Goal: Task Accomplishment & Management: Complete application form

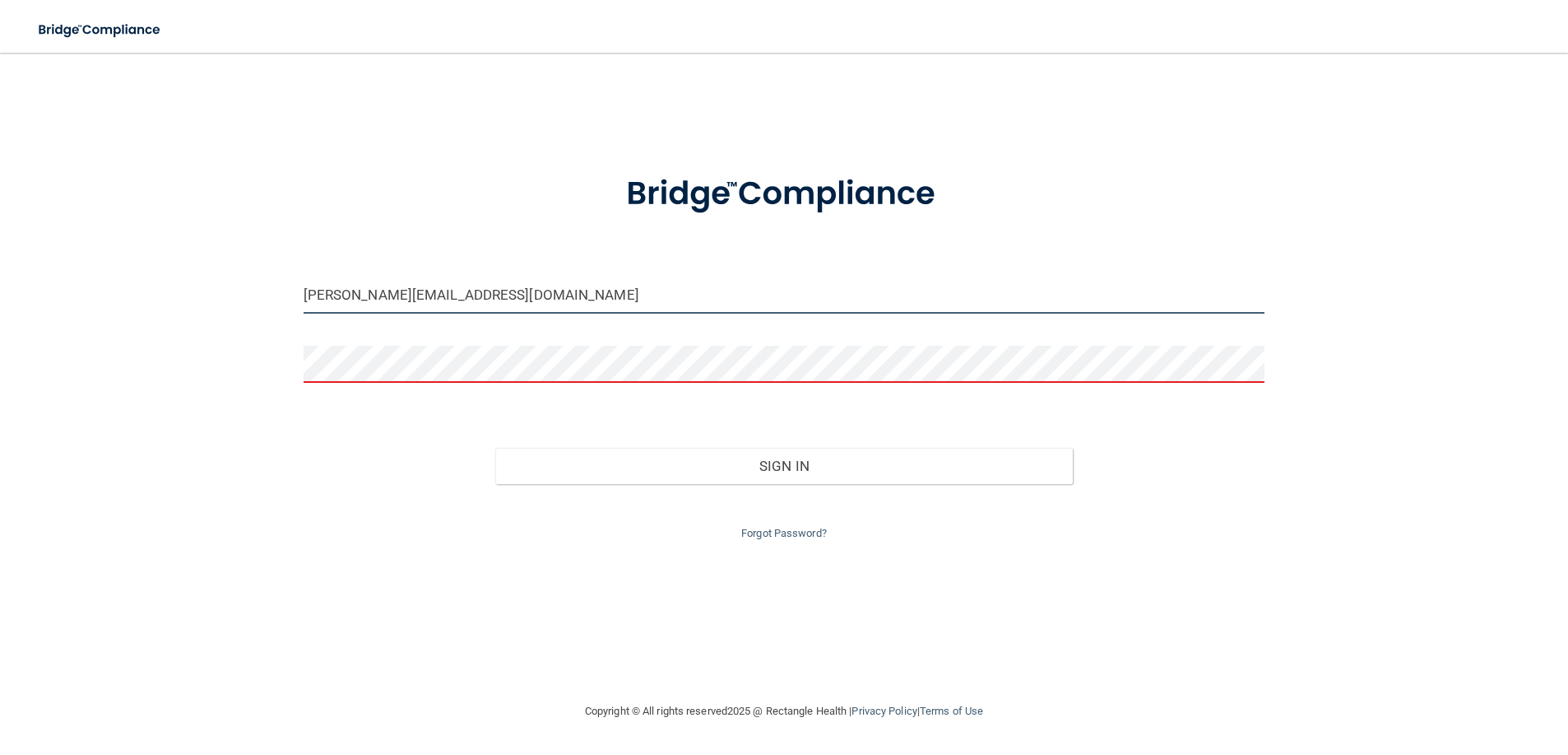
drag, startPoint x: 420, startPoint y: 297, endPoint x: 127, endPoint y: 298, distance: 293.0
click at [127, 298] on div "becky@dfortho.com Invalid email/password. You don't have permission to access t…" at bounding box center [784, 377] width 1502 height 615
type input "m"
type input "Addison@dfortho.com"
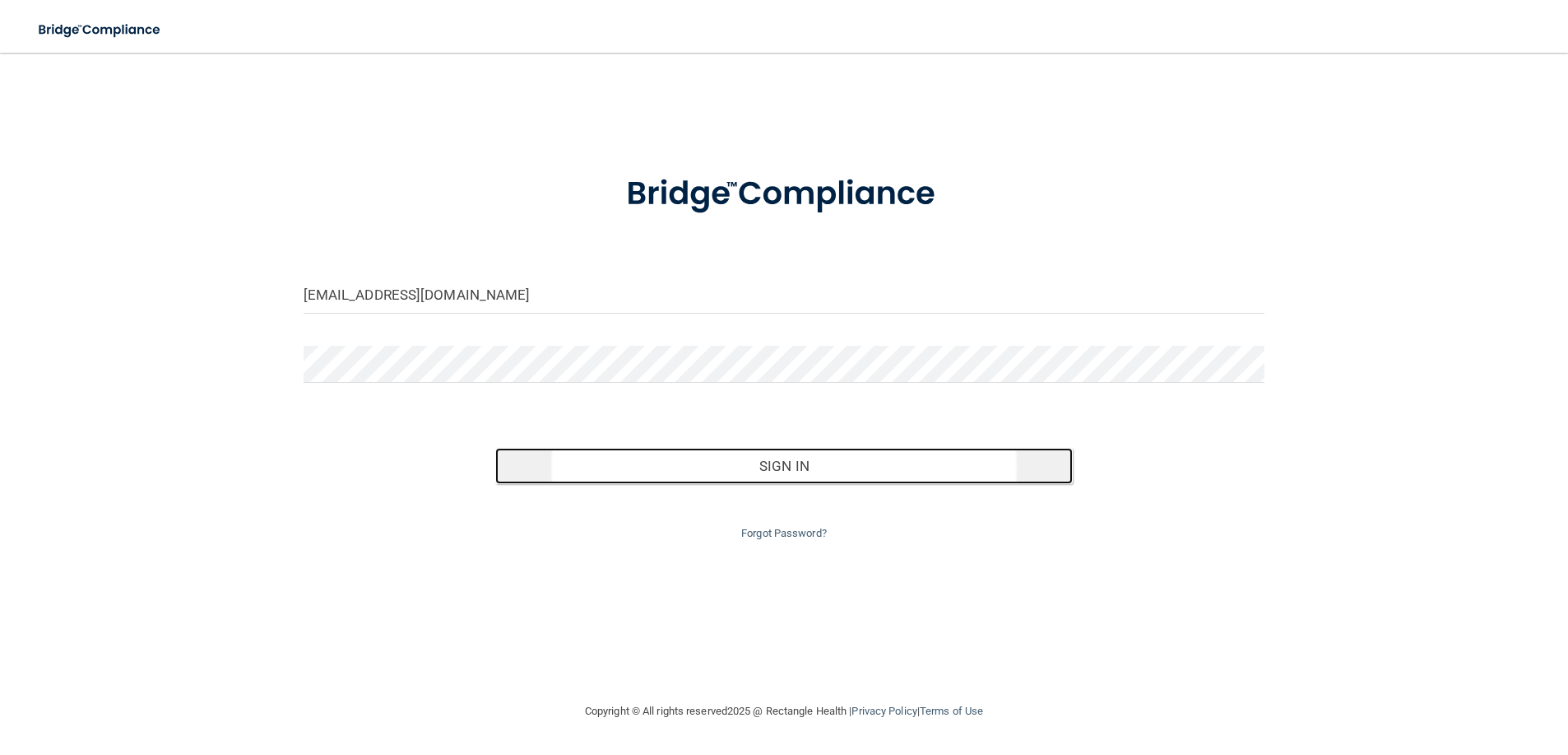
click at [790, 466] on button "Sign In" at bounding box center [784, 465] width 577 height 36
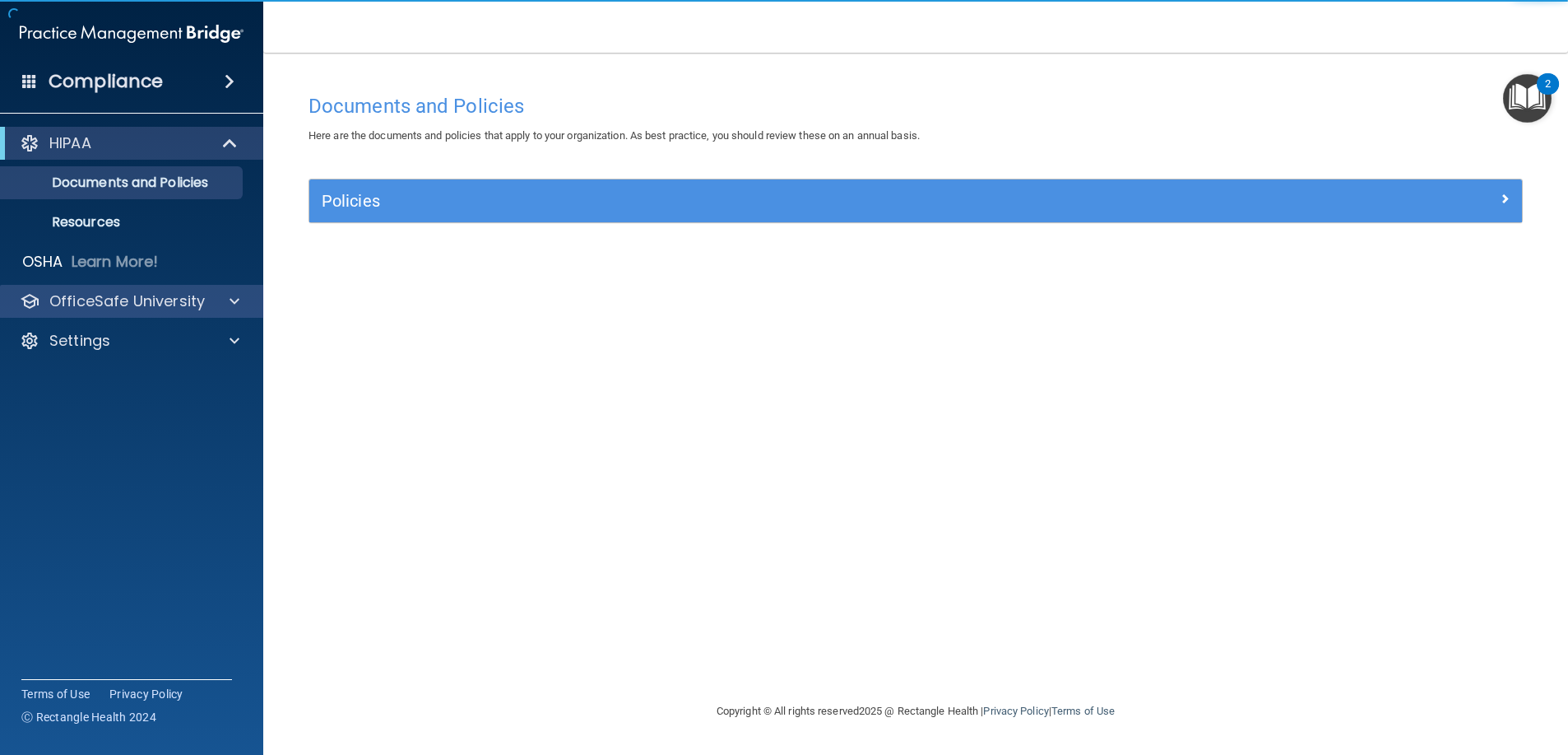
click at [60, 285] on div "OfficeSafe University" at bounding box center [131, 301] width 264 height 33
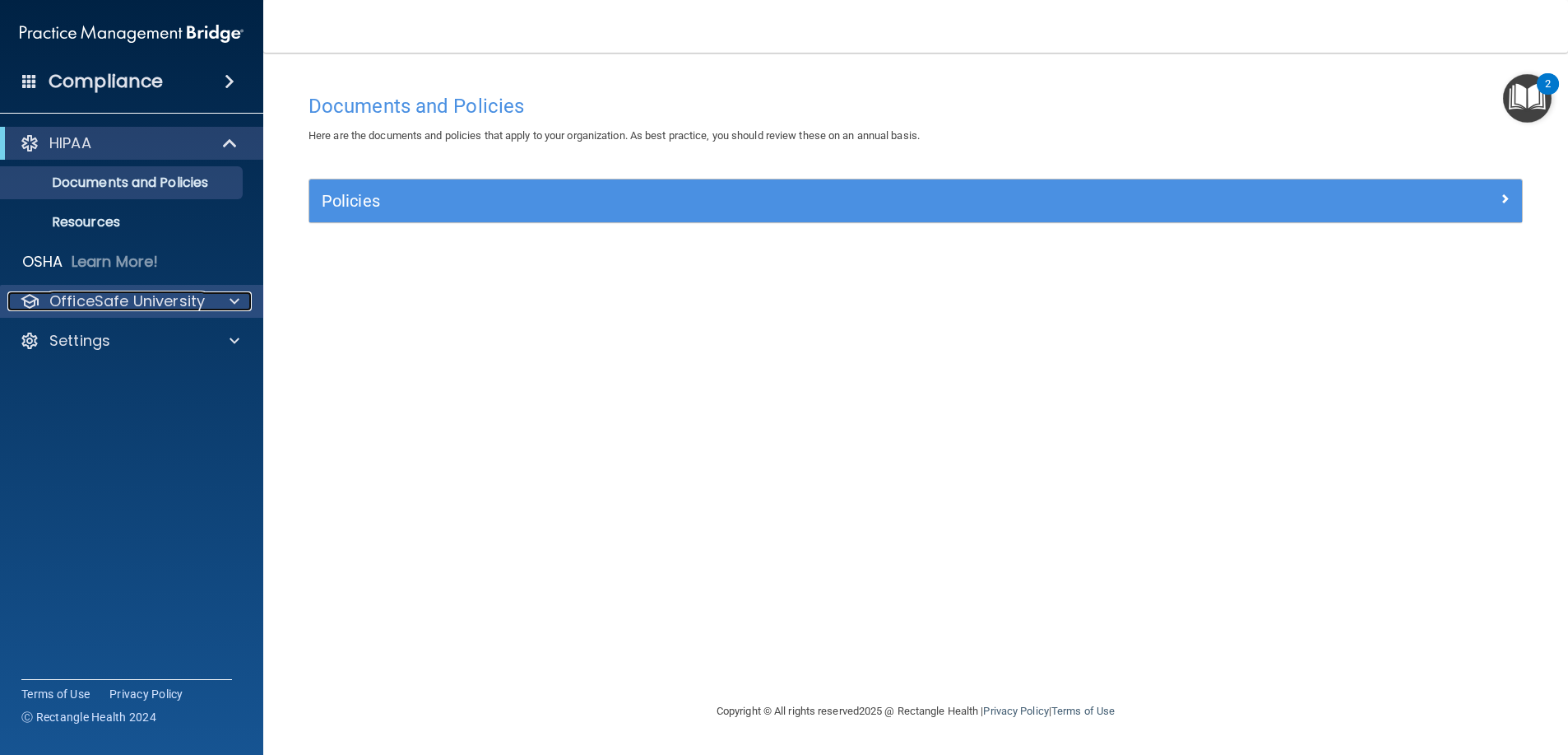
click at [67, 292] on p "OfficeSafe University" at bounding box center [127, 301] width 156 height 20
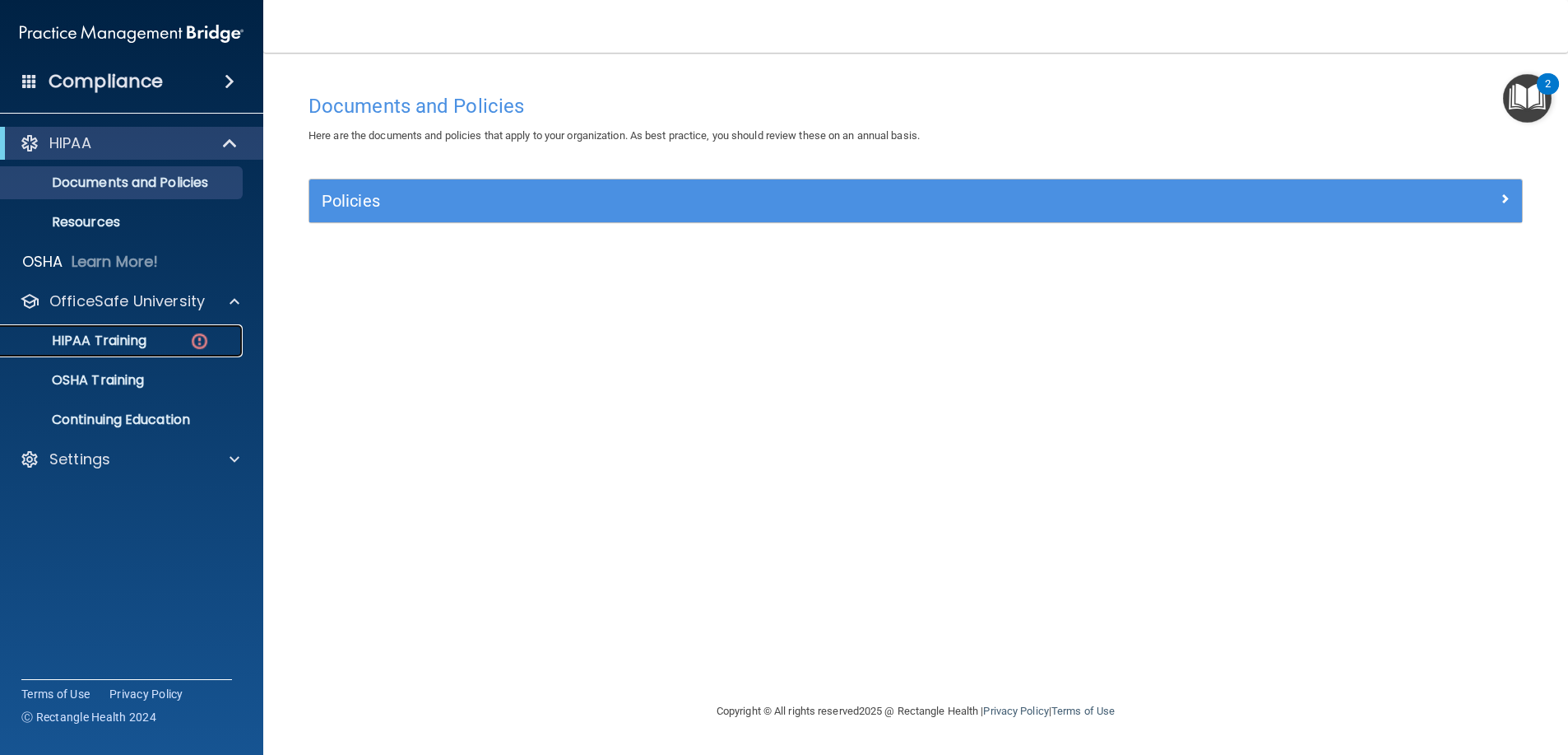
click at [144, 337] on p "HIPAA Training" at bounding box center [78, 341] width 136 height 17
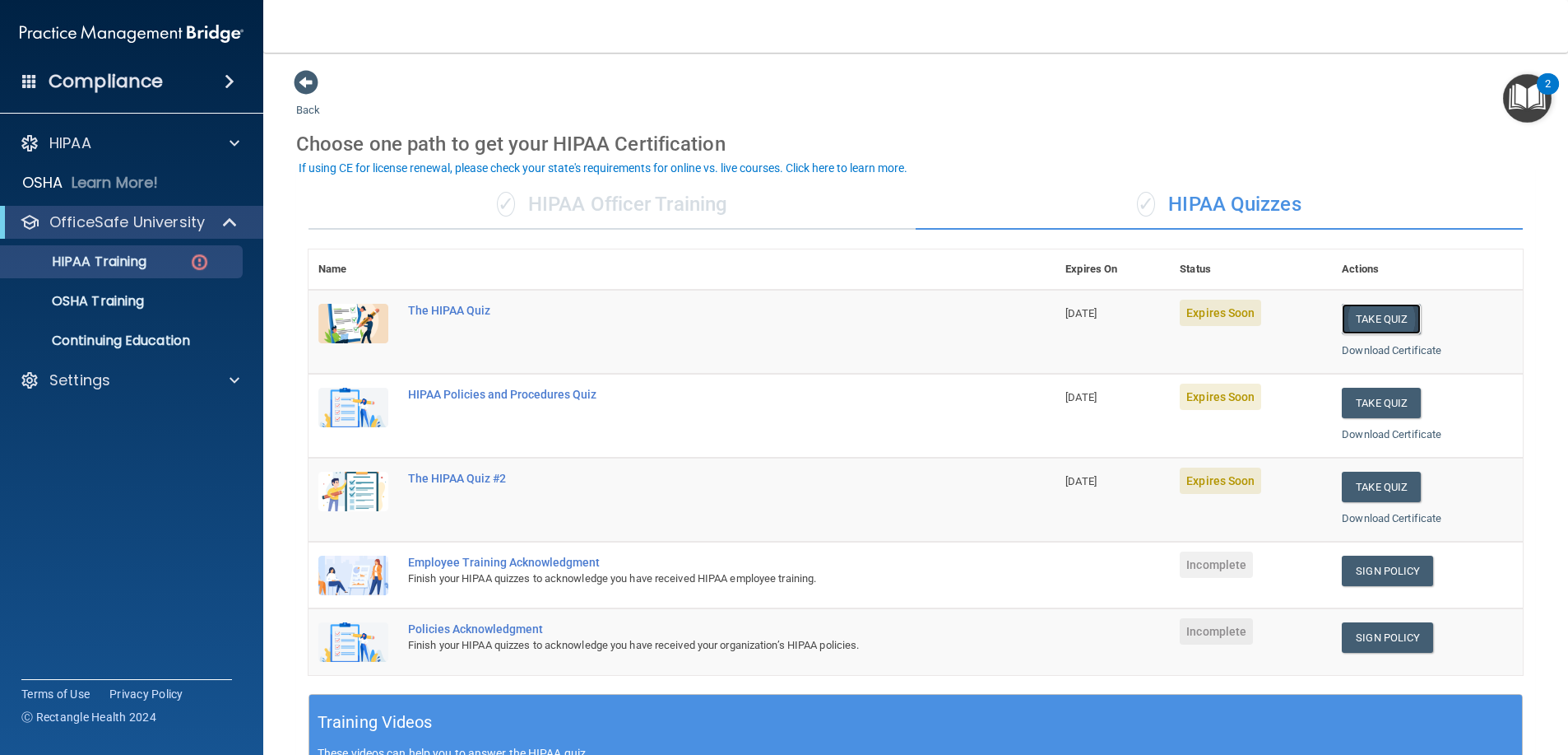
click at [1388, 309] on button "Take Quiz" at bounding box center [1381, 319] width 79 height 31
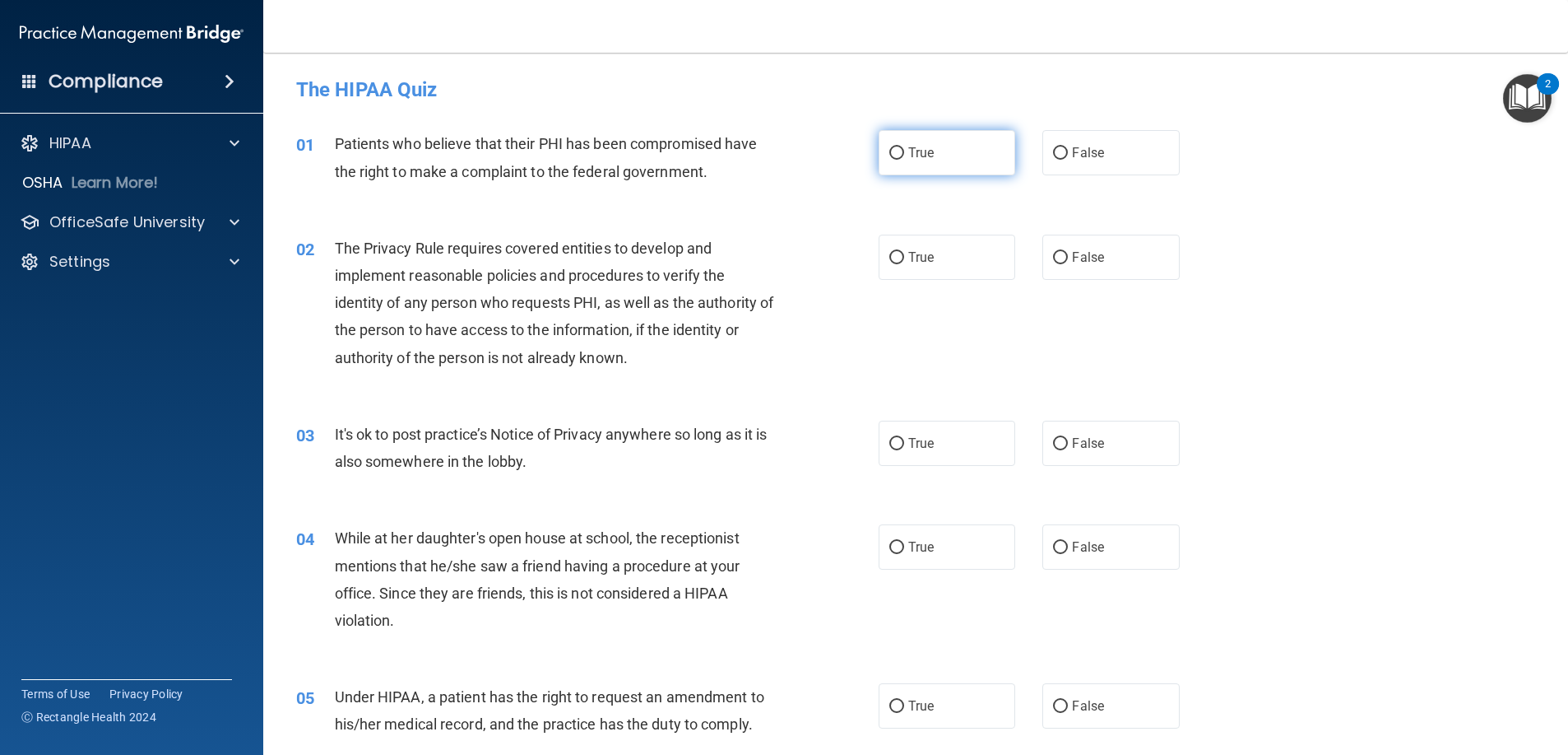
click at [915, 147] on span "True" at bounding box center [920, 152] width 25 height 16
click at [904, 147] on input "True" at bounding box center [896, 153] width 15 height 12
radio input "true"
click at [1136, 264] on label "False" at bounding box center [1111, 257] width 137 height 46
click at [1068, 264] on input "False" at bounding box center [1060, 257] width 15 height 12
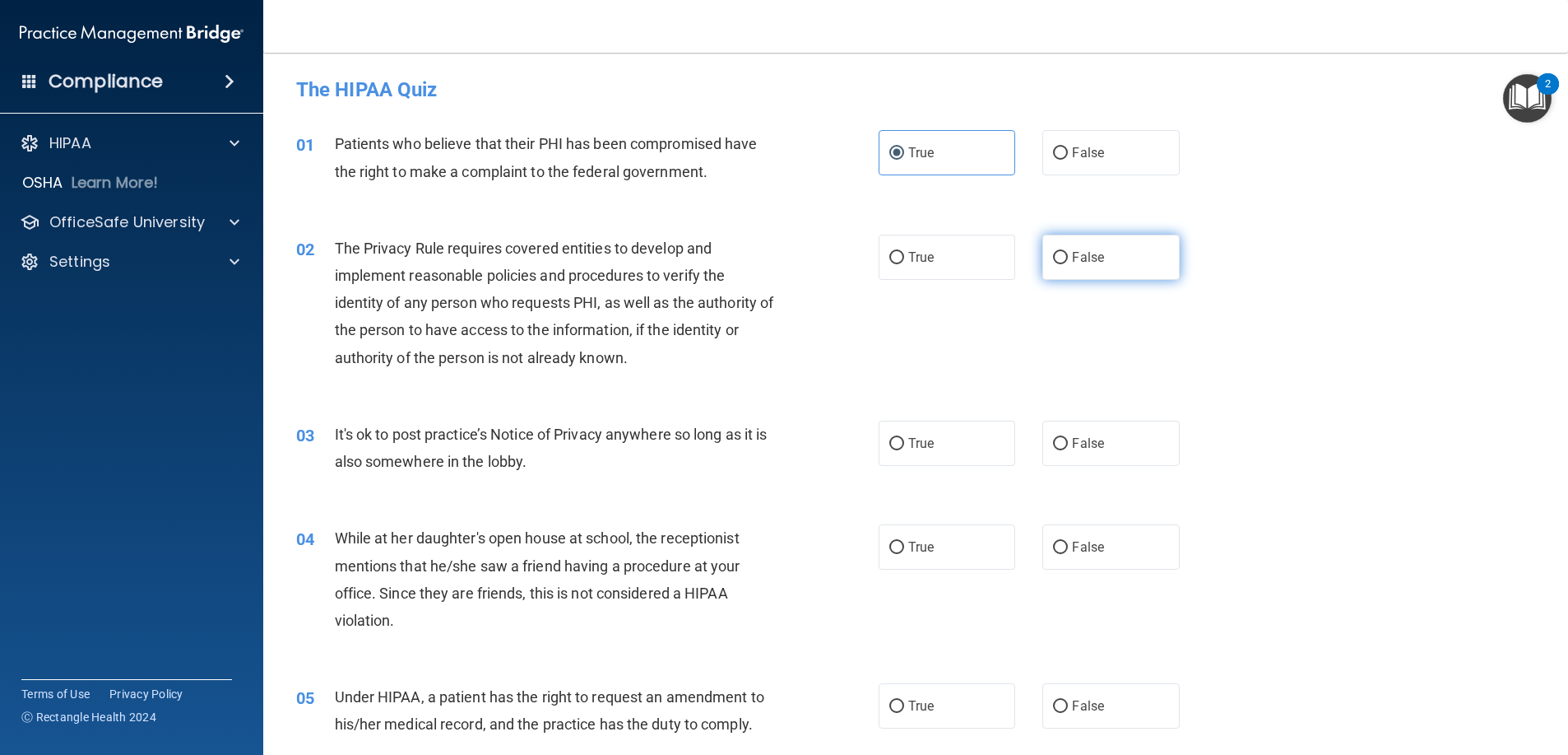
radio input "true"
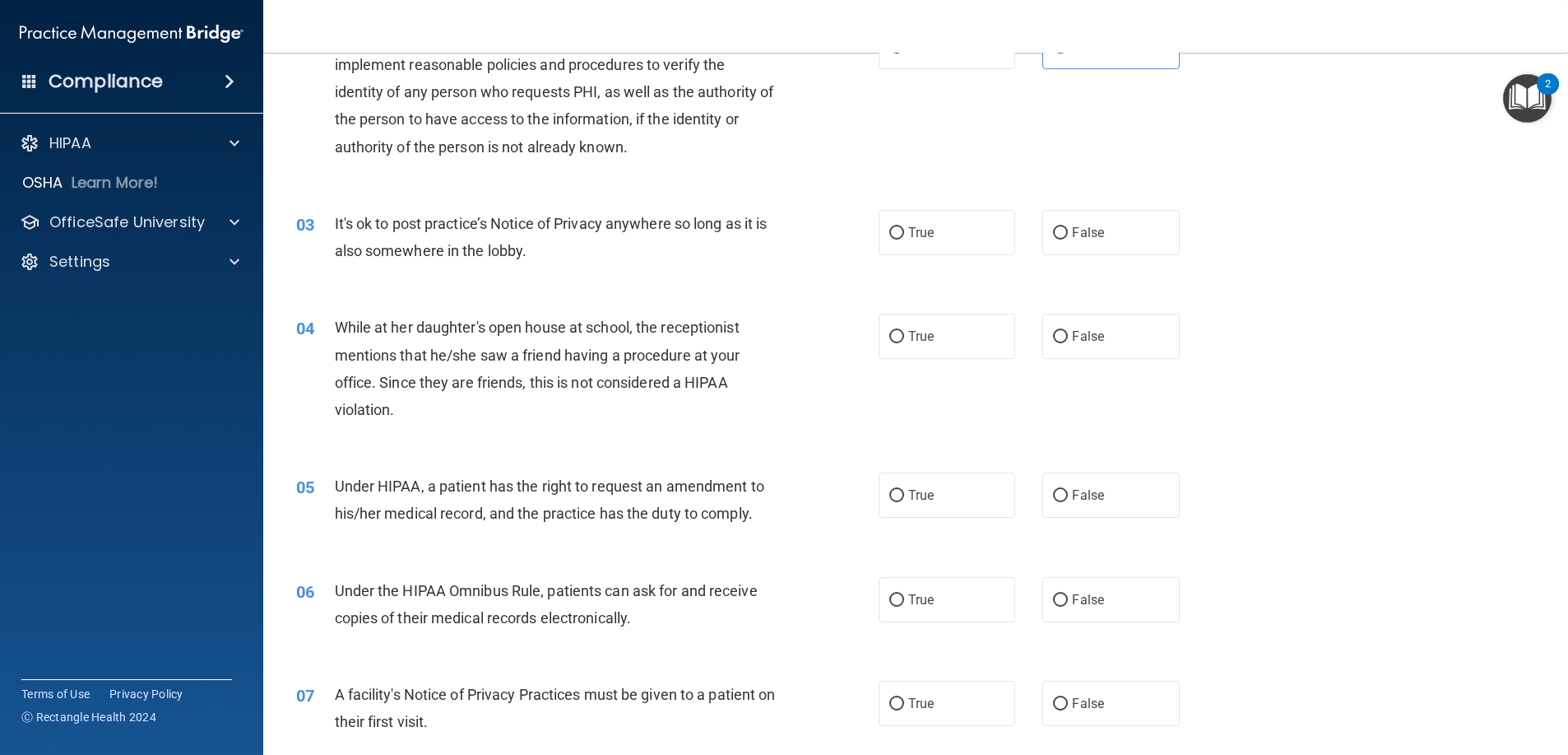
scroll to position [247, 0]
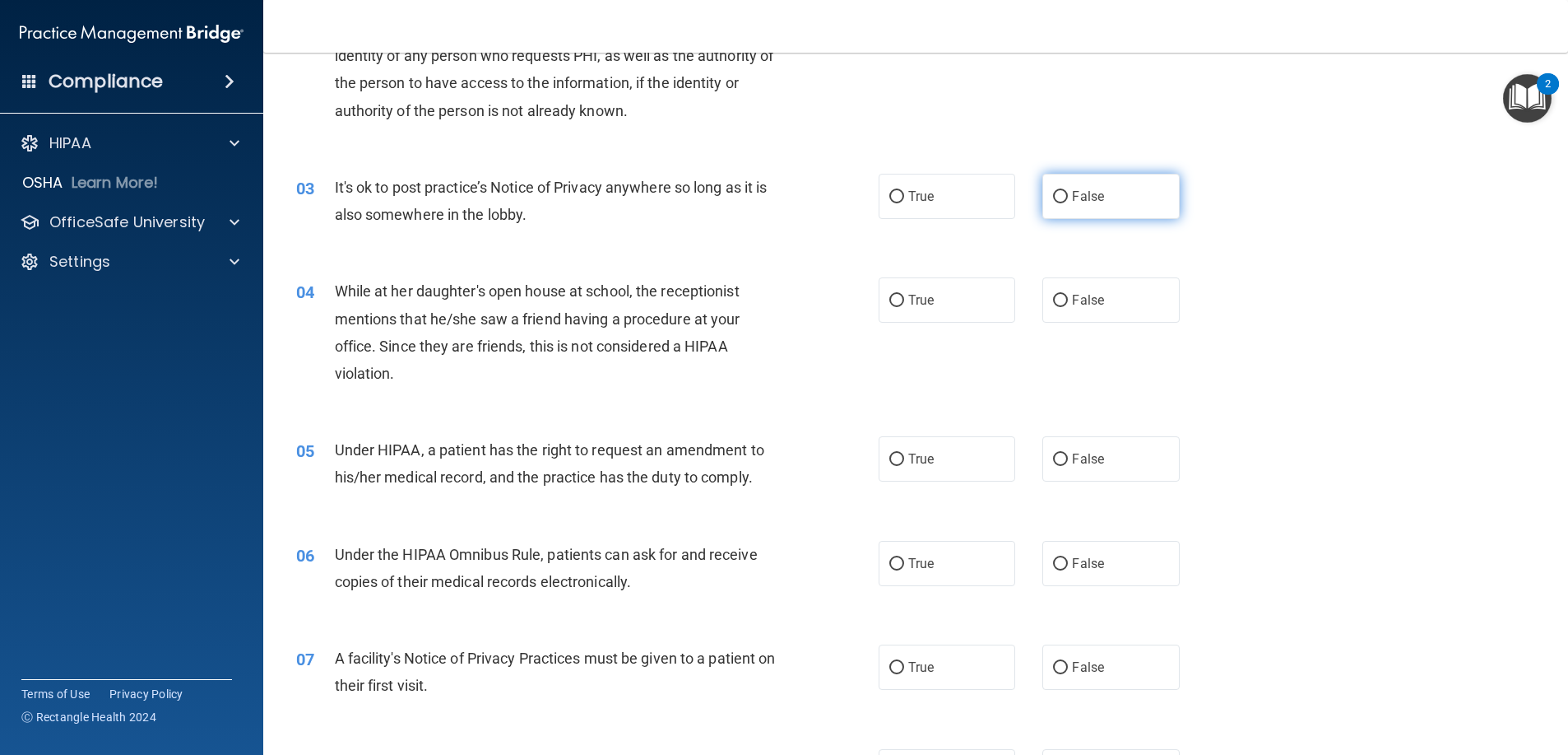
click at [1075, 198] on span "False" at bounding box center [1087, 196] width 32 height 16
click at [1068, 198] on input "False" at bounding box center [1060, 197] width 15 height 12
radio input "true"
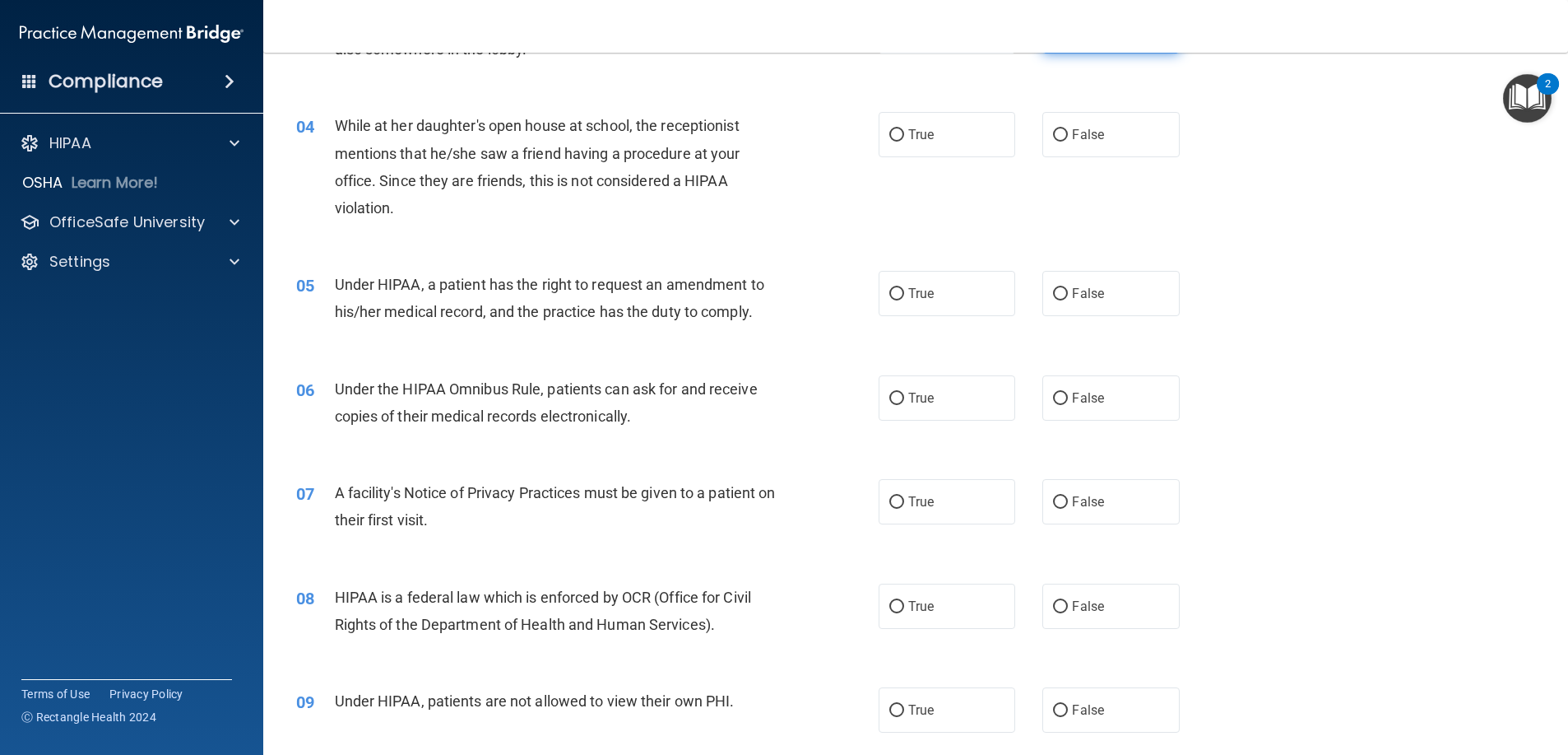
scroll to position [411, 0]
click at [1101, 145] on label "False" at bounding box center [1111, 135] width 137 height 46
click at [1068, 143] on input "False" at bounding box center [1060, 136] width 15 height 12
radio input "true"
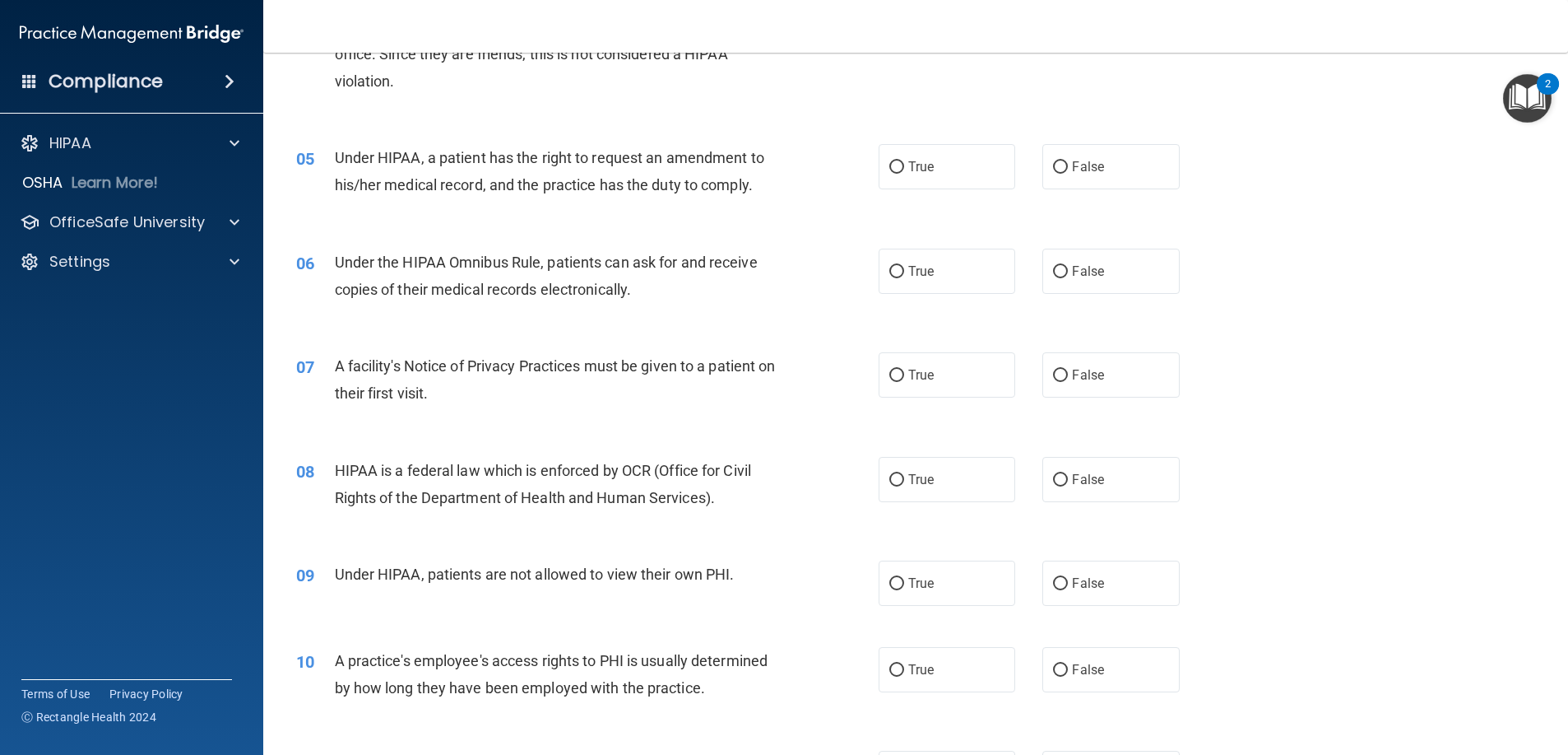
scroll to position [576, 0]
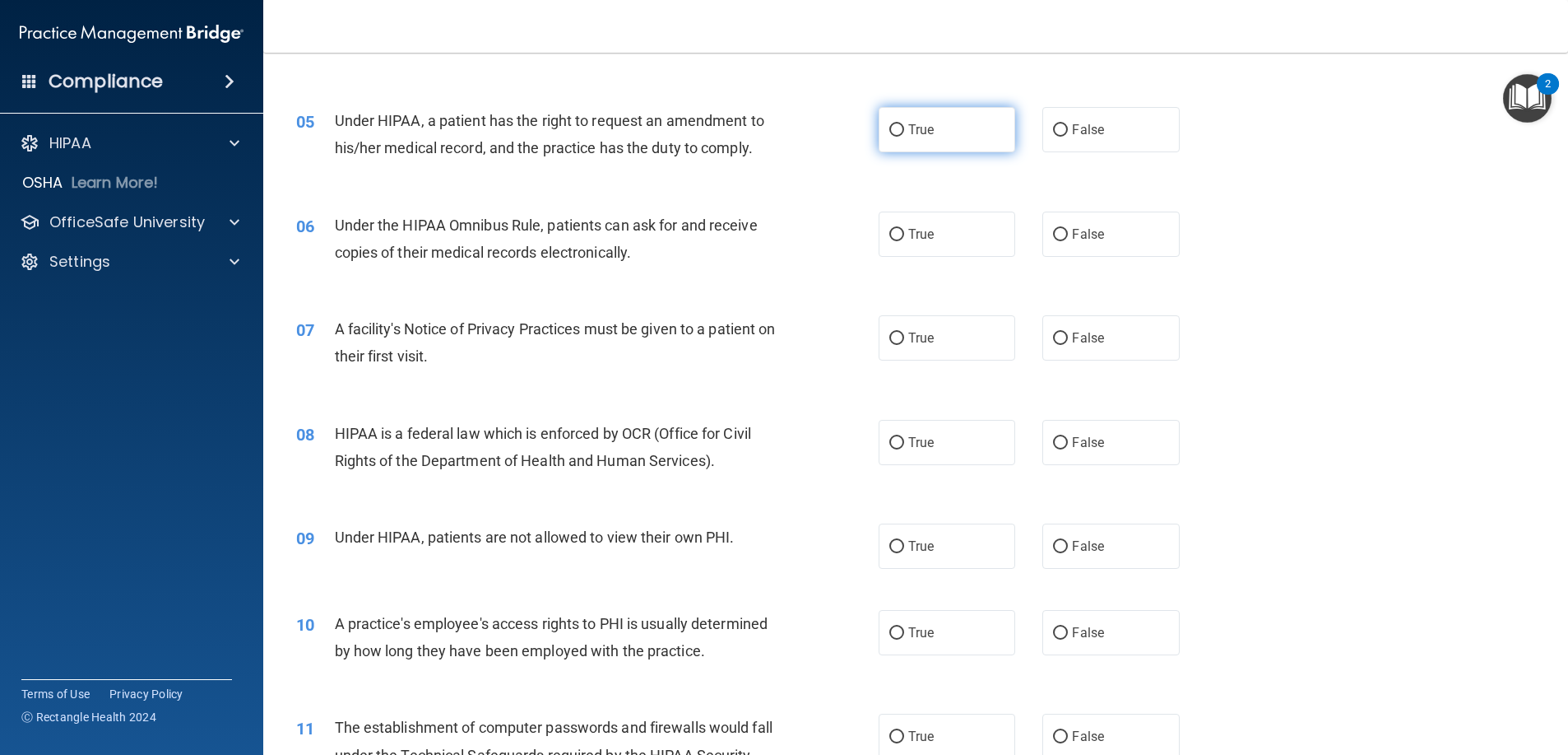
click at [938, 133] on label "True" at bounding box center [947, 130] width 137 height 46
click at [904, 133] on input "True" at bounding box center [896, 130] width 15 height 12
radio input "true"
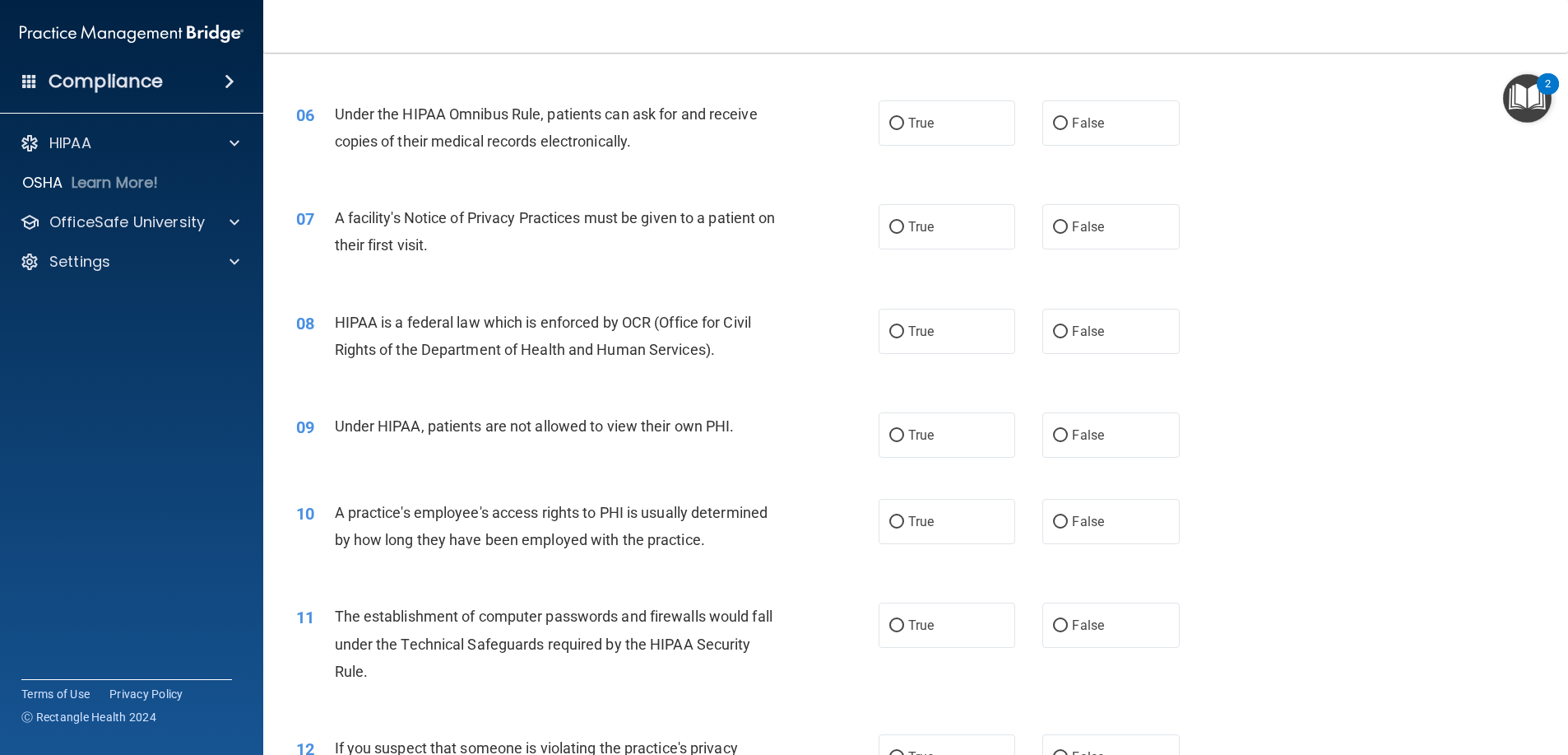
scroll to position [658, 0]
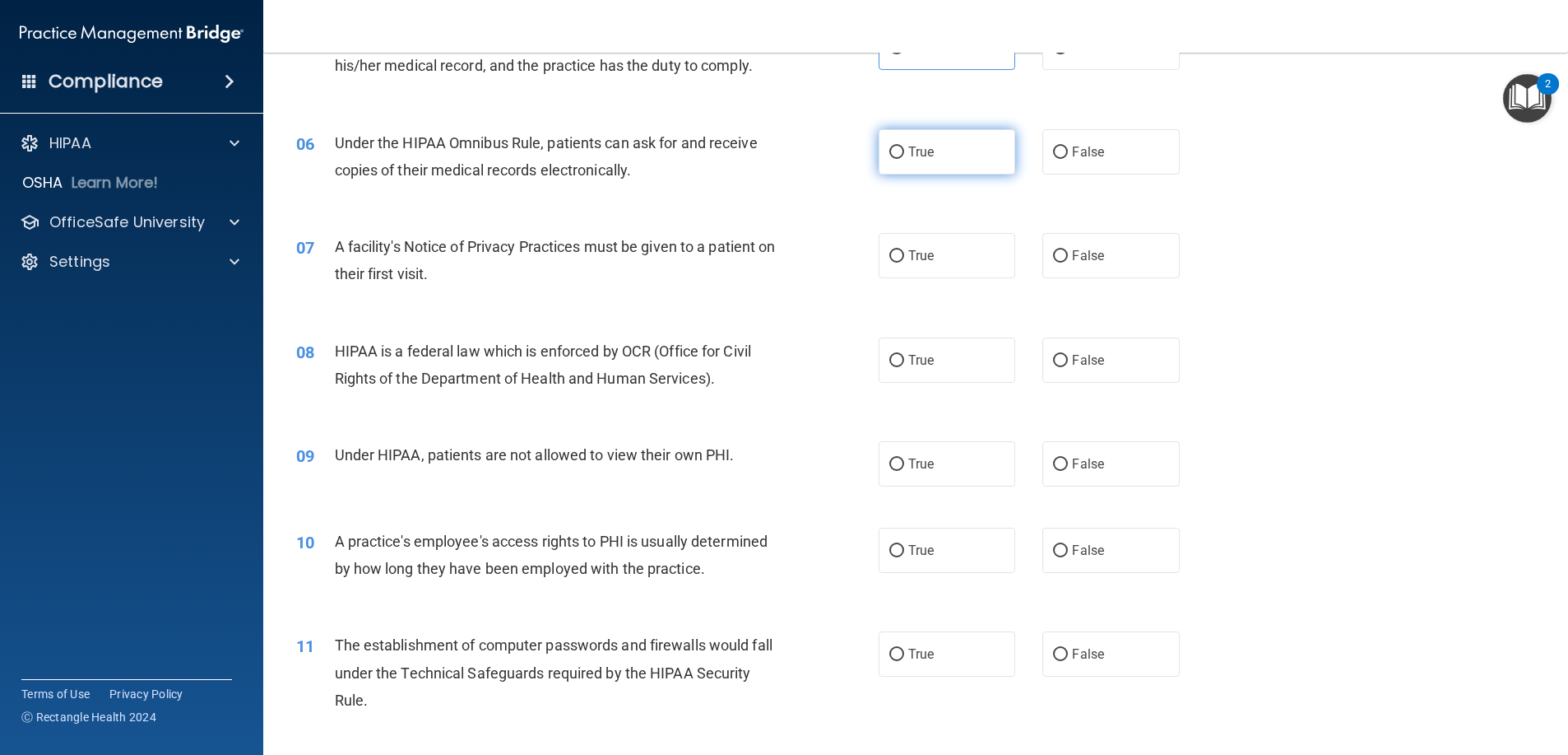
click at [981, 157] on label "True" at bounding box center [947, 152] width 137 height 46
click at [904, 157] on input "True" at bounding box center [896, 152] width 15 height 12
radio input "true"
drag, startPoint x: 994, startPoint y: 153, endPoint x: 1058, endPoint y: 148, distance: 64.2
click at [995, 153] on label "True" at bounding box center [947, 152] width 137 height 46
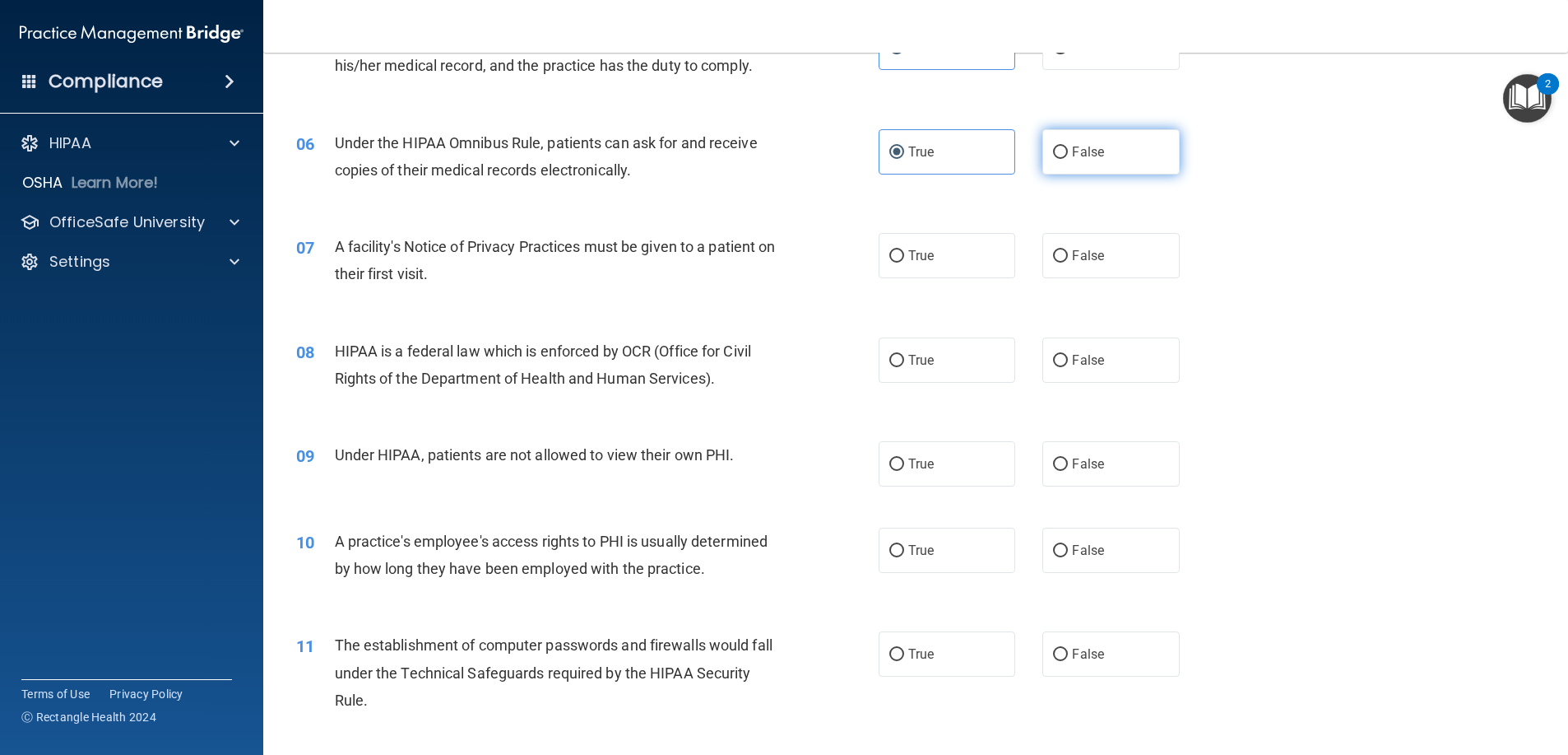
click at [904, 153] on input "True" at bounding box center [896, 152] width 15 height 12
click at [1104, 148] on label "False" at bounding box center [1111, 152] width 137 height 46
click at [1068, 148] on input "False" at bounding box center [1060, 152] width 15 height 12
radio input "true"
radio input "false"
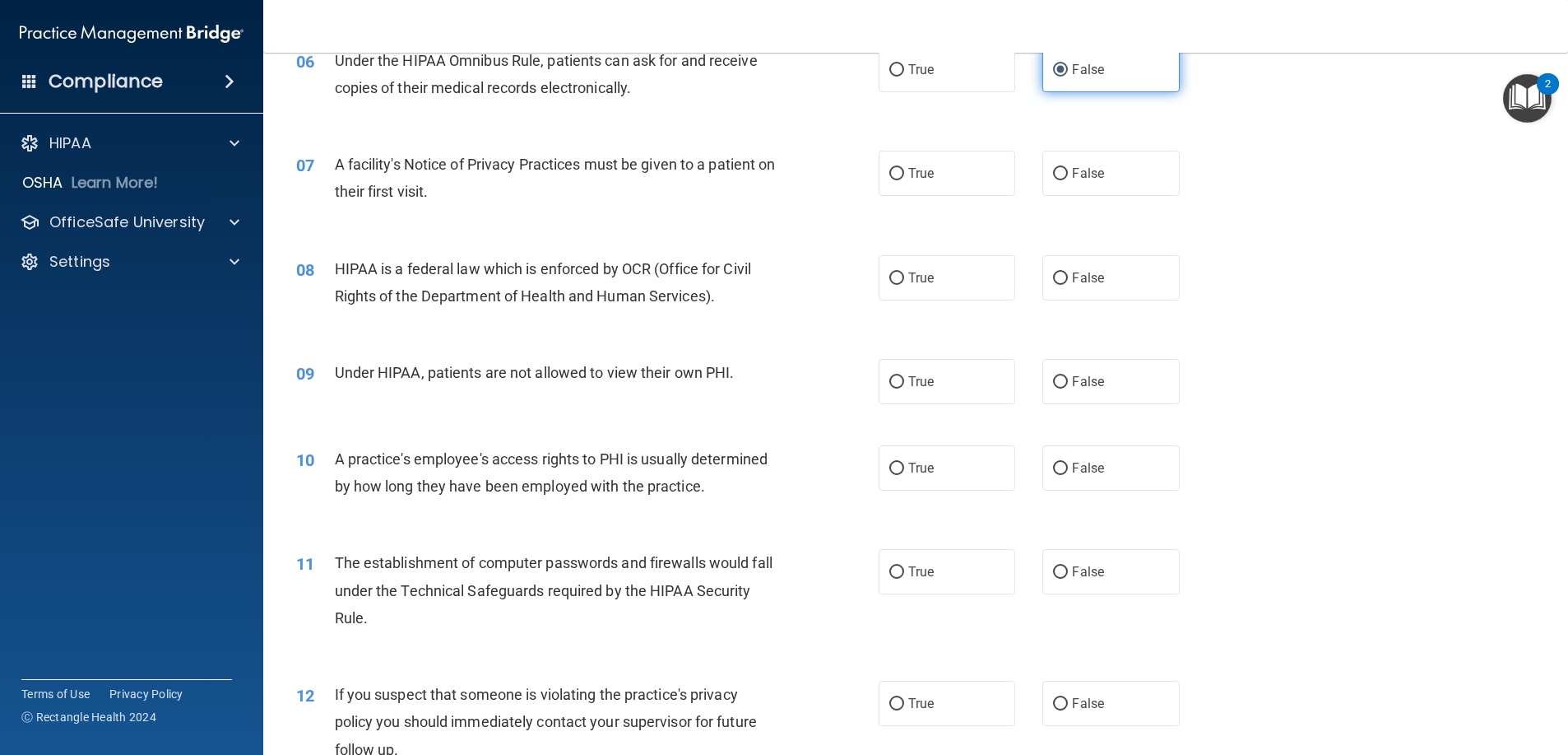
scroll to position [823, 0]
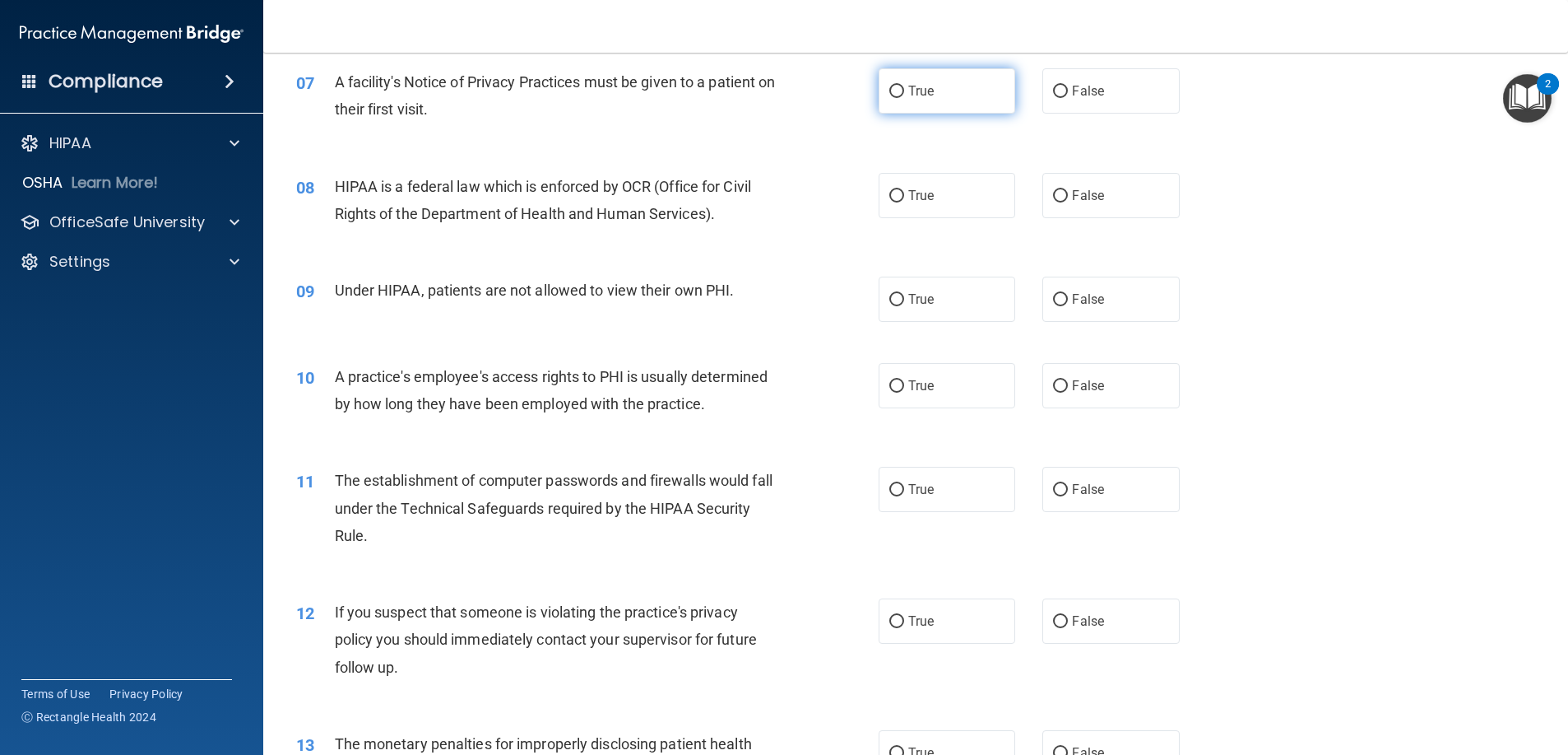
click at [993, 106] on label "True" at bounding box center [947, 90] width 137 height 46
click at [904, 98] on input "True" at bounding box center [896, 91] width 15 height 12
radio input "true"
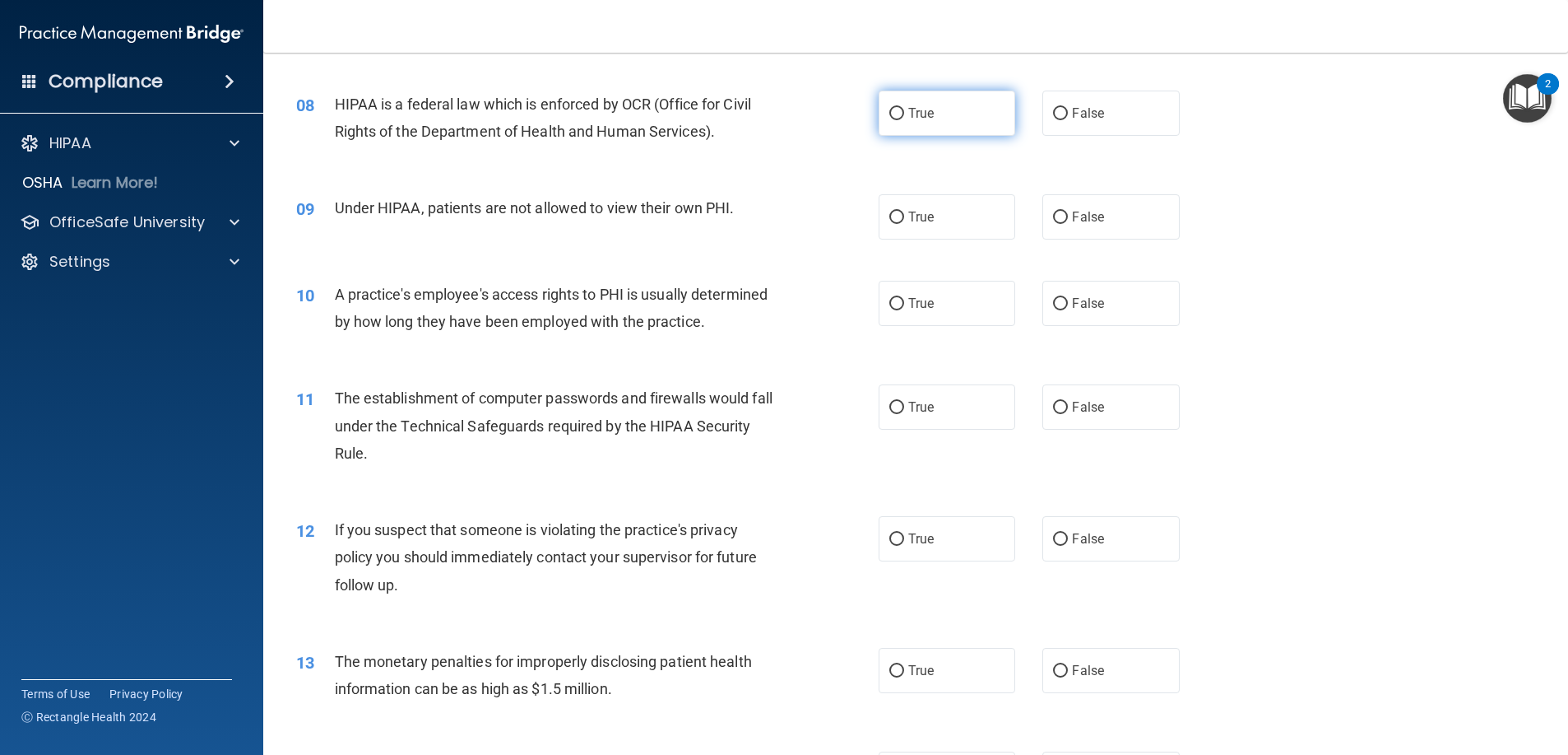
drag, startPoint x: 952, startPoint y: 113, endPoint x: 920, endPoint y: 102, distance: 33.8
click at [951, 113] on label "True" at bounding box center [947, 113] width 137 height 46
click at [904, 113] on input "True" at bounding box center [896, 114] width 15 height 12
radio input "true"
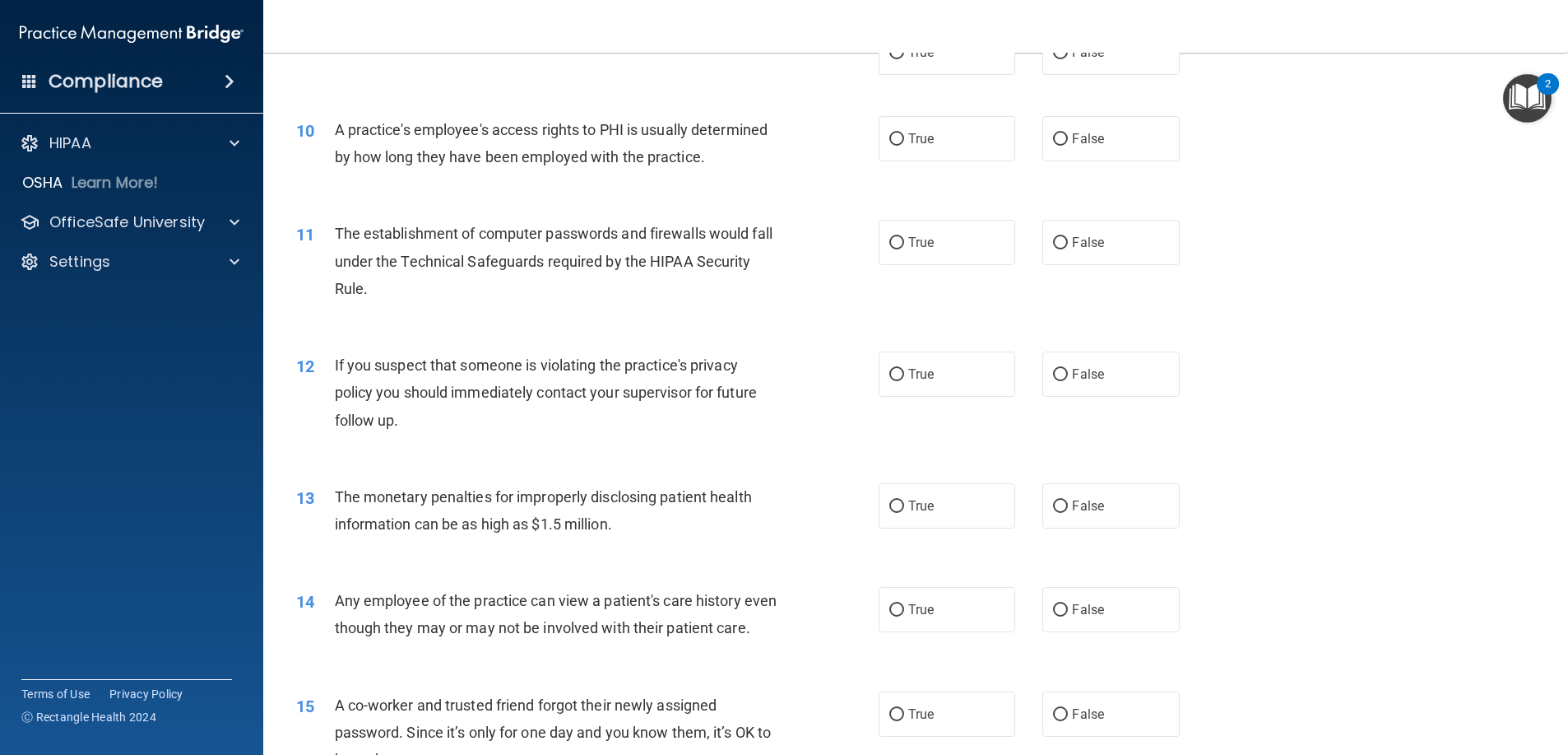
scroll to position [988, 0]
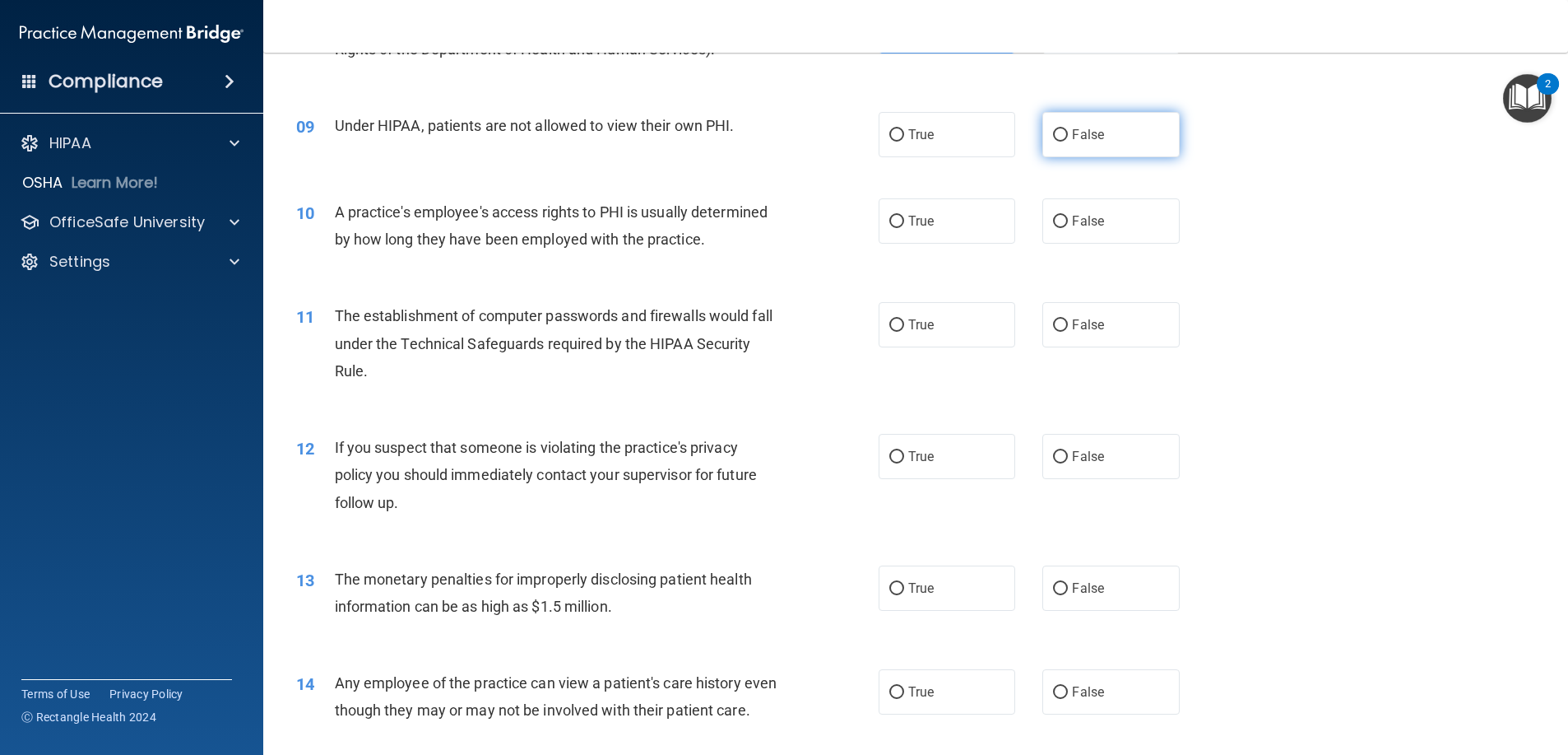
click at [1143, 140] on label "False" at bounding box center [1111, 134] width 137 height 46
click at [1068, 140] on input "False" at bounding box center [1060, 135] width 15 height 12
radio input "true"
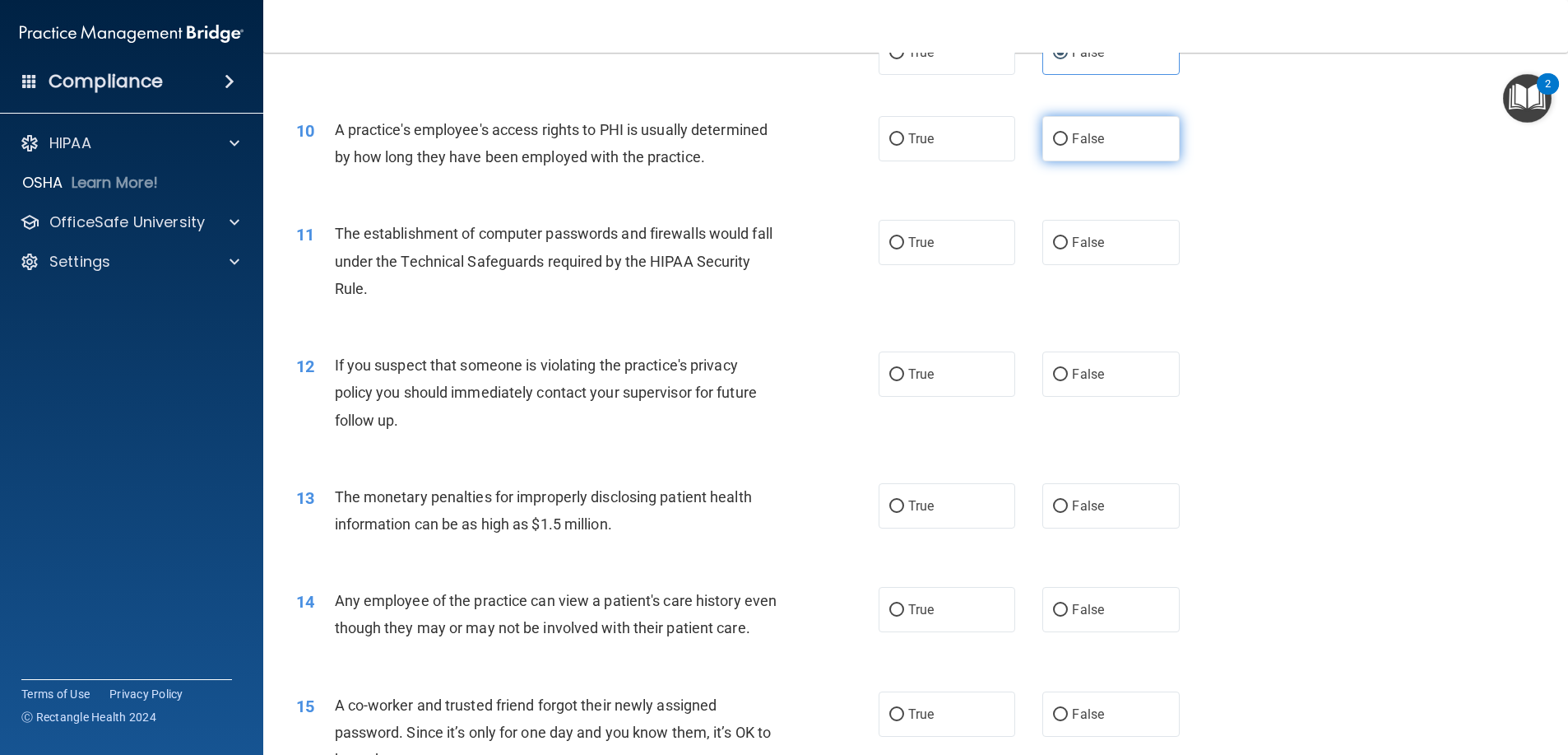
click at [1053, 137] on input "False" at bounding box center [1060, 139] width 15 height 12
radio input "true"
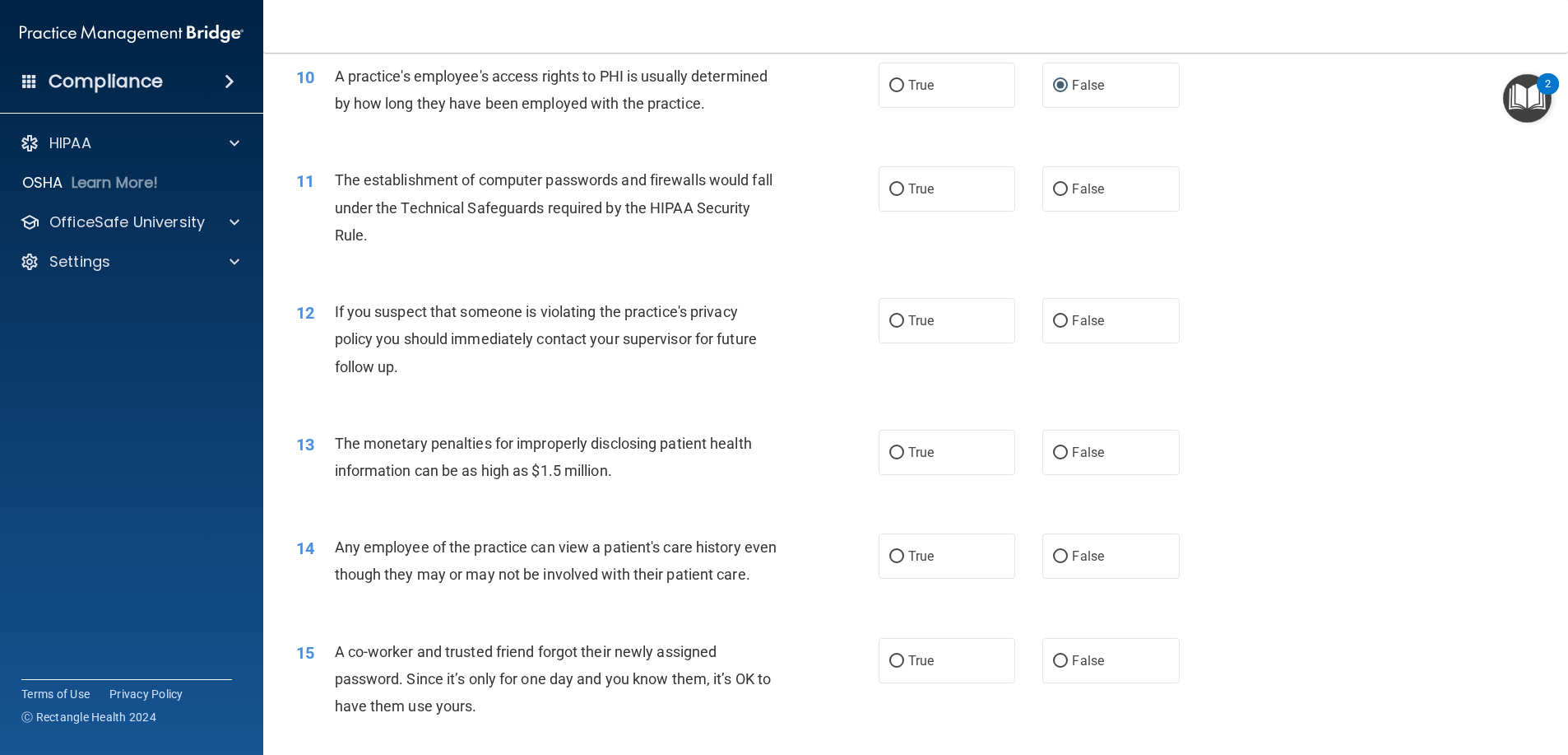
scroll to position [1152, 0]
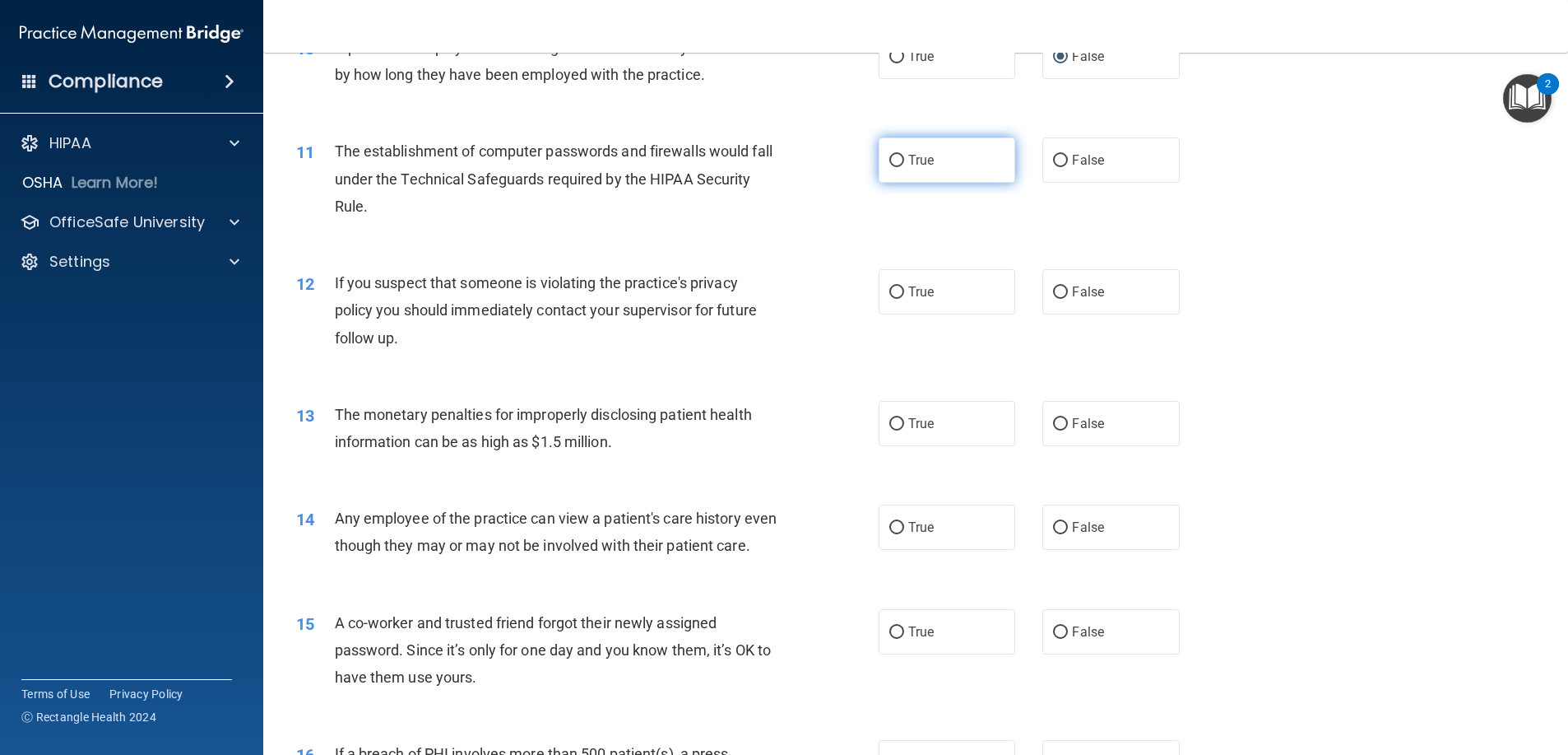
click at [932, 165] on label "True" at bounding box center [947, 159] width 137 height 46
click at [904, 165] on input "True" at bounding box center [896, 160] width 15 height 12
radio input "true"
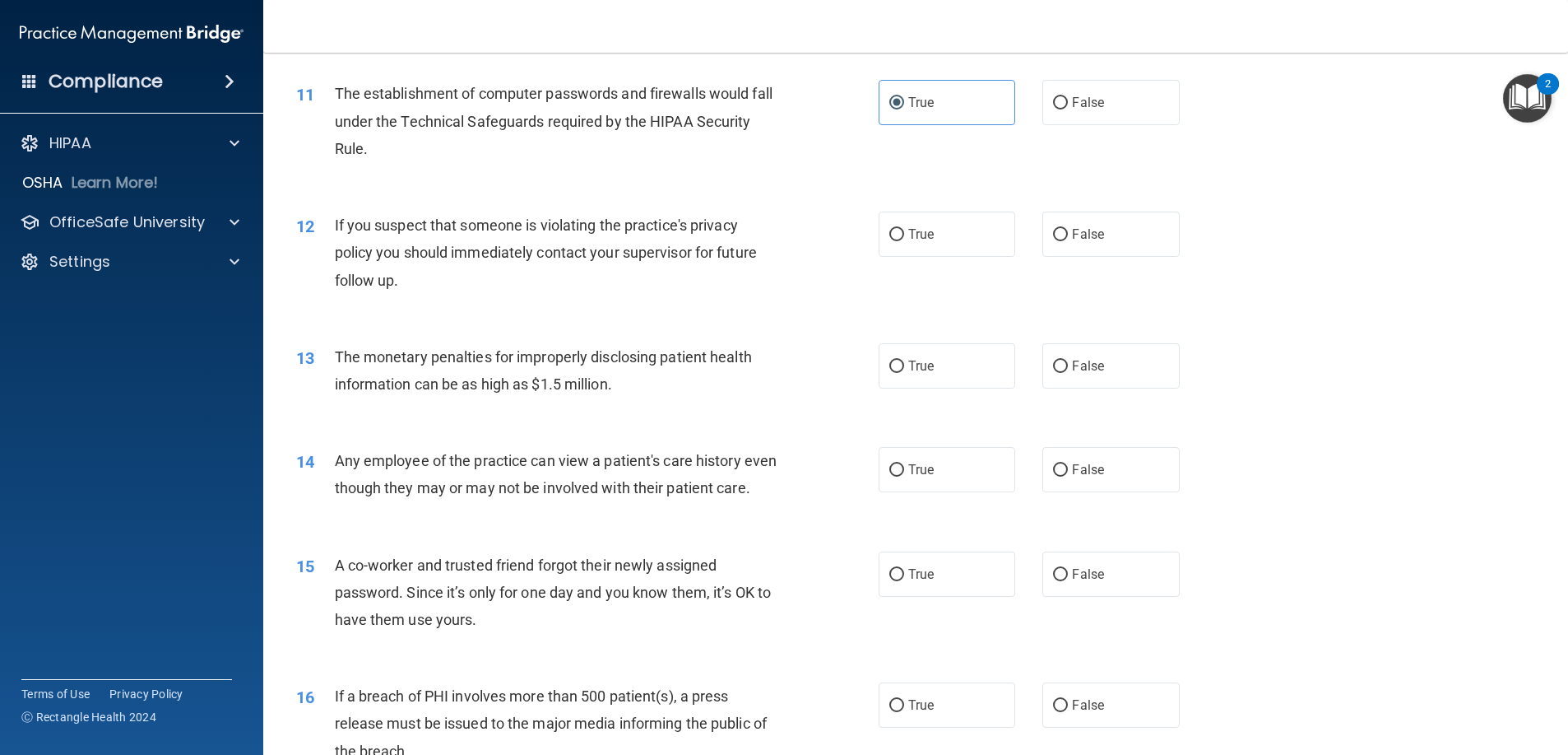
scroll to position [1317, 0]
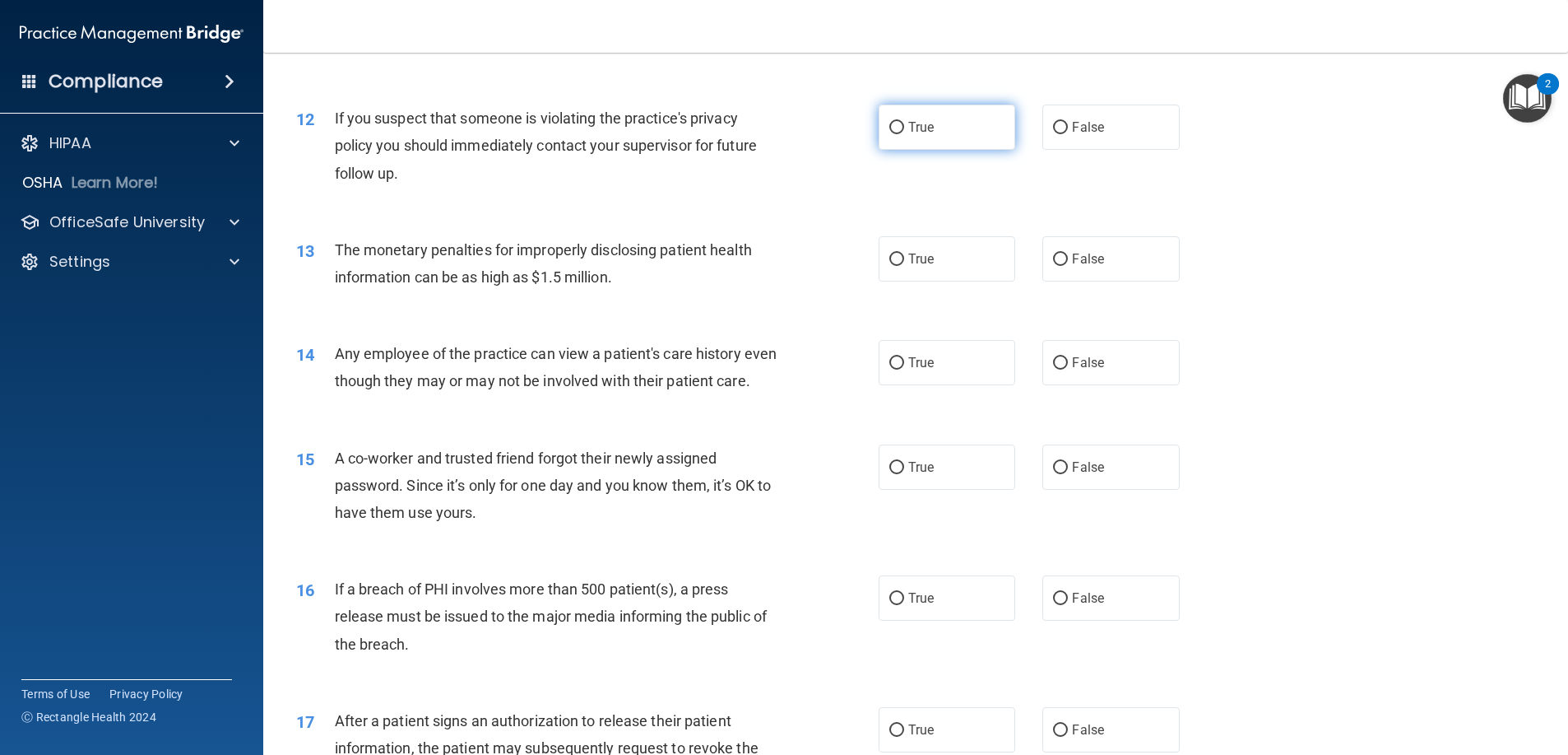
click at [919, 134] on span "True" at bounding box center [920, 127] width 25 height 16
click at [904, 134] on input "True" at bounding box center [896, 128] width 15 height 12
radio input "true"
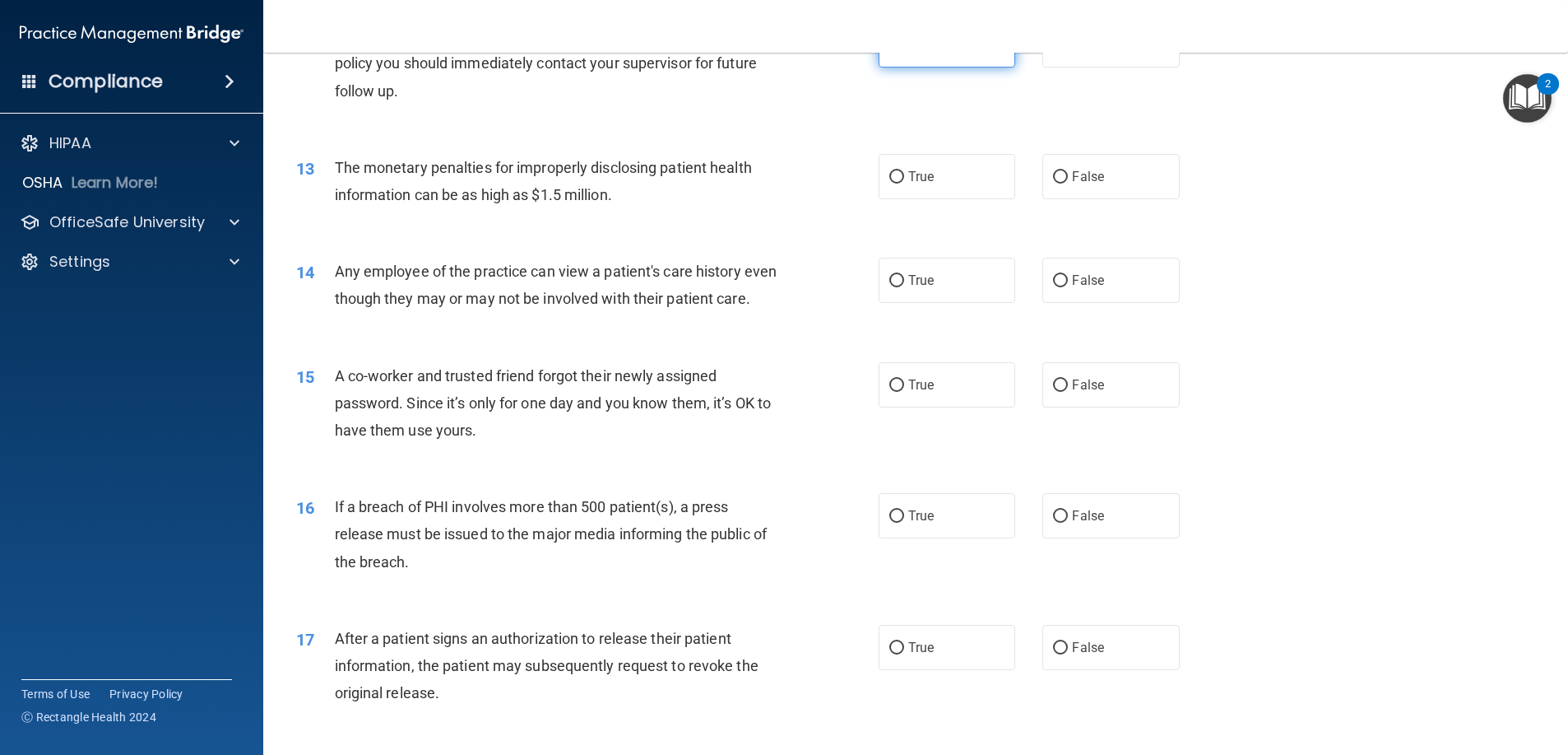
scroll to position [1481, 0]
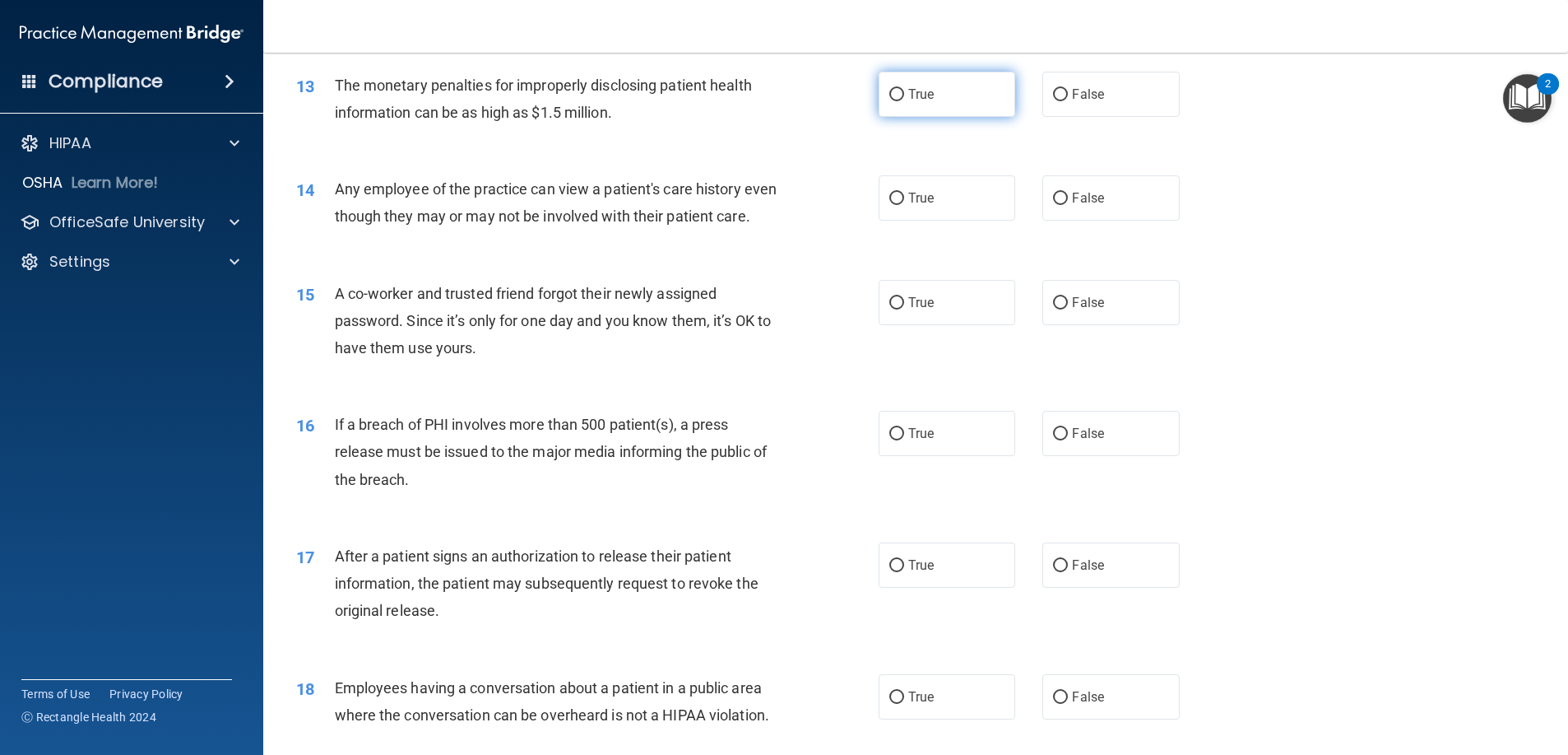
click at [943, 111] on label "True" at bounding box center [947, 94] width 137 height 46
click at [904, 102] on input "True" at bounding box center [896, 94] width 15 height 12
radio input "true"
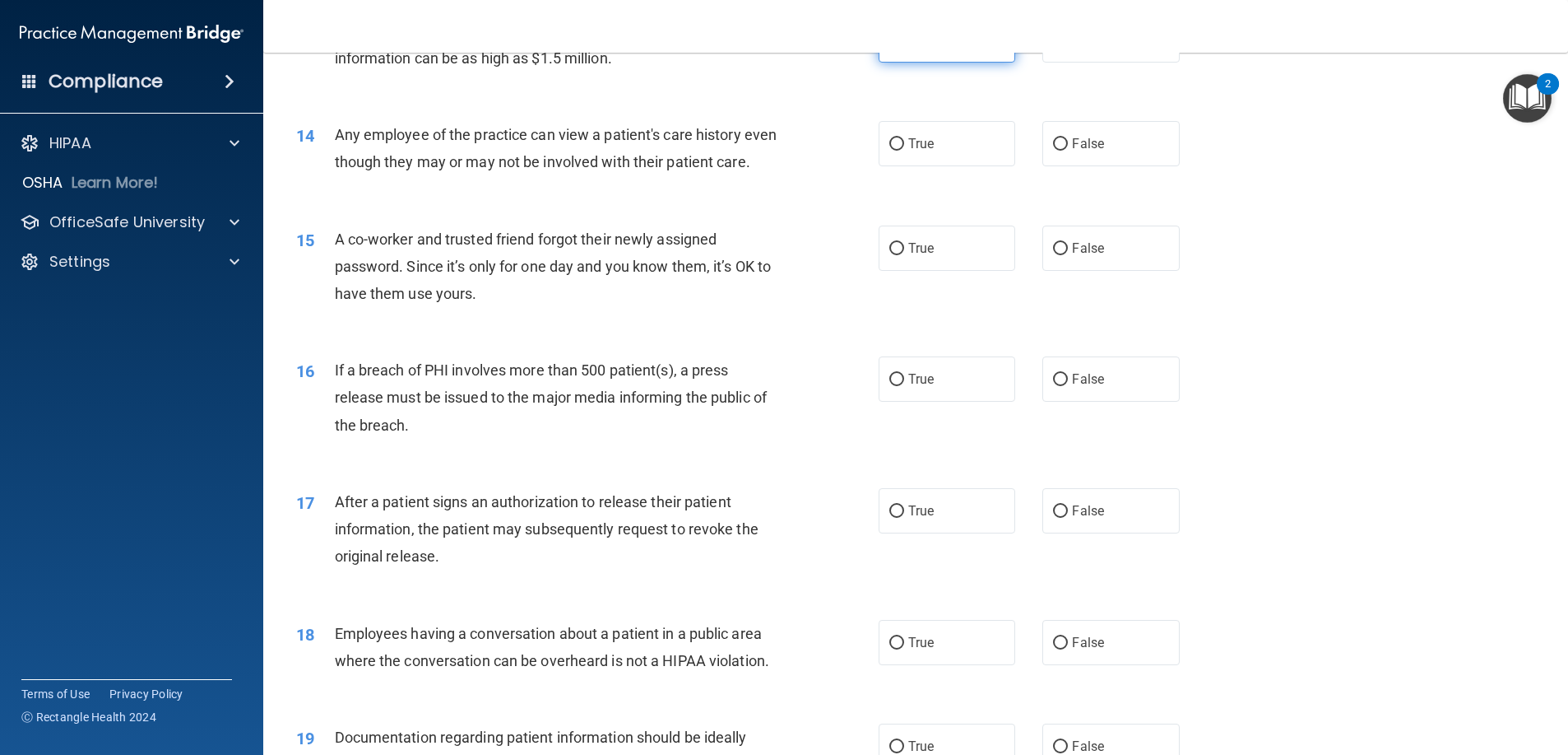
scroll to position [1564, 0]
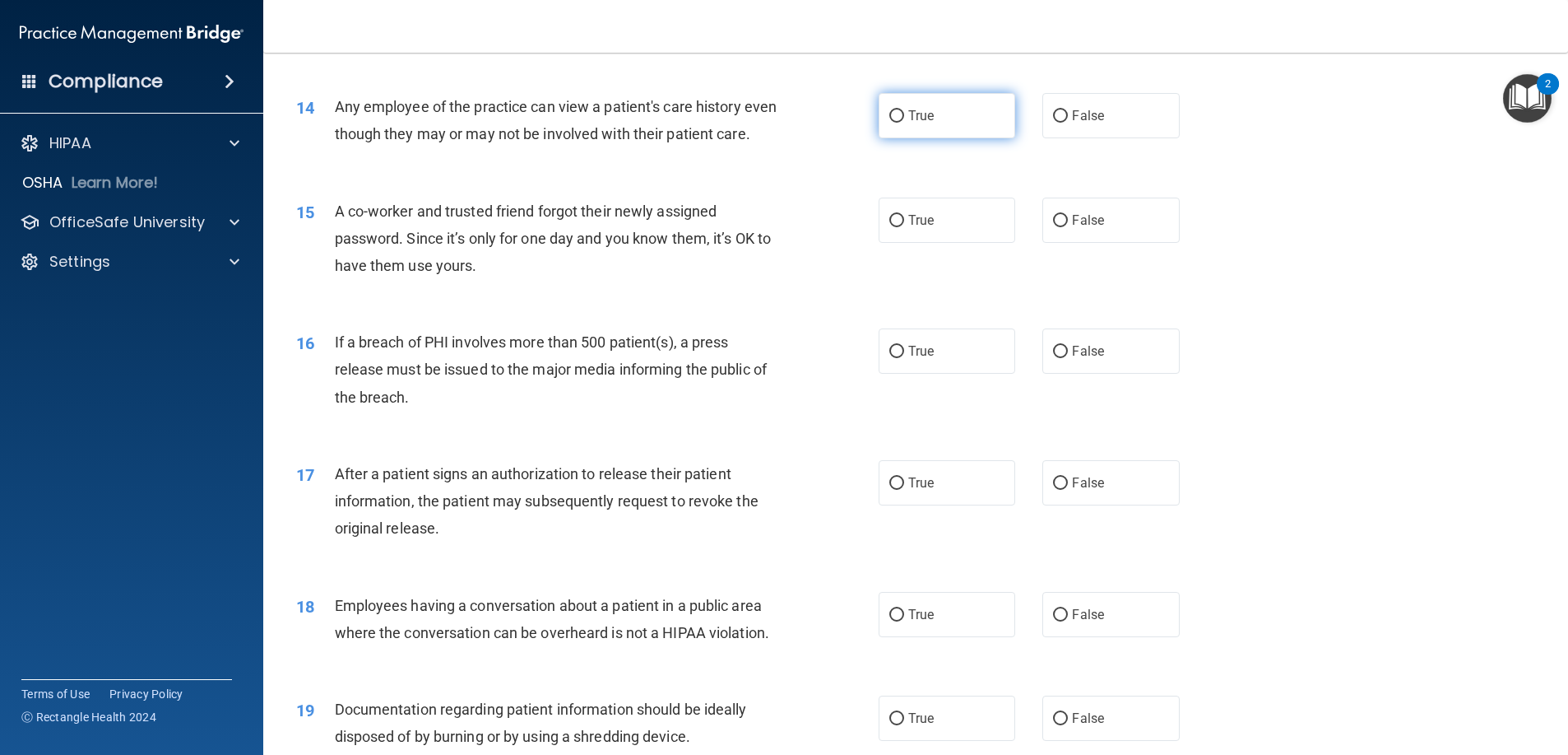
click at [918, 117] on span "True" at bounding box center [920, 116] width 25 height 16
click at [904, 117] on input "True" at bounding box center [896, 116] width 15 height 12
radio input "true"
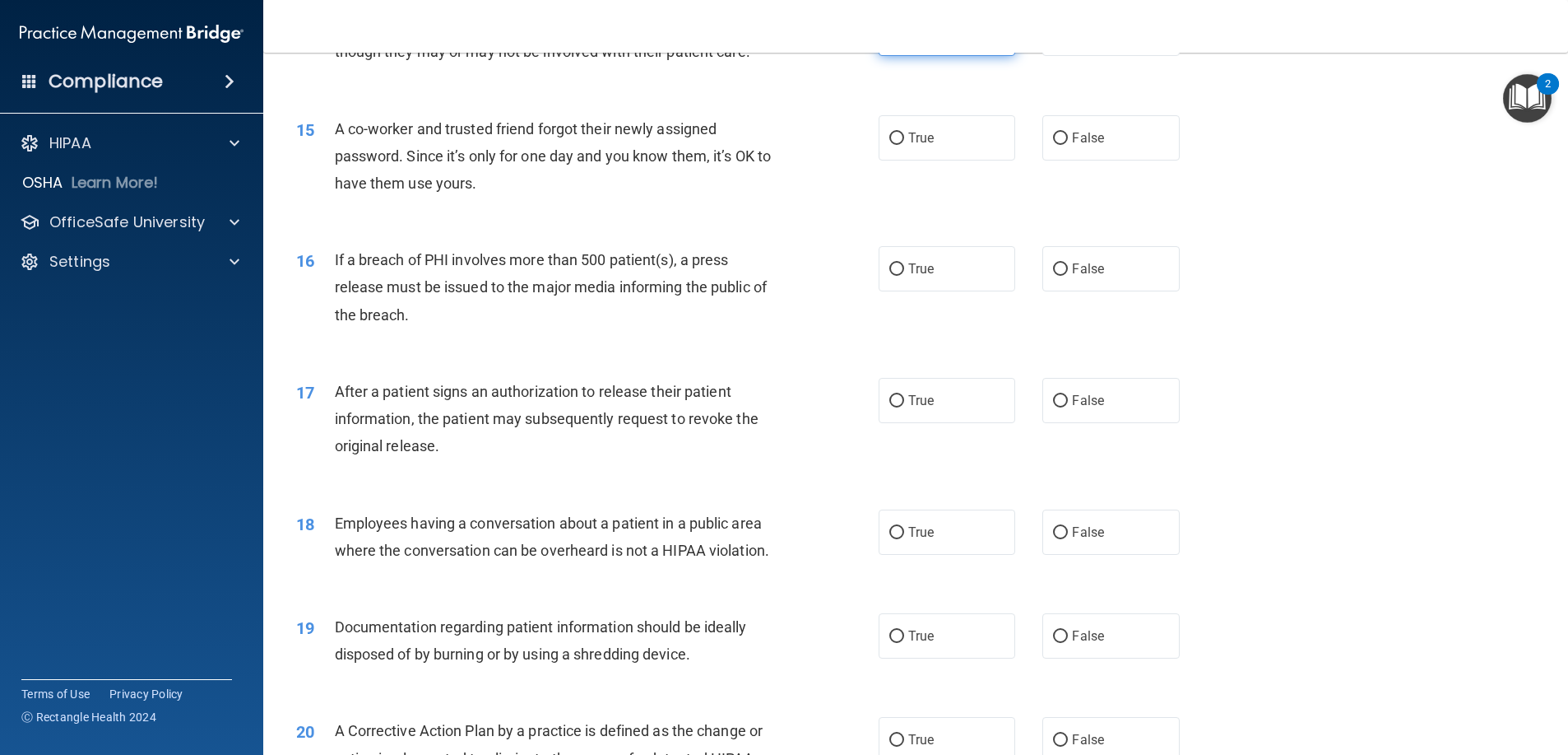
scroll to position [1728, 0]
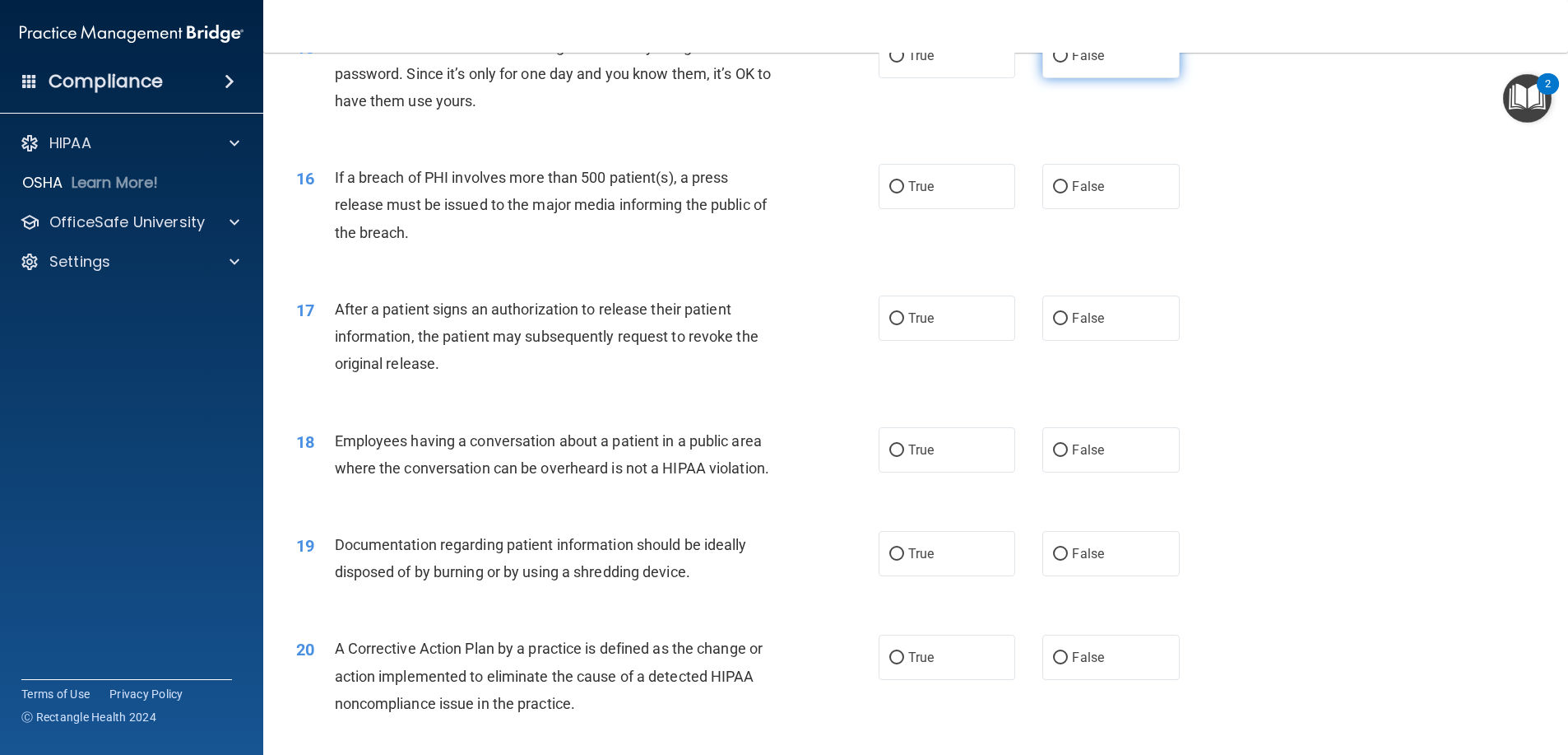
click at [1086, 63] on span "False" at bounding box center [1087, 55] width 32 height 16
click at [1068, 62] on input "False" at bounding box center [1060, 56] width 15 height 12
radio input "true"
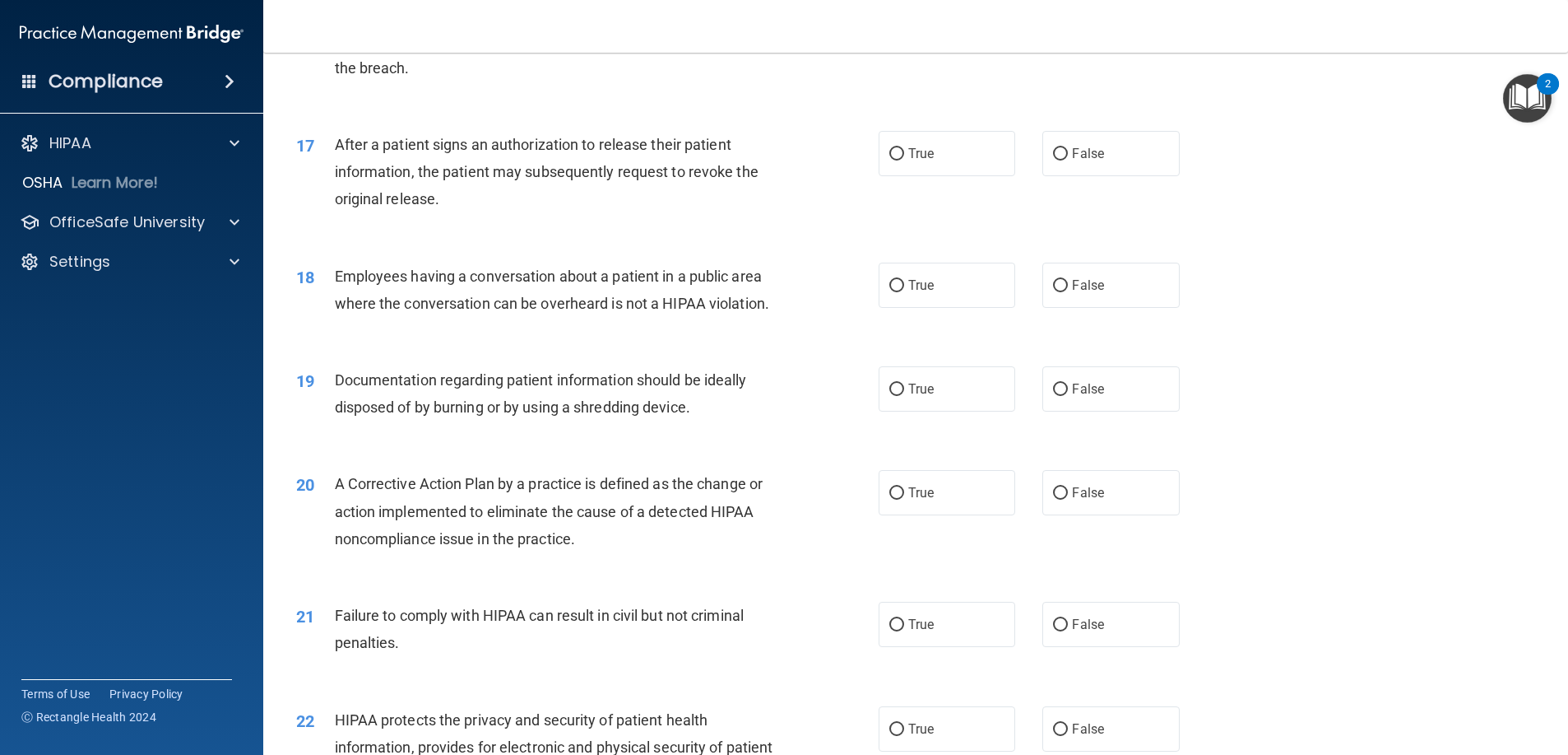
scroll to position [1811, 0]
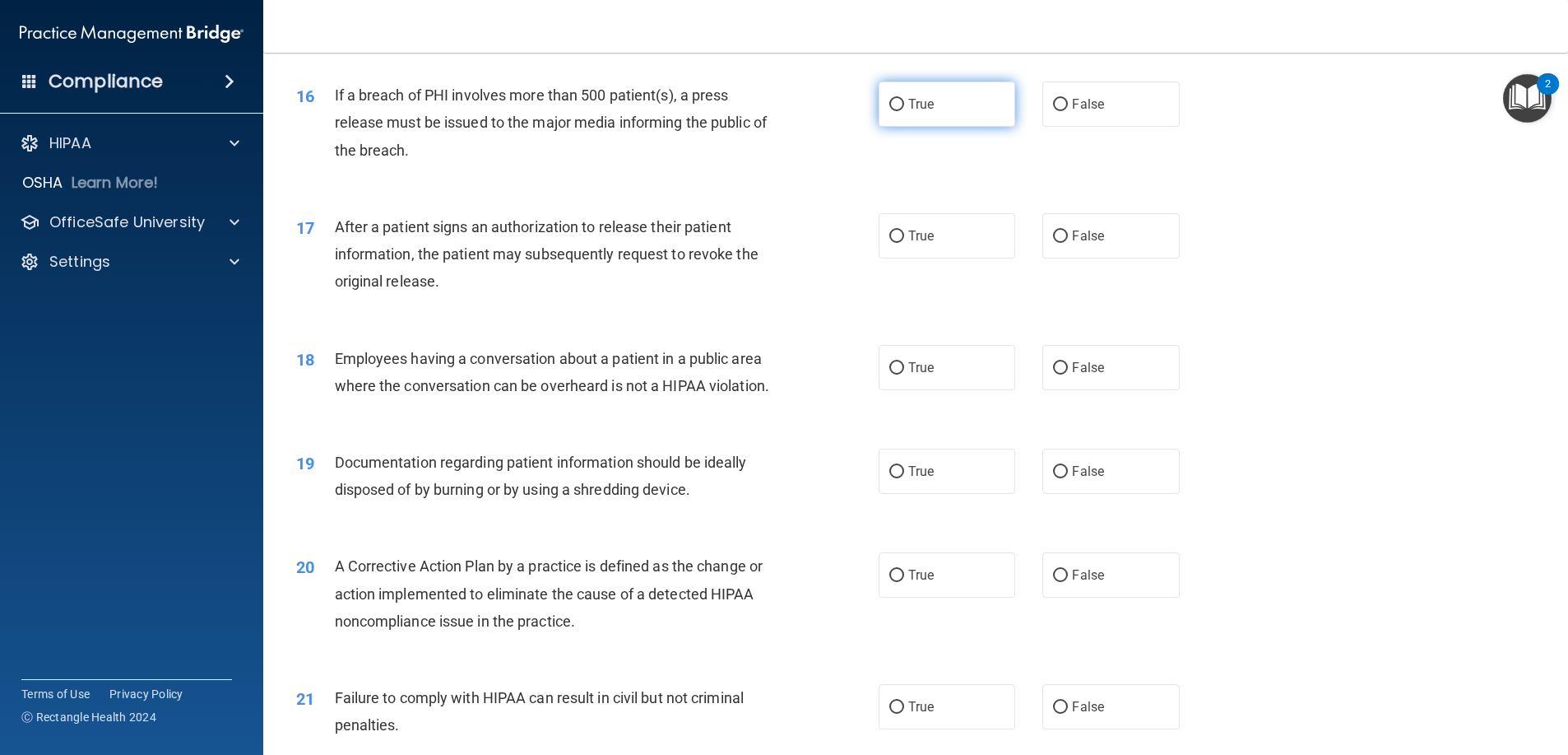
click at [991, 114] on label "True" at bounding box center [947, 103] width 137 height 46
click at [904, 111] on input "True" at bounding box center [896, 104] width 15 height 12
radio input "true"
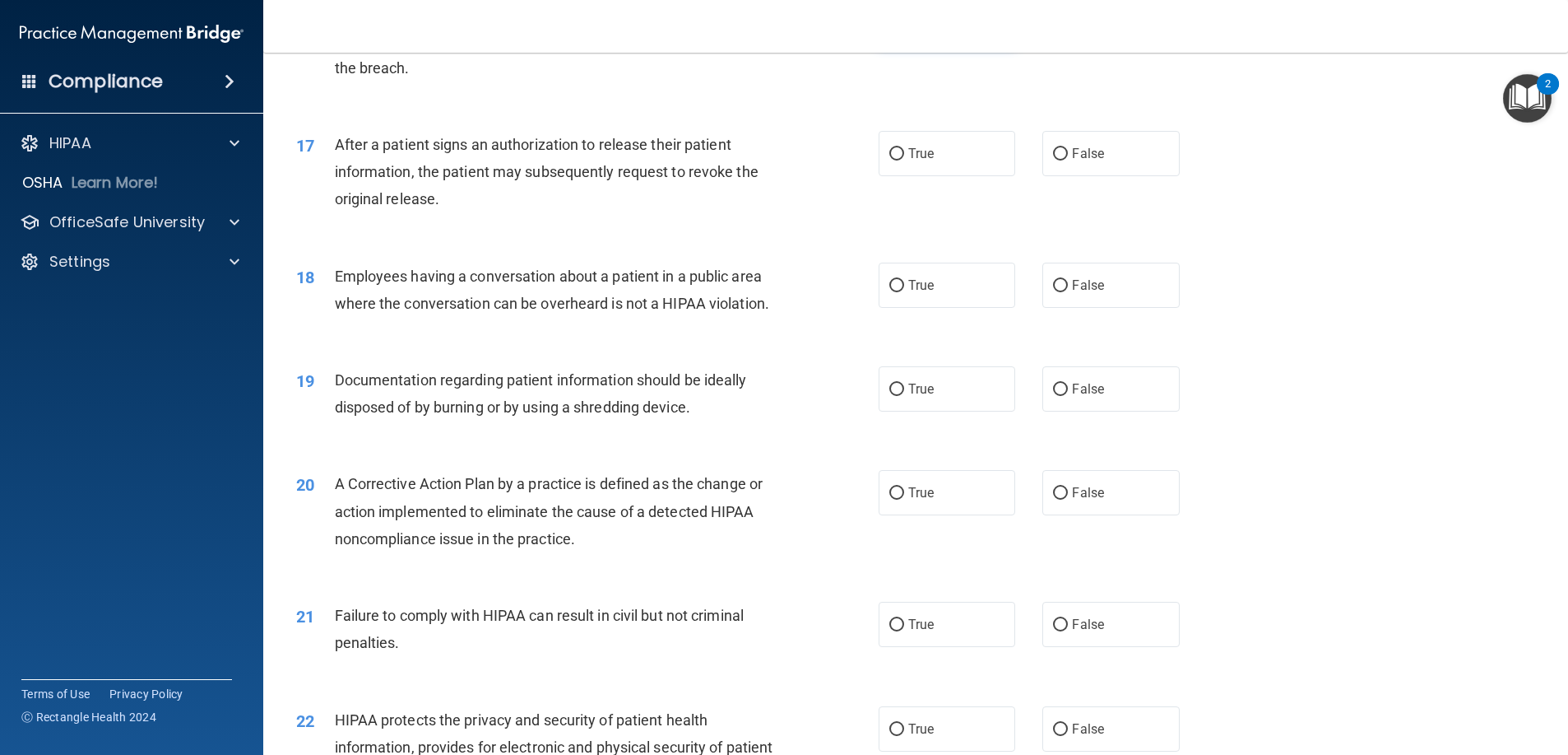
scroll to position [1975, 0]
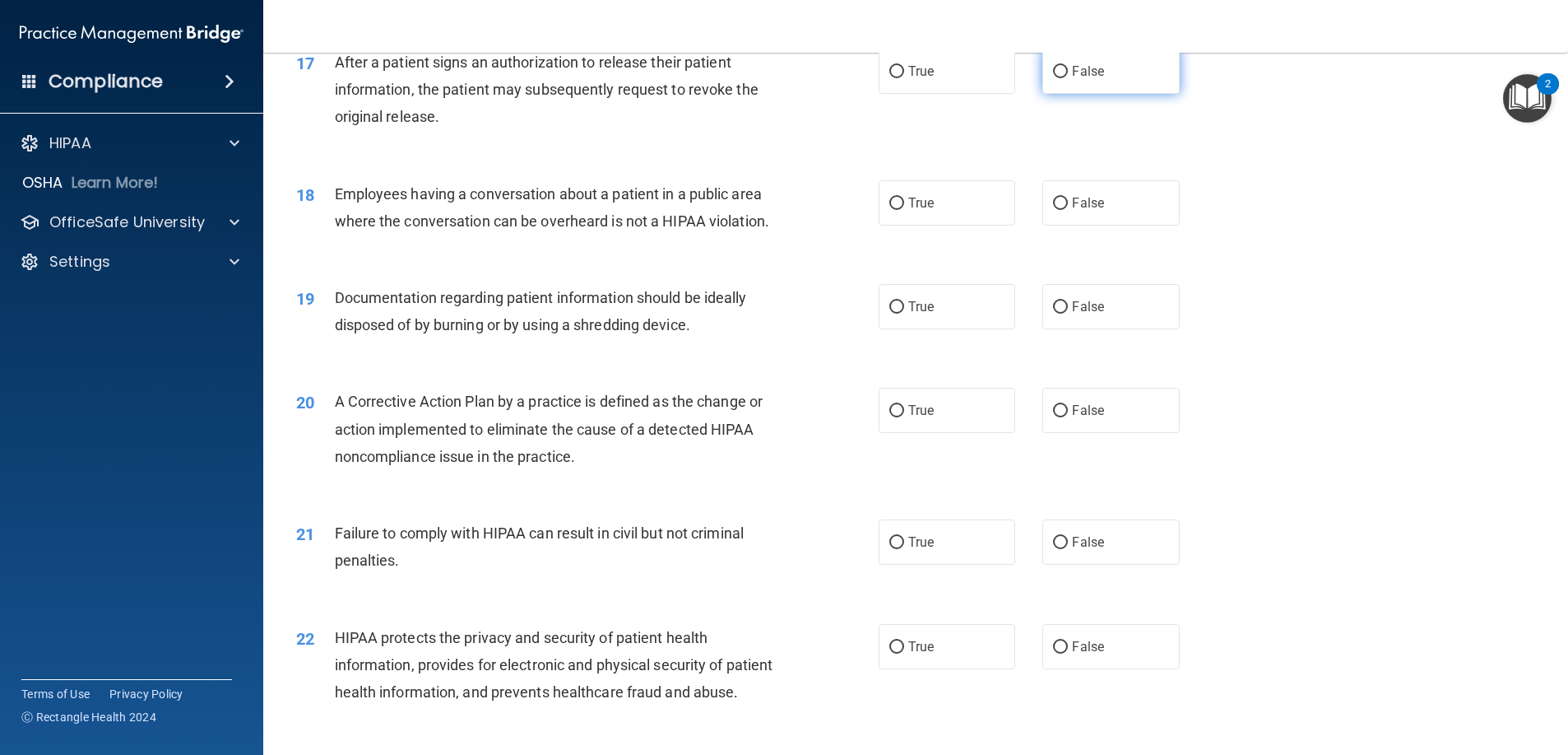
click at [1075, 79] on span "False" at bounding box center [1087, 71] width 32 height 16
click at [1068, 78] on input "False" at bounding box center [1060, 72] width 15 height 12
radio input "true"
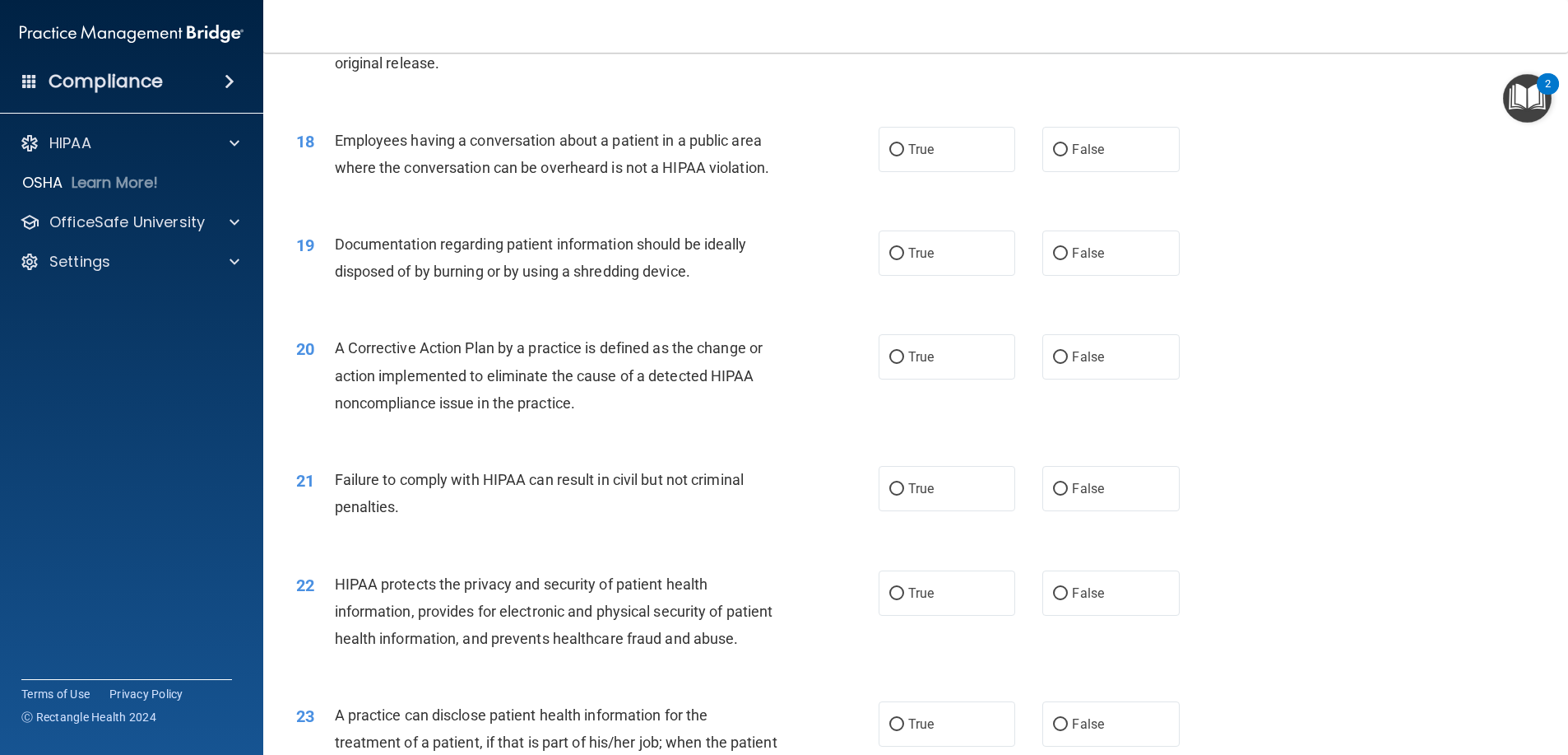
scroll to position [2057, 0]
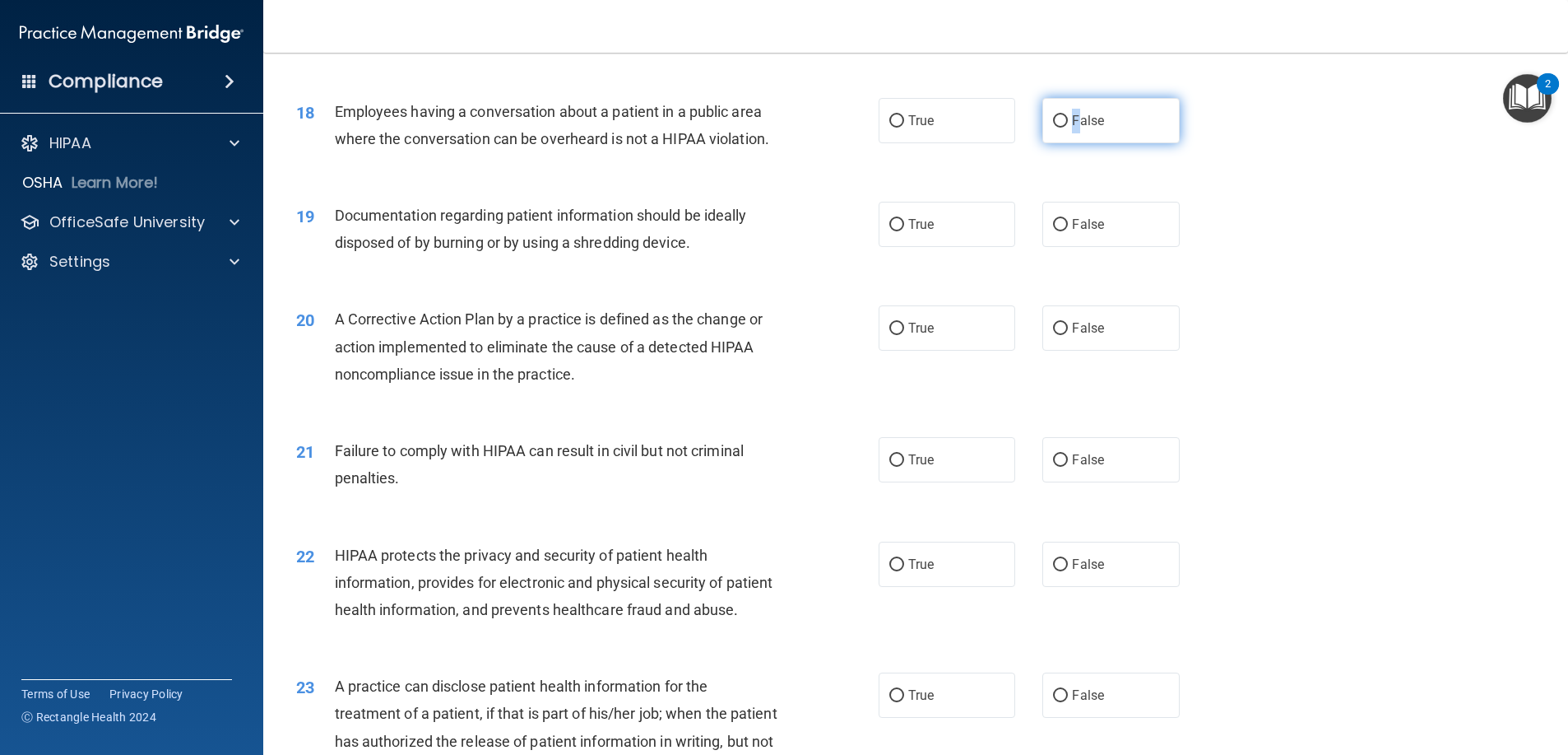
click at [1069, 130] on label "False" at bounding box center [1111, 120] width 137 height 46
click at [1074, 129] on span "False" at bounding box center [1087, 120] width 32 height 16
click at [1068, 128] on input "False" at bounding box center [1060, 121] width 15 height 12
radio input "true"
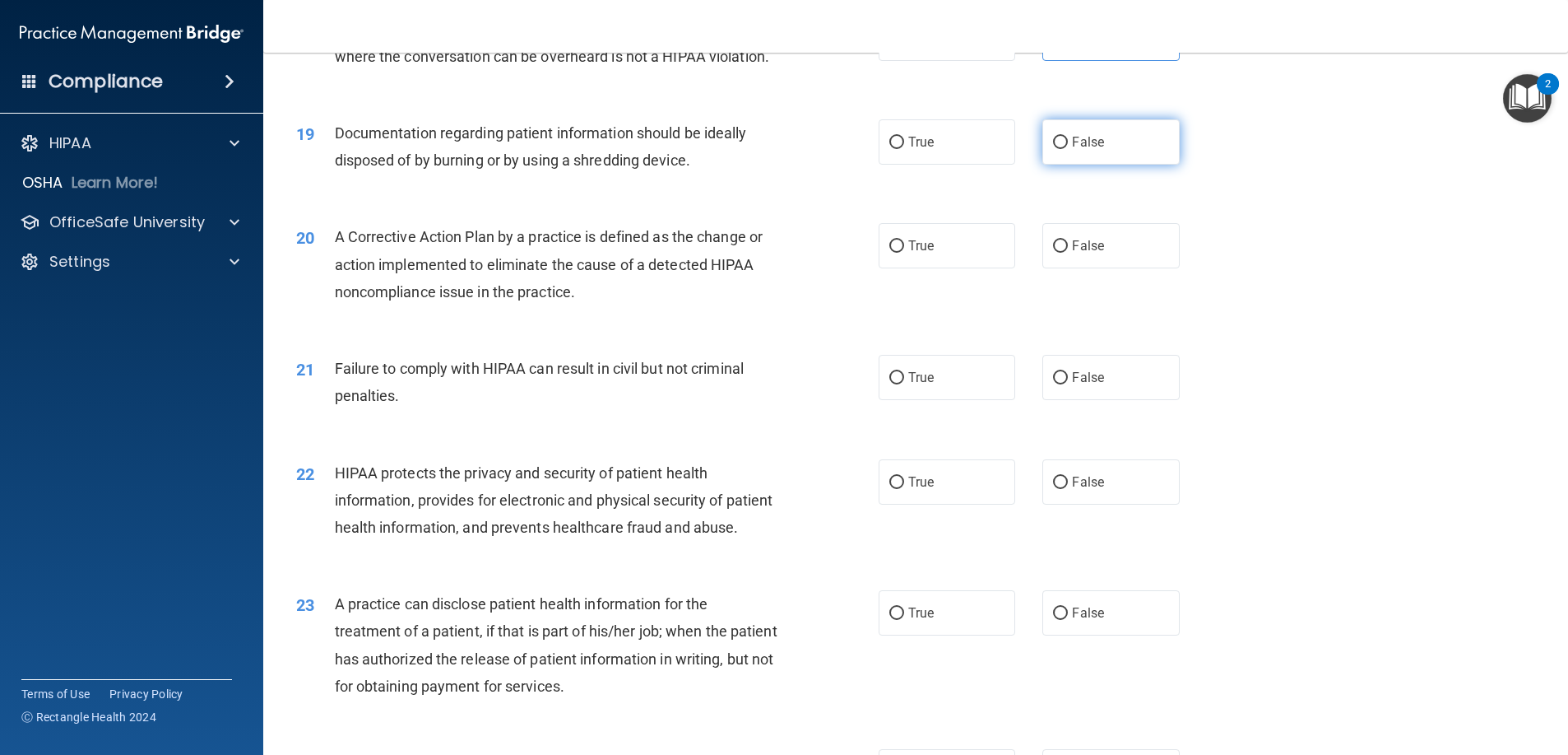
scroll to position [2222, 0]
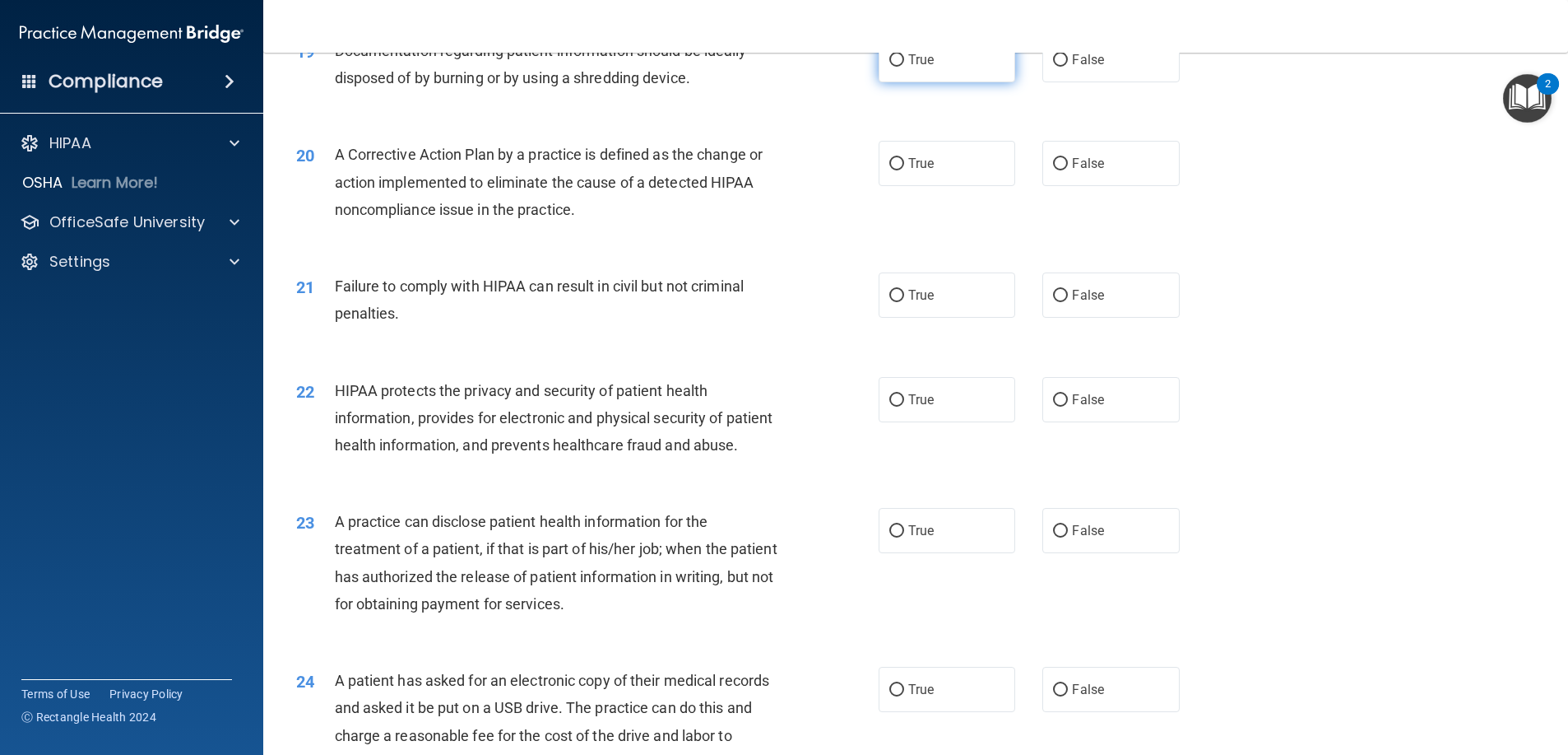
click at [961, 80] on label "True" at bounding box center [947, 60] width 137 height 46
click at [904, 67] on input "True" at bounding box center [896, 60] width 15 height 12
radio input "true"
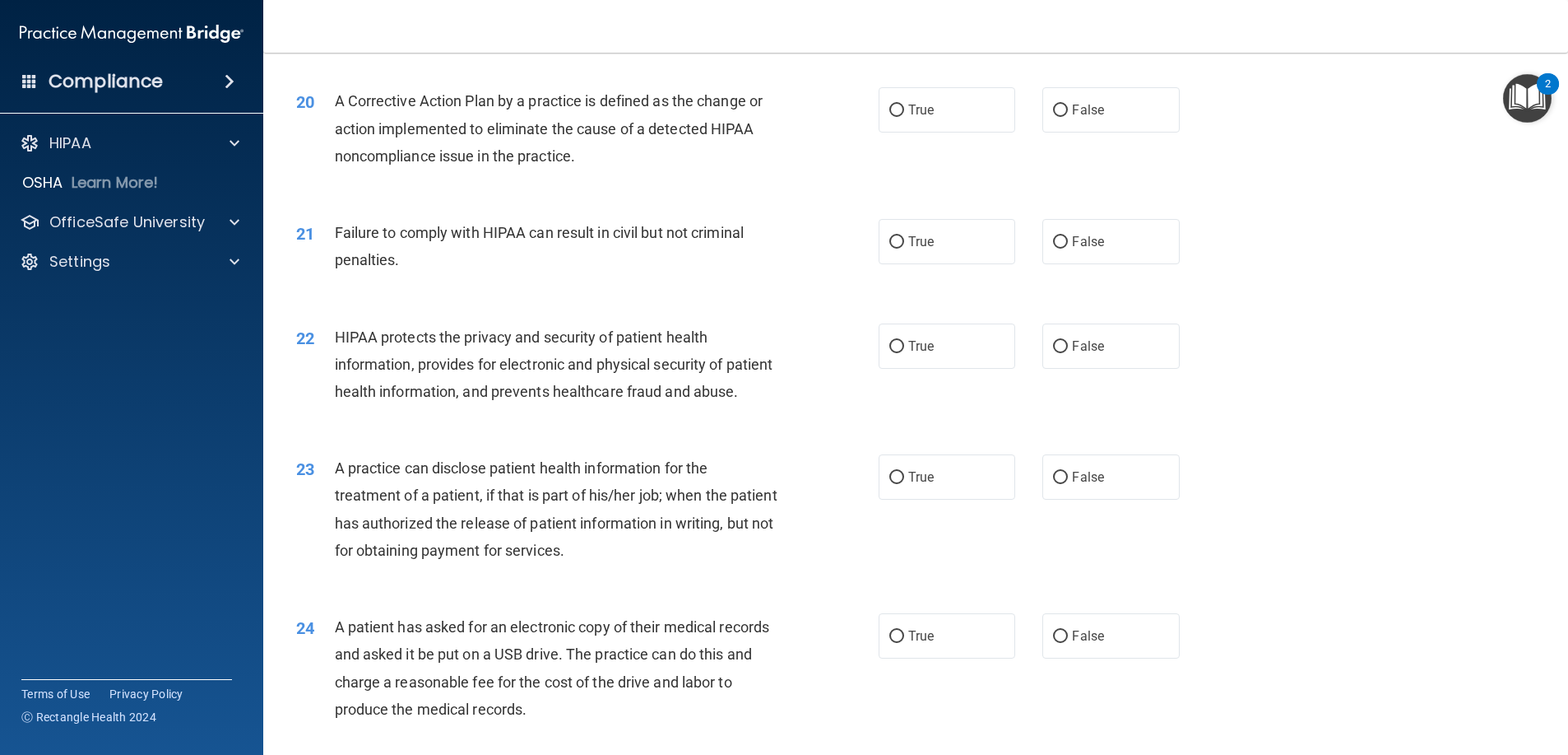
scroll to position [2304, 0]
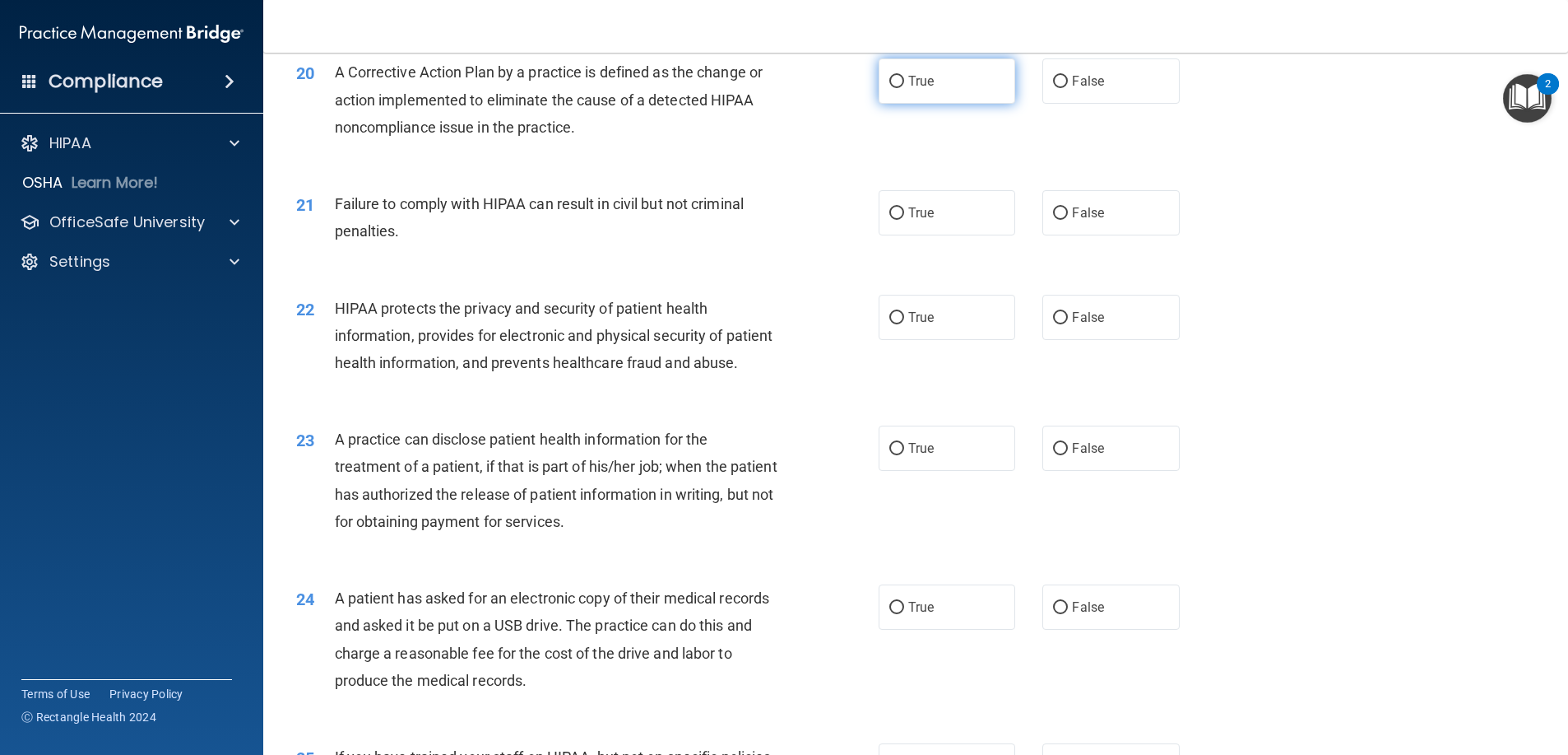
click at [983, 103] on label "True" at bounding box center [947, 81] width 137 height 46
click at [904, 88] on input "True" at bounding box center [896, 81] width 15 height 12
radio input "true"
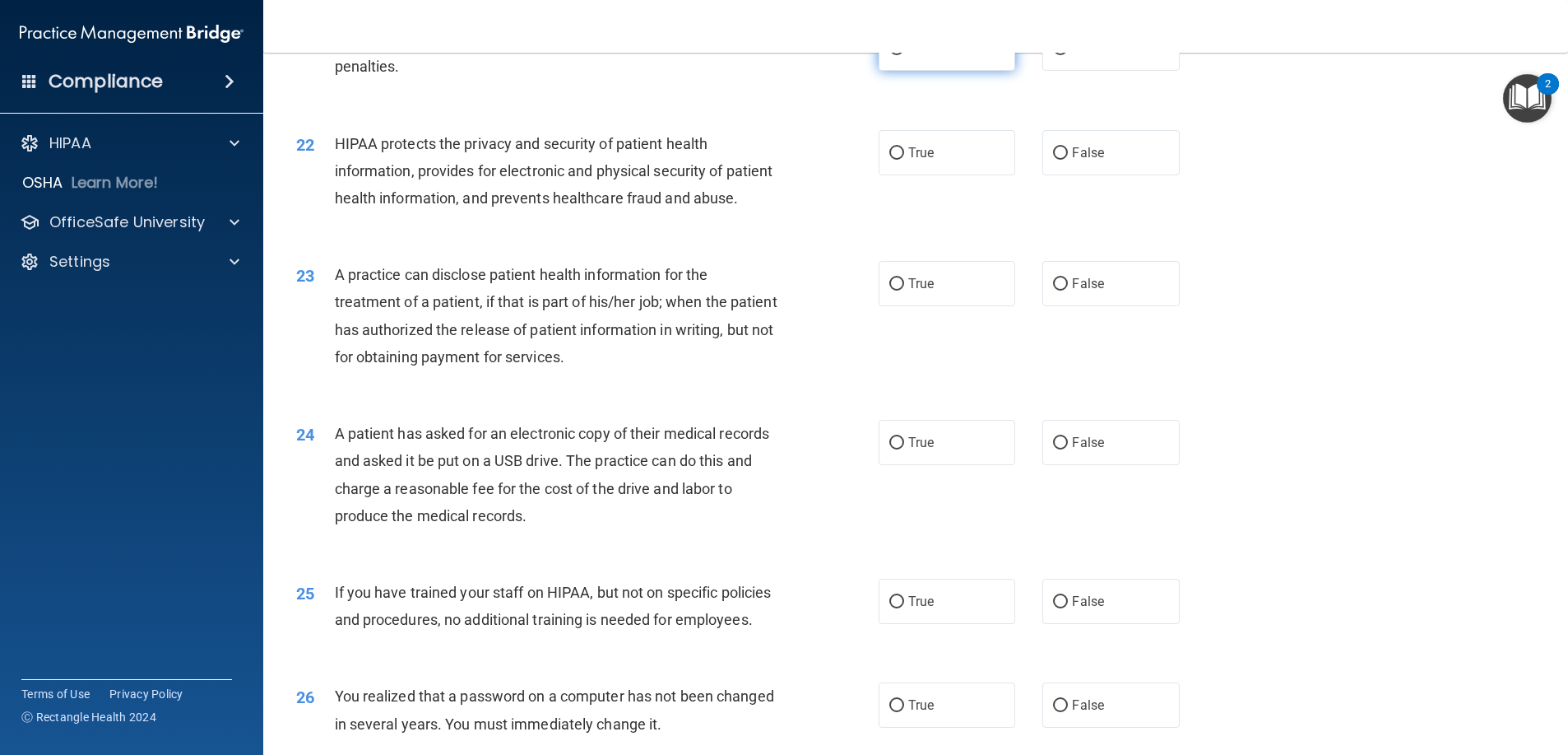
click at [908, 56] on span "True" at bounding box center [920, 48] width 25 height 16
click at [903, 55] on input "True" at bounding box center [896, 48] width 15 height 12
radio input "true"
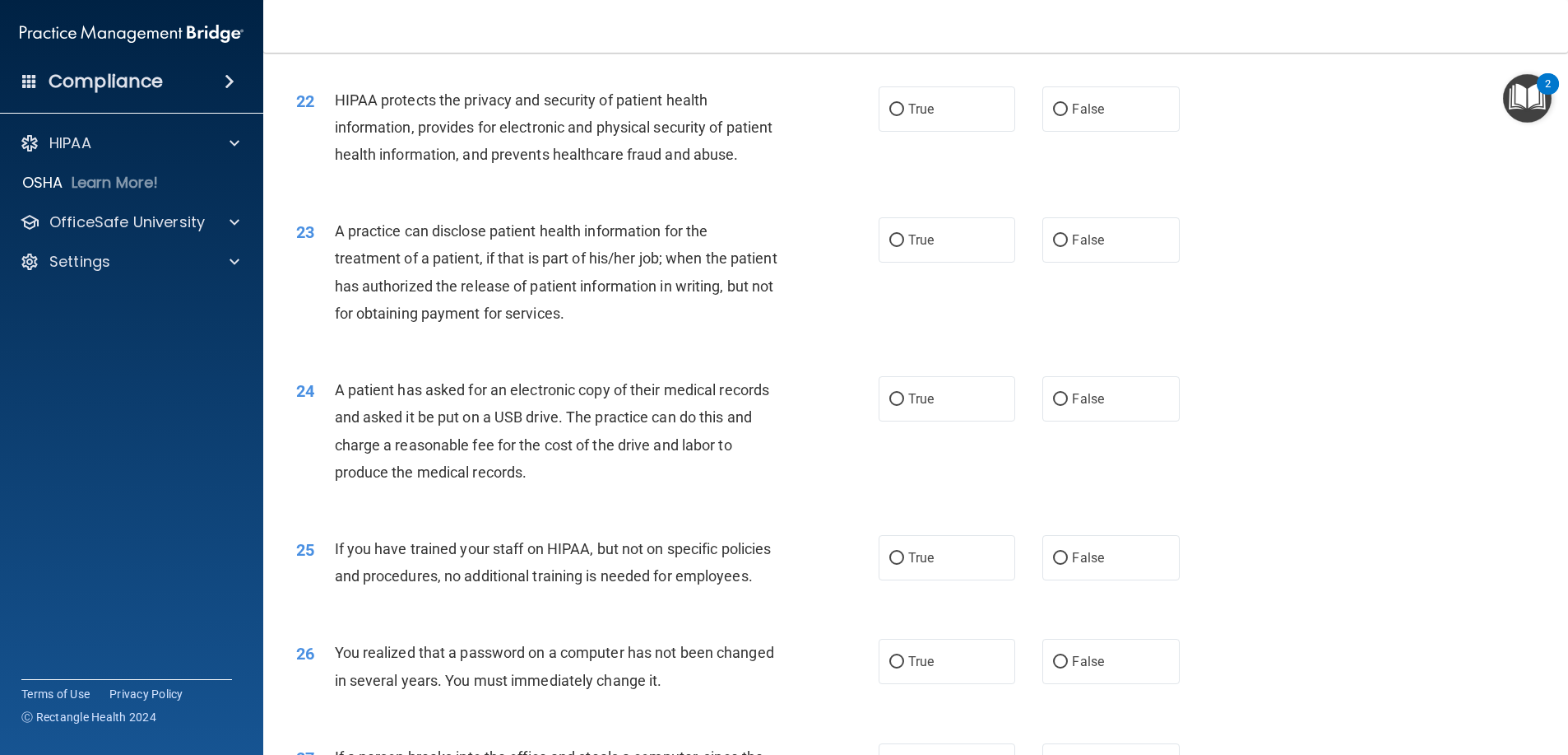
scroll to position [2551, 0]
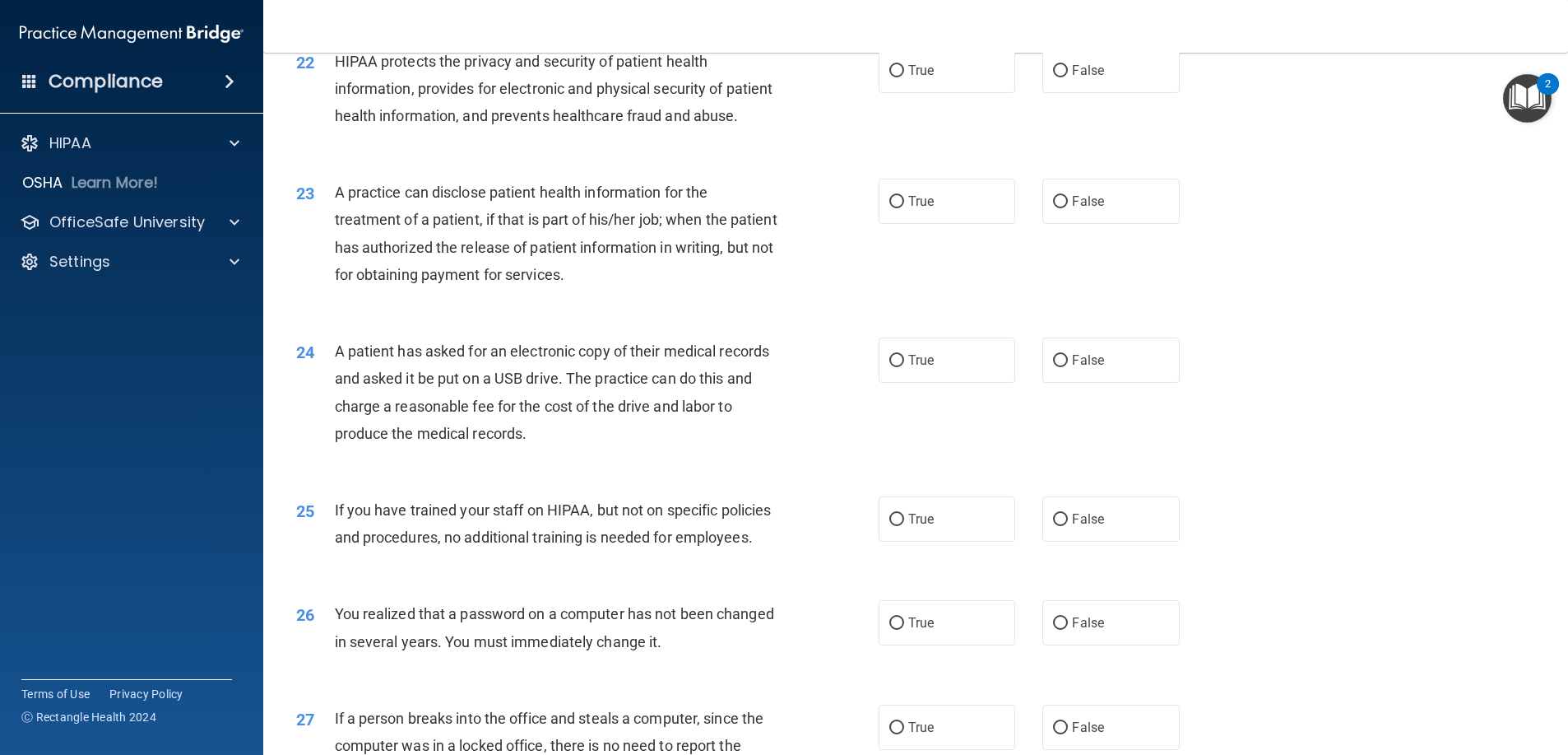
click at [918, 86] on label "True" at bounding box center [947, 70] width 137 height 46
click at [904, 77] on input "True" at bounding box center [896, 71] width 15 height 12
radio input "true"
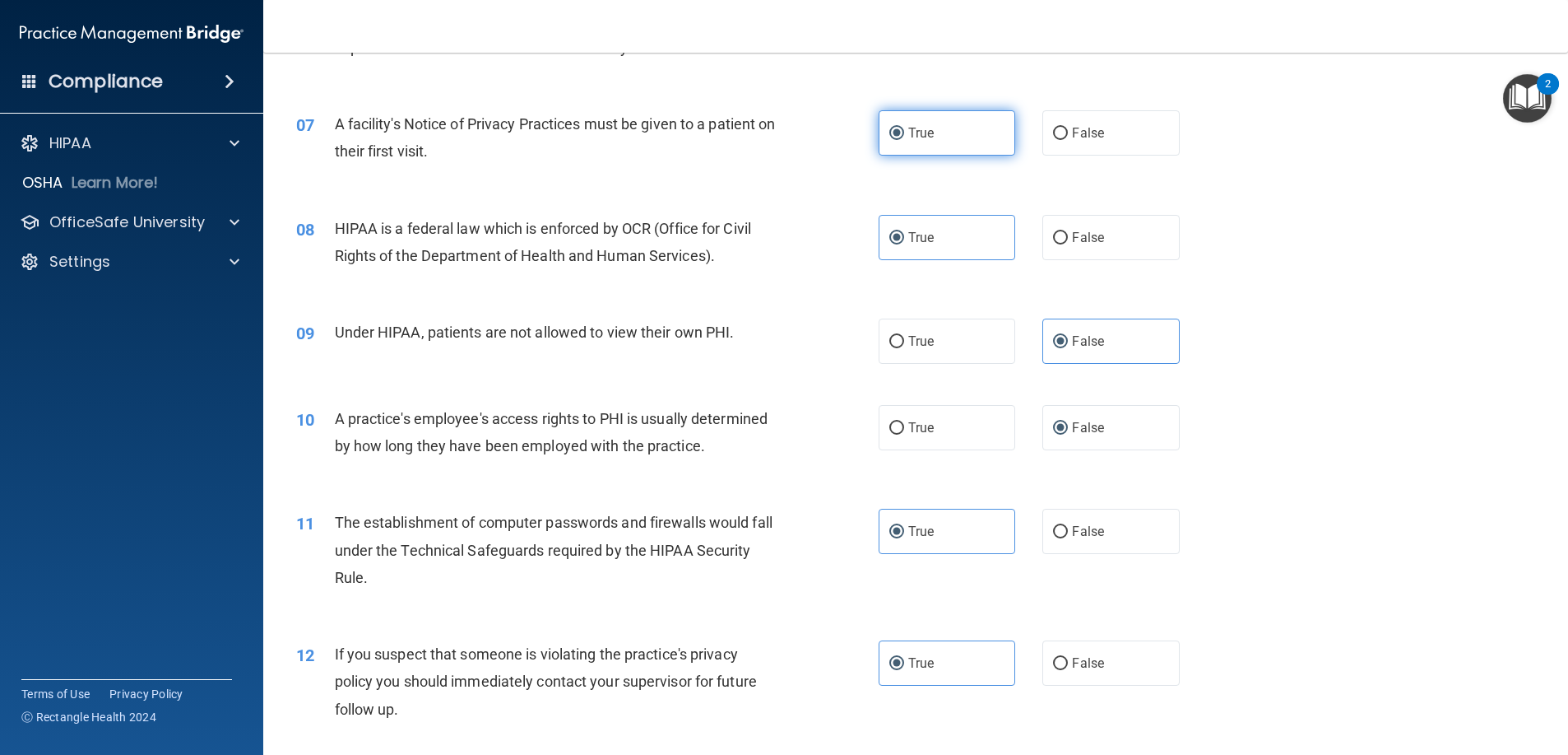
scroll to position [741, 0]
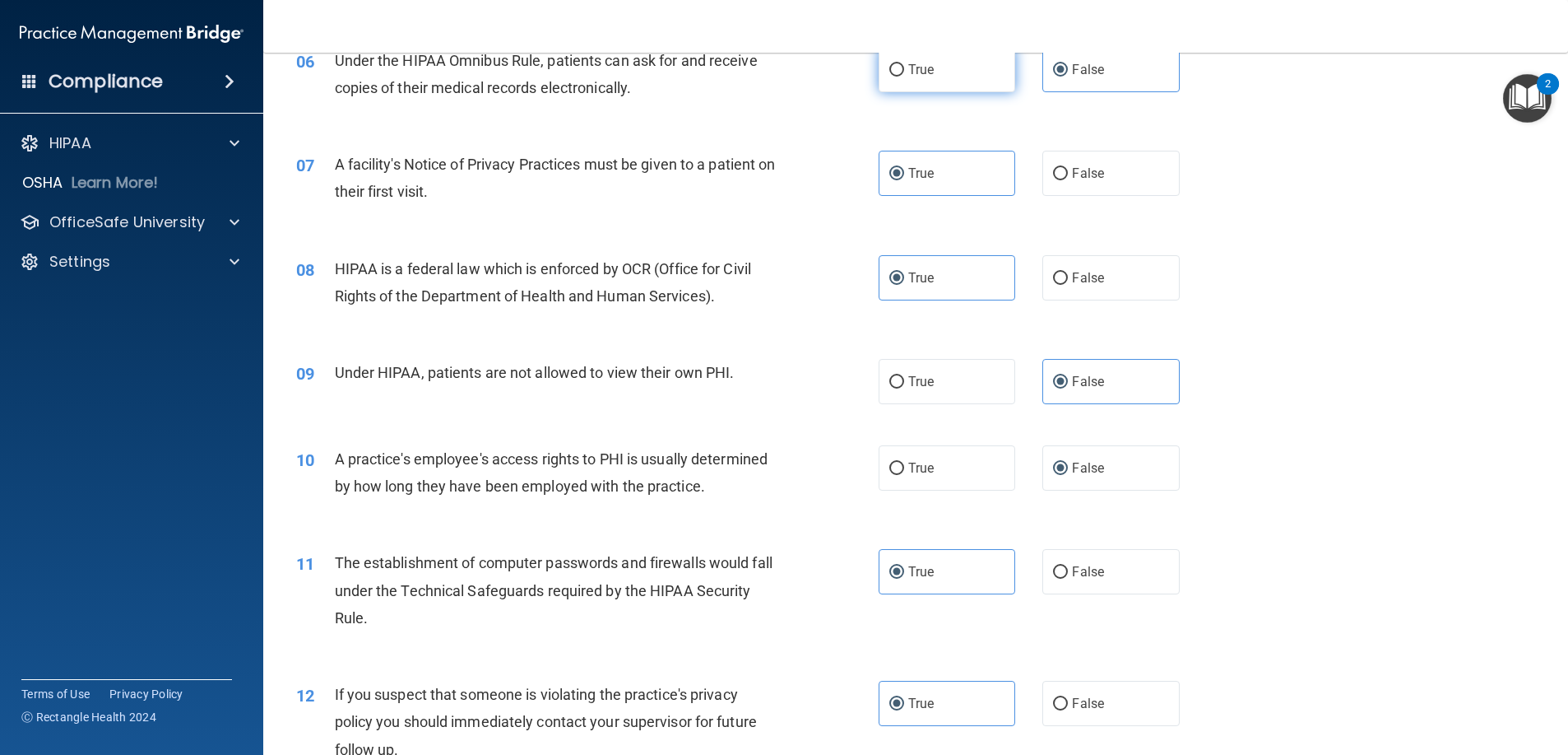
click at [942, 73] on label "True" at bounding box center [947, 69] width 137 height 46
click at [904, 73] on input "True" at bounding box center [896, 70] width 15 height 12
radio input "true"
radio input "false"
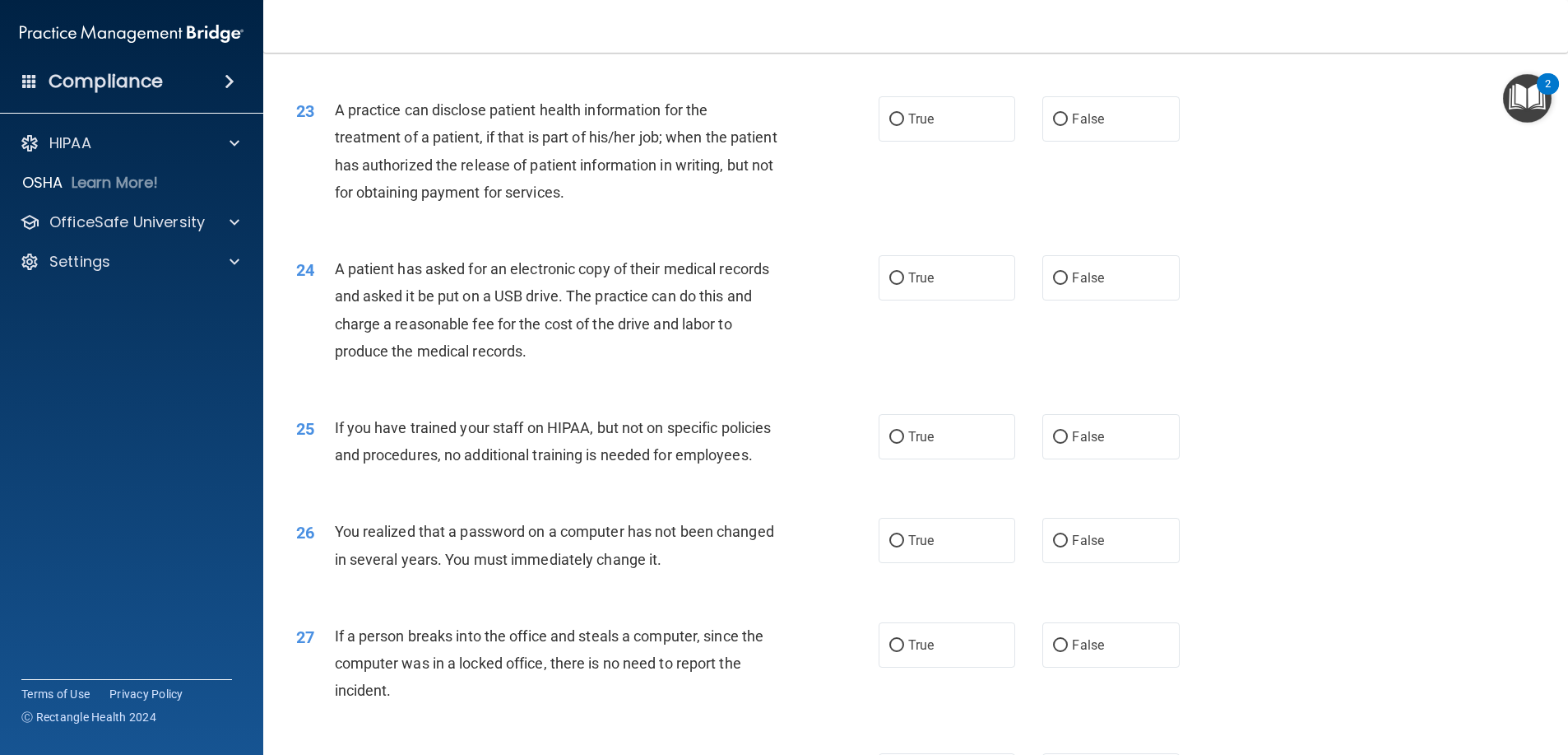
scroll to position [2716, 0]
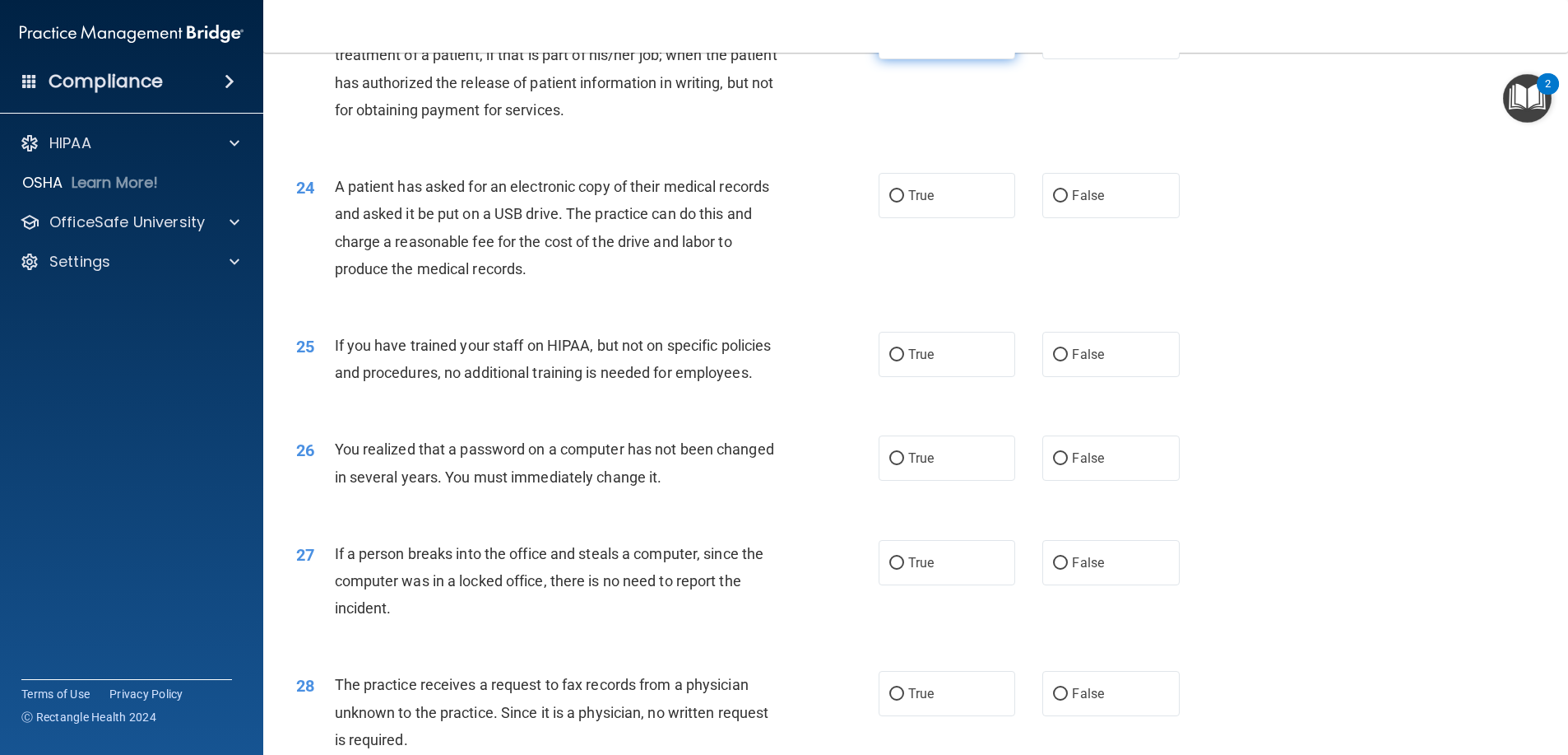
click at [952, 60] on label "True" at bounding box center [947, 36] width 137 height 46
click at [904, 44] on input "True" at bounding box center [896, 37] width 15 height 12
radio input "true"
click at [1050, 60] on label "False" at bounding box center [1111, 36] width 137 height 46
click at [1053, 44] on input "False" at bounding box center [1060, 37] width 15 height 12
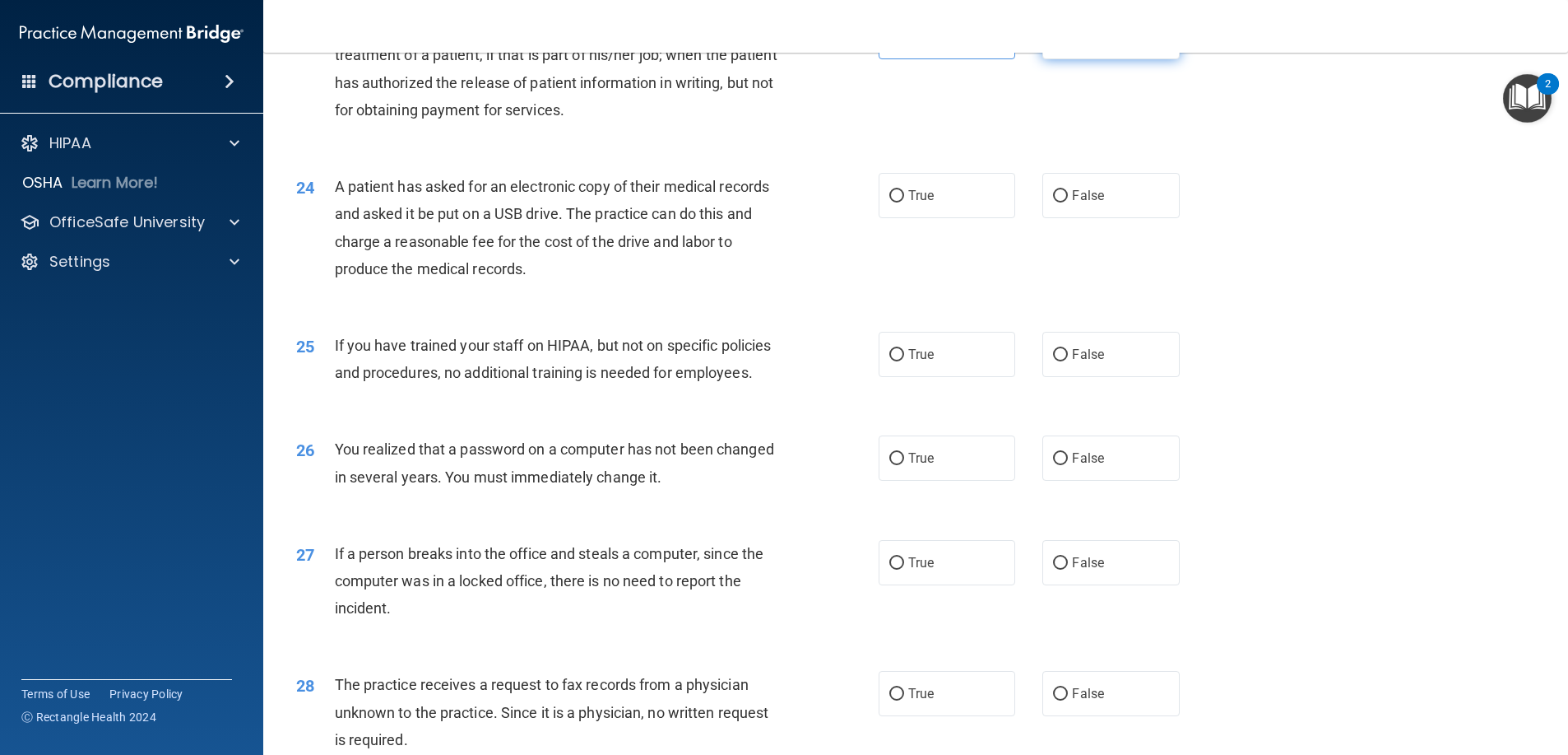
radio input "true"
radio input "false"
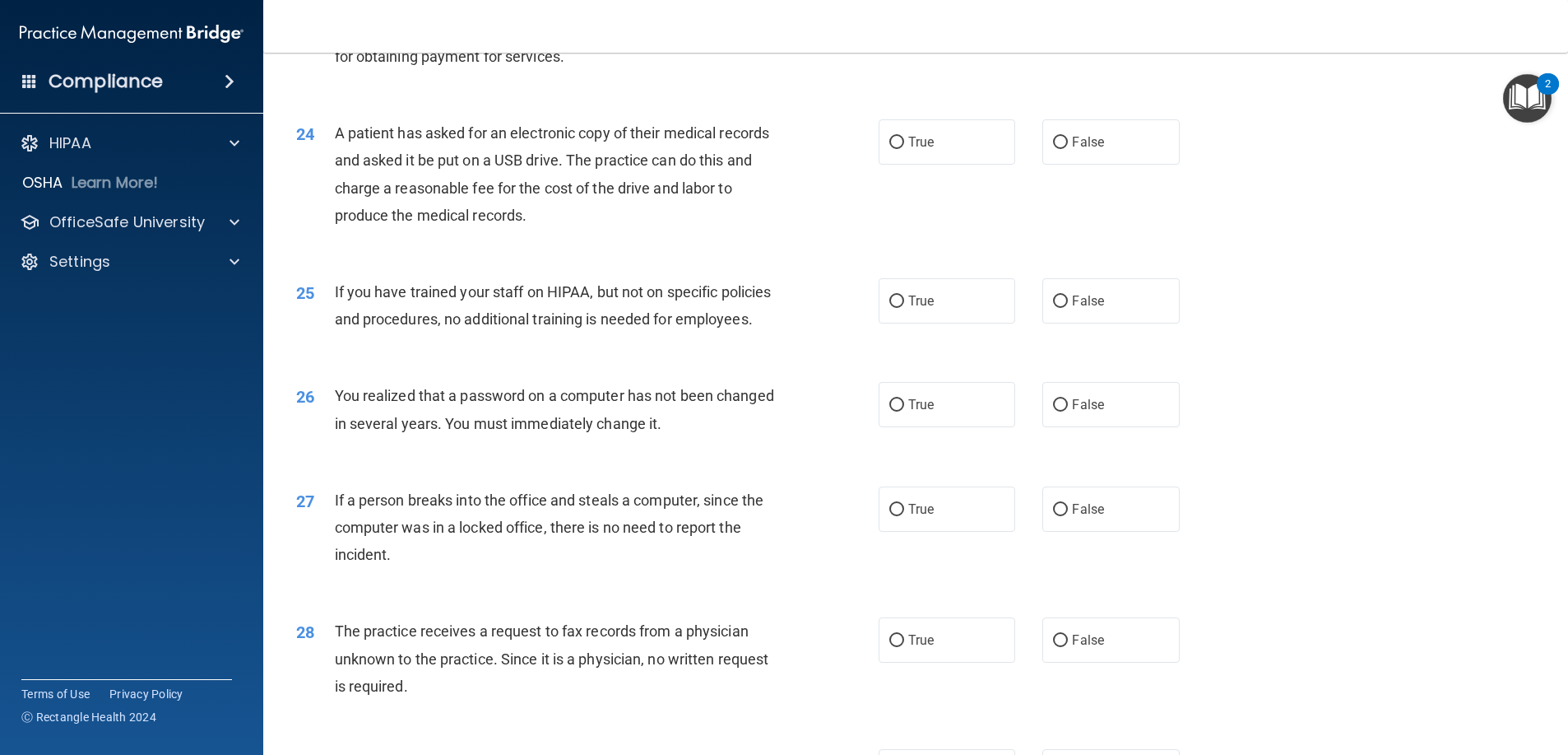
scroll to position [2798, 0]
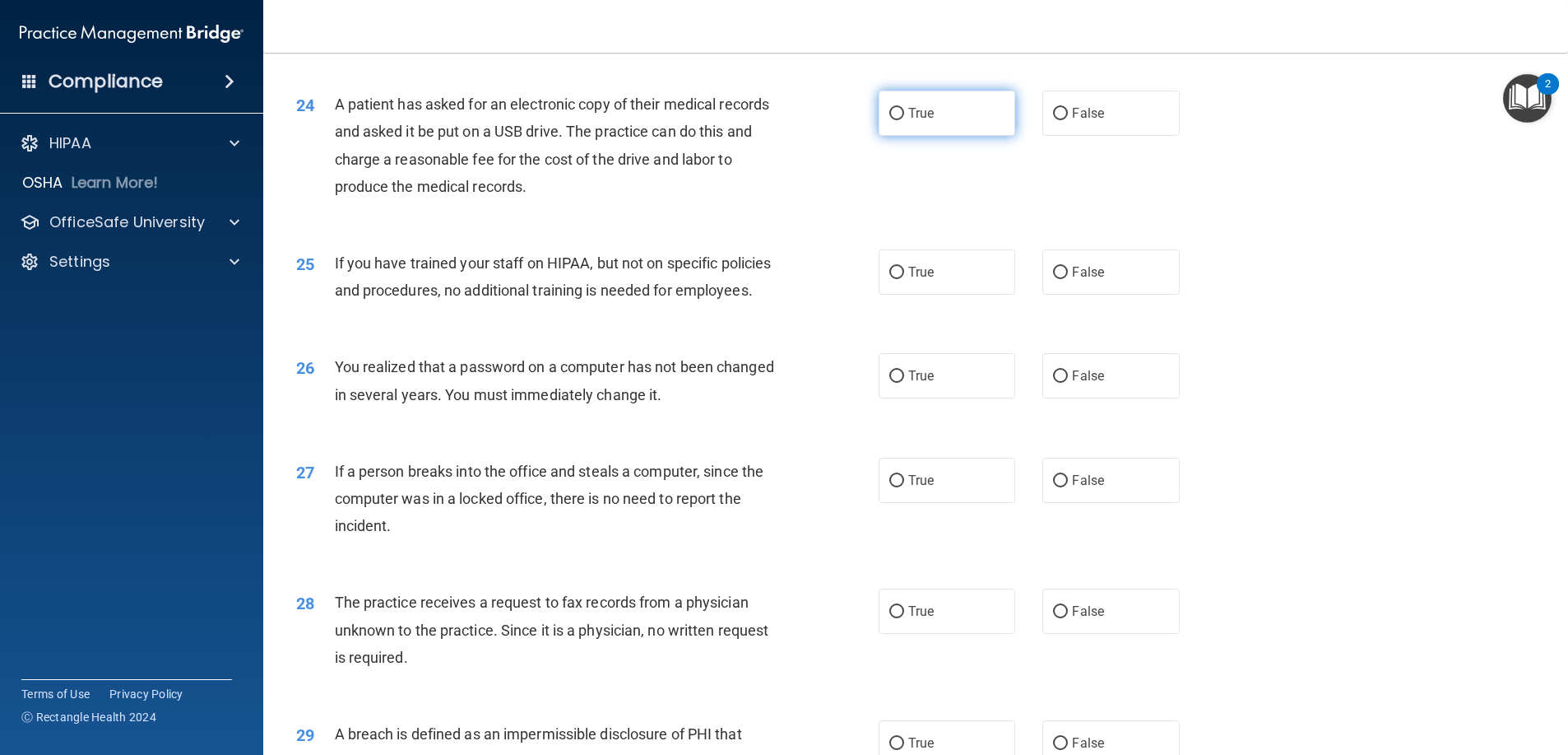
click at [938, 136] on label "True" at bounding box center [947, 113] width 137 height 46
click at [904, 120] on input "True" at bounding box center [896, 114] width 15 height 12
radio input "true"
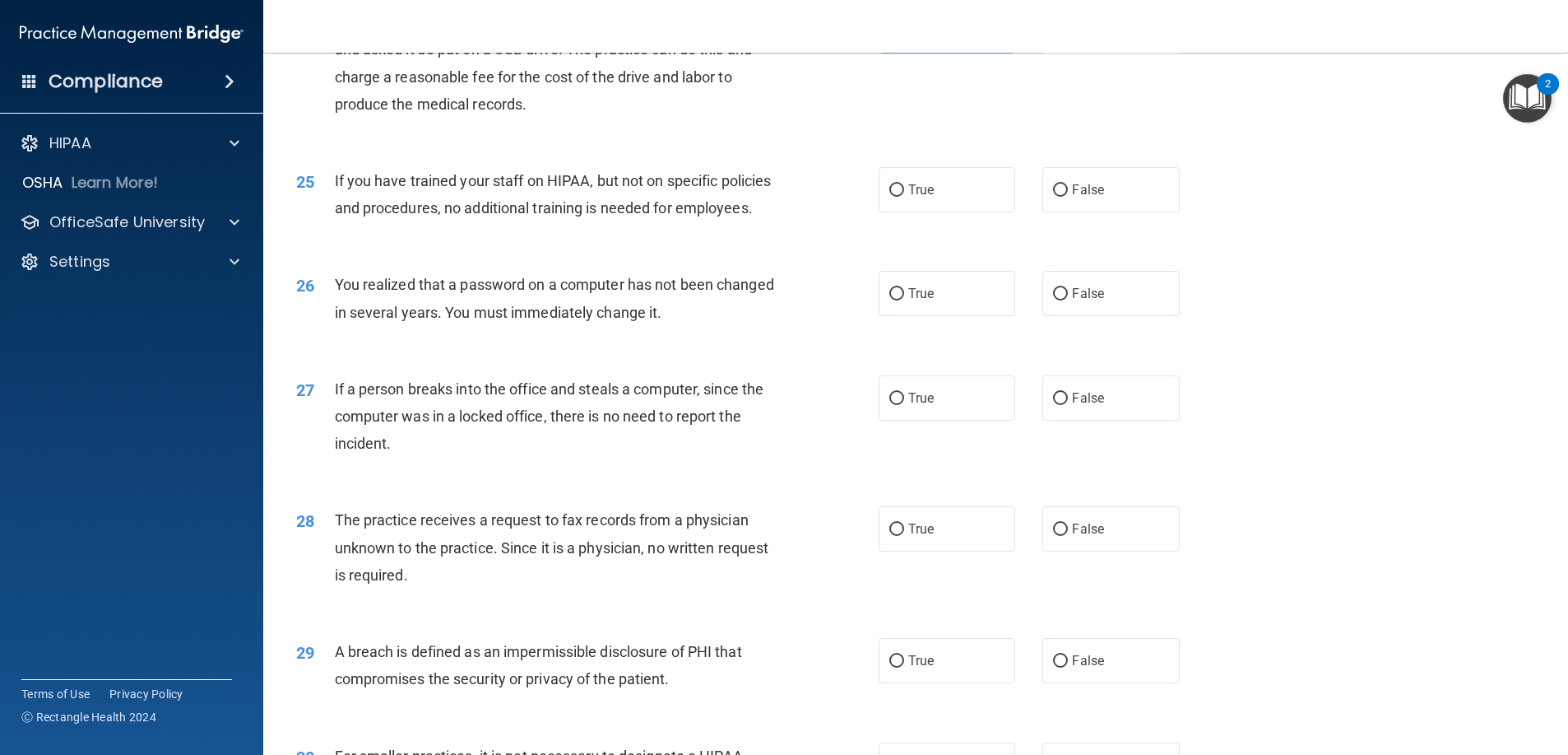
scroll to position [2963, 0]
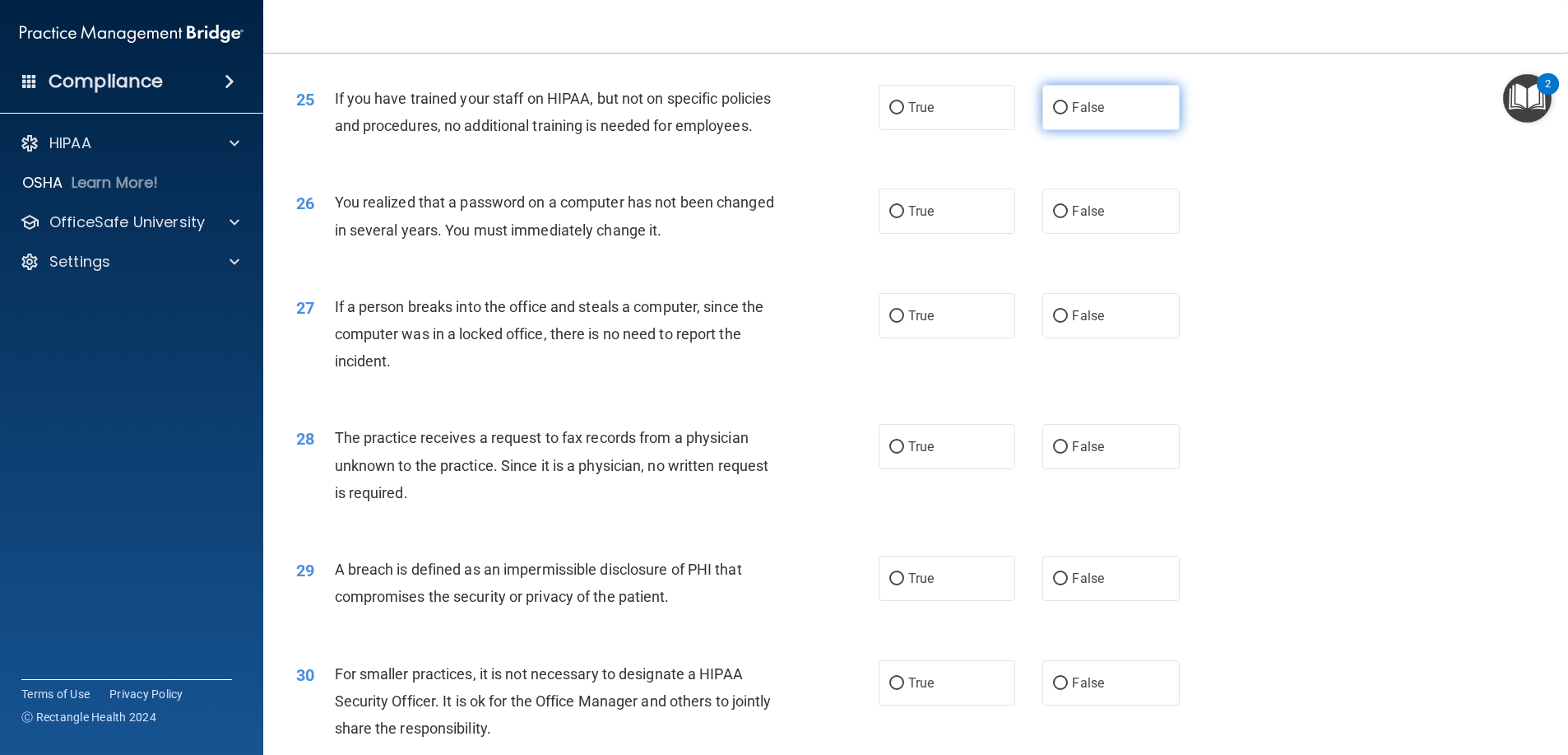
click at [1076, 130] on label "False" at bounding box center [1111, 107] width 137 height 46
click at [1068, 115] on input "False" at bounding box center [1060, 107] width 15 height 12
radio input "true"
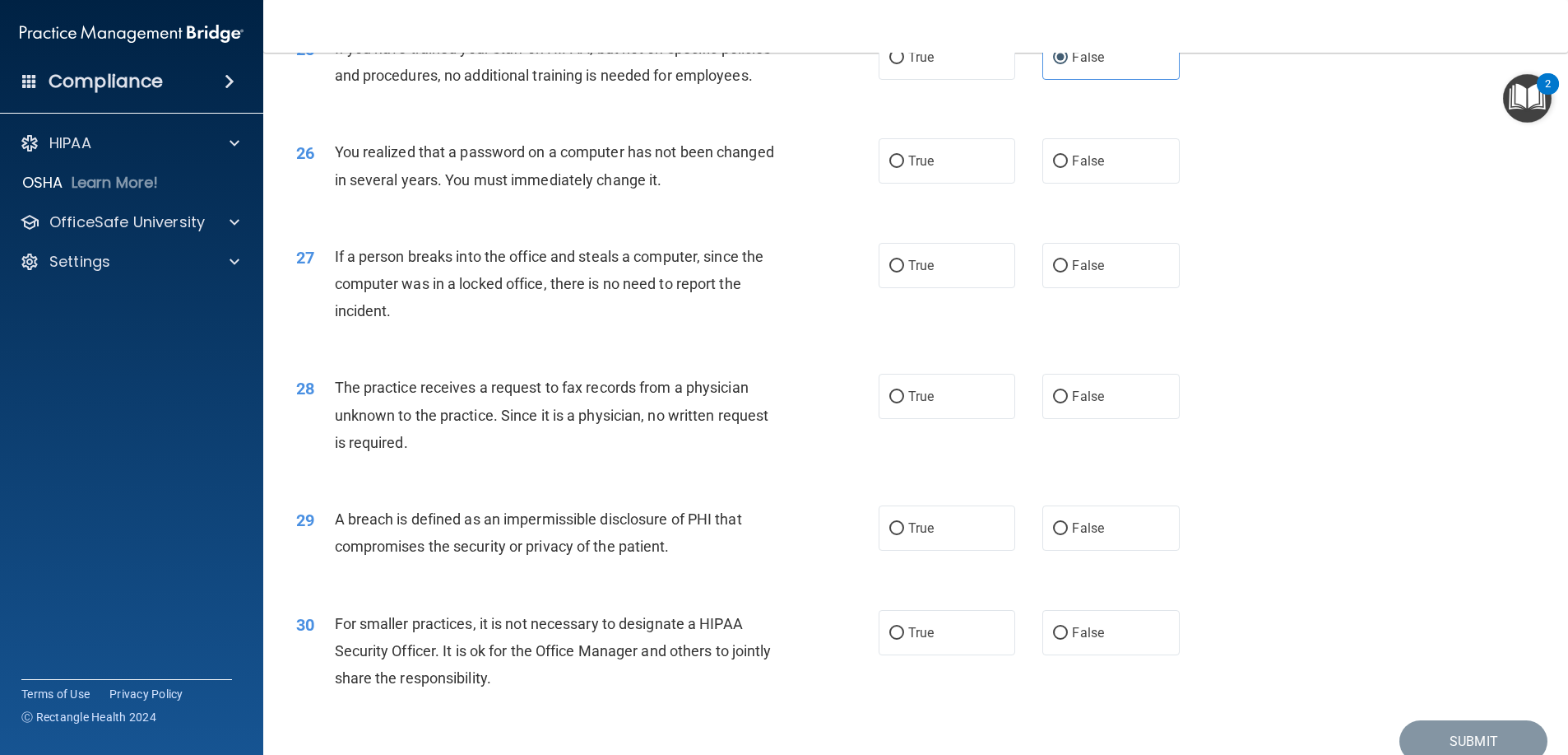
scroll to position [3127, 0]
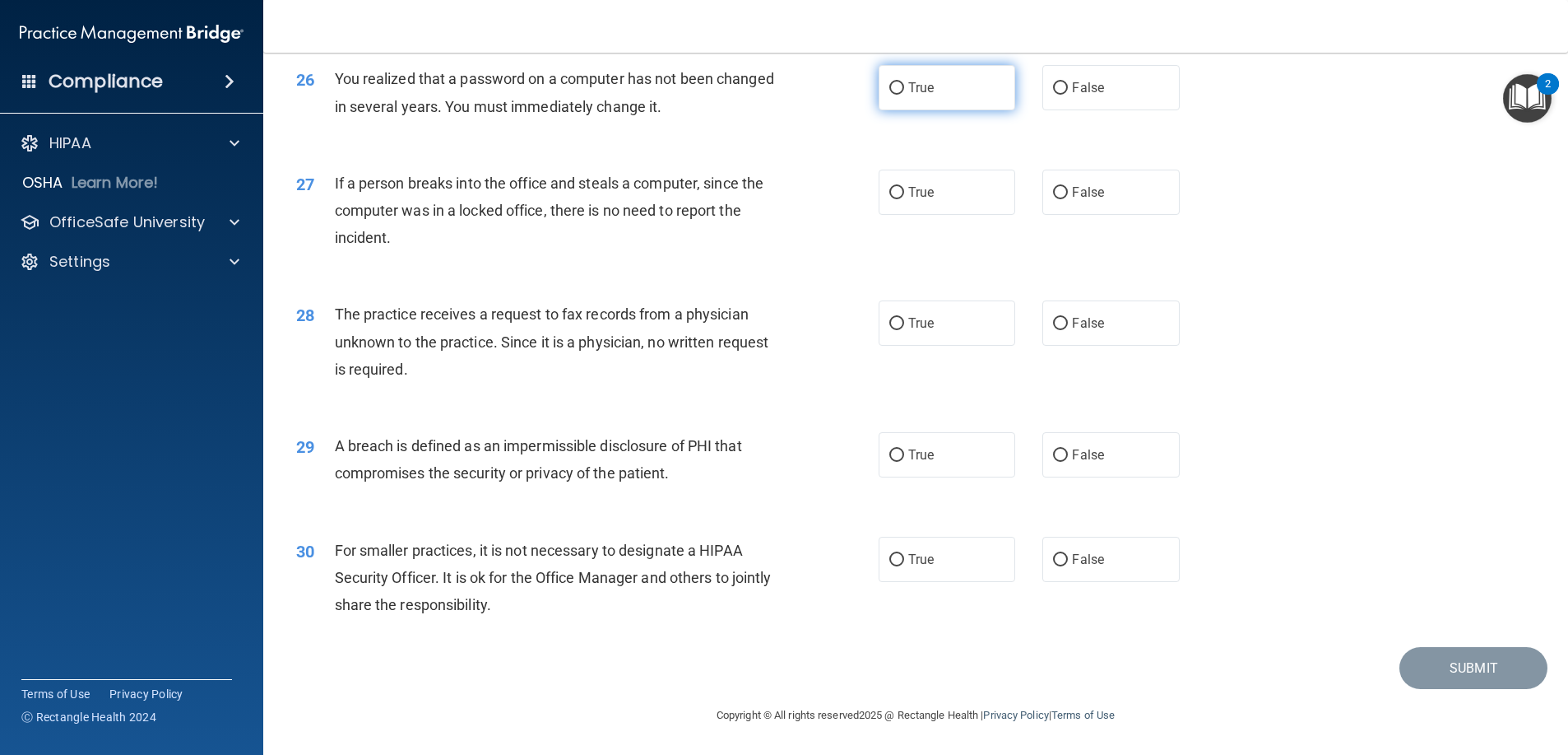
click at [975, 110] on label "True" at bounding box center [947, 88] width 137 height 46
click at [904, 95] on input "True" at bounding box center [896, 88] width 15 height 12
radio input "true"
click at [1103, 193] on label "False" at bounding box center [1111, 192] width 137 height 46
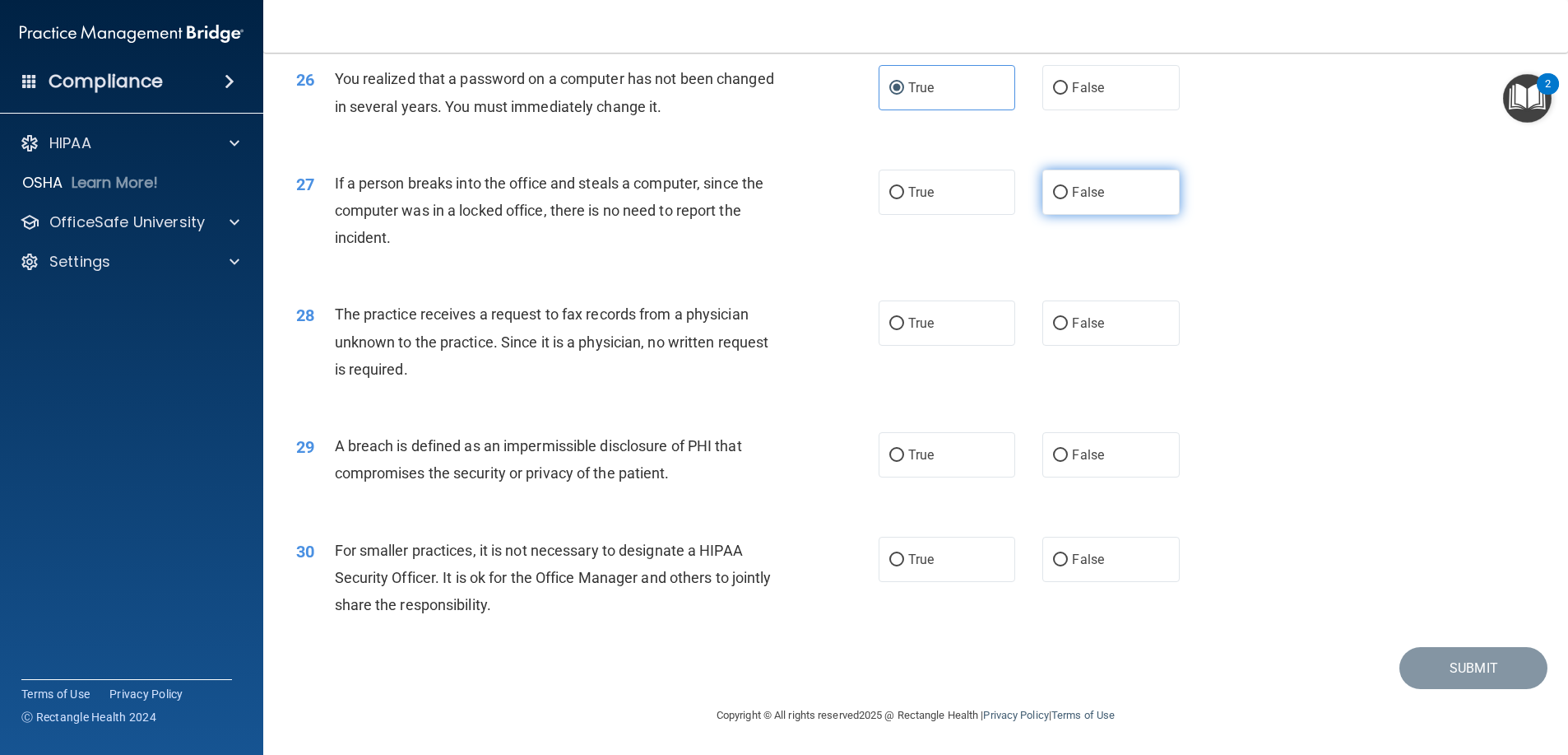
click at [1068, 193] on input "False" at bounding box center [1060, 192] width 15 height 12
radio input "true"
click at [1053, 327] on input "False" at bounding box center [1060, 323] width 15 height 12
radio input "true"
click at [958, 460] on label "True" at bounding box center [947, 455] width 137 height 46
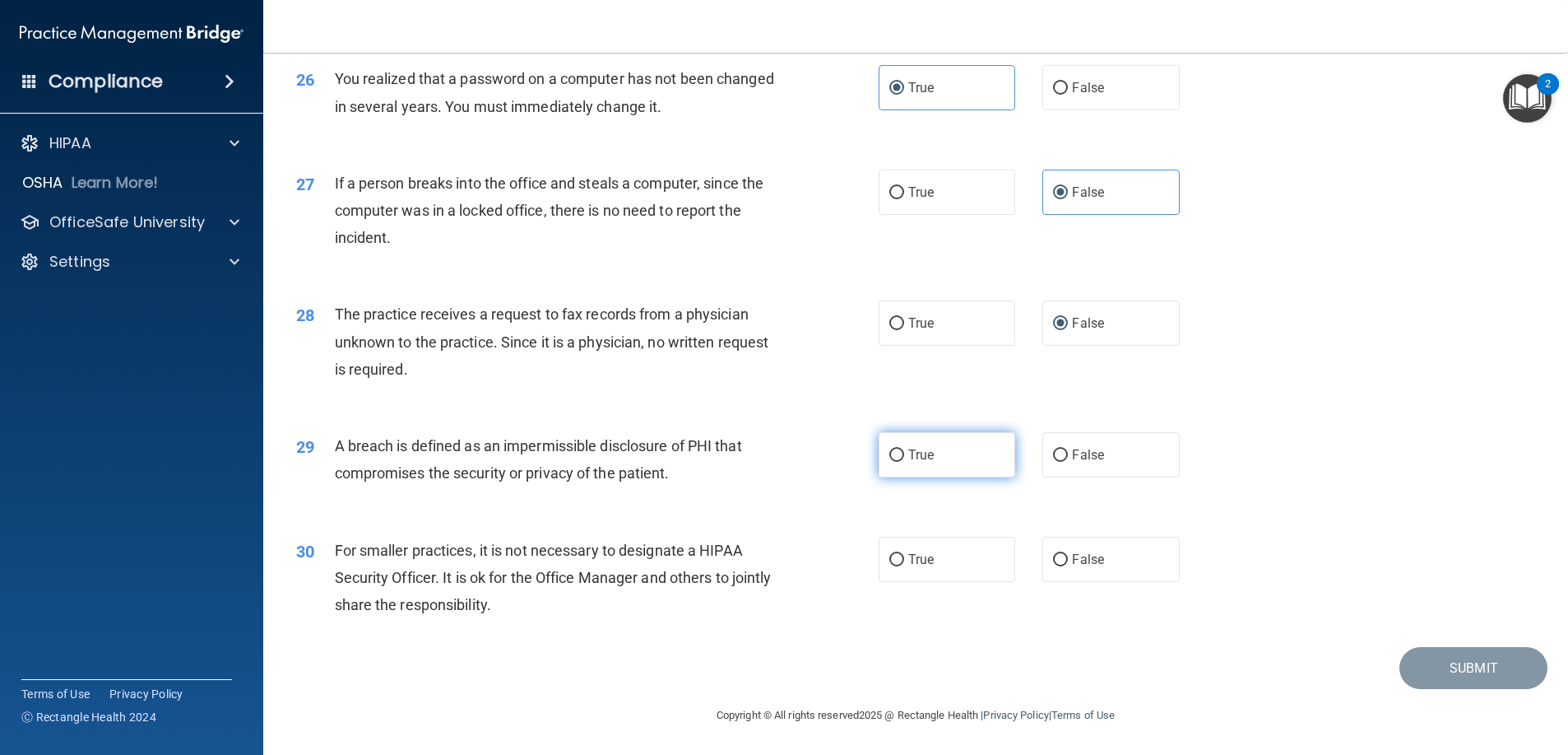
click at [904, 460] on input "True" at bounding box center [896, 455] width 15 height 12
radio input "true"
click at [1111, 544] on label "False" at bounding box center [1111, 559] width 137 height 46
click at [1068, 554] on input "False" at bounding box center [1060, 559] width 15 height 12
radio input "true"
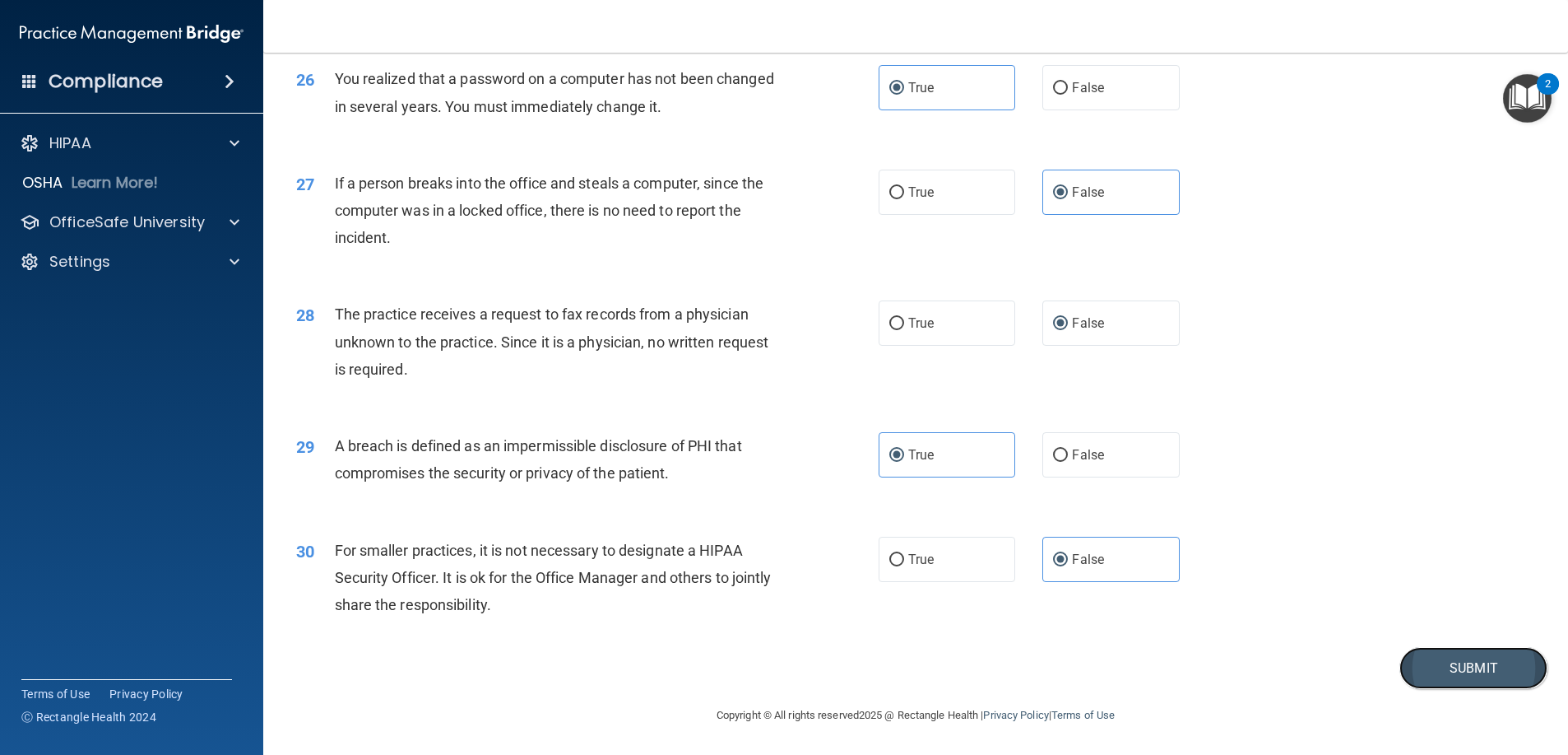
click at [1409, 664] on button "Submit" at bounding box center [1473, 667] width 148 height 42
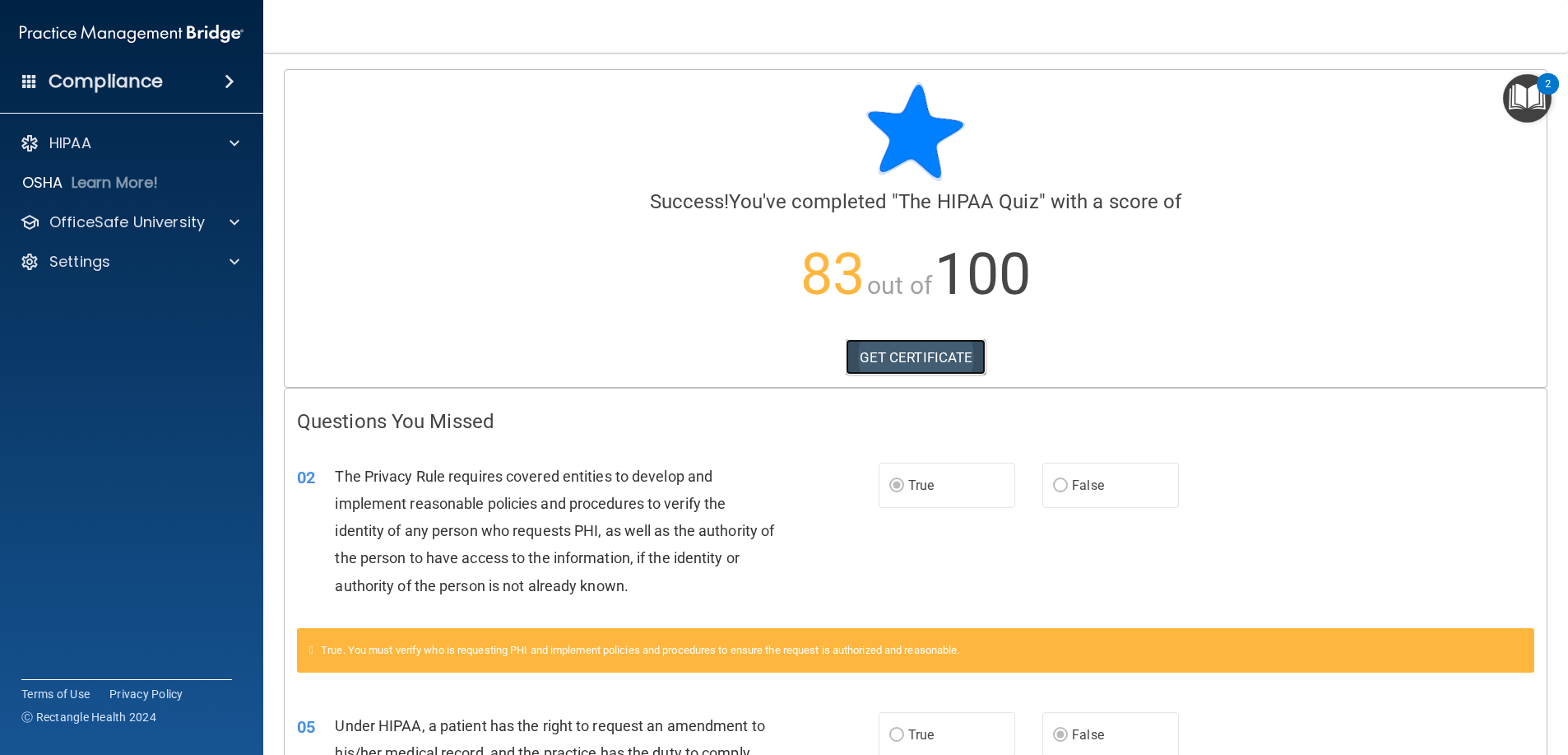
click at [960, 353] on link "GET CERTIFICATE" at bounding box center [916, 357] width 141 height 36
click at [143, 142] on div "HIPAA" at bounding box center [109, 143] width 204 height 20
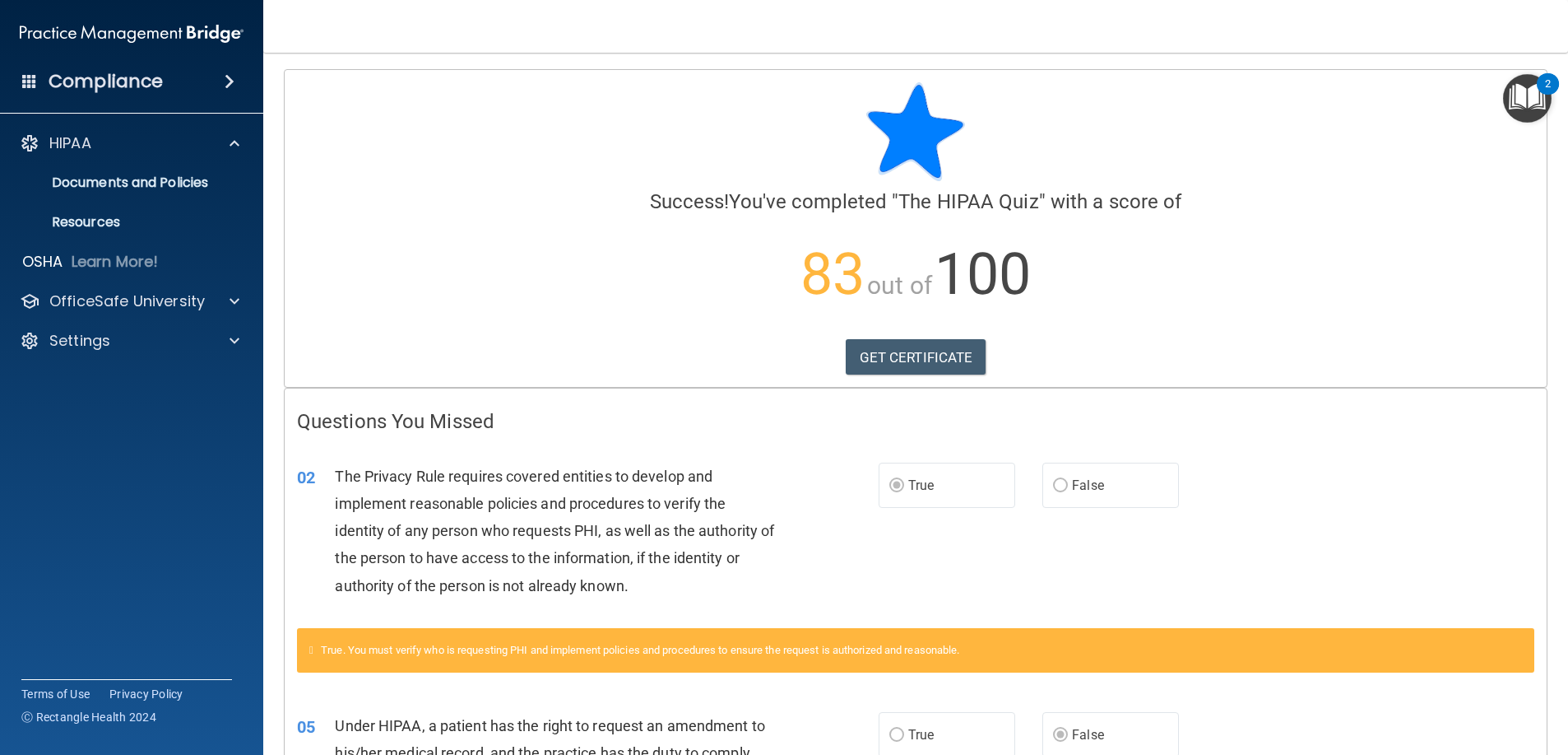
click at [432, 281] on p "83 out of 100" at bounding box center [916, 275] width 1237 height 106
click at [893, 228] on p "83 out of 100" at bounding box center [916, 275] width 1237 height 106
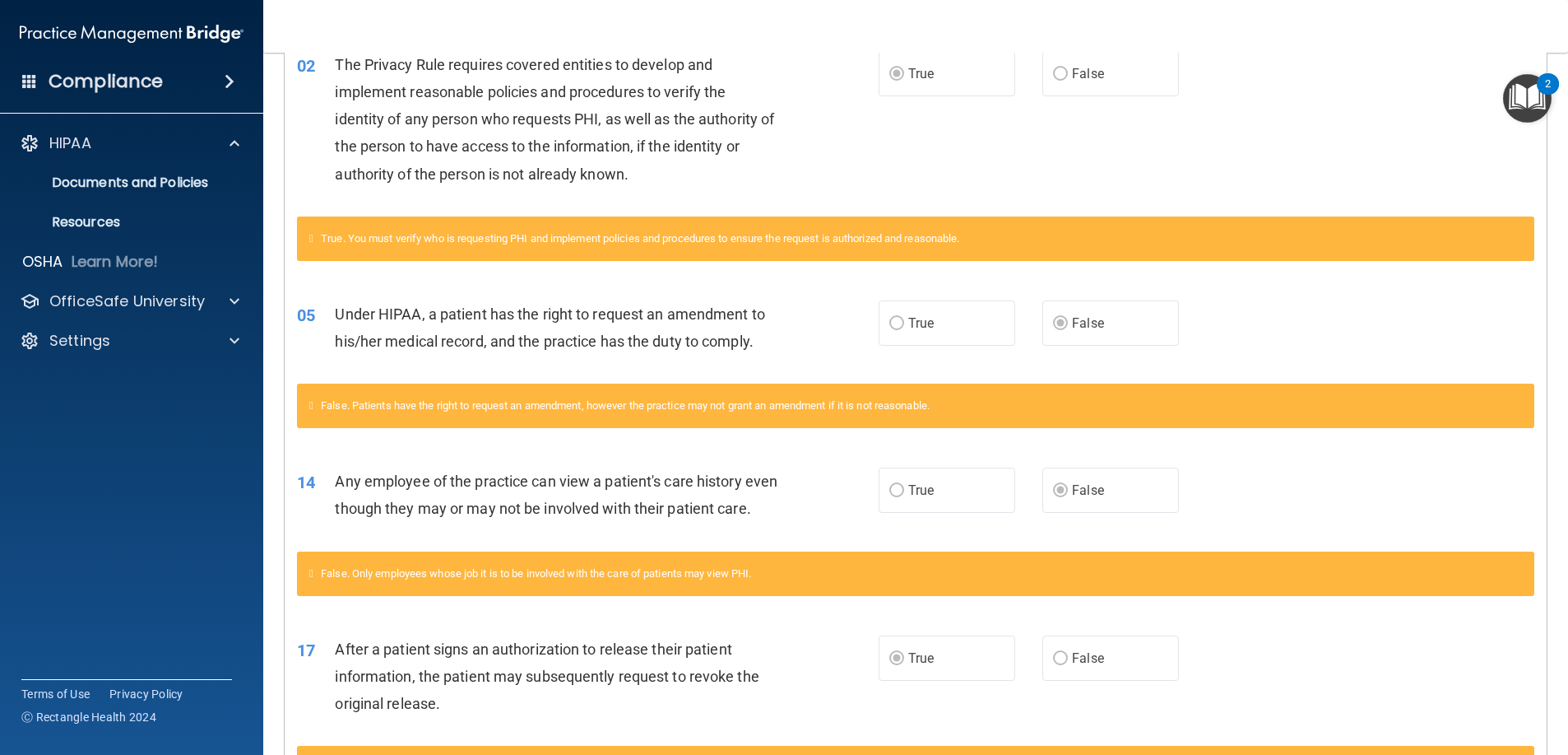
scroll to position [740, 0]
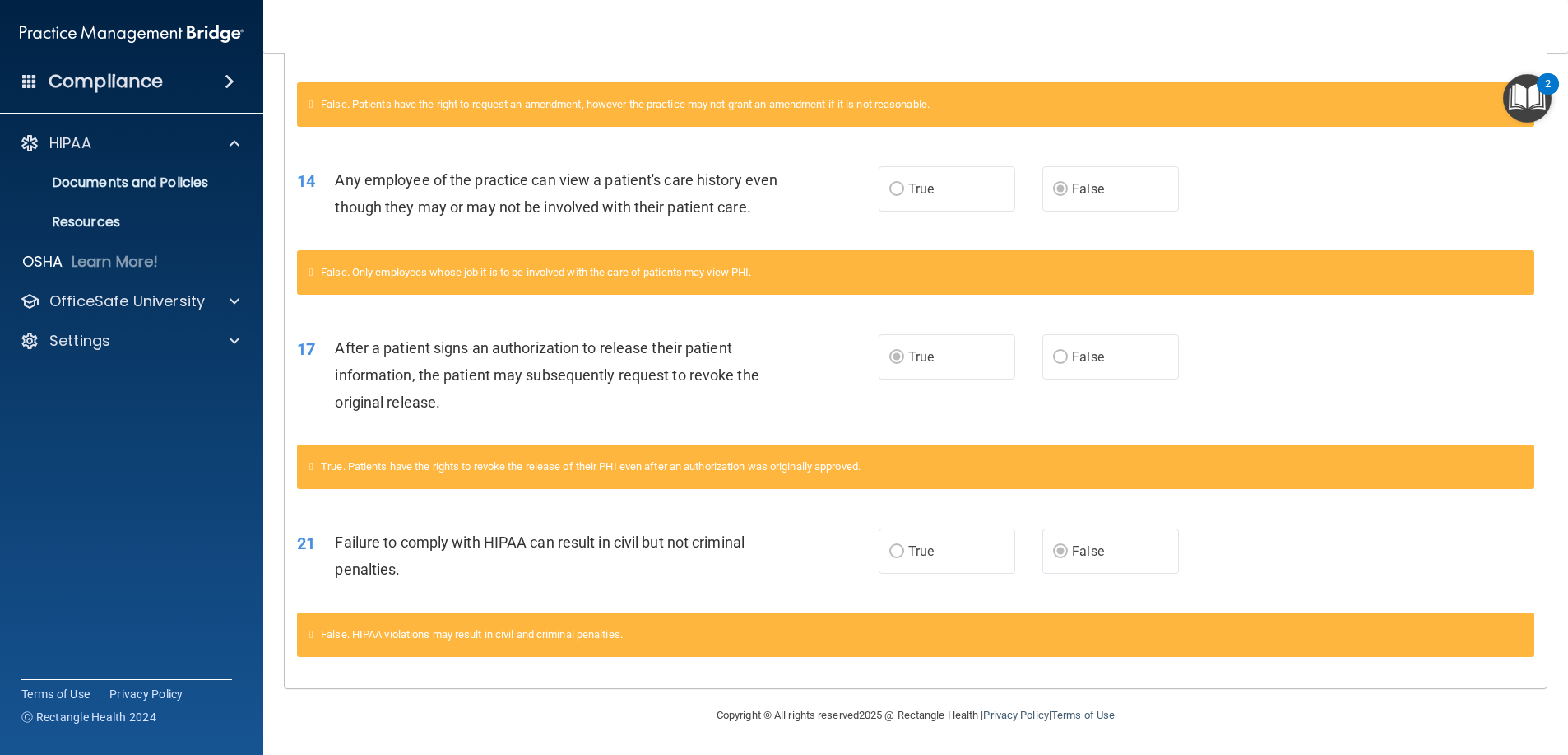
click at [235, 79] on span at bounding box center [229, 81] width 10 height 20
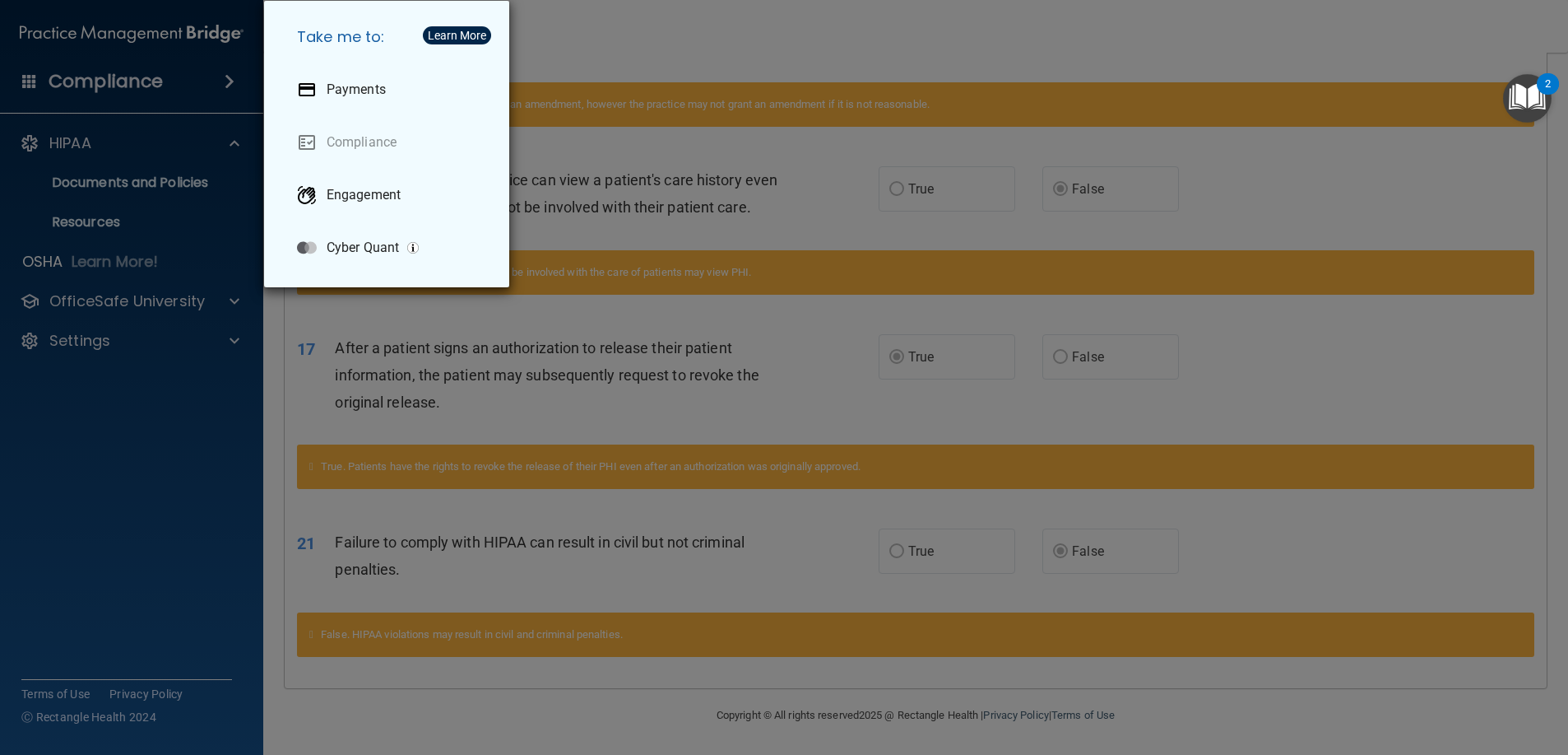
click at [654, 255] on div "Take me to: Payments Compliance Engagement Cyber Quant" at bounding box center [784, 378] width 1568 height 755
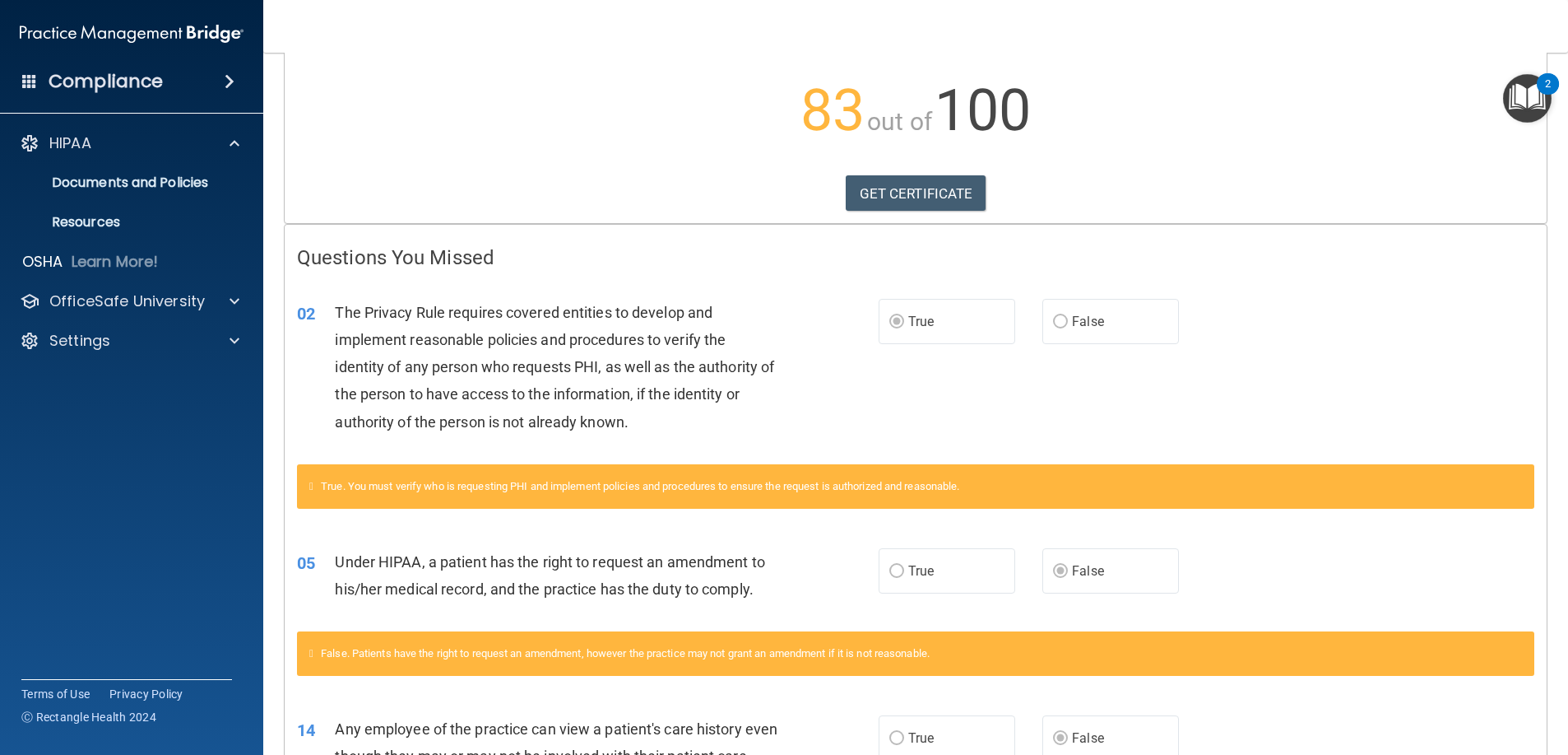
scroll to position [0, 0]
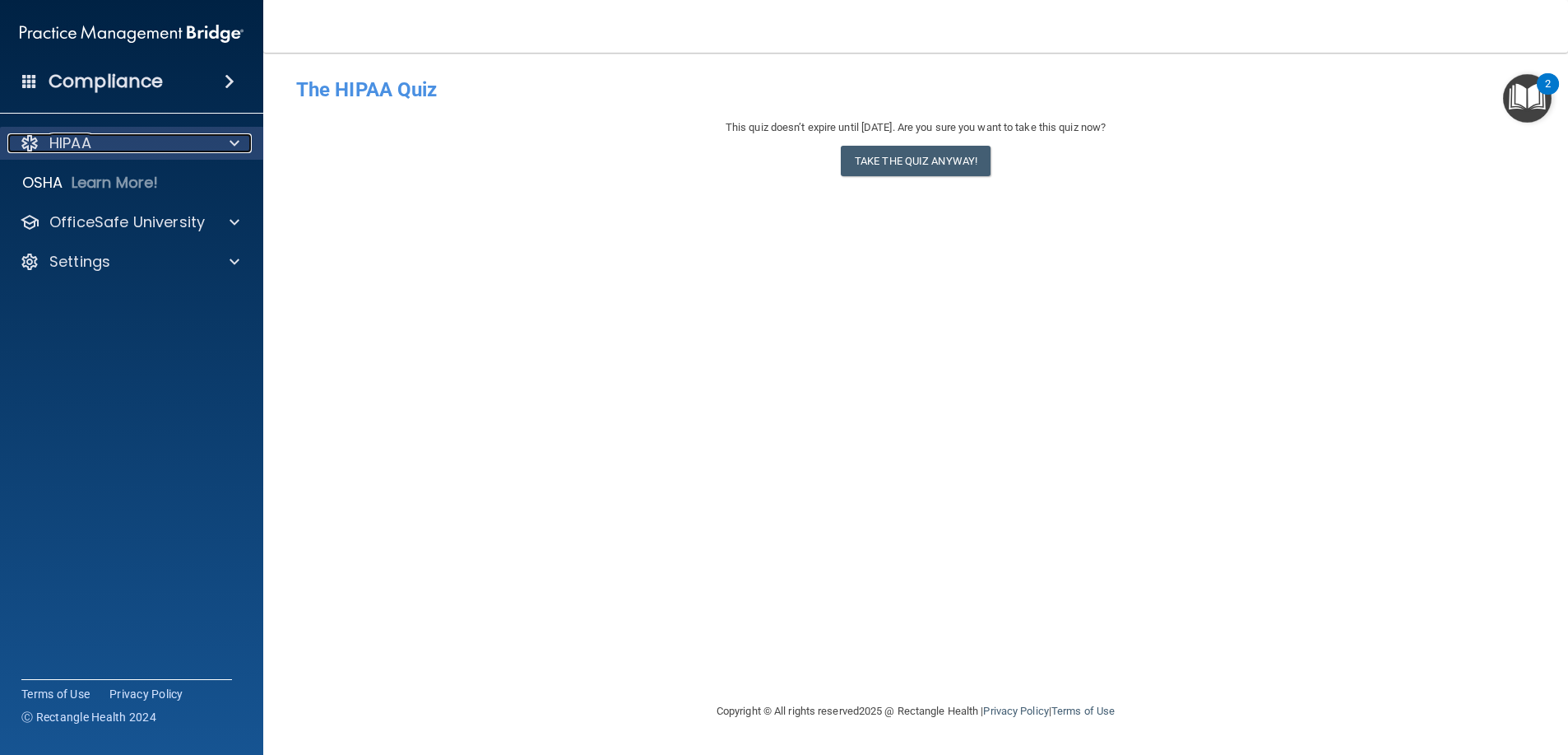
click at [231, 140] on span at bounding box center [234, 143] width 10 height 20
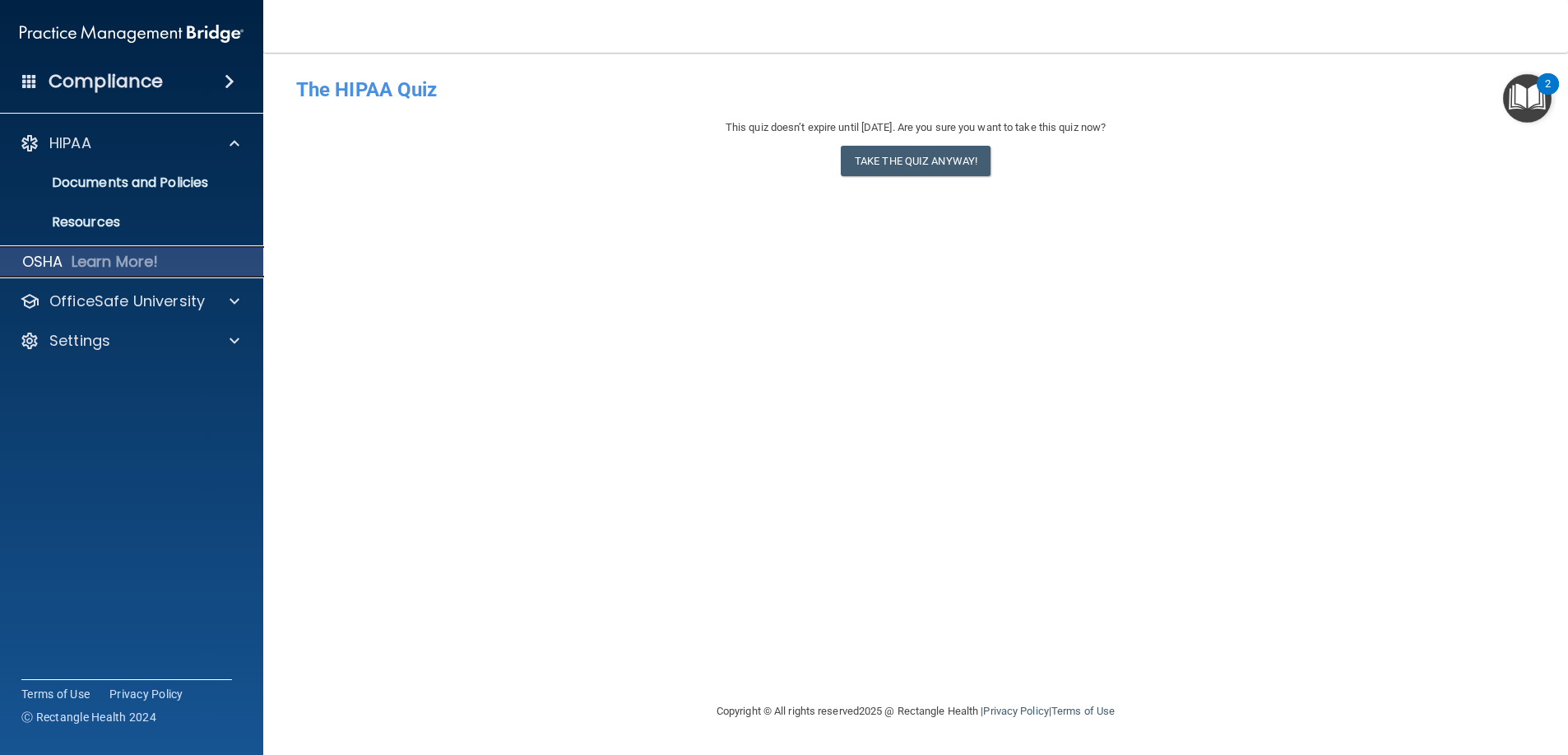
click at [185, 278] on div "OSHA Learn More!" at bounding box center [132, 261] width 289 height 33
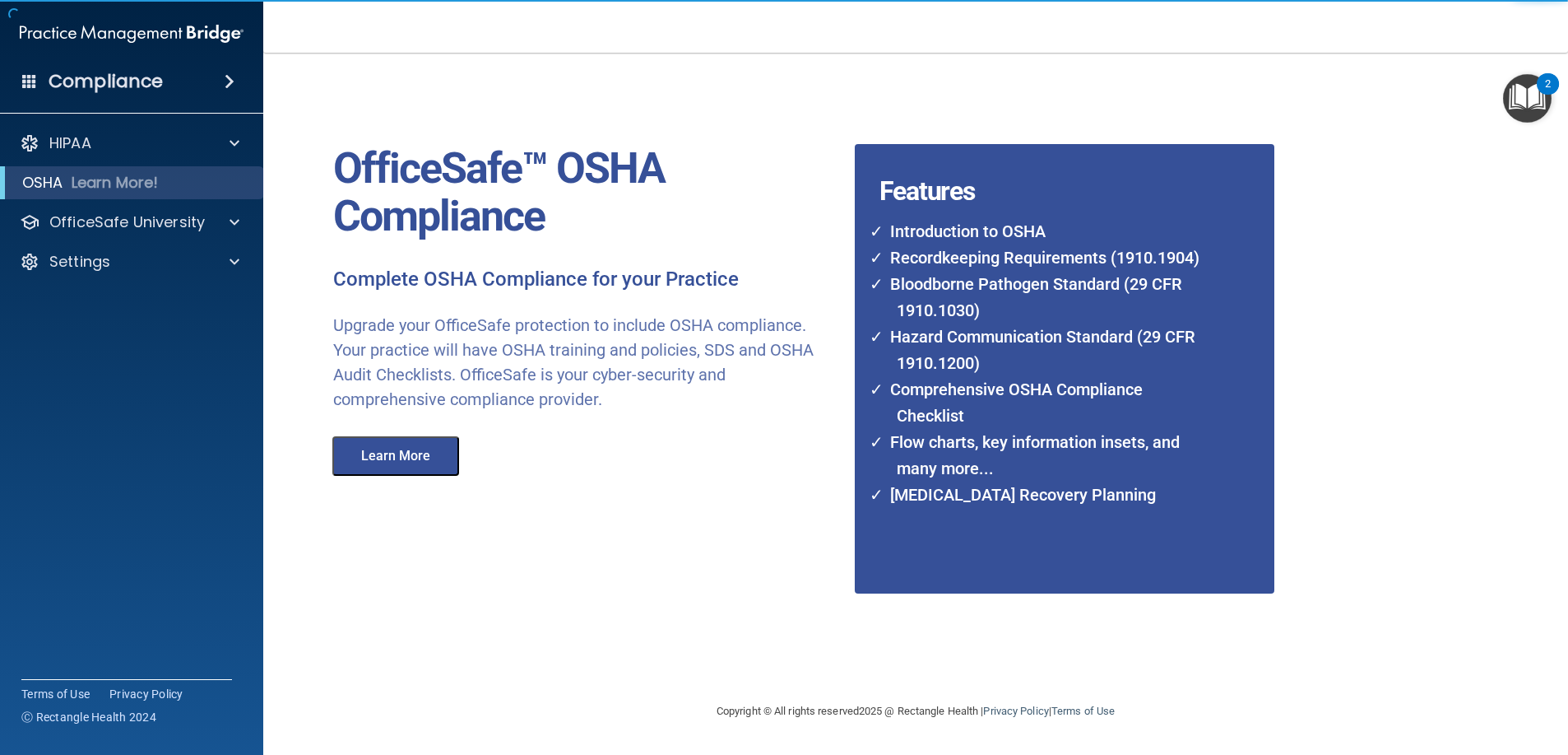
click at [189, 161] on div "HIPAA Documents and Policies Report an Incident Business Associates Emergency P…" at bounding box center [131, 206] width 264 height 172
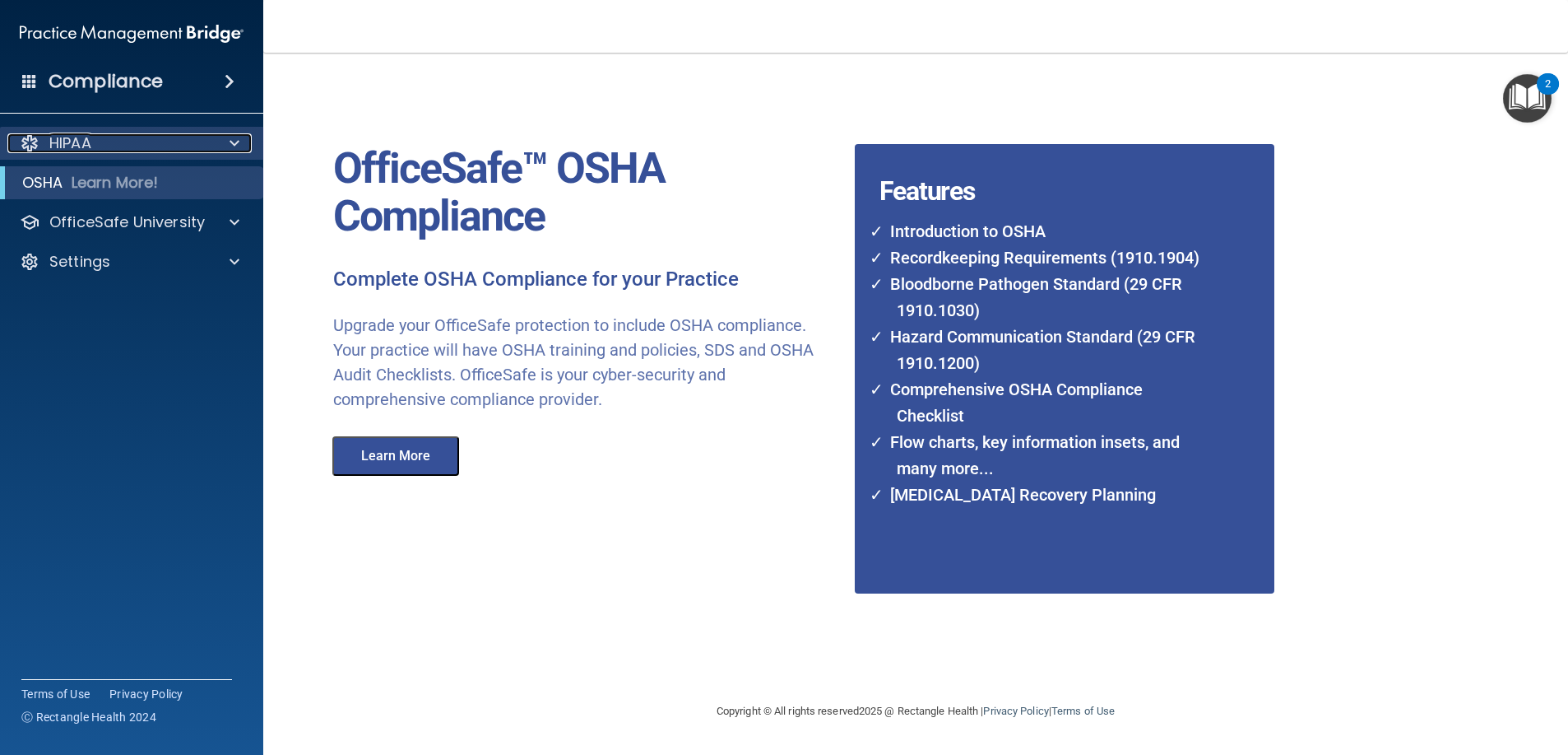
click at [198, 142] on div "HIPAA" at bounding box center [109, 143] width 204 height 20
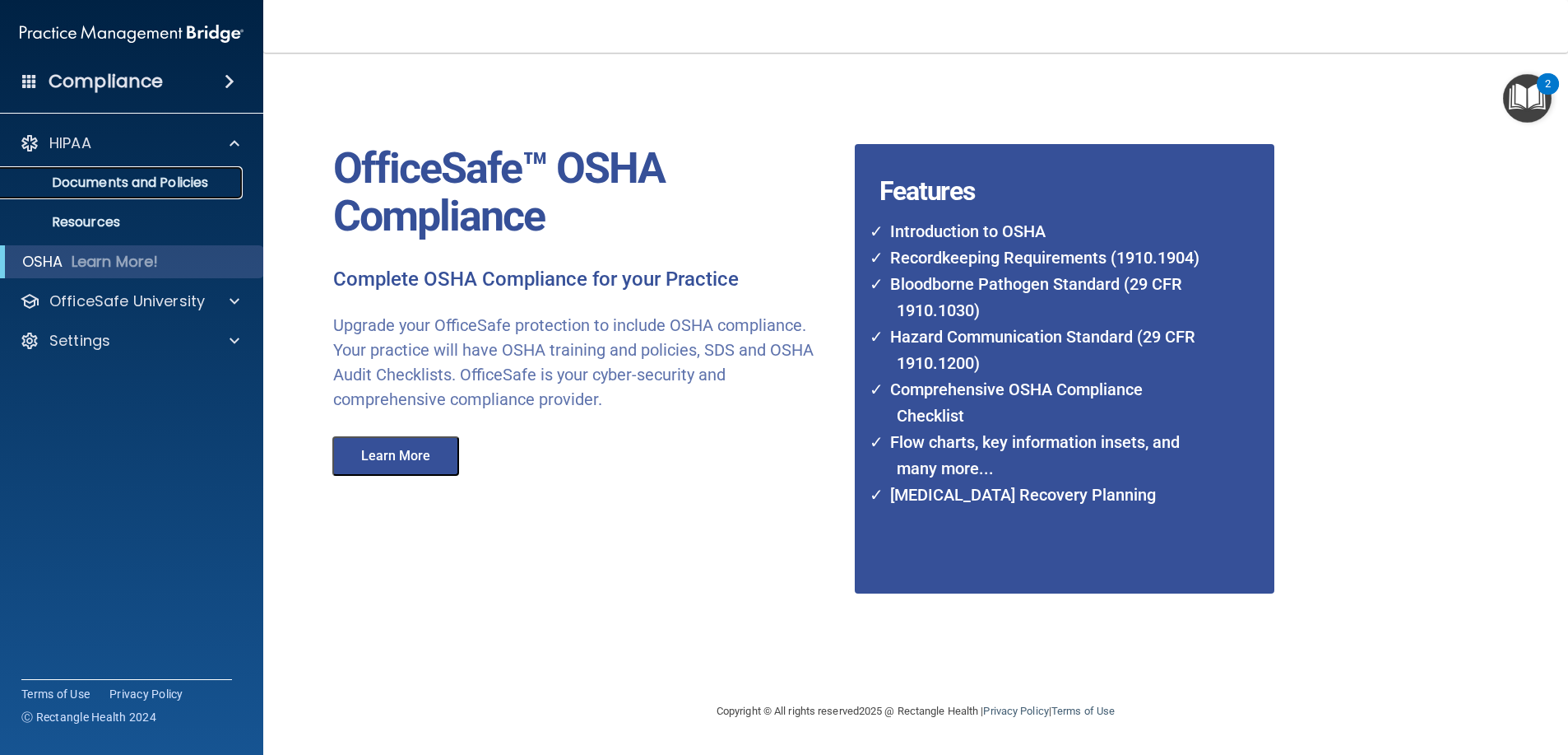
click at [179, 193] on link "Documents and Policies" at bounding box center [113, 182] width 259 height 33
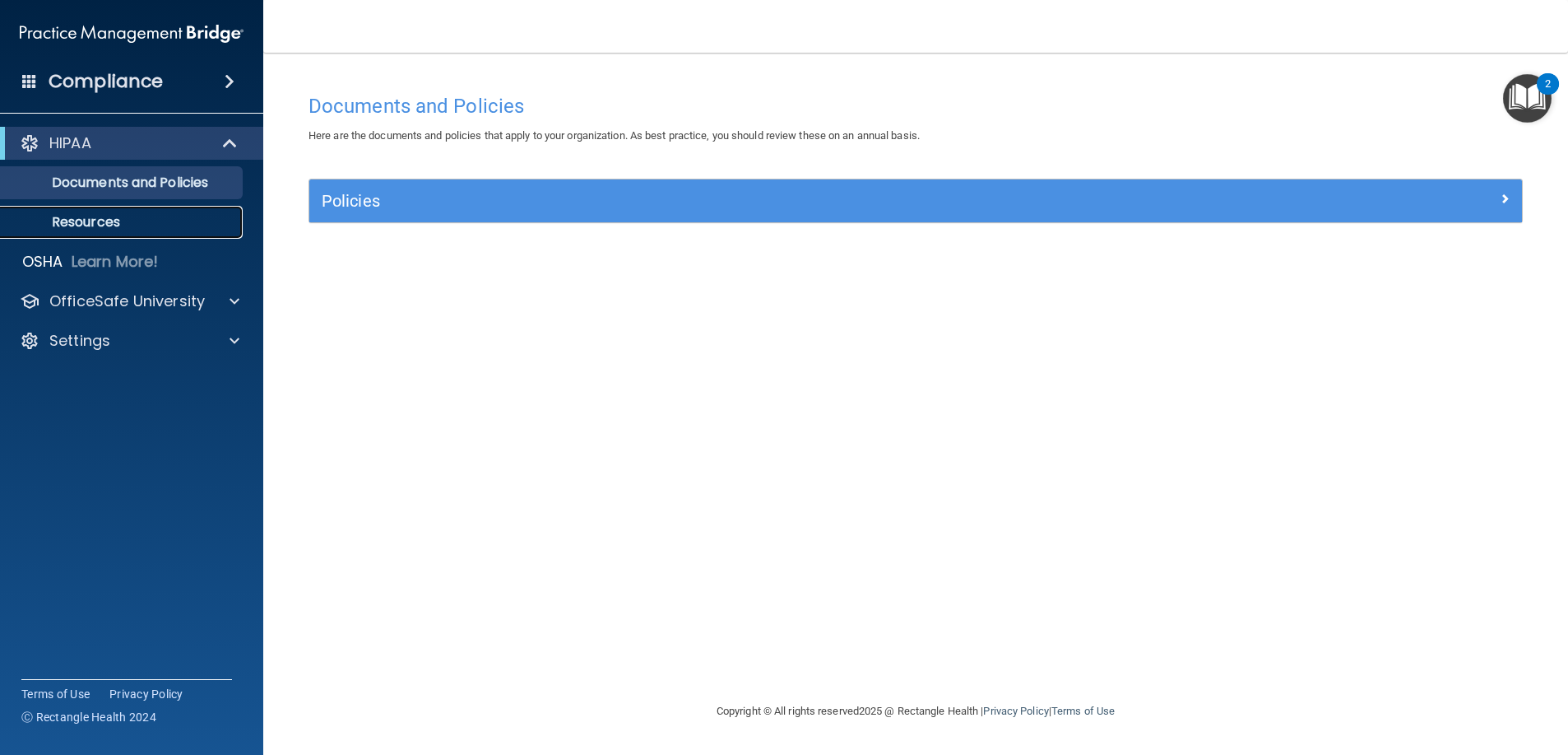
click at [184, 216] on p "Resources" at bounding box center [122, 223] width 225 height 17
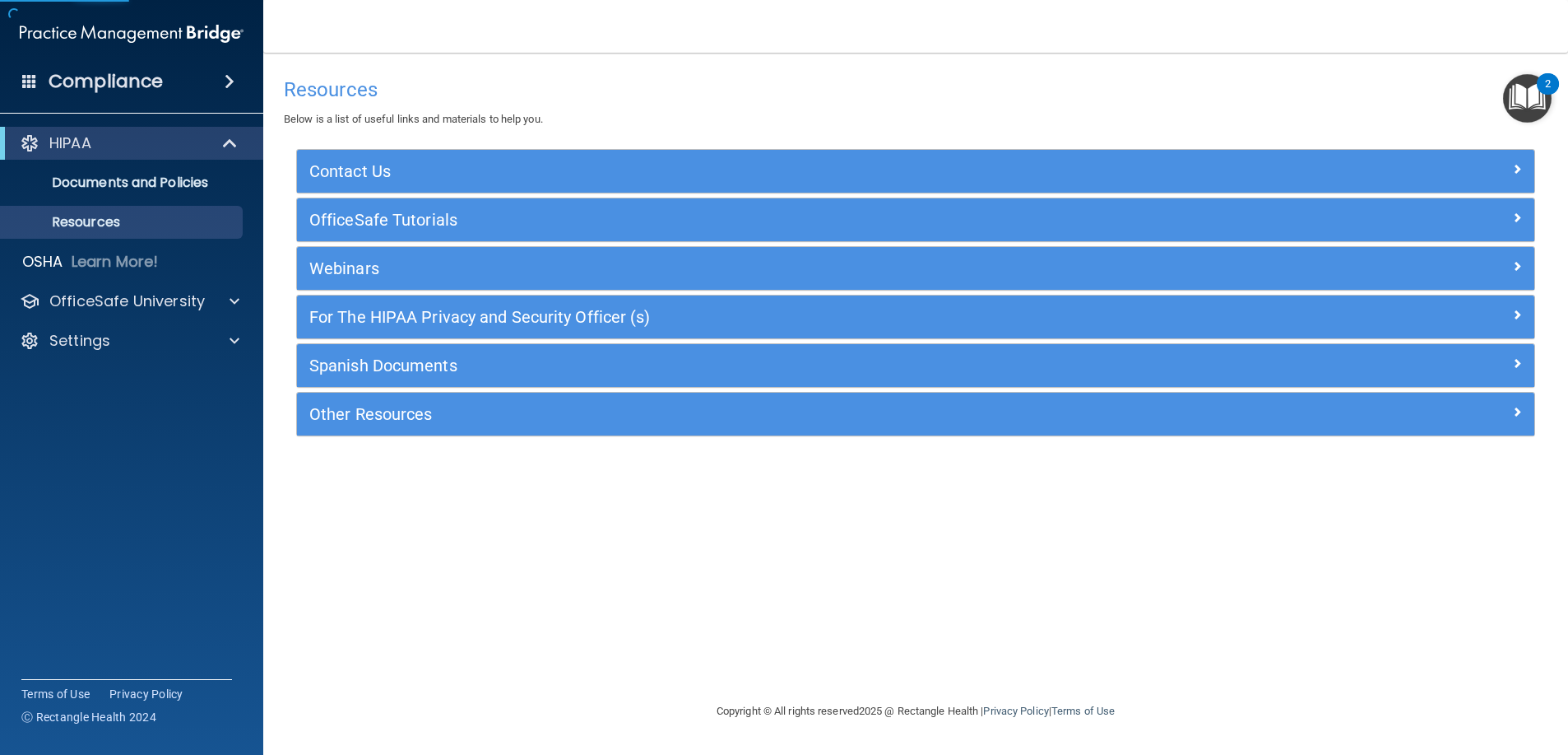
click at [182, 91] on div "Compliance" at bounding box center [131, 81] width 264 height 36
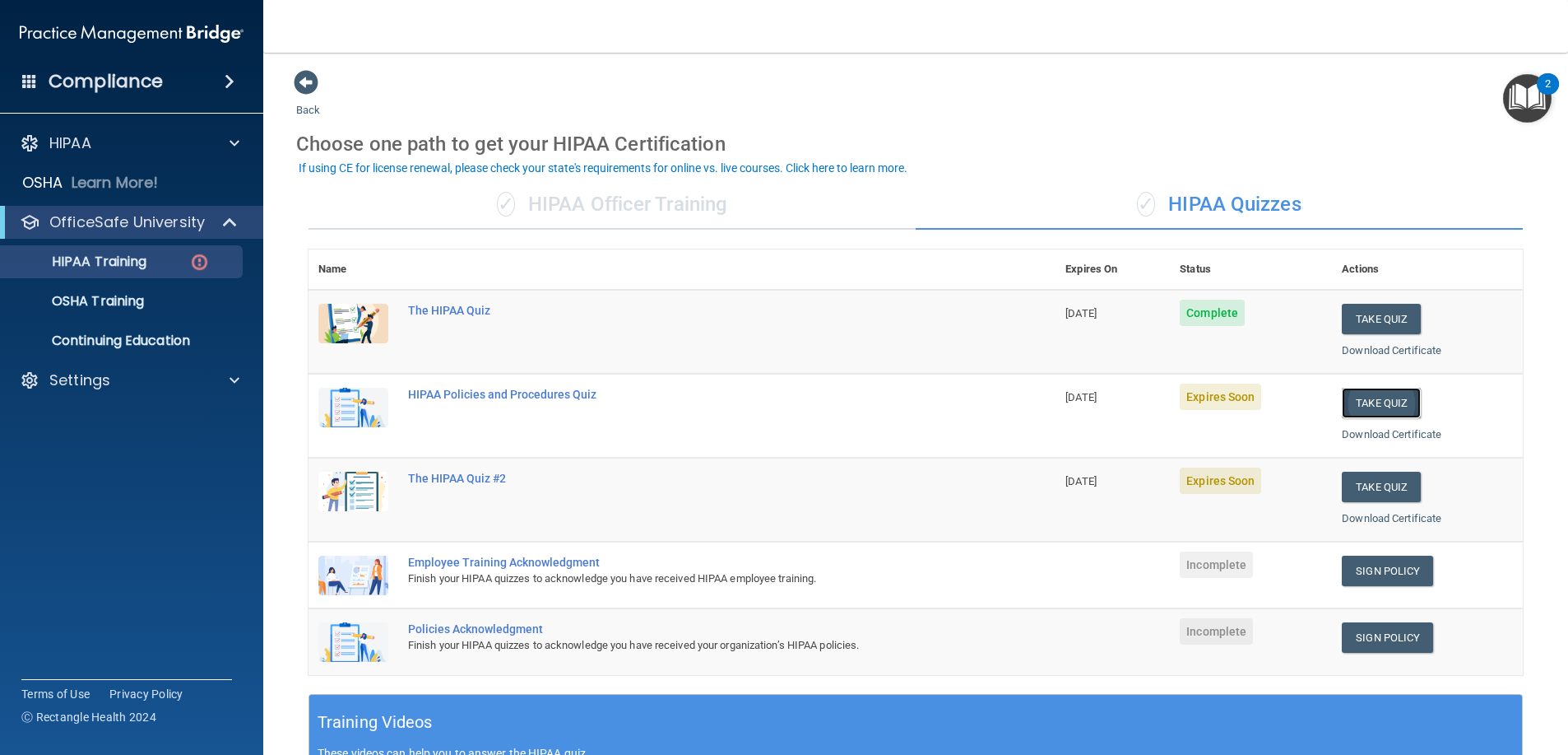
click at [1362, 410] on button "Take Quiz" at bounding box center [1381, 403] width 79 height 31
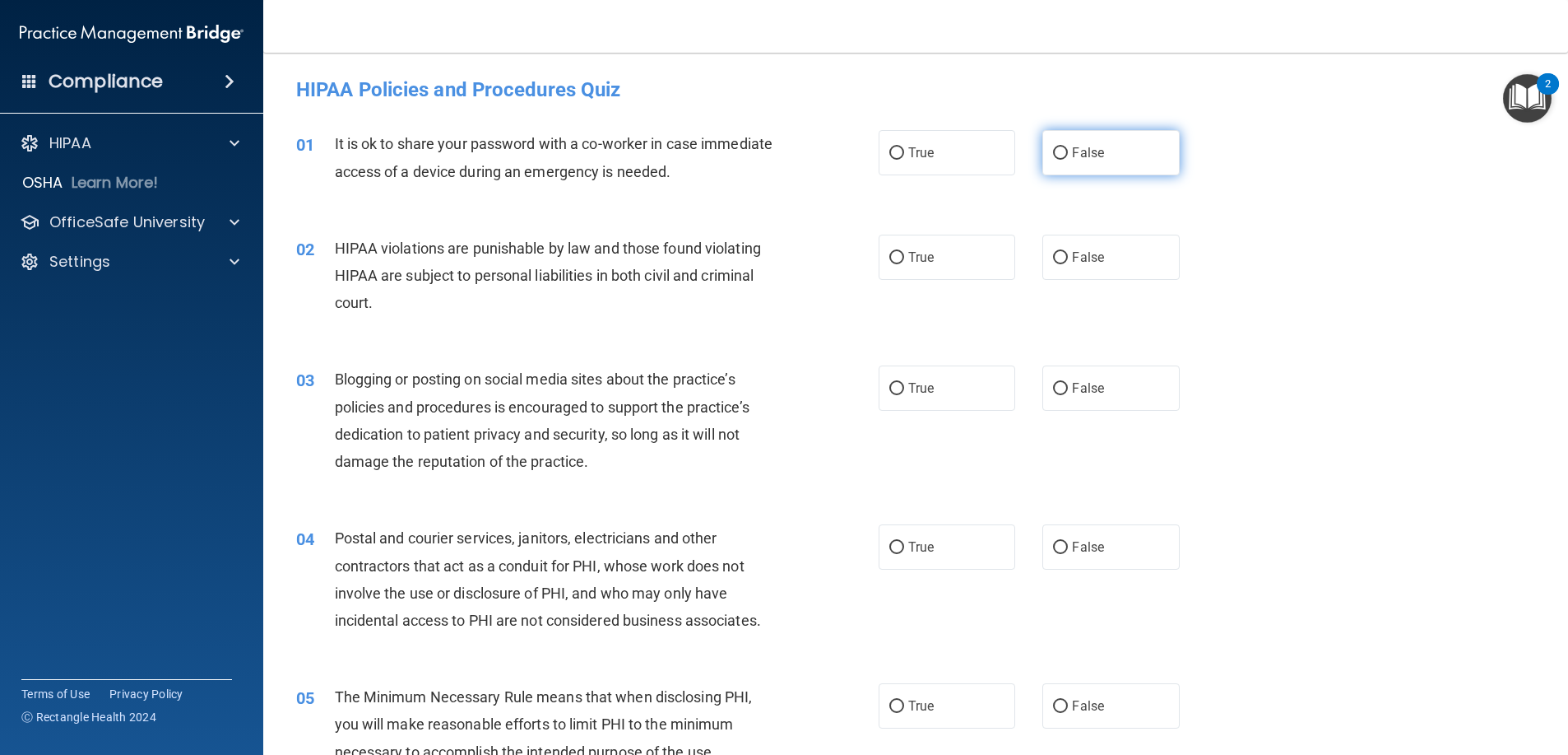
click at [1062, 155] on label "False" at bounding box center [1111, 153] width 137 height 46
click at [1062, 155] on input "False" at bounding box center [1060, 153] width 15 height 12
radio input "true"
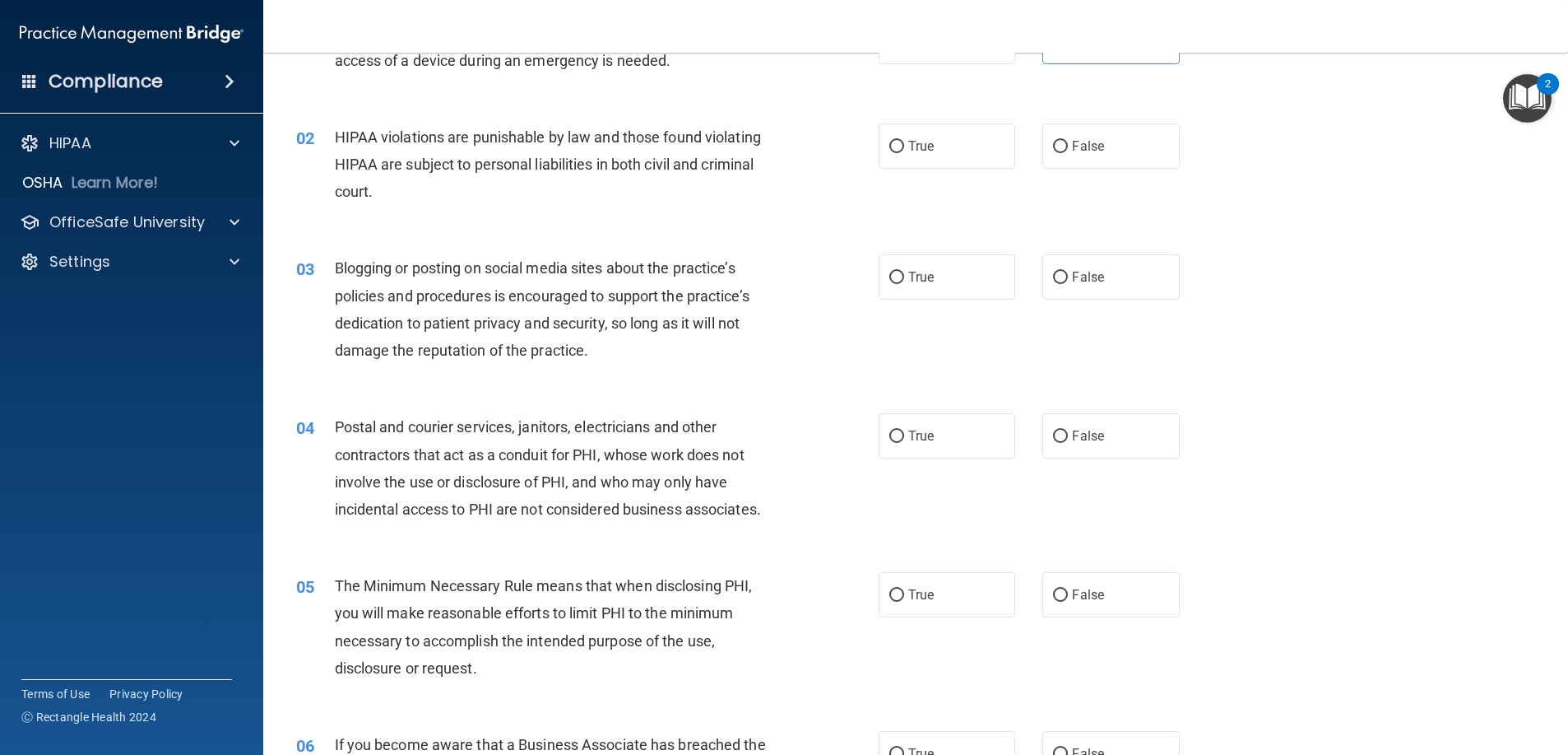
scroll to position [165, 0]
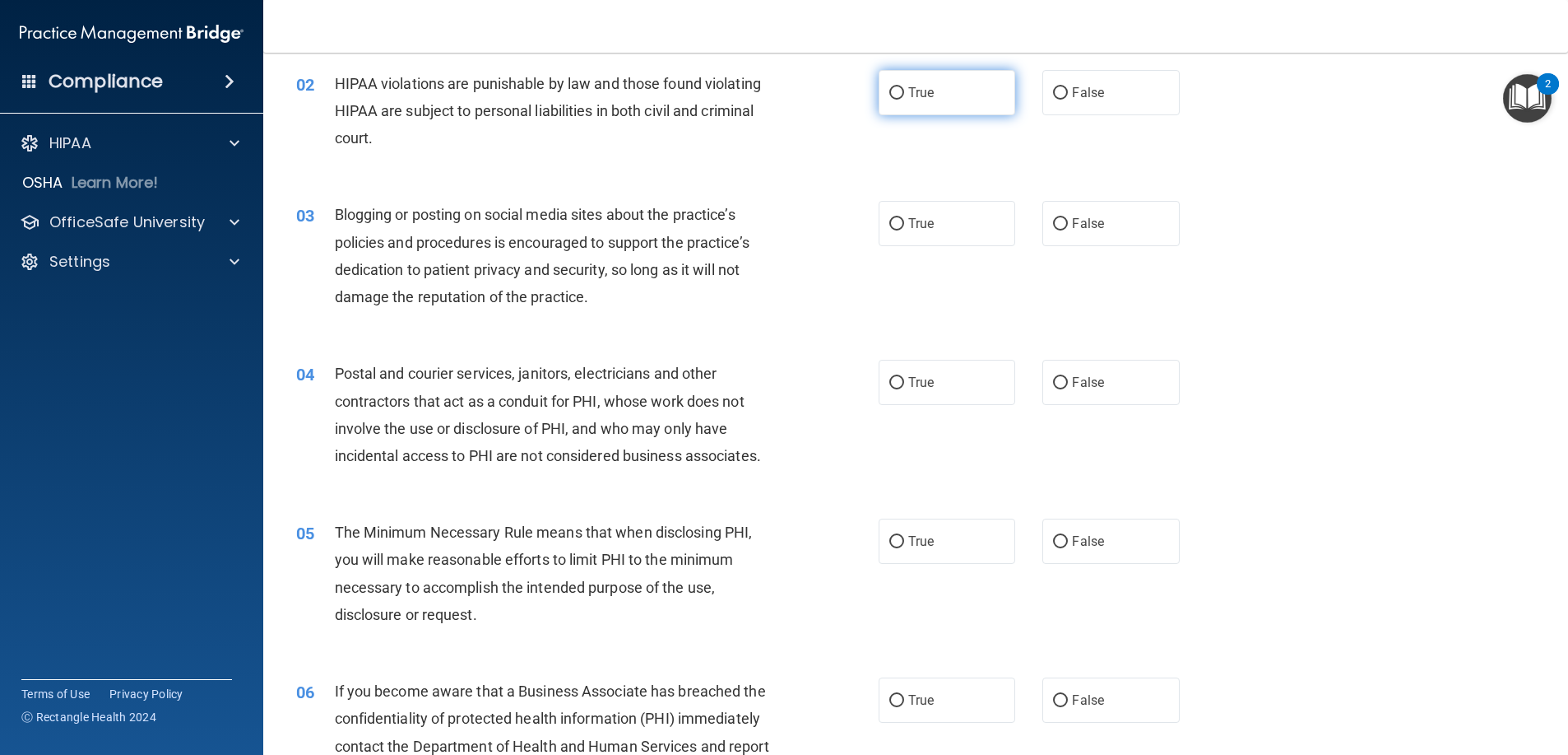
click at [910, 95] on span "True" at bounding box center [920, 92] width 25 height 16
click at [904, 95] on input "True" at bounding box center [896, 93] width 15 height 12
radio input "true"
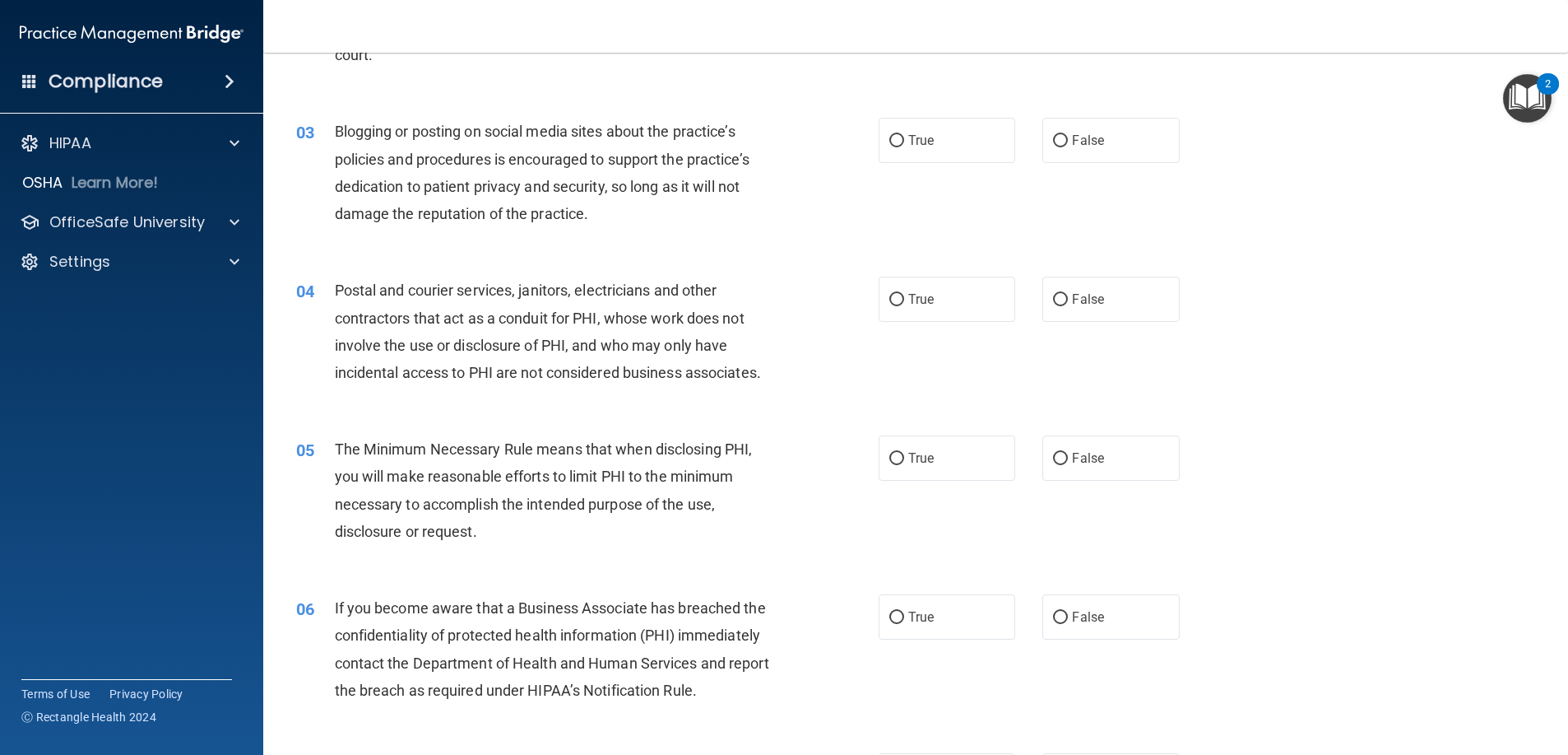
scroll to position [247, 0]
click at [924, 141] on span "True" at bounding box center [920, 141] width 25 height 16
click at [904, 141] on input "True" at bounding box center [896, 142] width 15 height 12
radio input "true"
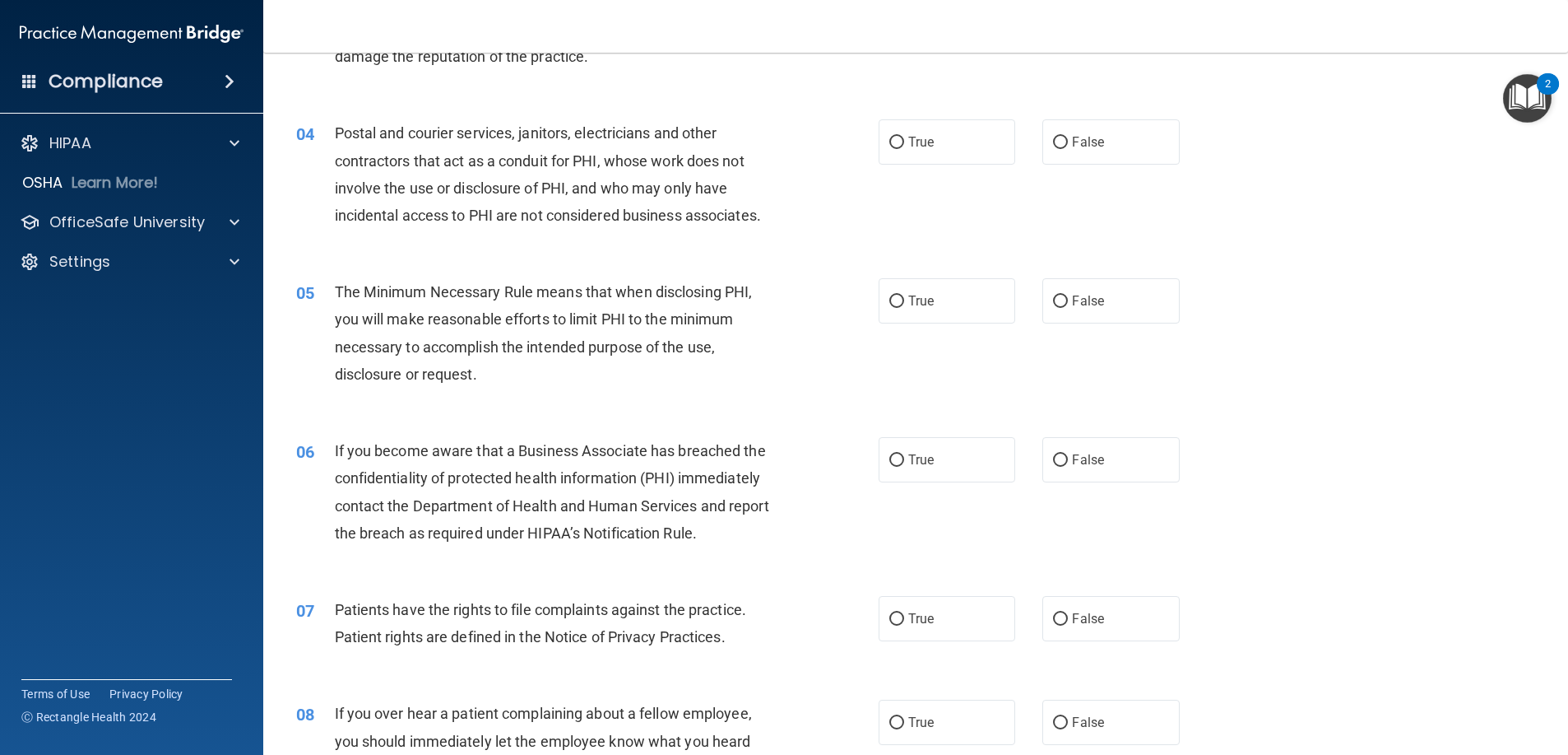
scroll to position [411, 0]
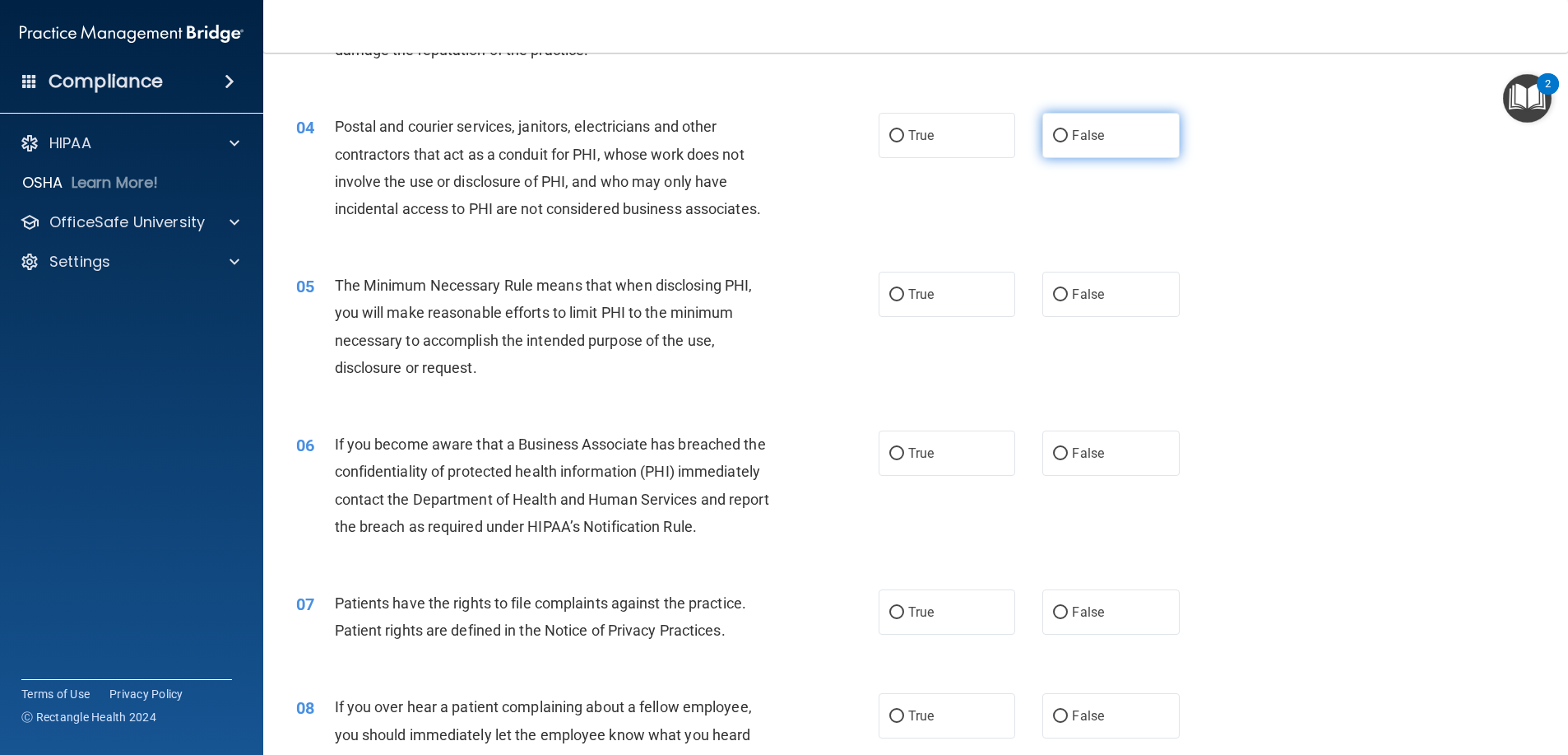
click at [1169, 143] on label "False" at bounding box center [1111, 135] width 137 height 46
click at [1068, 143] on input "False" at bounding box center [1060, 136] width 15 height 12
radio input "true"
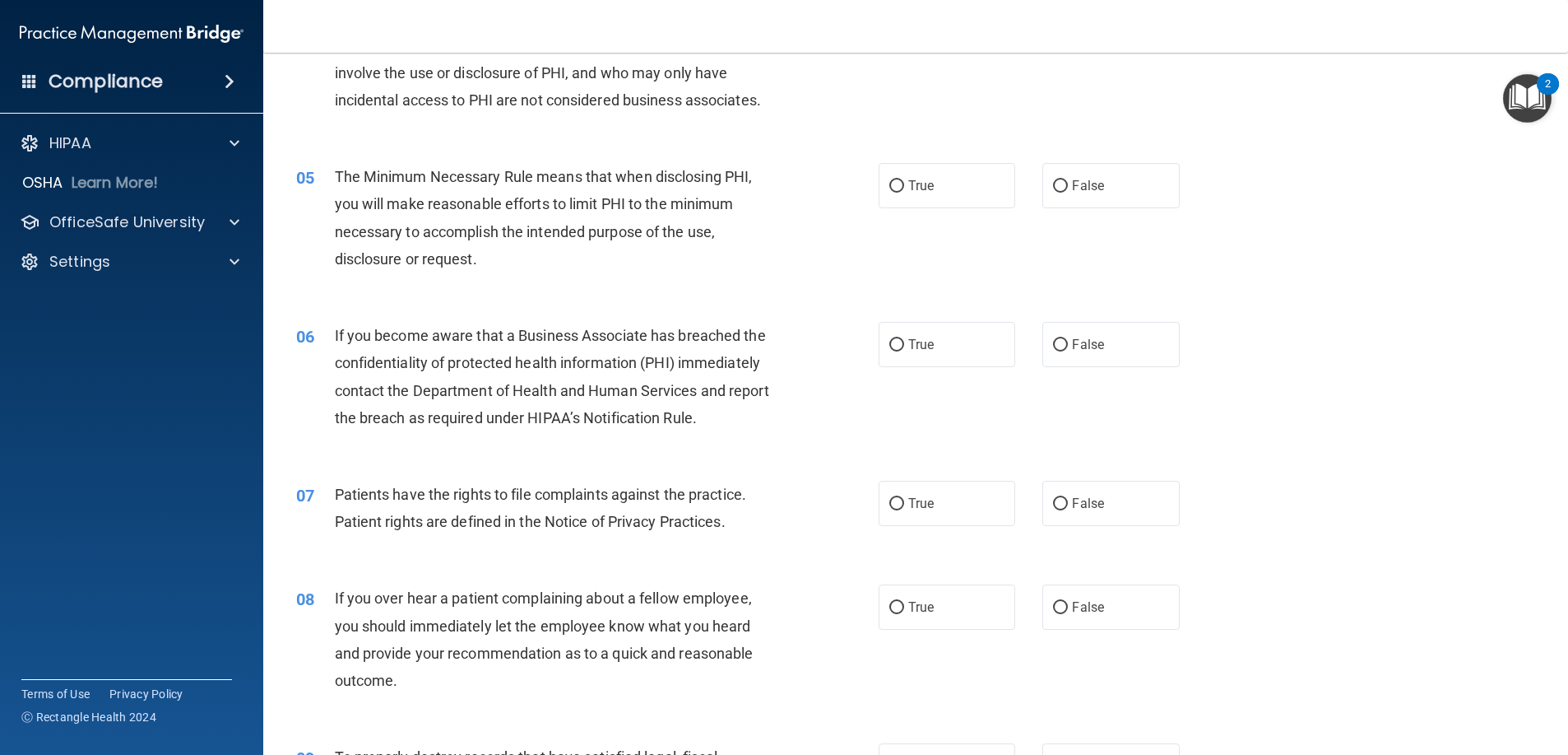
scroll to position [576, 0]
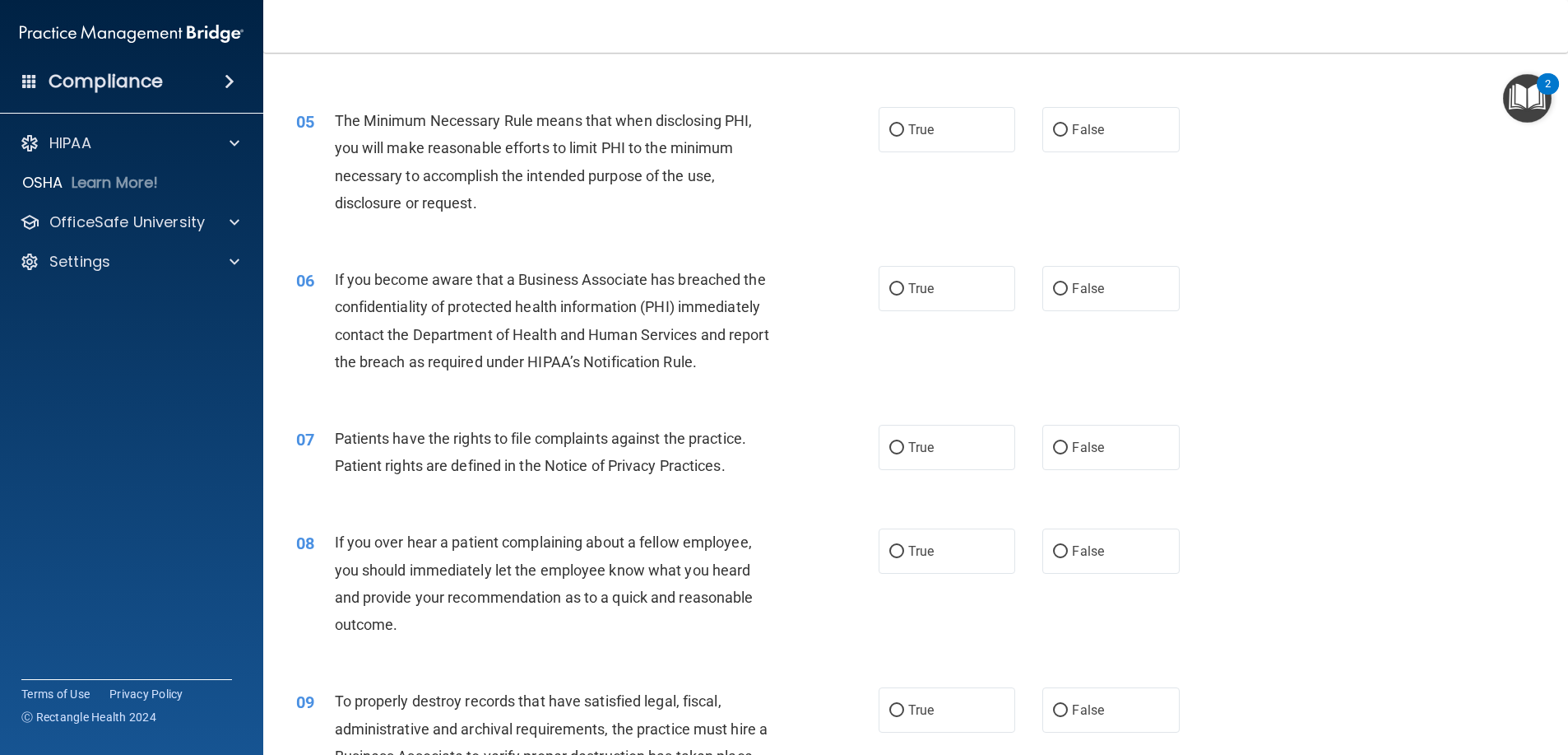
click at [919, 130] on label "True" at bounding box center [947, 130] width 137 height 46
click at [904, 130] on input "True" at bounding box center [896, 130] width 15 height 12
radio input "true"
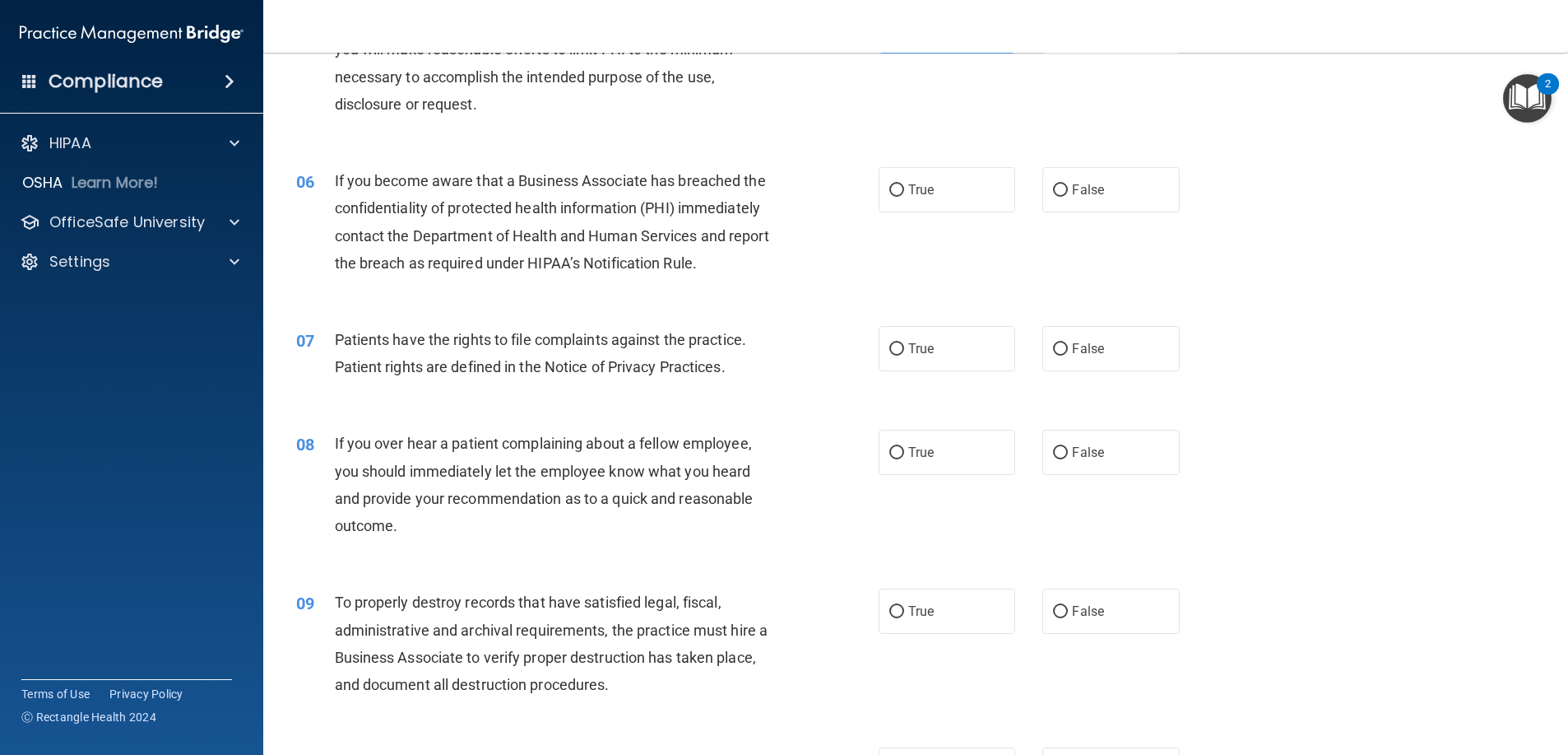
scroll to position [658, 0]
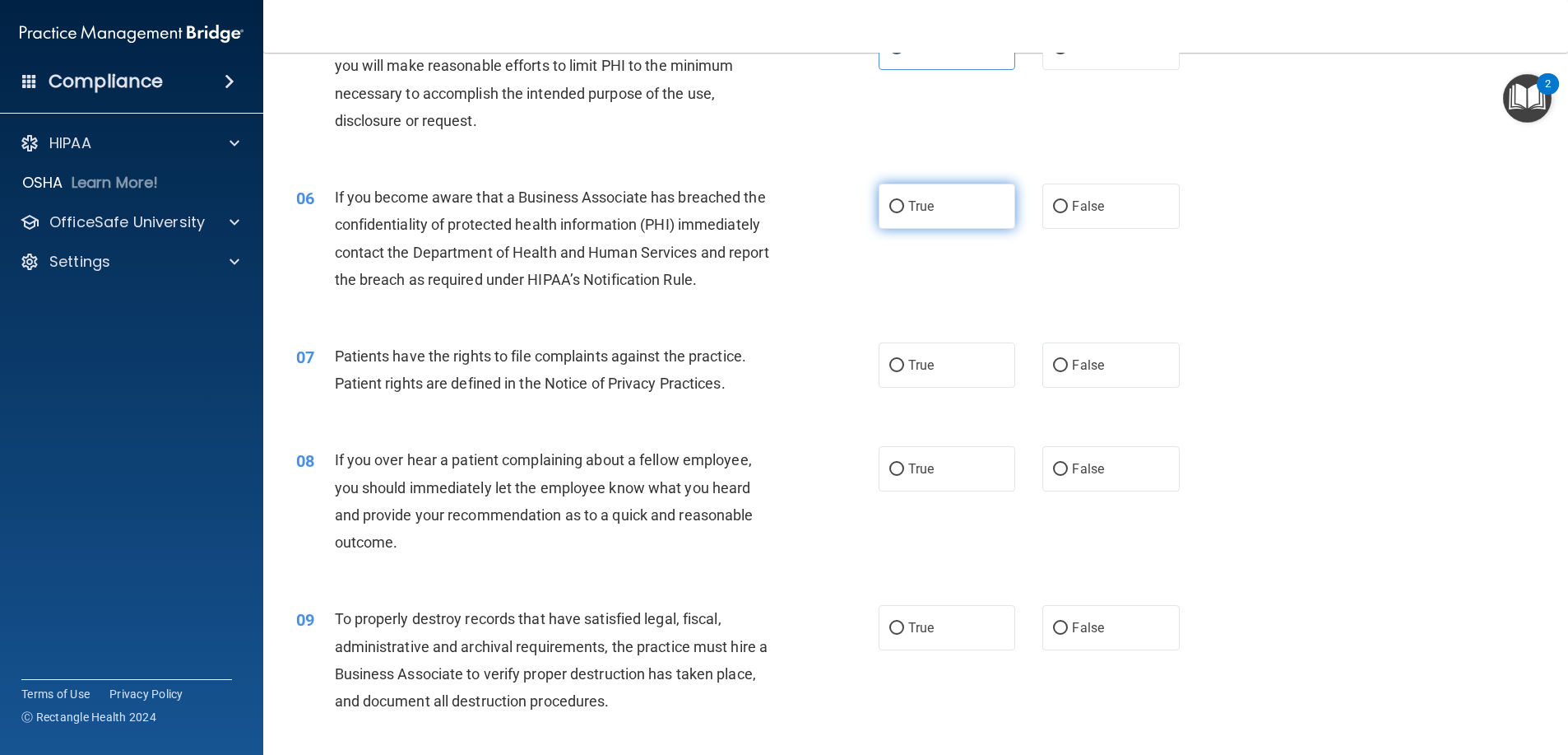
click at [908, 199] on span "True" at bounding box center [920, 206] width 25 height 16
click at [904, 200] on input "True" at bounding box center [896, 206] width 15 height 12
radio input "true"
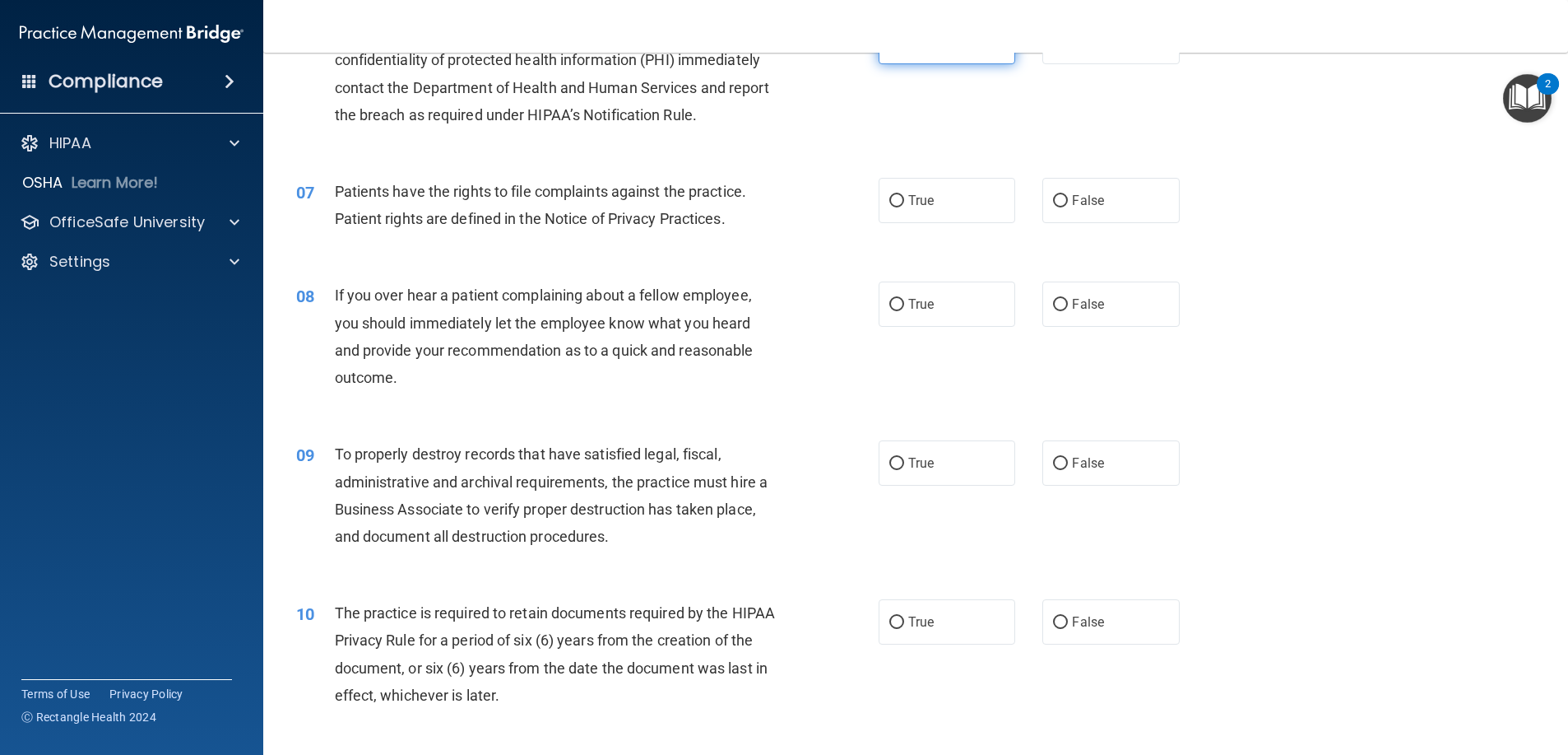
scroll to position [905, 0]
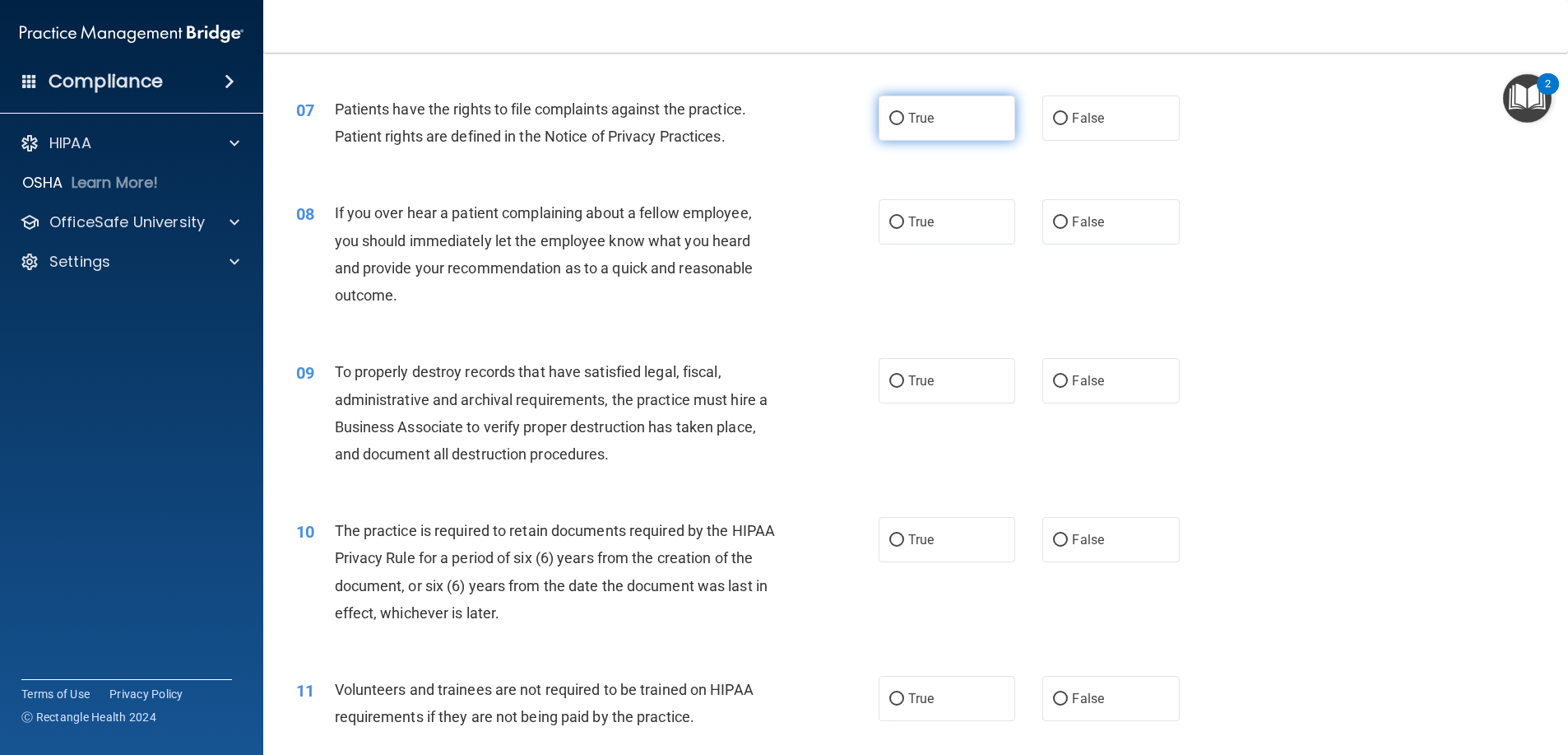
click at [933, 131] on label "True" at bounding box center [947, 117] width 137 height 46
click at [904, 125] on input "True" at bounding box center [896, 118] width 15 height 12
radio input "true"
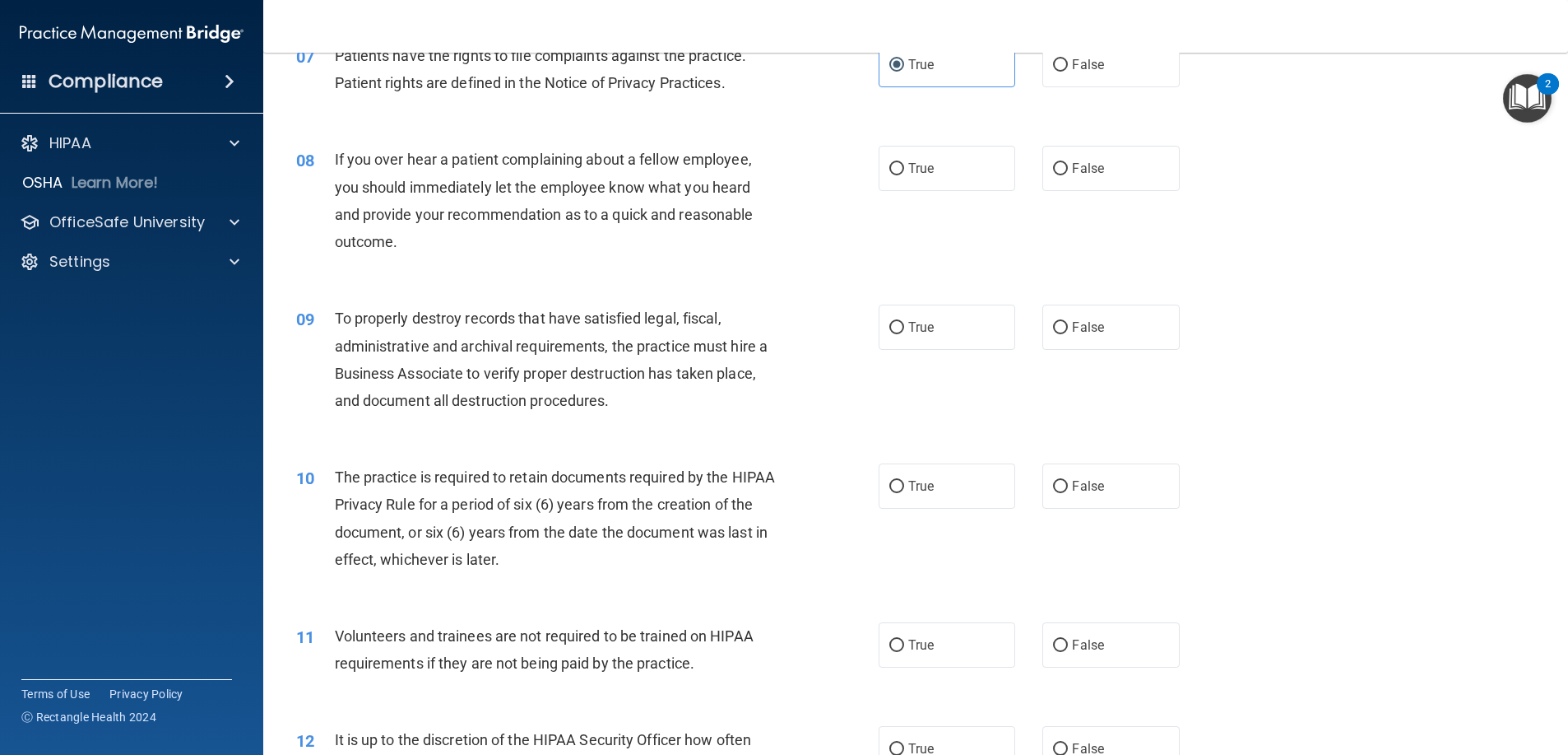
scroll to position [988, 0]
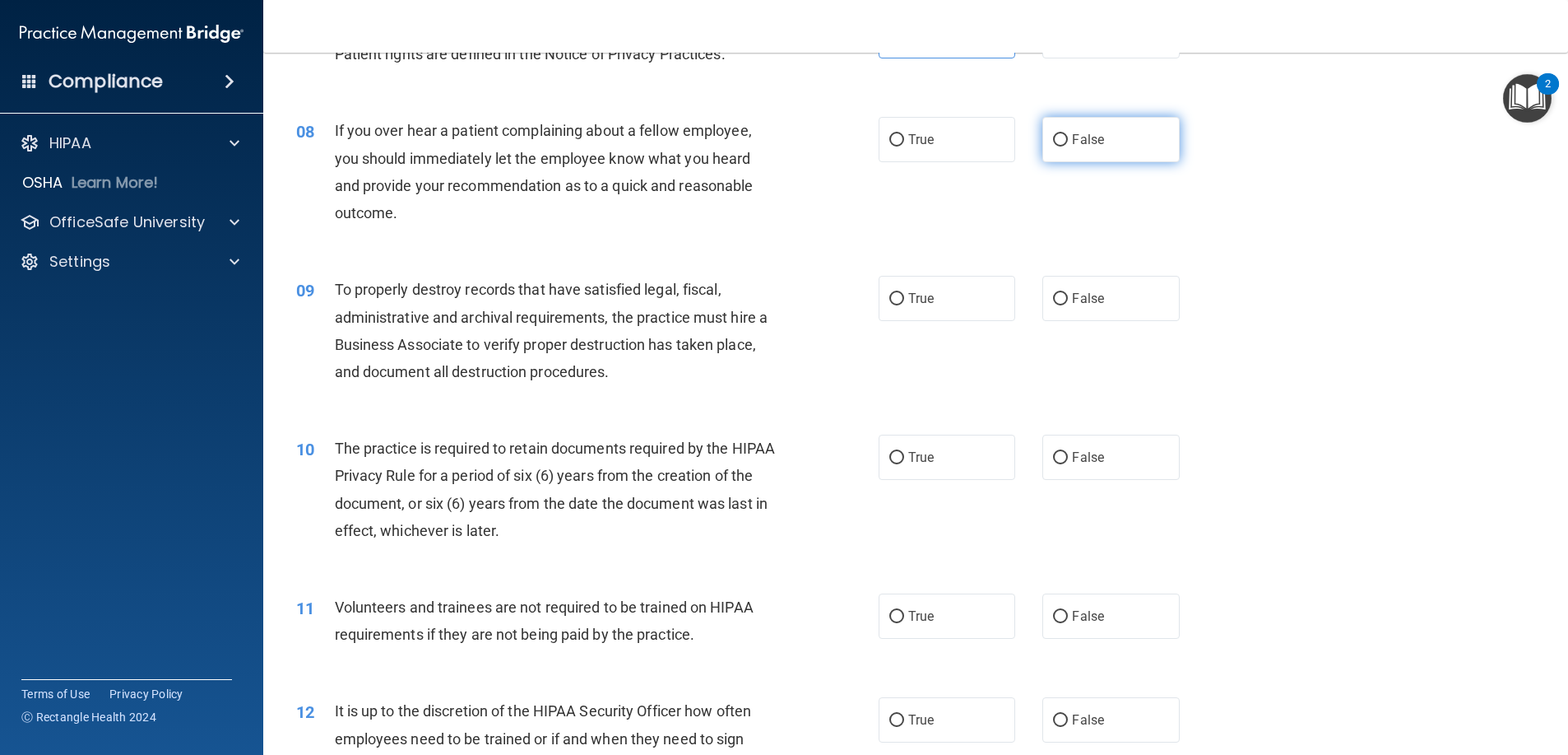
click at [1098, 156] on label "False" at bounding box center [1111, 139] width 137 height 46
click at [1068, 146] on input "False" at bounding box center [1060, 140] width 15 height 12
radio input "true"
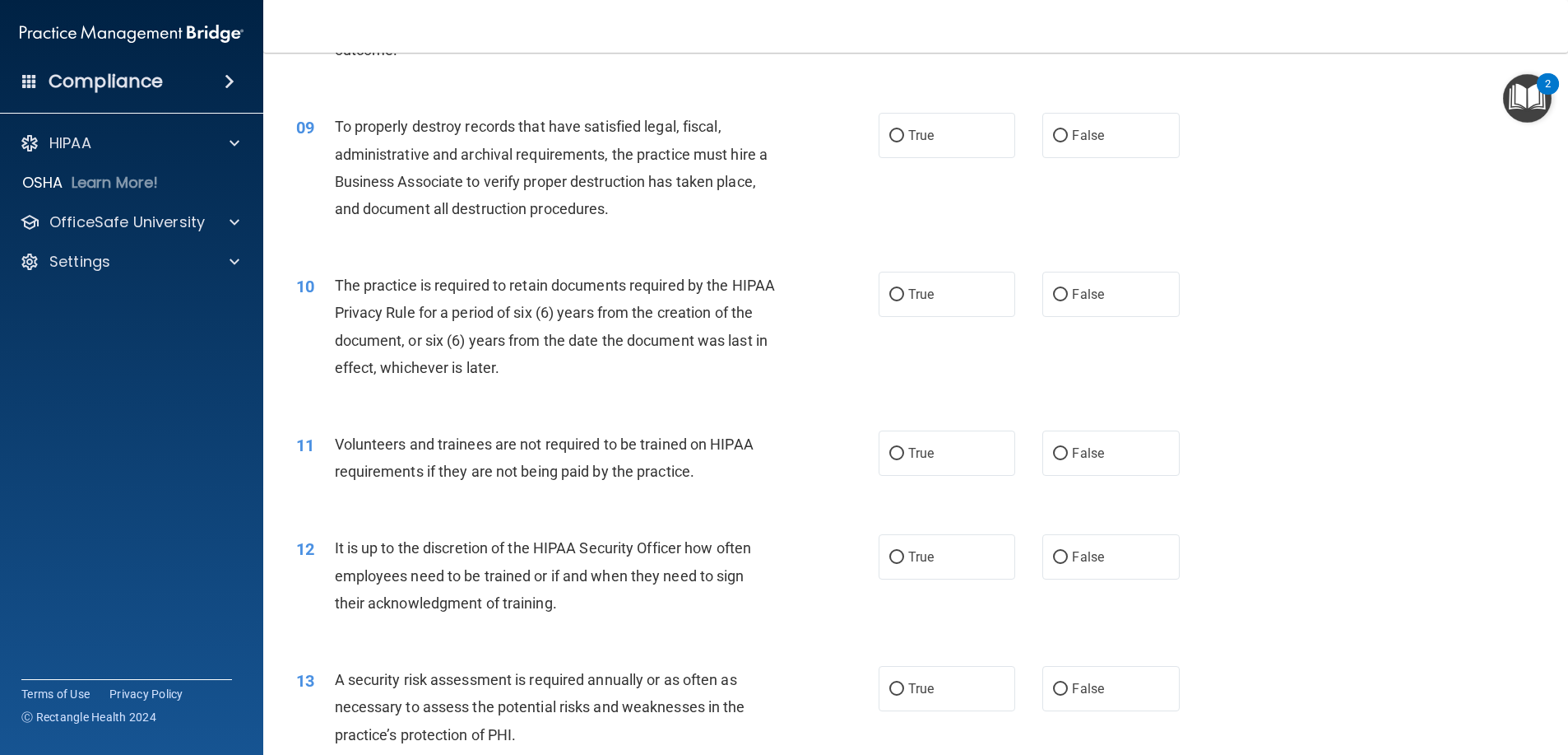
scroll to position [1152, 0]
click at [1085, 151] on label "False" at bounding box center [1111, 133] width 137 height 46
click at [1068, 141] on input "False" at bounding box center [1060, 134] width 15 height 12
radio input "true"
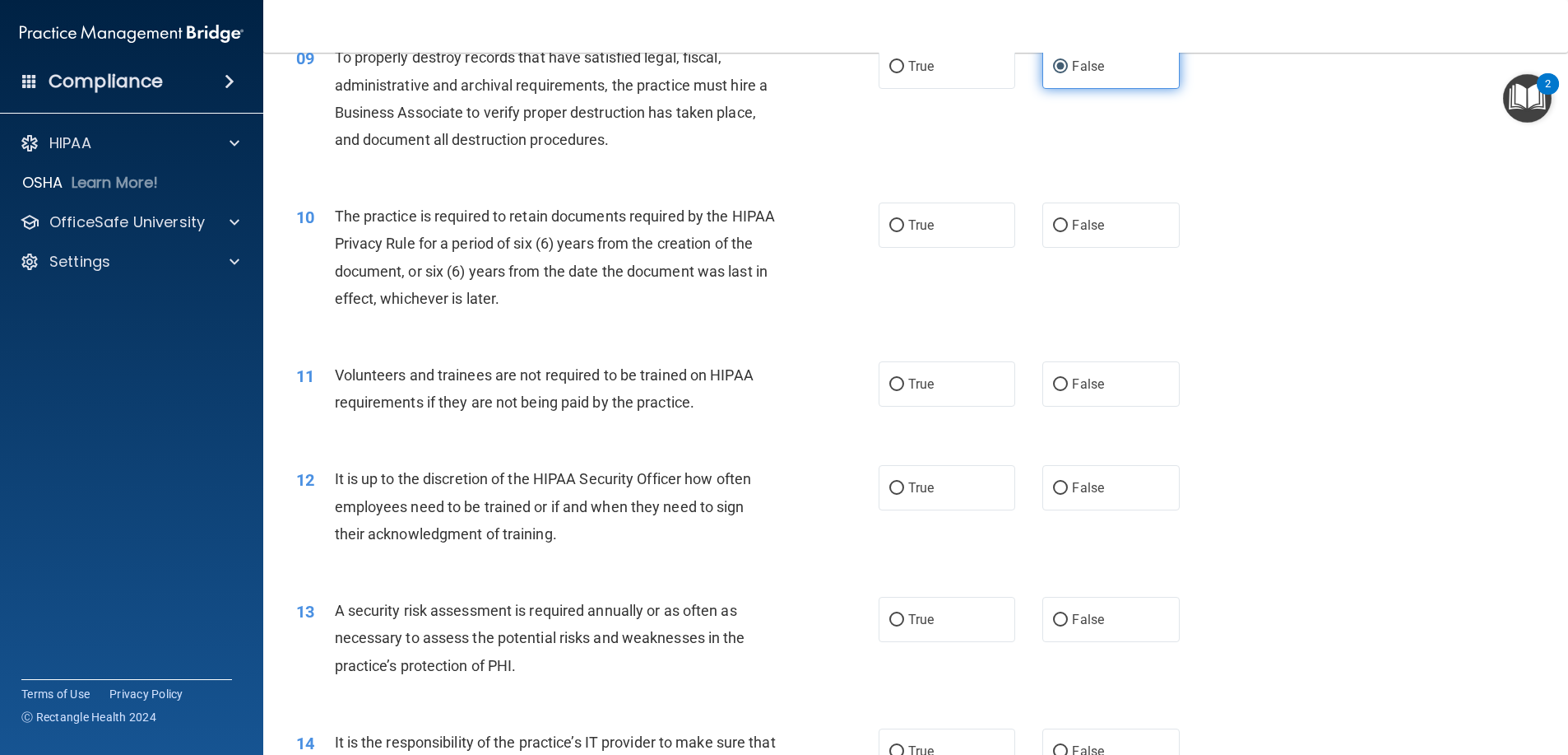
scroll to position [1317, 0]
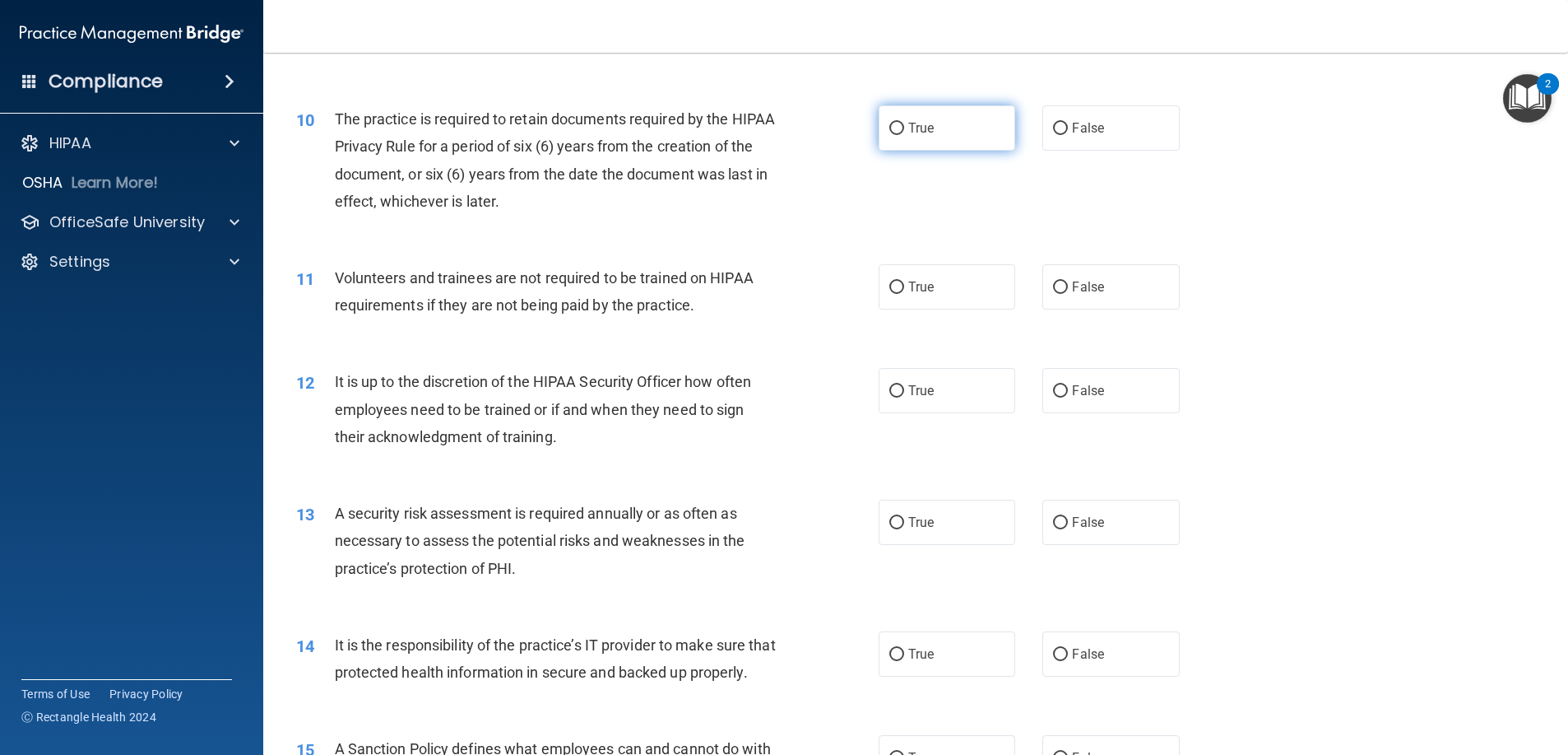
click at [939, 123] on label "True" at bounding box center [947, 128] width 137 height 46
click at [904, 123] on input "True" at bounding box center [896, 129] width 15 height 12
radio input "true"
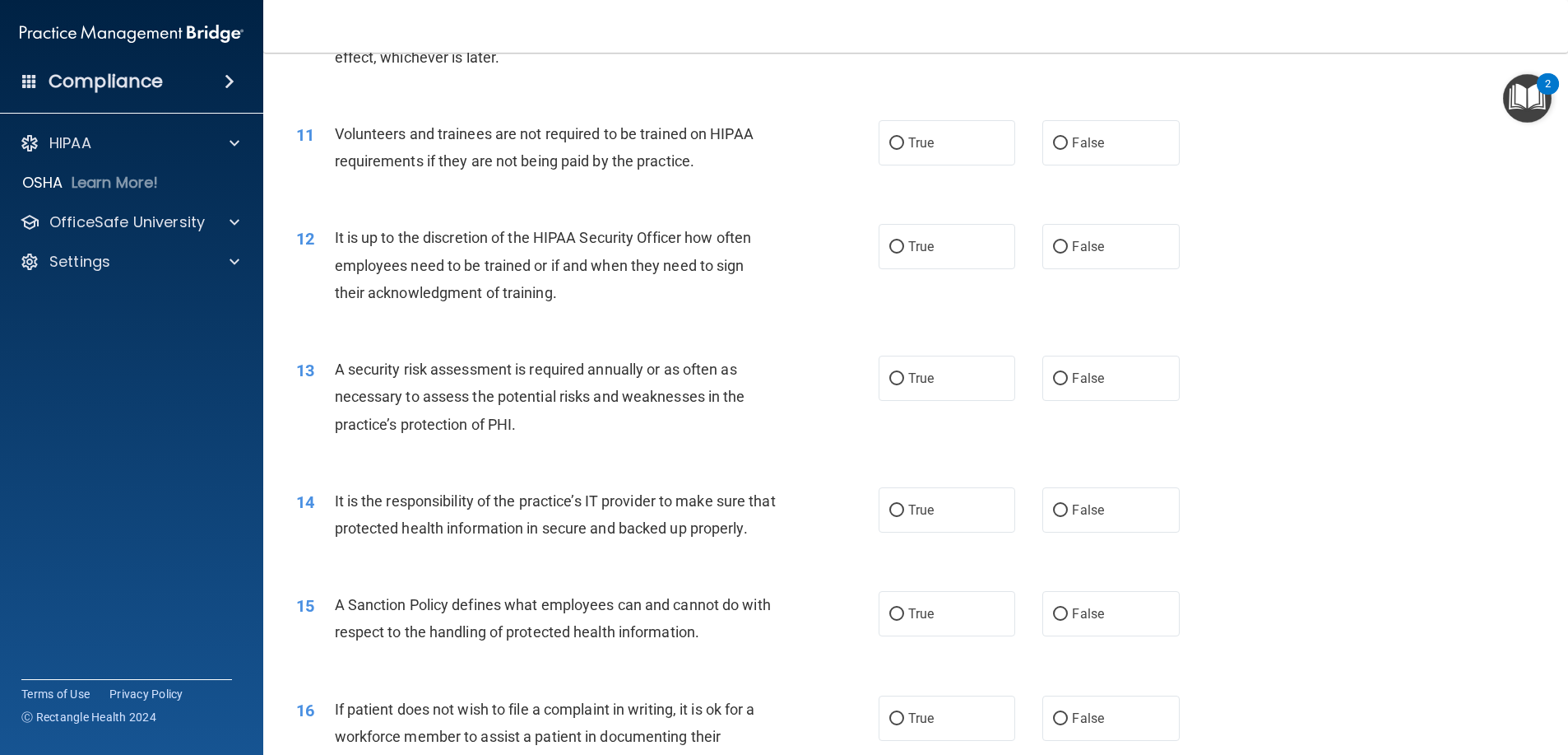
scroll to position [1481, 0]
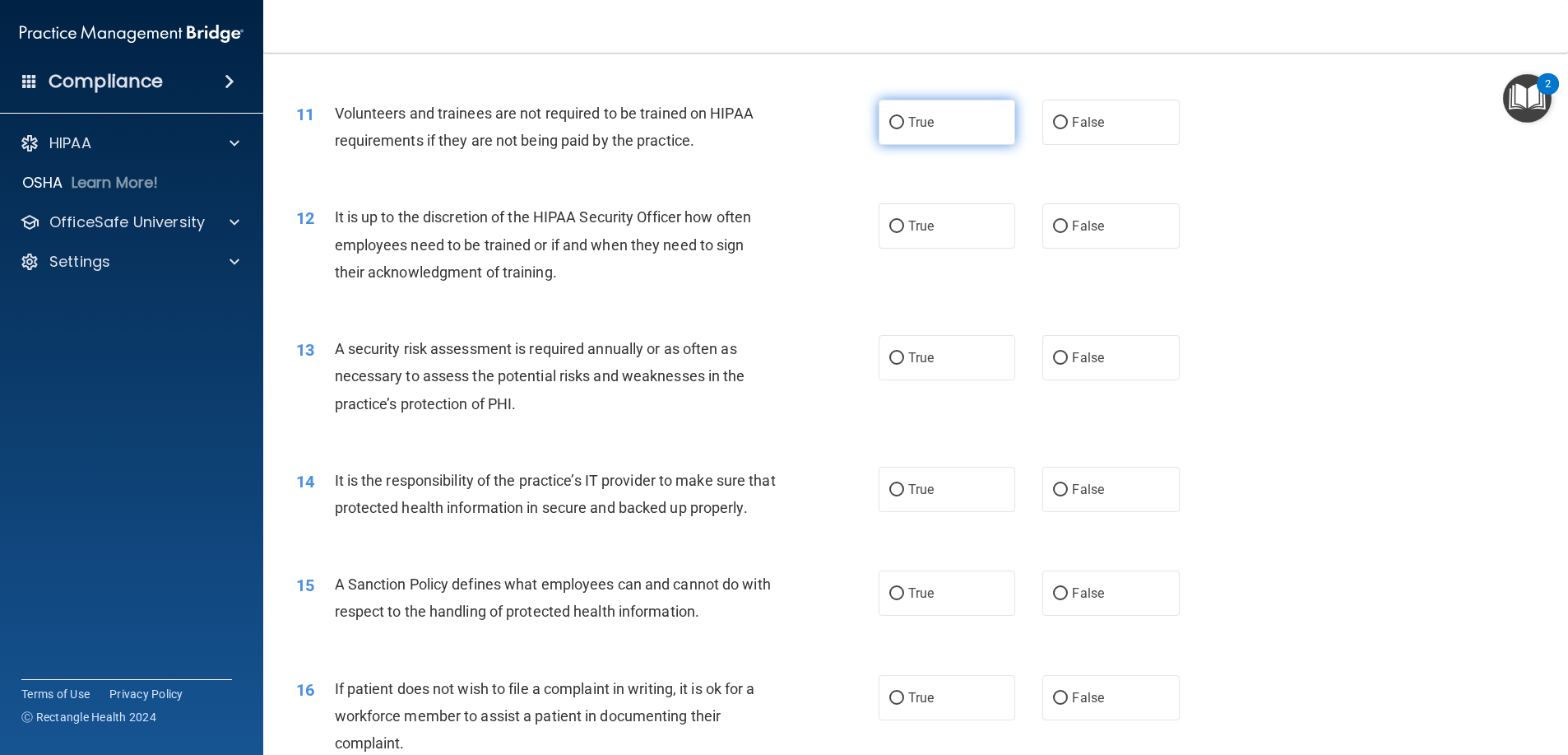
click at [941, 131] on label "True" at bounding box center [947, 122] width 137 height 46
click at [904, 130] on input "True" at bounding box center [896, 122] width 15 height 12
radio input "true"
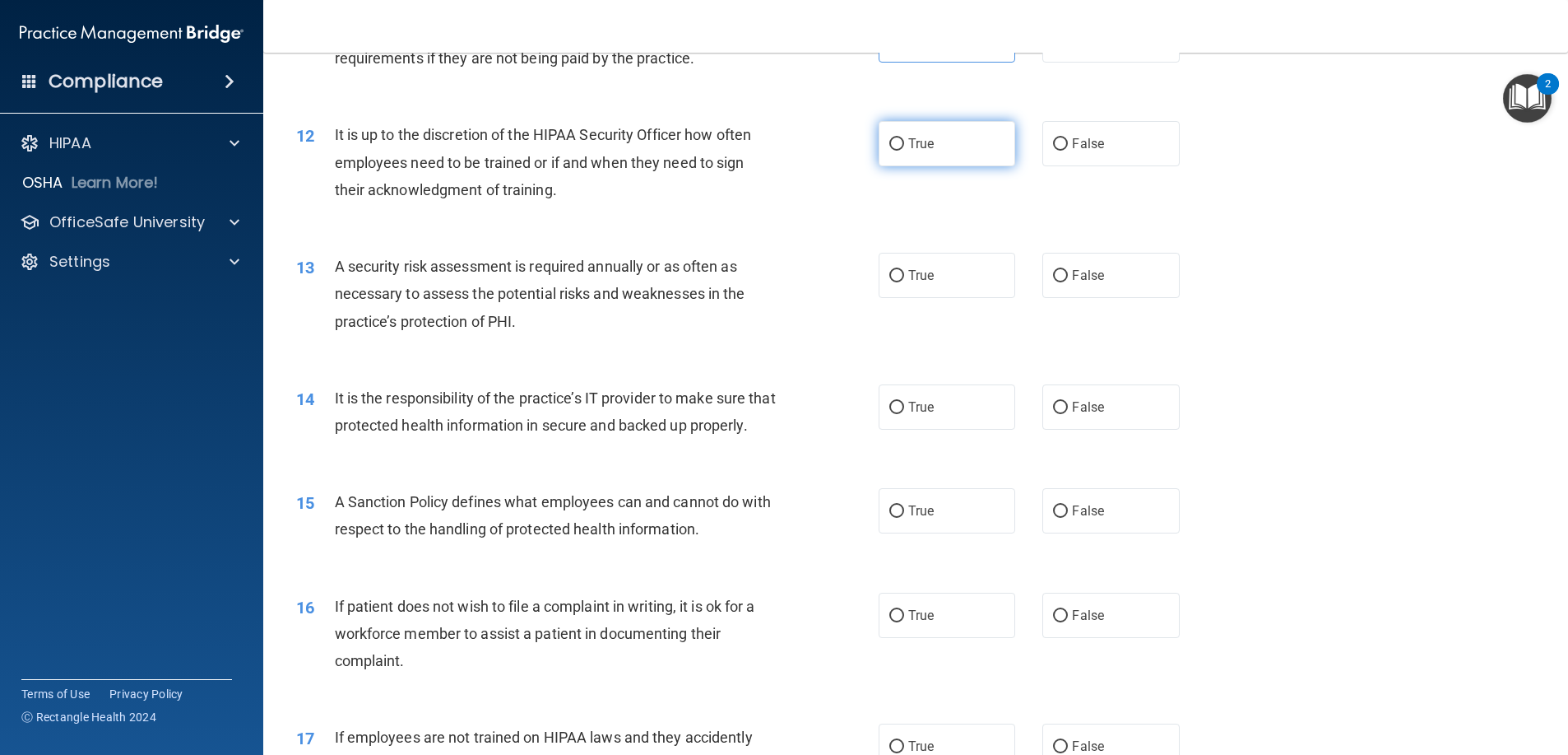
click at [956, 130] on label "True" at bounding box center [947, 144] width 137 height 46
click at [904, 138] on input "True" at bounding box center [896, 144] width 15 height 12
radio input "true"
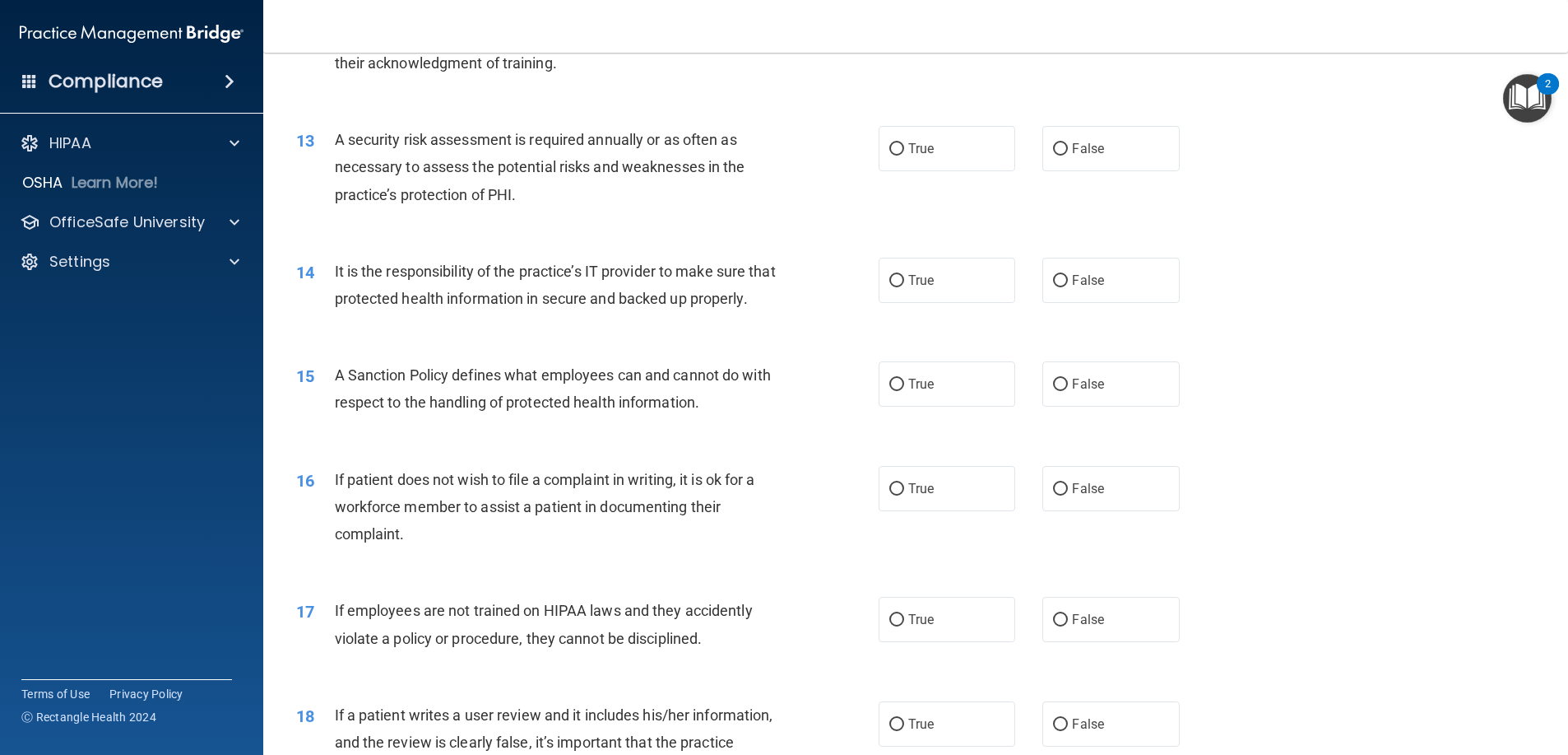
scroll to position [1728, 0]
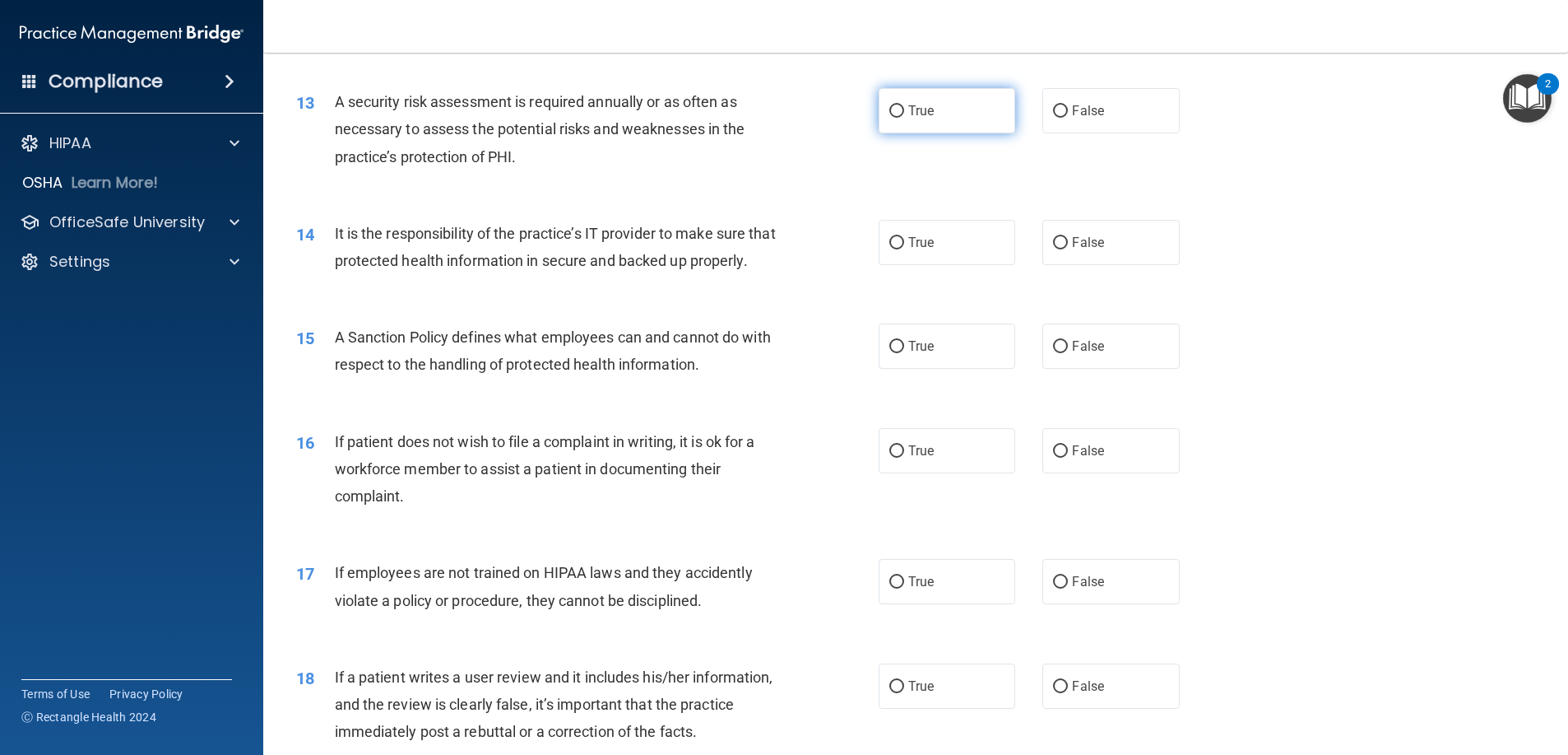
click at [948, 115] on label "True" at bounding box center [947, 110] width 137 height 46
click at [904, 115] on input "True" at bounding box center [896, 111] width 15 height 12
radio input "true"
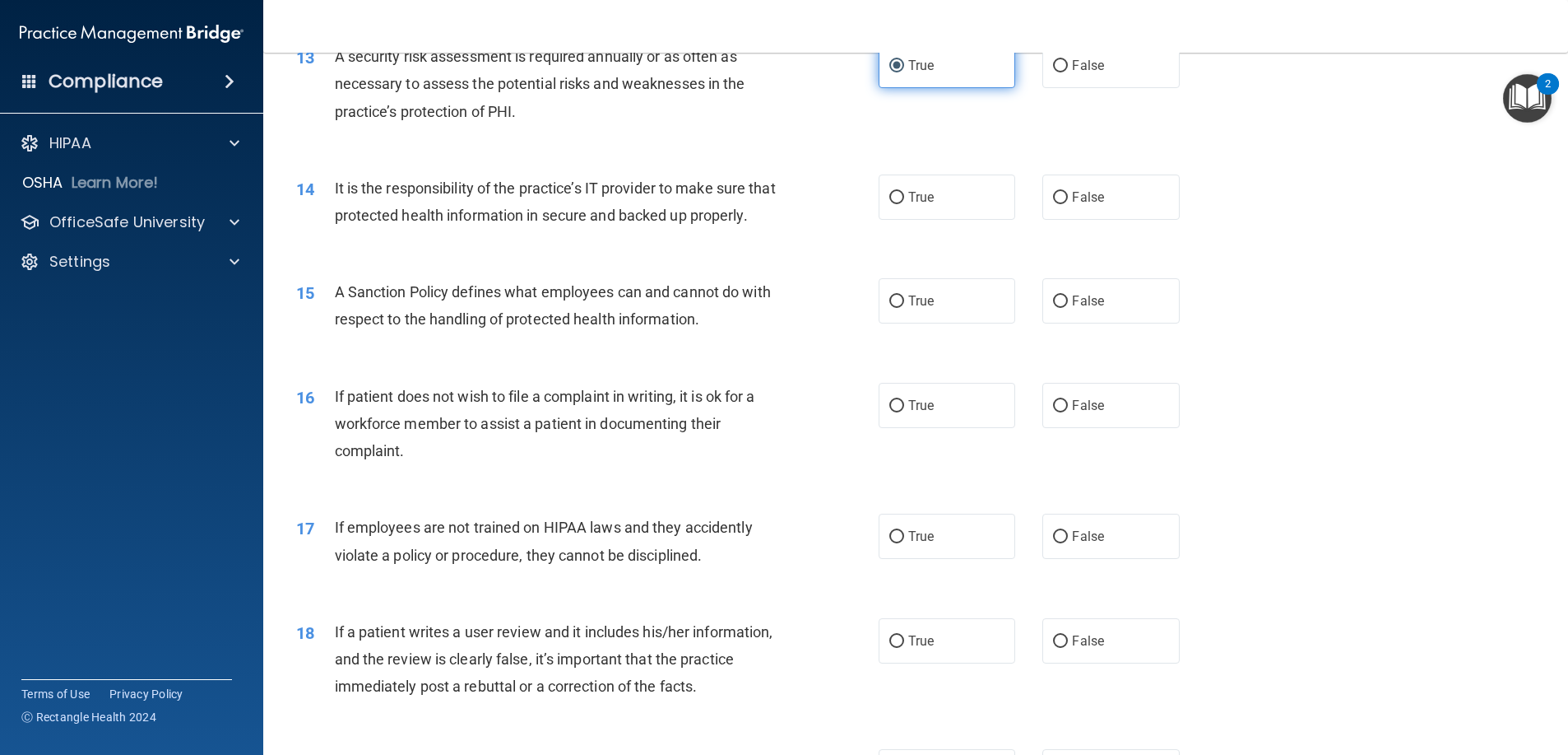
scroll to position [1811, 0]
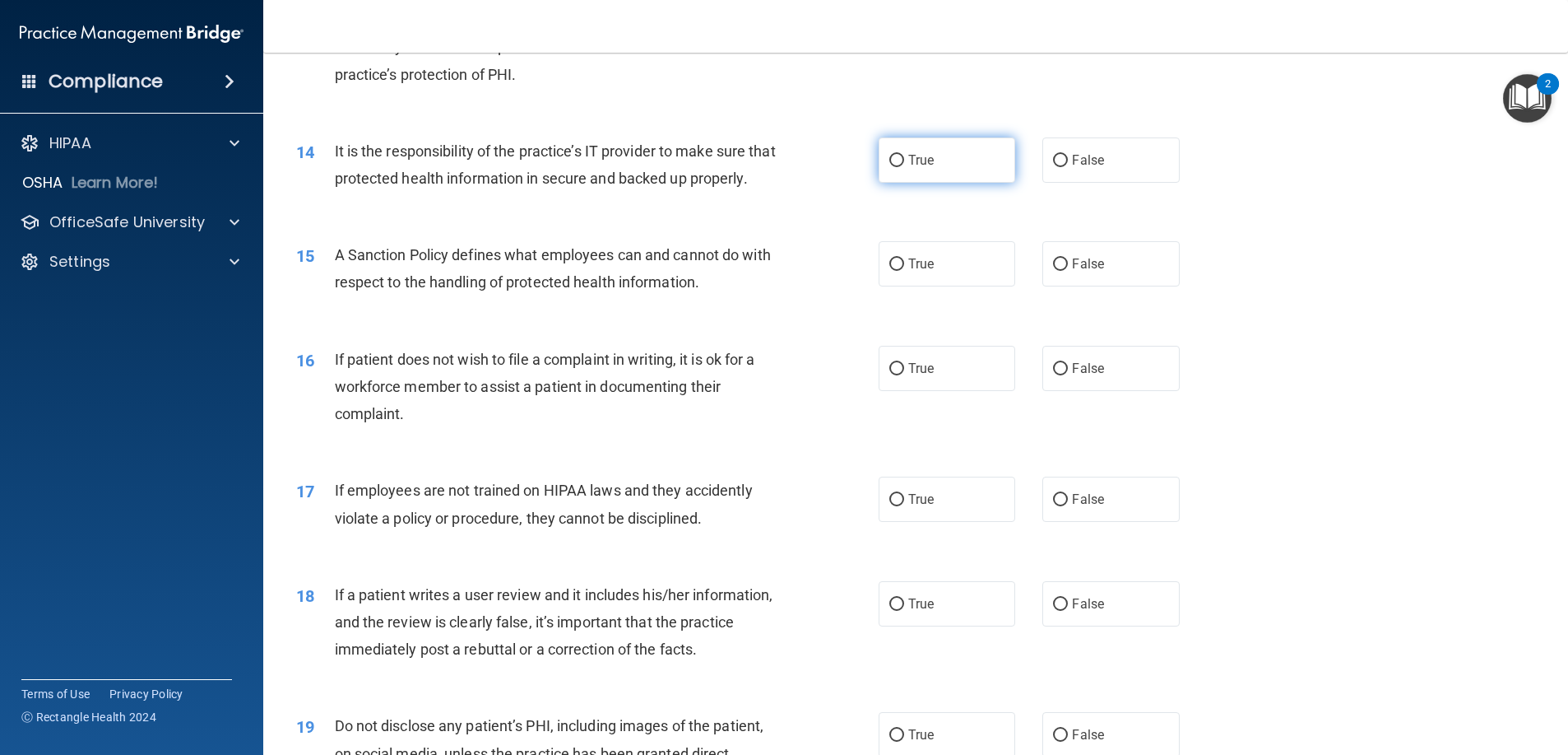
click at [956, 159] on label "True" at bounding box center [947, 159] width 137 height 46
click at [904, 159] on input "True" at bounding box center [896, 160] width 15 height 12
radio input "true"
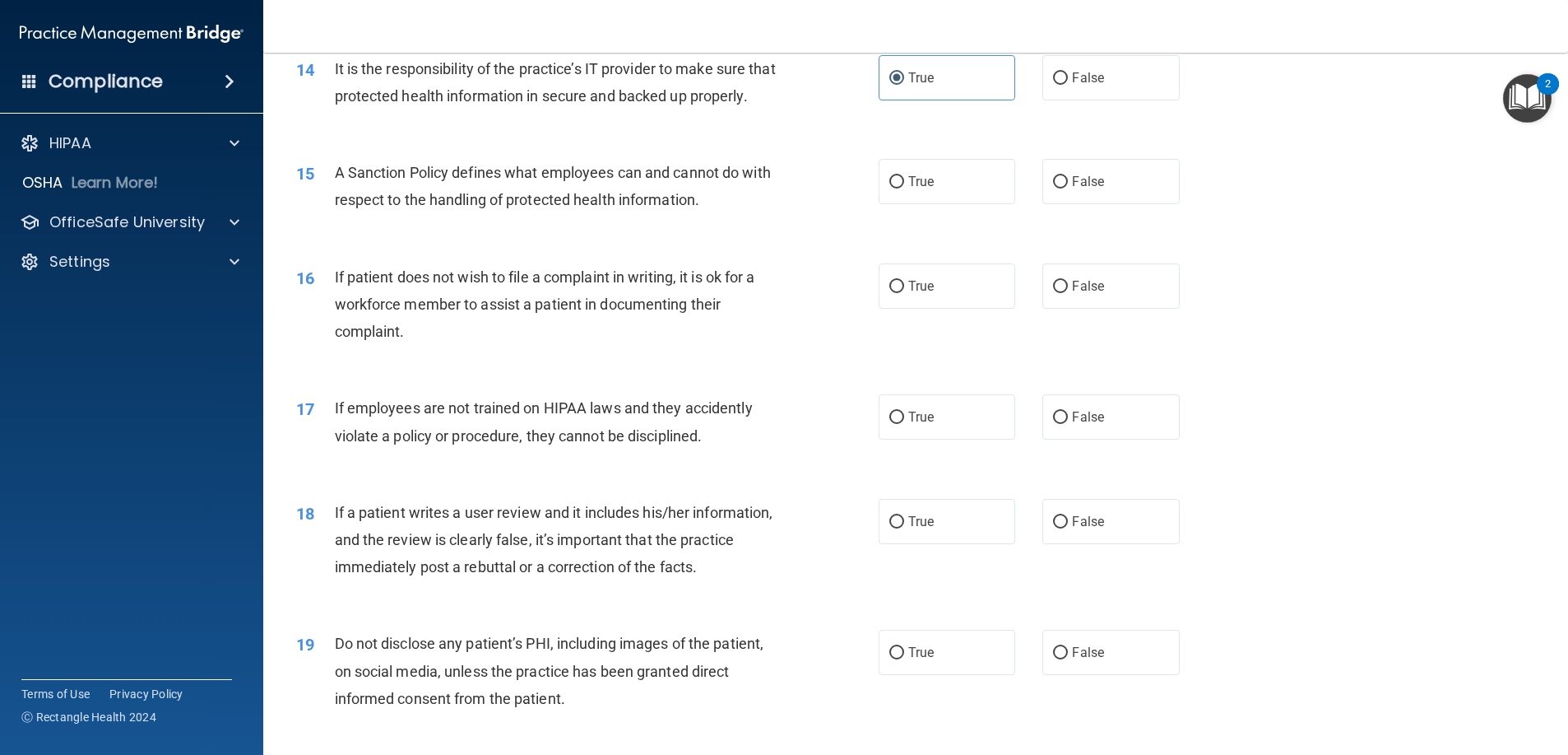
scroll to position [1975, 0]
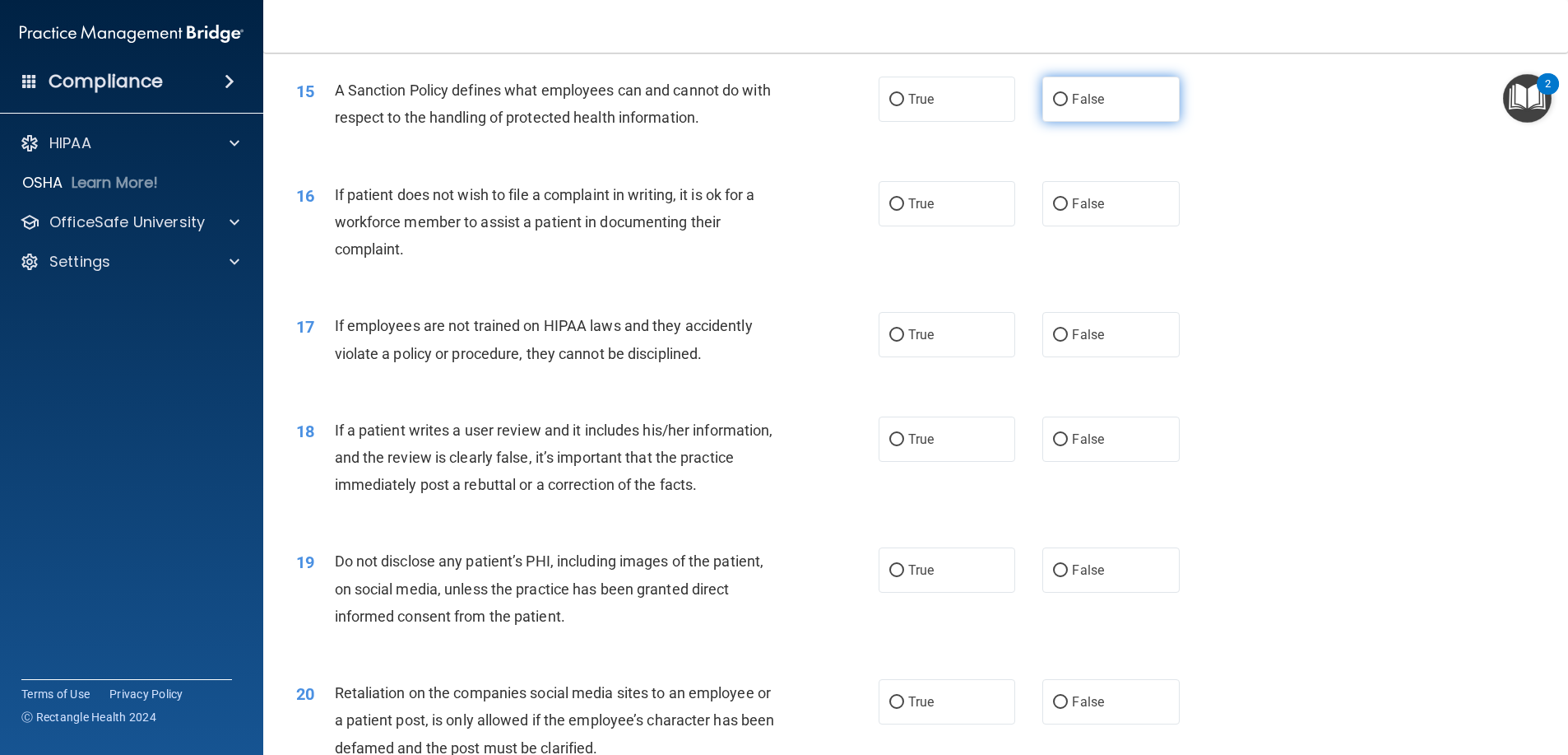
click at [1095, 107] on span "False" at bounding box center [1087, 99] width 32 height 16
click at [1068, 106] on input "False" at bounding box center [1060, 100] width 15 height 12
radio input "true"
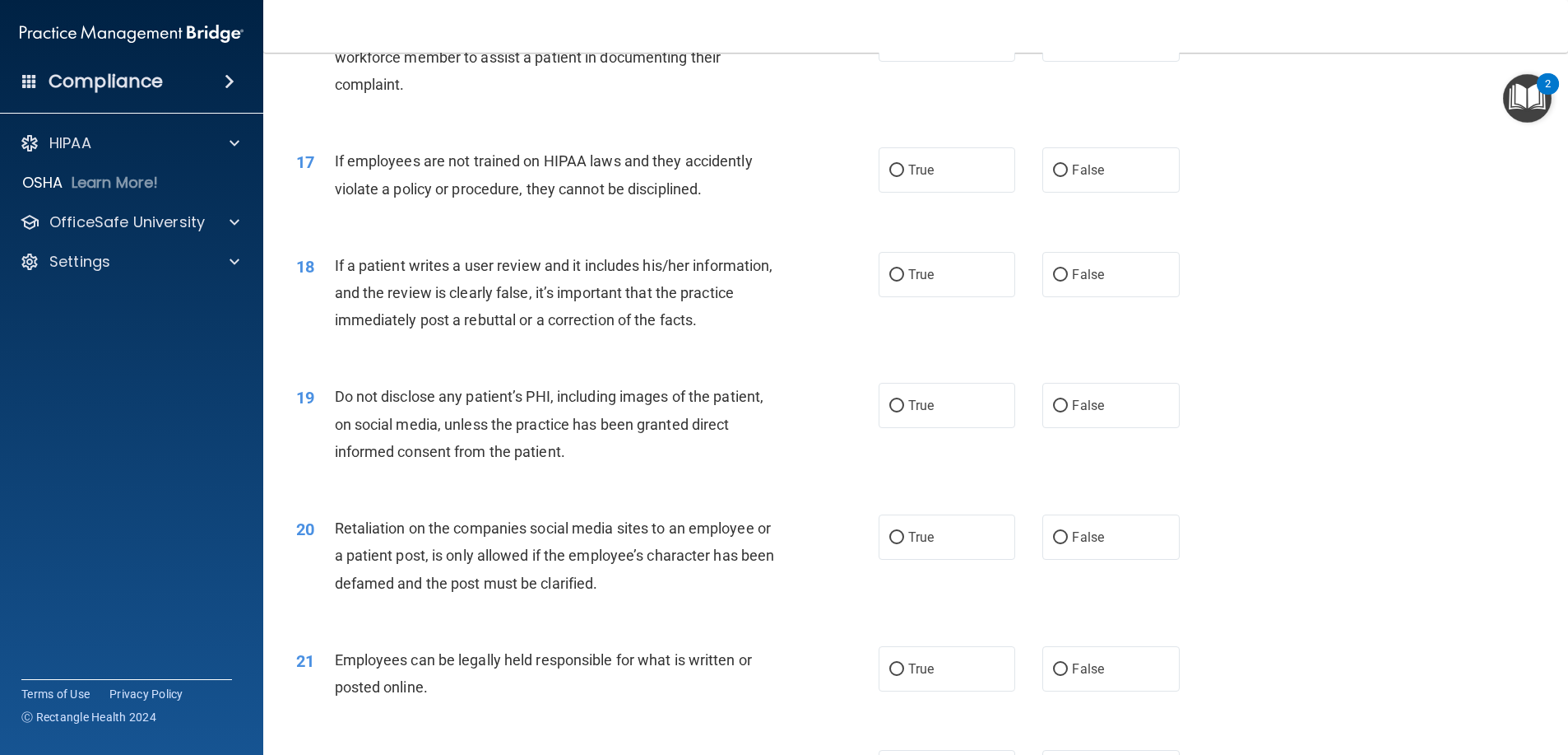
scroll to position [2057, 0]
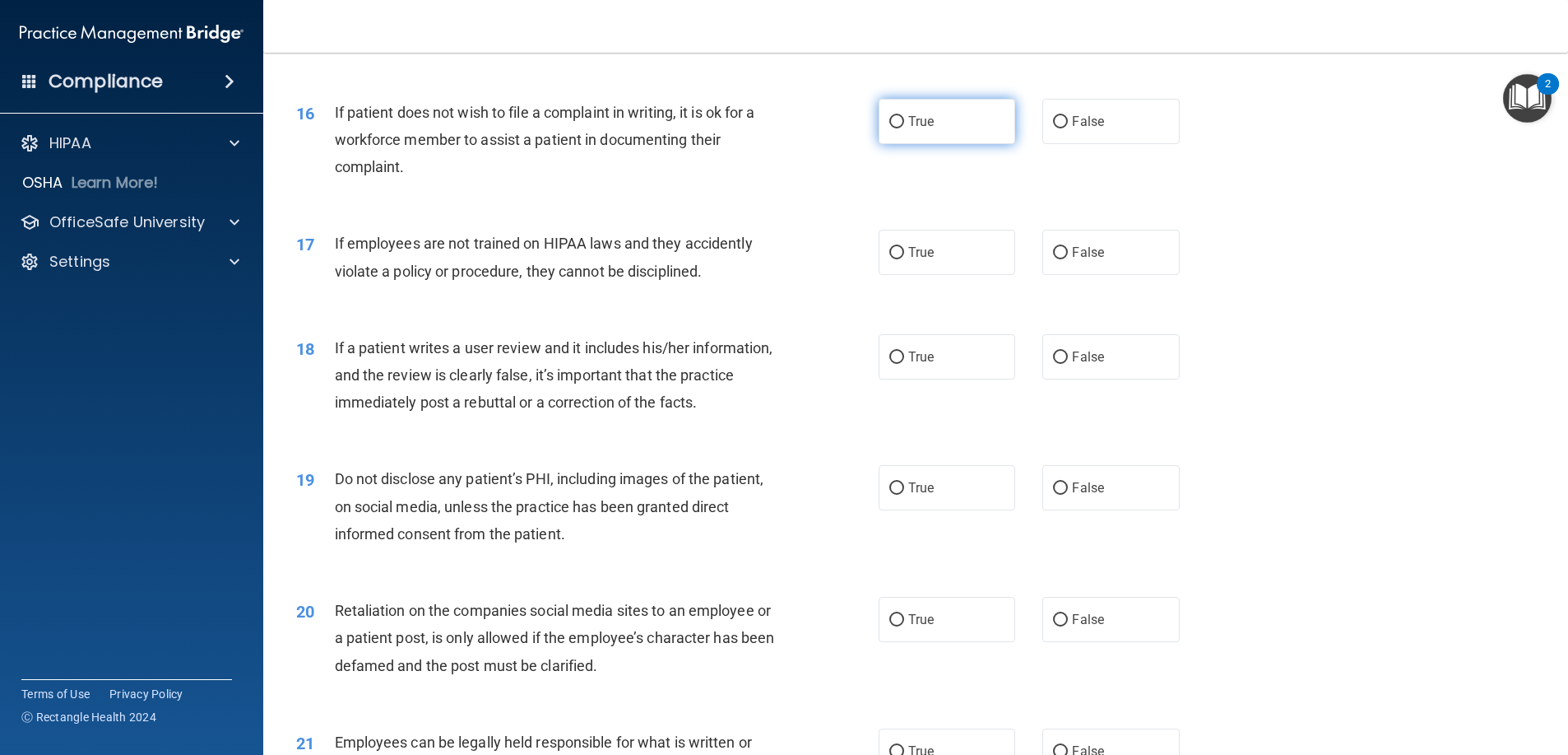
click at [1004, 144] on label "True" at bounding box center [947, 121] width 137 height 46
click at [904, 129] on input "True" at bounding box center [896, 121] width 15 height 12
radio input "true"
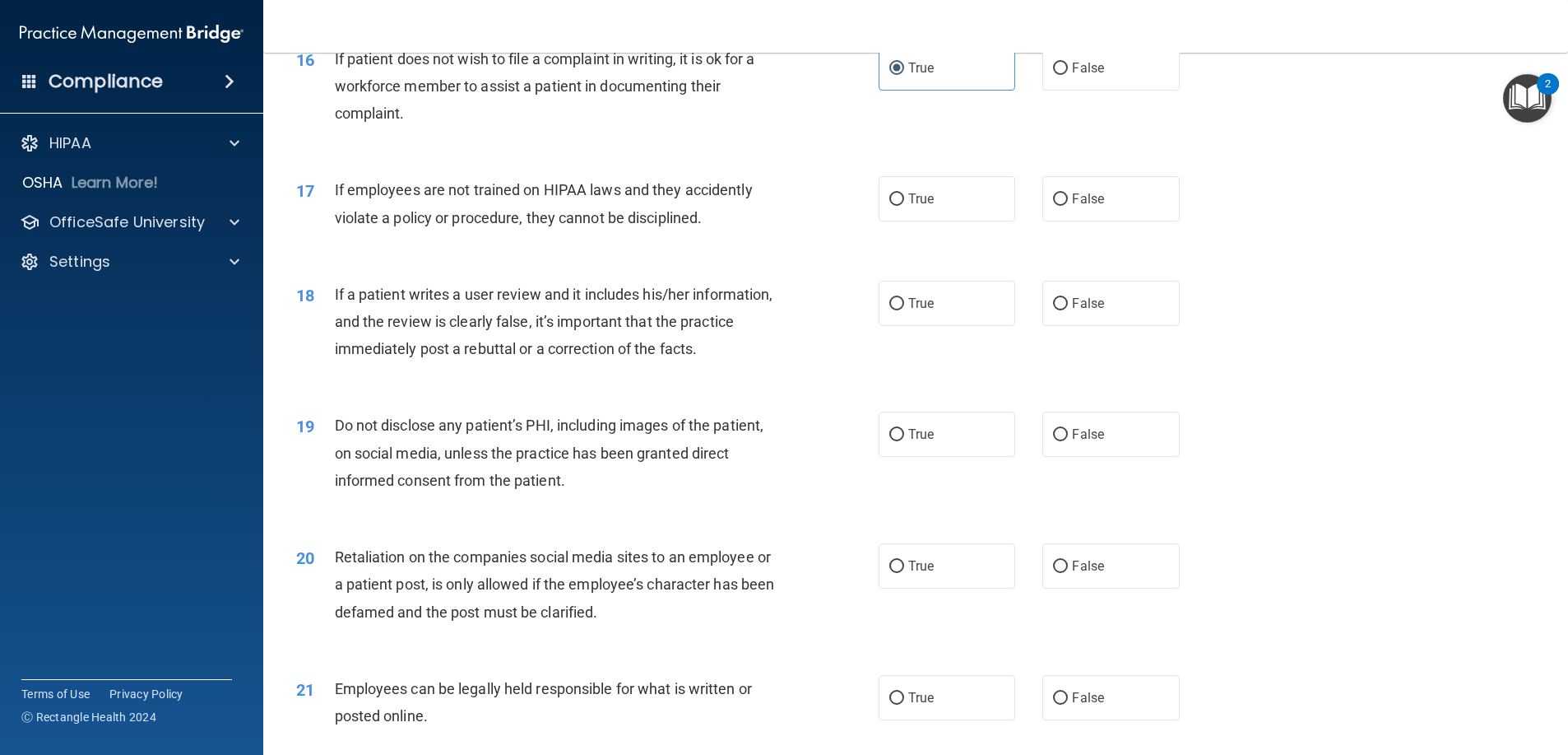
scroll to position [2140, 0]
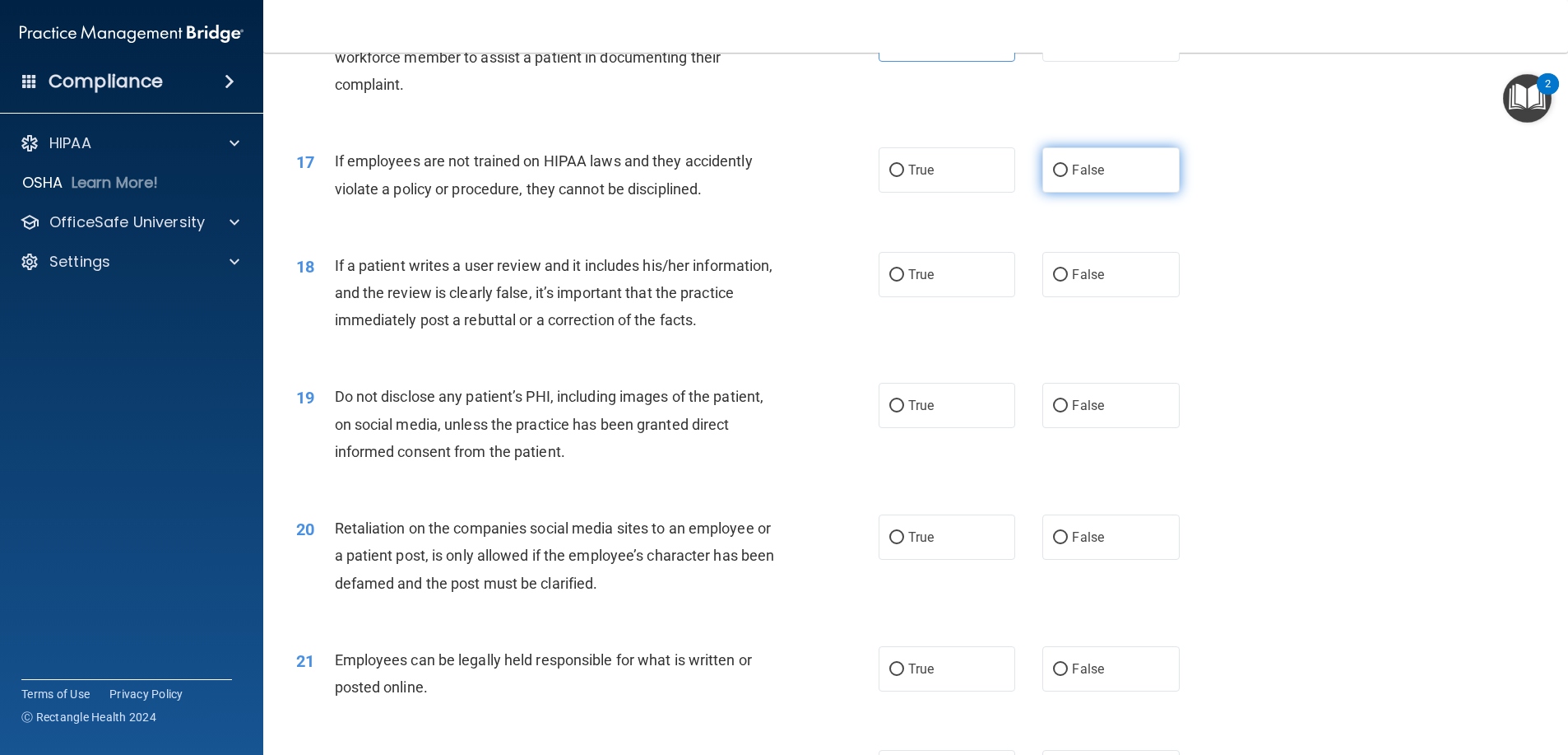
click at [1079, 188] on label "False" at bounding box center [1111, 170] width 137 height 46
click at [1068, 177] on input "False" at bounding box center [1060, 171] width 15 height 12
radio input "true"
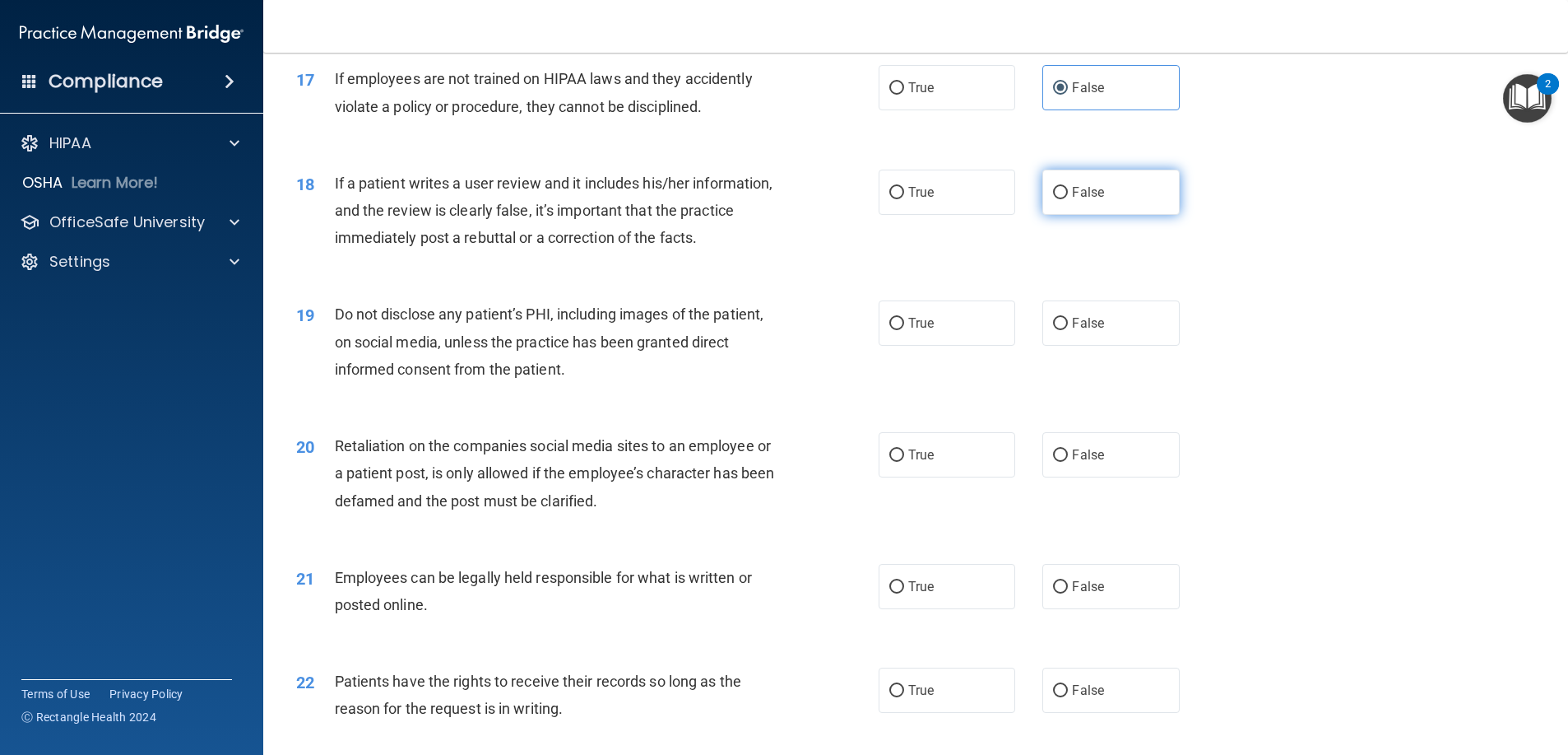
click at [1071, 200] on span "False" at bounding box center [1087, 192] width 32 height 16
click at [1066, 199] on input "False" at bounding box center [1060, 192] width 15 height 12
radio input "true"
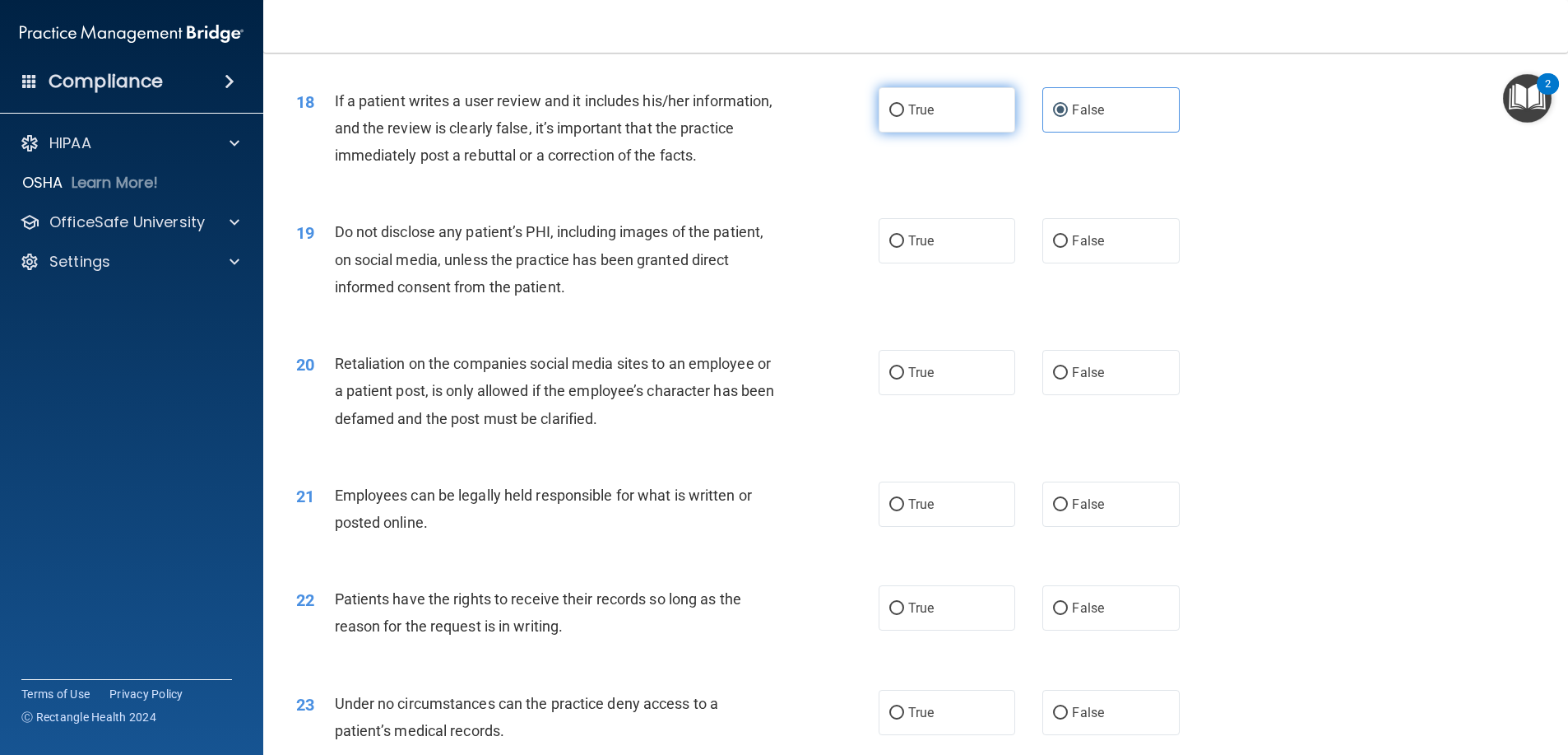
click at [938, 132] on label "True" at bounding box center [947, 110] width 137 height 46
click at [904, 117] on input "True" at bounding box center [896, 110] width 15 height 12
radio input "true"
click at [1054, 117] on input "False" at bounding box center [1060, 110] width 15 height 12
radio input "true"
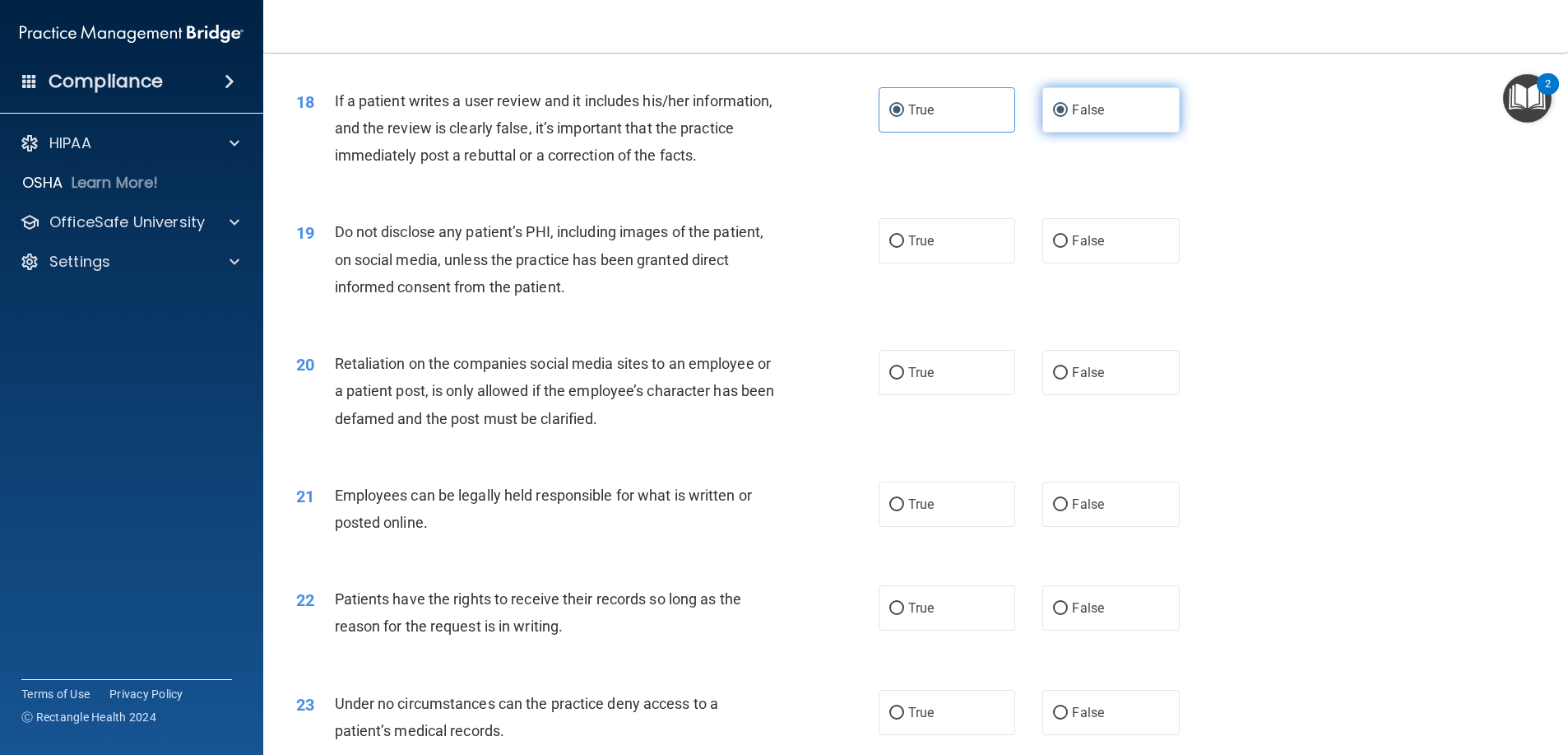
radio input "false"
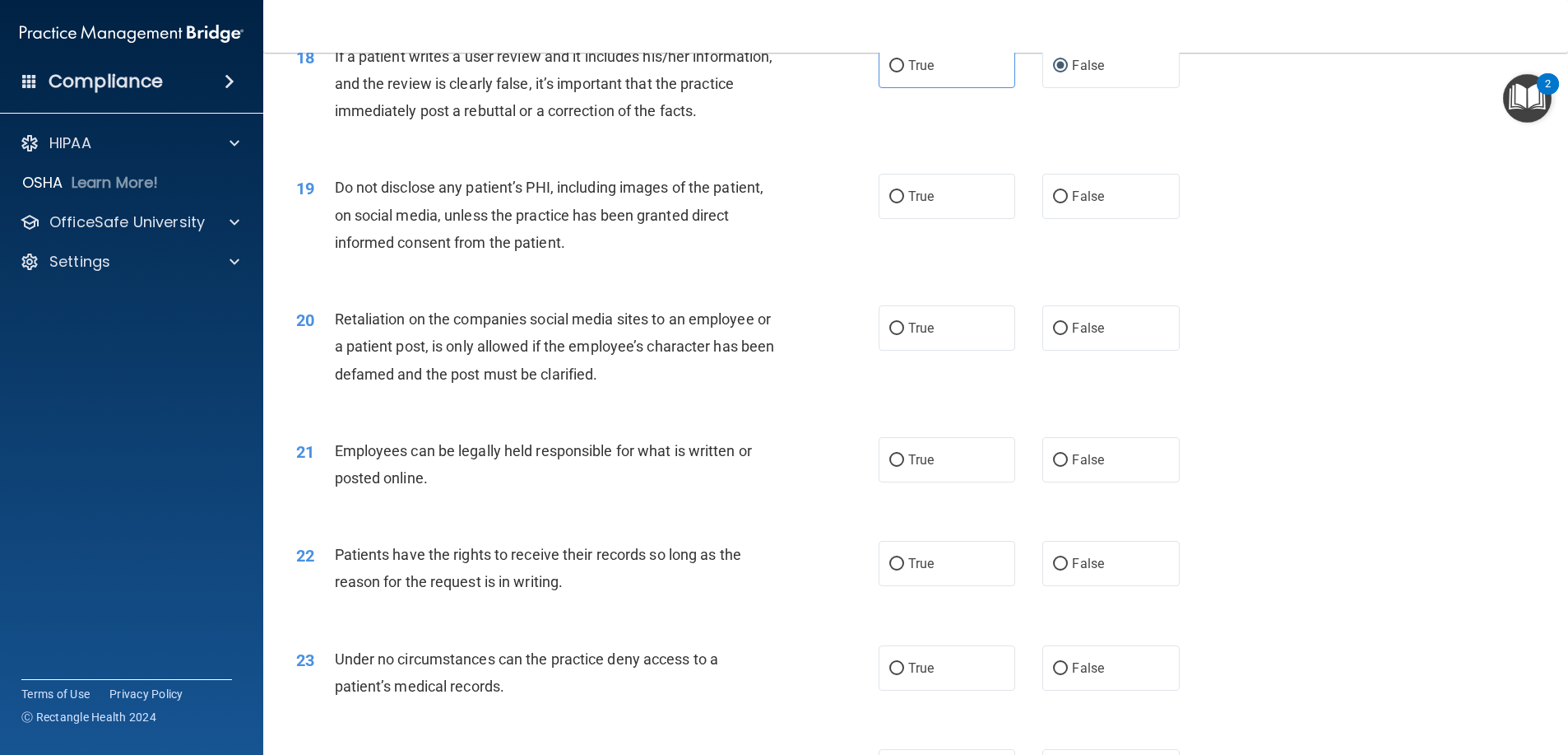
scroll to position [2387, 0]
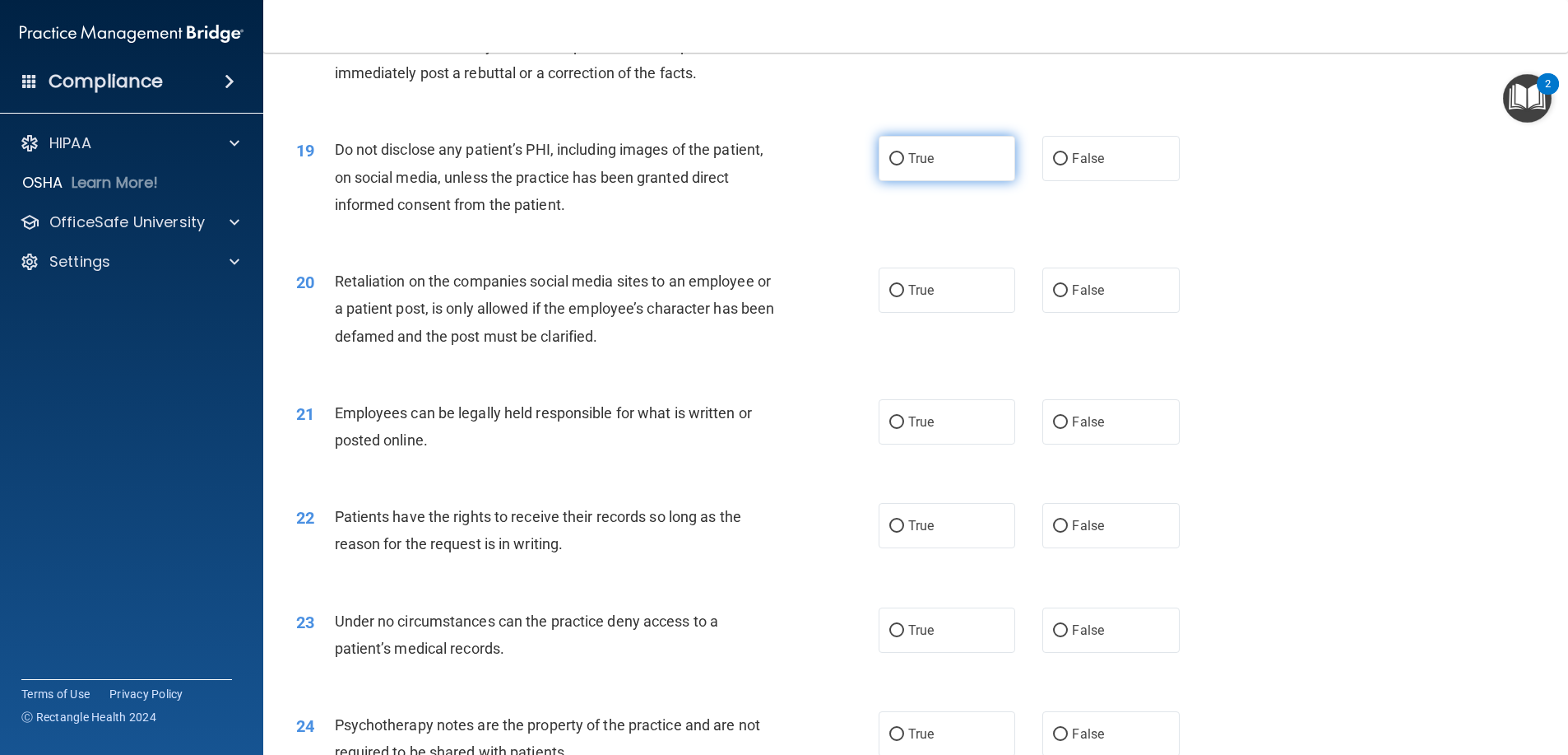
click at [949, 179] on label "True" at bounding box center [947, 158] width 137 height 46
click at [904, 165] on input "True" at bounding box center [896, 158] width 15 height 12
radio input "true"
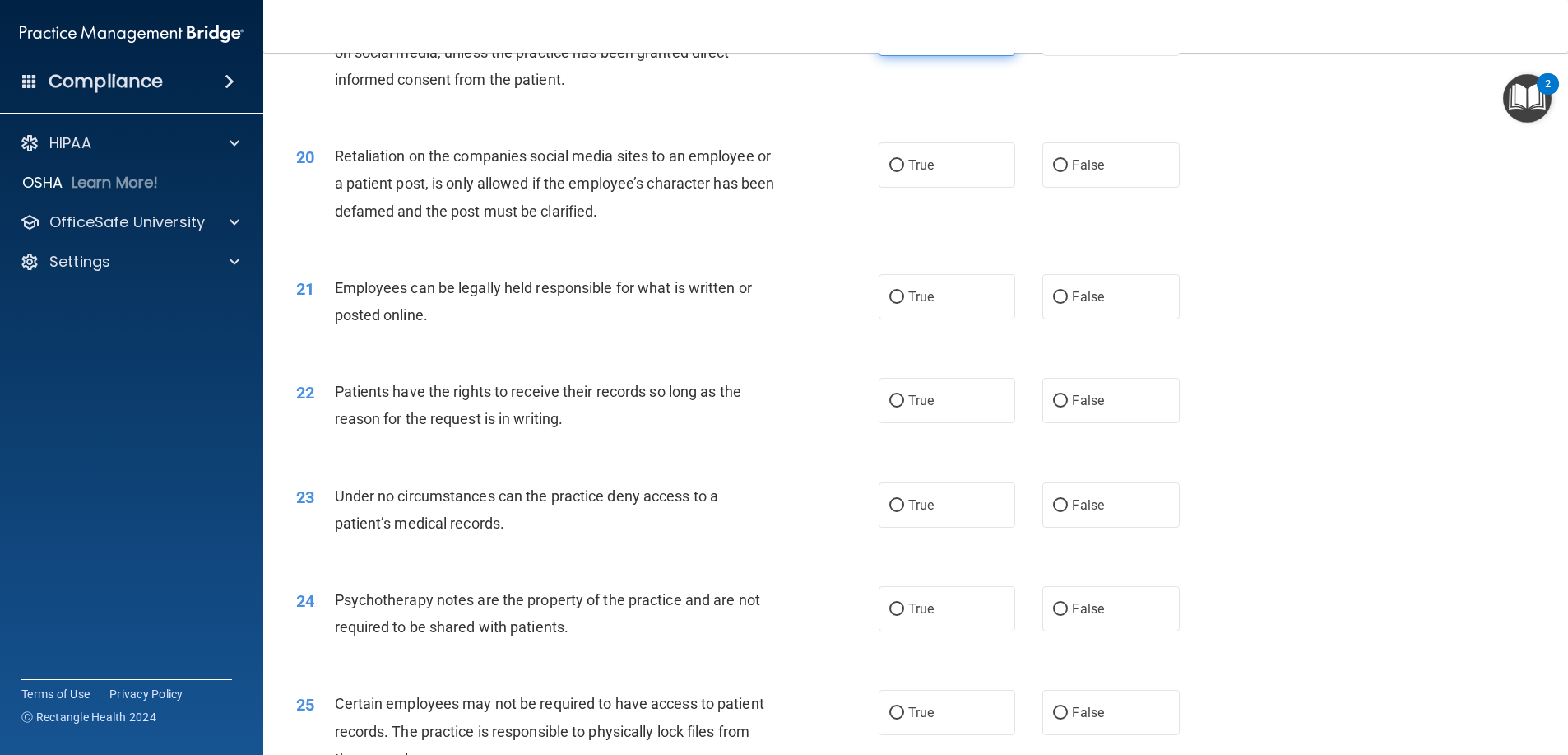
scroll to position [2551, 0]
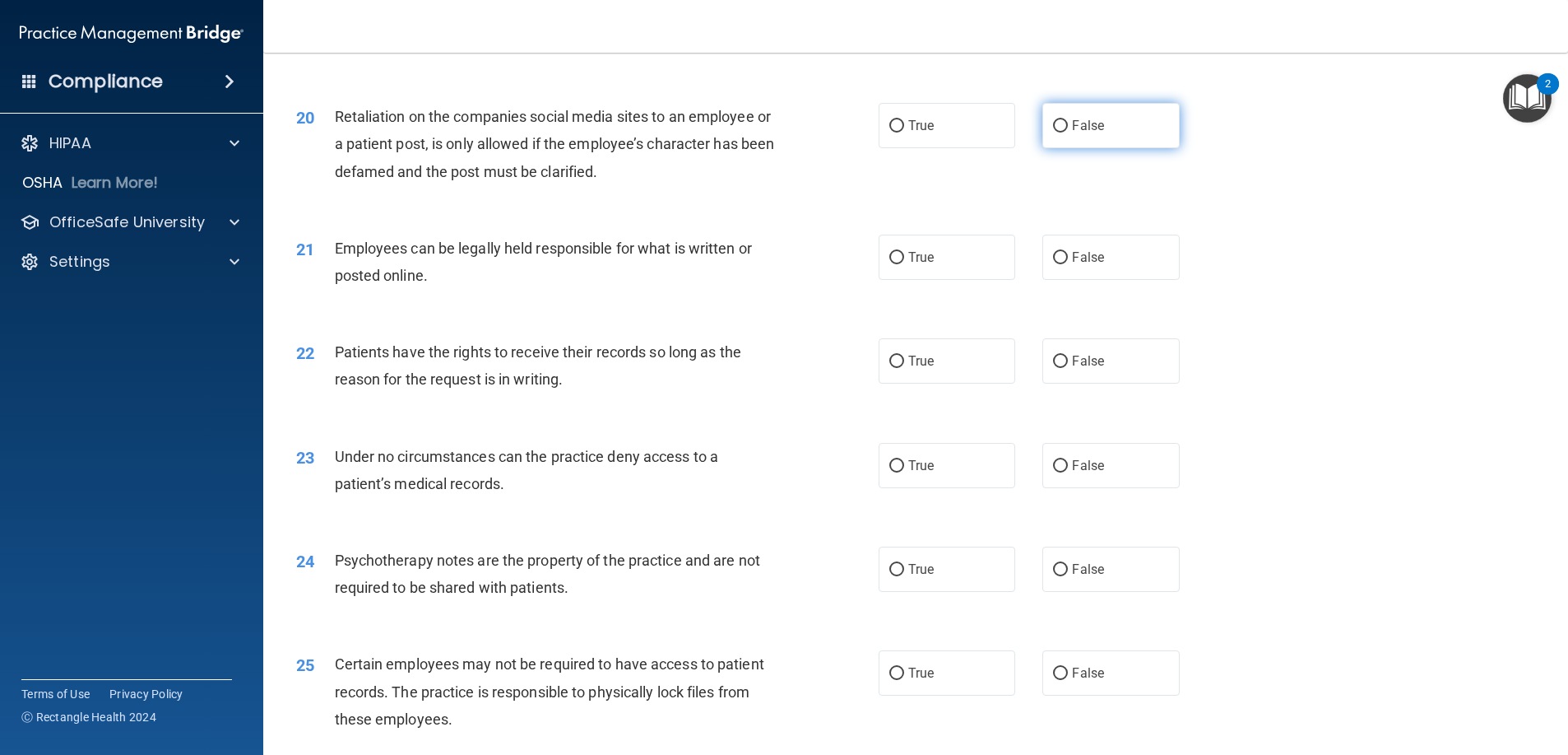
click at [1161, 148] on label "False" at bounding box center [1111, 125] width 137 height 46
click at [1068, 132] on input "False" at bounding box center [1060, 126] width 15 height 12
radio input "true"
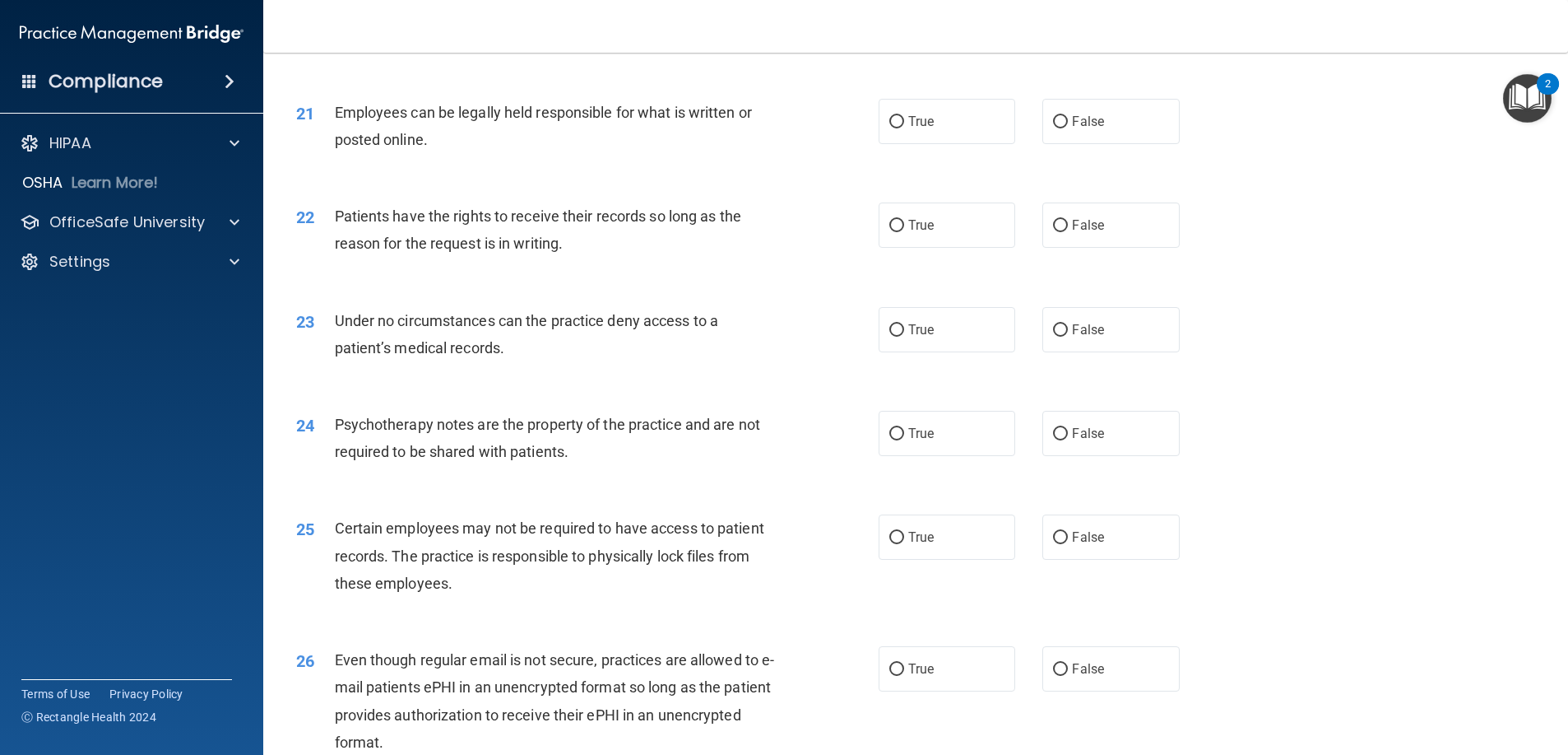
scroll to position [2716, 0]
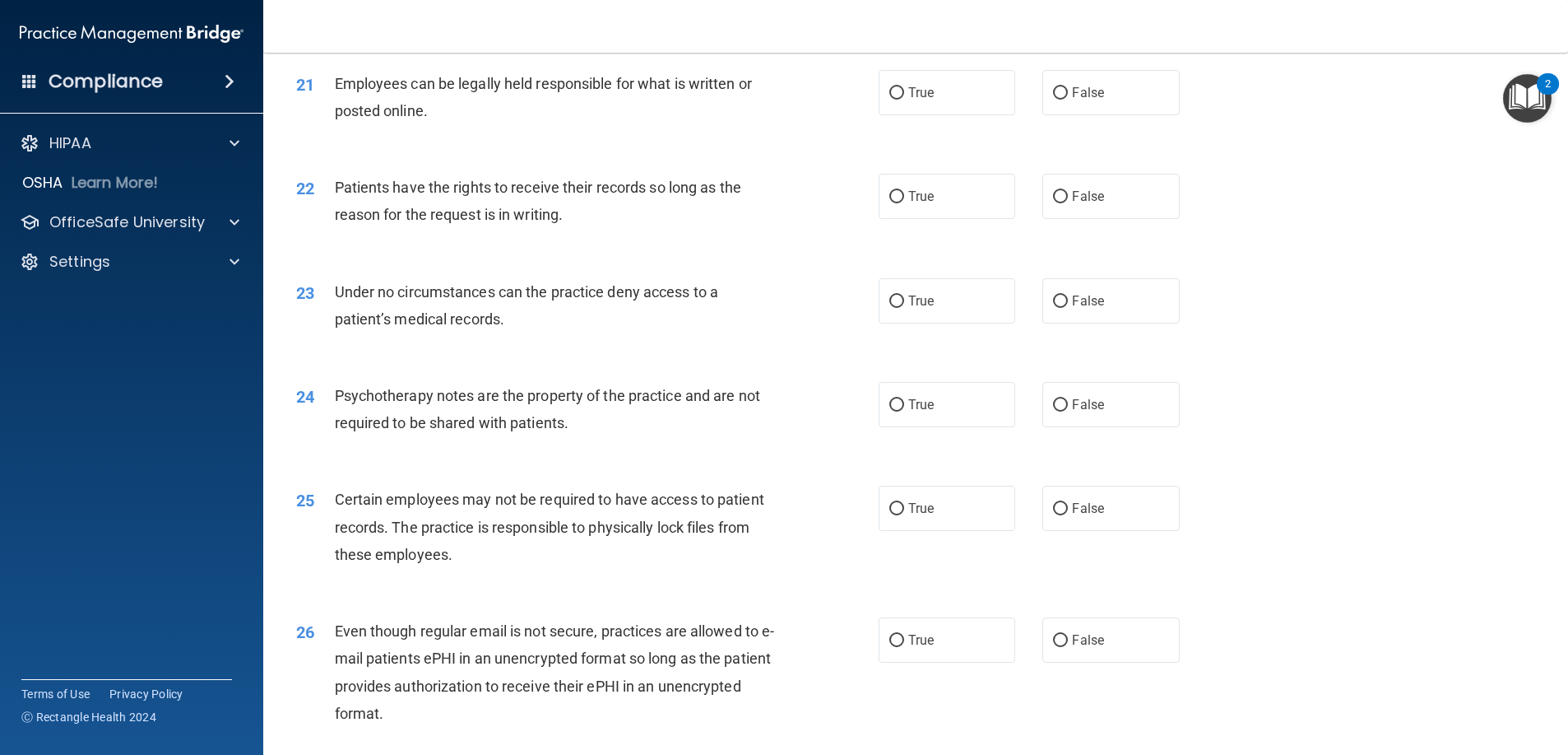
click at [869, 117] on div "21 Employees can be legally held responsible for what is written or posted onli…" at bounding box center [587, 101] width 632 height 62
click at [893, 100] on input "True" at bounding box center [896, 93] width 15 height 12
radio input "true"
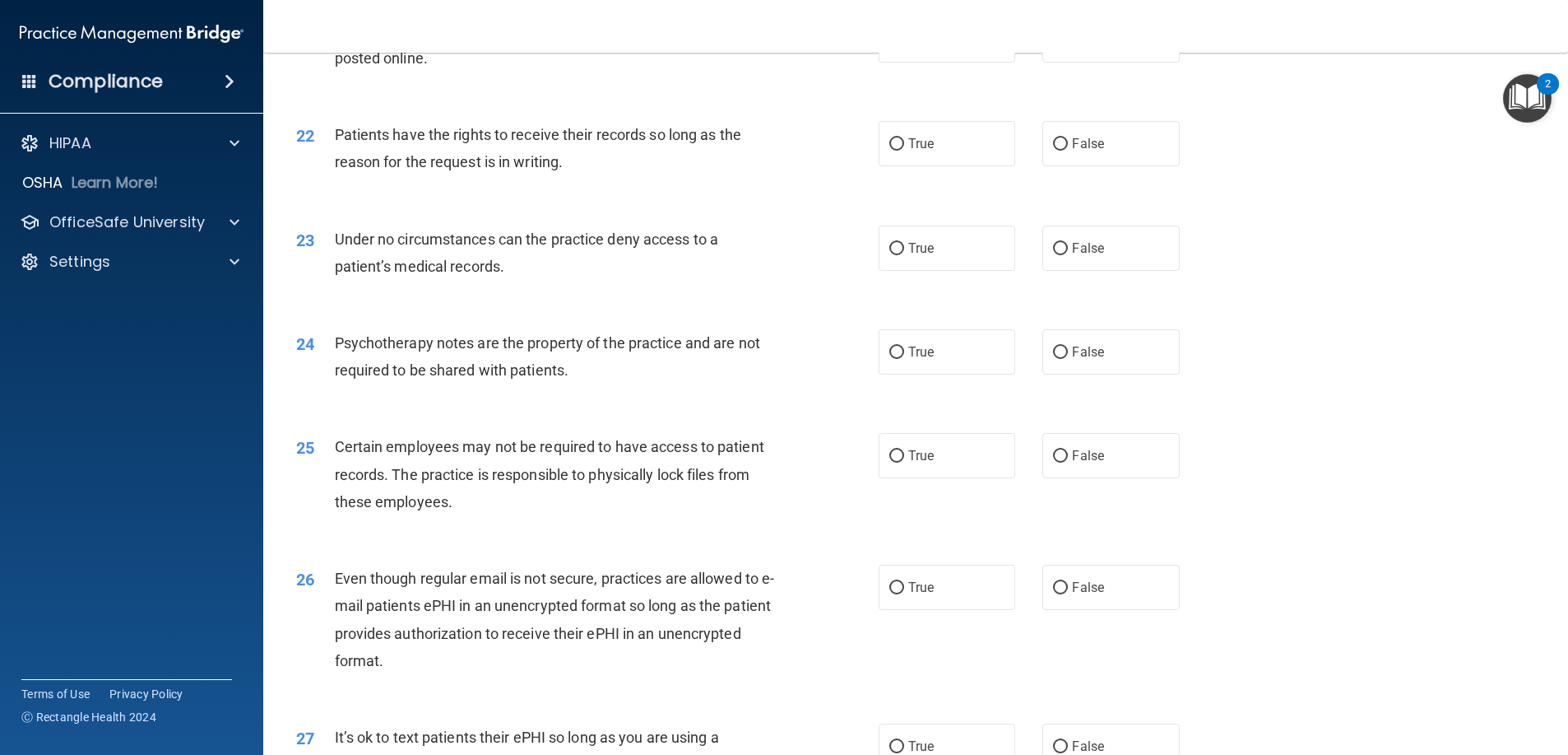
scroll to position [2798, 0]
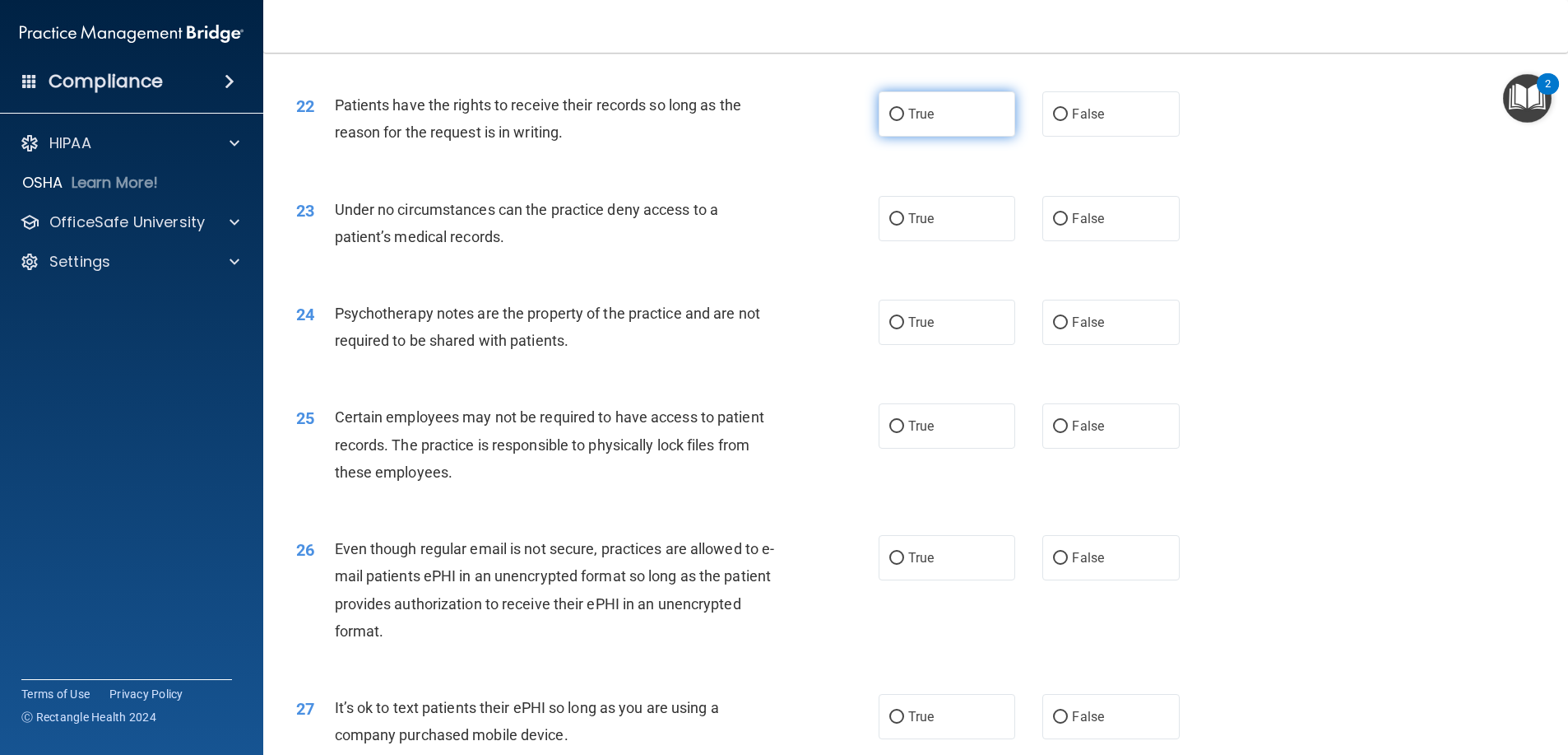
click at [937, 135] on label "True" at bounding box center [947, 114] width 137 height 46
click at [904, 121] on input "True" at bounding box center [896, 115] width 15 height 12
radio input "true"
click at [937, 135] on label "True" at bounding box center [947, 114] width 137 height 46
click at [904, 121] on input "True" at bounding box center [896, 115] width 15 height 12
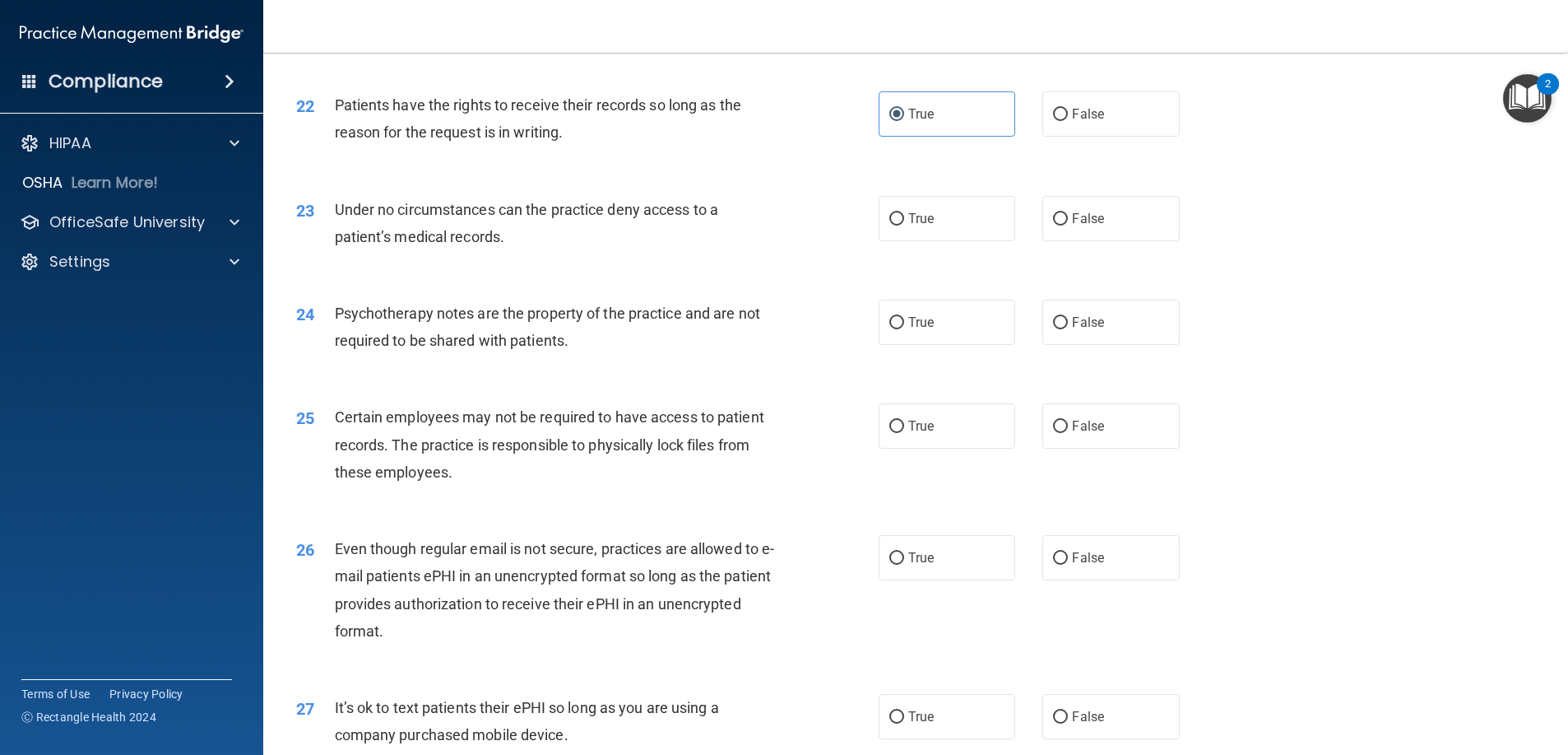
click at [1016, 137] on div "True False" at bounding box center [1043, 114] width 328 height 46
click at [1043, 137] on label "False" at bounding box center [1111, 114] width 137 height 46
click at [1053, 121] on input "False" at bounding box center [1060, 115] width 15 height 12
radio input "true"
click at [976, 137] on label "True" at bounding box center [947, 114] width 137 height 46
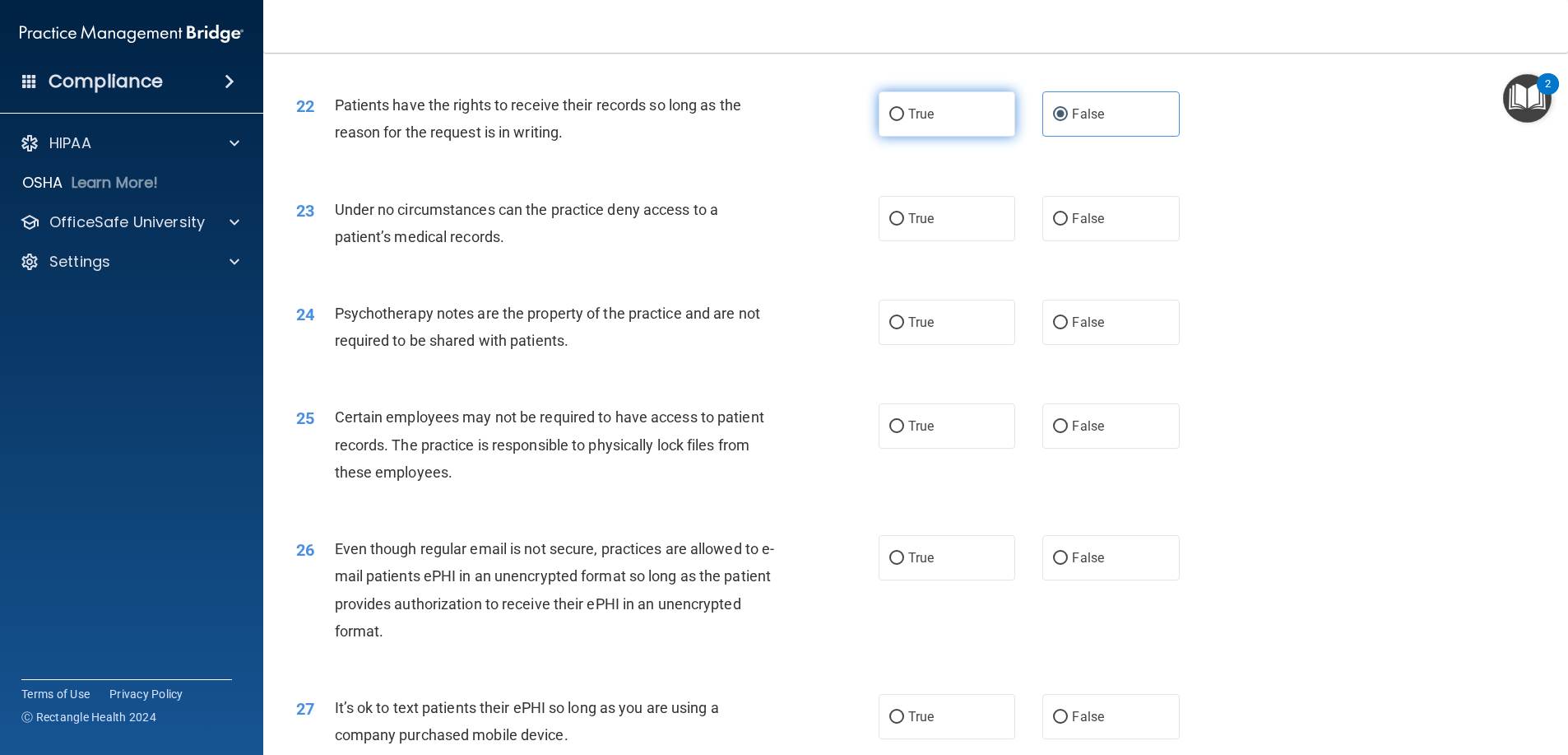
click at [904, 121] on input "True" at bounding box center [896, 115] width 15 height 12
radio input "true"
click at [1072, 122] on span "False" at bounding box center [1087, 114] width 32 height 16
click at [1068, 121] on input "False" at bounding box center [1060, 115] width 15 height 12
radio input "true"
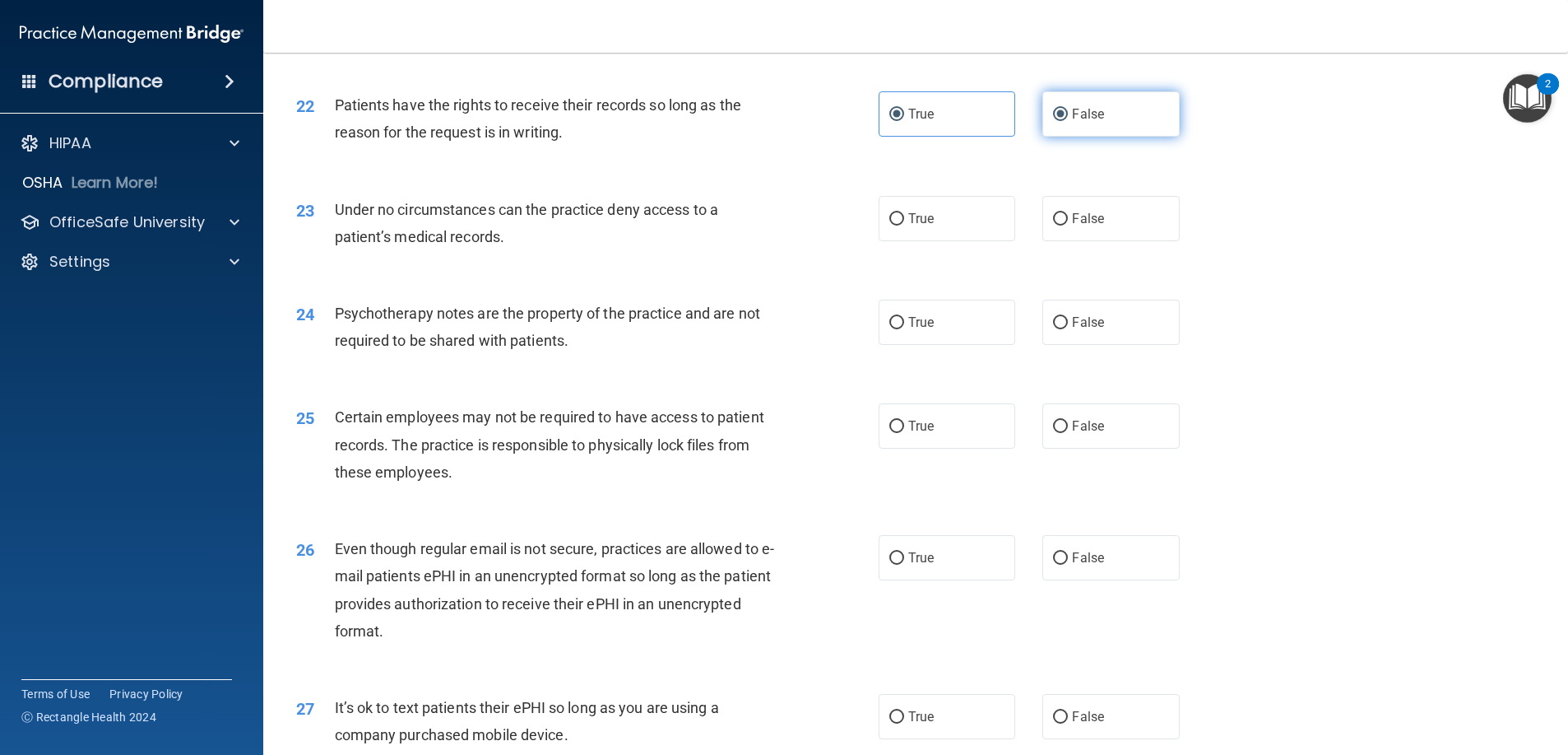
radio input "false"
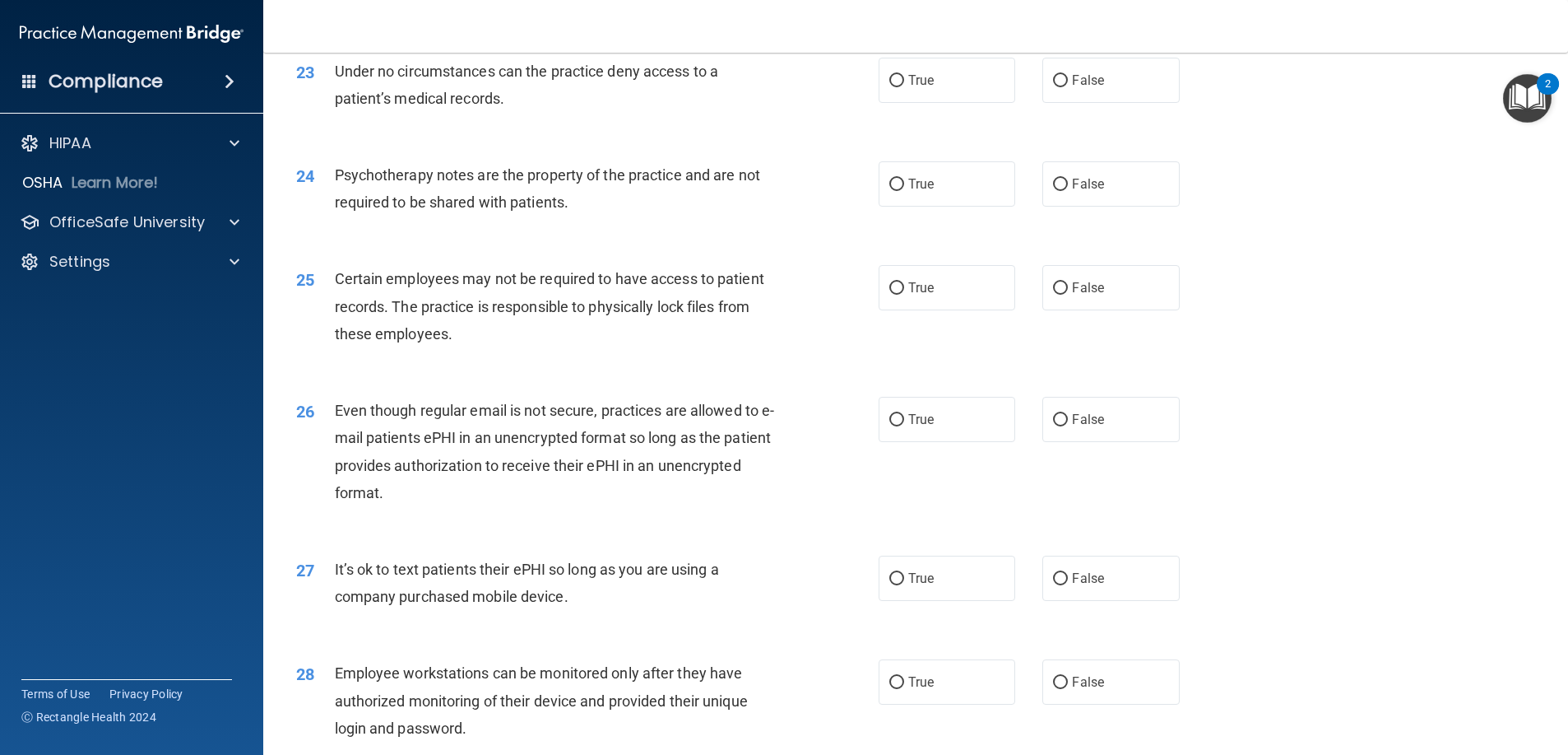
scroll to position [2963, 0]
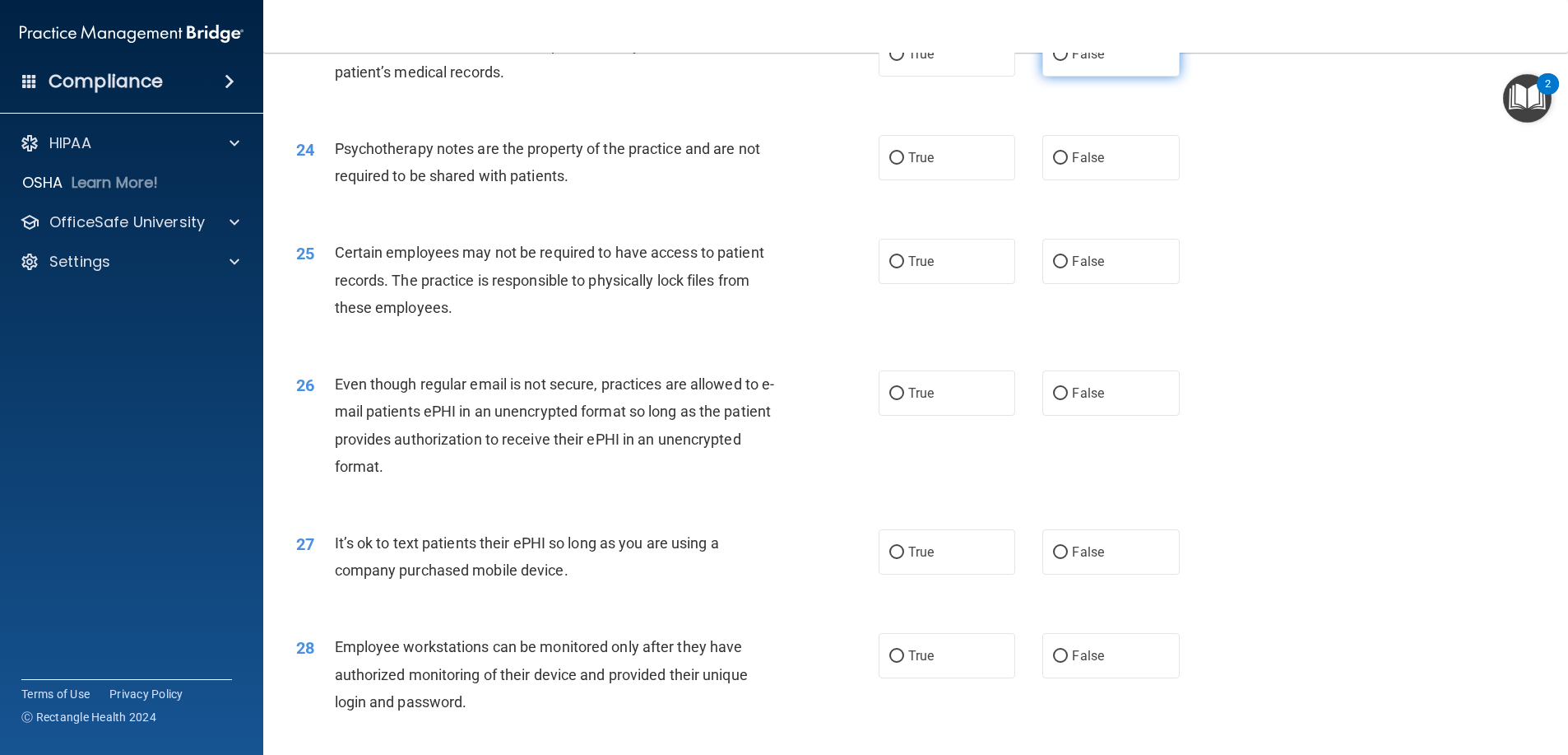
click at [1123, 76] on label "False" at bounding box center [1111, 54] width 137 height 46
click at [1068, 61] on input "False" at bounding box center [1060, 54] width 15 height 12
radio input "true"
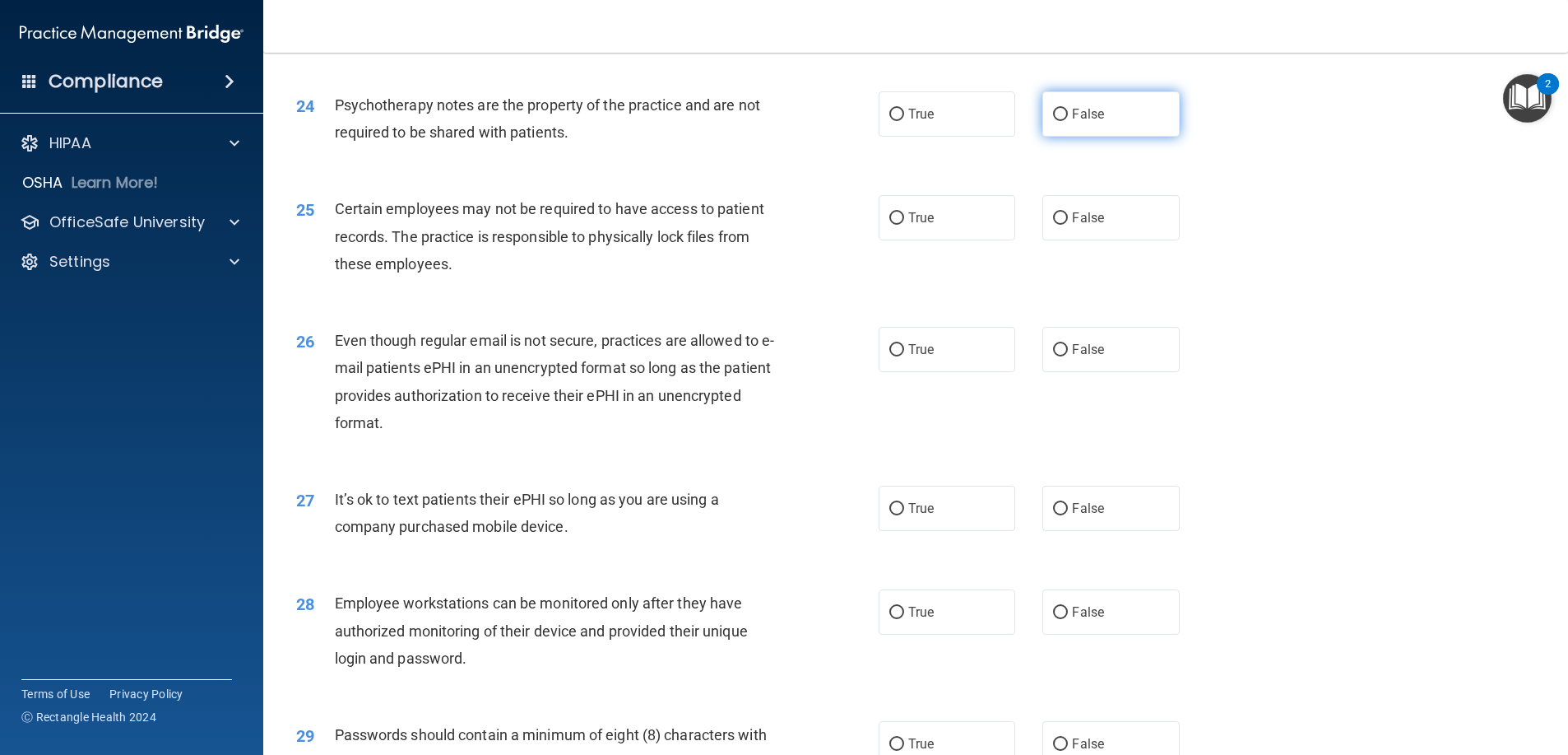
scroll to position [3045, 0]
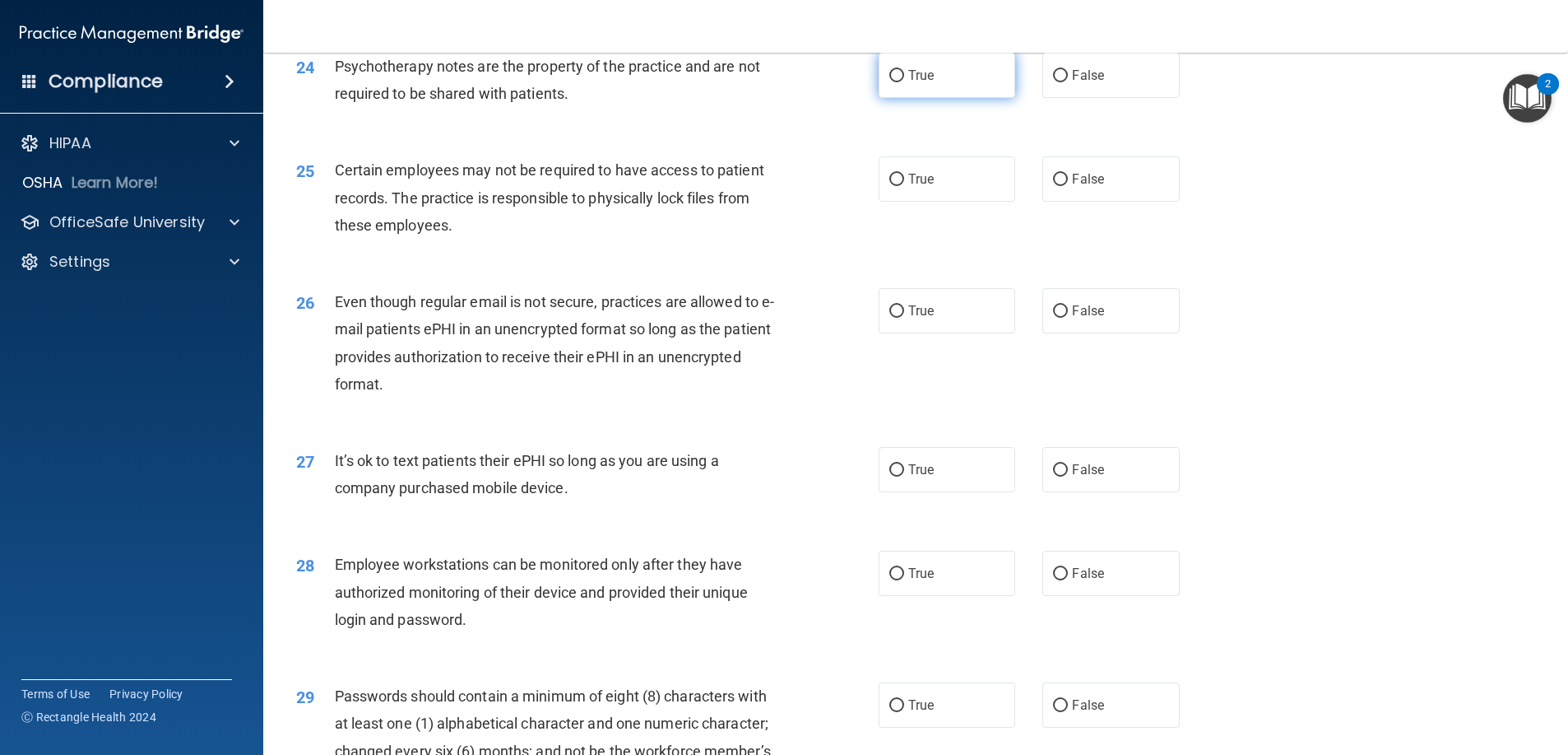
click at [980, 98] on label "True" at bounding box center [947, 76] width 137 height 46
click at [904, 82] on input "True" at bounding box center [896, 76] width 15 height 12
radio input "true"
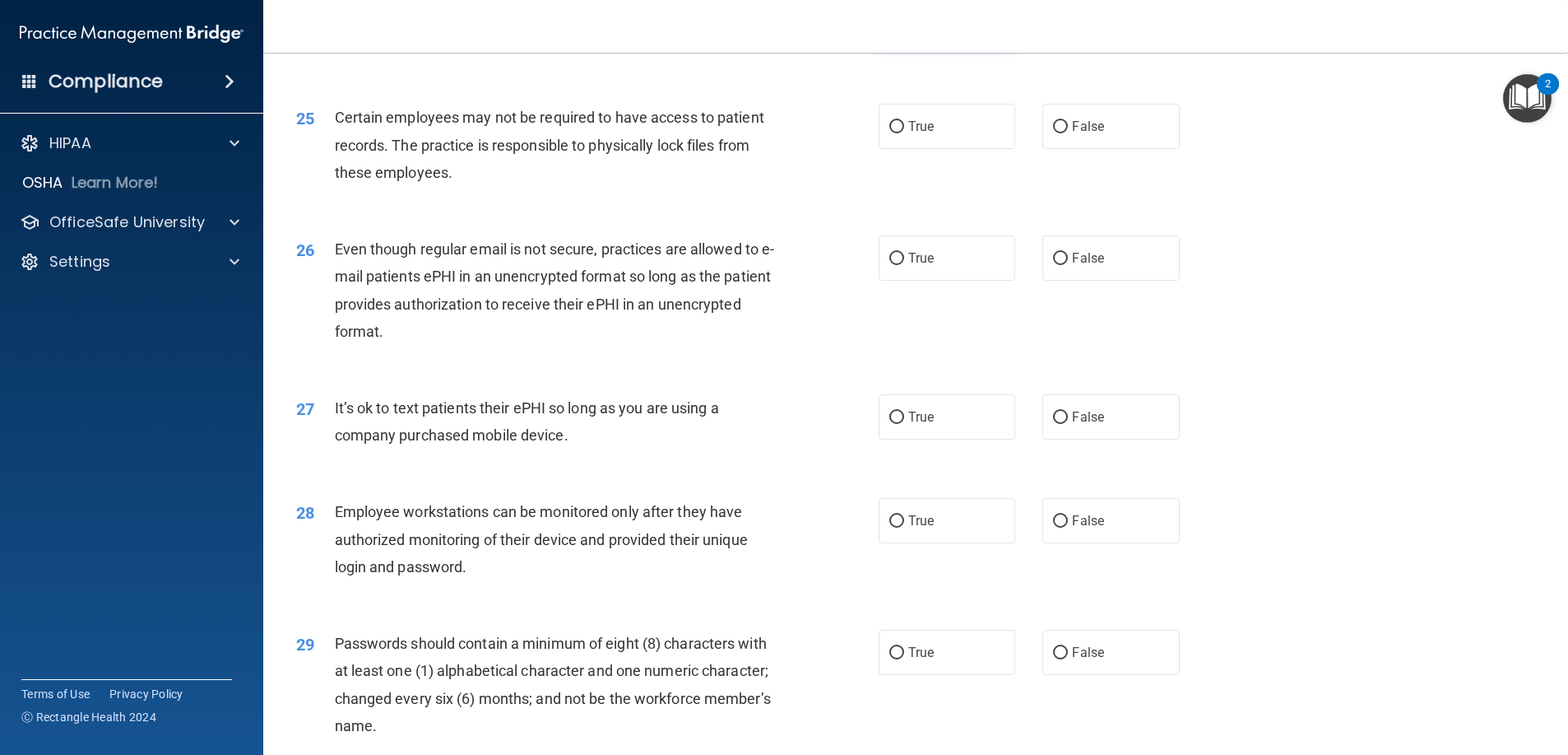
scroll to position [3127, 0]
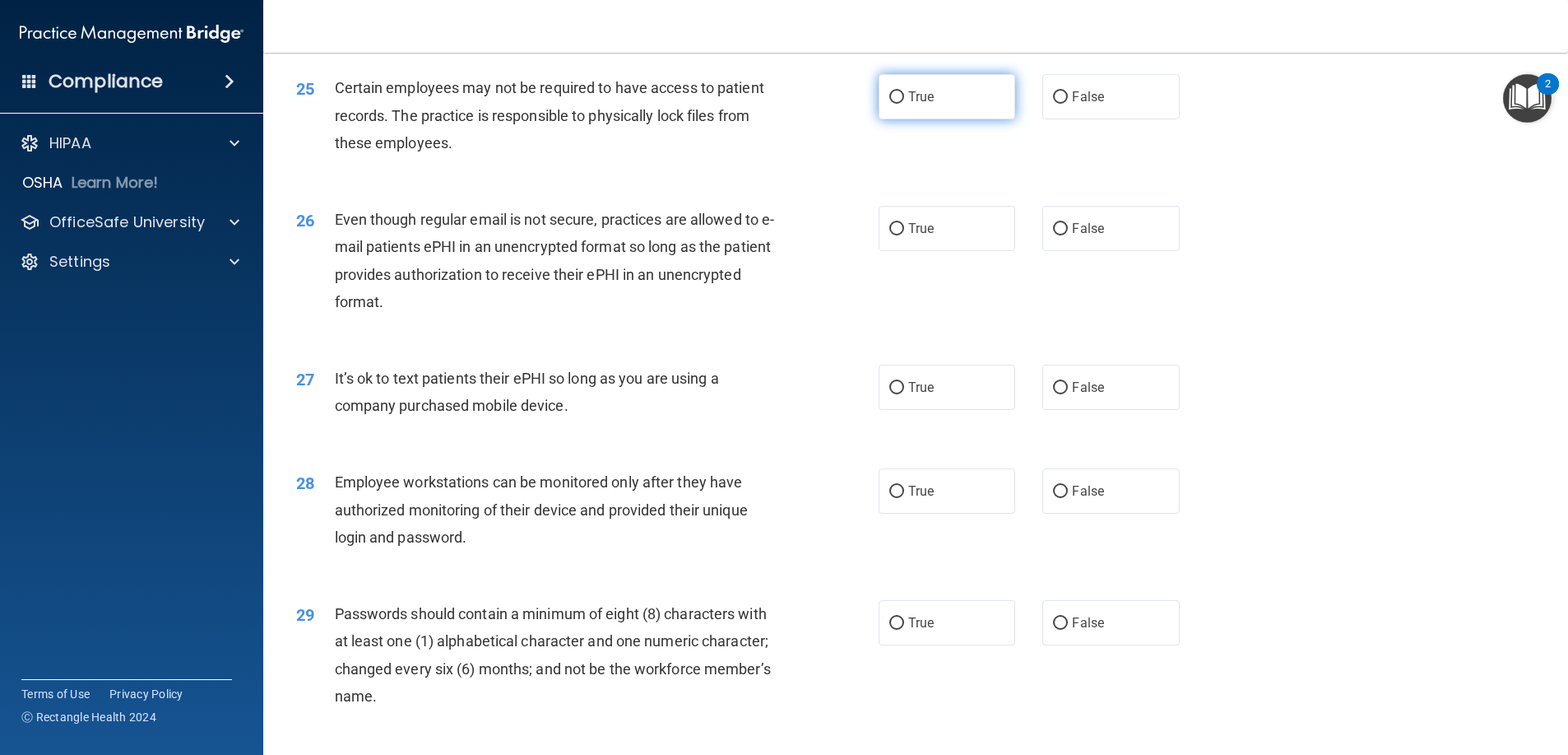
click at [960, 119] on label "True" at bounding box center [947, 96] width 137 height 46
click at [904, 103] on input "True" at bounding box center [896, 97] width 15 height 12
radio input "true"
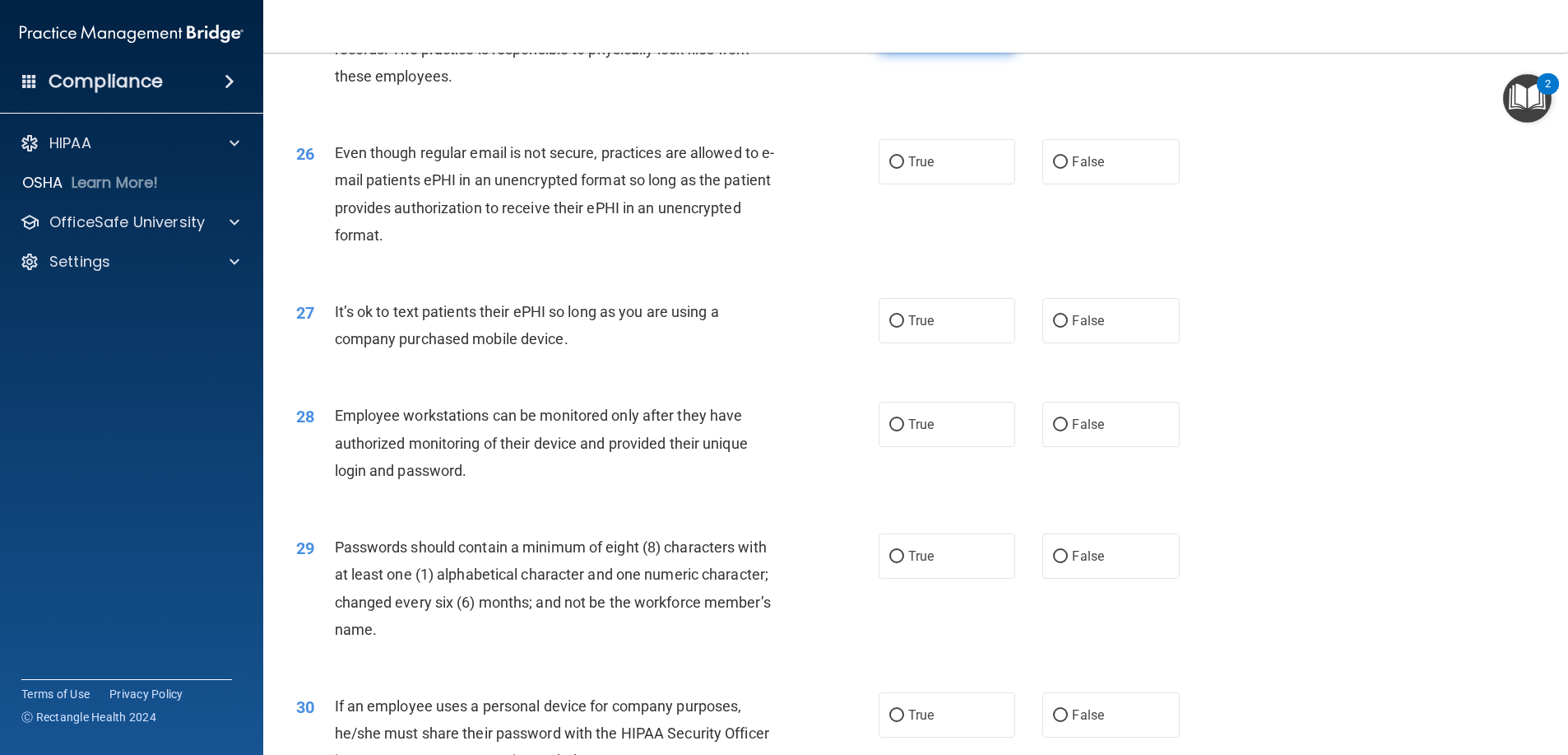
scroll to position [3292, 0]
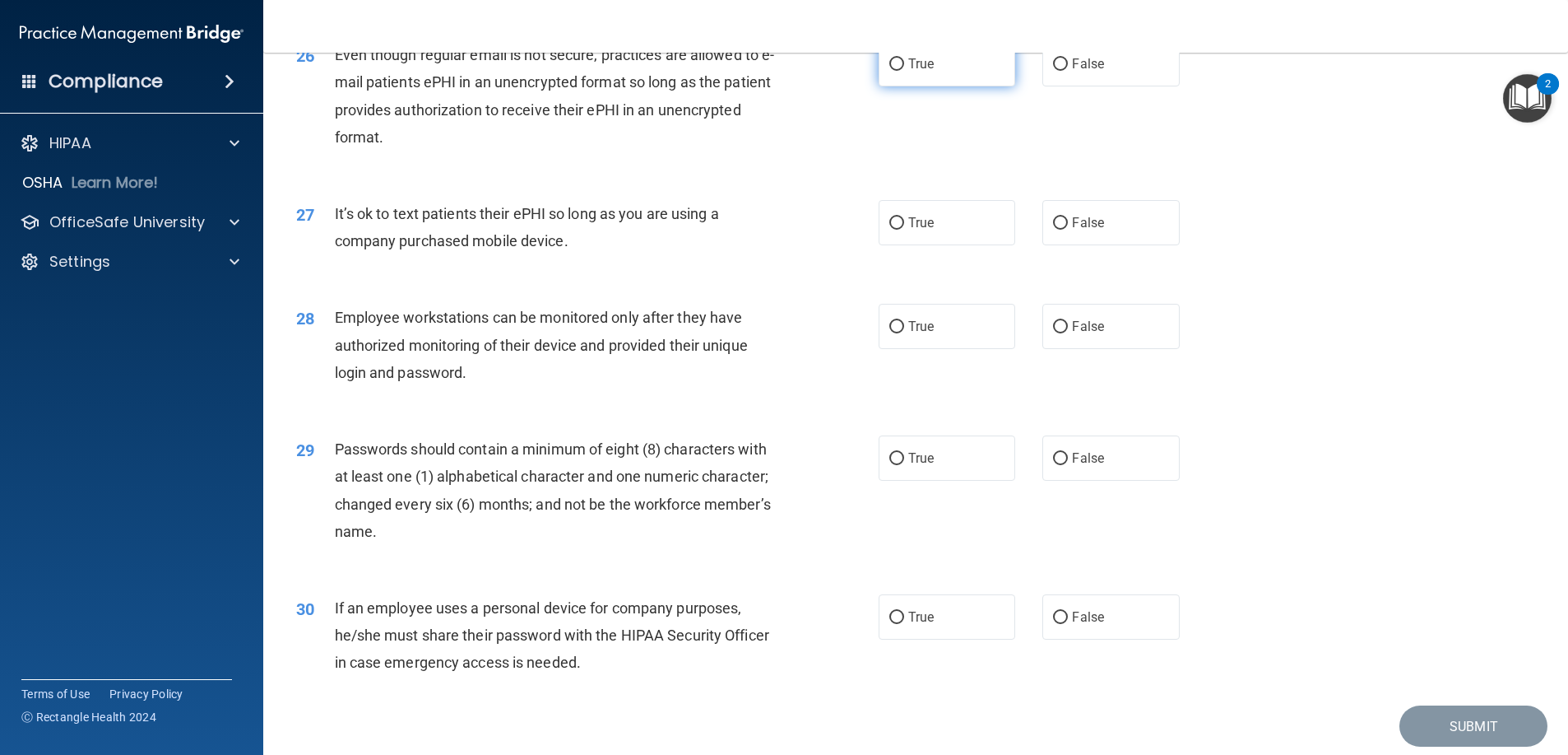
click at [961, 87] on label "True" at bounding box center [947, 63] width 137 height 46
click at [904, 71] on input "True" at bounding box center [896, 64] width 15 height 12
radio input "true"
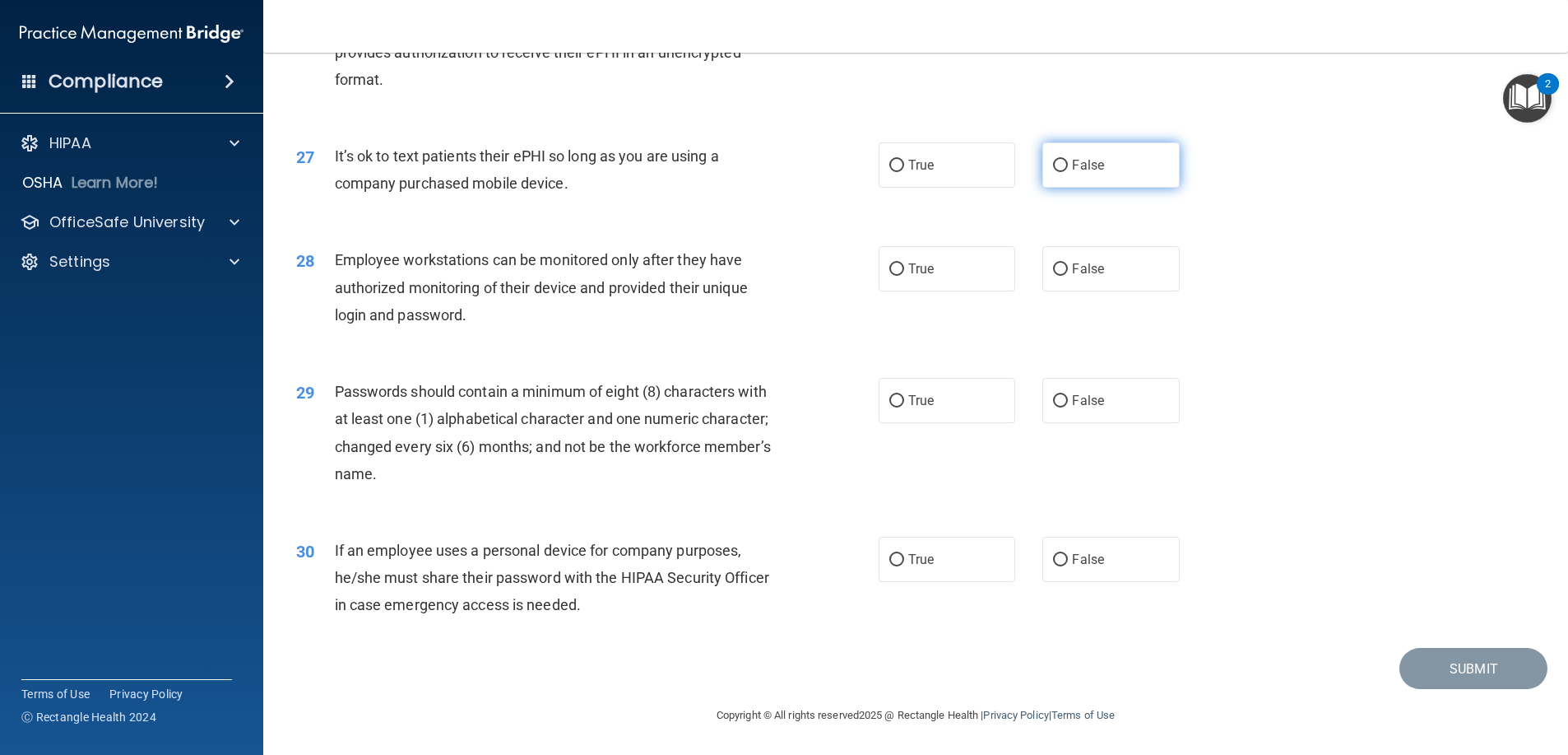
click at [1077, 182] on label "False" at bounding box center [1111, 165] width 137 height 46
click at [1068, 172] on input "False" at bounding box center [1060, 165] width 15 height 12
radio input "true"
click at [936, 281] on label "True" at bounding box center [947, 268] width 137 height 46
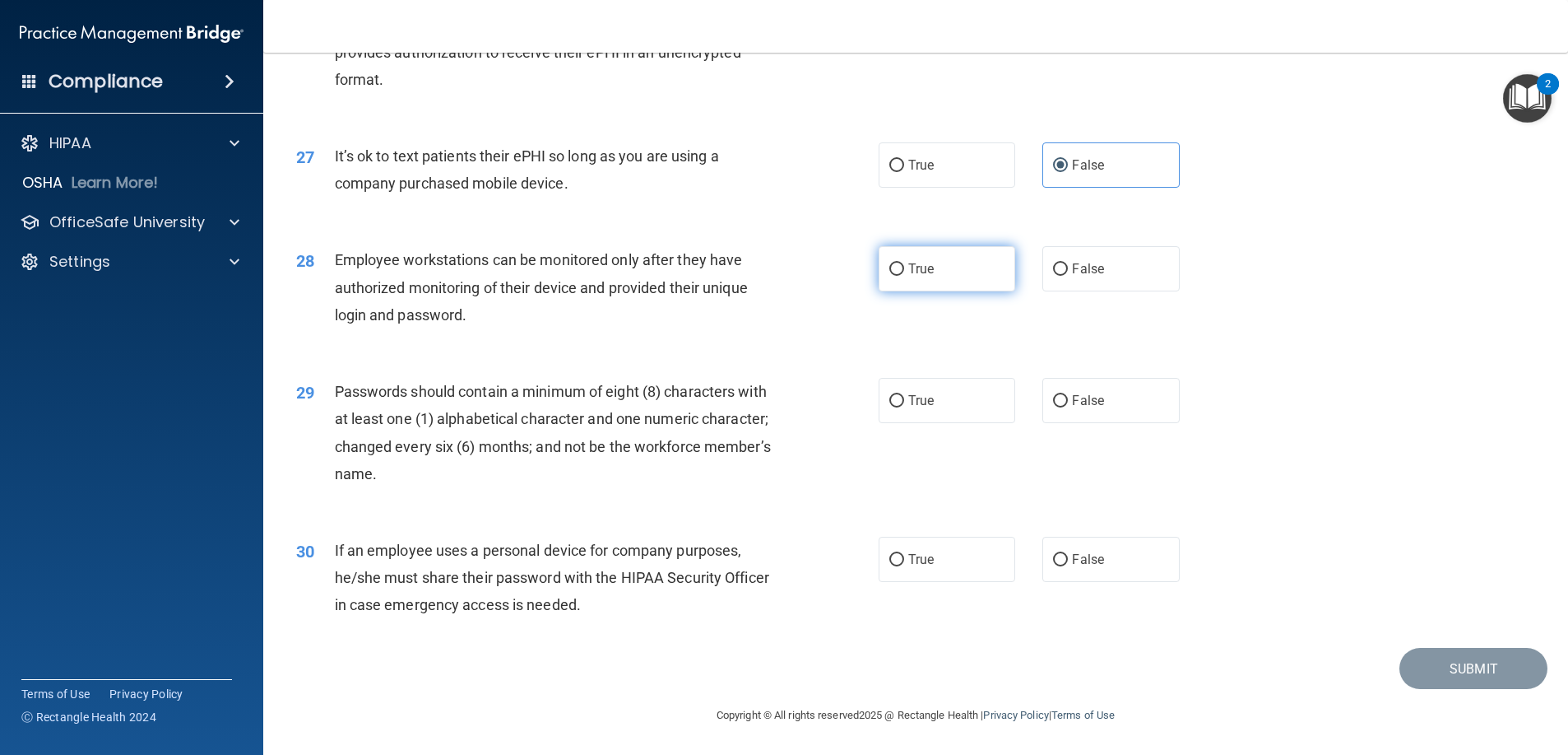
click at [904, 276] on input "True" at bounding box center [896, 269] width 15 height 12
radio input "true"
click at [879, 395] on label "True" at bounding box center [947, 400] width 137 height 46
click at [889, 395] on input "True" at bounding box center [896, 401] width 15 height 12
radio input "true"
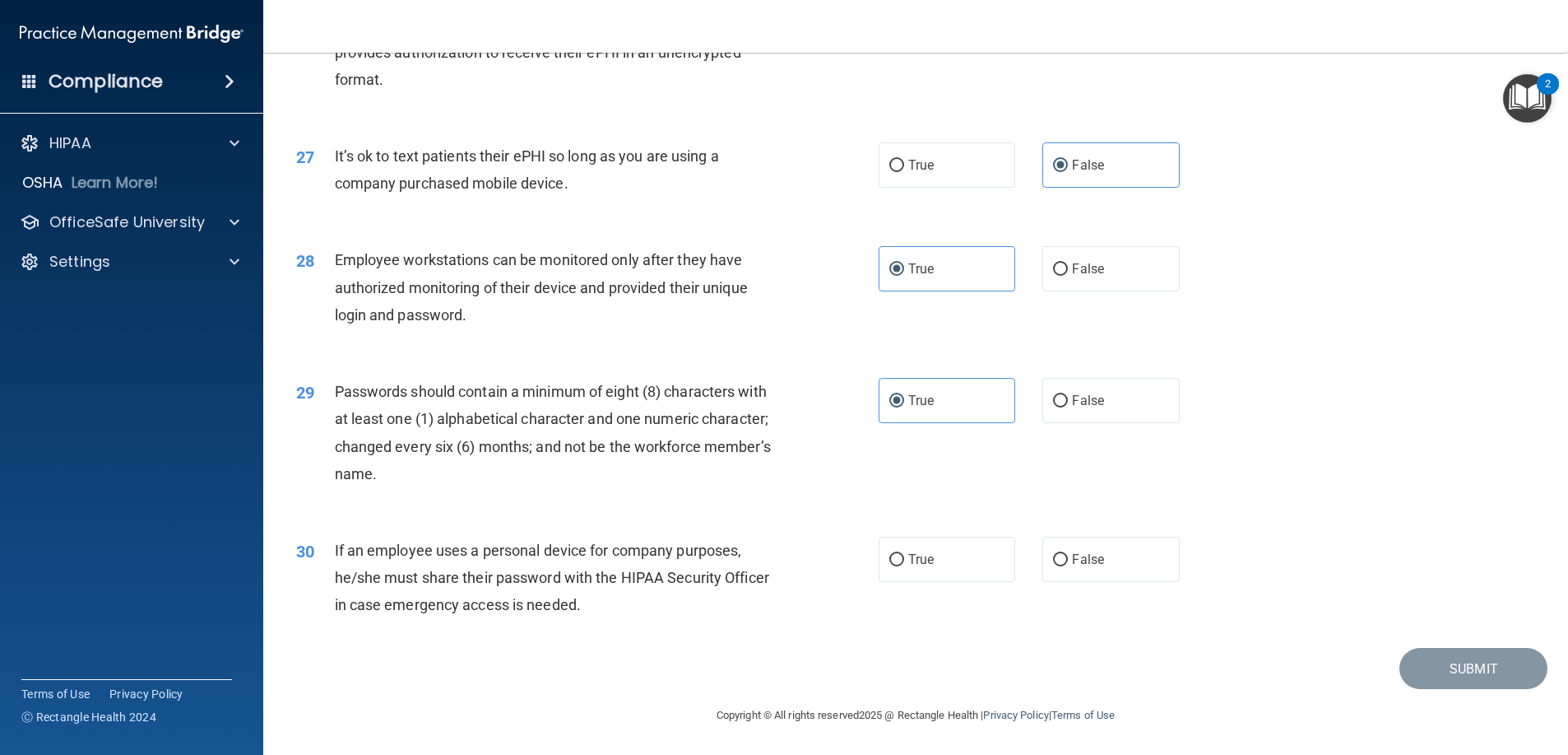
click at [1106, 432] on div "29 Passwords should contain a minimum of eight (8) characters with at least one…" at bounding box center [916, 436] width 1263 height 158
click at [1108, 407] on label "False" at bounding box center [1111, 400] width 137 height 46
click at [1068, 407] on input "False" at bounding box center [1060, 401] width 15 height 12
radio input "true"
radio input "false"
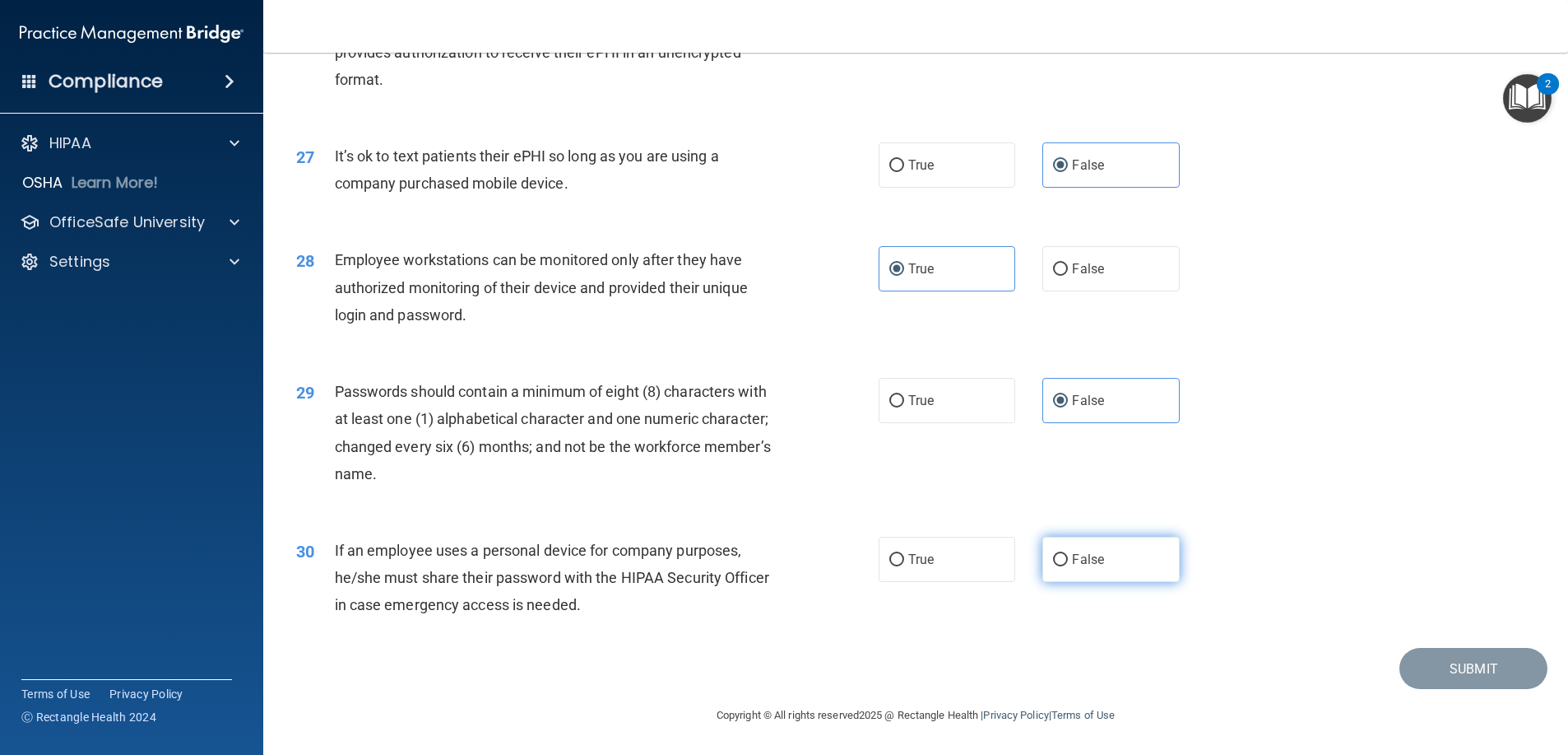
click at [1110, 559] on label "False" at bounding box center [1111, 559] width 137 height 46
click at [1068, 559] on input "False" at bounding box center [1060, 559] width 15 height 12
radio input "true"
click at [1467, 670] on button "Submit" at bounding box center [1473, 668] width 148 height 42
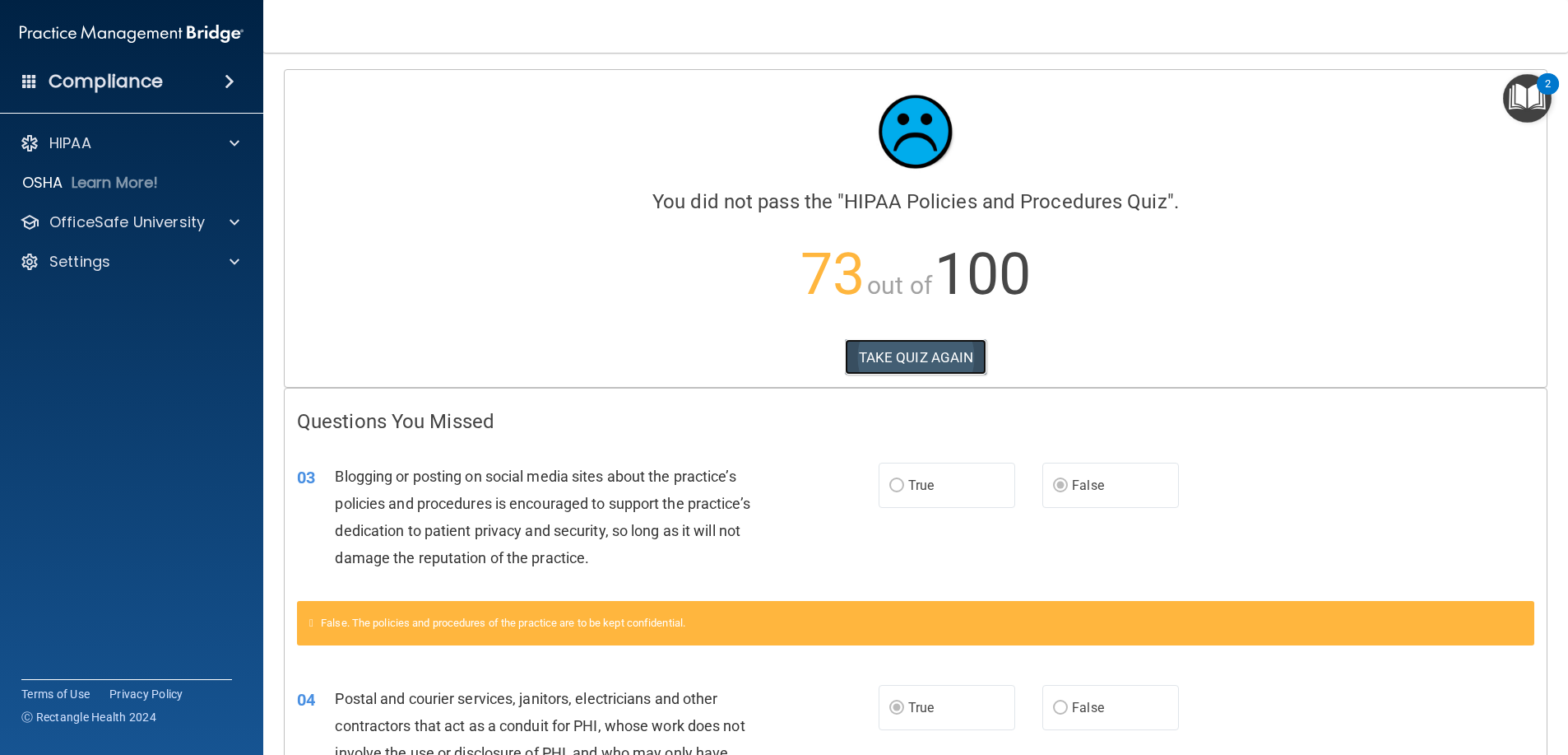
click at [881, 364] on button "TAKE QUIZ AGAIN" at bounding box center [916, 357] width 143 height 36
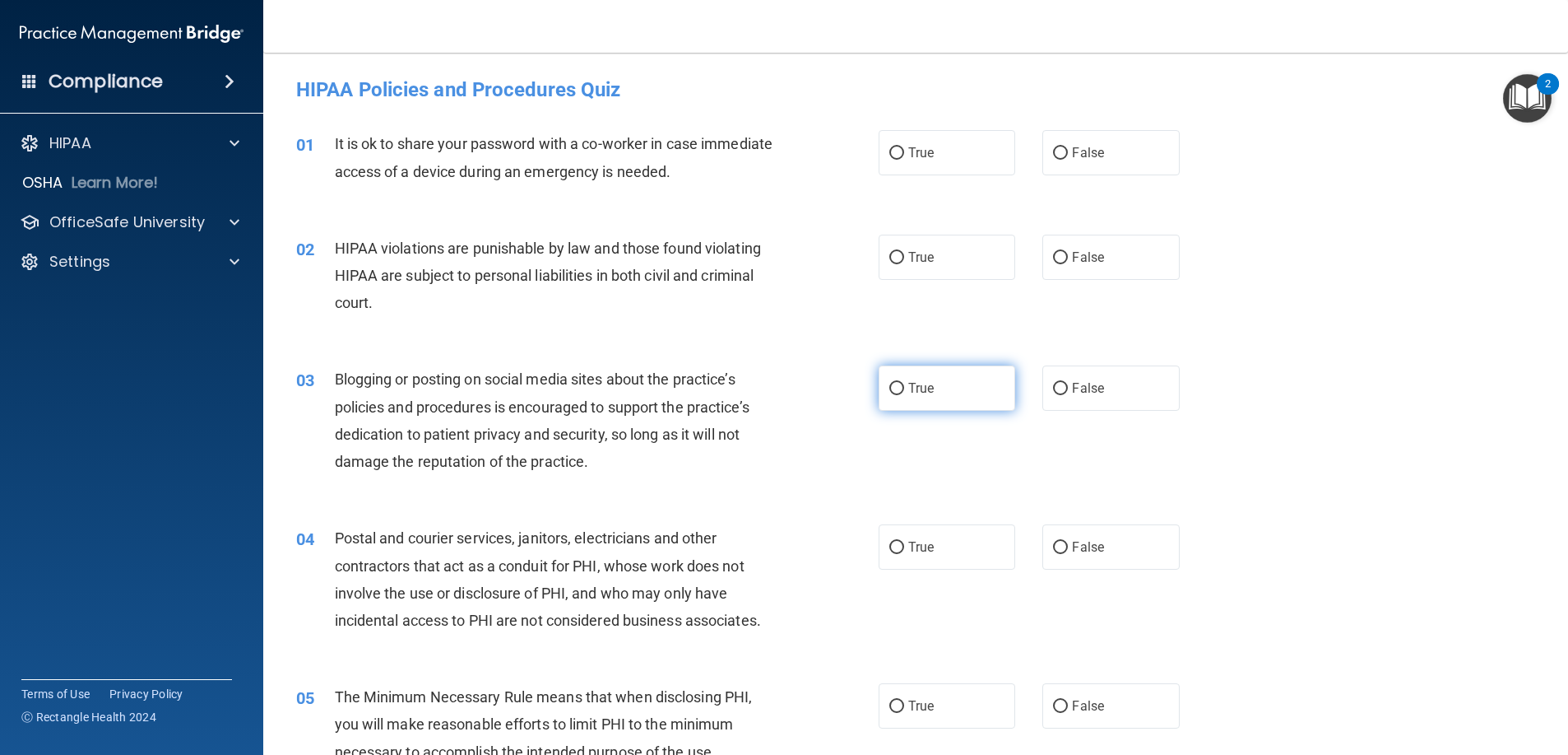
click at [948, 387] on label "True" at bounding box center [947, 388] width 137 height 46
click at [904, 387] on input "True" at bounding box center [896, 389] width 15 height 12
radio input "true"
click at [1113, 164] on label "False" at bounding box center [1111, 153] width 137 height 46
click at [1068, 159] on input "False" at bounding box center [1060, 153] width 15 height 12
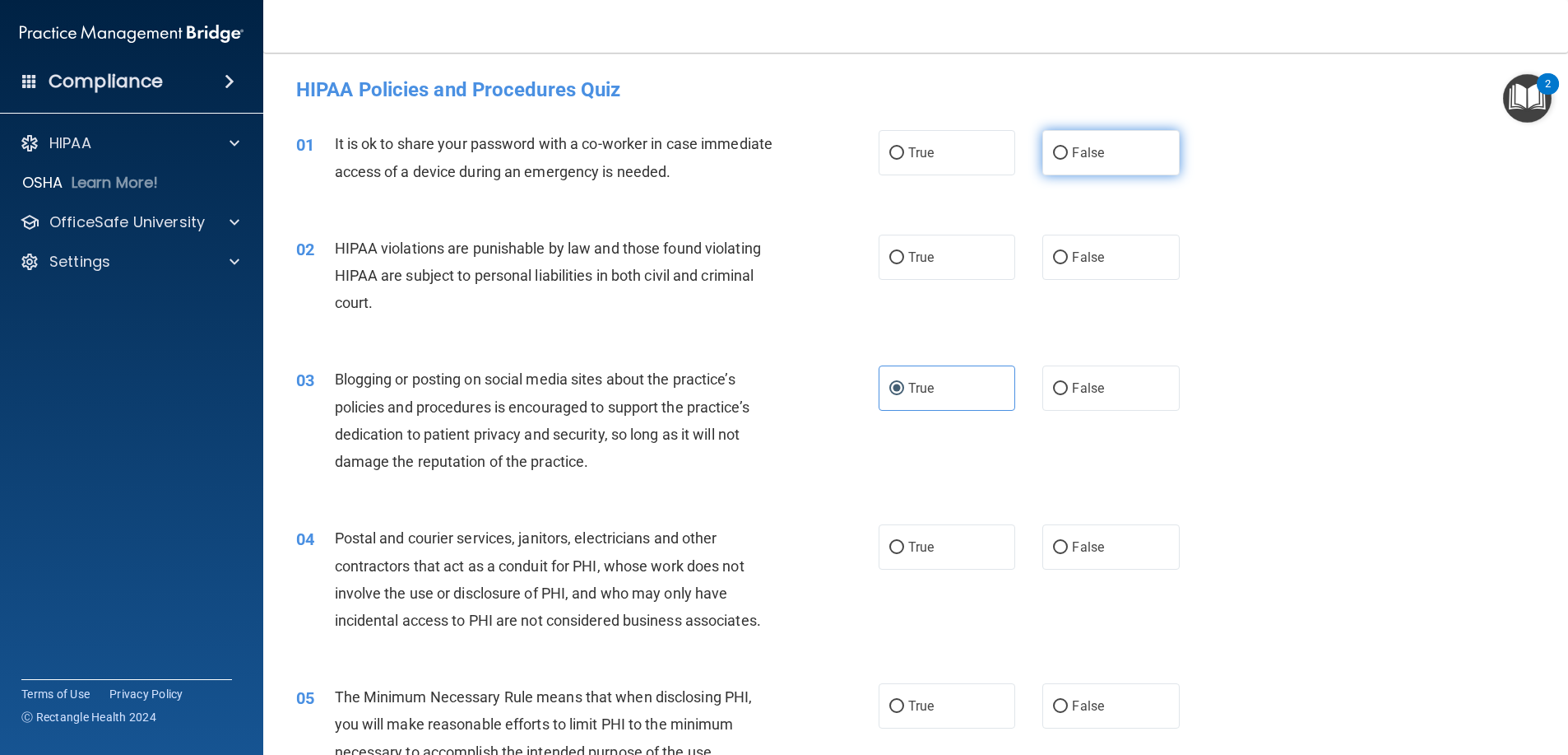
radio input "true"
click at [974, 242] on label "True" at bounding box center [947, 257] width 137 height 46
click at [904, 252] on input "True" at bounding box center [896, 257] width 15 height 12
radio input "true"
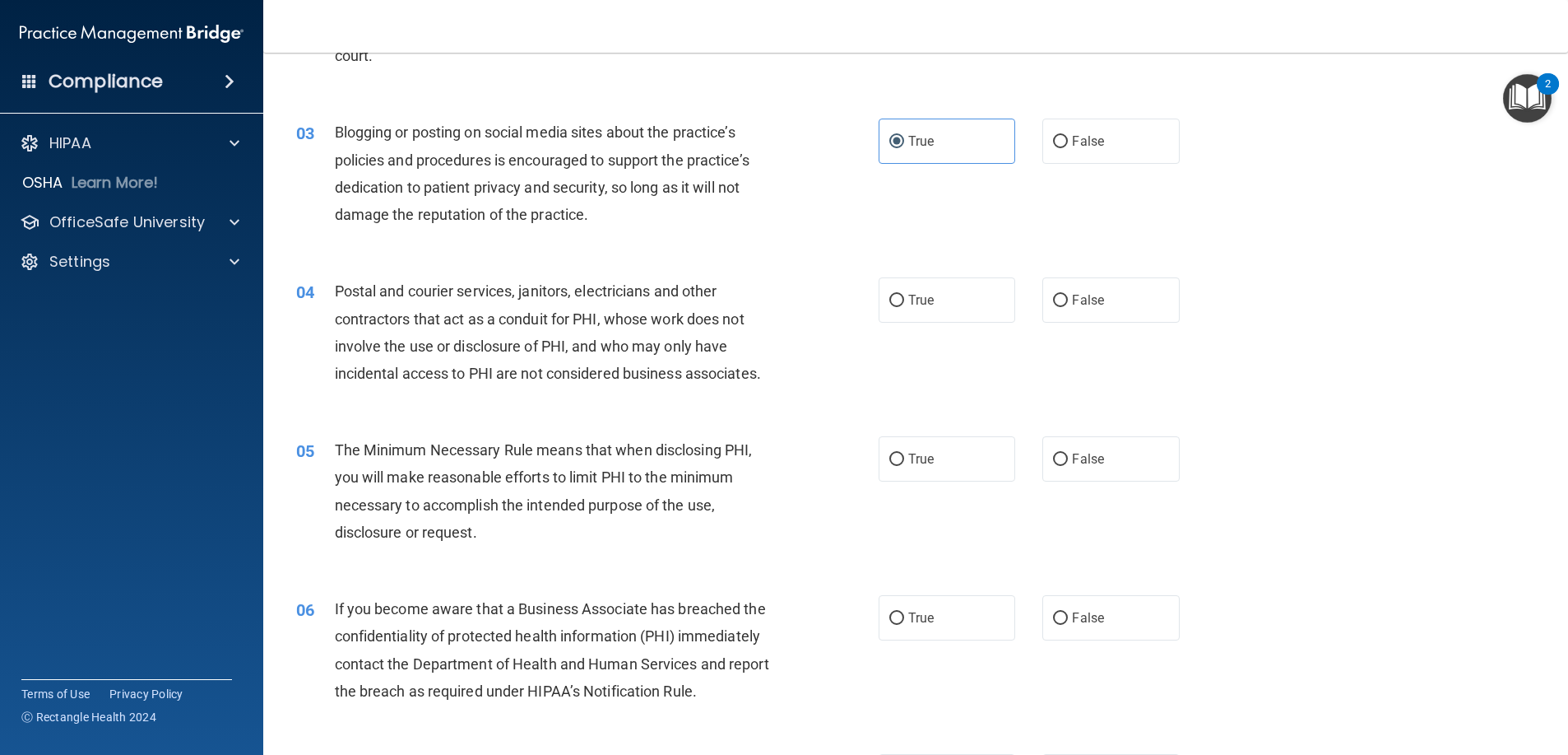
scroll to position [329, 0]
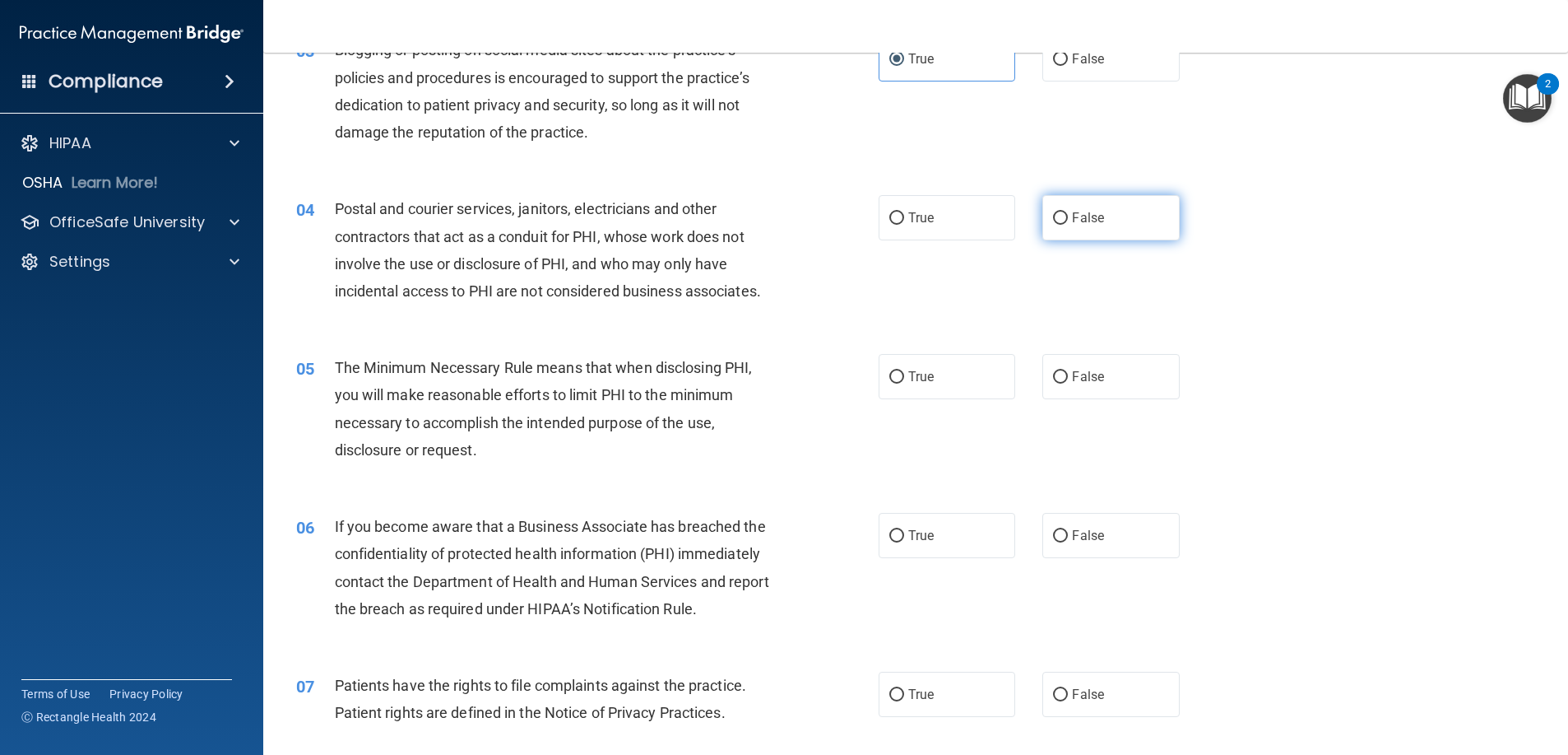
click at [1097, 229] on label "False" at bounding box center [1111, 217] width 137 height 46
click at [1068, 225] on input "False" at bounding box center [1060, 218] width 15 height 12
radio input "true"
click at [914, 391] on label "True" at bounding box center [947, 377] width 137 height 46
click at [904, 383] on input "True" at bounding box center [896, 377] width 15 height 12
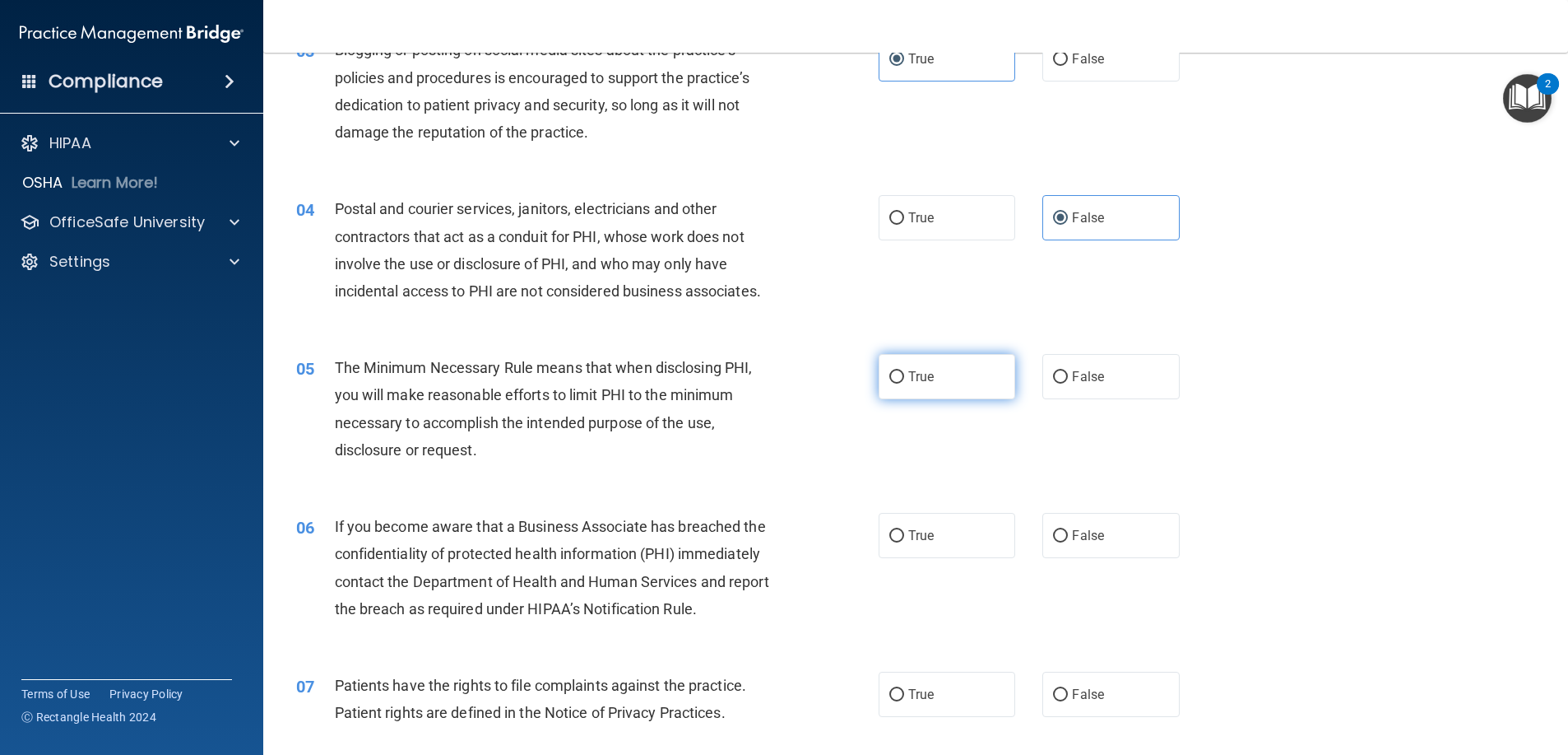
radio input "true"
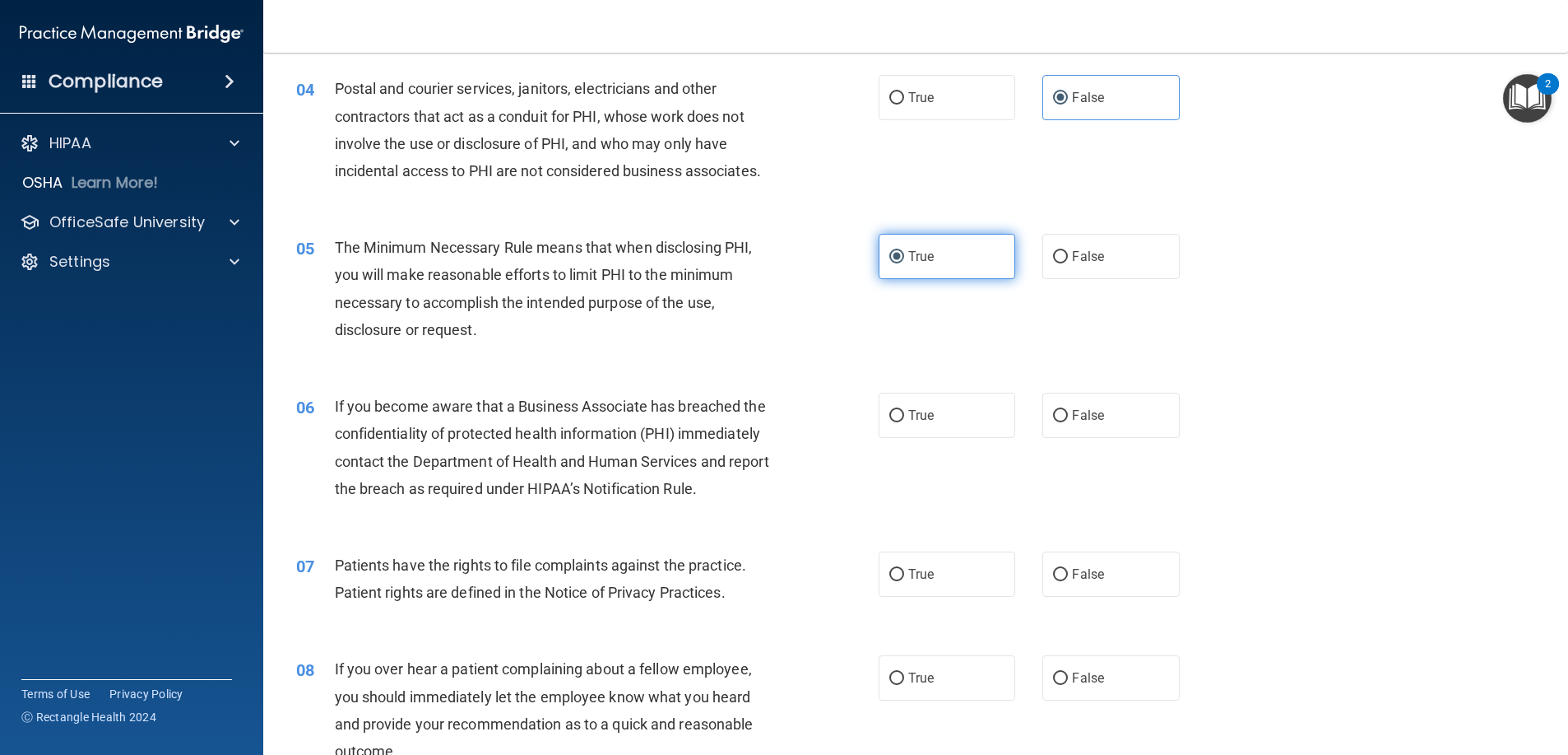
scroll to position [494, 0]
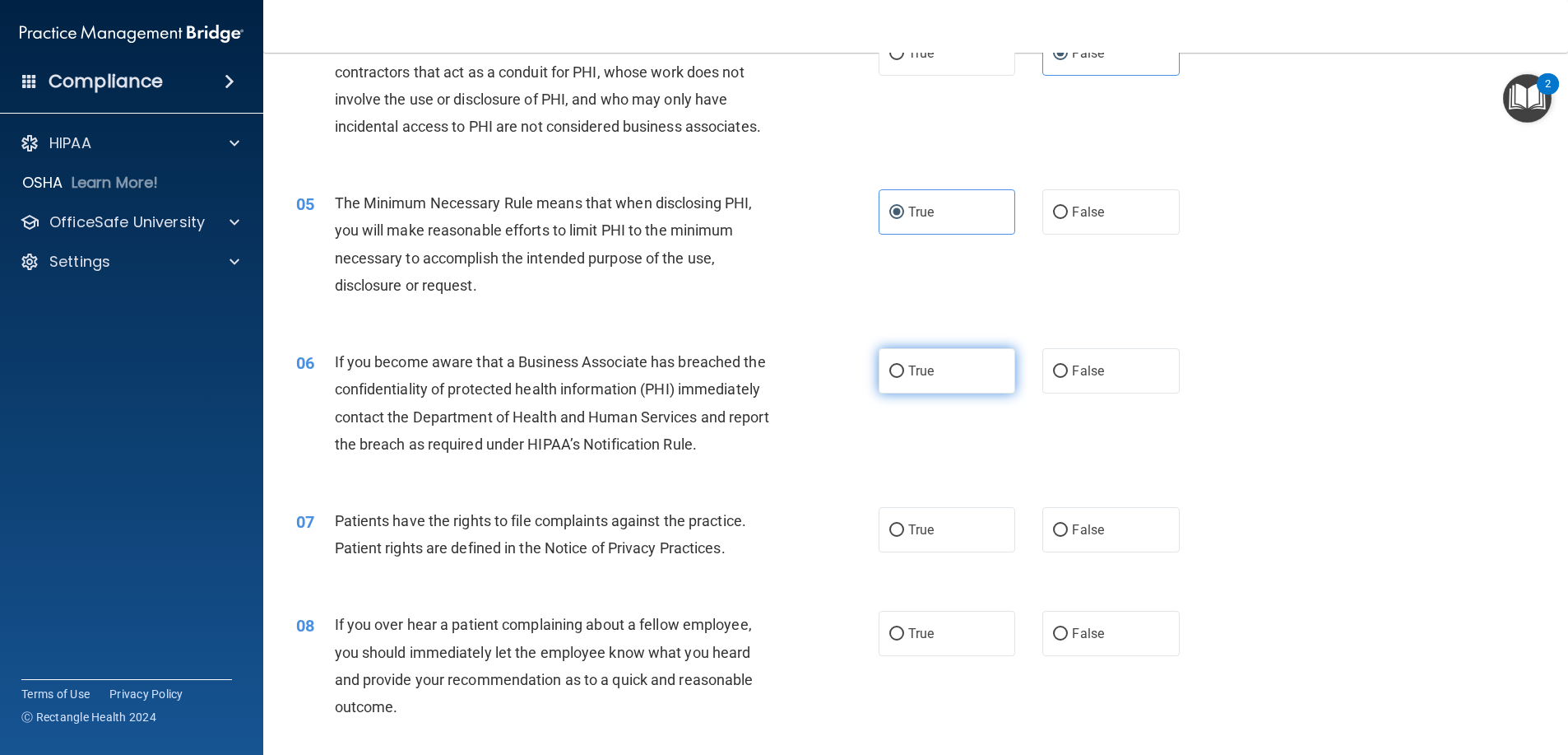
click at [924, 378] on span "True" at bounding box center [920, 370] width 25 height 16
click at [904, 378] on input "True" at bounding box center [896, 371] width 15 height 12
radio input "true"
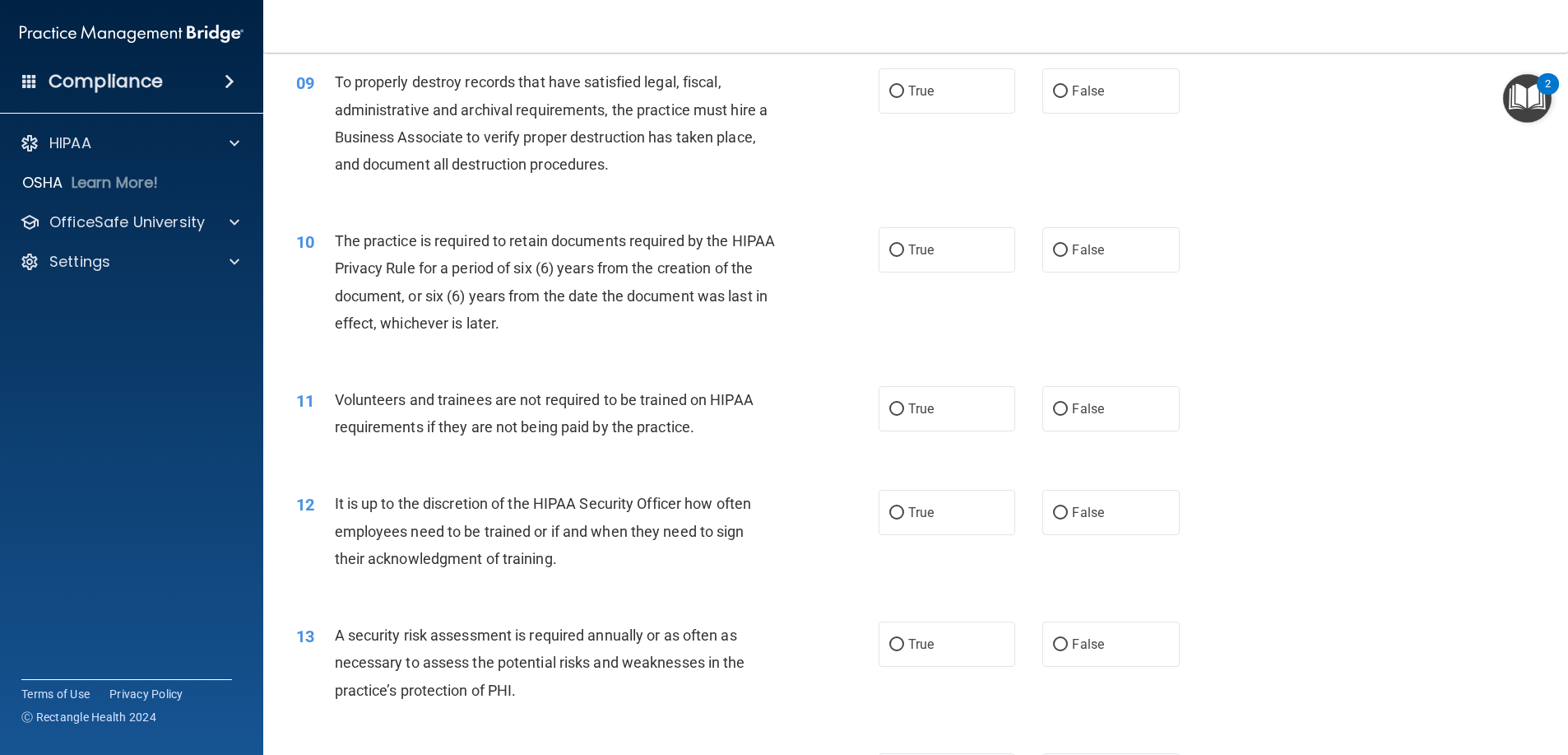
scroll to position [1234, 0]
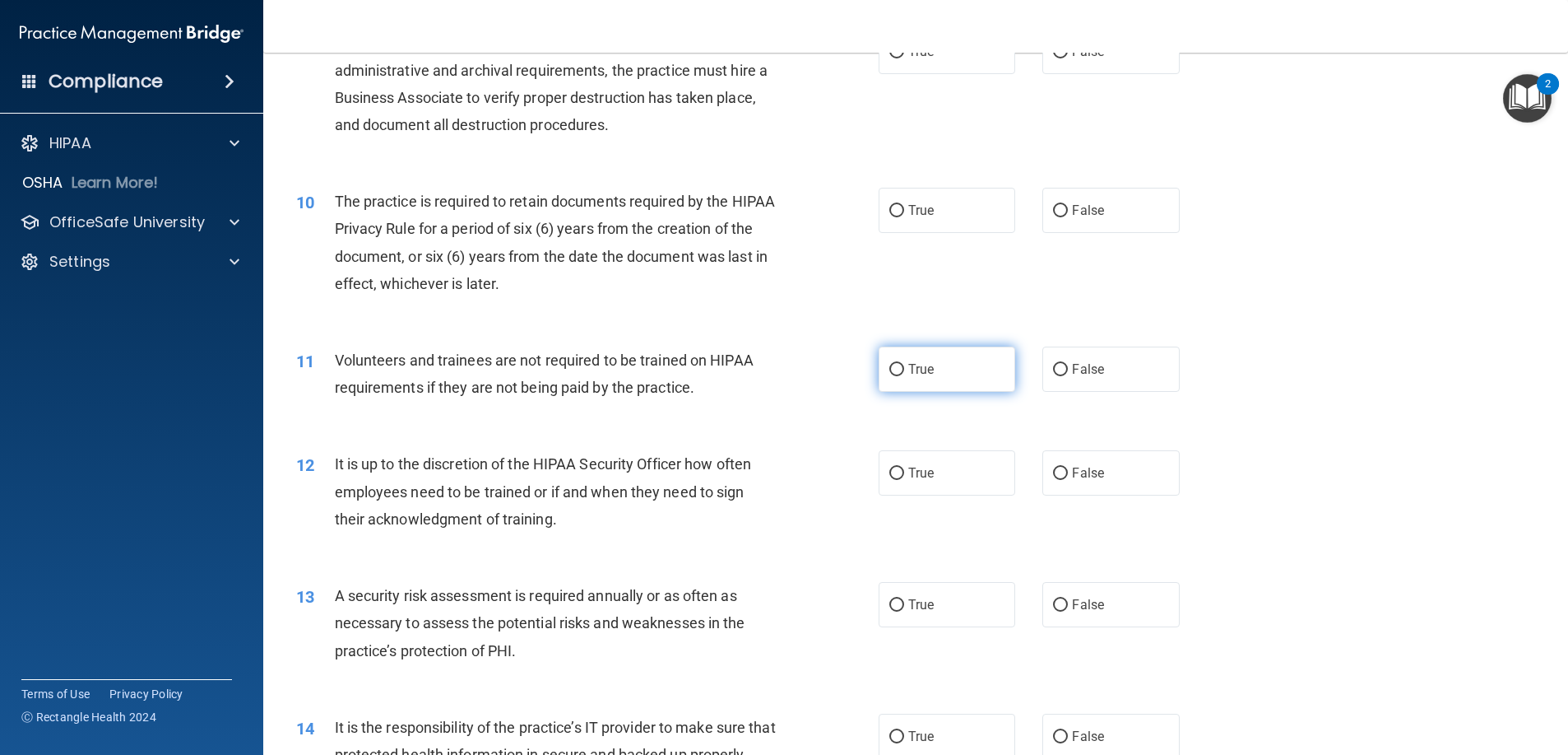
click at [924, 377] on span "True" at bounding box center [920, 369] width 25 height 16
click at [904, 377] on input "True" at bounding box center [896, 369] width 15 height 12
radio input "true"
click at [950, 486] on label "True" at bounding box center [947, 473] width 137 height 46
click at [904, 480] on input "True" at bounding box center [896, 474] width 15 height 12
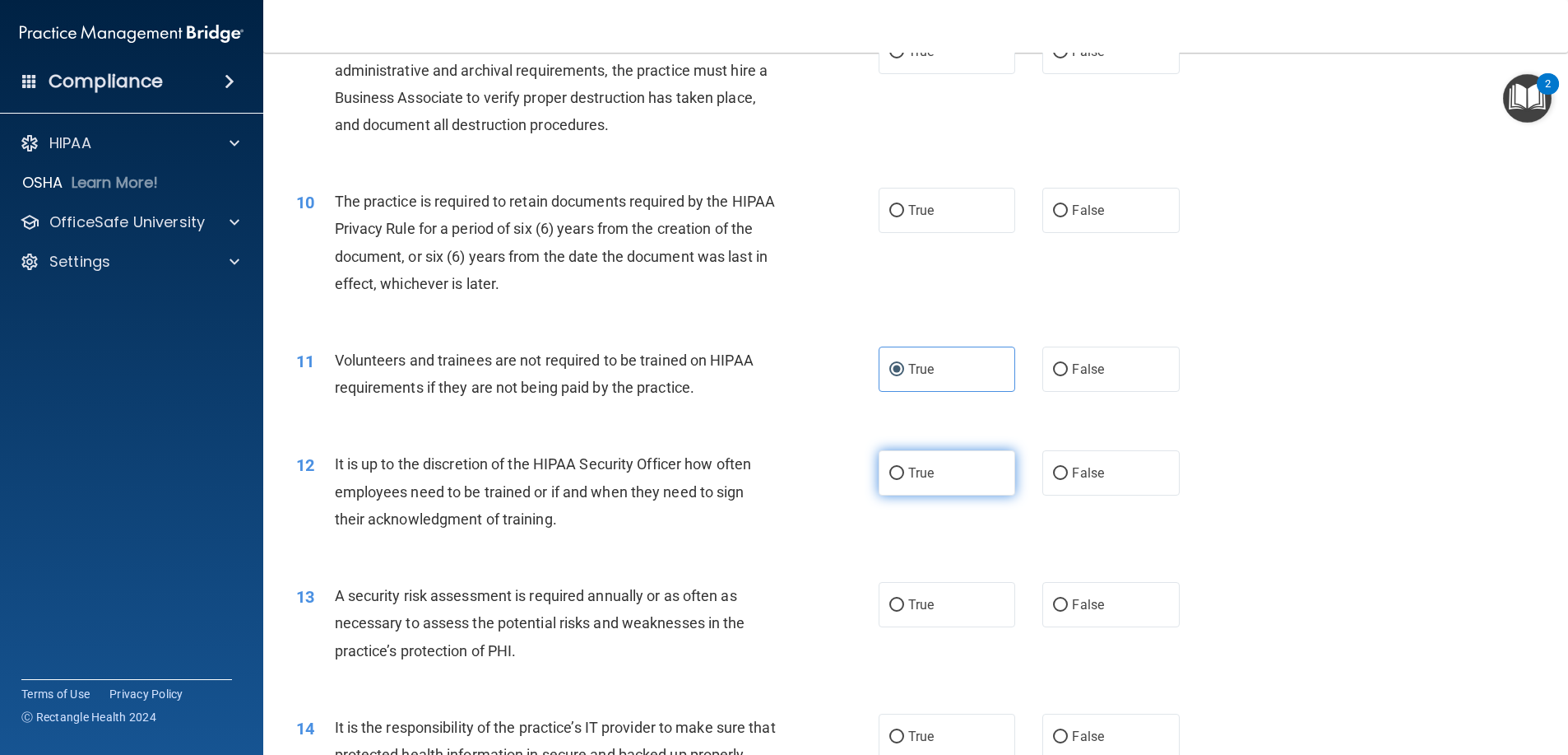
radio input "true"
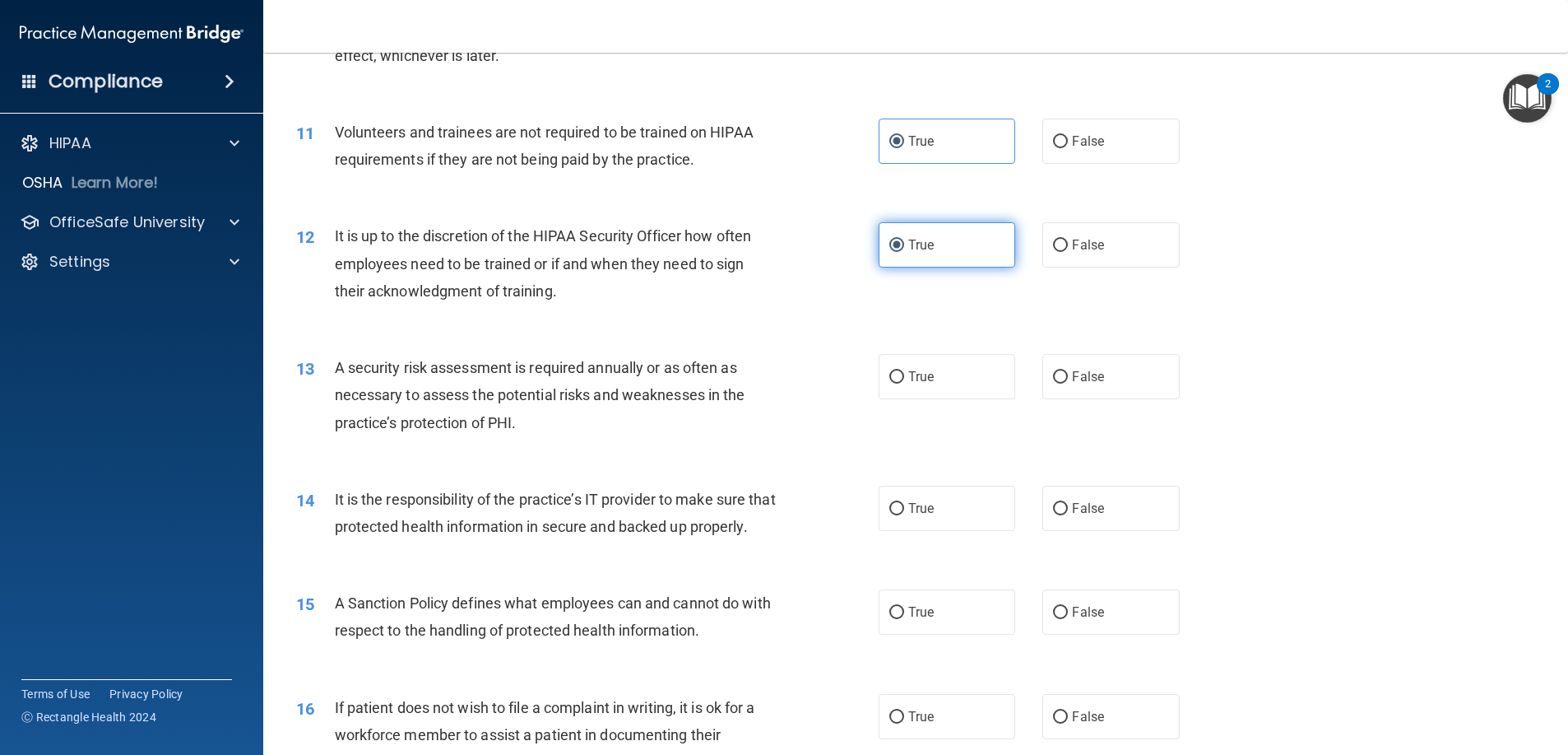
scroll to position [1481, 0]
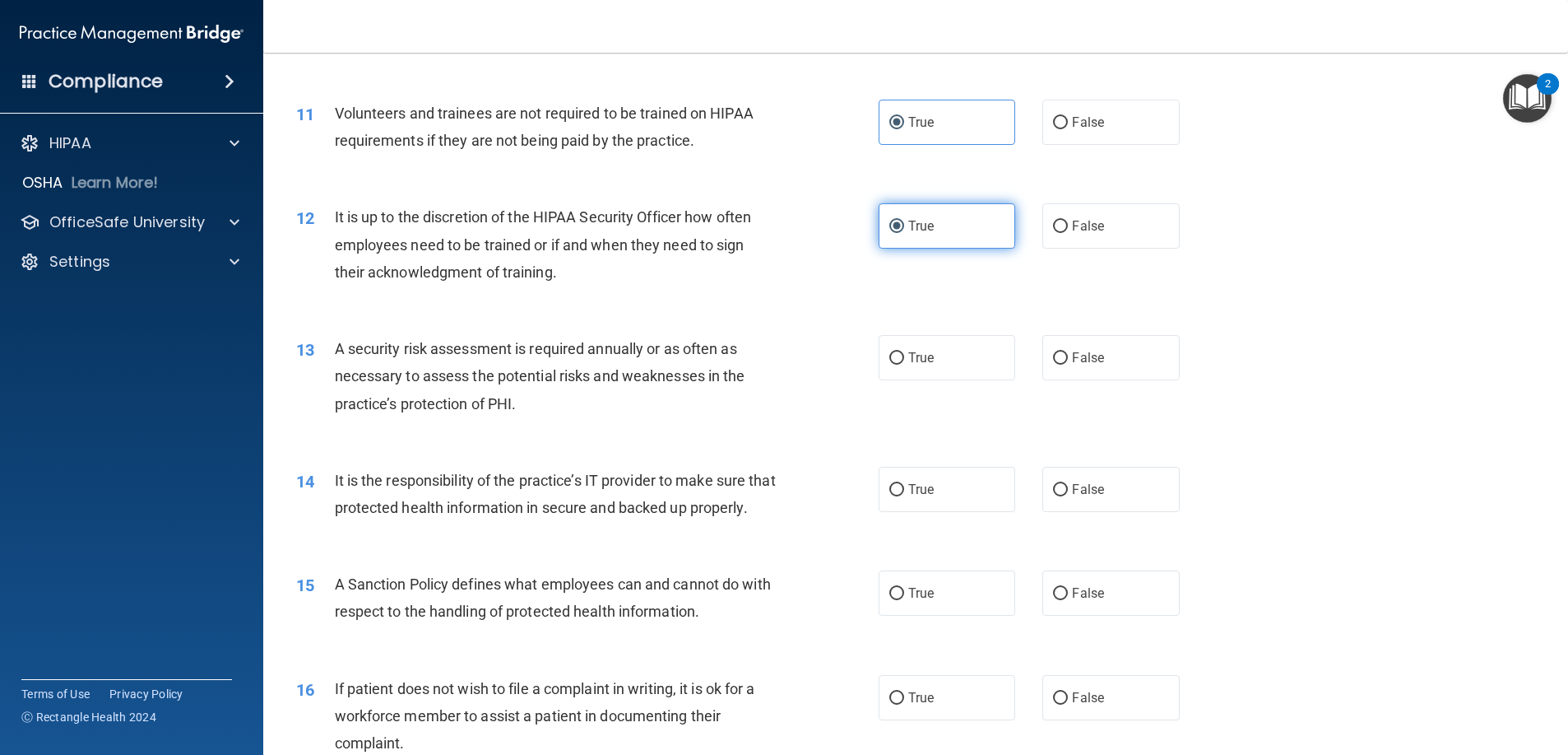
click at [946, 490] on label "True" at bounding box center [947, 489] width 137 height 46
click at [904, 490] on input "True" at bounding box center [896, 489] width 15 height 12
radio input "true"
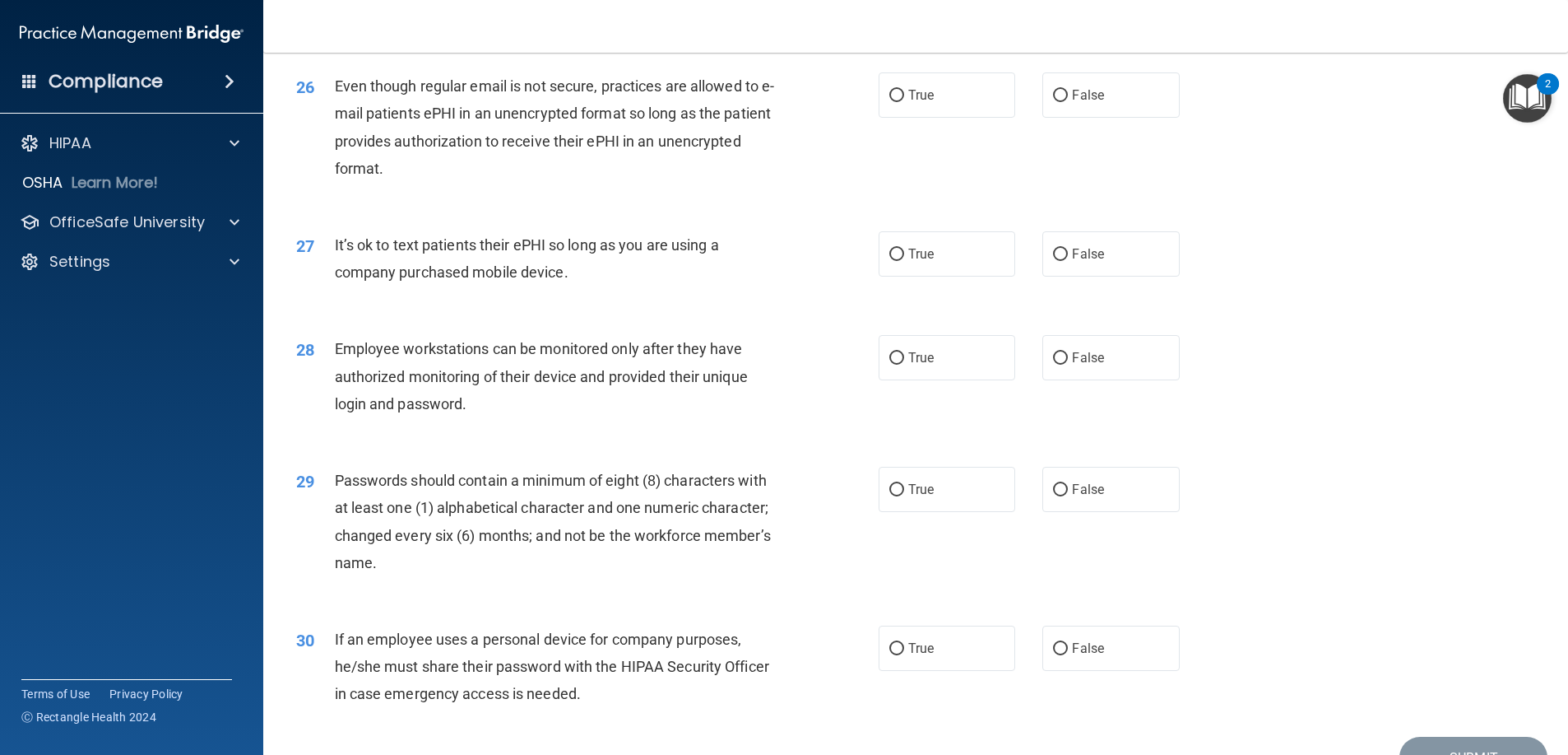
scroll to position [3292, 0]
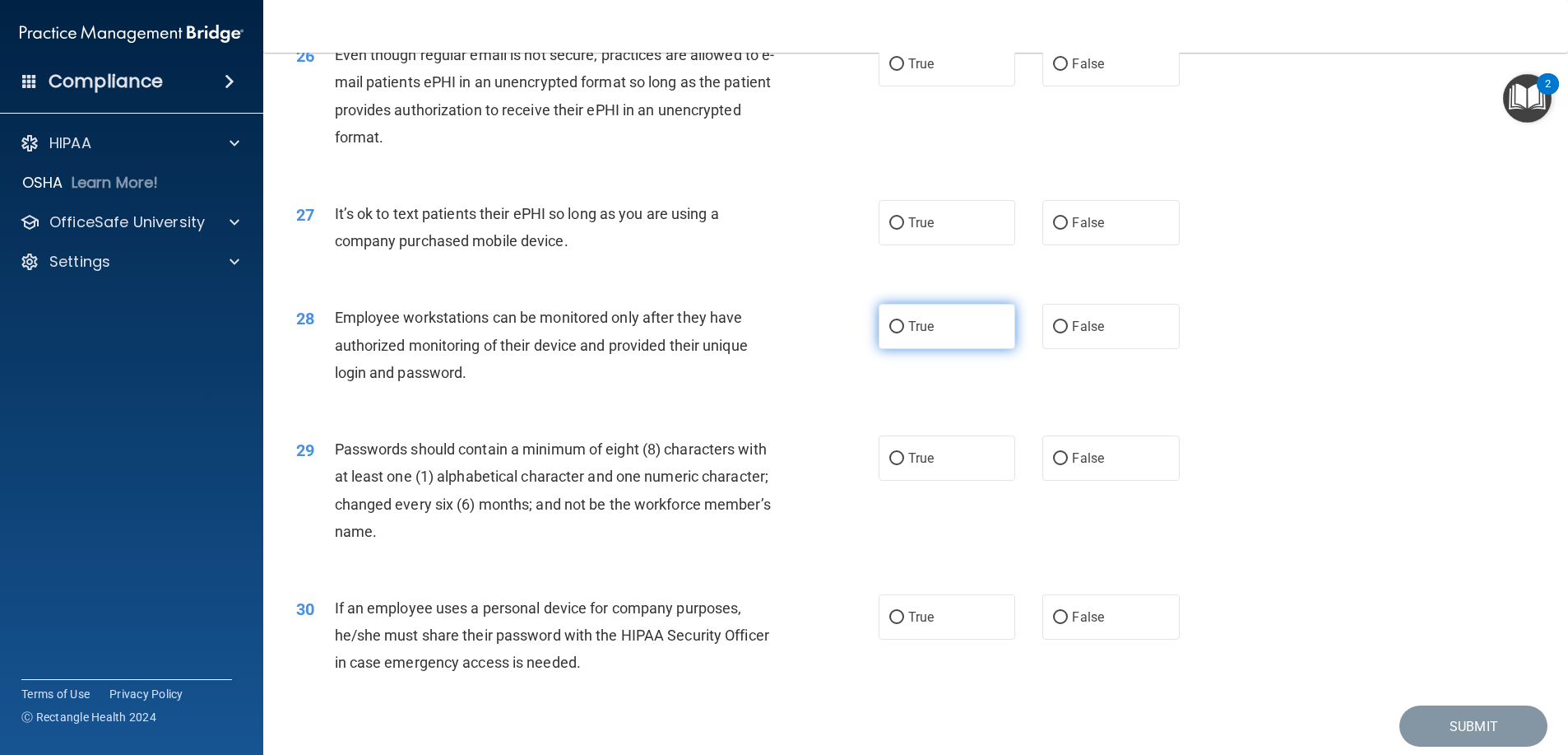
click at [941, 349] on label "True" at bounding box center [947, 326] width 137 height 46
click at [904, 334] on input "True" at bounding box center [896, 326] width 15 height 12
radio input "true"
click at [1107, 481] on label "False" at bounding box center [1111, 458] width 137 height 46
click at [1068, 465] on input "False" at bounding box center [1060, 459] width 15 height 12
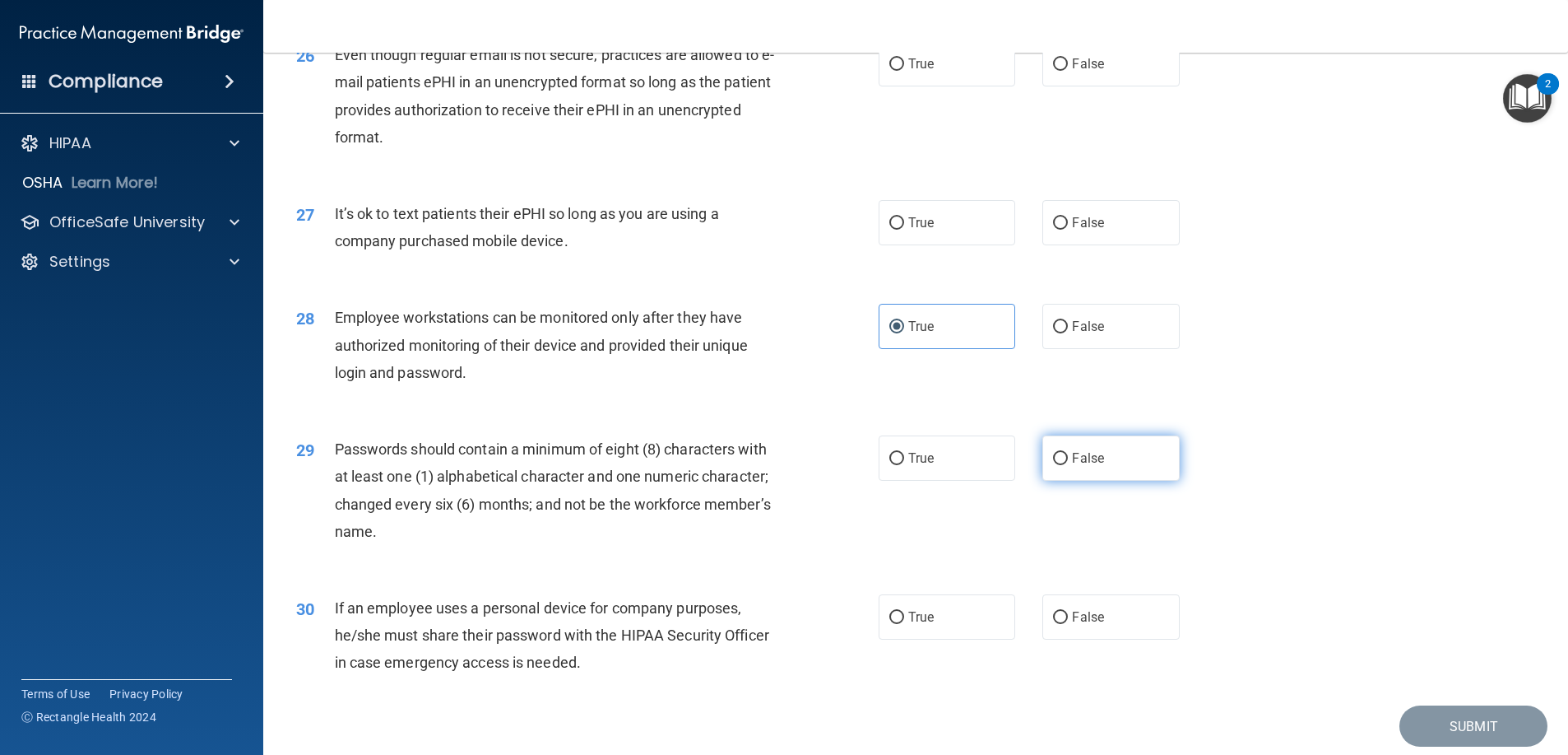
radio input "true"
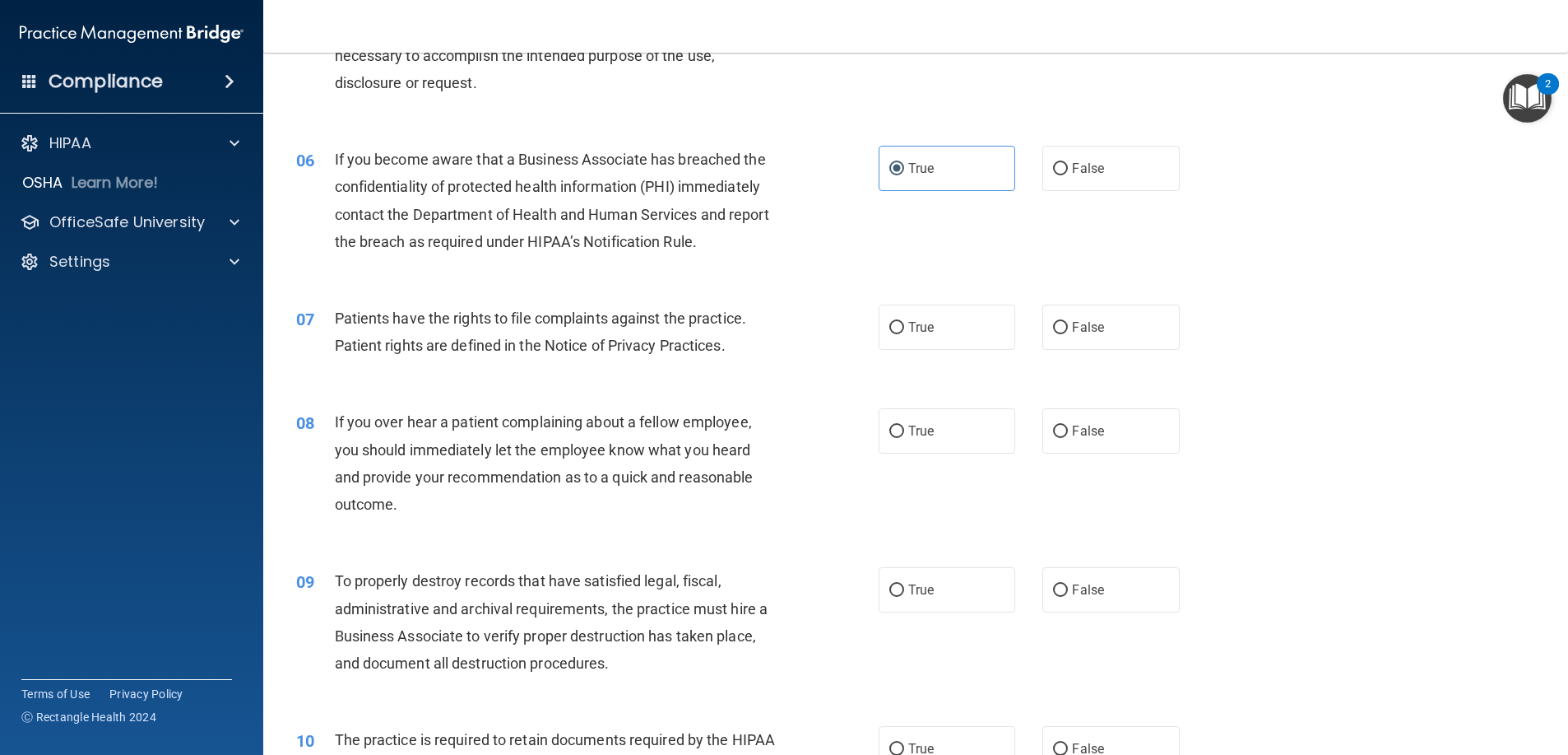
scroll to position [823, 0]
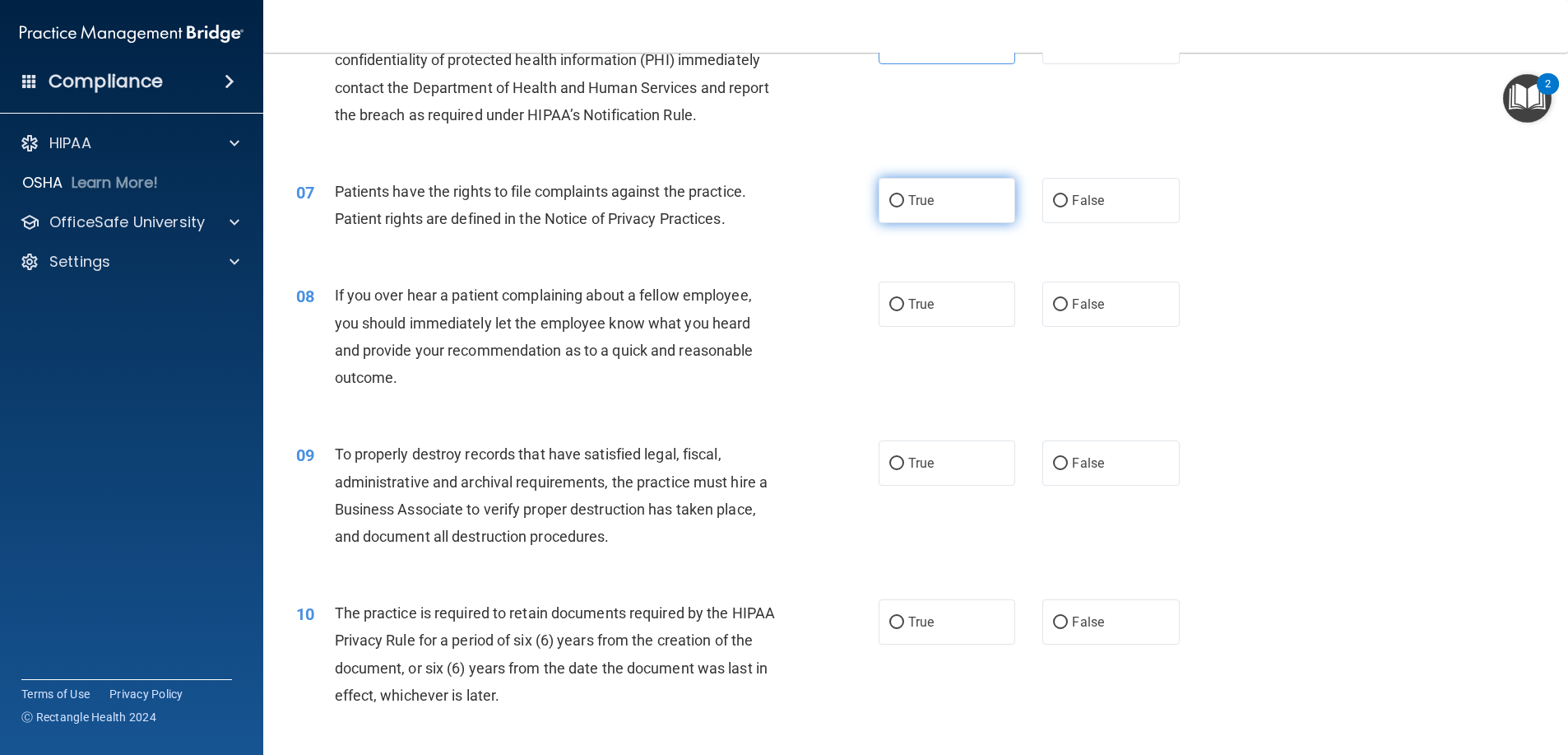
click at [987, 214] on label "True" at bounding box center [947, 200] width 137 height 46
click at [904, 208] on input "True" at bounding box center [896, 200] width 15 height 12
radio input "true"
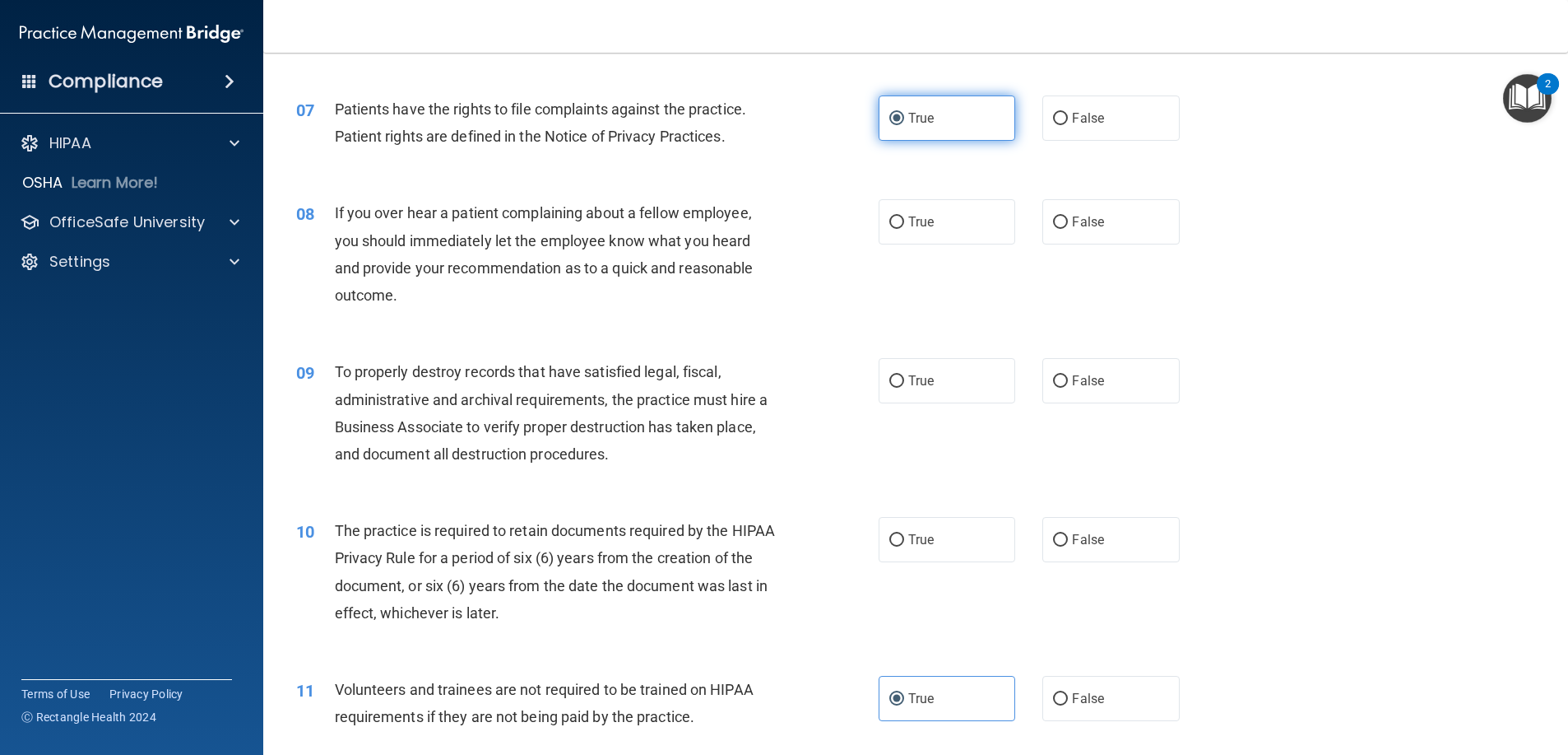
scroll to position [988, 0]
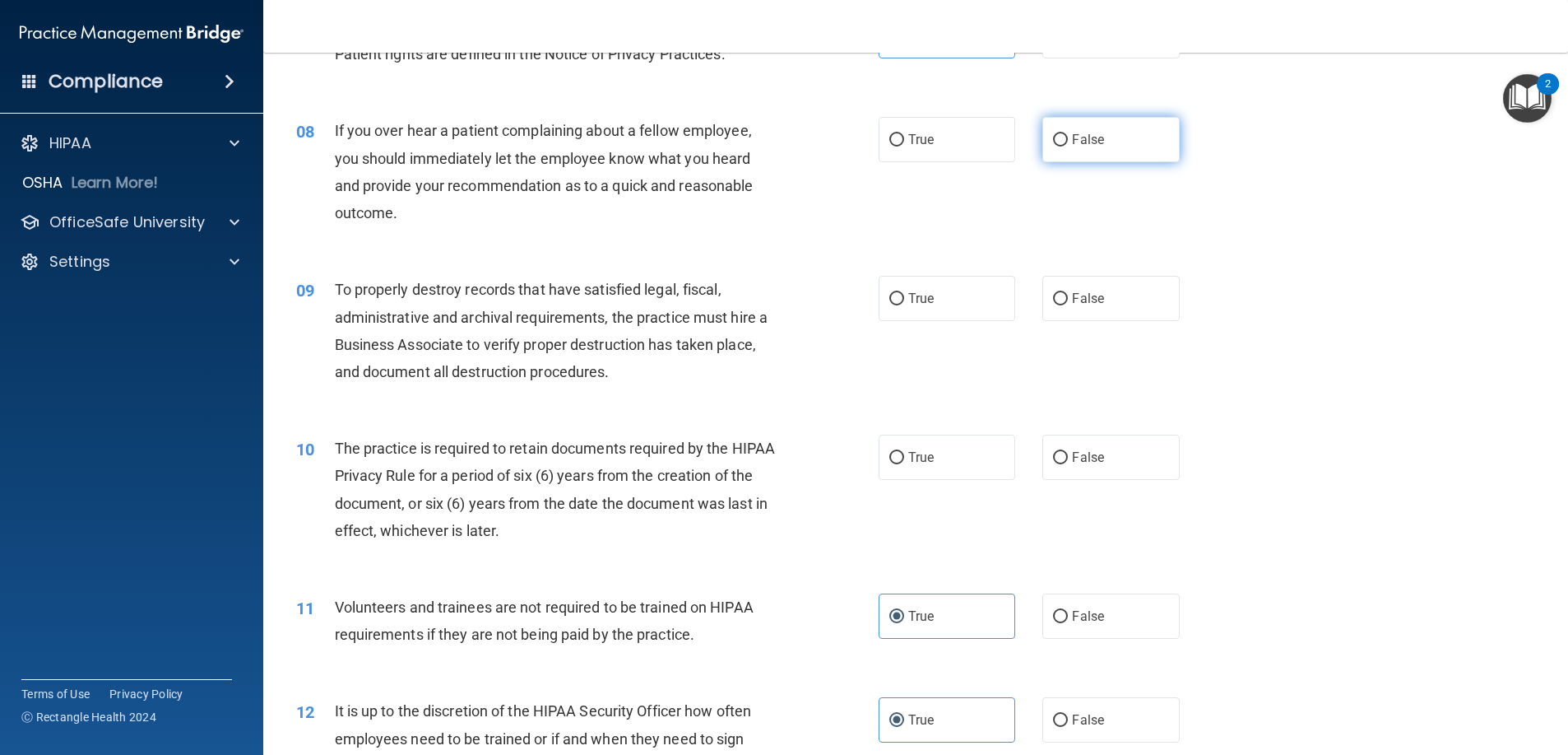
click at [1084, 153] on label "False" at bounding box center [1111, 139] width 137 height 46
click at [1068, 146] on input "False" at bounding box center [1060, 140] width 15 height 12
radio input "true"
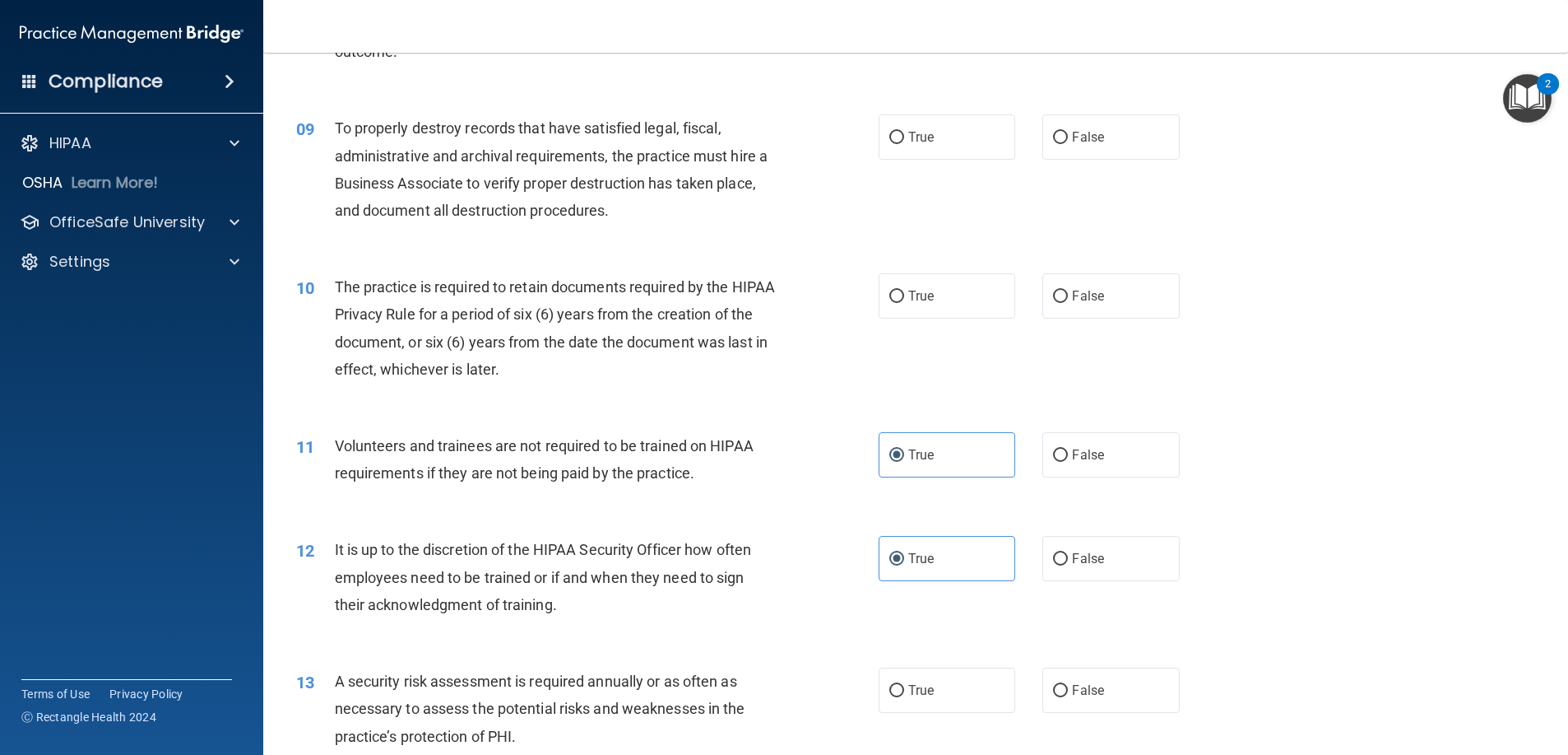
scroll to position [1152, 0]
click at [1128, 151] on label "False" at bounding box center [1111, 133] width 137 height 46
click at [1068, 141] on input "False" at bounding box center [1060, 134] width 15 height 12
radio input "true"
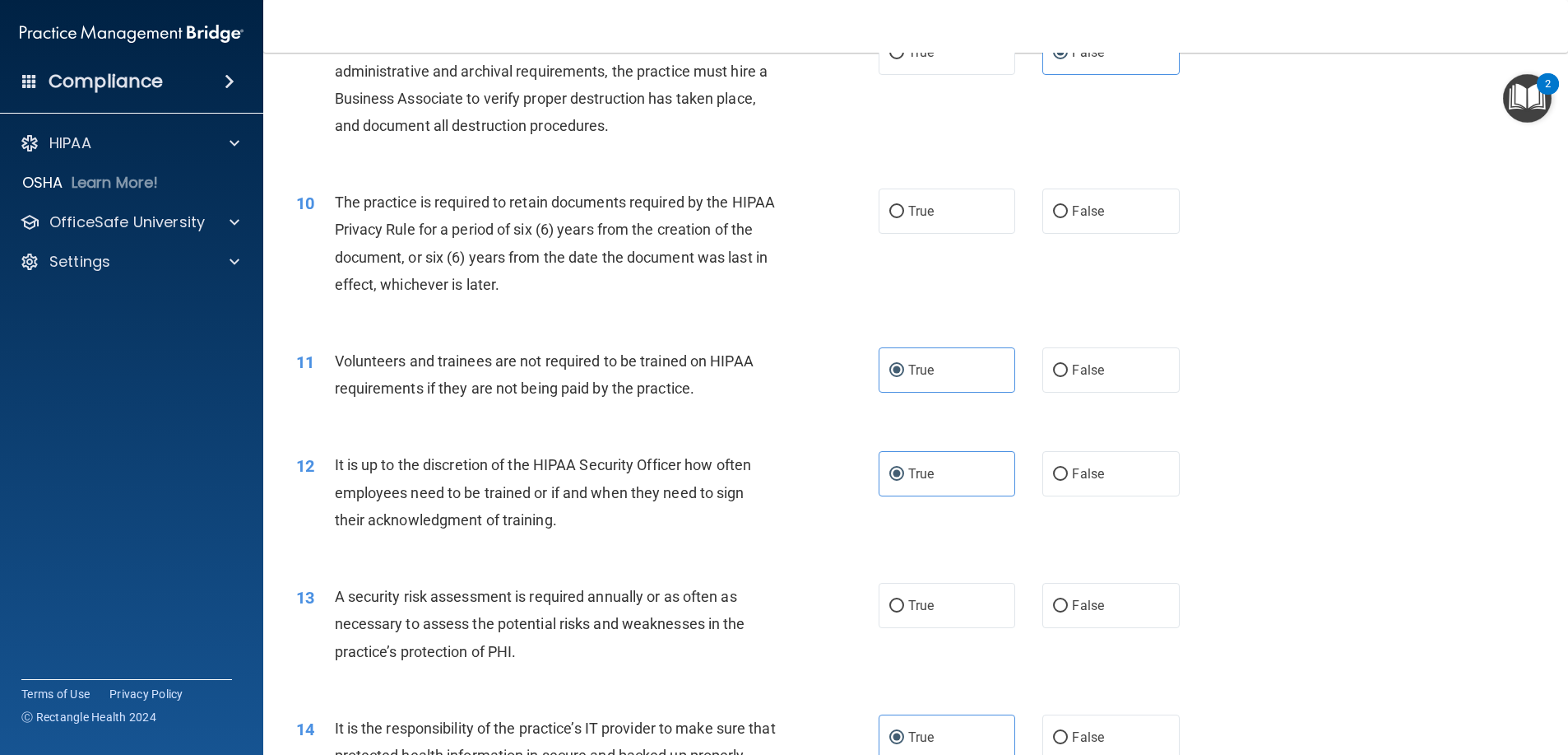
scroll to position [1234, 0]
click at [964, 202] on label "True" at bounding box center [947, 210] width 137 height 46
click at [904, 205] on input "True" at bounding box center [896, 211] width 15 height 12
radio input "true"
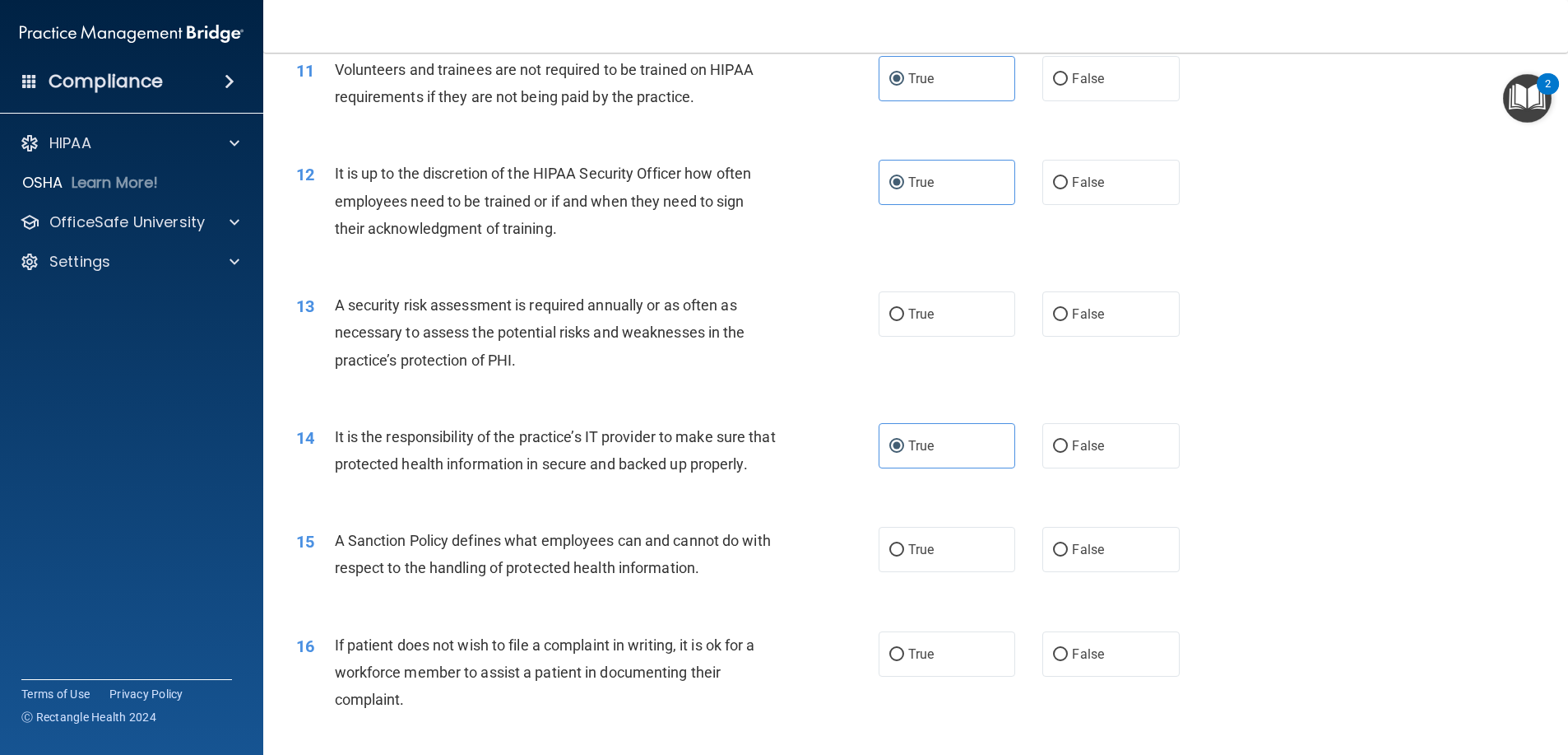
scroll to position [1564, 0]
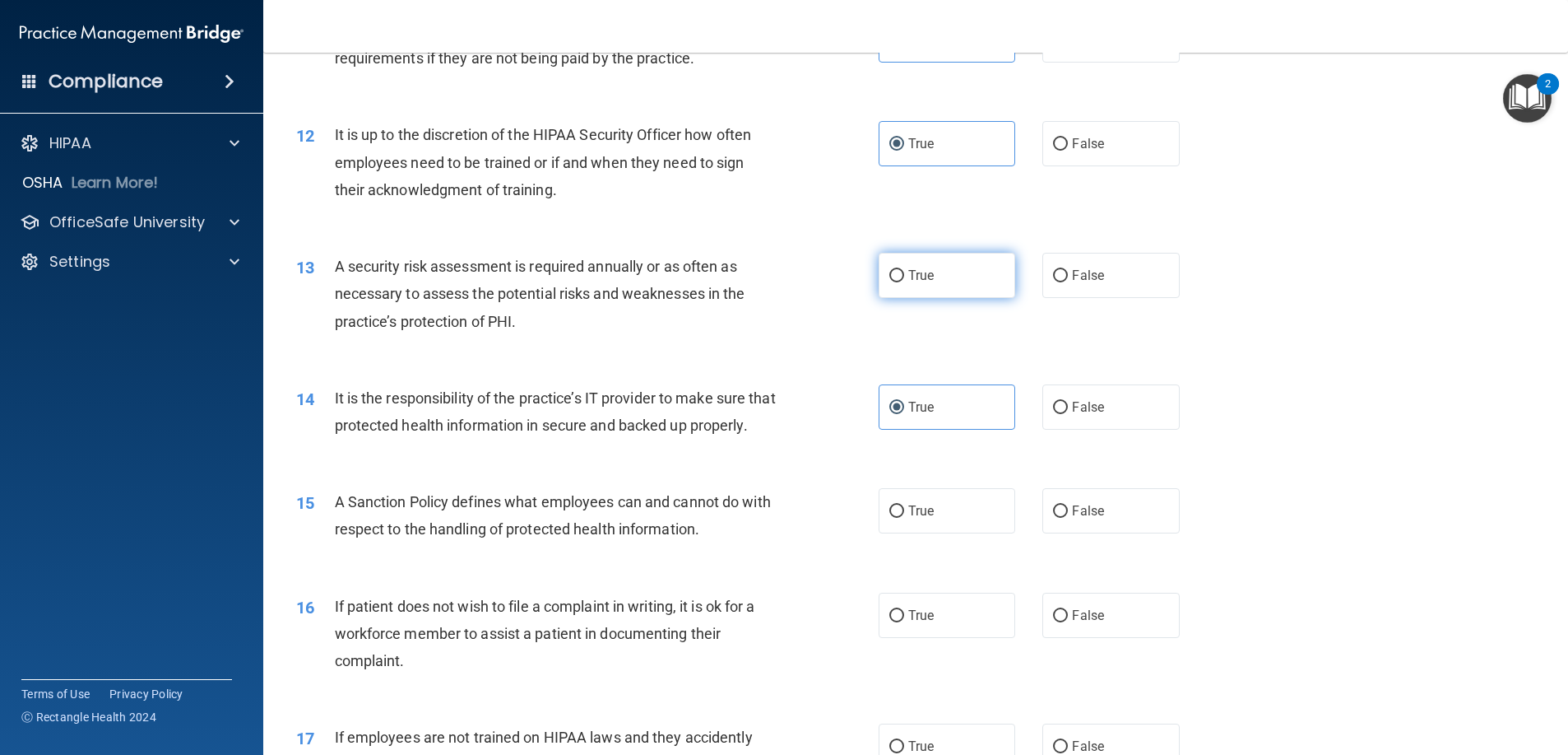
click at [1002, 265] on label "True" at bounding box center [947, 275] width 137 height 46
click at [904, 270] on input "True" at bounding box center [896, 276] width 15 height 12
radio input "true"
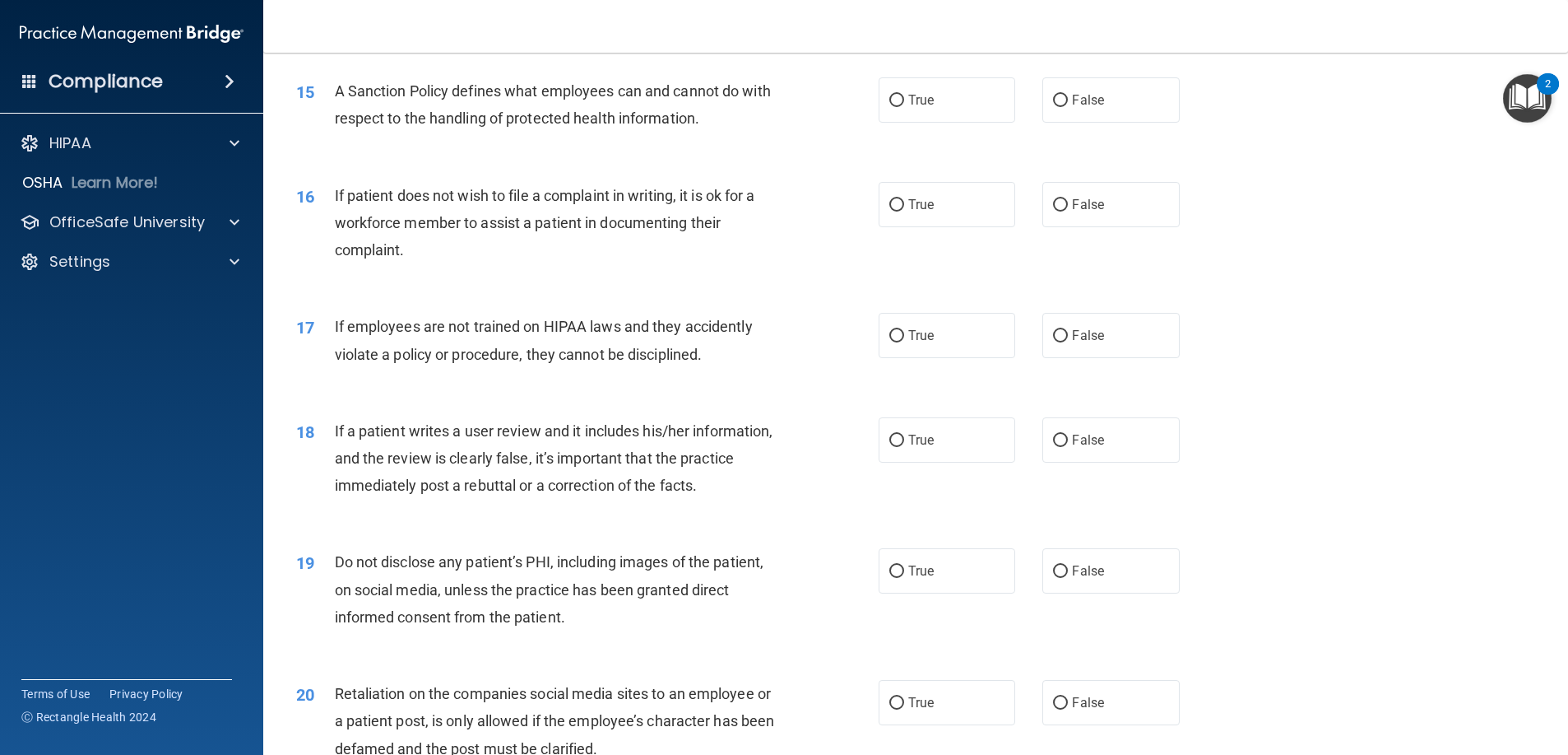
scroll to position [1975, 0]
click at [960, 122] on label "True" at bounding box center [947, 99] width 137 height 46
click at [904, 106] on input "True" at bounding box center [896, 100] width 15 height 12
radio input "true"
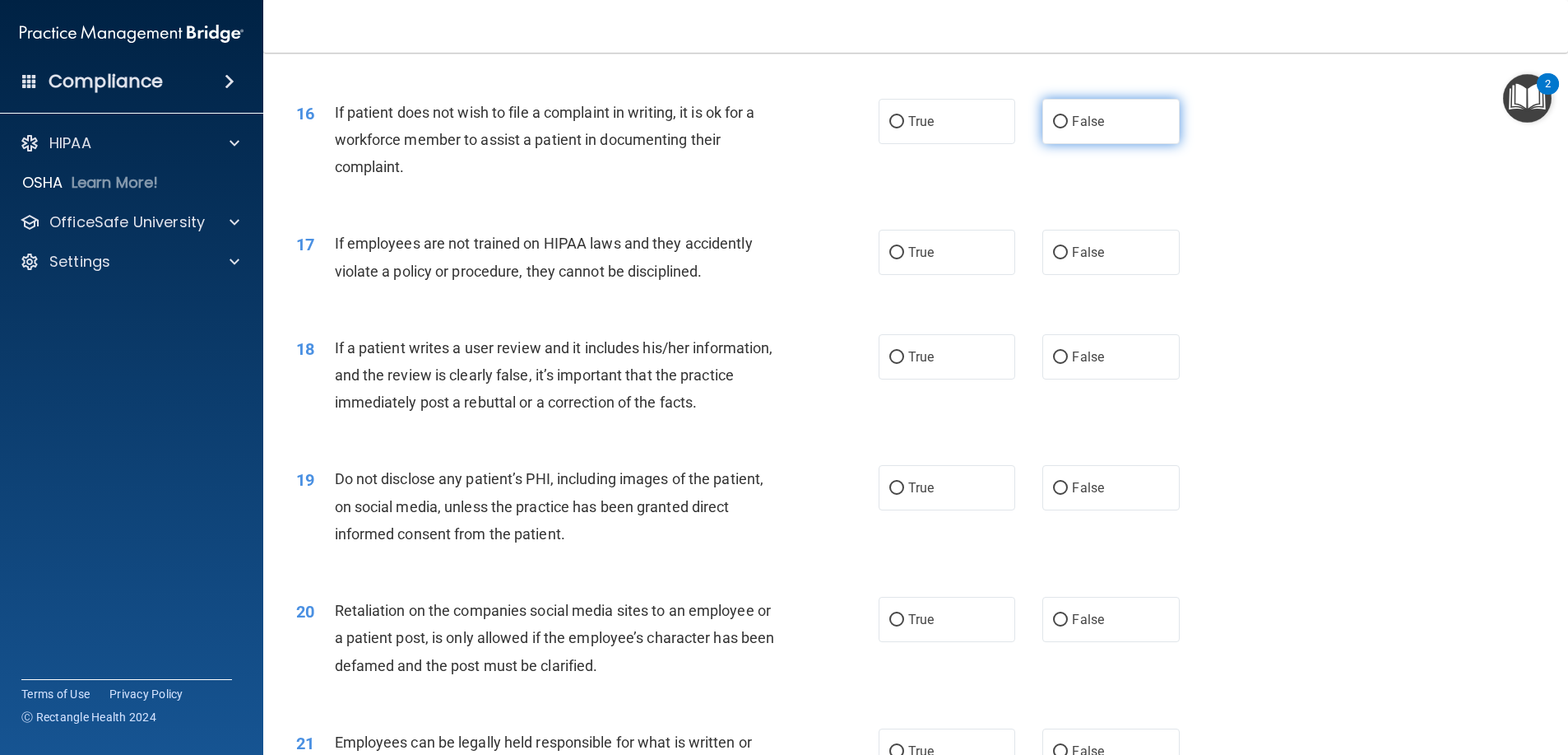
click at [1050, 144] on label "False" at bounding box center [1111, 121] width 137 height 46
click at [1053, 129] on input "False" at bounding box center [1060, 121] width 15 height 12
radio input "true"
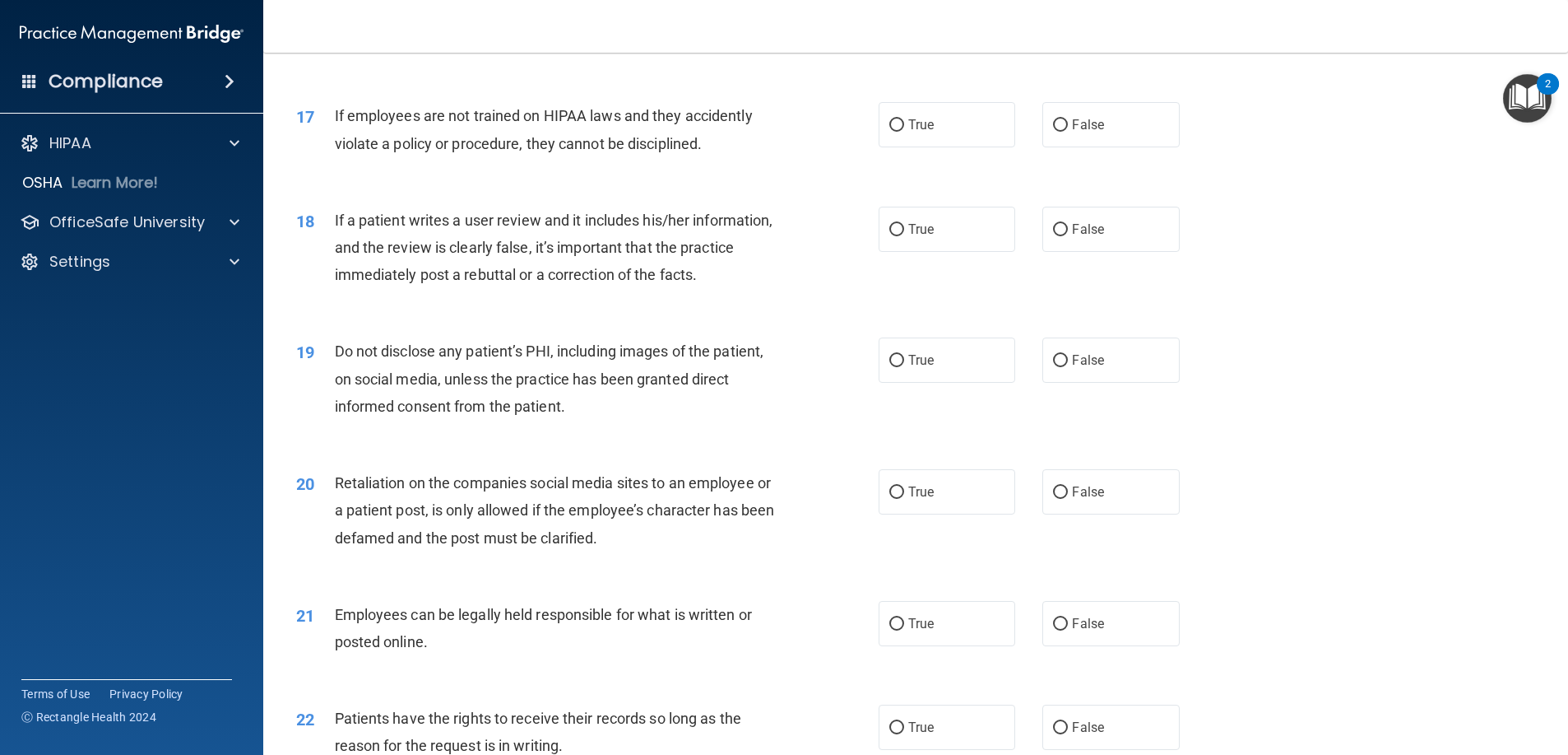
scroll to position [2222, 0]
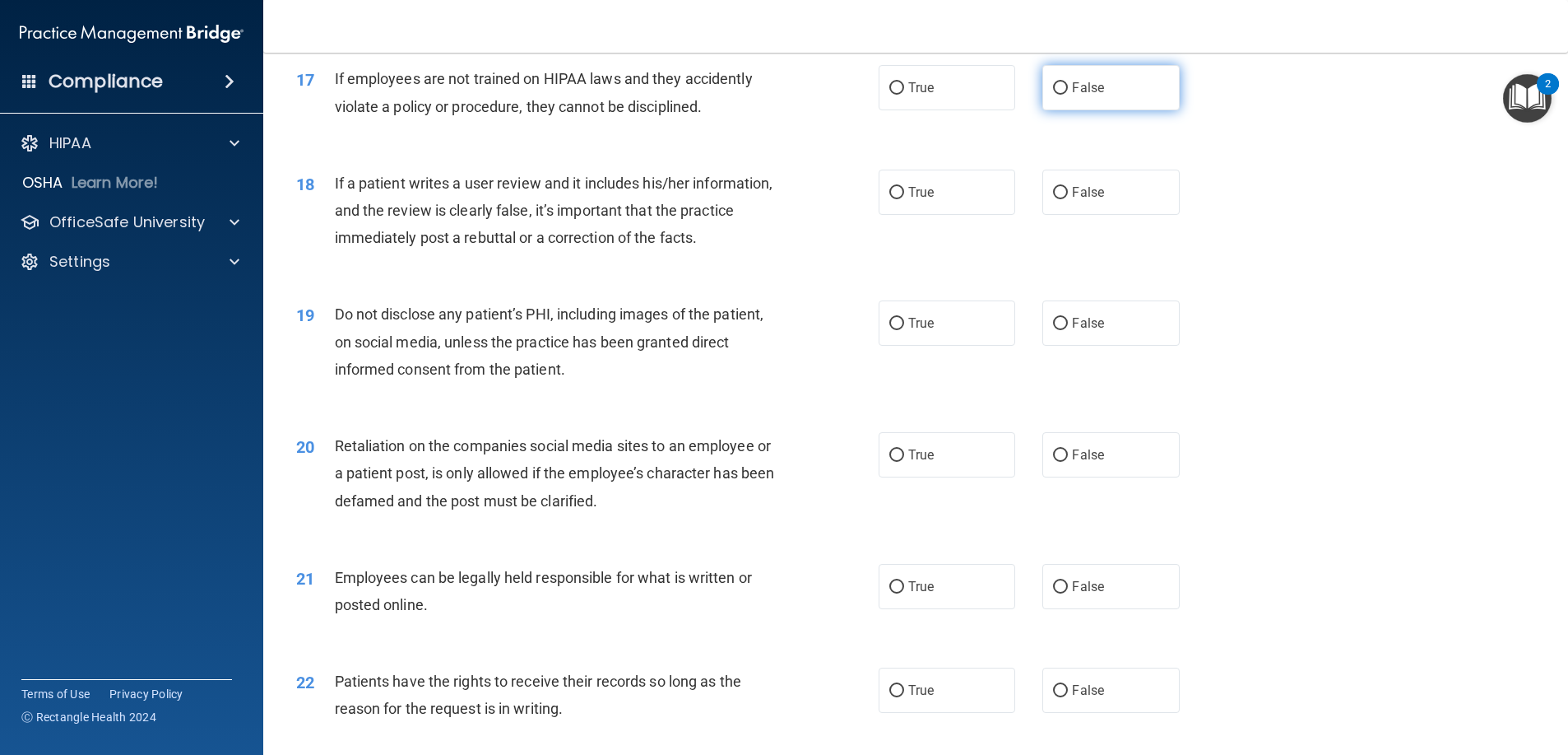
click at [1135, 110] on label "False" at bounding box center [1111, 88] width 137 height 46
click at [1068, 95] on input "False" at bounding box center [1060, 88] width 15 height 12
radio input "true"
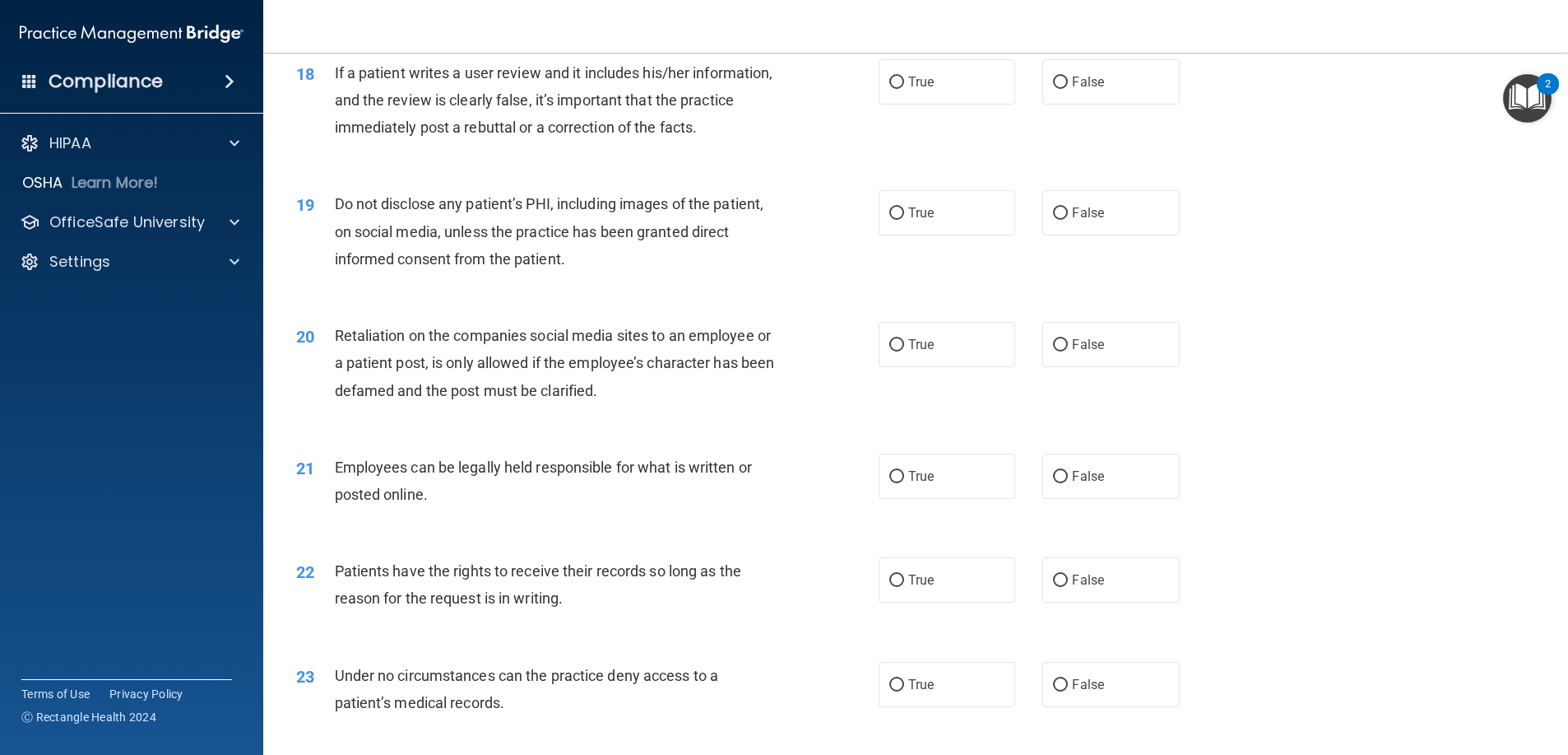
scroll to position [2304, 0]
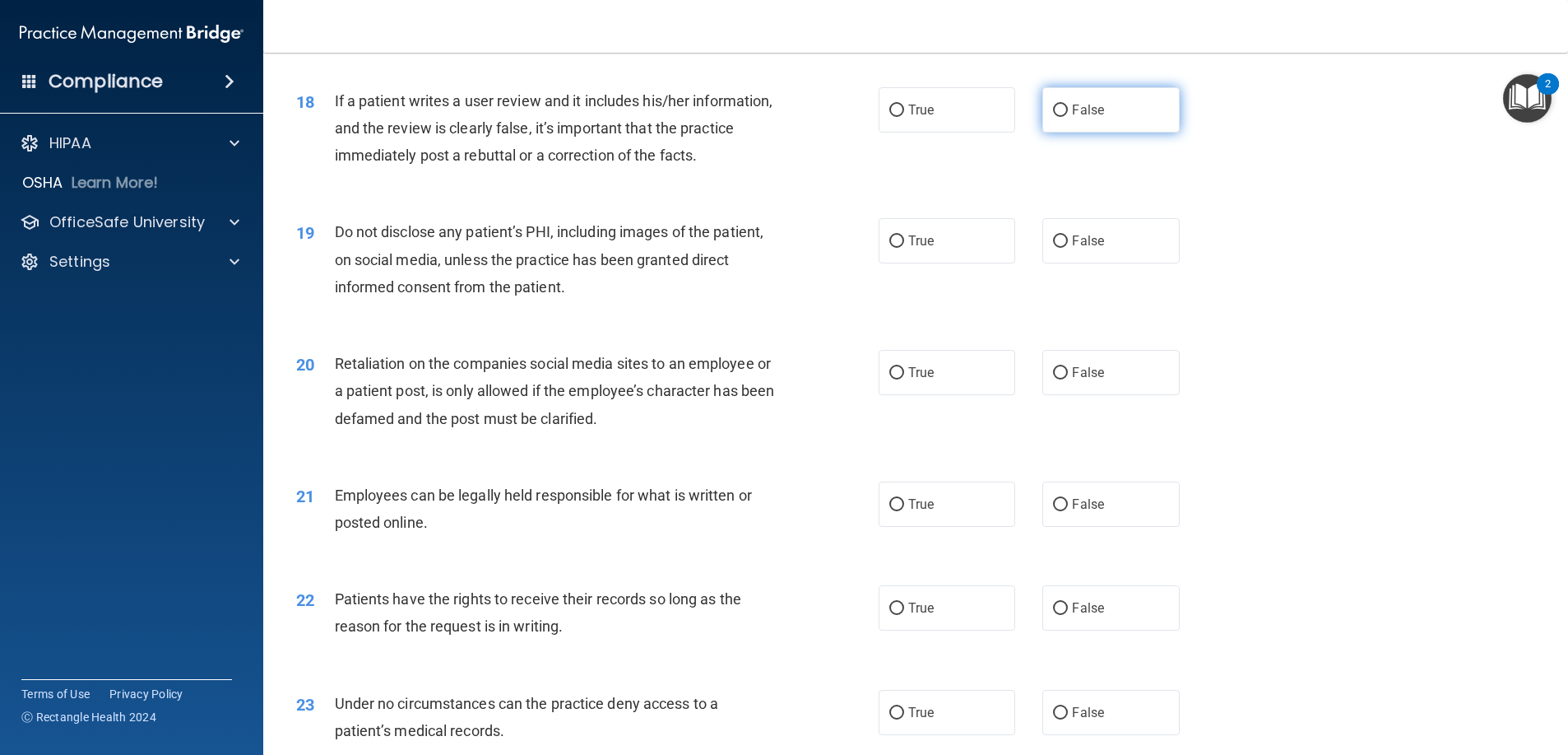
click at [1095, 117] on span "False" at bounding box center [1087, 109] width 32 height 16
click at [1068, 117] on input "False" at bounding box center [1060, 110] width 15 height 12
radio input "true"
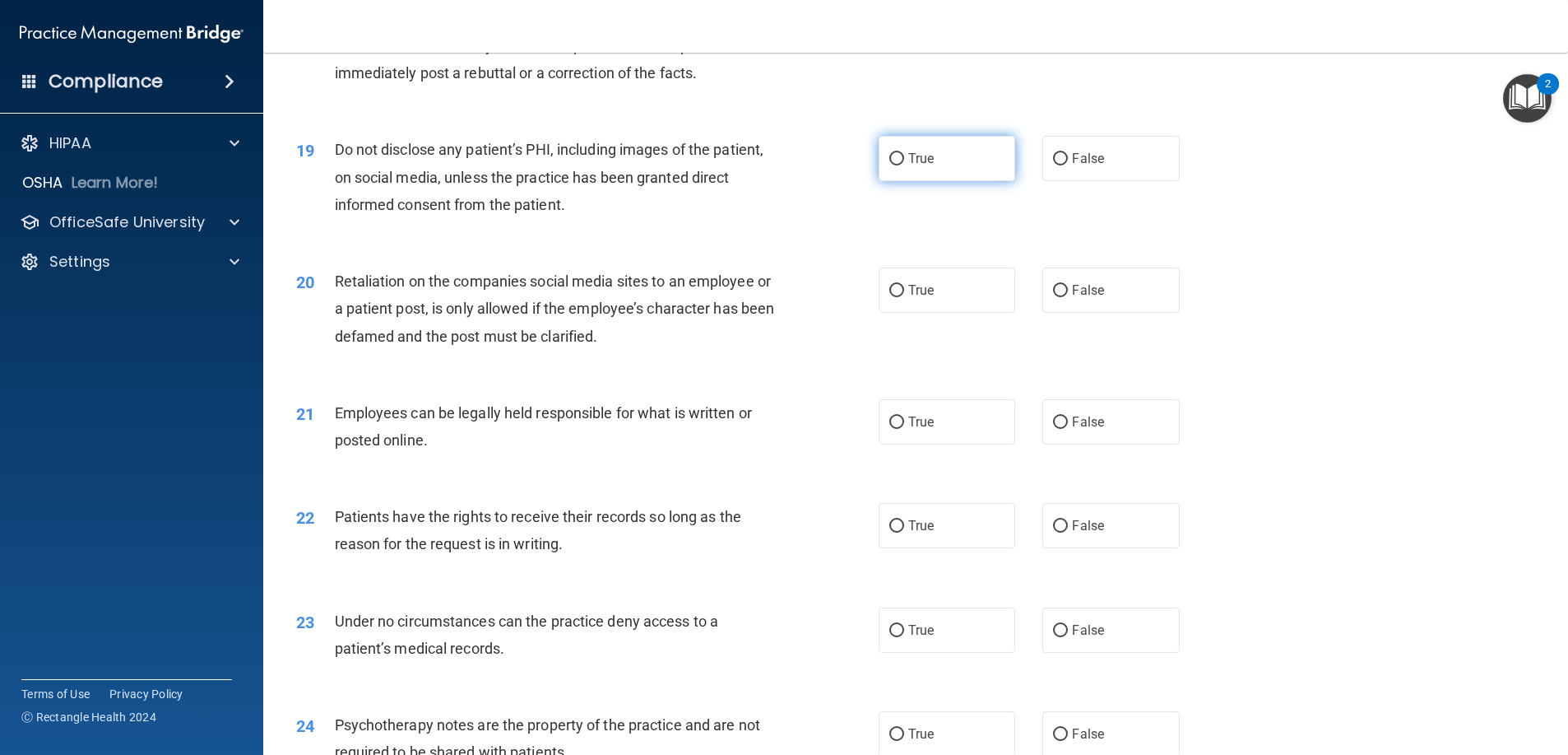
click at [975, 175] on label "True" at bounding box center [947, 158] width 137 height 46
click at [904, 165] on input "True" at bounding box center [896, 158] width 15 height 12
radio input "true"
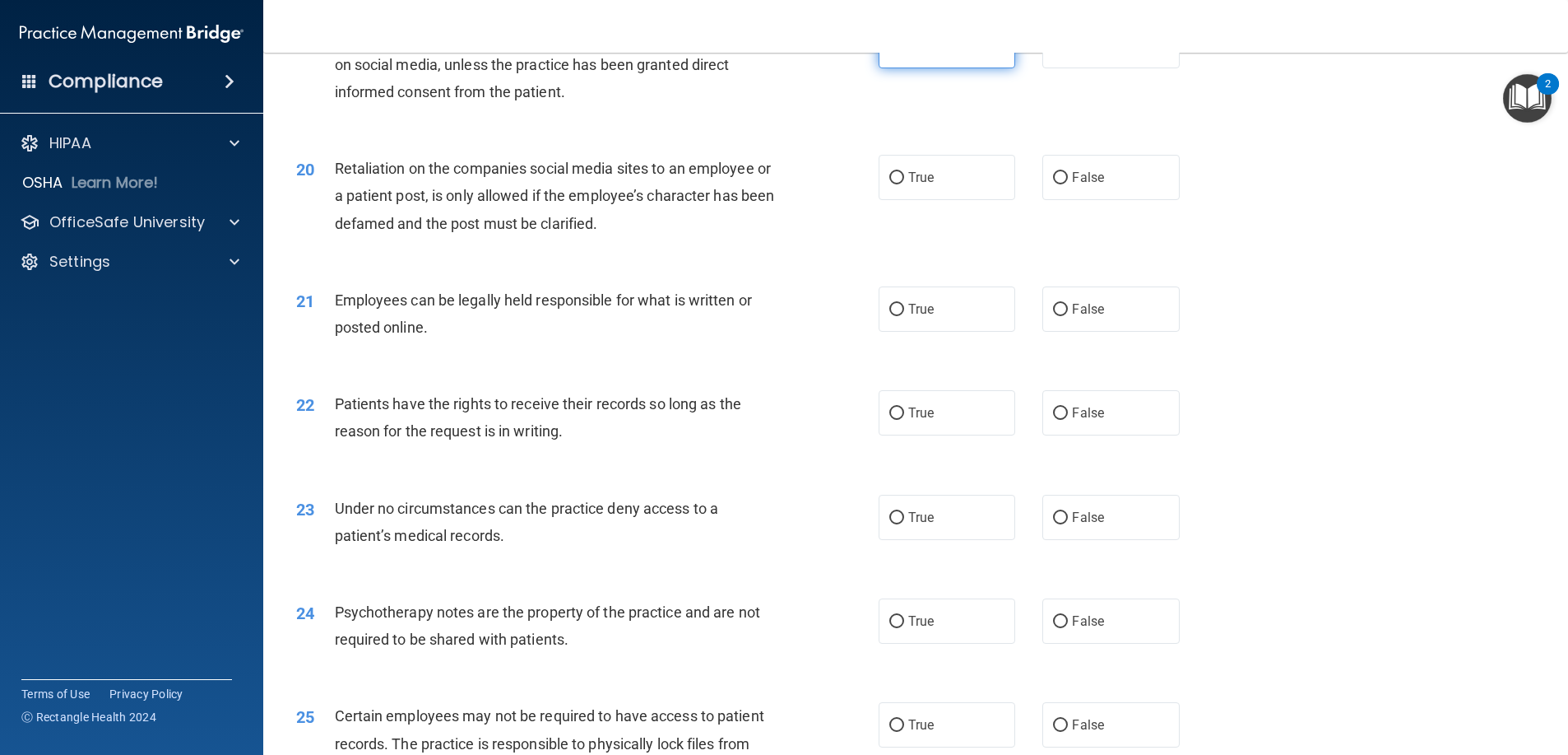
scroll to position [2551, 0]
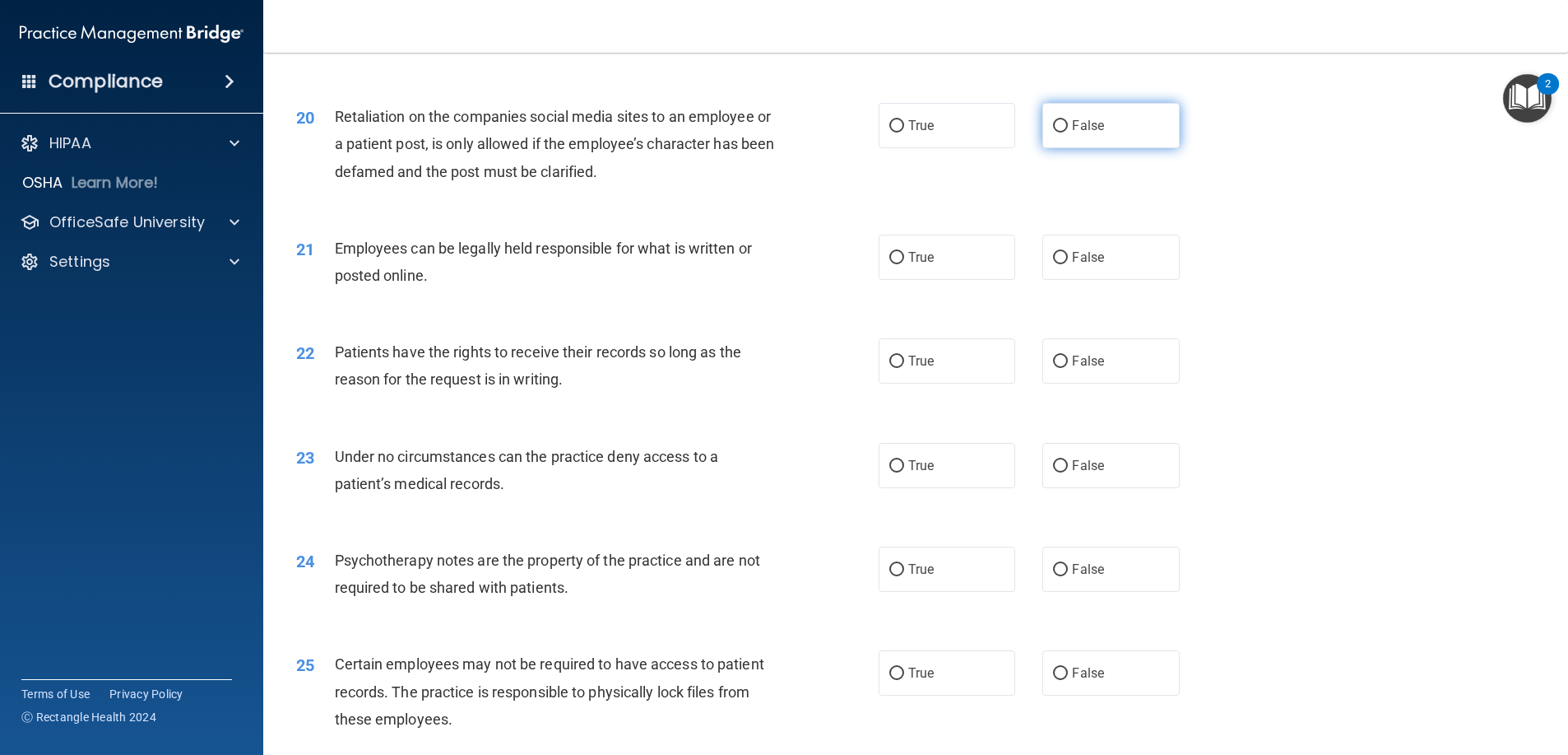
click at [1071, 148] on label "False" at bounding box center [1111, 125] width 137 height 46
click at [1068, 132] on input "False" at bounding box center [1060, 126] width 15 height 12
radio input "true"
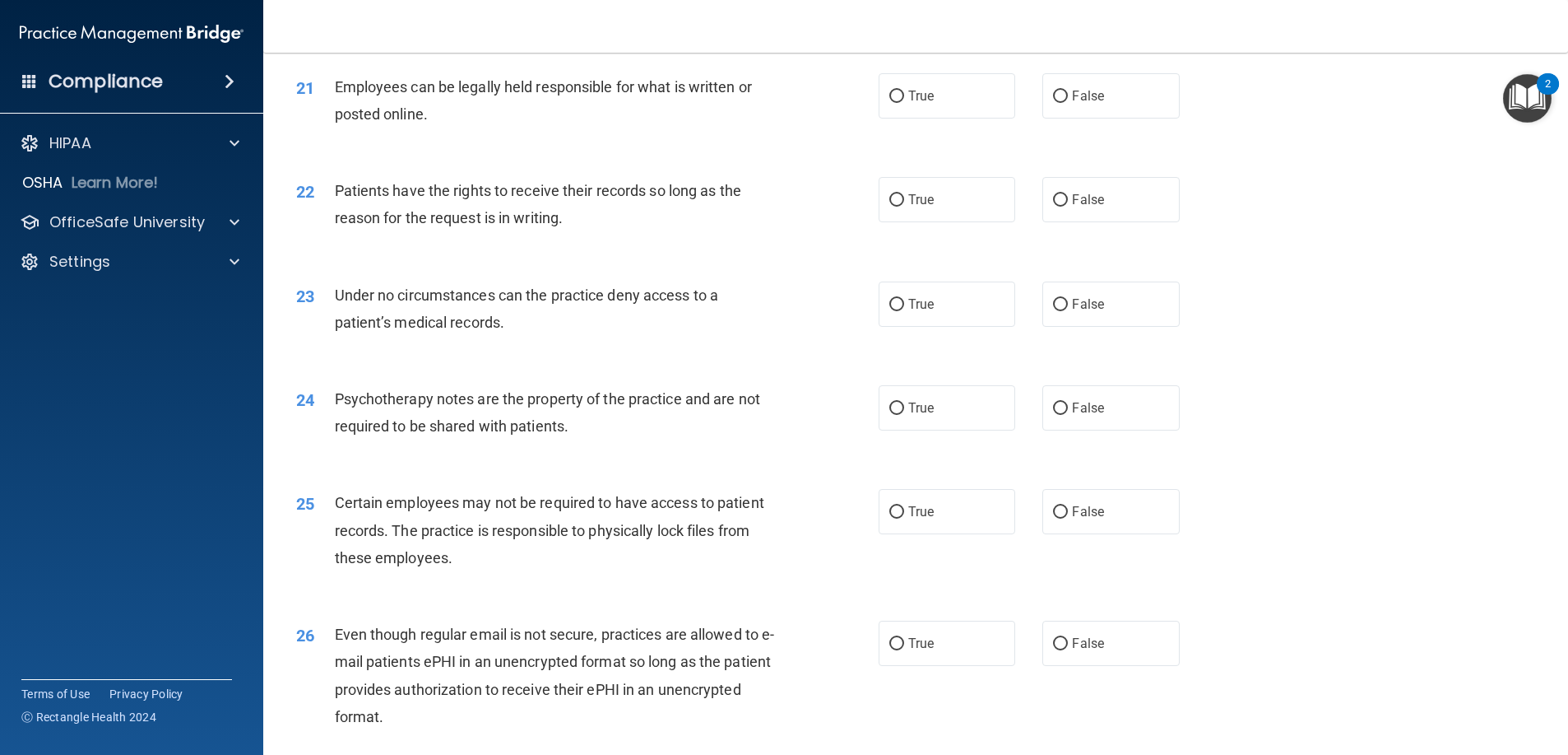
scroll to position [2716, 0]
click at [963, 116] on label "True" at bounding box center [947, 92] width 137 height 46
click at [904, 100] on input "True" at bounding box center [896, 93] width 15 height 12
radio input "true"
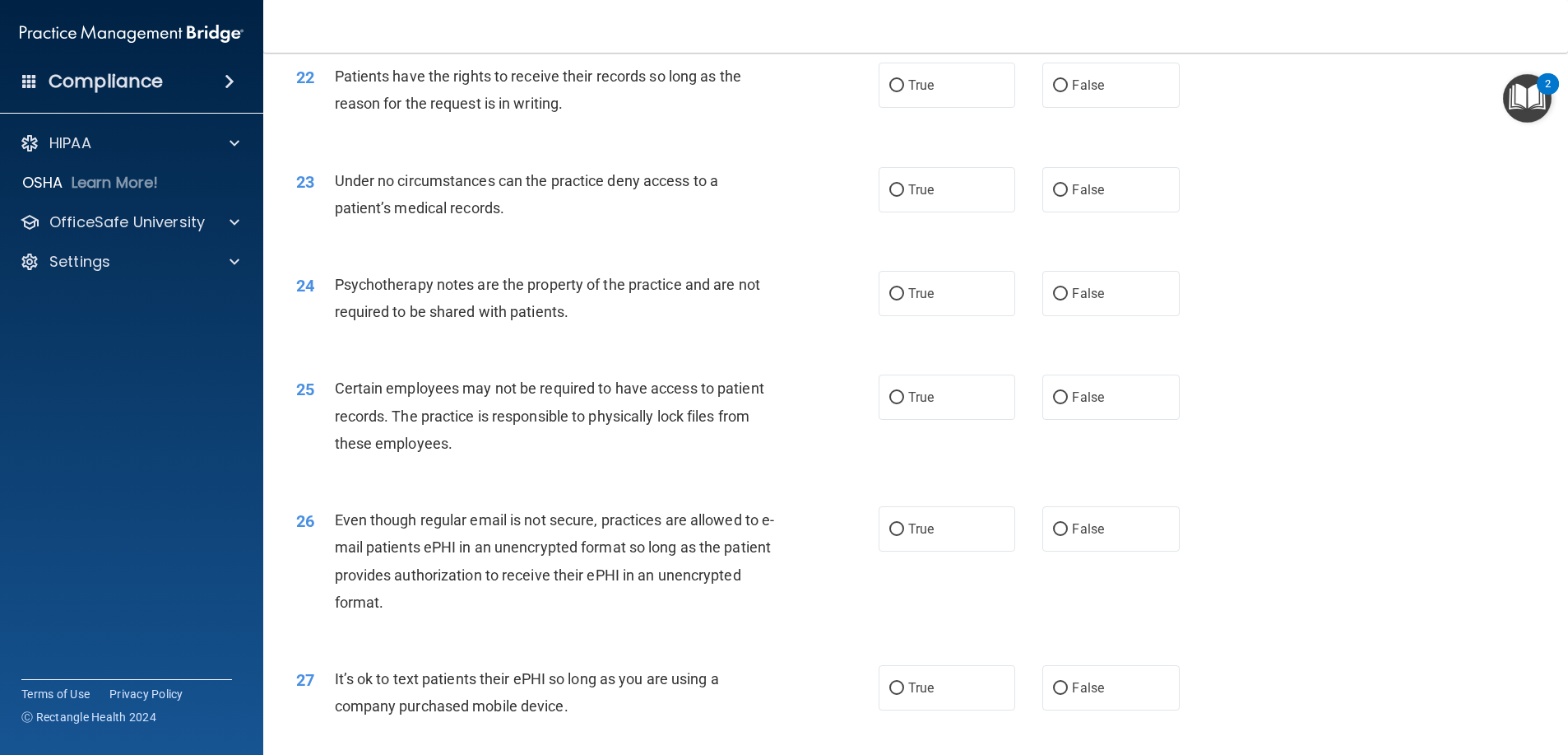
scroll to position [2798, 0]
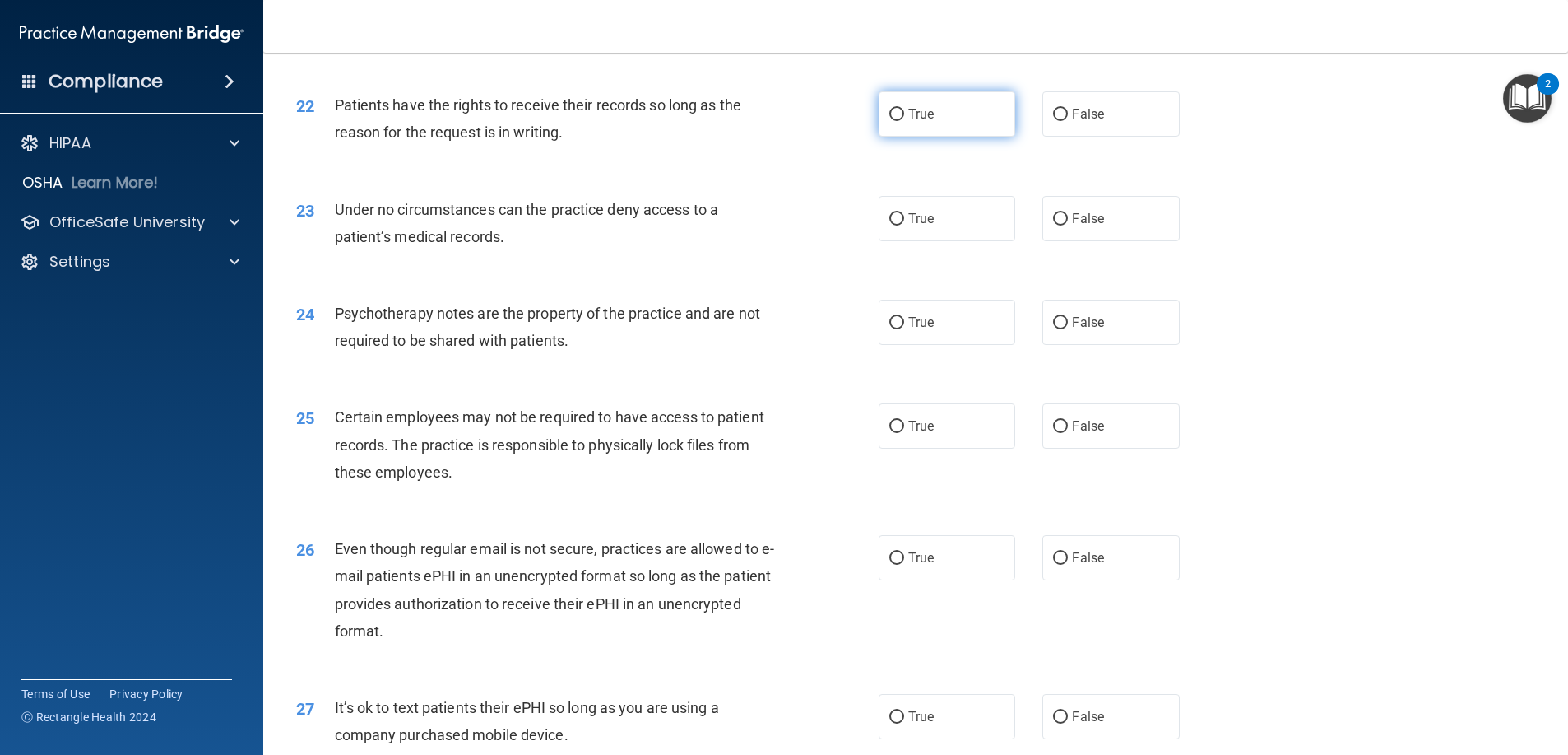
click at [967, 137] on label "True" at bounding box center [947, 114] width 137 height 46
click at [904, 121] on input "True" at bounding box center [896, 115] width 15 height 12
radio input "true"
click at [1011, 137] on div "True False" at bounding box center [1043, 114] width 328 height 46
click at [1043, 137] on label "False" at bounding box center [1111, 114] width 137 height 46
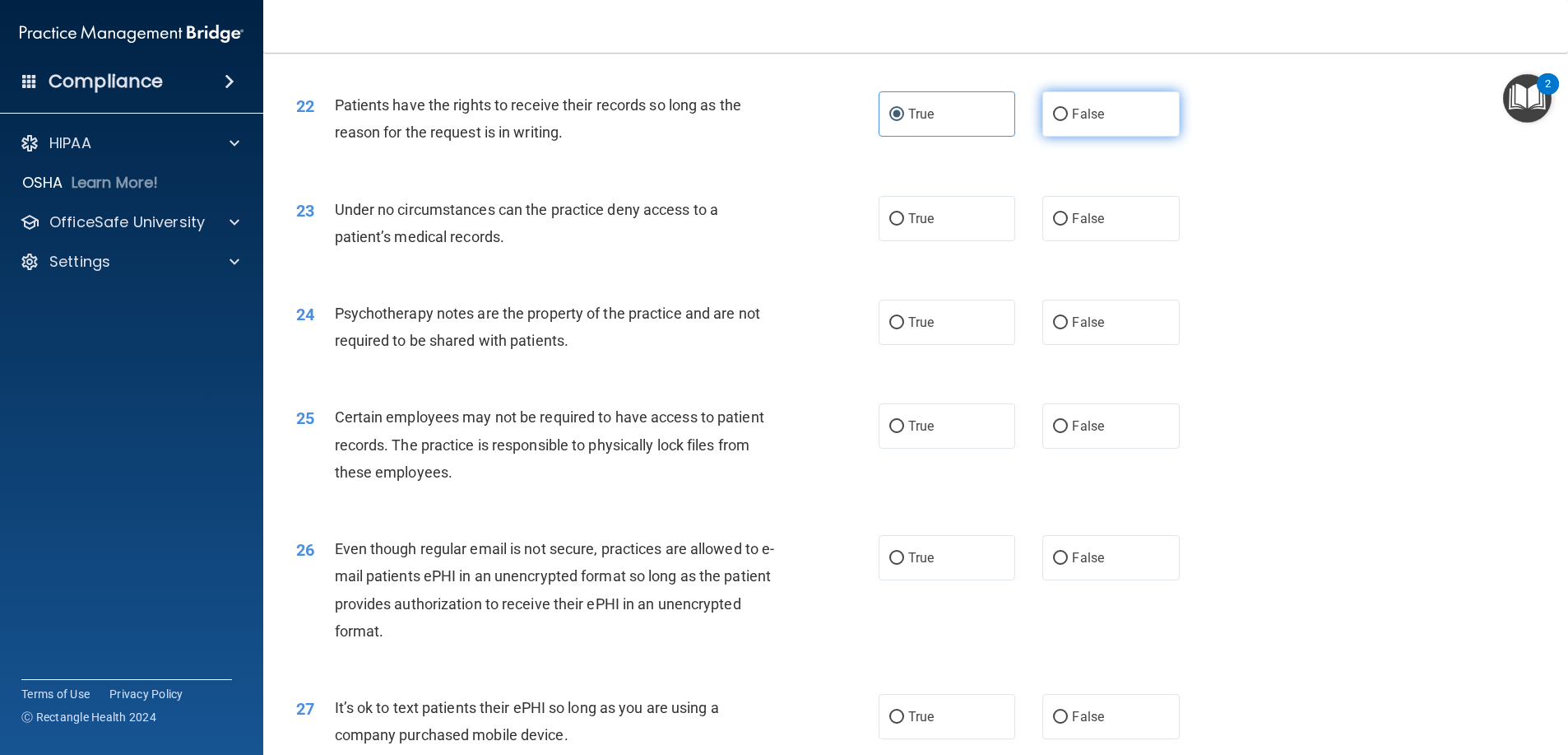
click at [1053, 121] on input "False" at bounding box center [1060, 115] width 15 height 12
radio input "true"
radio input "false"
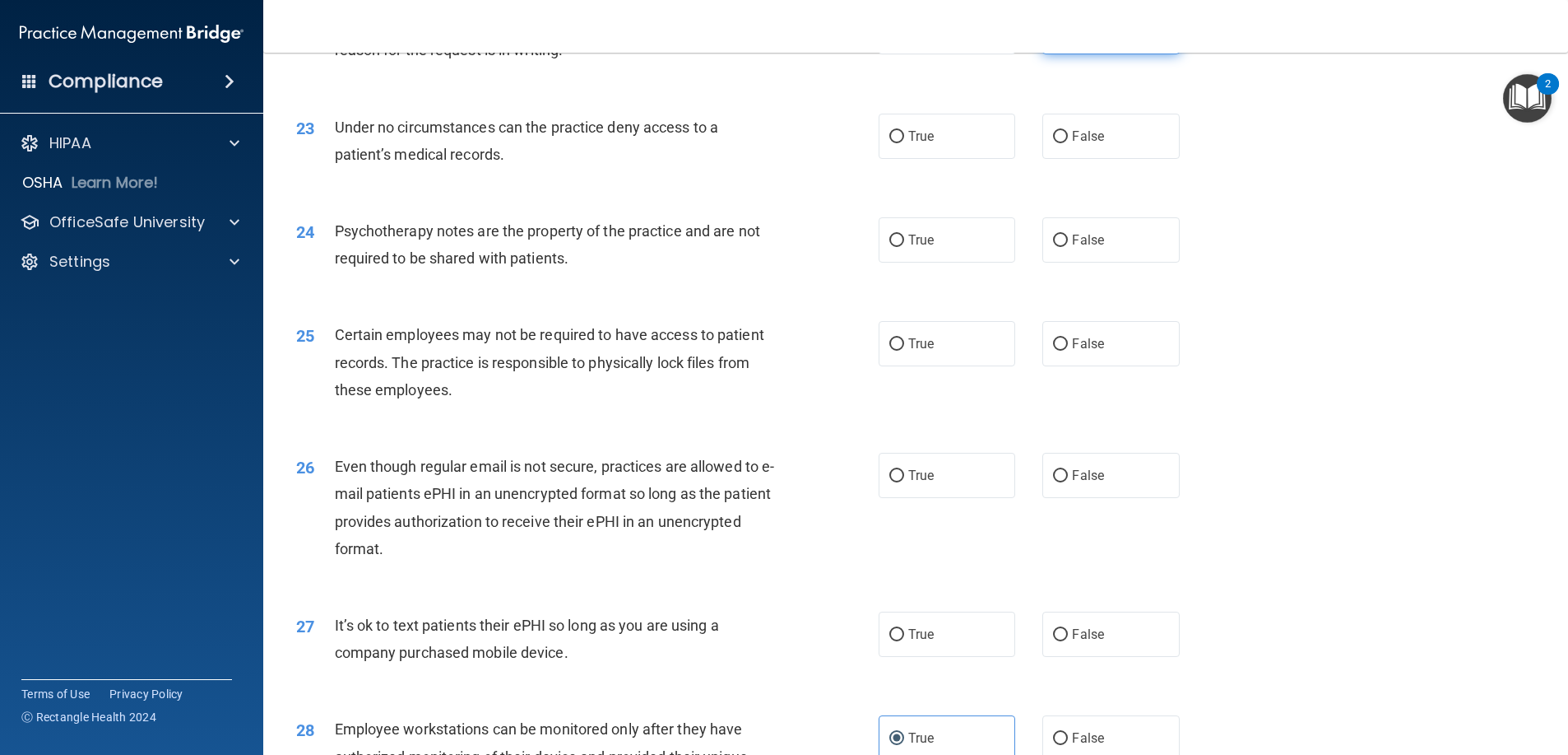
scroll to position [2963, 0]
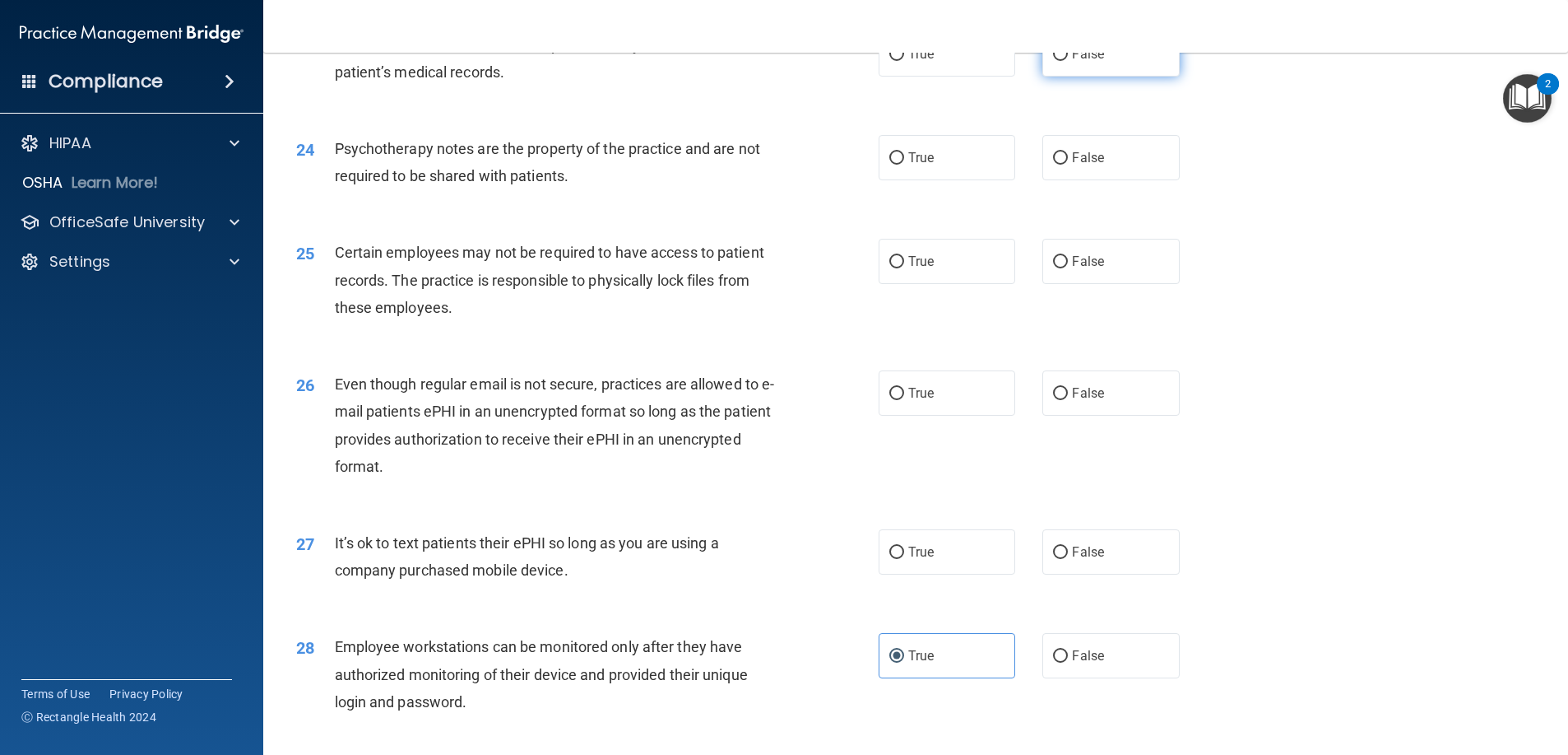
click at [1124, 75] on label "False" at bounding box center [1111, 54] width 137 height 46
click at [1068, 61] on input "False" at bounding box center [1060, 54] width 15 height 12
radio input "true"
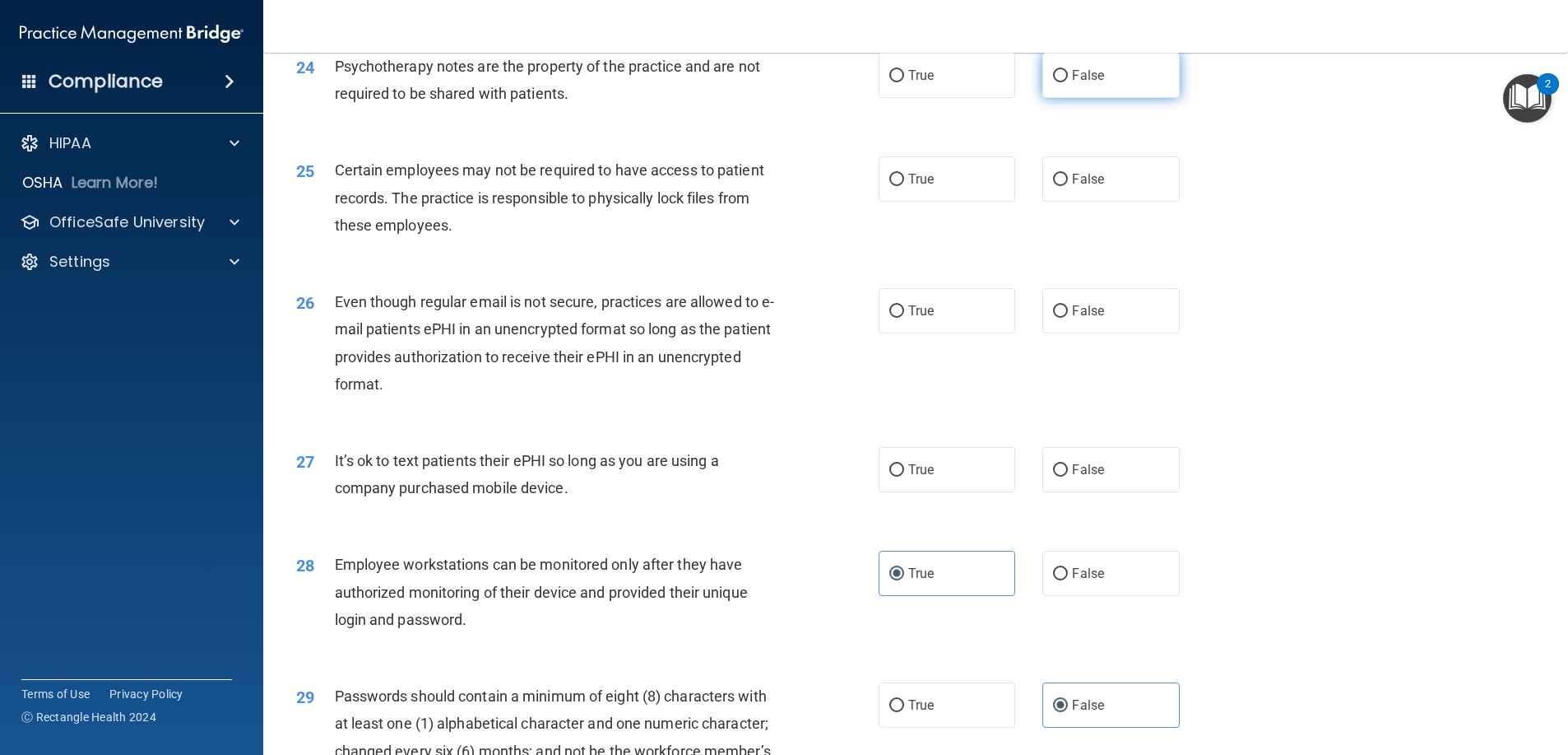
click at [1102, 98] on label "False" at bounding box center [1111, 76] width 137 height 46
click at [1068, 82] on input "False" at bounding box center [1060, 76] width 15 height 12
radio input "true"
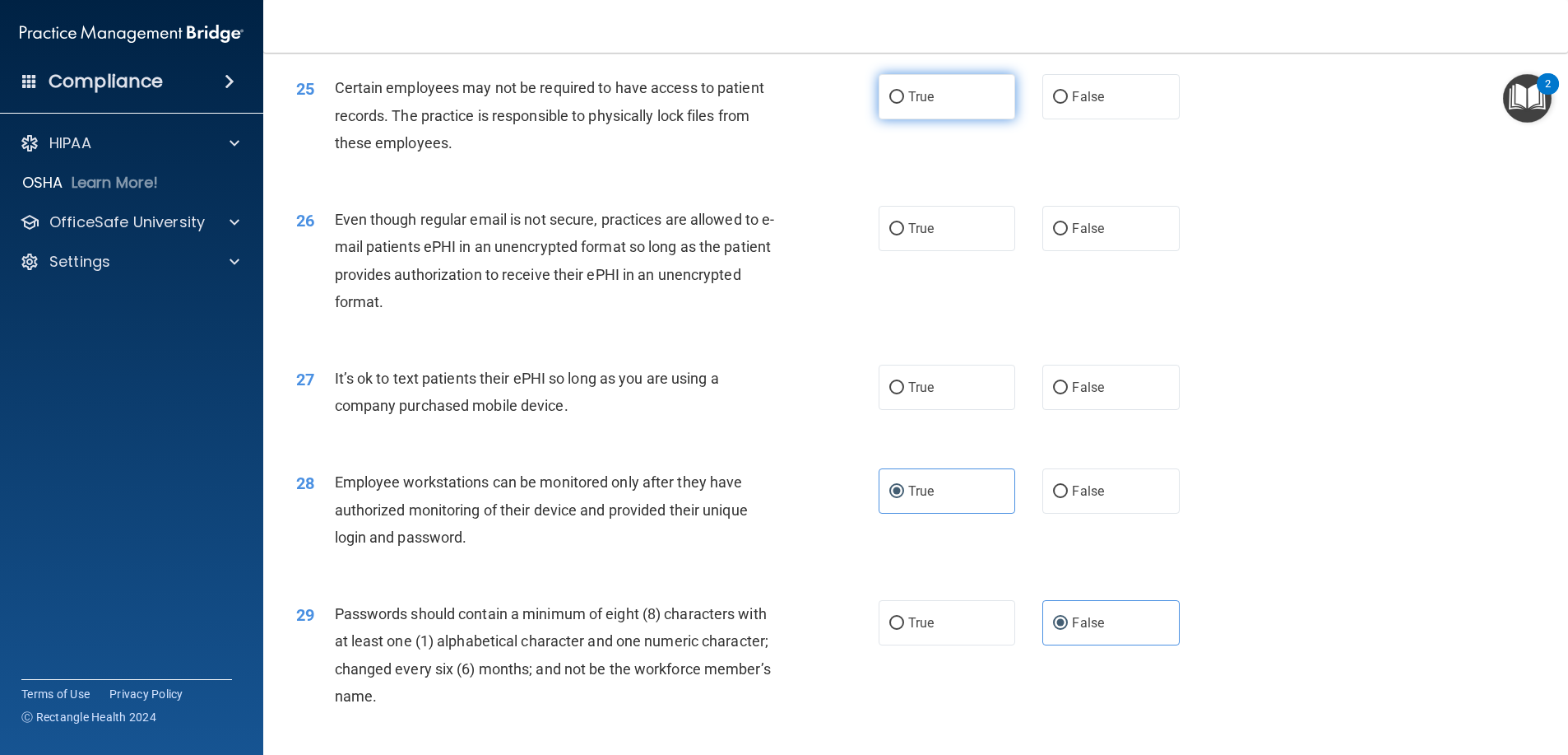
click at [932, 112] on label "True" at bounding box center [947, 96] width 137 height 46
click at [904, 103] on input "True" at bounding box center [896, 97] width 15 height 12
radio input "true"
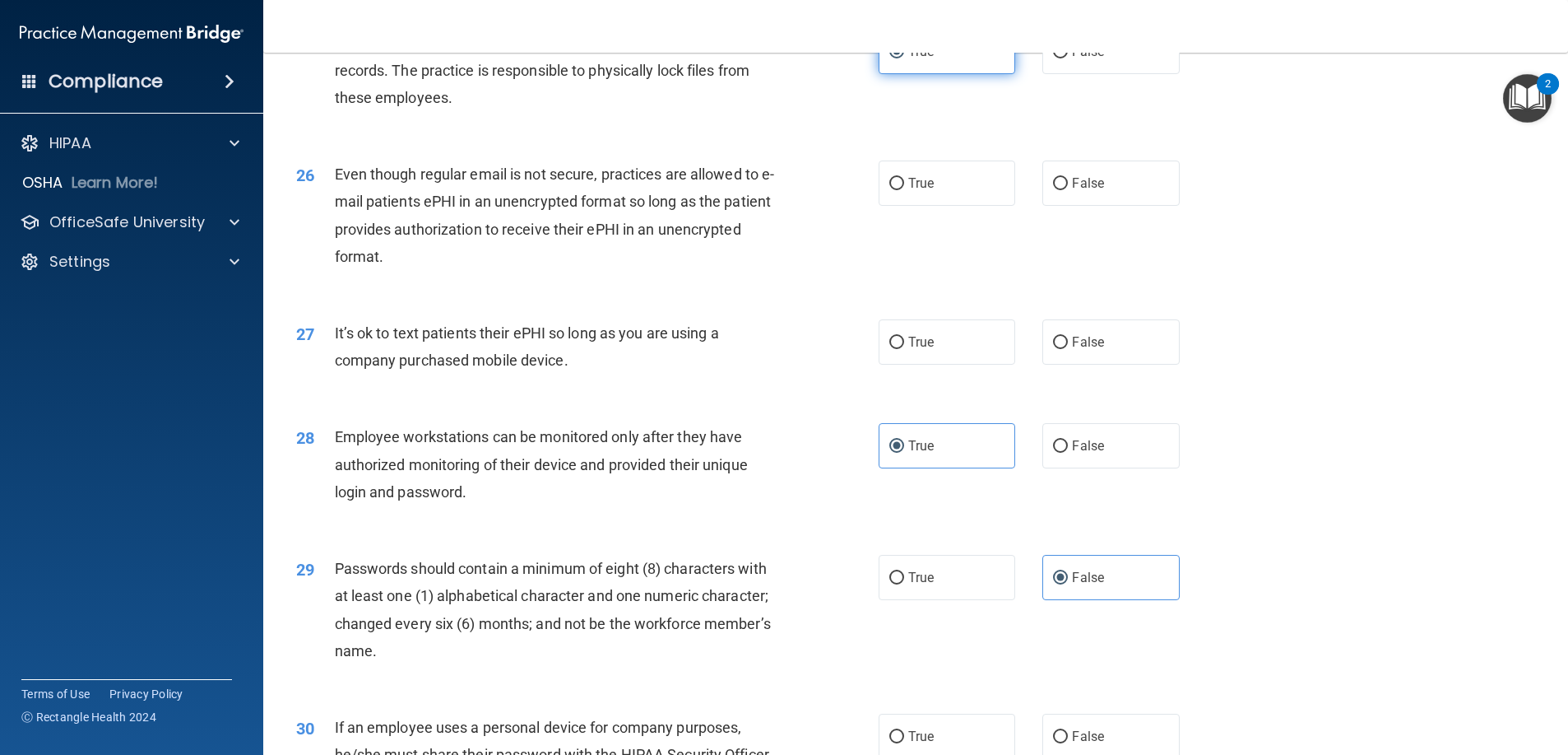
scroll to position [3210, 0]
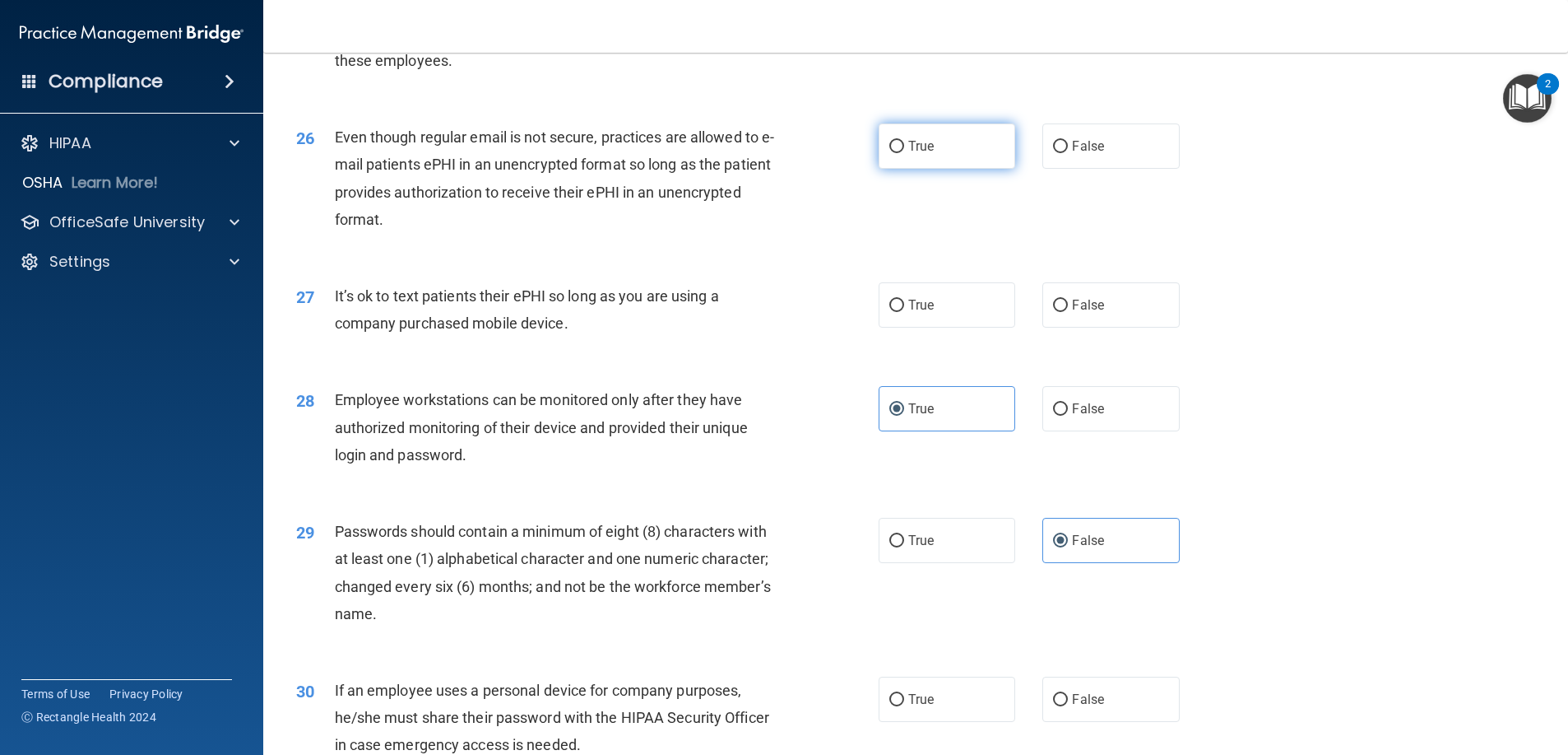
click at [940, 165] on label "True" at bounding box center [947, 145] width 137 height 46
click at [904, 153] on input "True" at bounding box center [896, 146] width 15 height 12
radio input "true"
click at [1093, 313] on span "False" at bounding box center [1087, 305] width 32 height 16
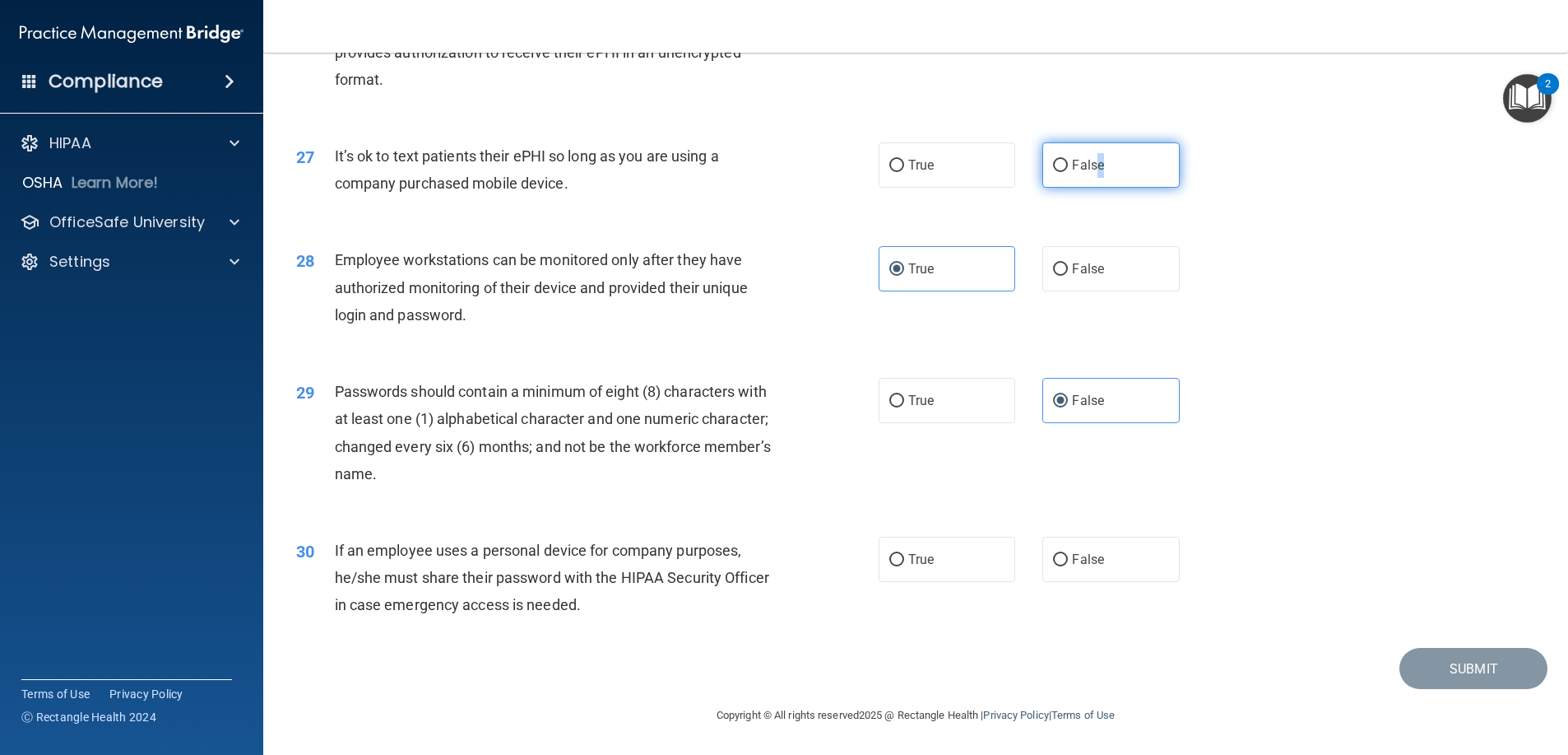
scroll to position [3377, 0]
click at [1086, 159] on span "False" at bounding box center [1087, 165] width 32 height 16
click at [1068, 159] on input "False" at bounding box center [1060, 165] width 15 height 12
radio input "true"
click at [1055, 566] on input "False" at bounding box center [1060, 559] width 15 height 12
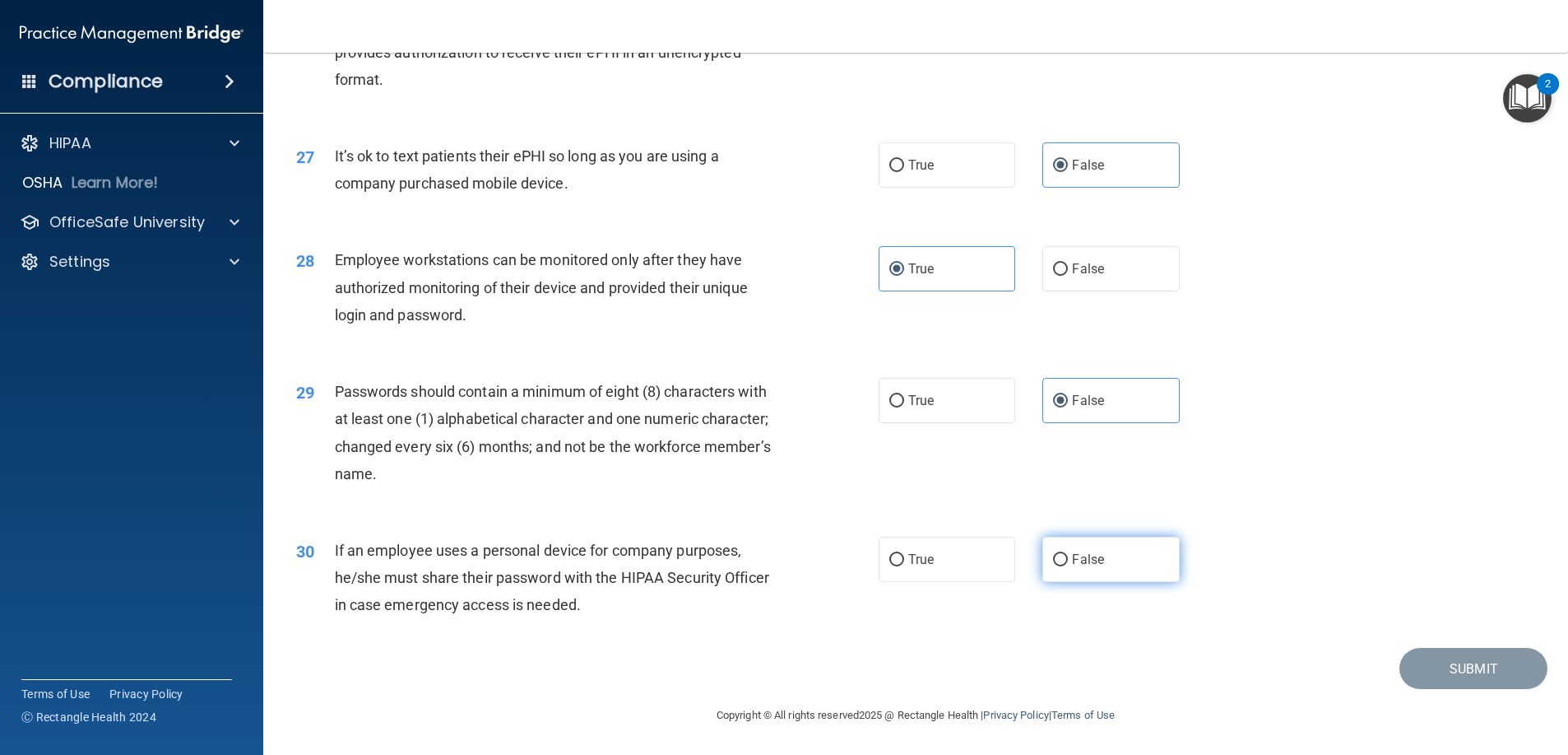
radio input "true"
click at [1420, 655] on button "Submit" at bounding box center [1473, 668] width 148 height 42
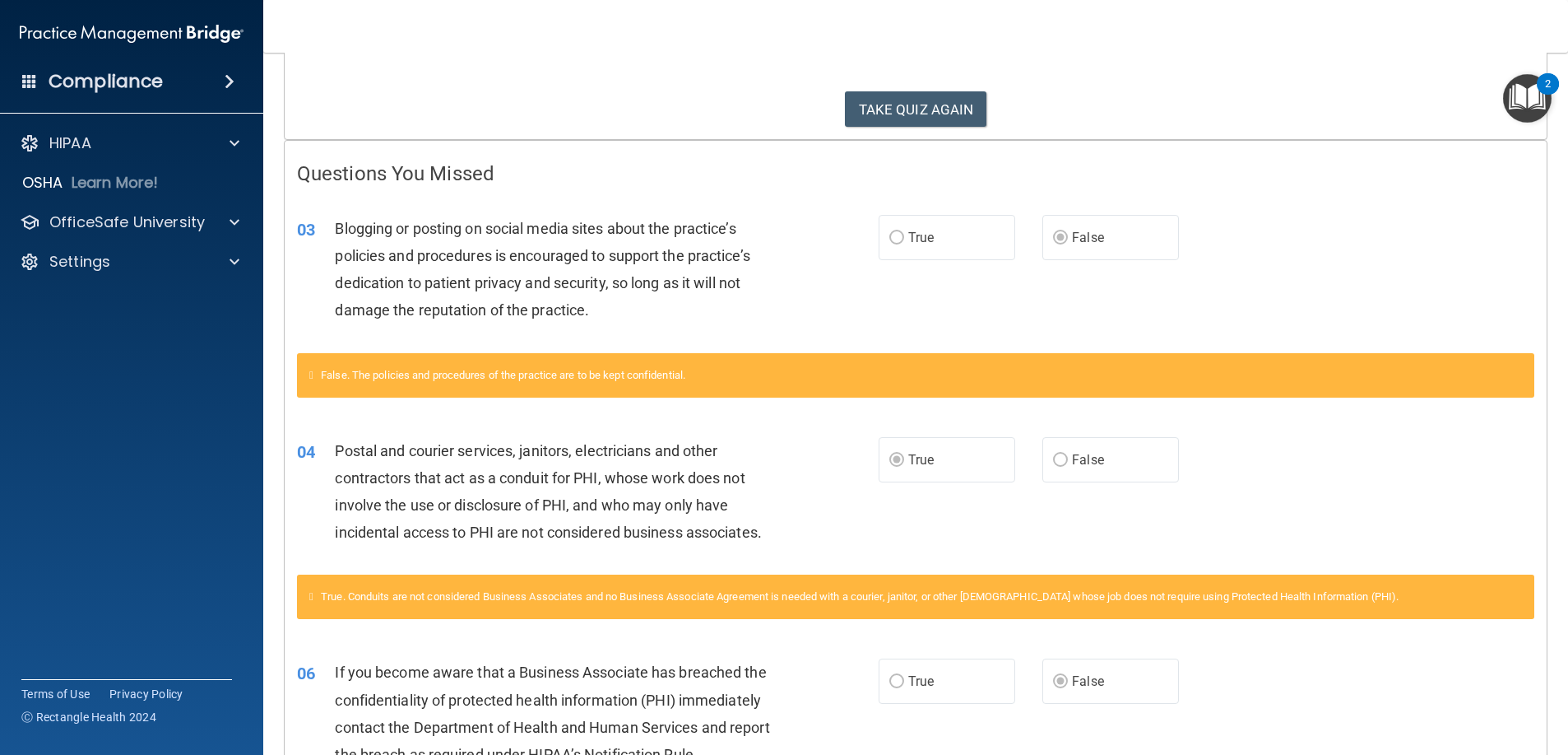
scroll to position [247, 0]
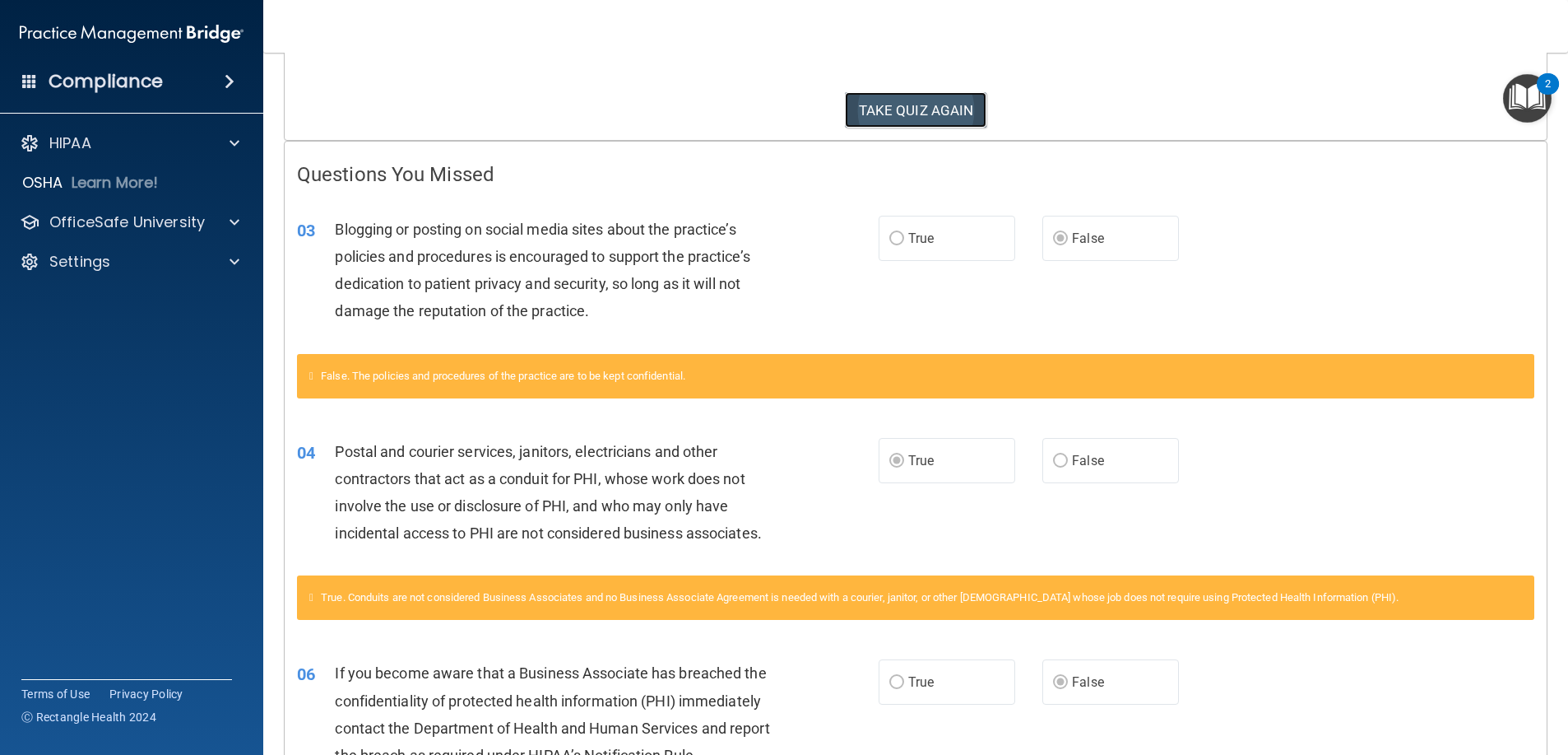
click at [917, 108] on button "TAKE QUIZ AGAIN" at bounding box center [916, 110] width 143 height 36
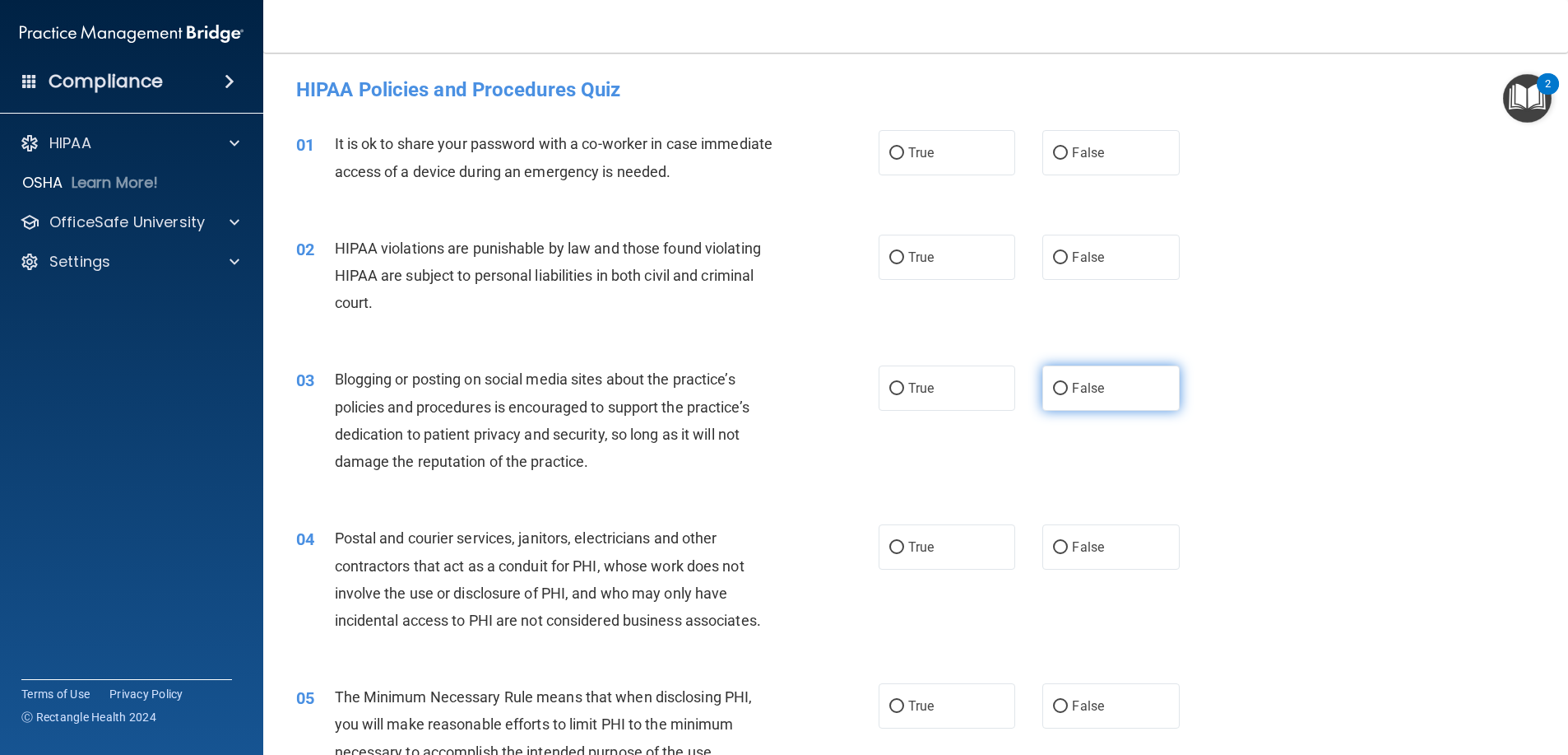
click at [1119, 388] on label "False" at bounding box center [1111, 388] width 137 height 46
click at [1068, 388] on input "False" at bounding box center [1060, 389] width 15 height 12
radio input "true"
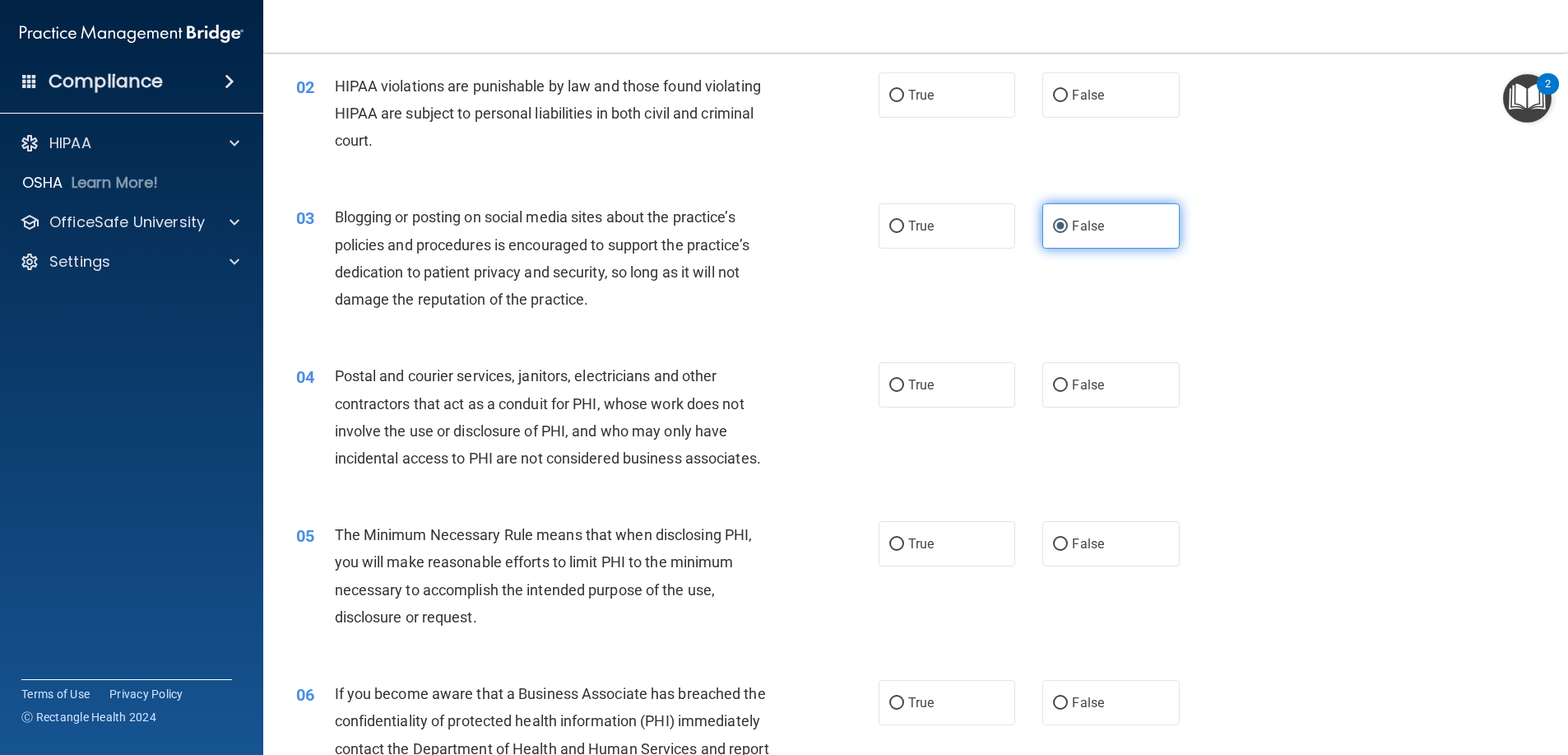
scroll to position [165, 0]
click at [1119, 389] on label "False" at bounding box center [1111, 382] width 137 height 46
click at [1068, 389] on input "False" at bounding box center [1060, 382] width 15 height 12
radio input "true"
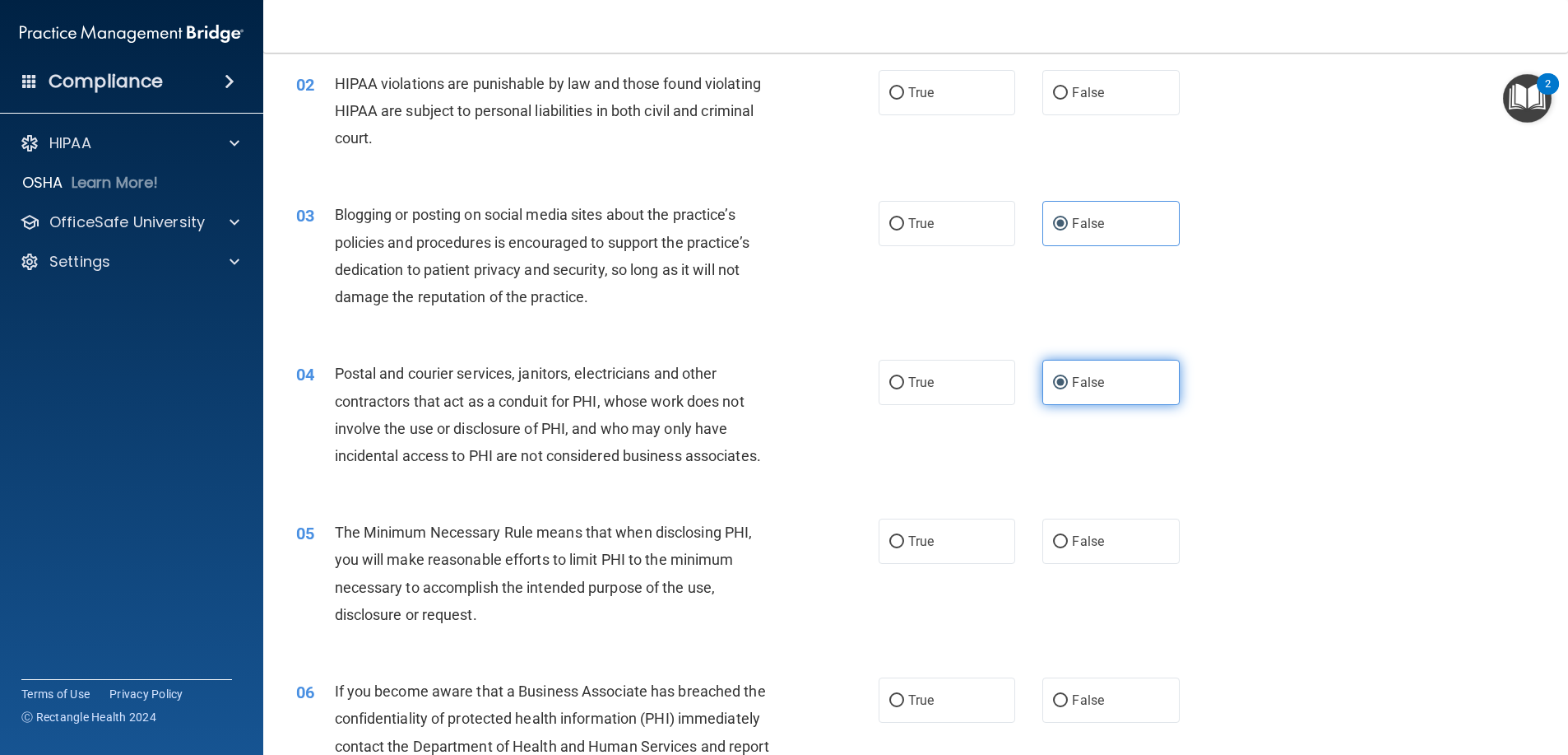
click at [1115, 390] on label "False" at bounding box center [1111, 382] width 137 height 46
click at [1068, 390] on input "False" at bounding box center [1060, 382] width 15 height 12
click at [974, 376] on label "True" at bounding box center [947, 382] width 137 height 46
click at [904, 377] on input "True" at bounding box center [896, 382] width 15 height 12
radio input "true"
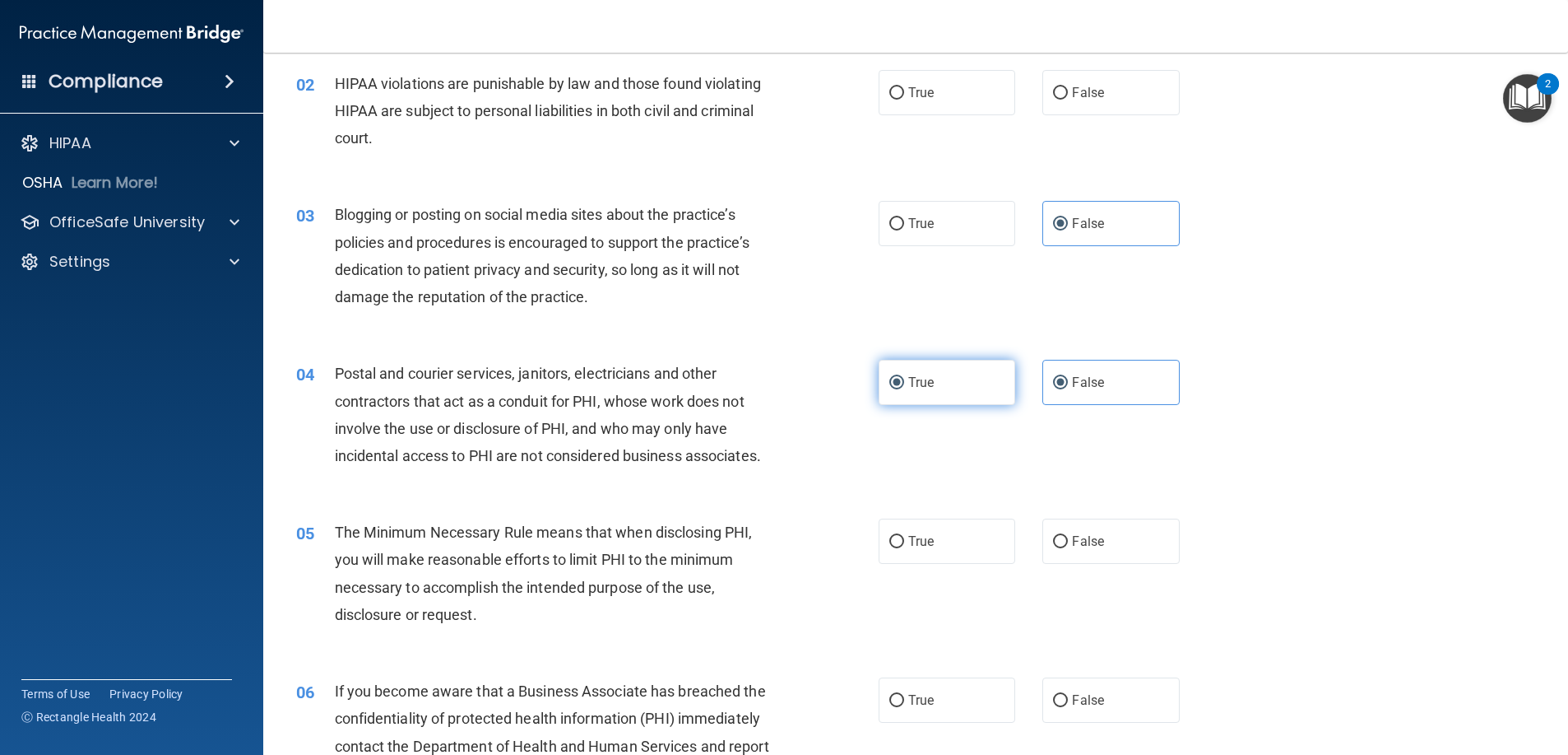
radio input "false"
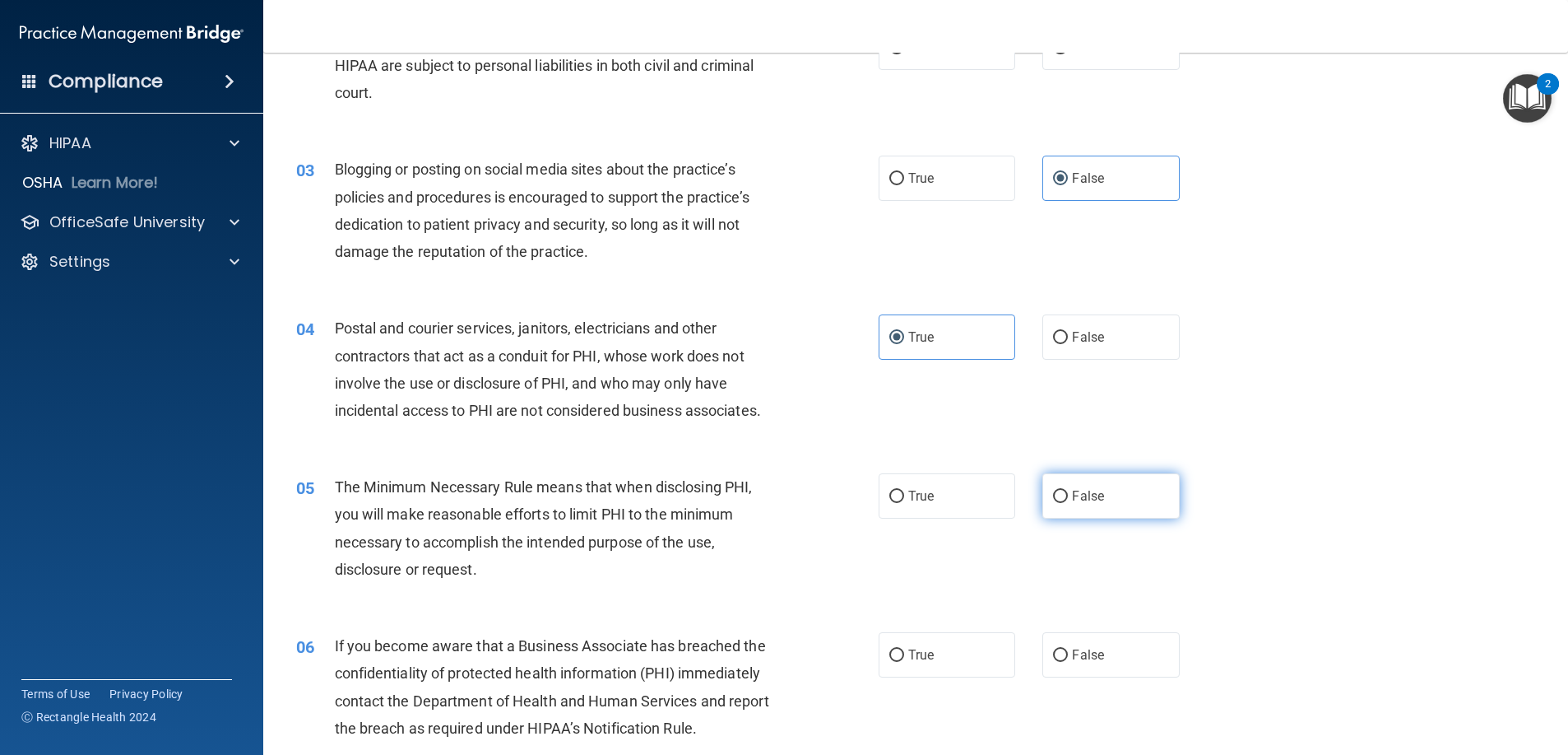
scroll to position [247, 0]
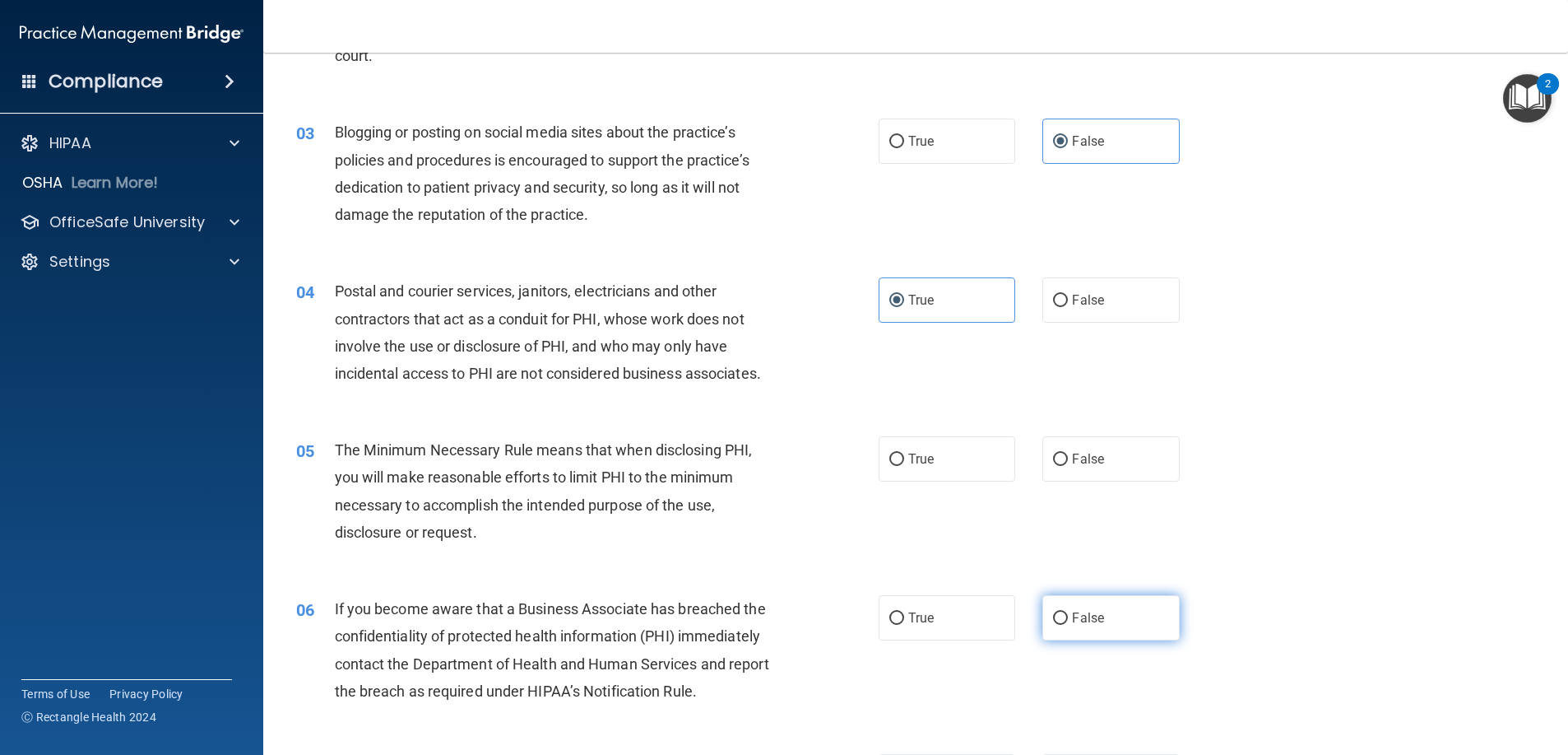
click at [1088, 613] on span "False" at bounding box center [1087, 617] width 32 height 16
click at [1068, 613] on input "False" at bounding box center [1060, 618] width 15 height 12
radio input "true"
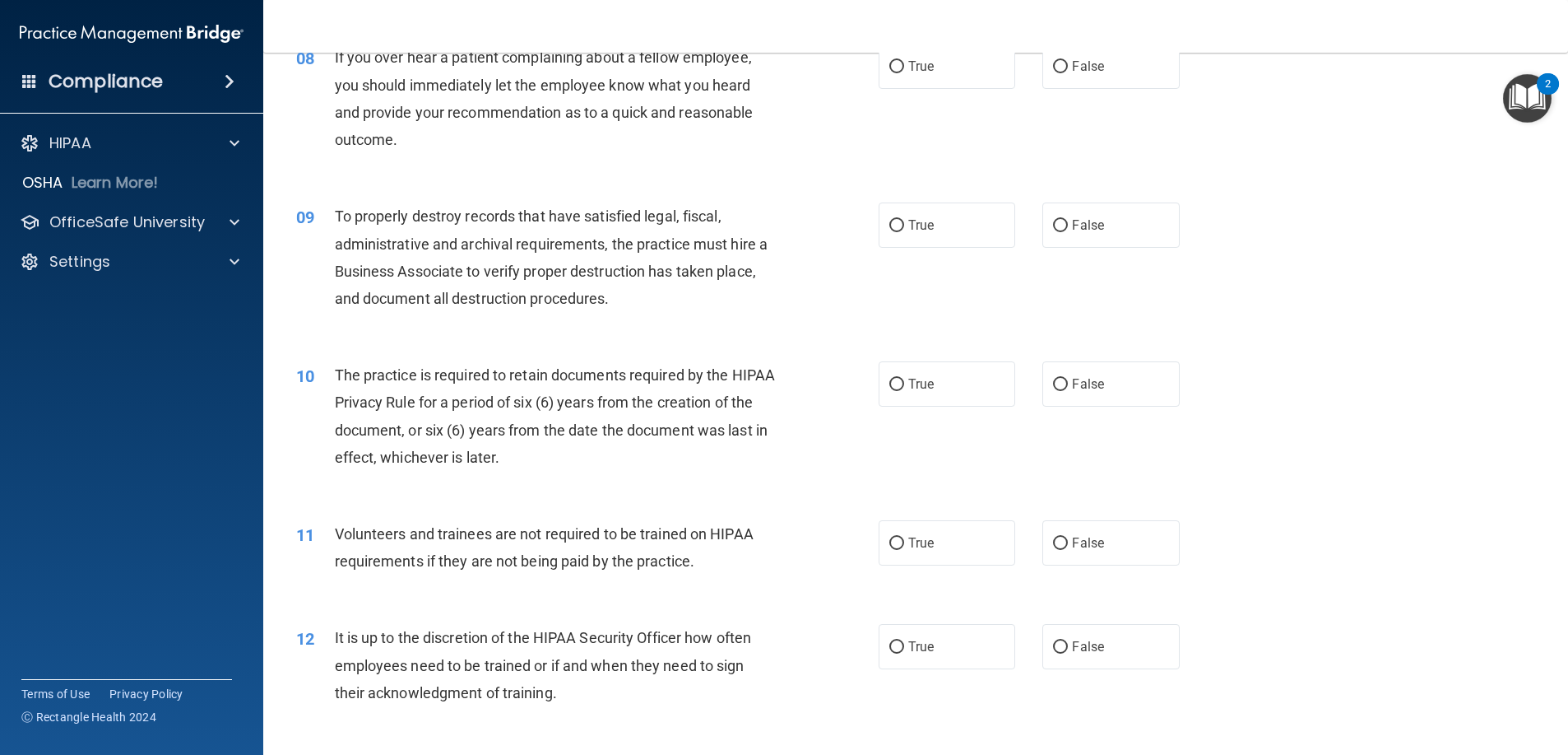
scroll to position [1070, 0]
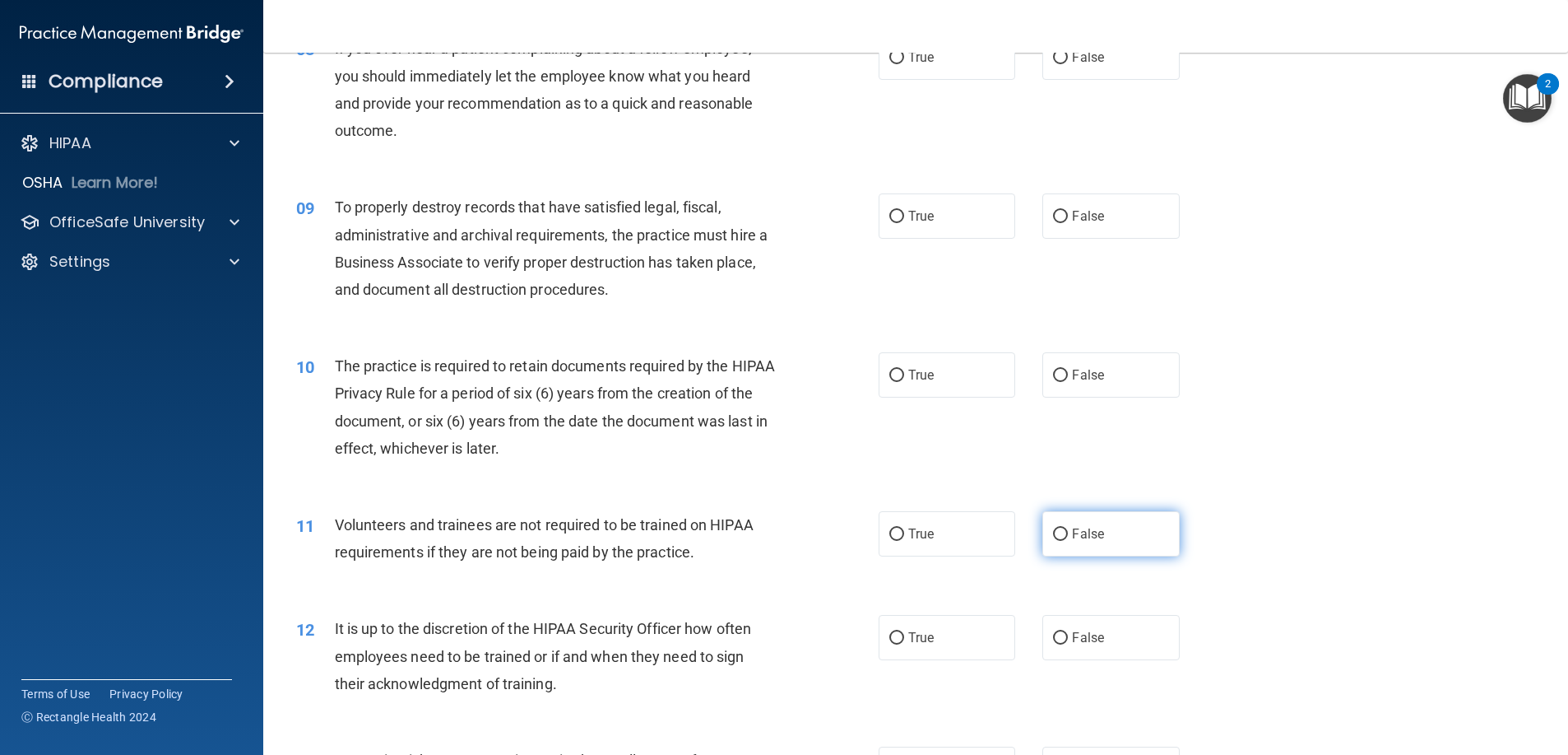
click at [1062, 537] on label "False" at bounding box center [1111, 533] width 137 height 46
click at [1062, 537] on input "False" at bounding box center [1060, 534] width 15 height 12
radio input "true"
click at [1084, 644] on span "False" at bounding box center [1087, 637] width 32 height 16
click at [1068, 644] on input "False" at bounding box center [1060, 638] width 15 height 12
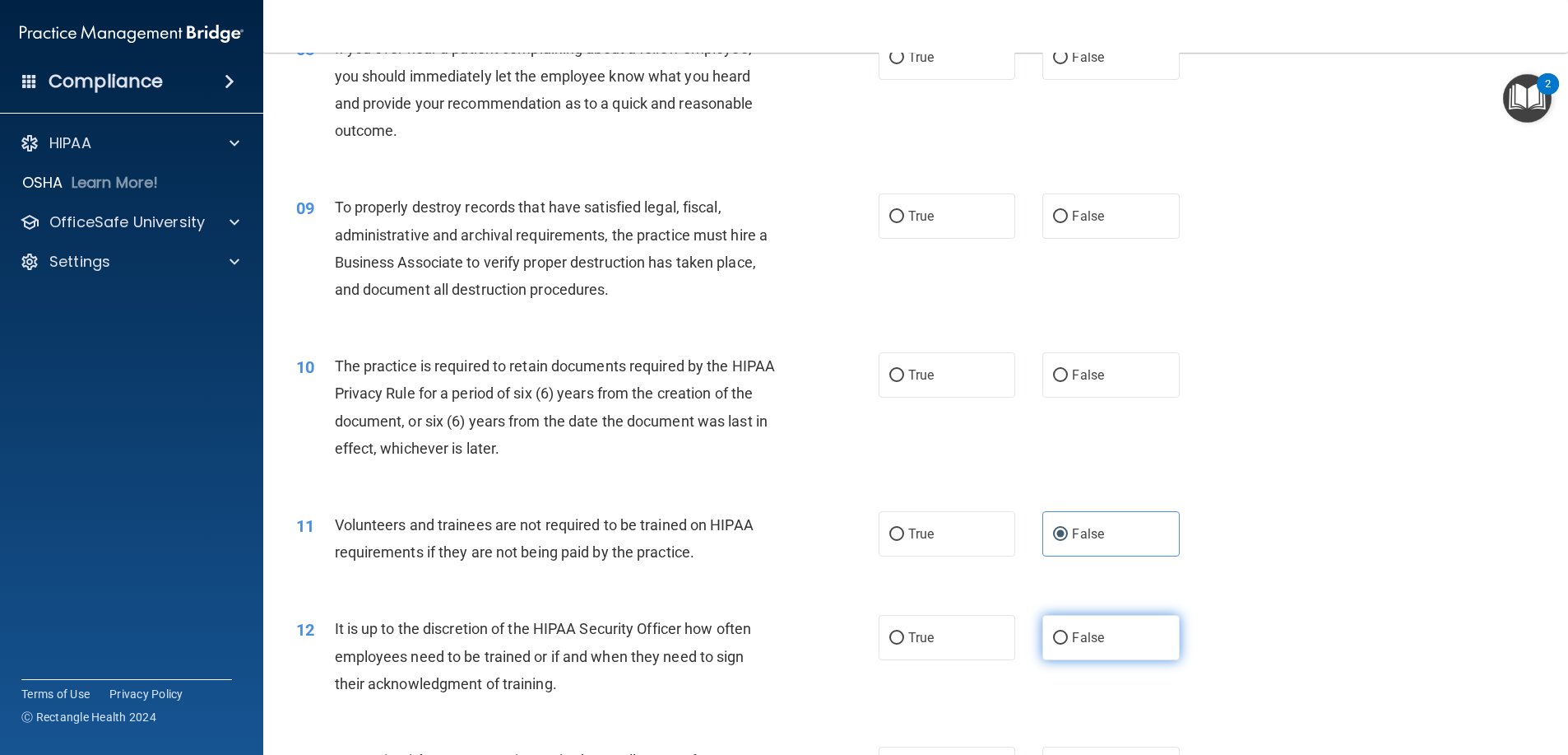
radio input "true"
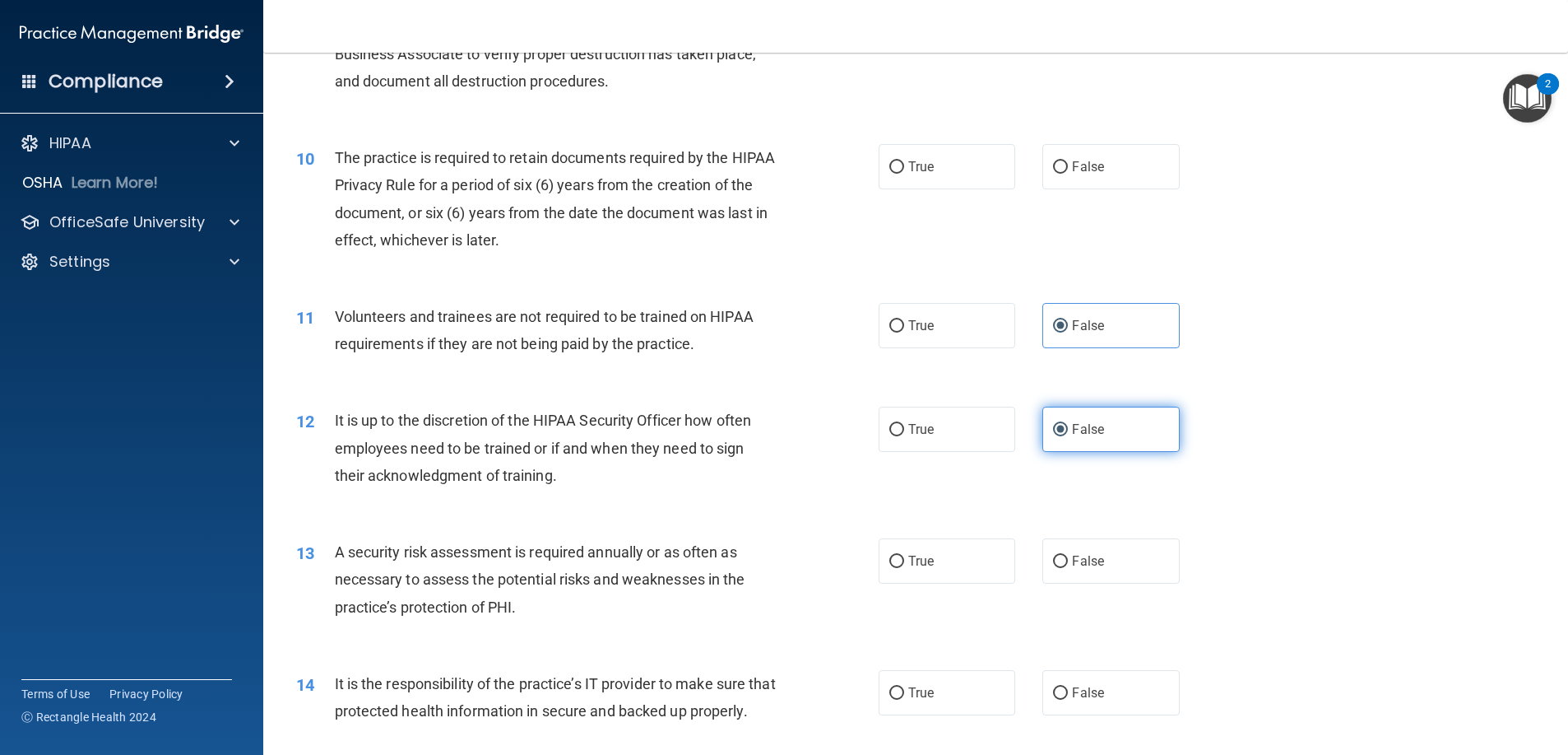
scroll to position [1317, 0]
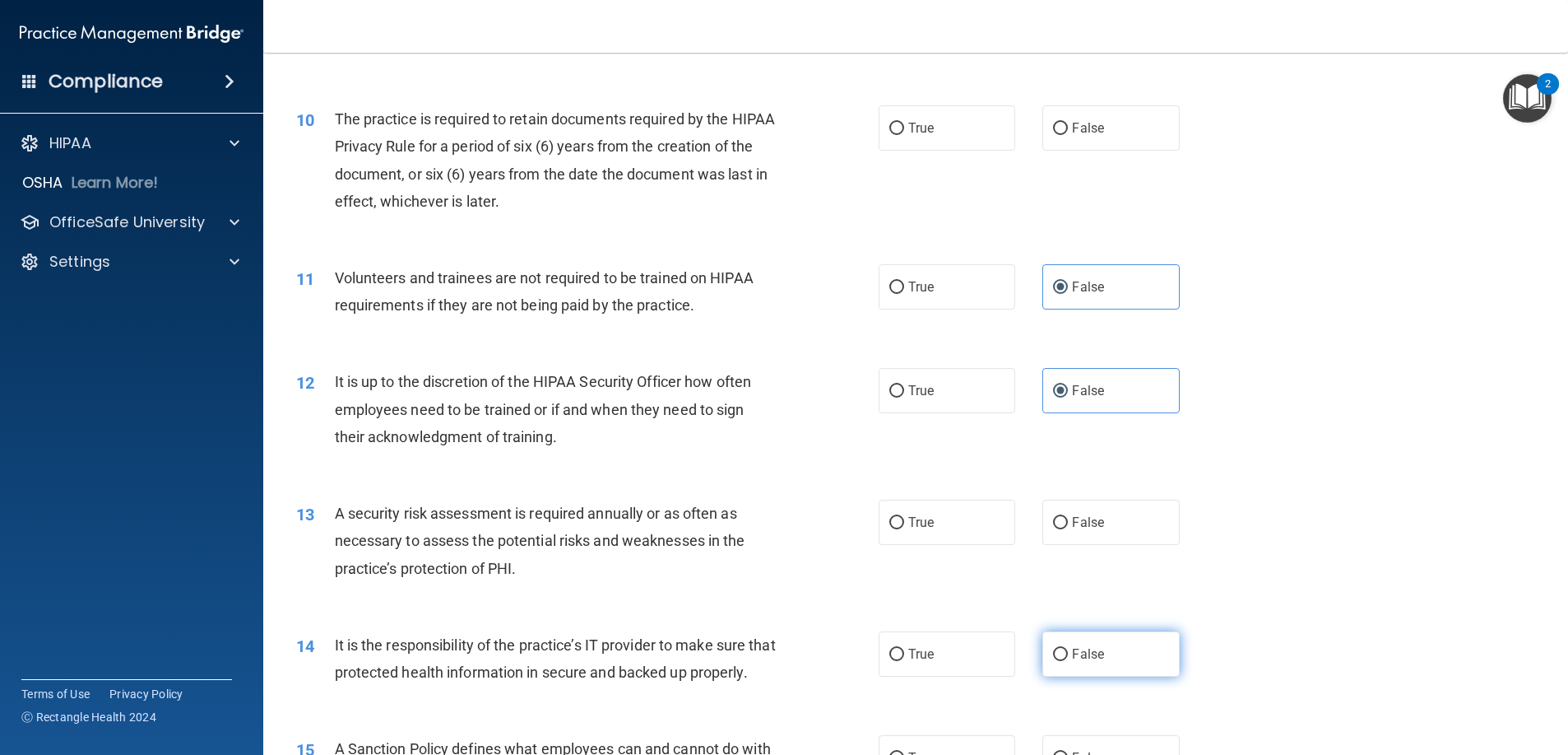
click at [1084, 636] on label "False" at bounding box center [1111, 653] width 137 height 46
click at [1068, 649] on input "False" at bounding box center [1060, 654] width 15 height 12
radio input "true"
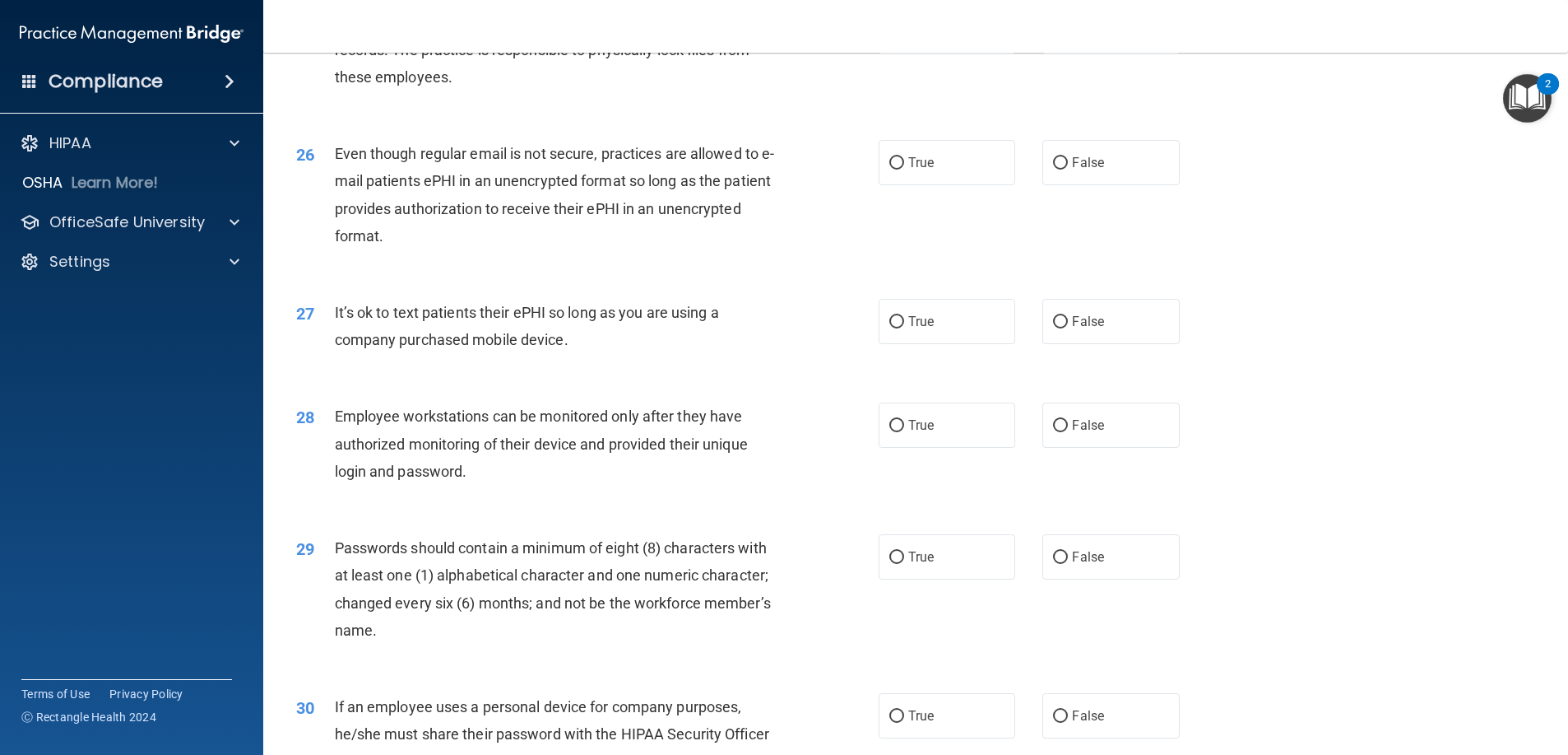
scroll to position [3210, 0]
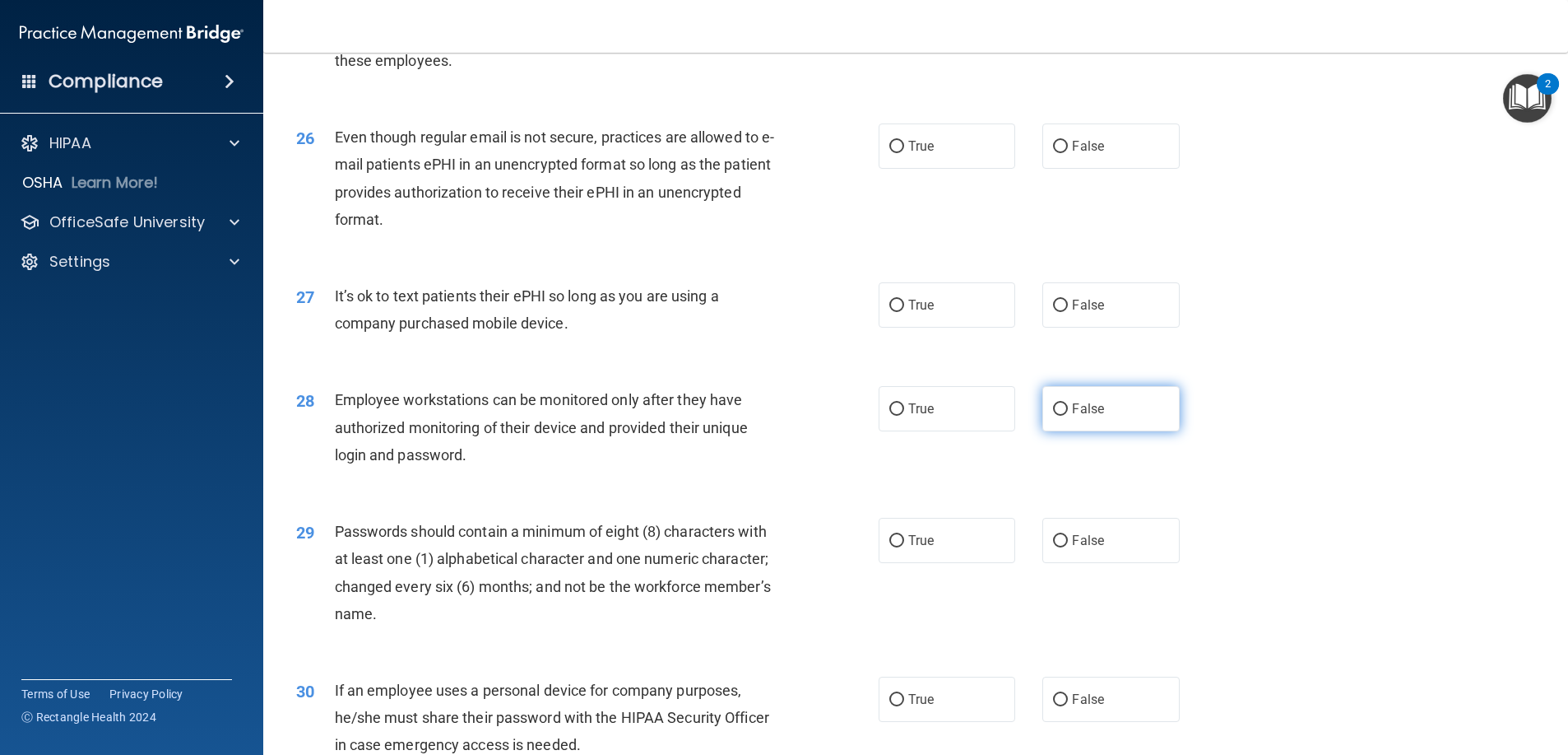
click at [1084, 426] on label "False" at bounding box center [1111, 408] width 137 height 46
click at [1068, 416] on input "False" at bounding box center [1060, 409] width 15 height 12
radio input "true"
click at [987, 563] on label "True" at bounding box center [947, 540] width 137 height 46
click at [904, 547] on input "True" at bounding box center [896, 541] width 15 height 12
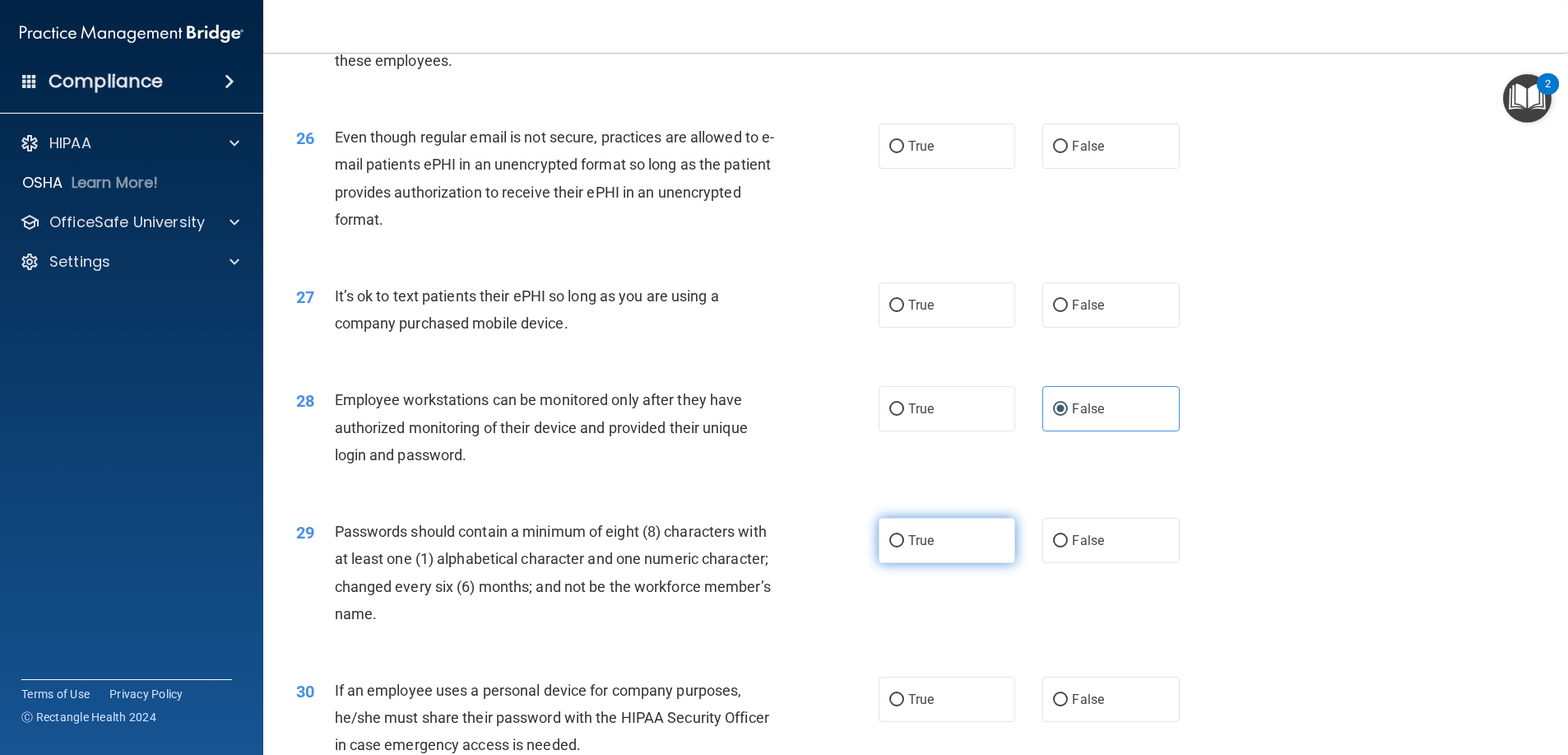
radio input "true"
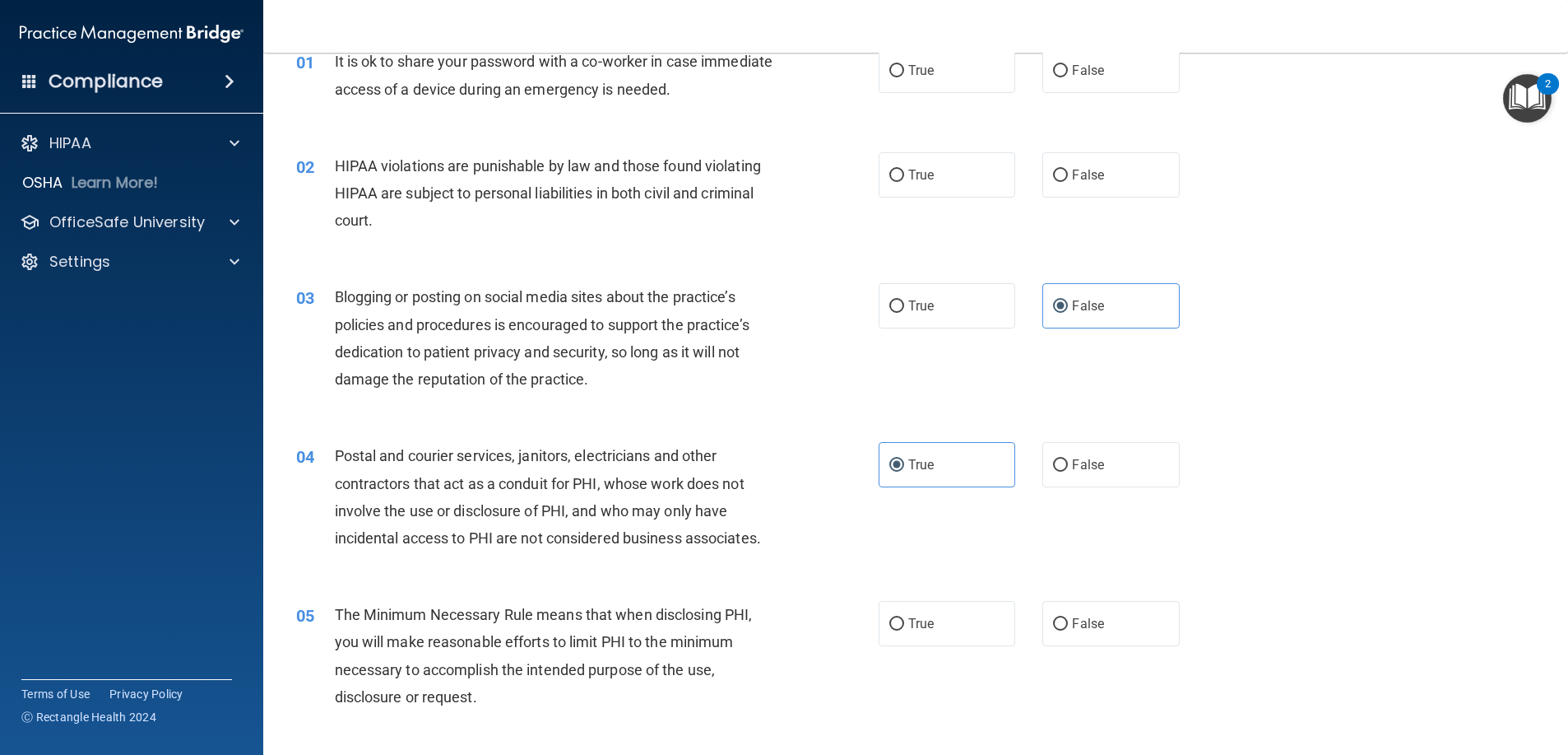
scroll to position [0, 0]
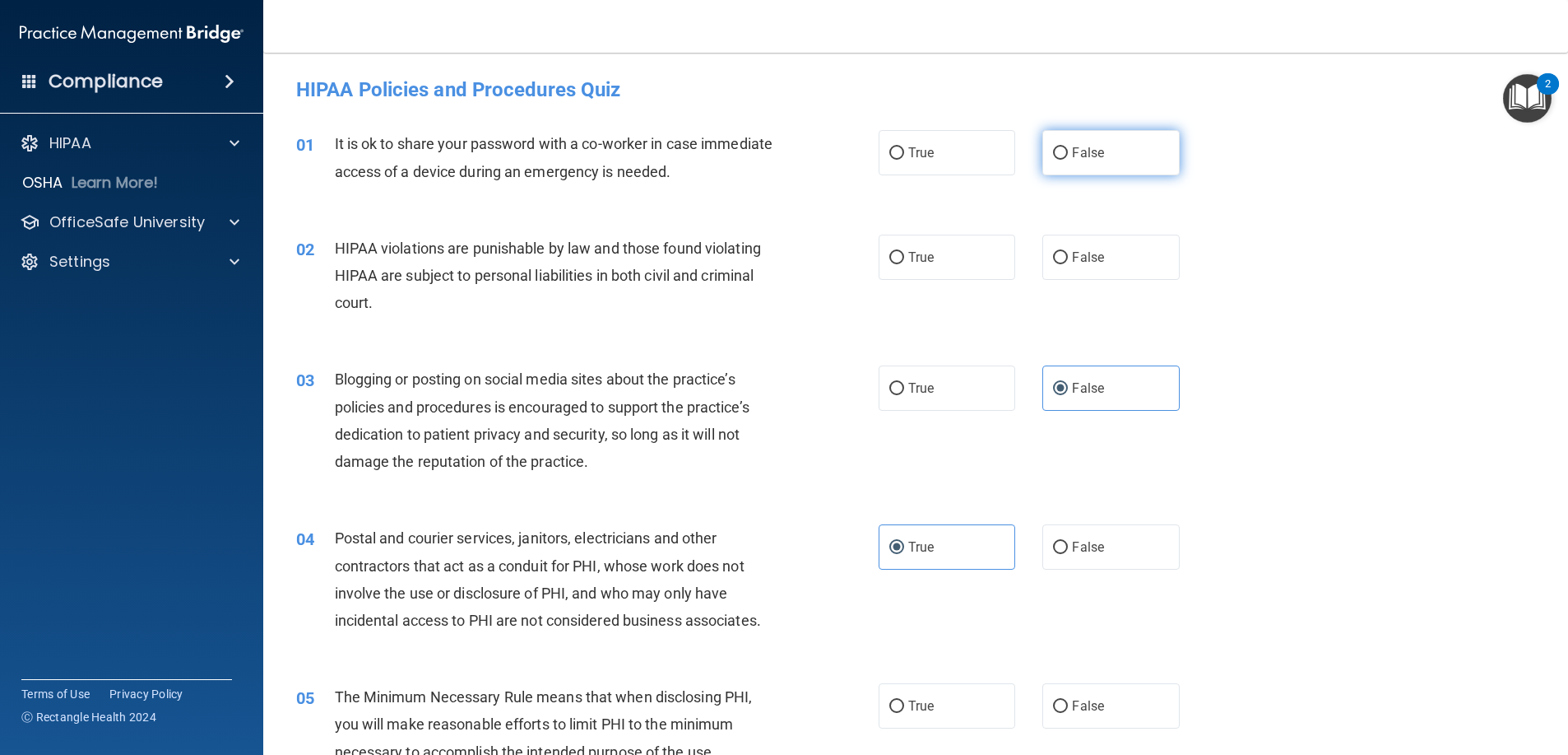
click at [1096, 137] on label "False" at bounding box center [1111, 153] width 137 height 46
click at [1068, 147] on input "False" at bounding box center [1060, 153] width 15 height 12
radio input "true"
click at [957, 248] on label "True" at bounding box center [947, 257] width 137 height 46
click at [904, 252] on input "True" at bounding box center [896, 257] width 15 height 12
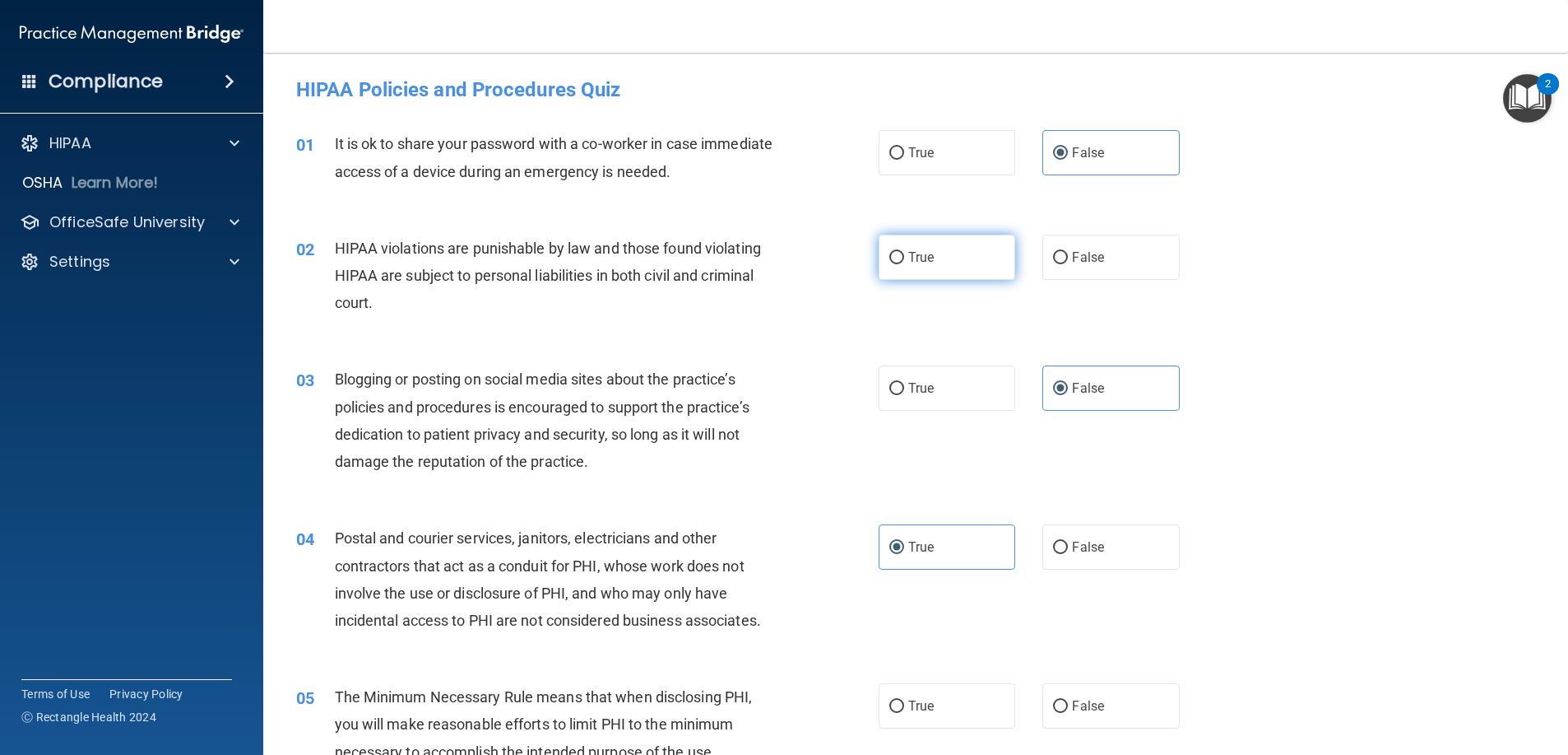
radio input "true"
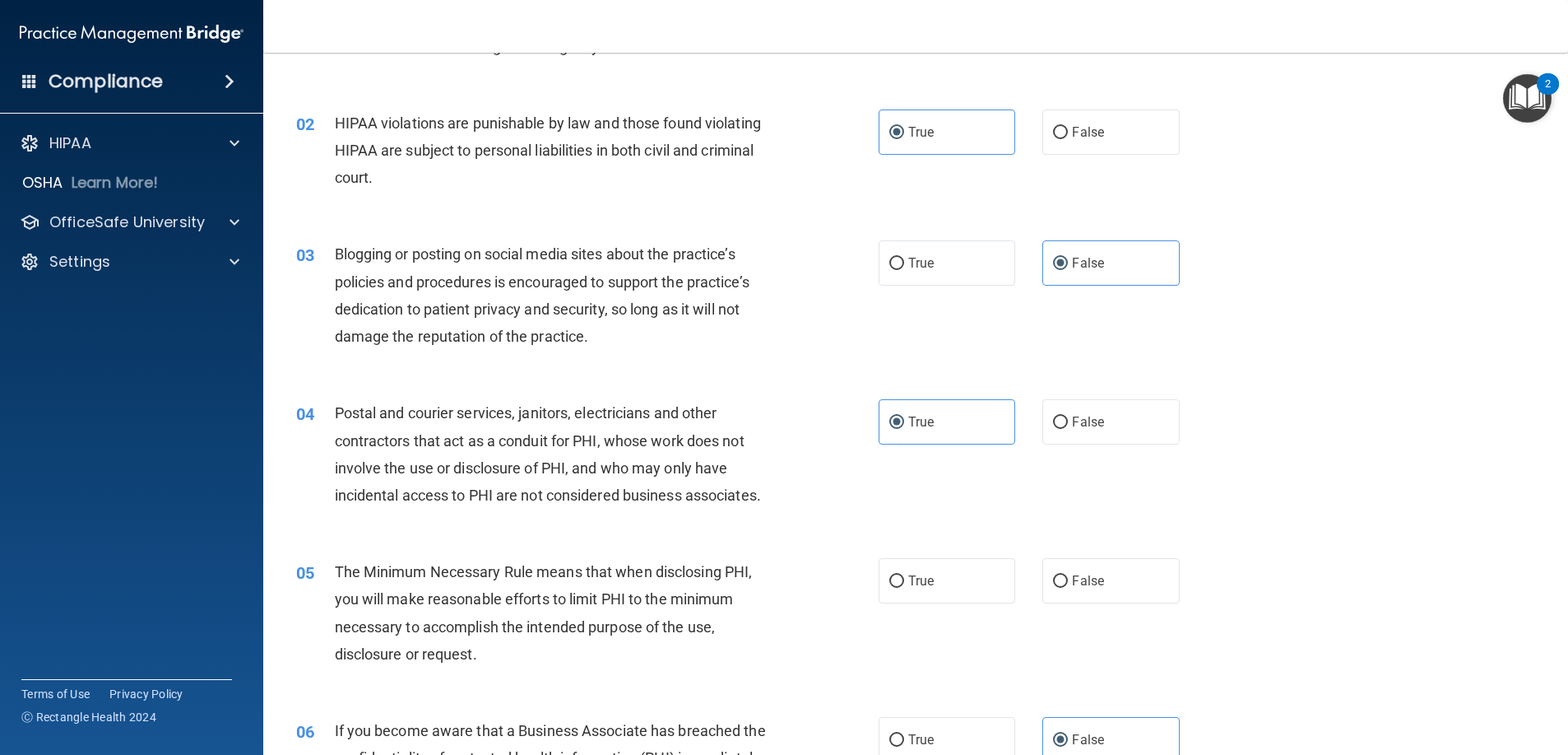
scroll to position [247, 0]
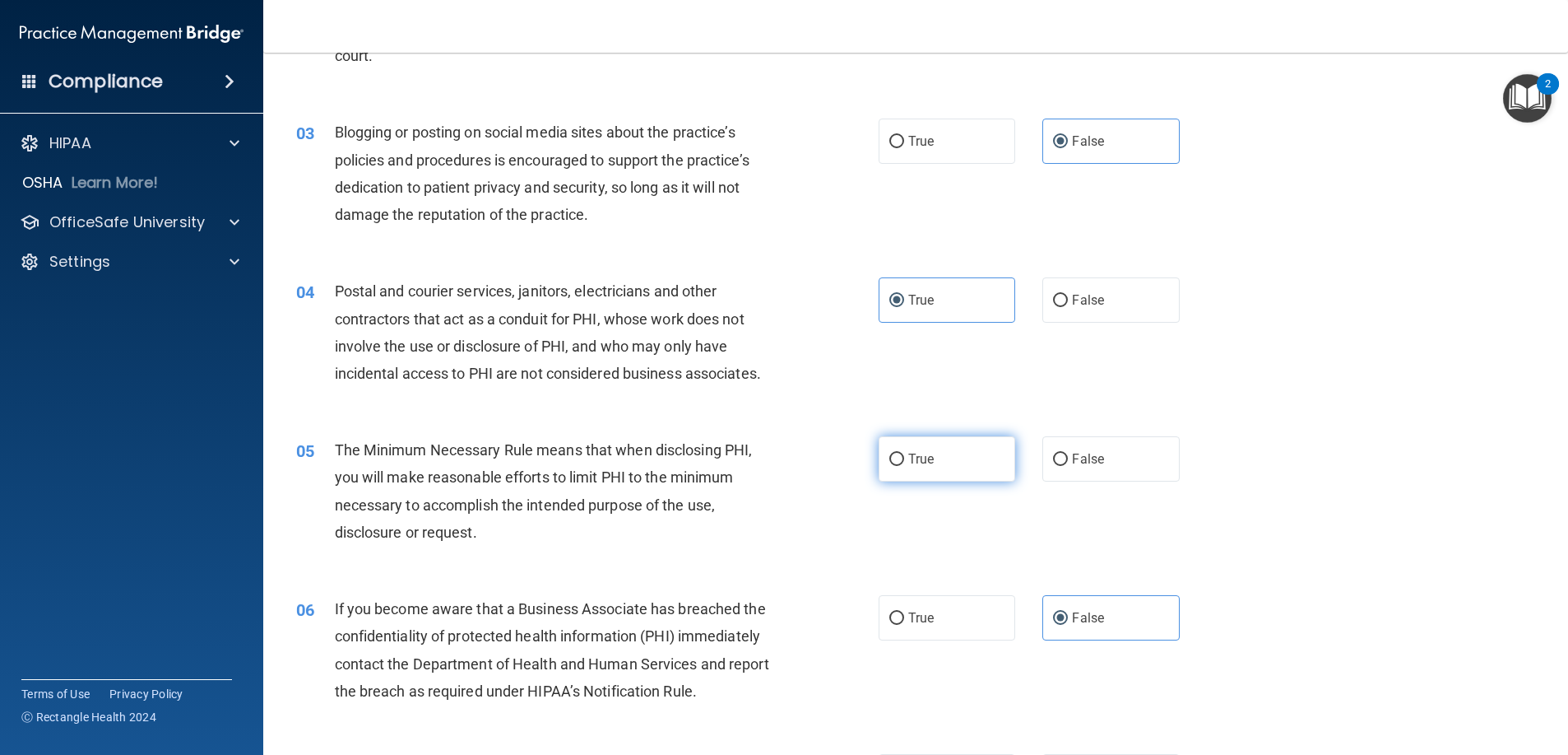
click at [963, 457] on label "True" at bounding box center [947, 459] width 137 height 46
click at [904, 457] on input "True" at bounding box center [896, 460] width 15 height 12
radio input "true"
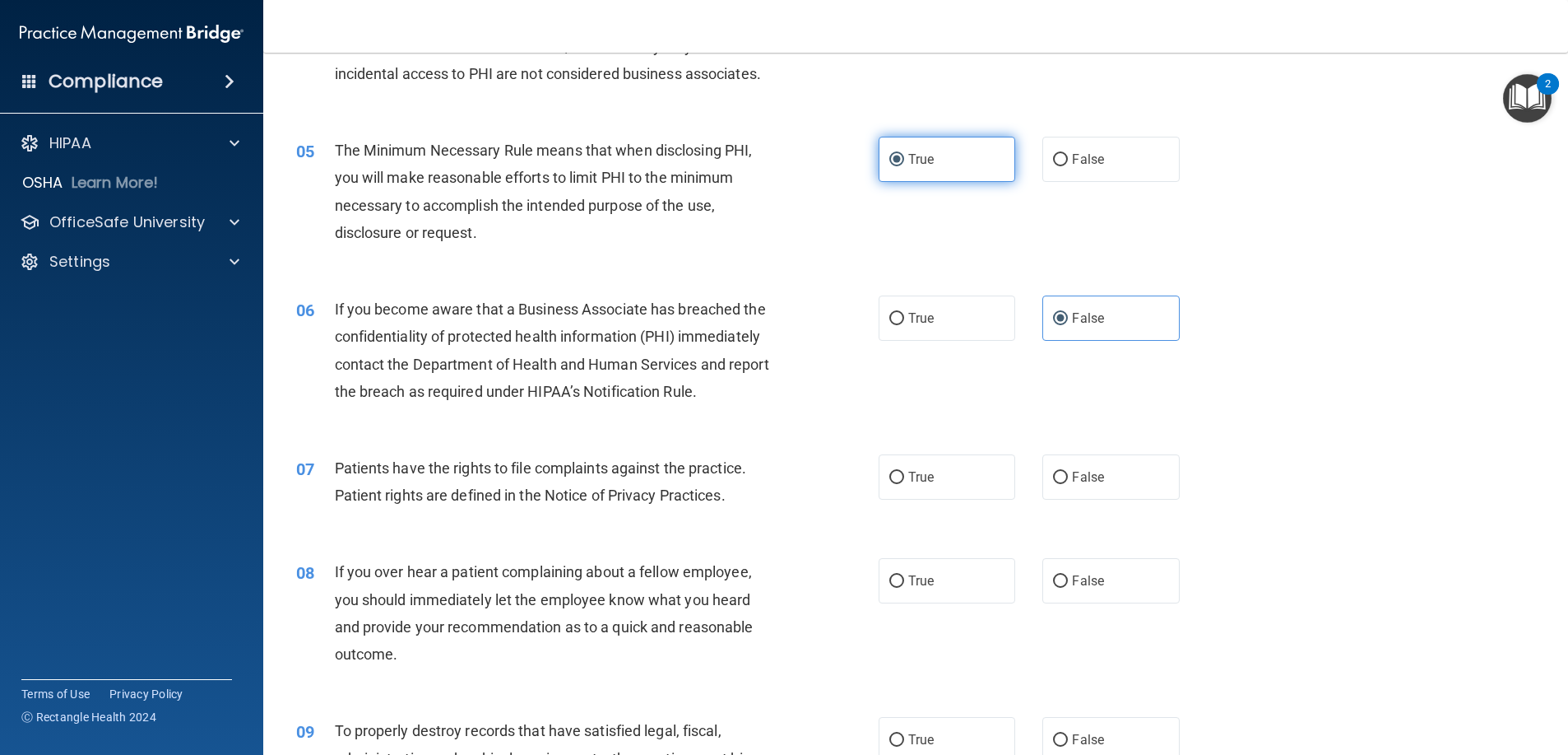
scroll to position [576, 0]
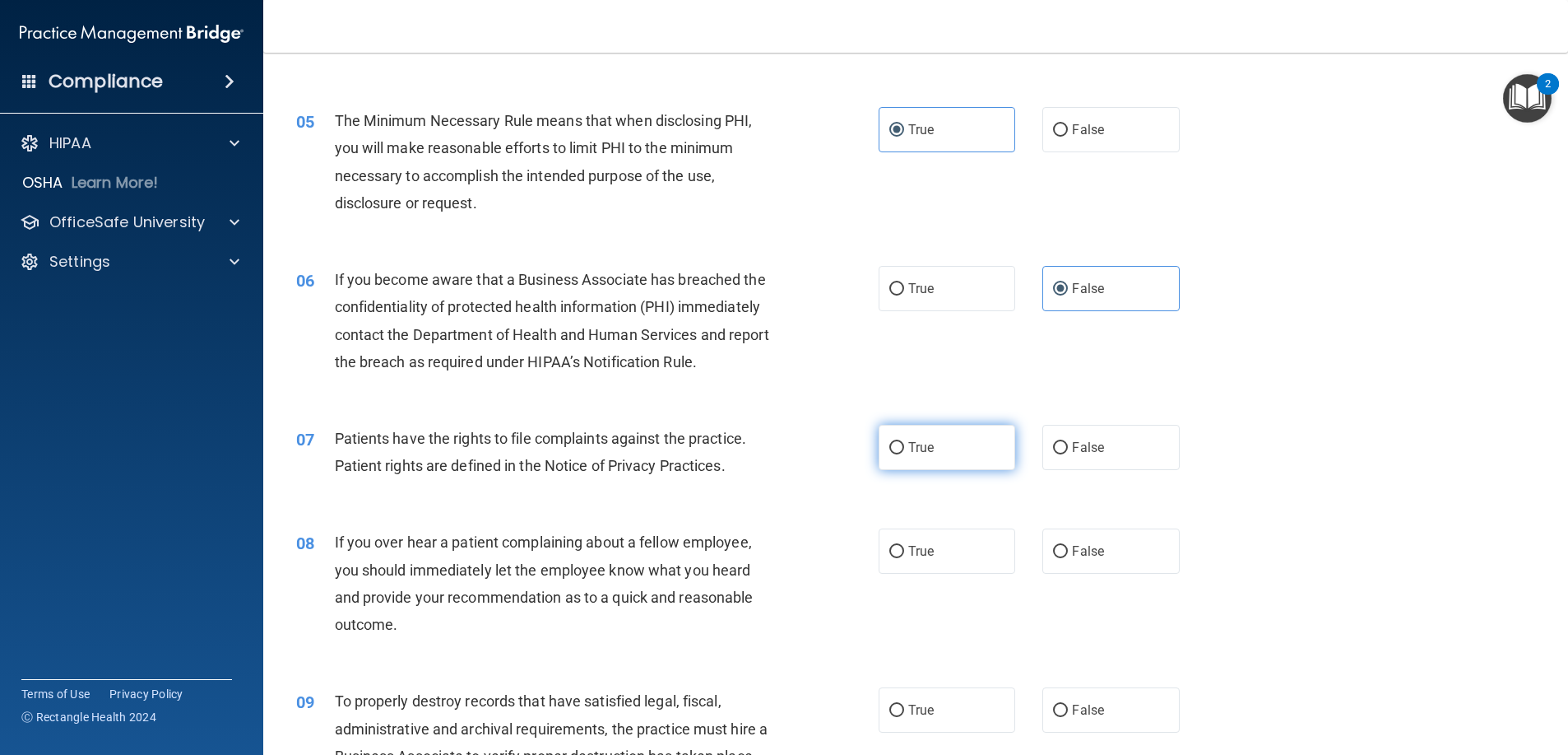
click at [966, 461] on label "True" at bounding box center [947, 447] width 137 height 46
click at [904, 454] on input "True" at bounding box center [896, 447] width 15 height 12
radio input "true"
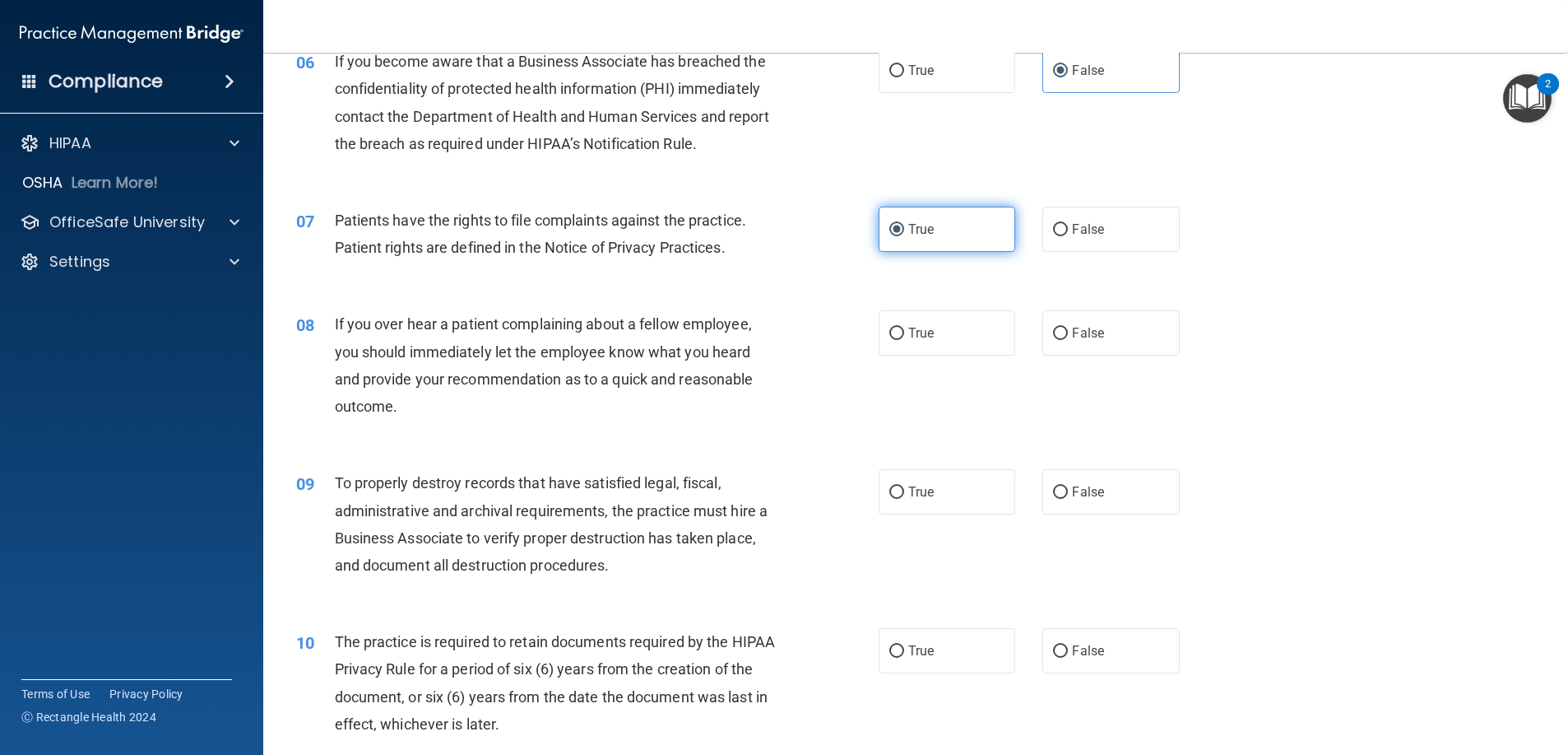
scroll to position [823, 0]
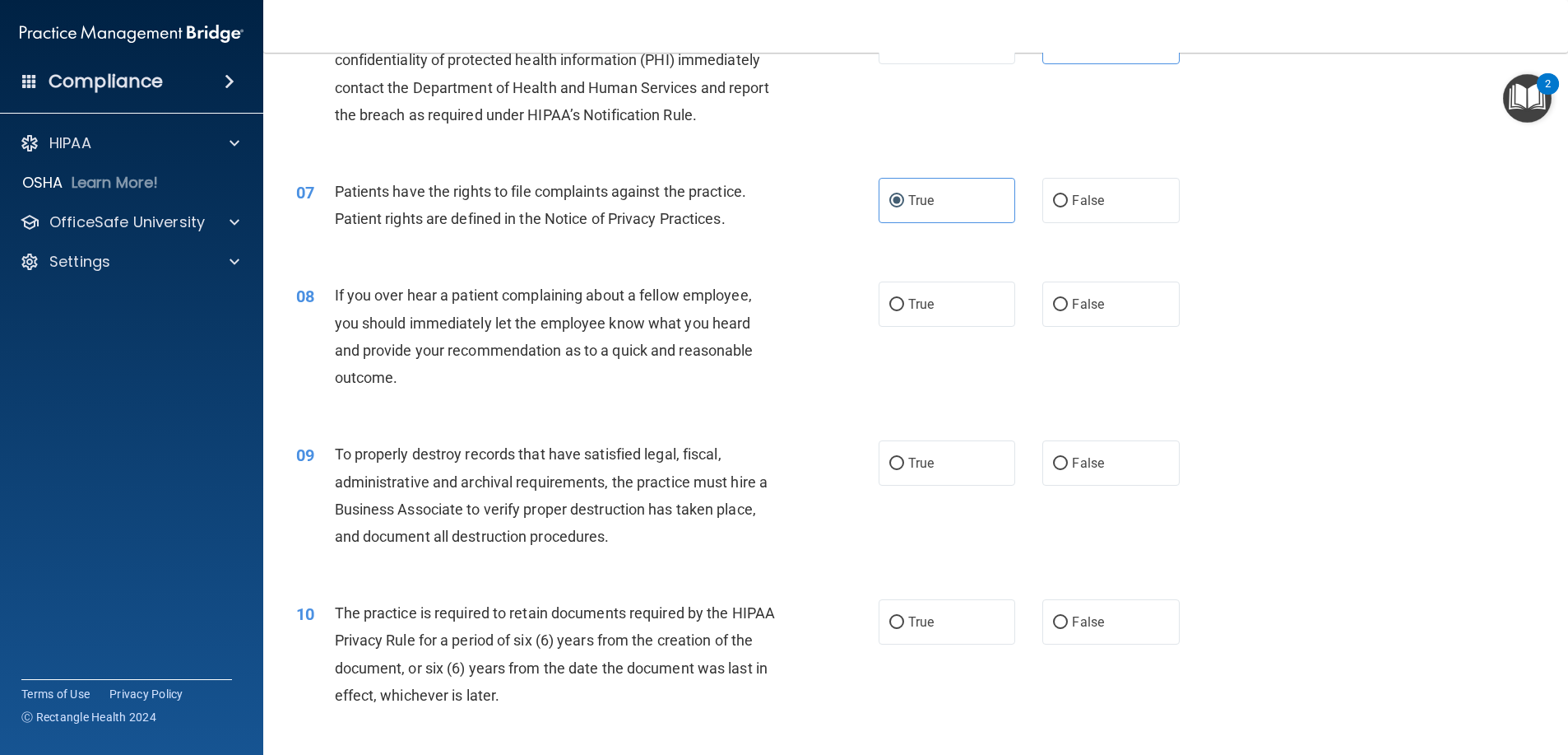
click at [1132, 336] on div "08 If you over hear a patient complaining about a fellow employee, you should i…" at bounding box center [916, 340] width 1263 height 158
click at [1108, 314] on label "False" at bounding box center [1111, 304] width 137 height 46
click at [1068, 311] on input "False" at bounding box center [1060, 305] width 15 height 12
radio input "true"
click at [1100, 465] on label "False" at bounding box center [1111, 462] width 137 height 46
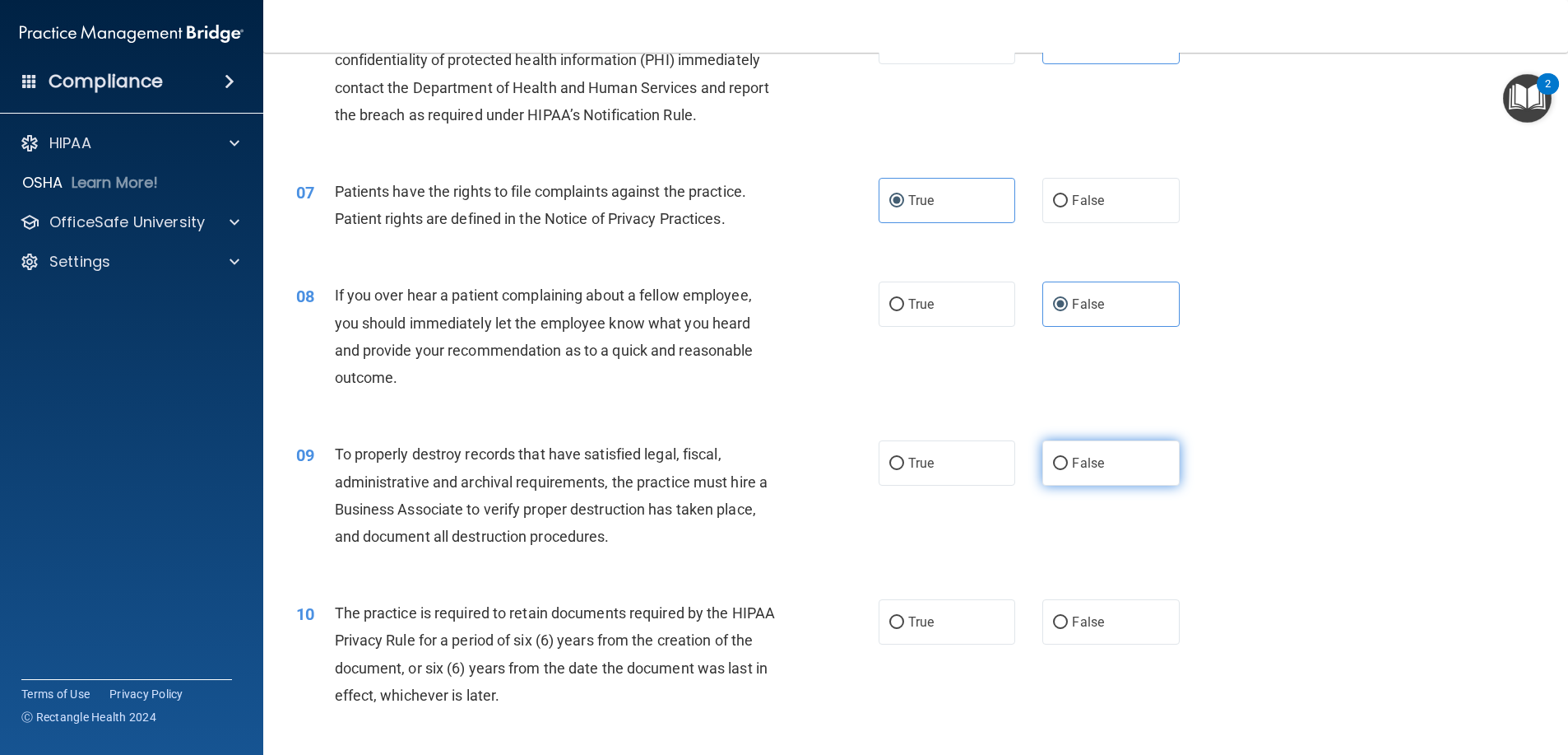
click at [1068, 465] on input "False" at bounding box center [1060, 463] width 15 height 12
radio input "true"
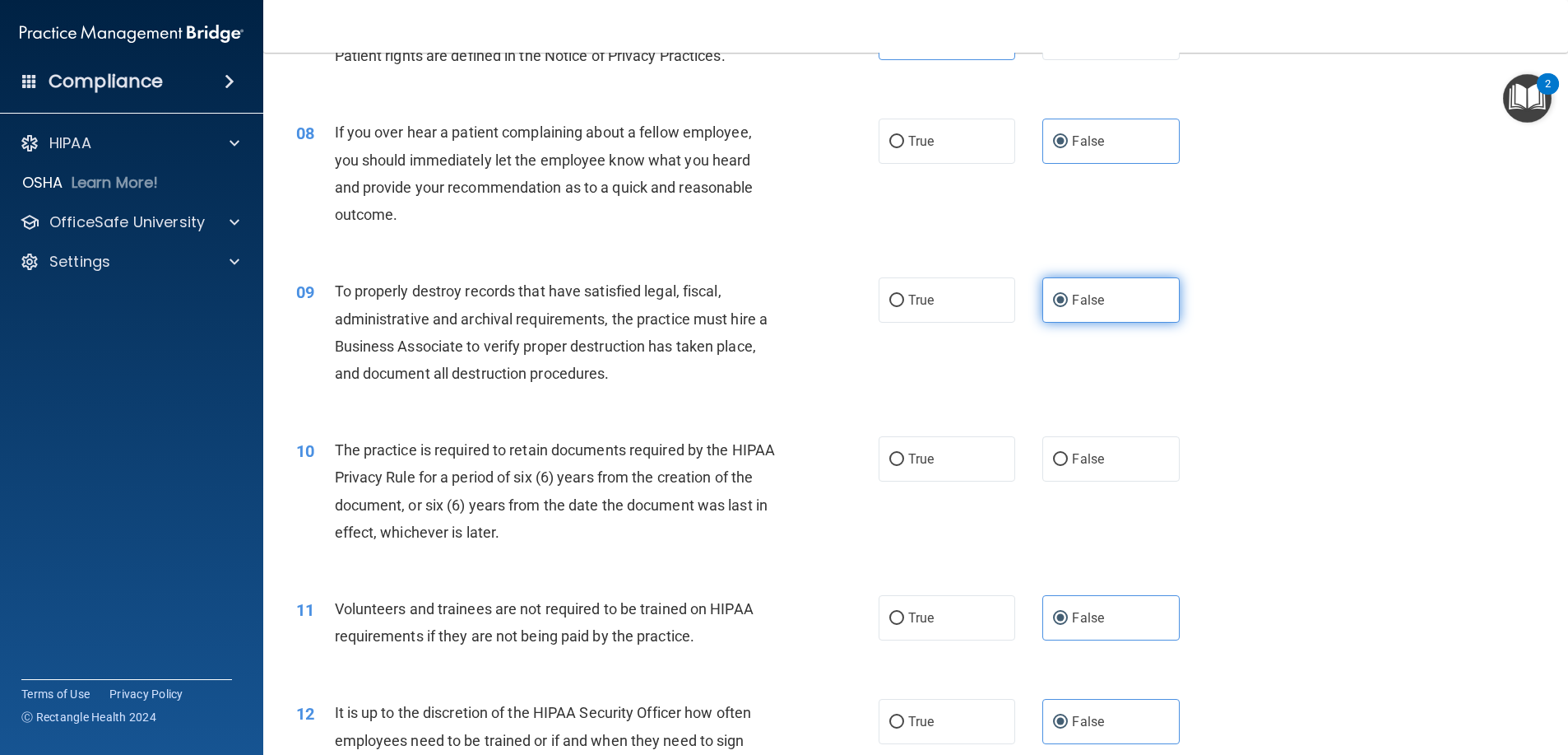
scroll to position [1070, 0]
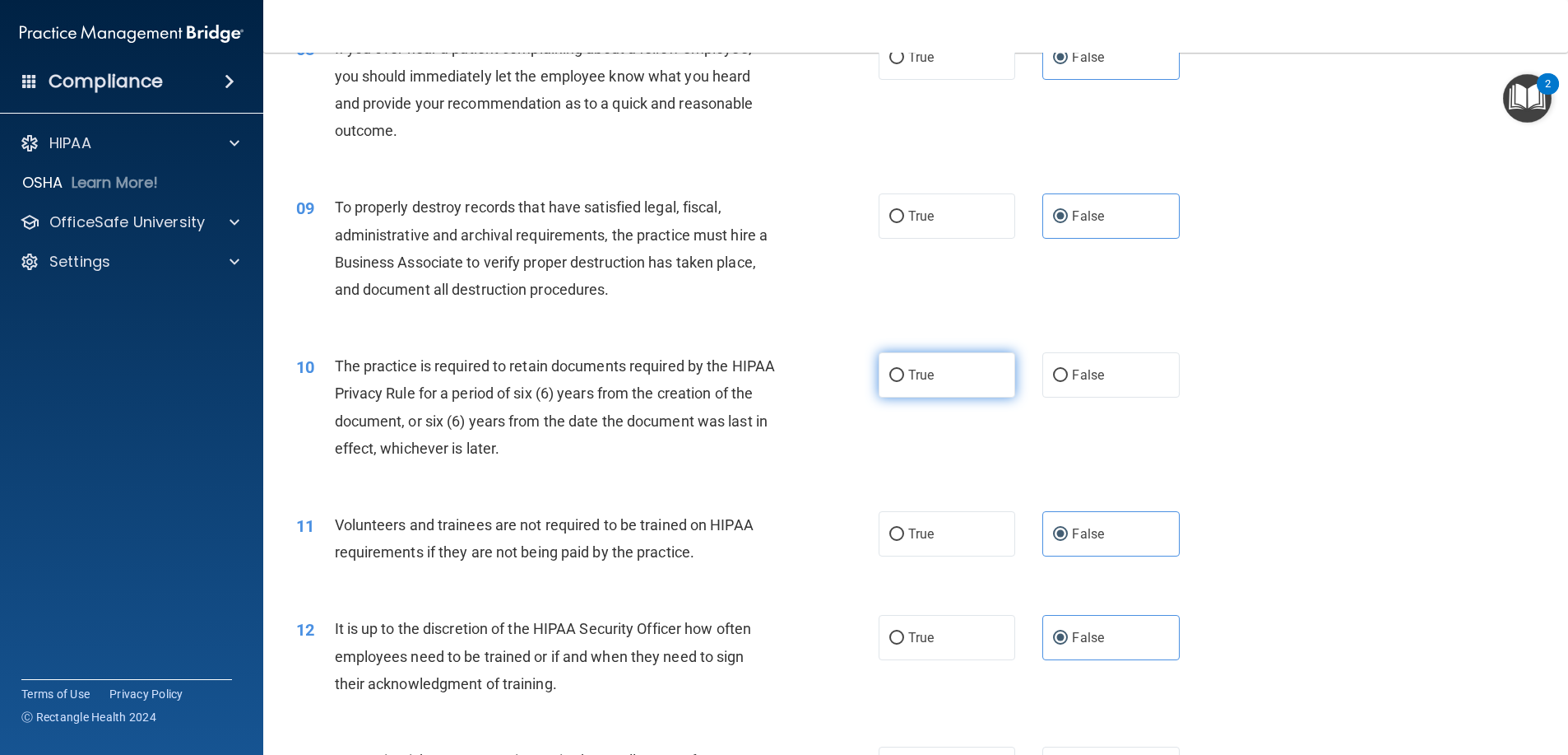
click at [997, 383] on label "True" at bounding box center [947, 375] width 137 height 46
click at [904, 382] on input "True" at bounding box center [896, 375] width 15 height 12
radio input "true"
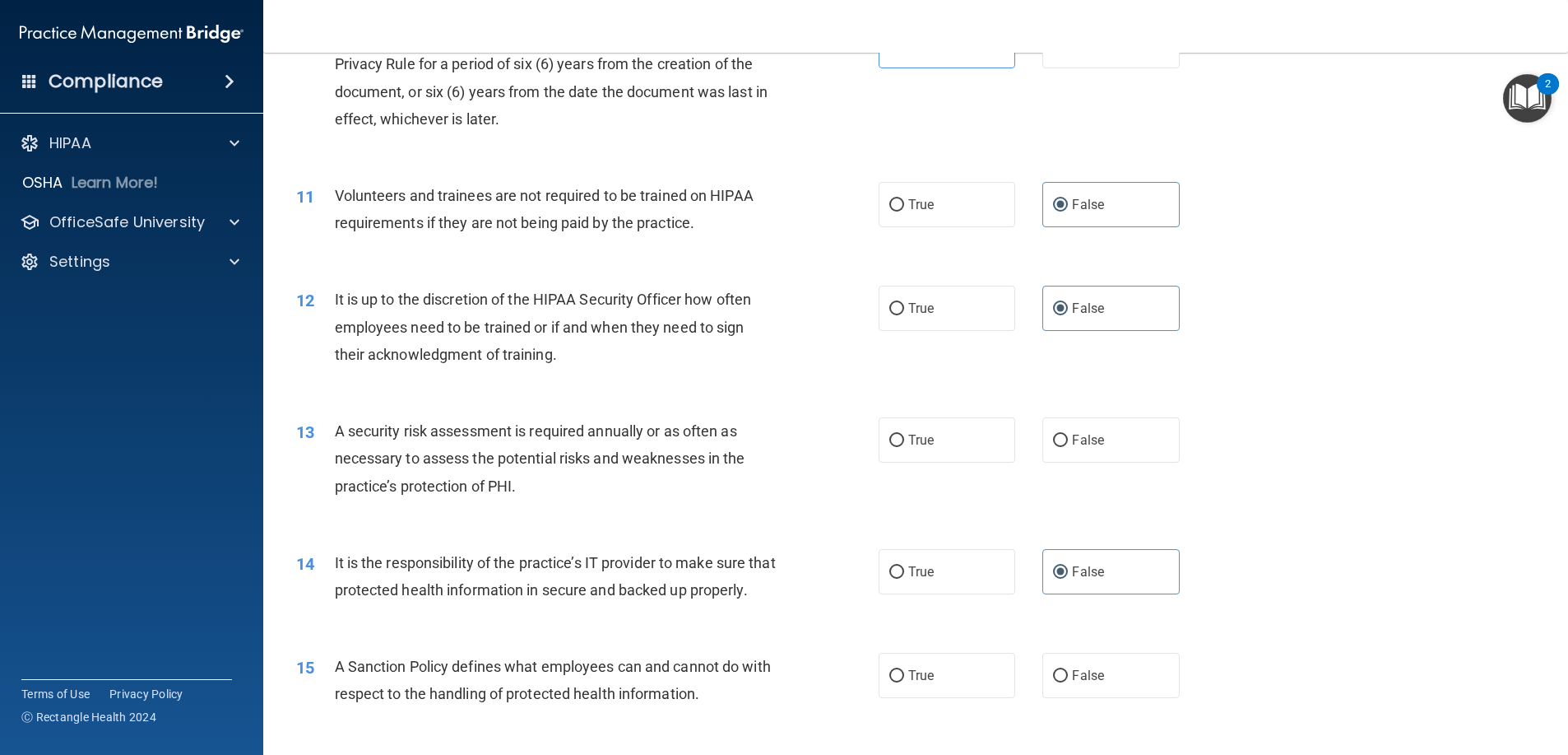
scroll to position [1481, 0]
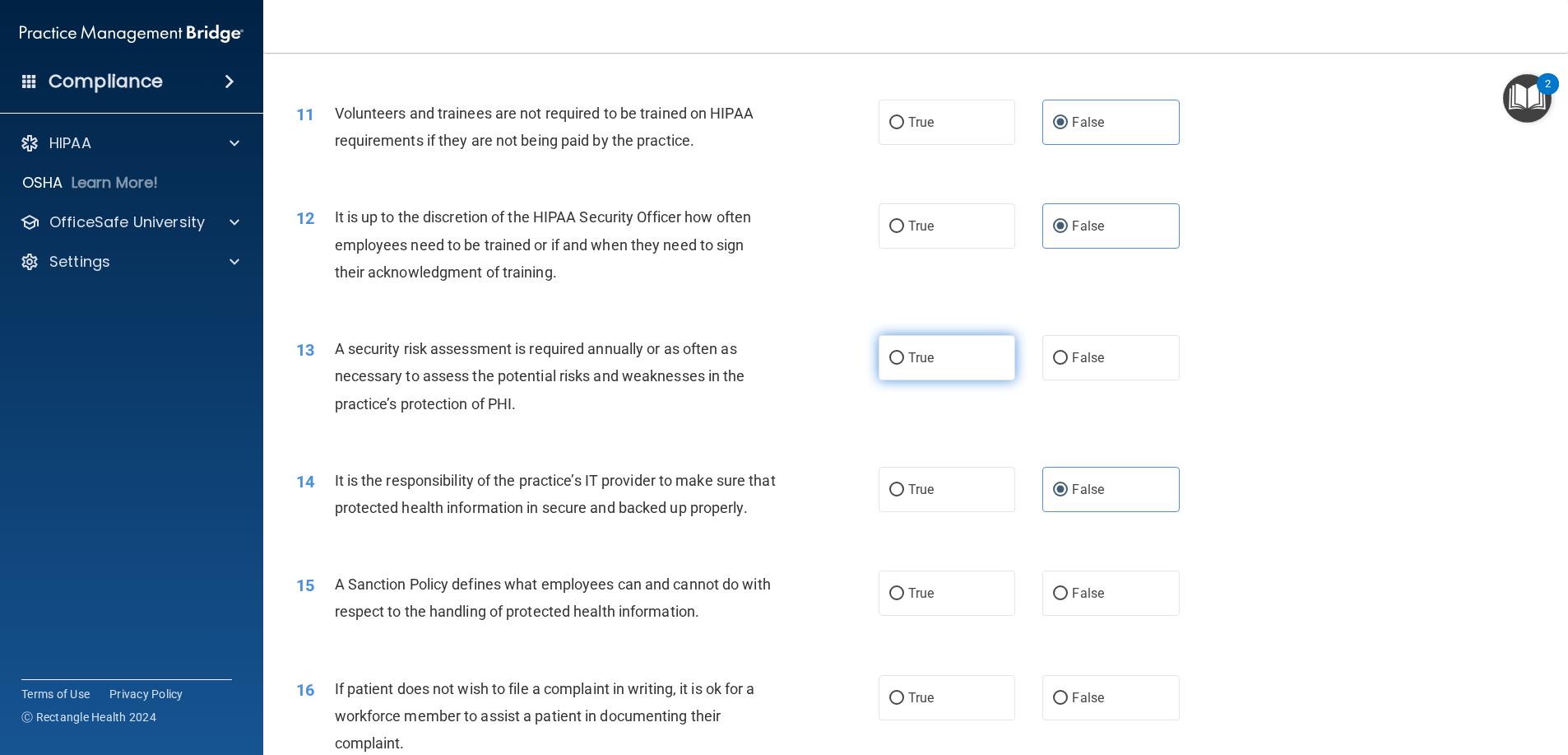
click at [956, 378] on label "True" at bounding box center [947, 357] width 137 height 46
click at [904, 364] on input "True" at bounding box center [896, 358] width 15 height 12
radio input "true"
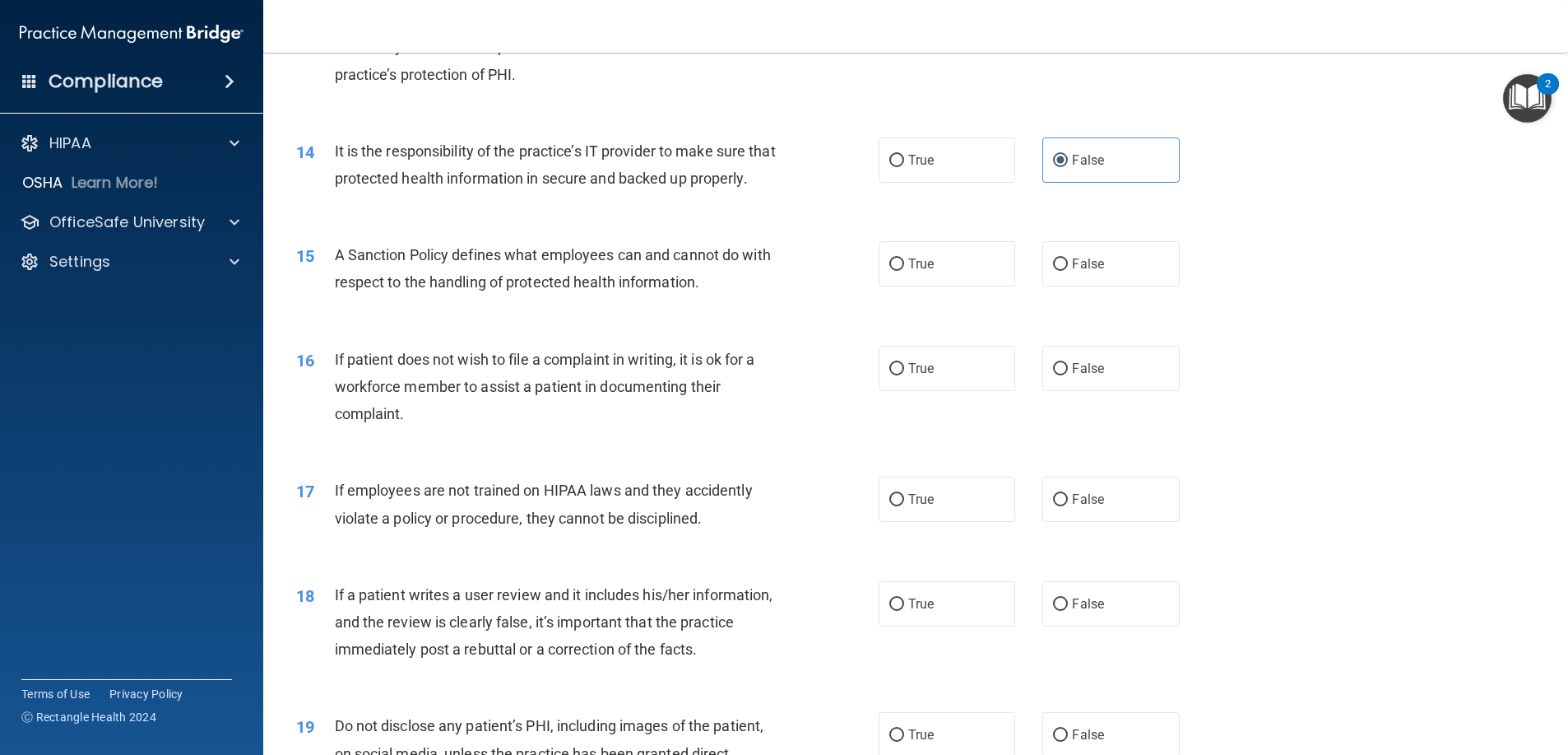
scroll to position [1893, 0]
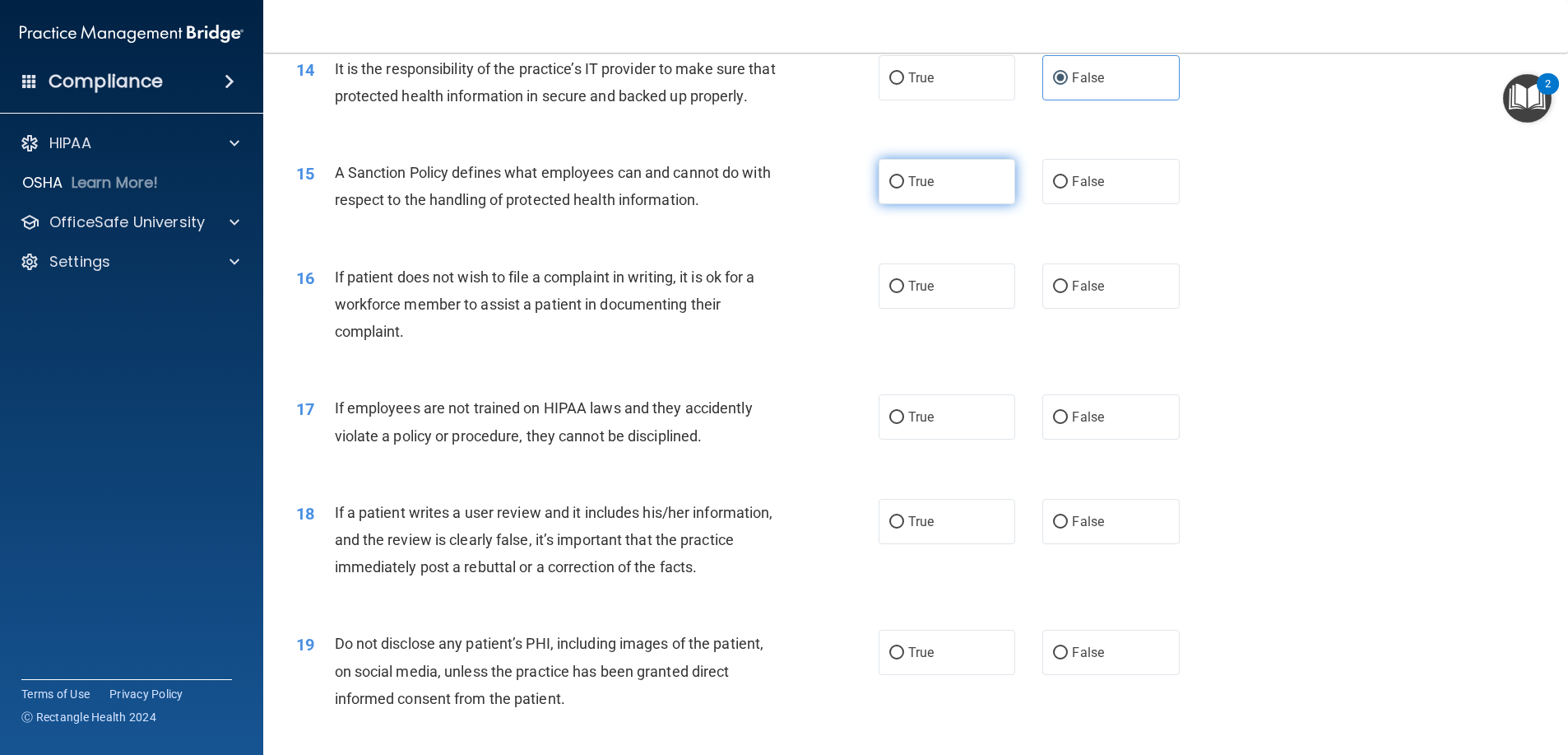
click at [958, 191] on label "True" at bounding box center [947, 181] width 137 height 46
click at [904, 188] on input "True" at bounding box center [896, 182] width 15 height 12
radio input "true"
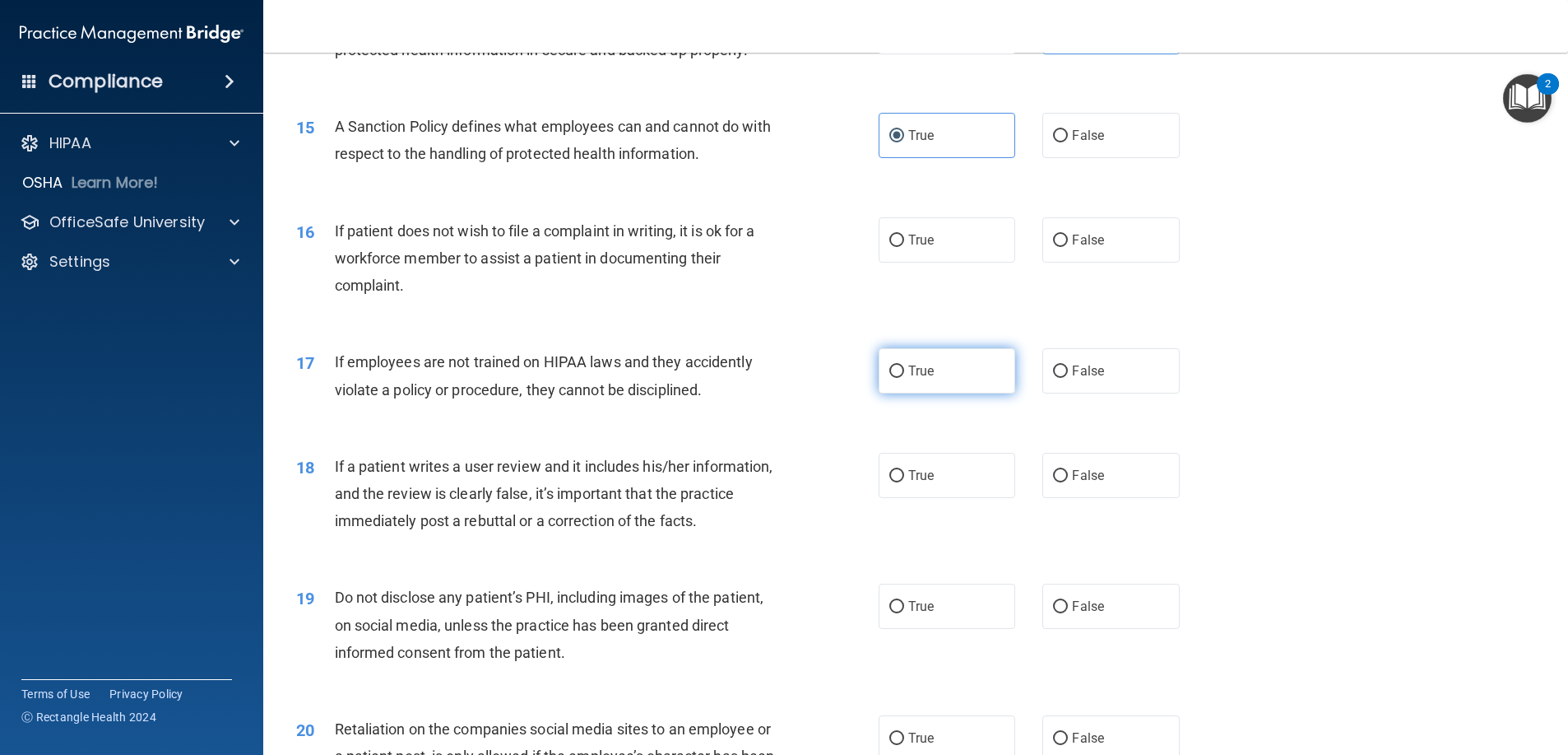
scroll to position [1975, 0]
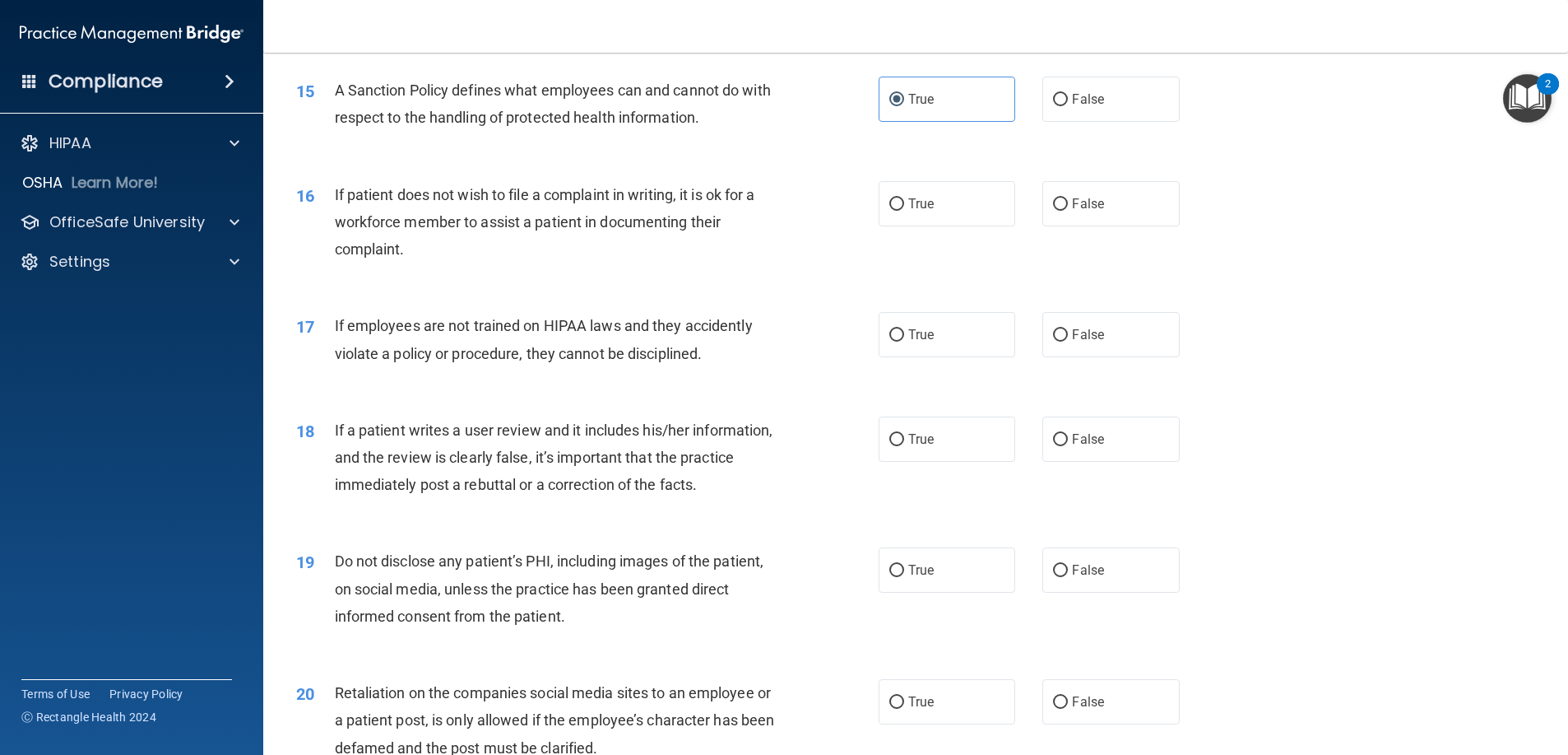
click at [1153, 102] on div "15 A Sanction Policy defines what employees can and cannot do with respect to t…" at bounding box center [916, 107] width 1263 height 103
click at [1128, 122] on label "False" at bounding box center [1111, 99] width 137 height 46
click at [1068, 106] on input "False" at bounding box center [1060, 100] width 15 height 12
radio input "true"
radio input "false"
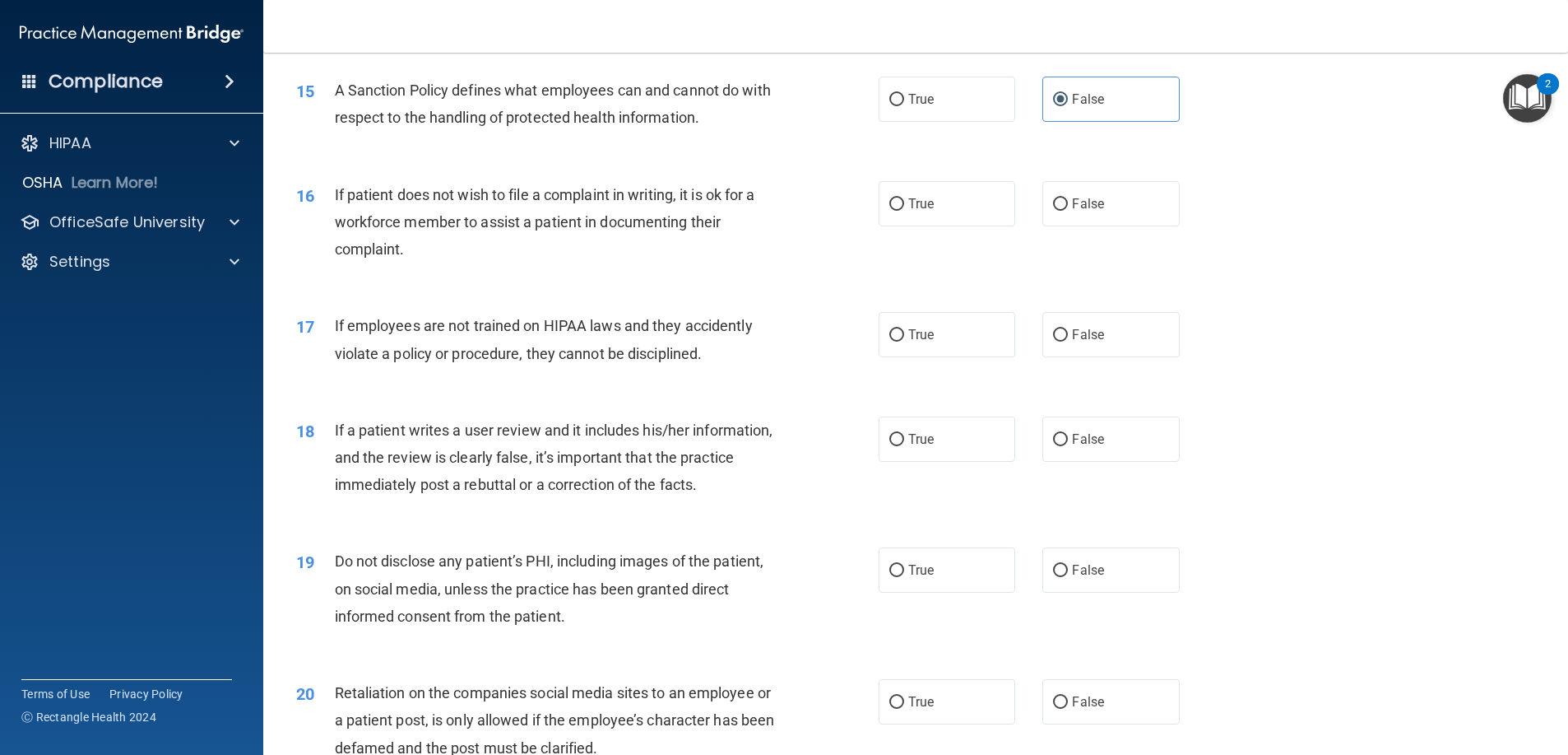
click at [1126, 189] on div "16 If patient does not wish to file a complaint in writing, it is ok for a work…" at bounding box center [916, 226] width 1263 height 131
click at [1121, 214] on label "False" at bounding box center [1111, 203] width 137 height 46
click at [1068, 211] on input "False" at bounding box center [1060, 204] width 15 height 12
radio input "true"
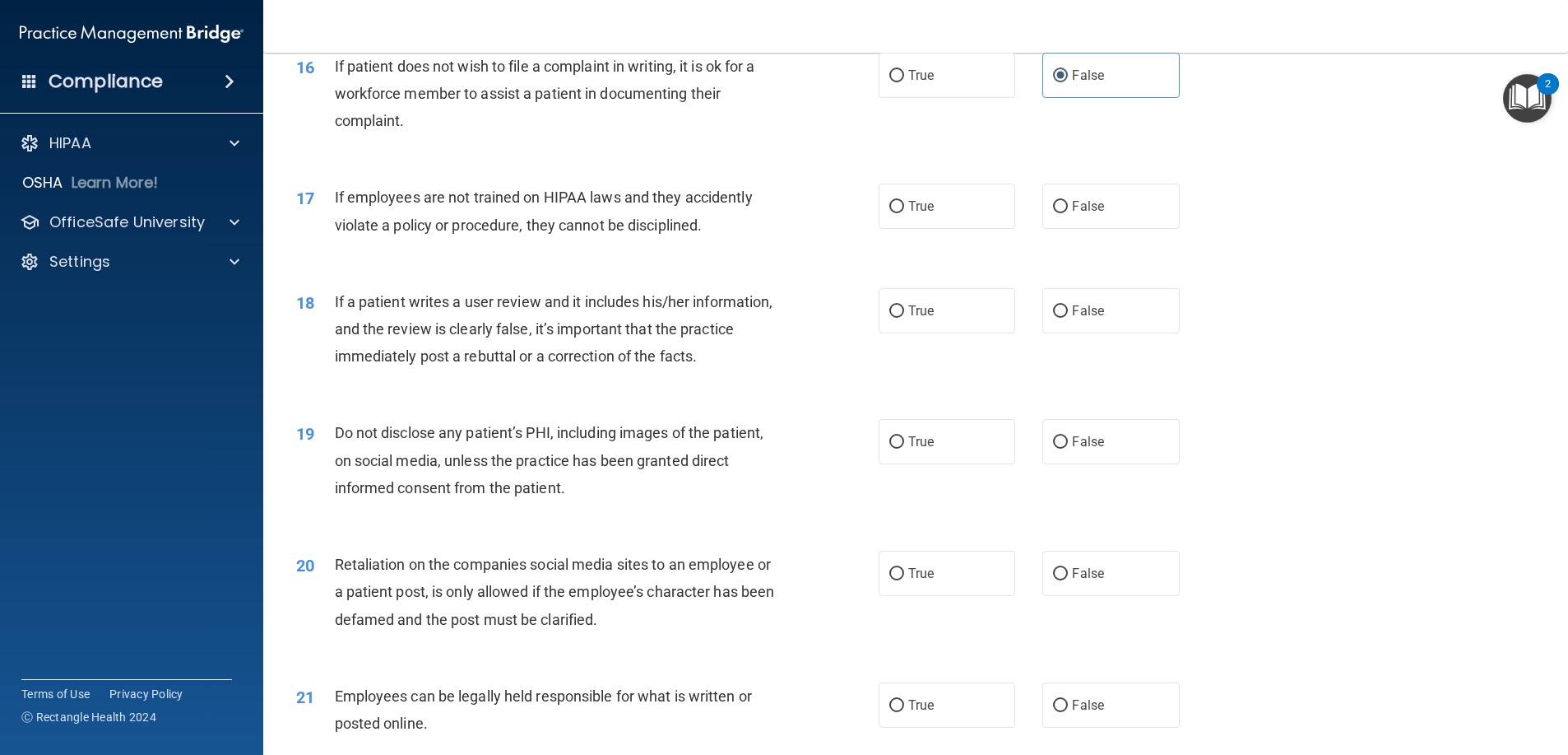
scroll to position [2140, 0]
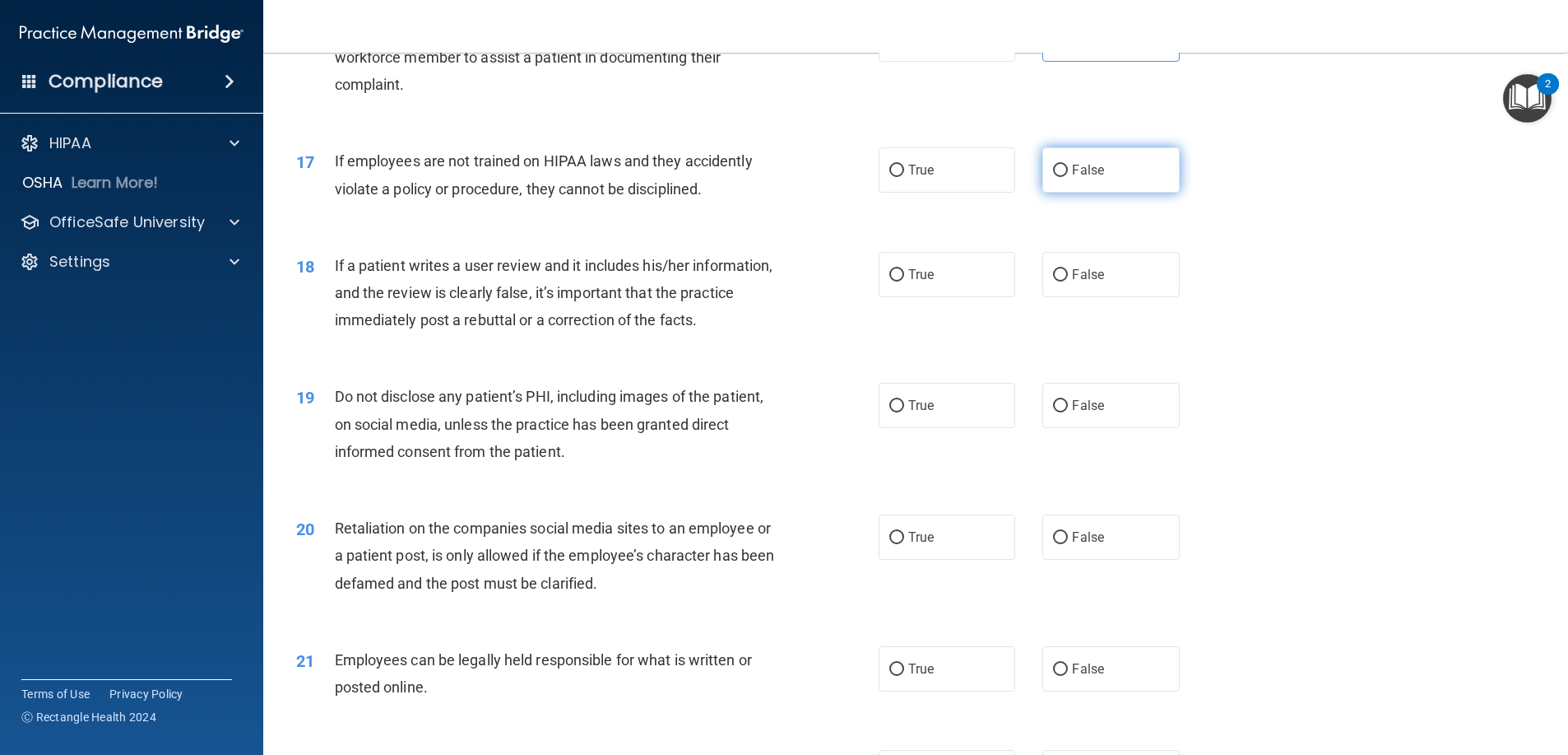
click at [1072, 178] on span "False" at bounding box center [1087, 170] width 32 height 16
click at [1068, 177] on input "False" at bounding box center [1060, 171] width 15 height 12
radio input "true"
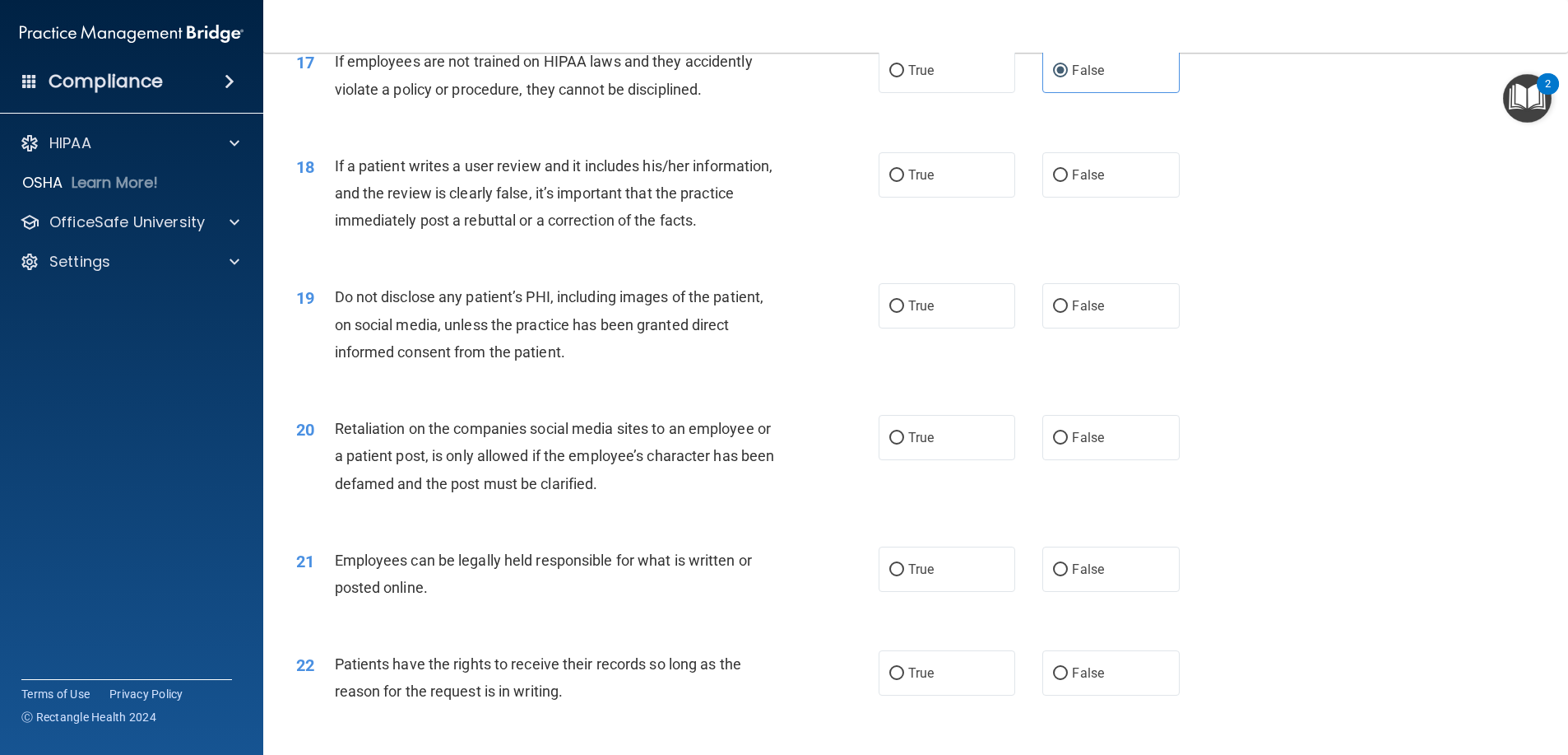
scroll to position [2304, 0]
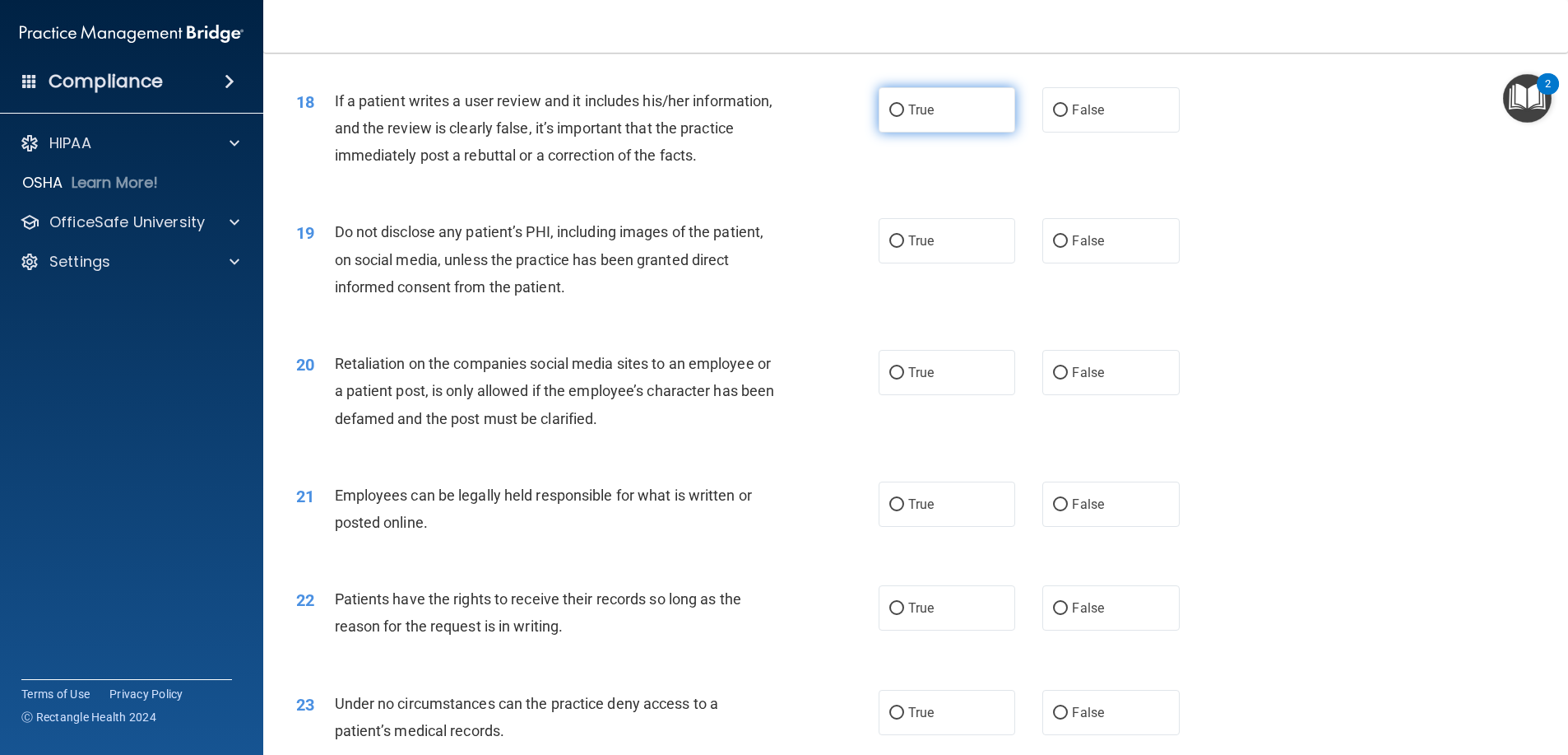
click at [940, 123] on label "True" at bounding box center [947, 110] width 137 height 46
click at [904, 117] on input "True" at bounding box center [896, 110] width 15 height 12
radio input "true"
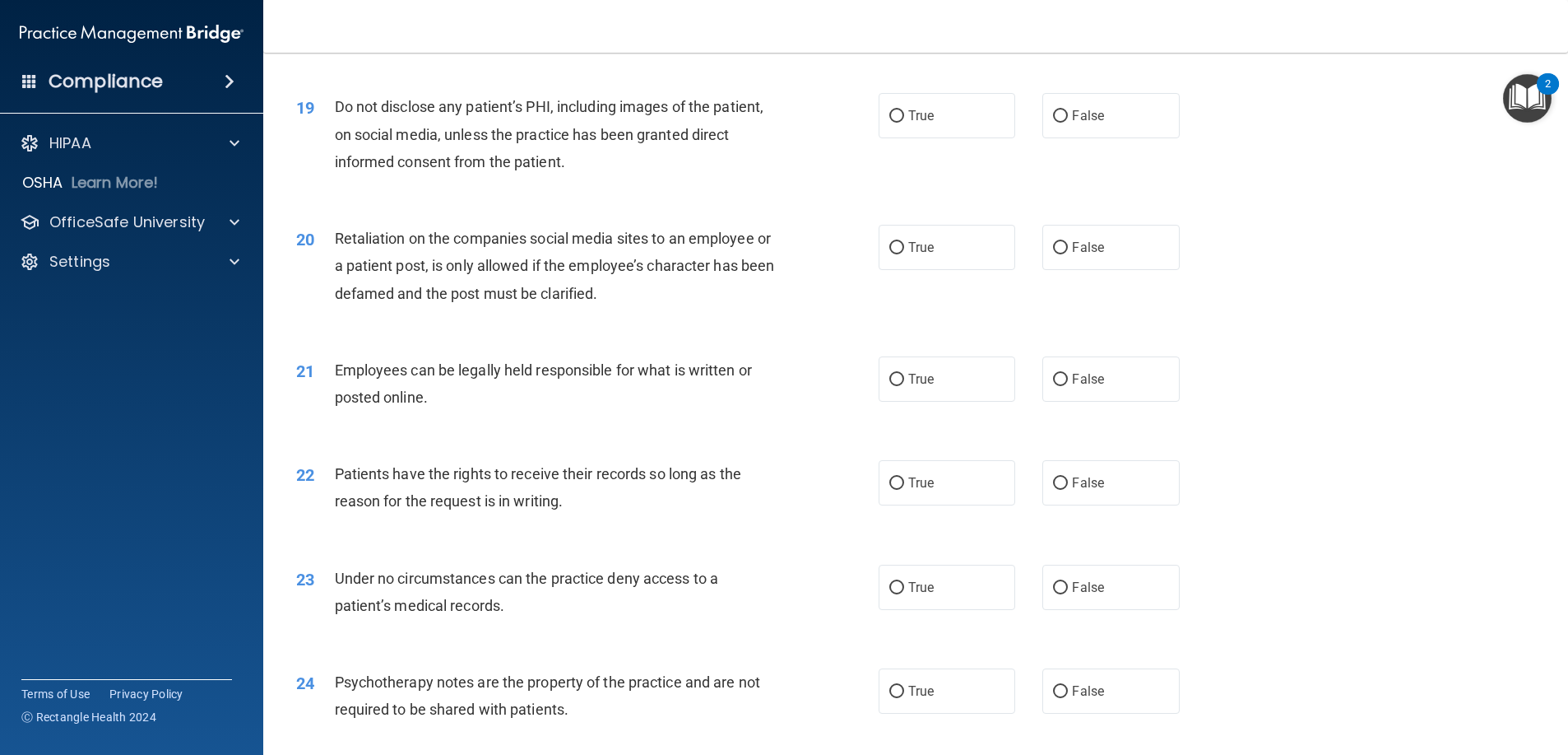
scroll to position [2469, 0]
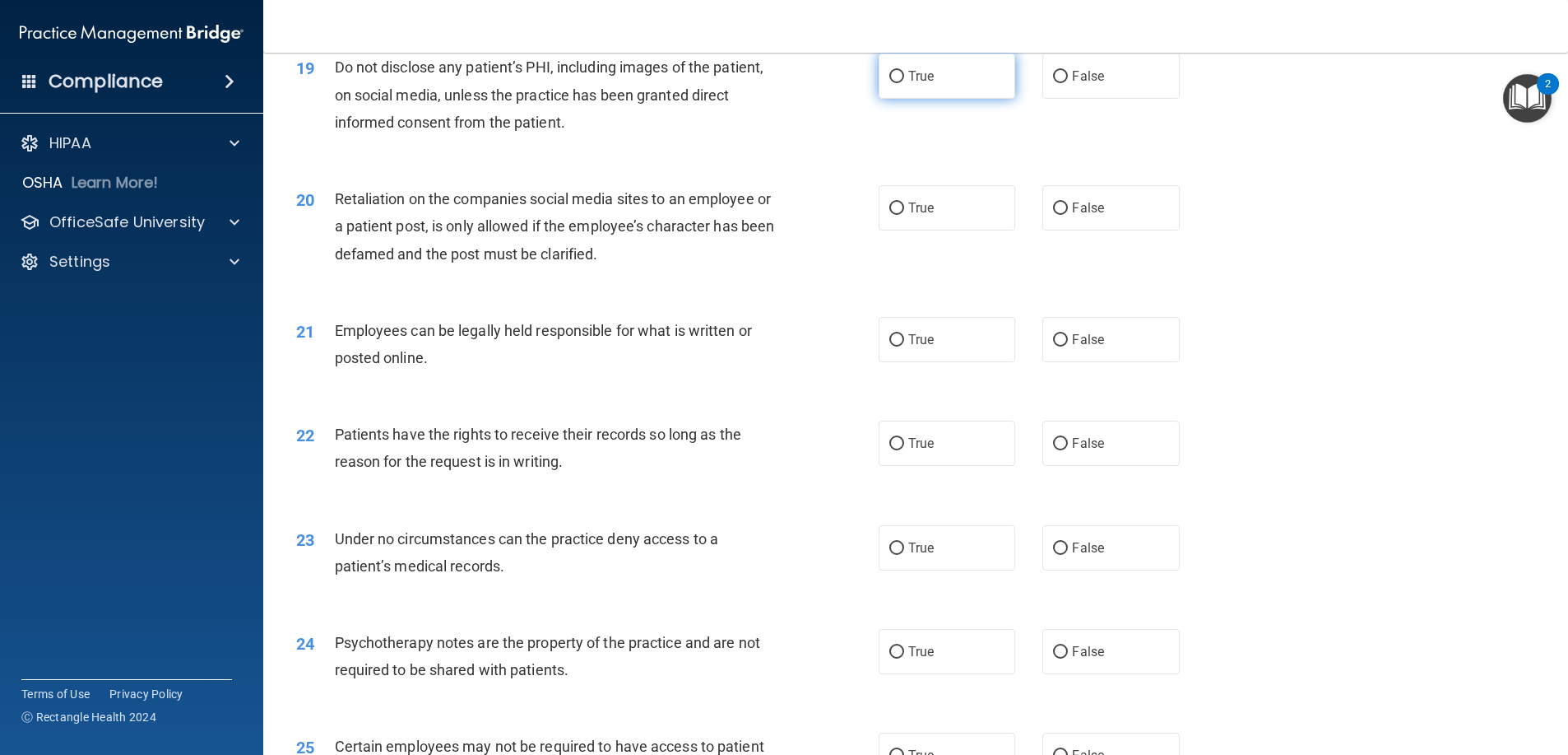
click at [936, 99] on label "True" at bounding box center [947, 76] width 137 height 46
click at [904, 83] on input "True" at bounding box center [896, 76] width 15 height 12
radio input "true"
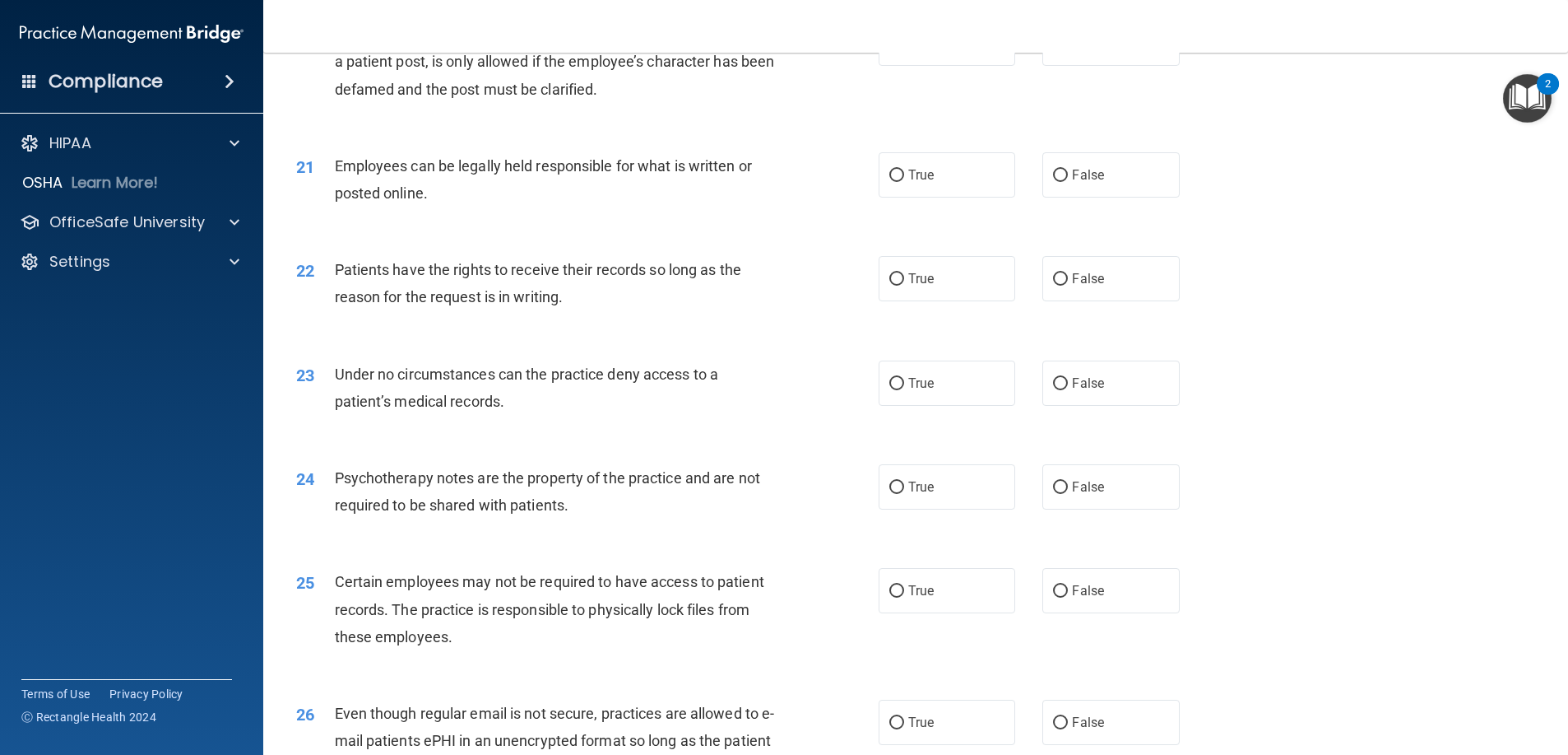
scroll to position [2551, 0]
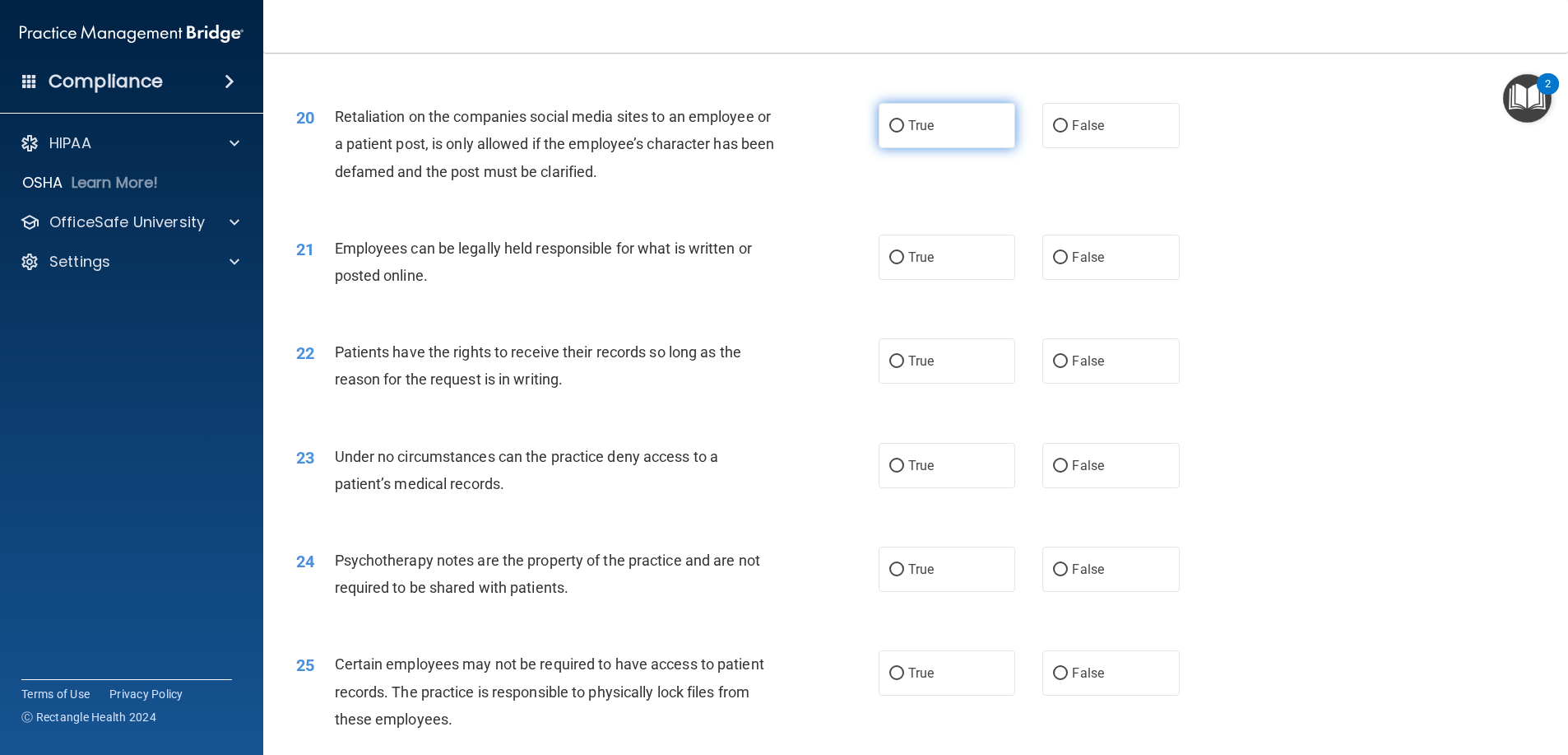
click at [936, 136] on label "True" at bounding box center [947, 125] width 137 height 46
click at [904, 132] on input "True" at bounding box center [896, 126] width 15 height 12
radio input "true"
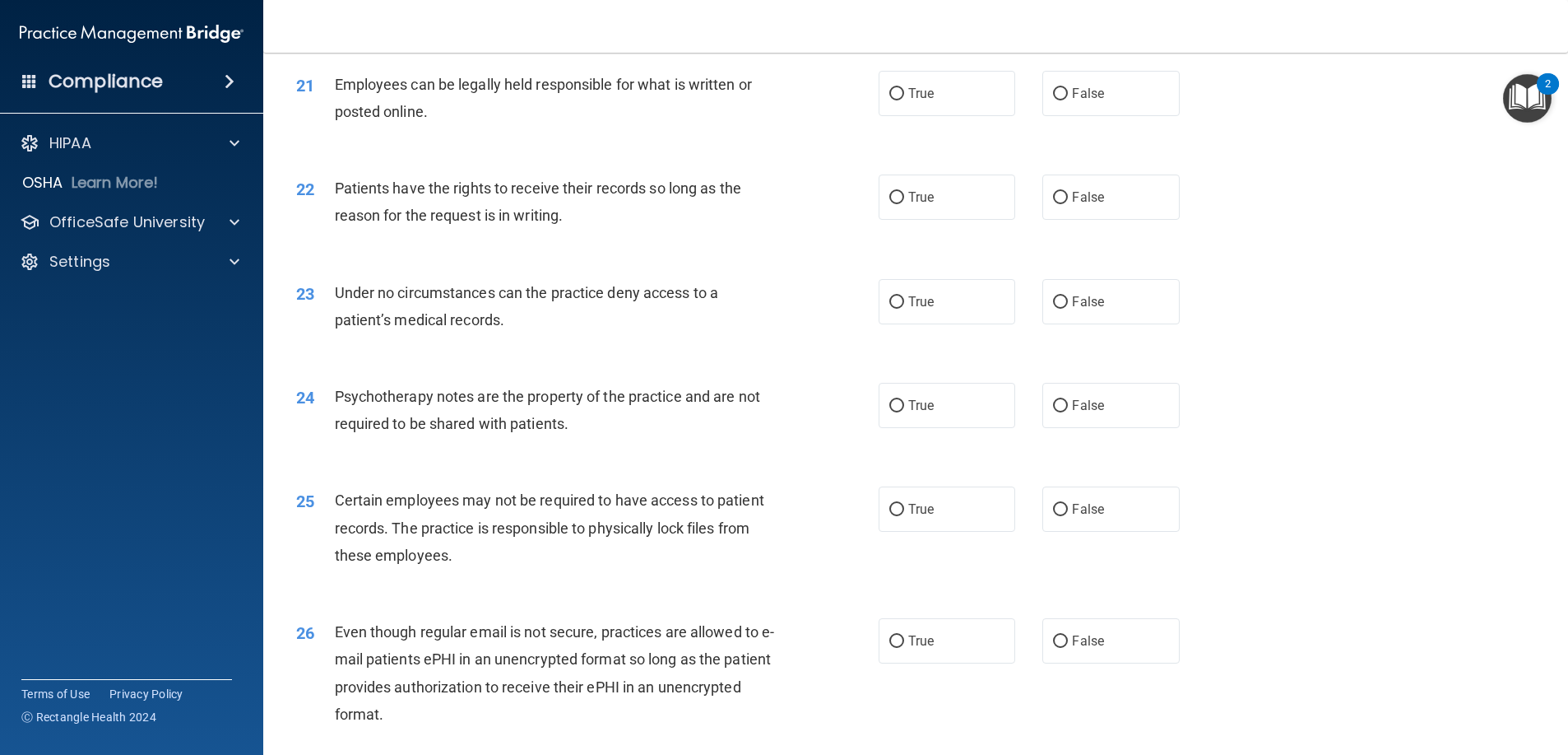
scroll to position [2716, 0]
click at [960, 116] on label "True" at bounding box center [947, 92] width 137 height 46
click at [904, 100] on input "True" at bounding box center [896, 93] width 15 height 12
radio input "true"
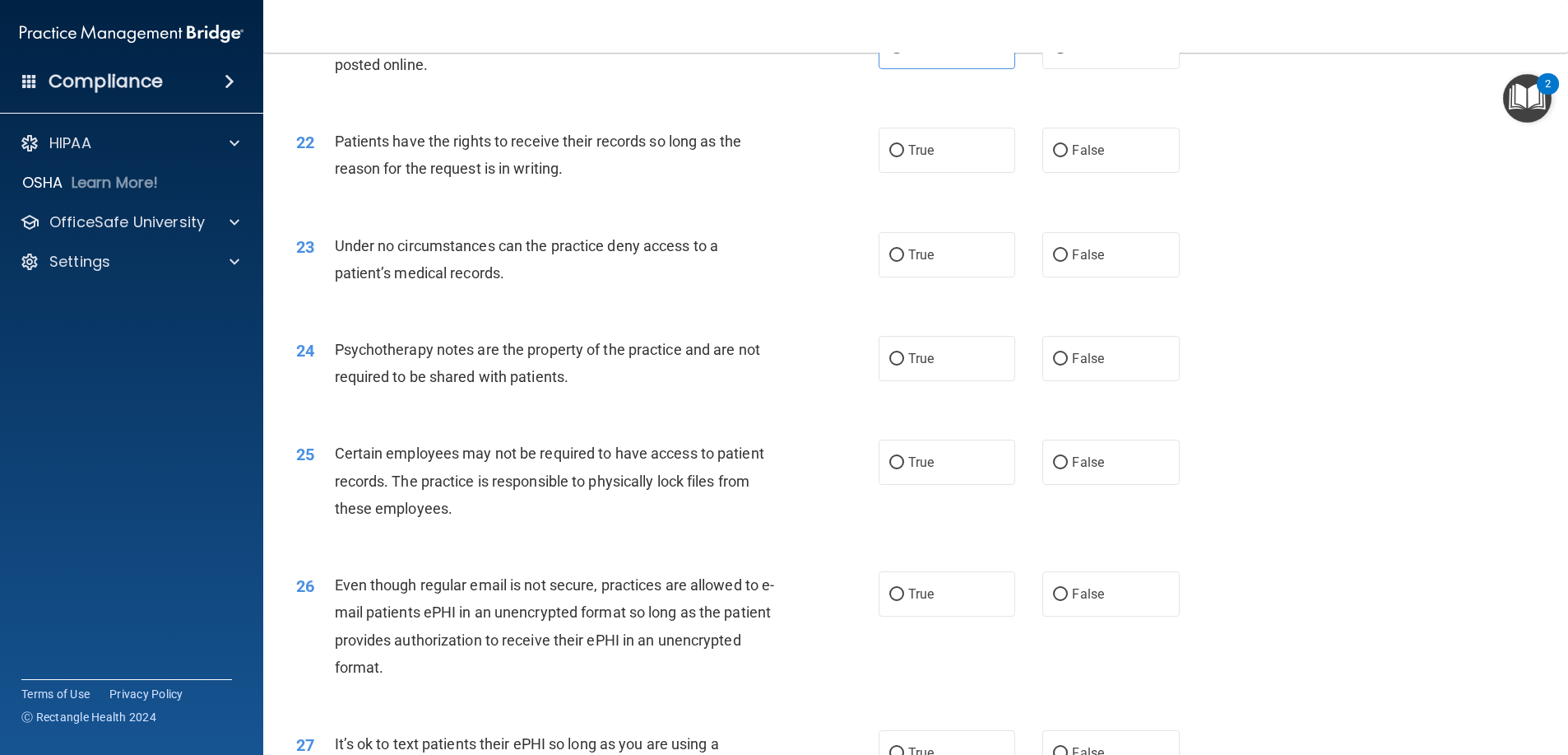
scroll to position [2798, 0]
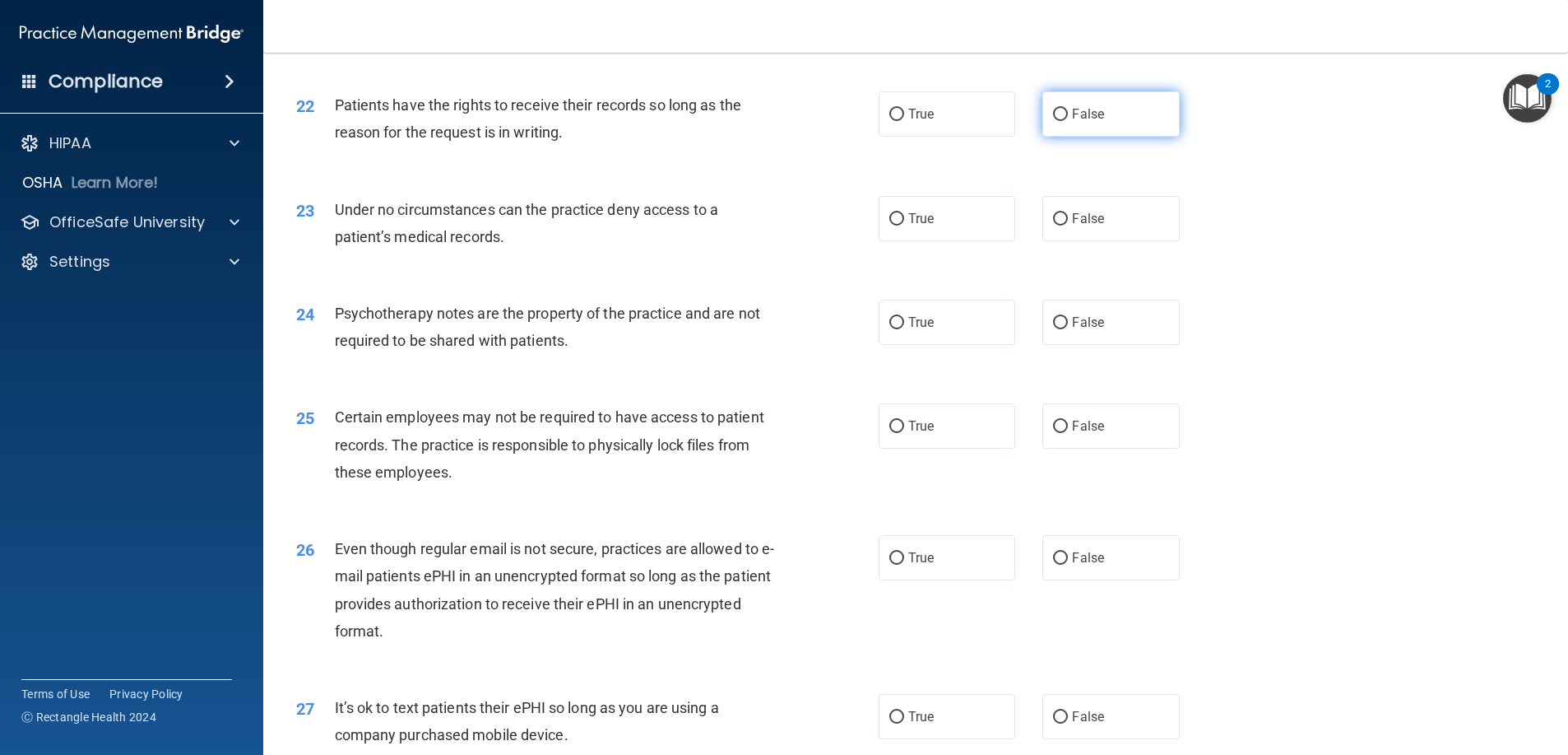
click at [1050, 137] on label "False" at bounding box center [1111, 114] width 137 height 46
click at [1053, 121] on input "False" at bounding box center [1060, 115] width 15 height 12
radio input "true"
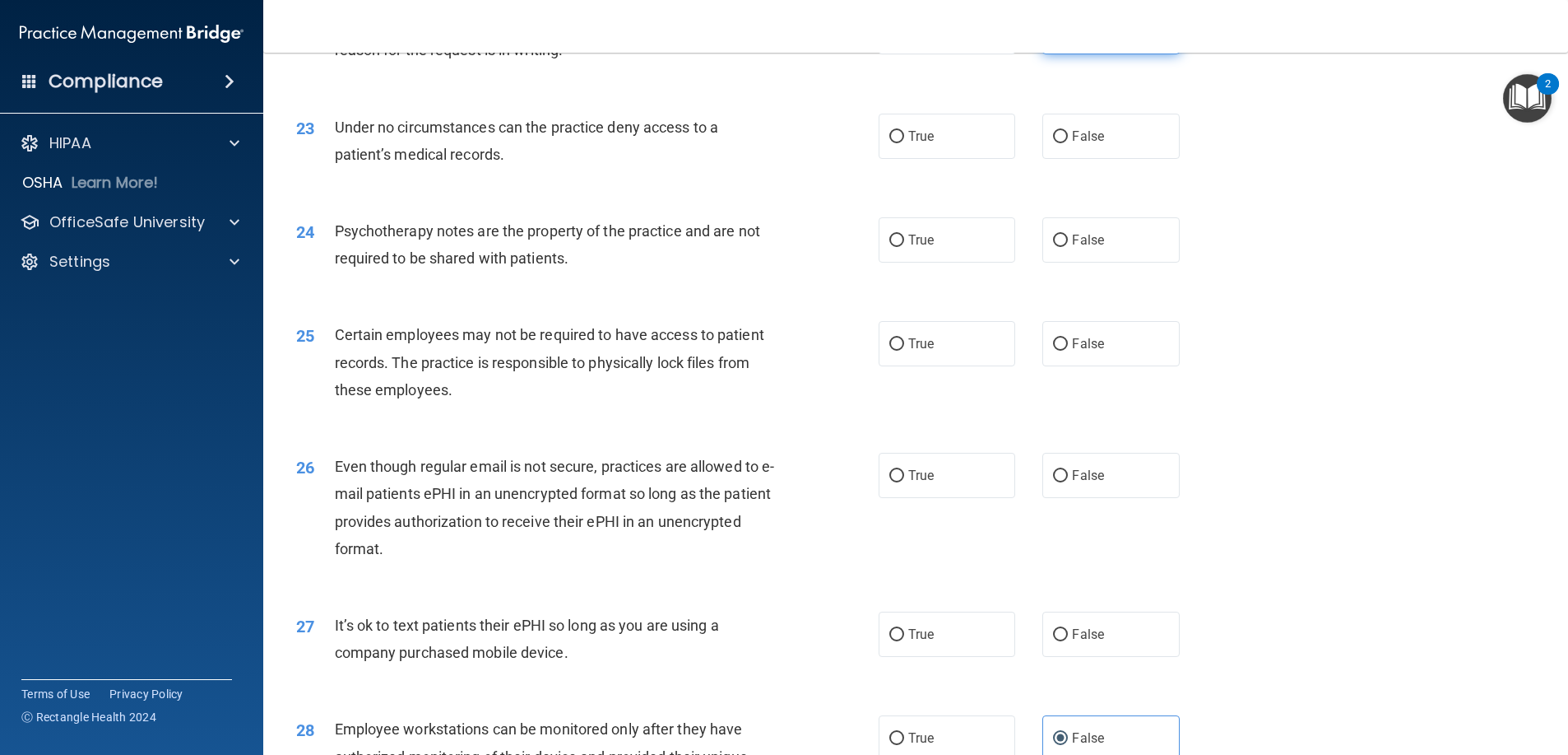
scroll to position [2963, 0]
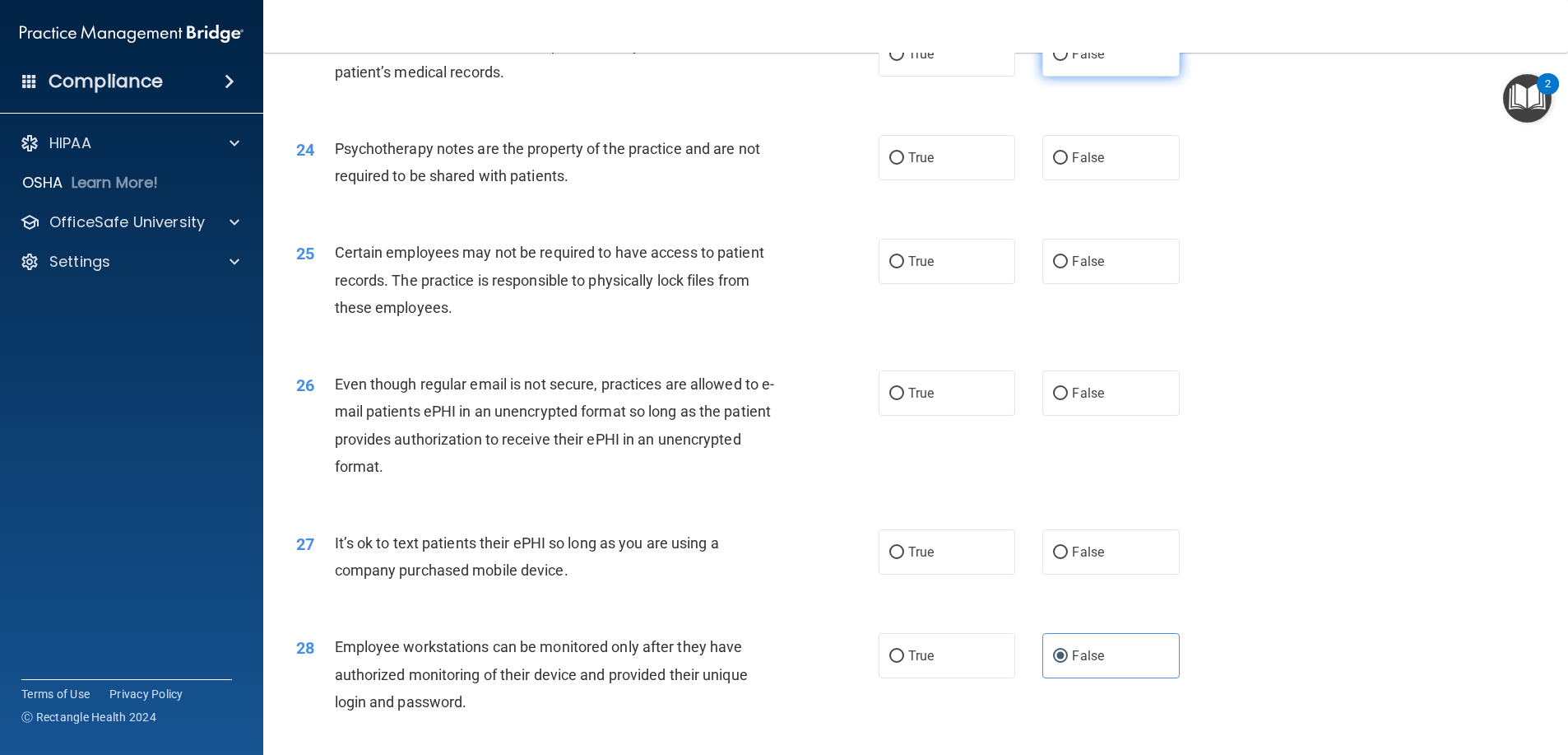
click at [1082, 76] on label "False" at bounding box center [1111, 54] width 137 height 46
click at [1068, 61] on input "False" at bounding box center [1060, 54] width 15 height 12
radio input "true"
click at [987, 179] on label "True" at bounding box center [947, 158] width 137 height 46
click at [904, 165] on input "True" at bounding box center [896, 158] width 15 height 12
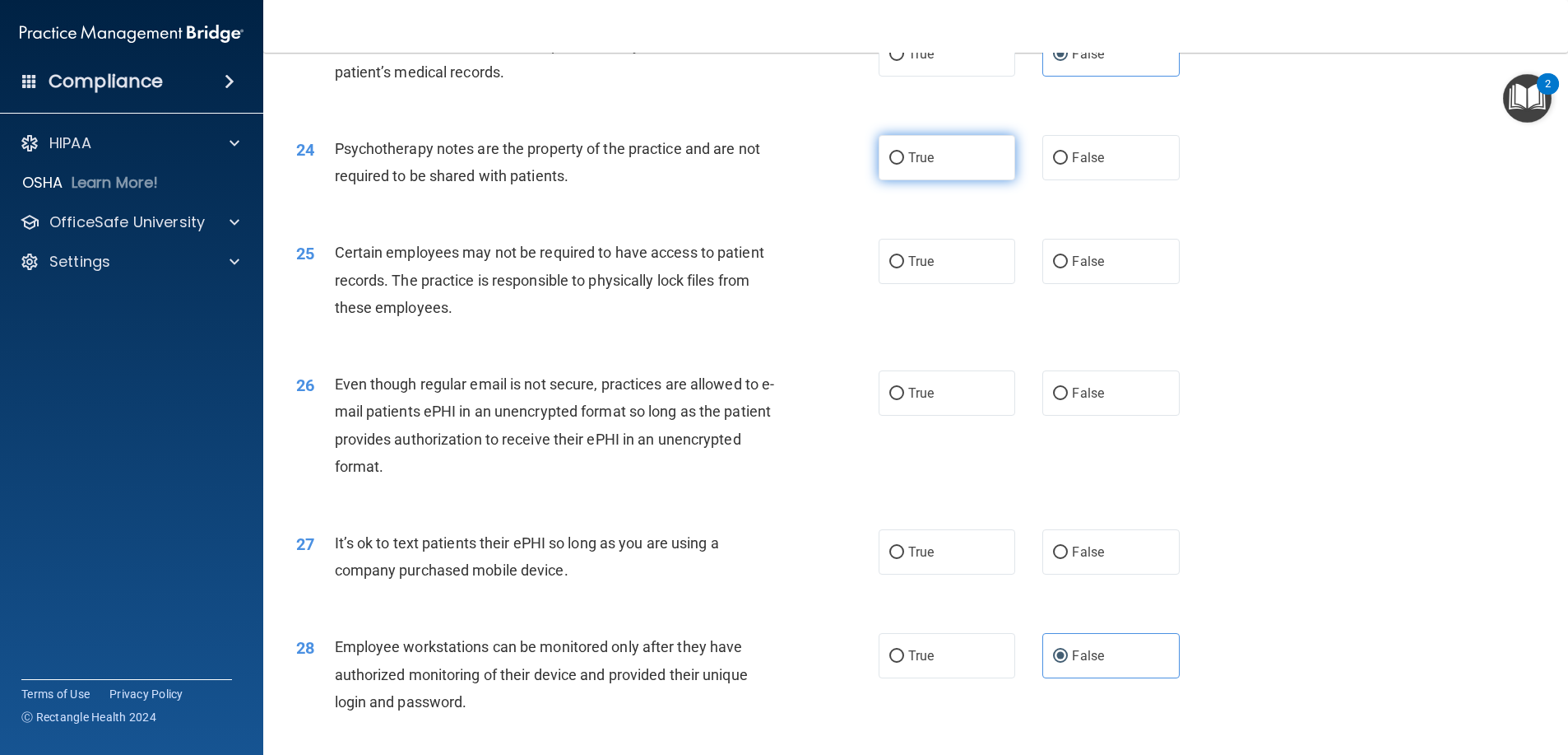
radio input "true"
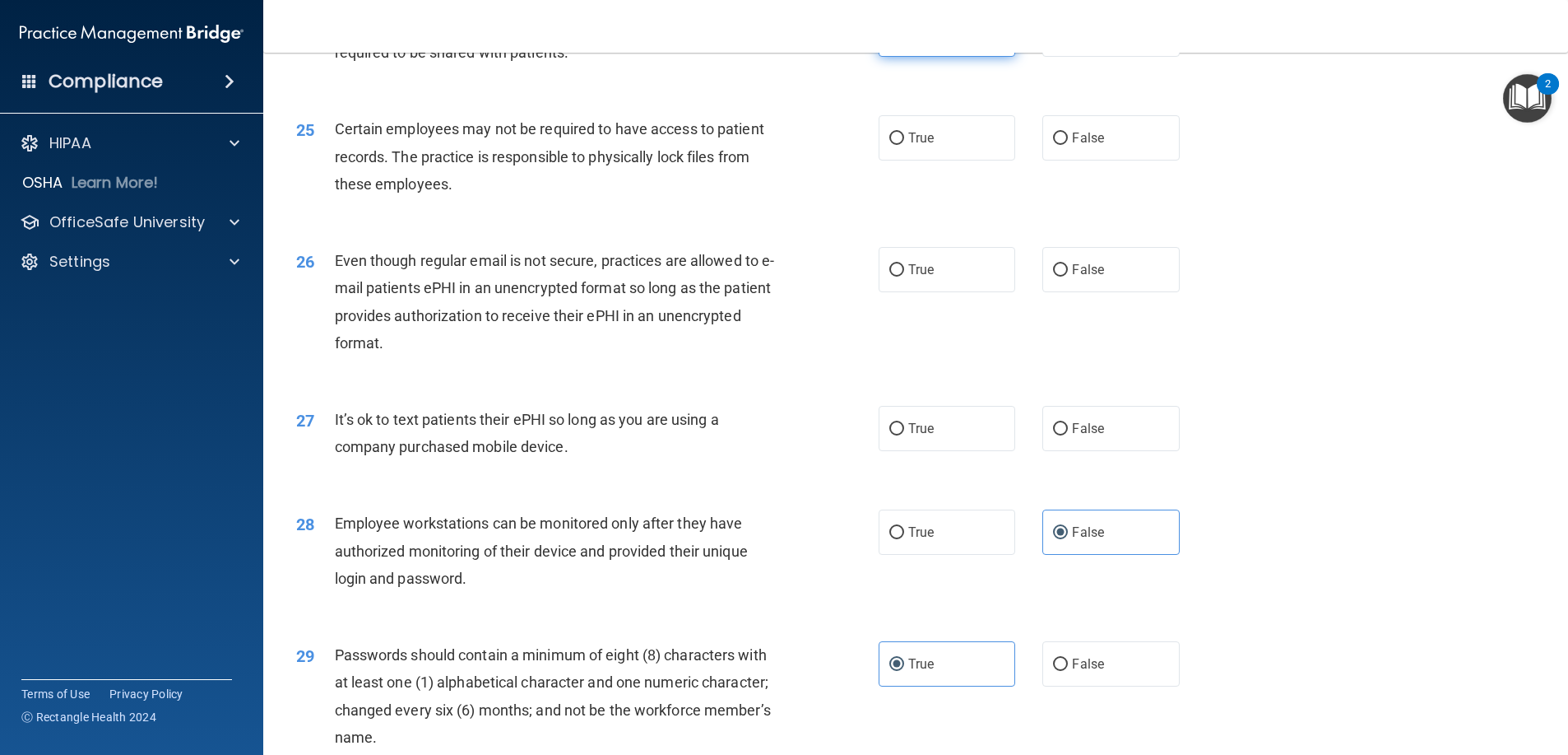
scroll to position [3127, 0]
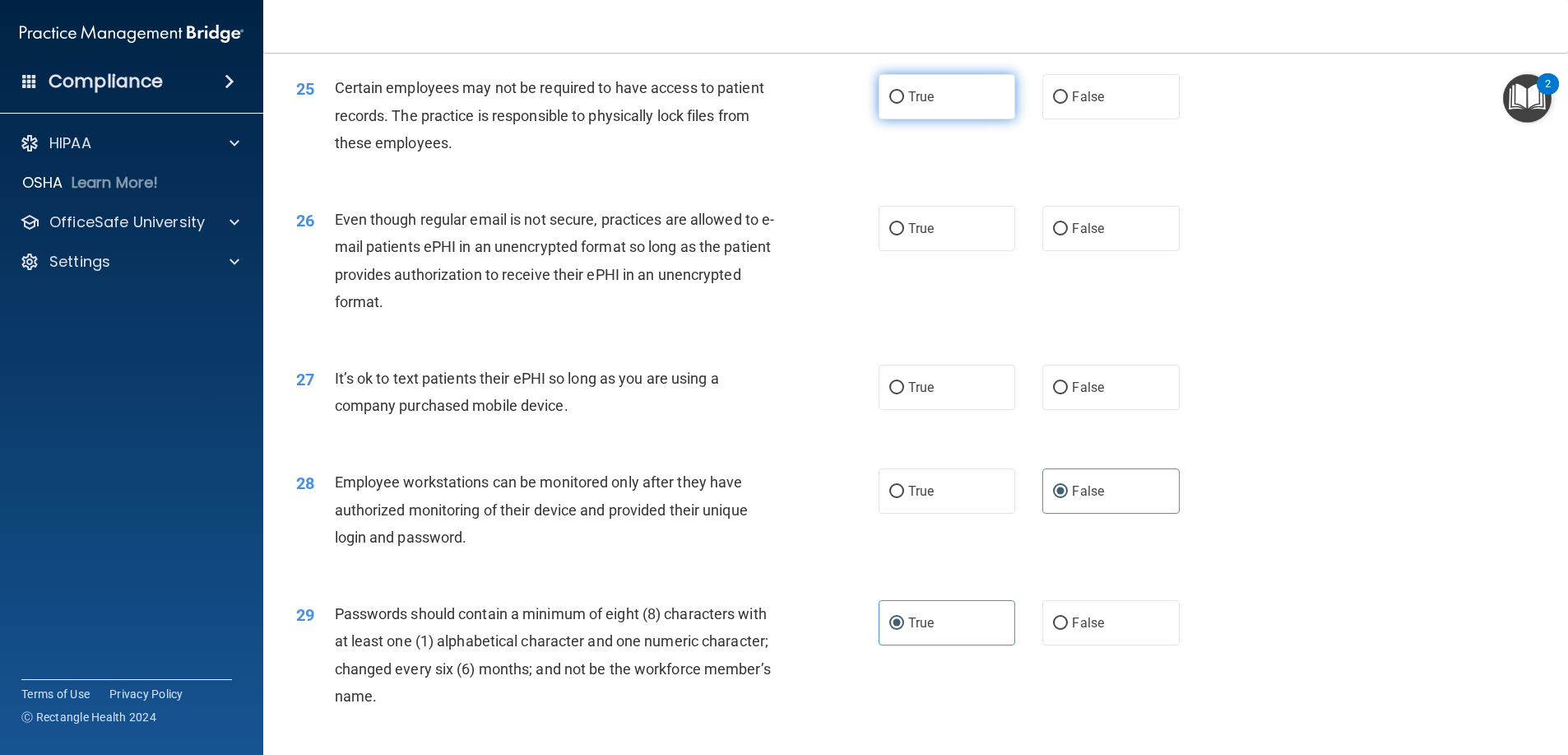
click at [908, 104] on span "True" at bounding box center [920, 96] width 25 height 16
click at [904, 103] on input "True" at bounding box center [896, 97] width 15 height 12
radio input "true"
click at [908, 245] on label "True" at bounding box center [947, 228] width 137 height 46
click at [904, 236] on input "True" at bounding box center [896, 228] width 15 height 12
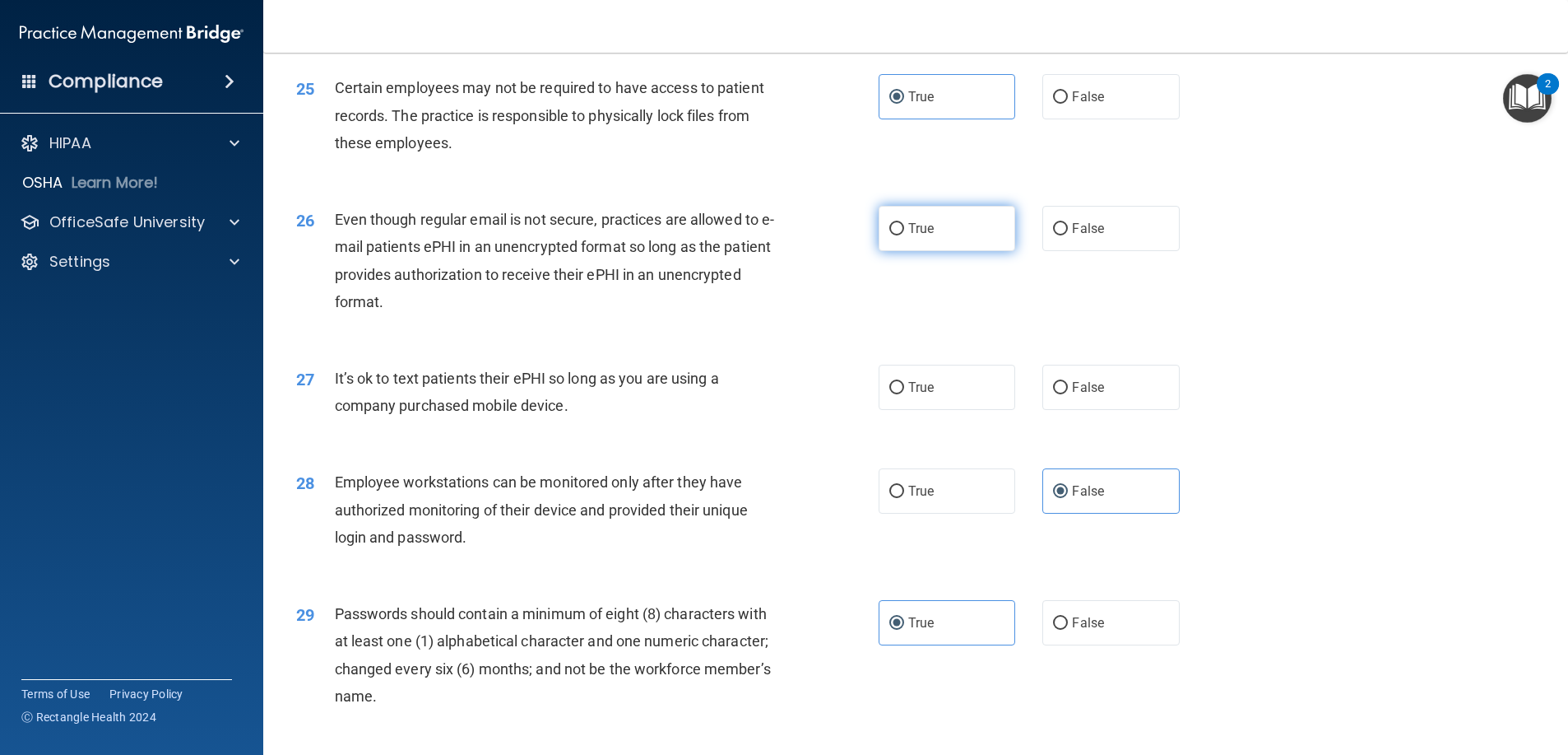
radio input "true"
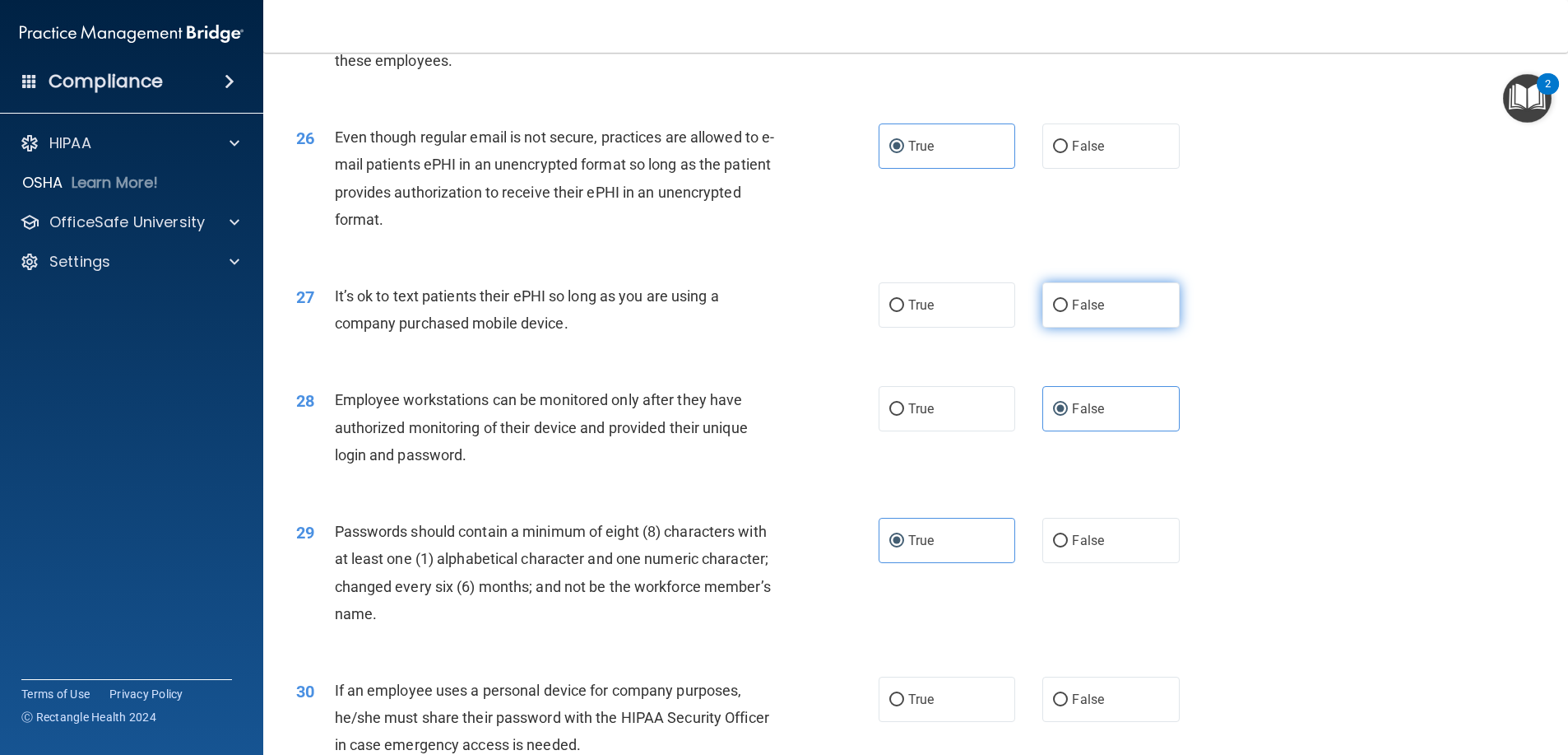
click at [1100, 327] on label "False" at bounding box center [1111, 305] width 137 height 46
click at [1068, 312] on input "False" at bounding box center [1060, 305] width 15 height 12
radio input "true"
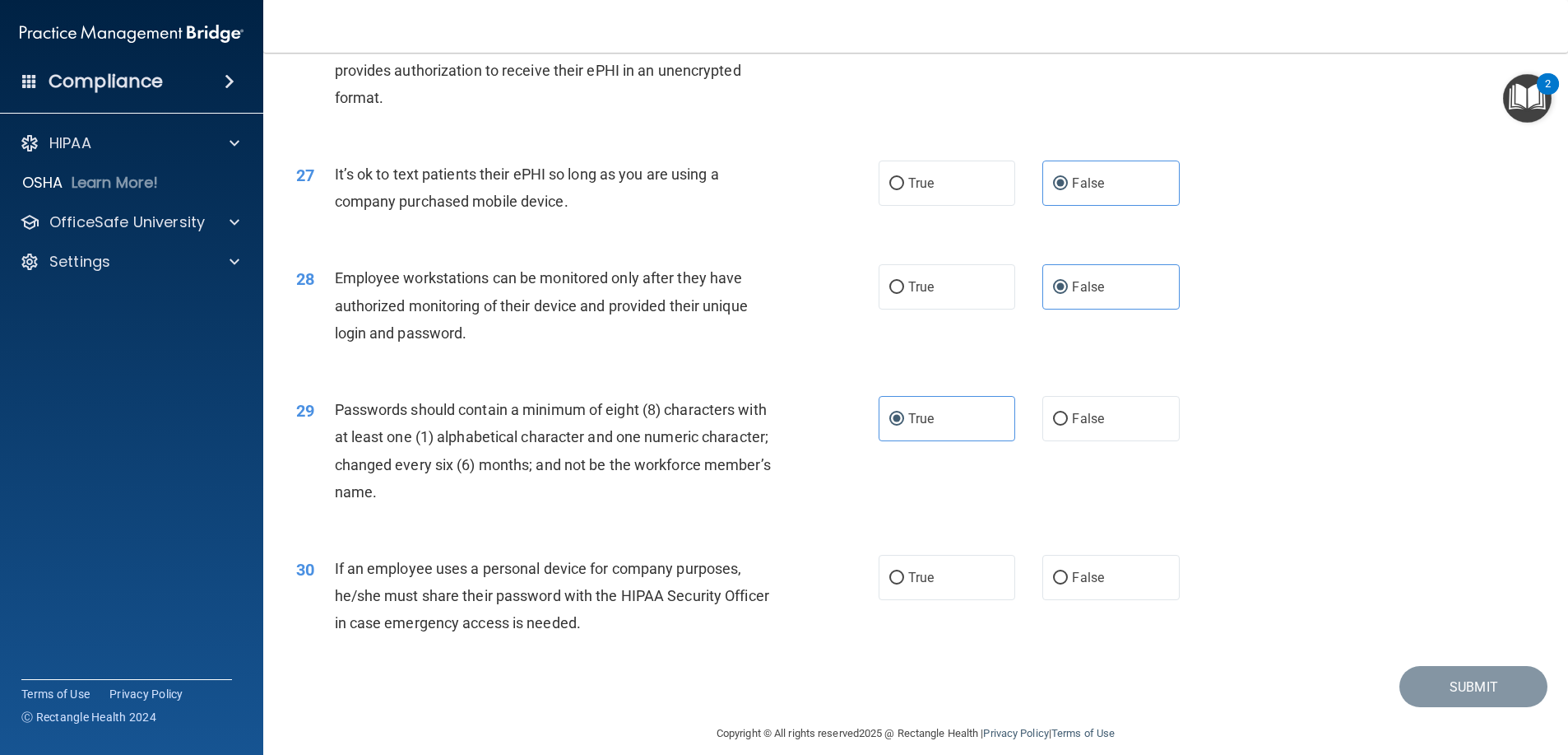
scroll to position [3377, 0]
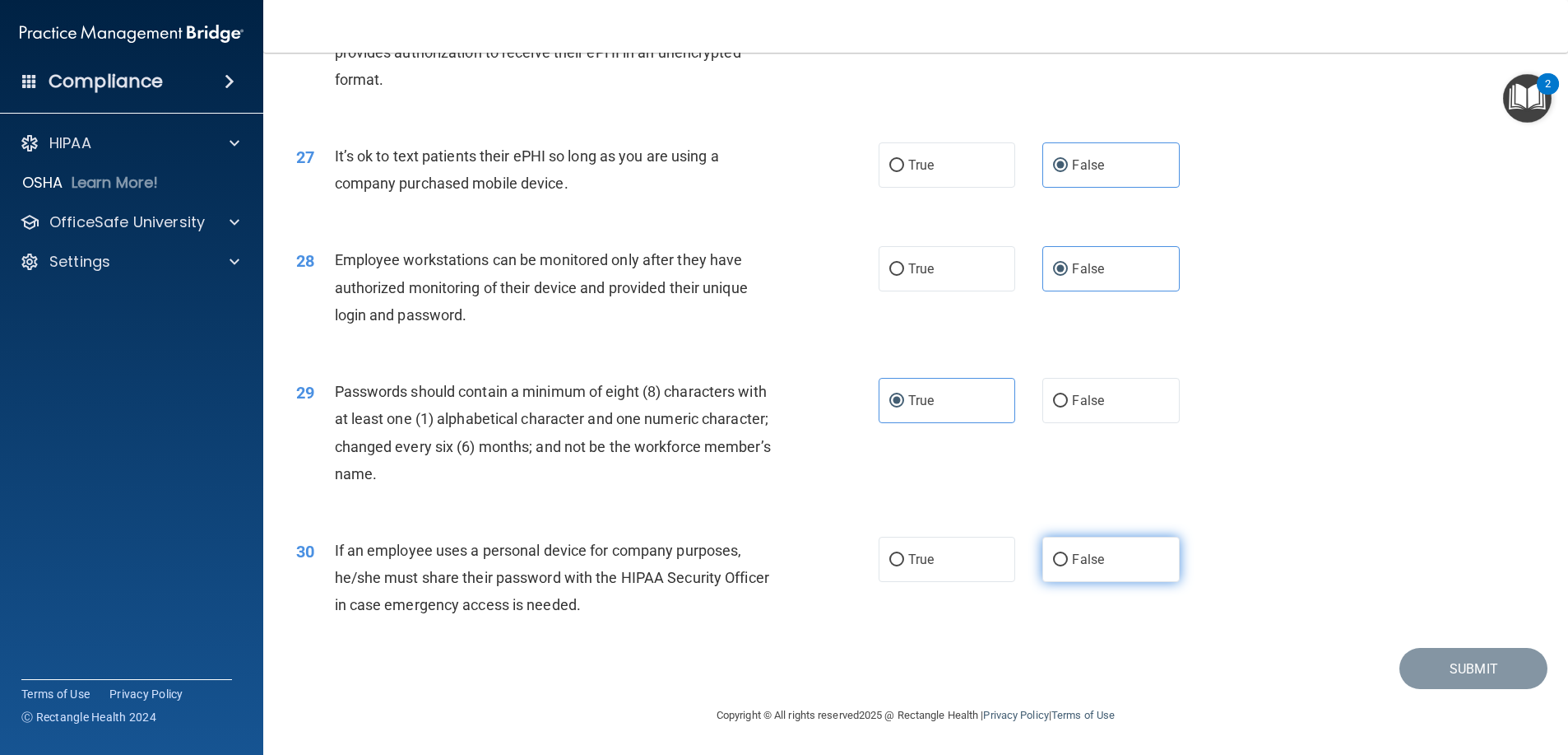
click at [1078, 566] on span "False" at bounding box center [1087, 559] width 32 height 16
click at [1068, 566] on input "False" at bounding box center [1060, 559] width 15 height 12
radio input "true"
click at [1445, 668] on button "Submit" at bounding box center [1473, 668] width 148 height 42
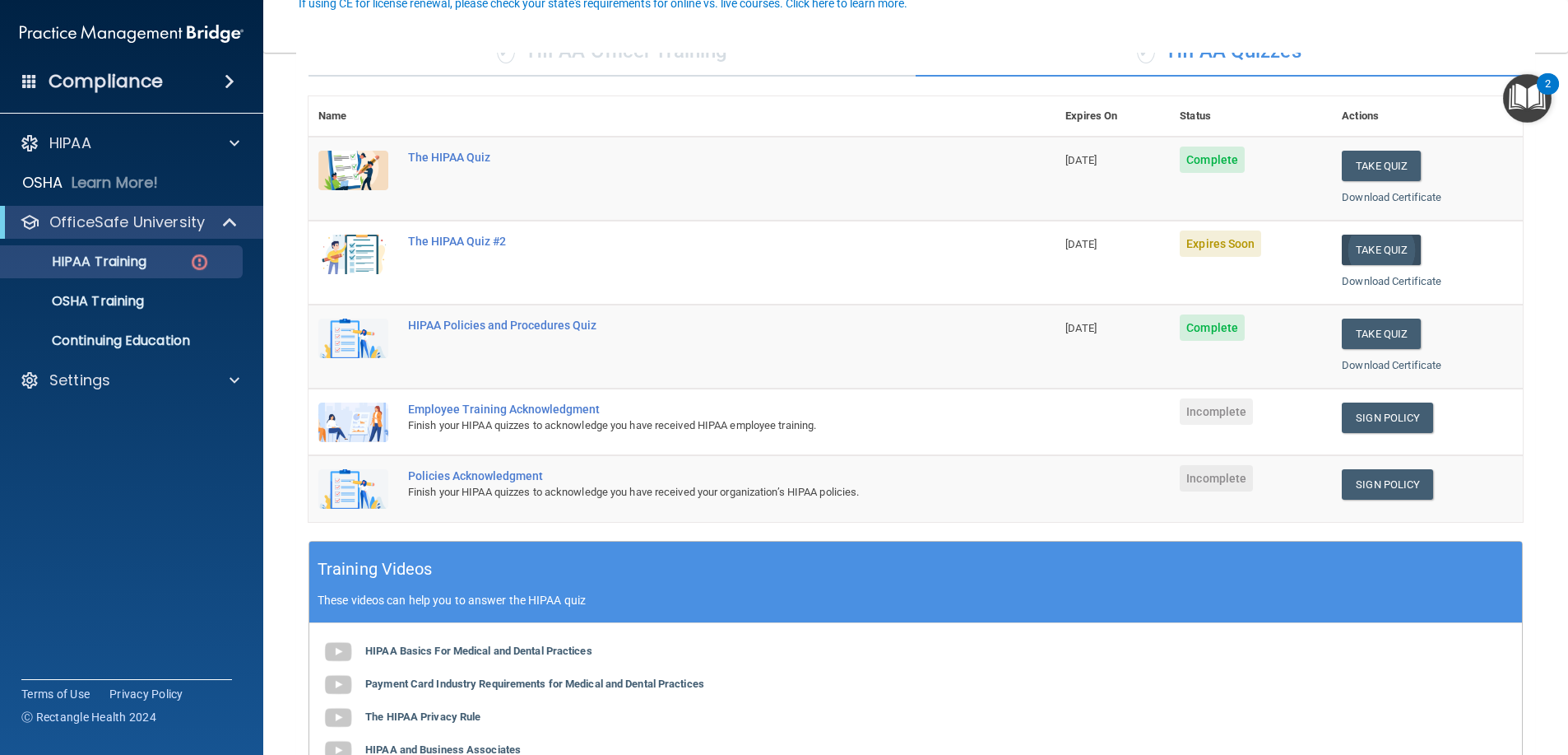
scroll to position [165, 0]
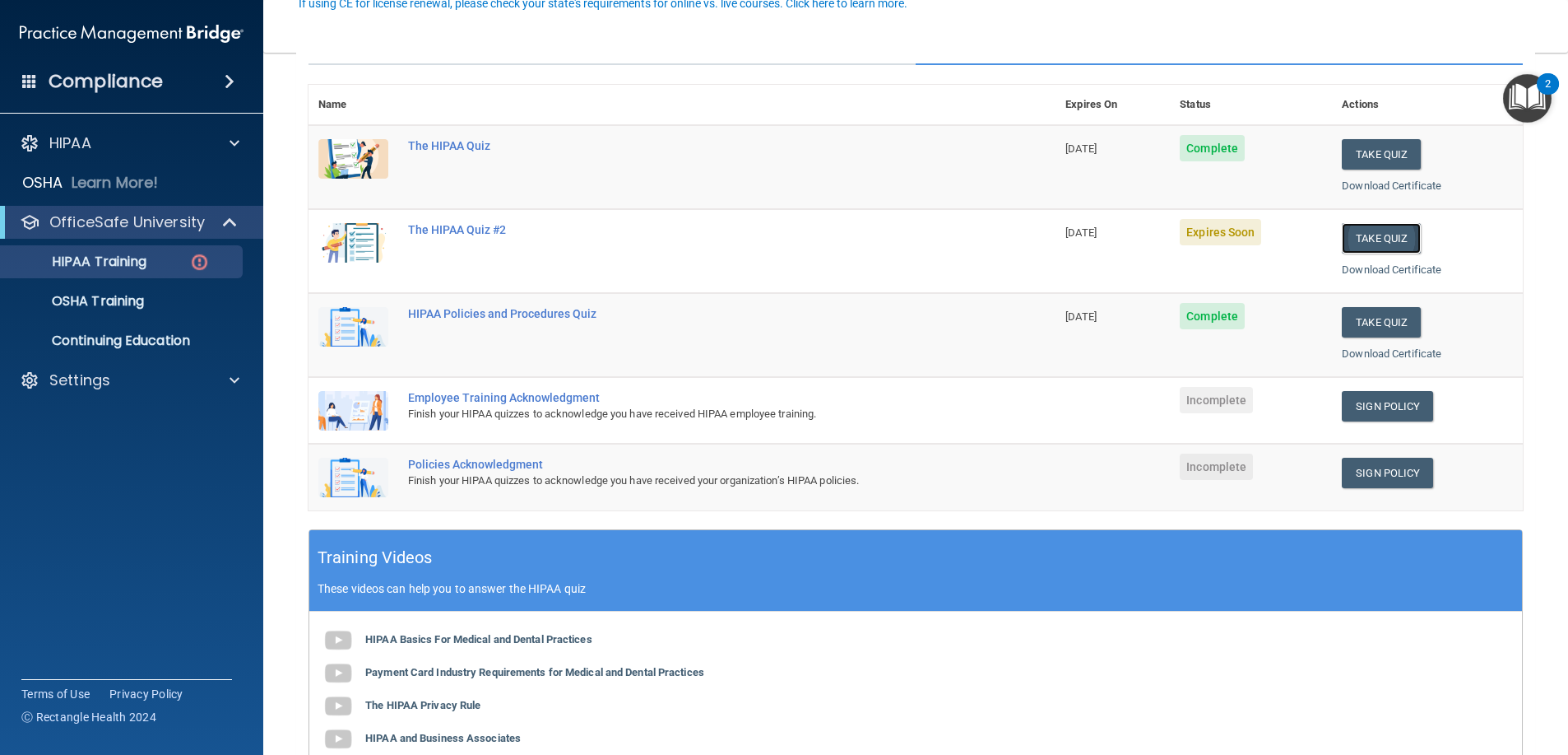
click at [1356, 242] on button "Take Quiz" at bounding box center [1381, 238] width 79 height 31
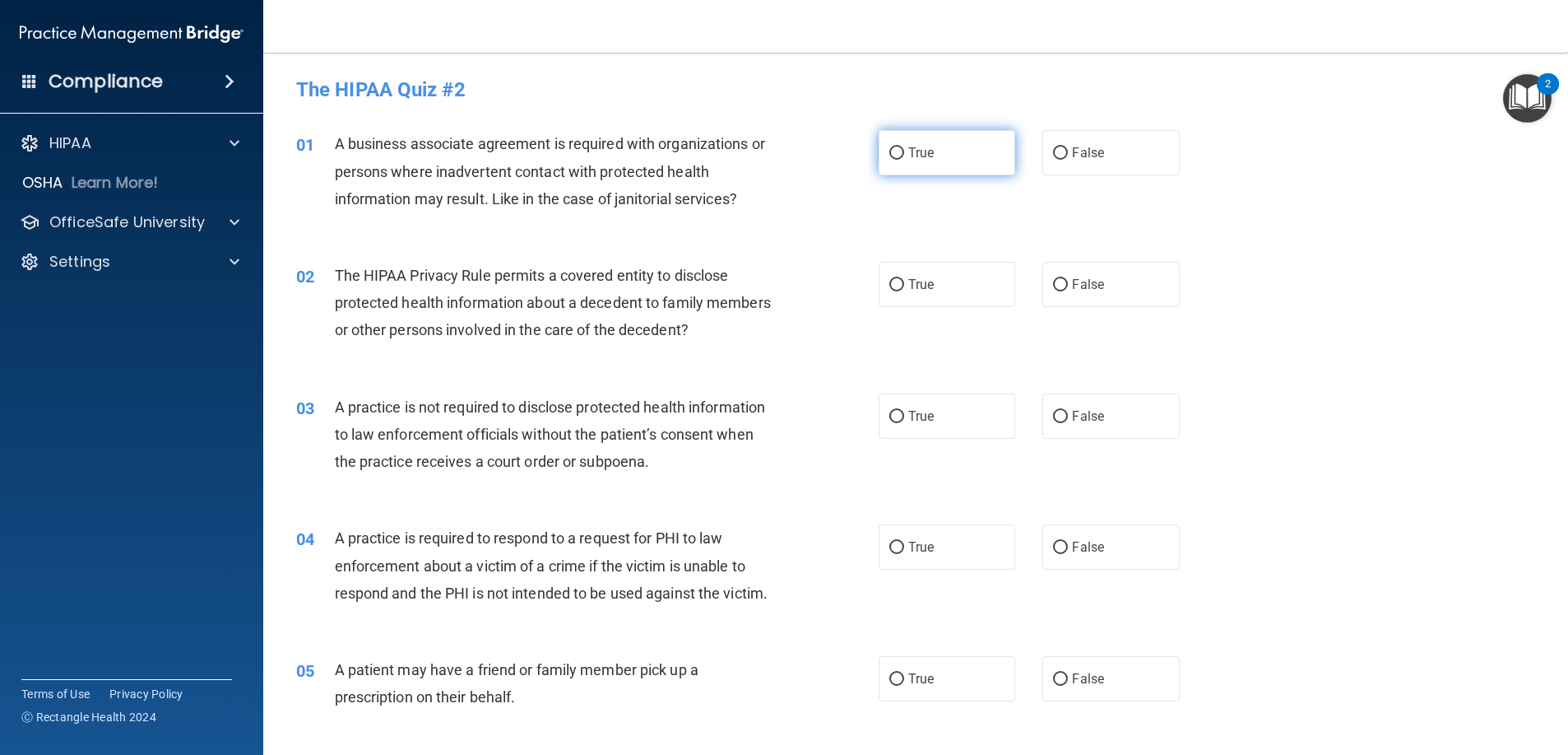
click at [970, 159] on label "True" at bounding box center [947, 153] width 137 height 46
click at [904, 159] on input "True" at bounding box center [896, 153] width 15 height 12
radio input "true"
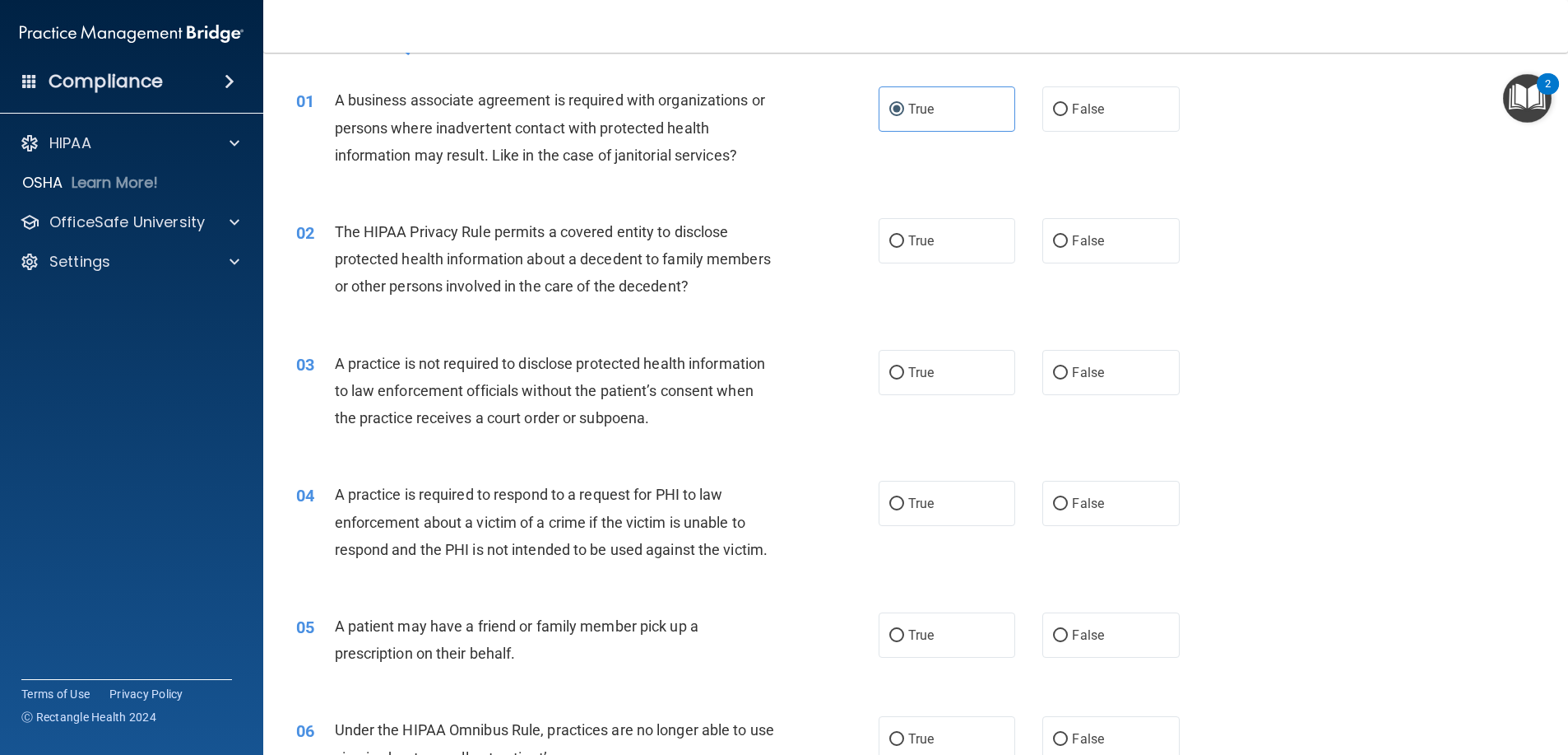
scroll to position [82, 0]
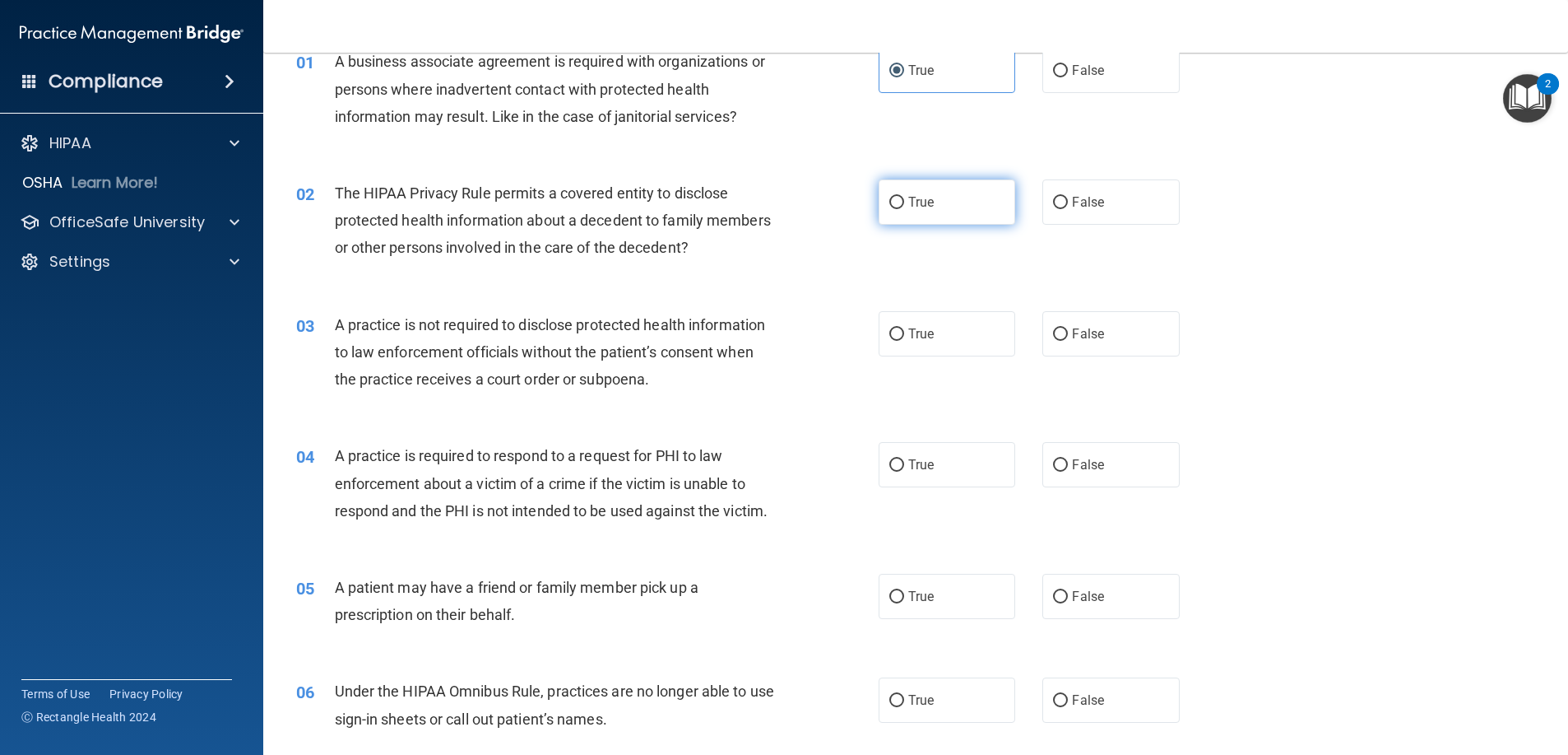
click at [961, 197] on label "True" at bounding box center [947, 201] width 137 height 46
click at [904, 197] on input "True" at bounding box center [896, 202] width 15 height 12
radio input "true"
click at [958, 345] on label "True" at bounding box center [947, 334] width 137 height 46
click at [904, 341] on input "True" at bounding box center [896, 334] width 15 height 12
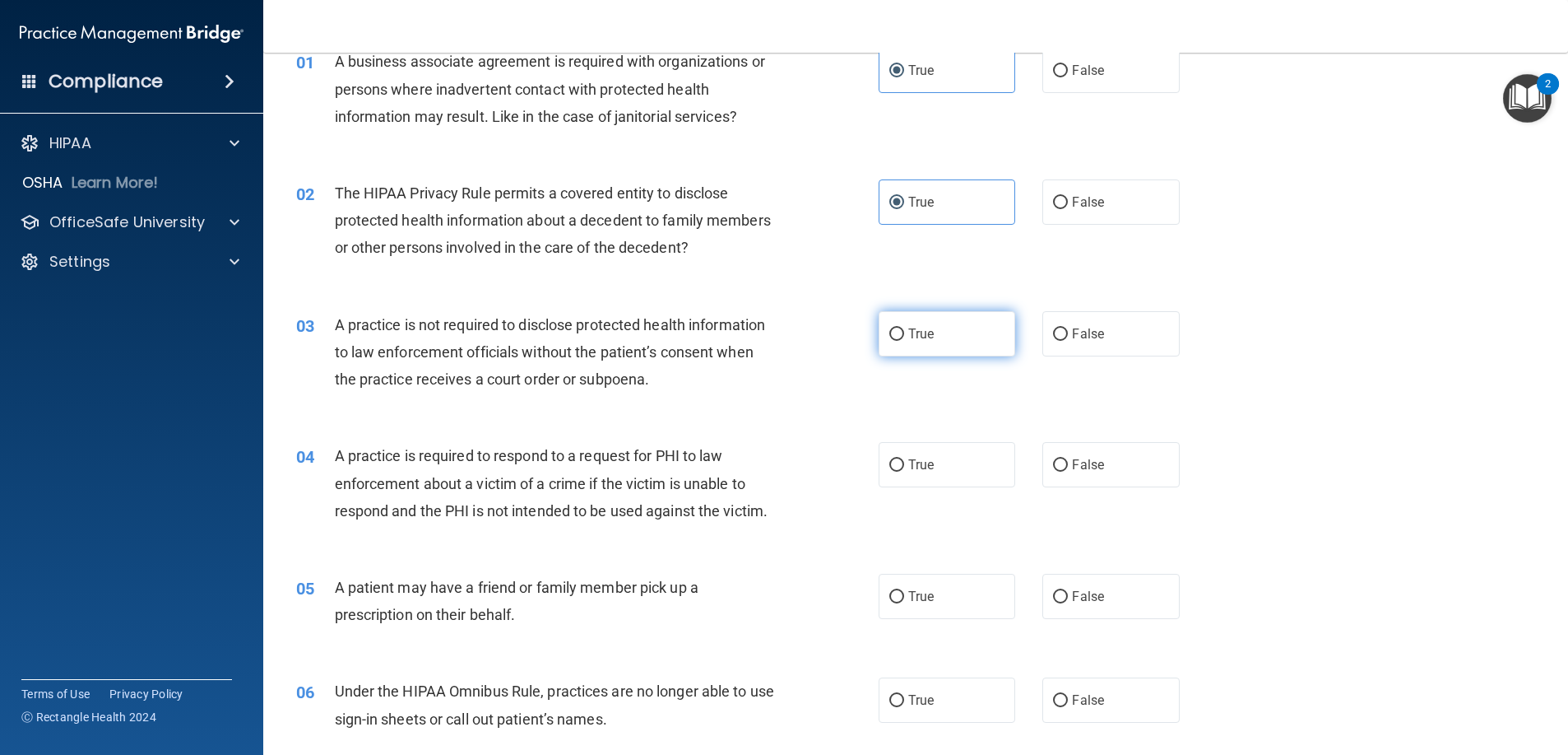
radio input "true"
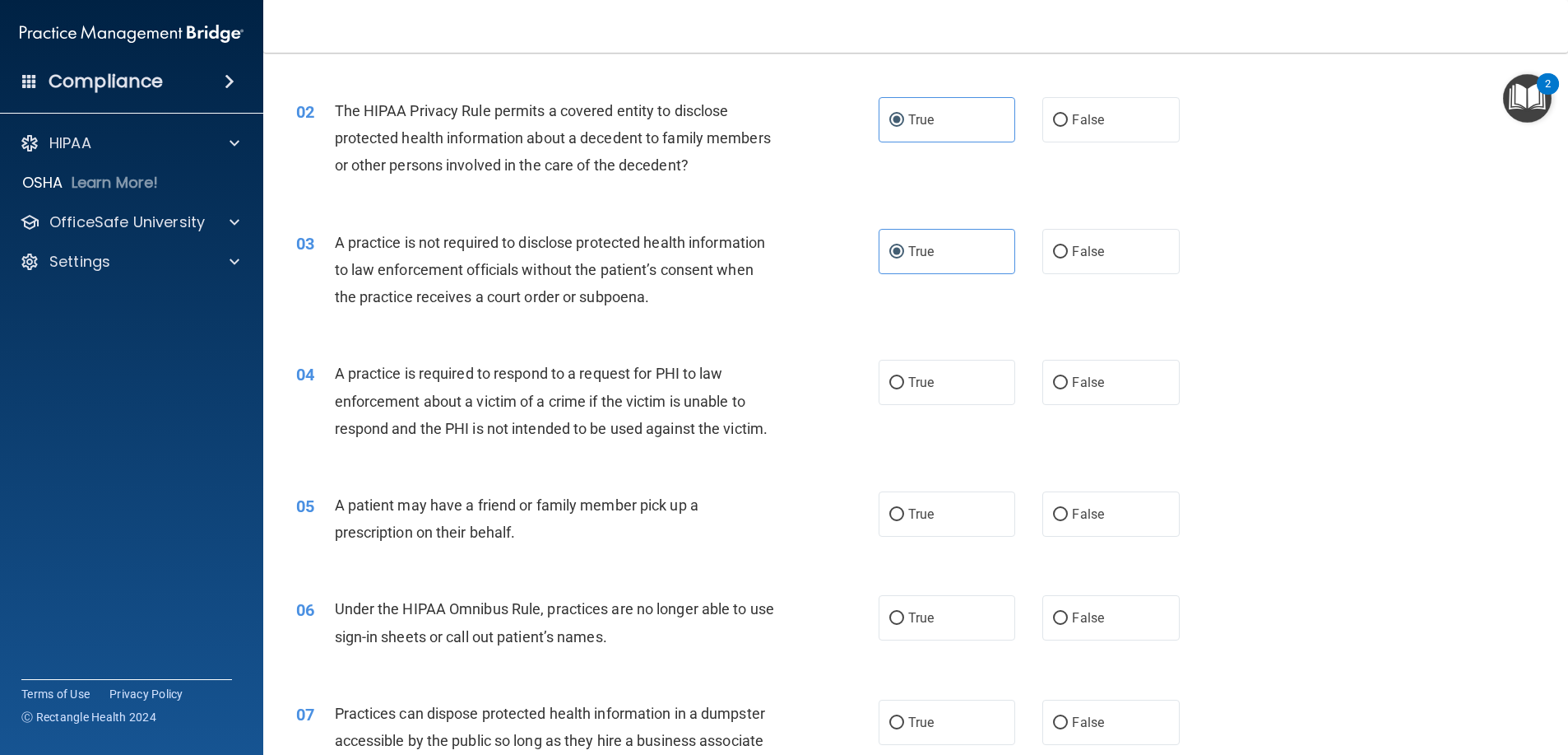
scroll to position [247, 0]
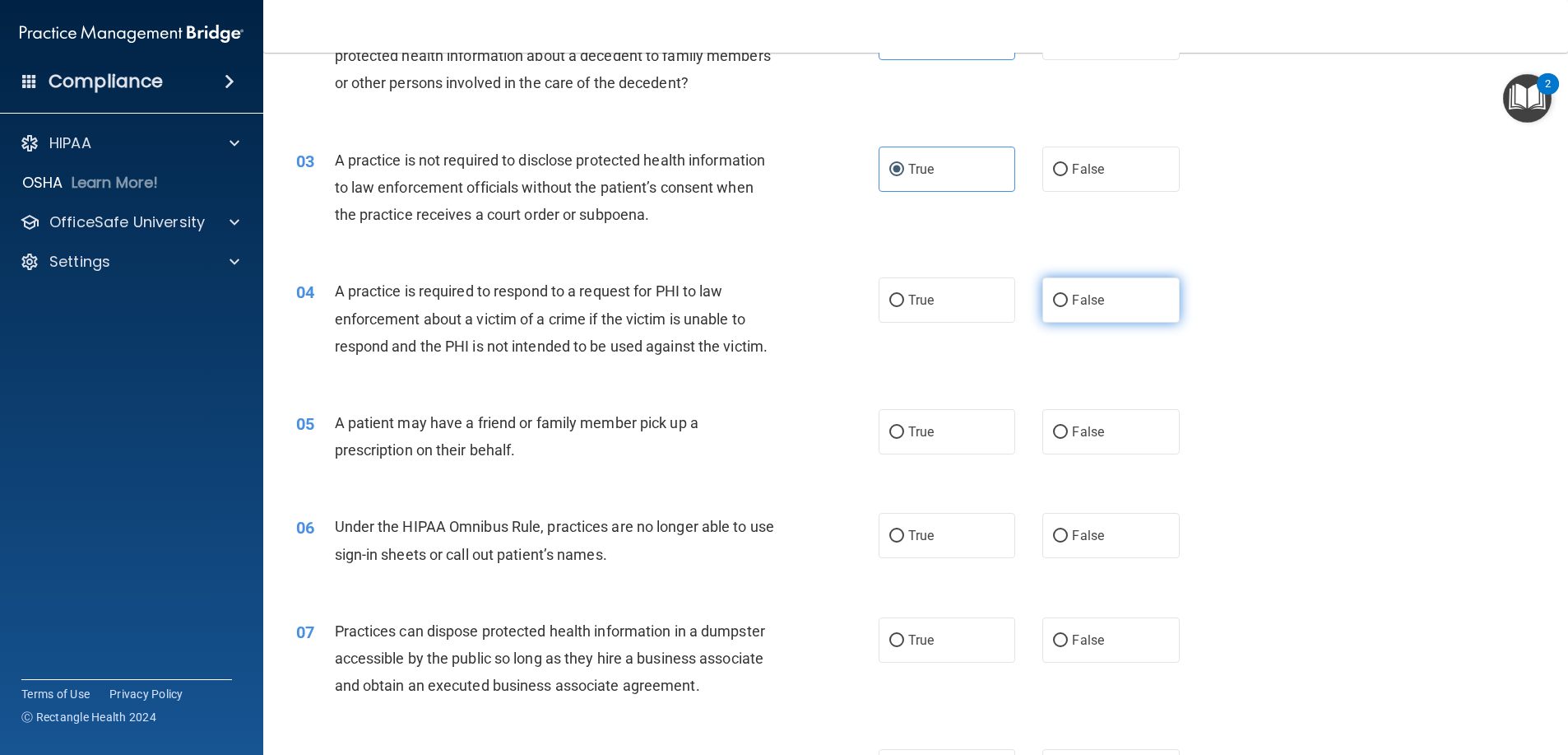
click at [1093, 288] on label "False" at bounding box center [1111, 300] width 137 height 46
click at [1068, 295] on input "False" at bounding box center [1060, 300] width 15 height 12
radio input "true"
click at [1061, 430] on label "False" at bounding box center [1111, 432] width 137 height 46
click at [1061, 430] on input "False" at bounding box center [1060, 432] width 15 height 12
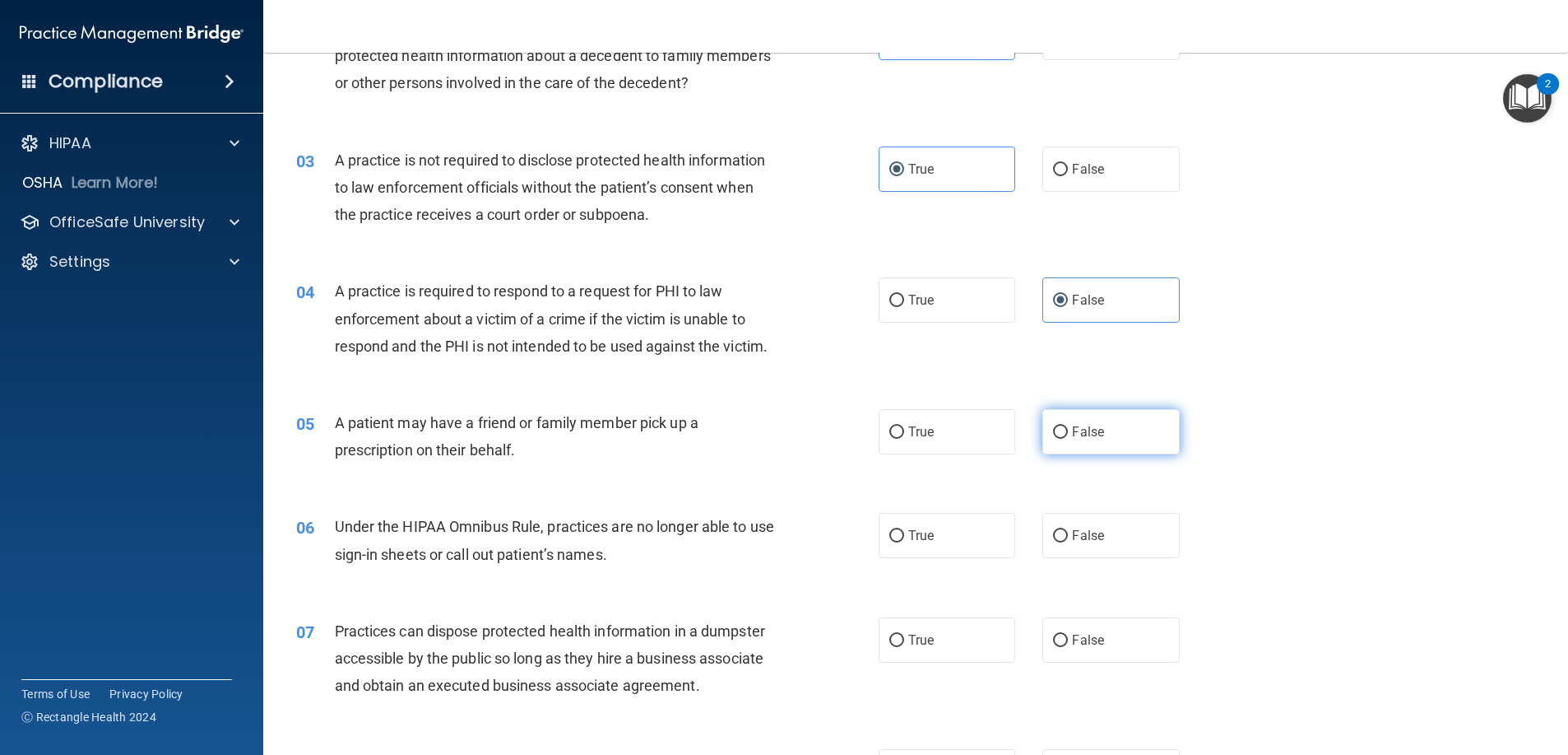
radio input "true"
click at [944, 524] on label "True" at bounding box center [947, 535] width 137 height 46
click at [904, 530] on input "True" at bounding box center [896, 536] width 15 height 12
radio input "true"
click at [1093, 661] on label "False" at bounding box center [1111, 639] width 137 height 46
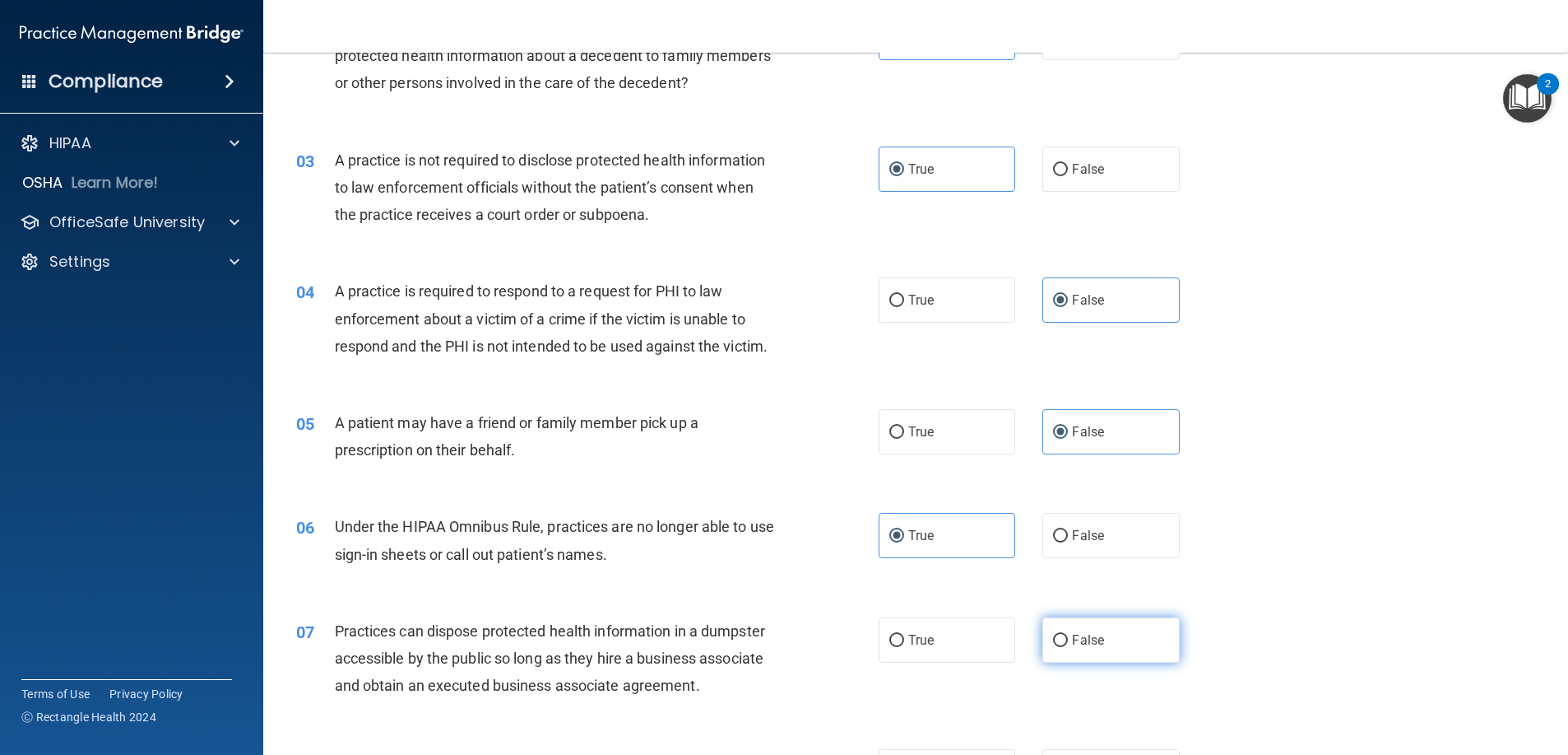
click at [1068, 647] on input "False" at bounding box center [1060, 640] width 15 height 12
radio input "true"
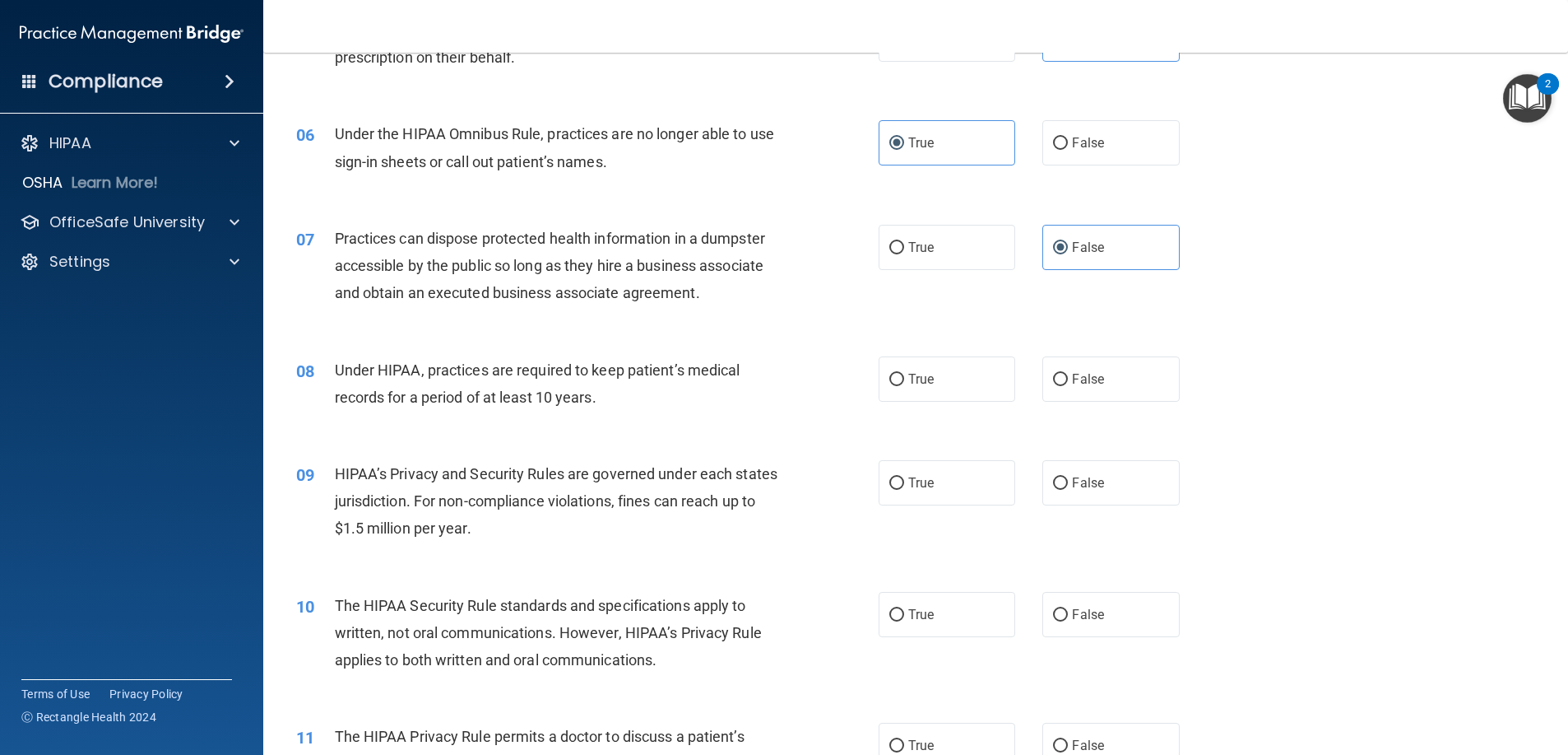
scroll to position [658, 0]
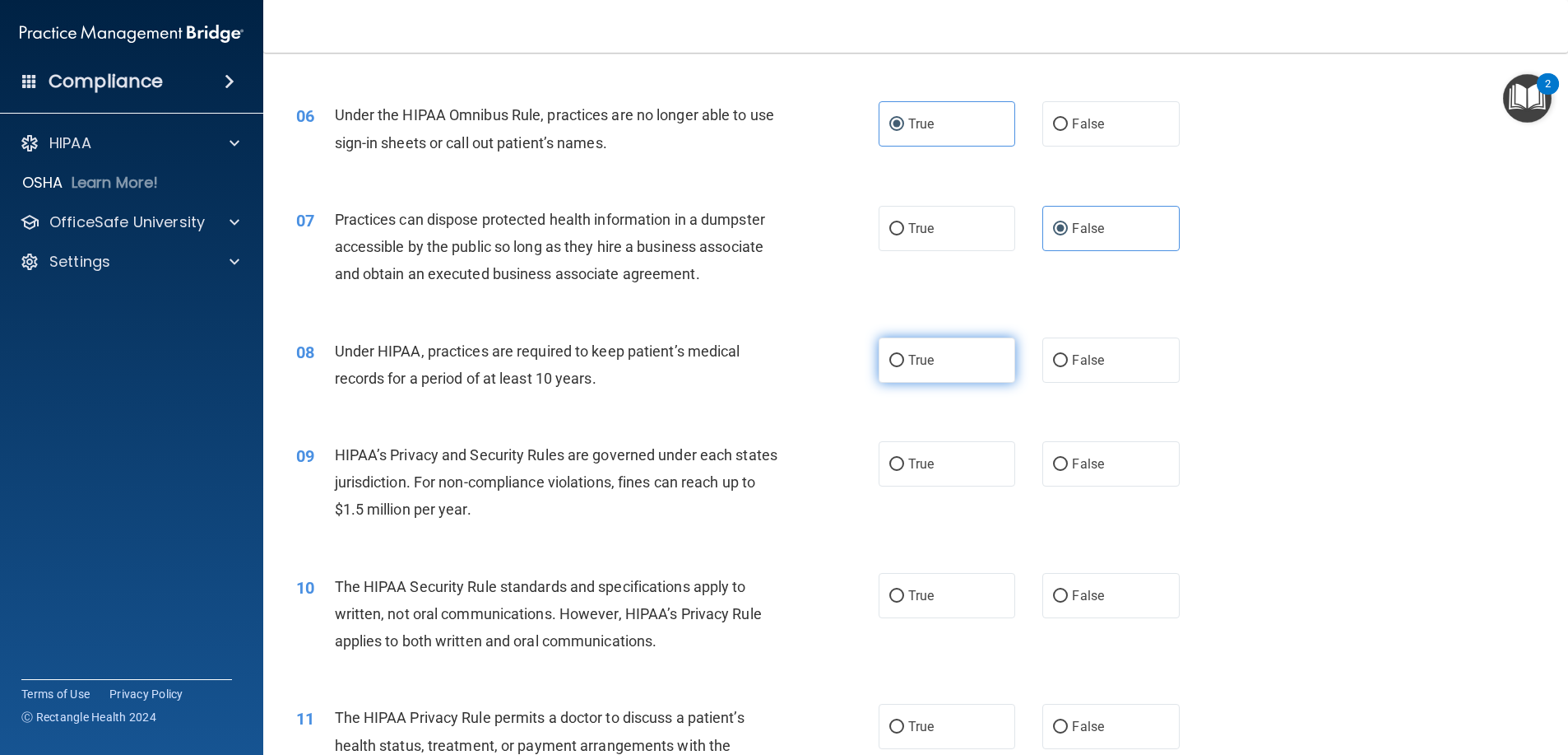
drag, startPoint x: 964, startPoint y: 366, endPoint x: 988, endPoint y: 405, distance: 45.8
click at [966, 368] on label "True" at bounding box center [947, 360] width 137 height 46
click at [904, 367] on input "True" at bounding box center [896, 361] width 15 height 12
radio input "true"
click at [986, 454] on label "True" at bounding box center [947, 463] width 137 height 46
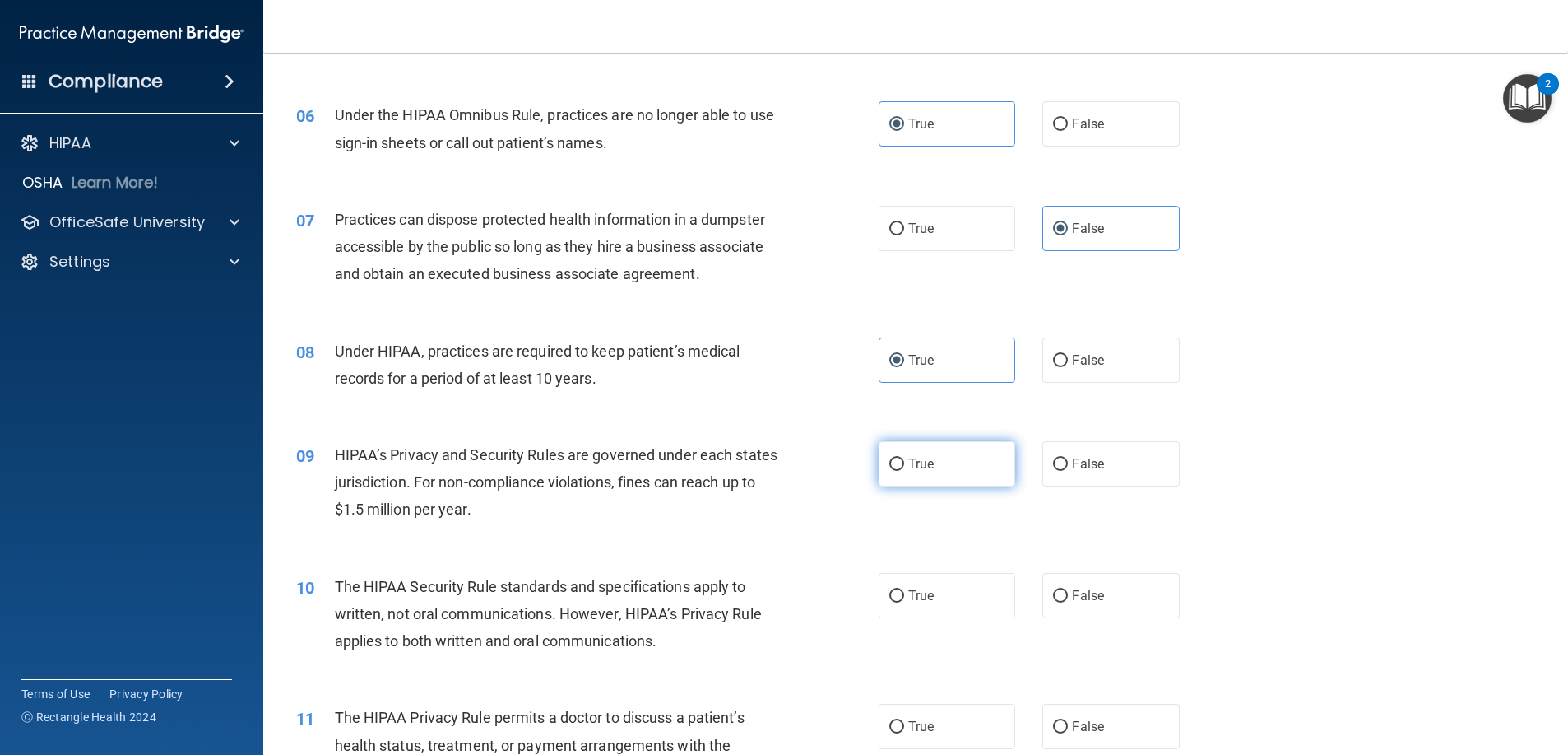
click at [904, 459] on input "True" at bounding box center [896, 464] width 15 height 12
radio input "true"
click at [1091, 595] on span "False" at bounding box center [1087, 595] width 32 height 16
click at [1068, 595] on input "False" at bounding box center [1060, 596] width 15 height 12
radio input "true"
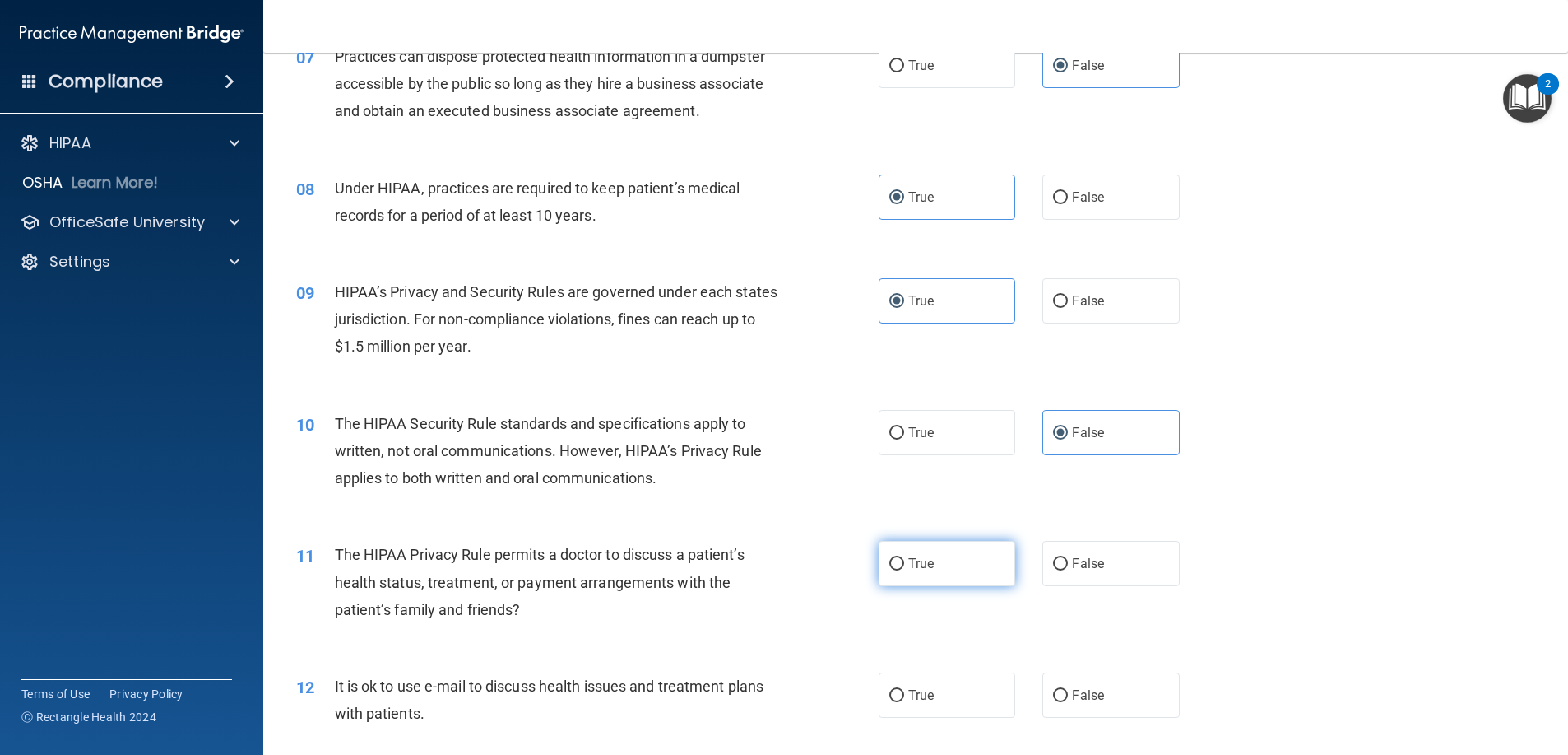
scroll to position [823, 0]
click at [991, 550] on label "True" at bounding box center [947, 561] width 137 height 46
click at [904, 556] on input "True" at bounding box center [896, 562] width 15 height 12
radio input "true"
click at [975, 681] on label "True" at bounding box center [947, 693] width 137 height 46
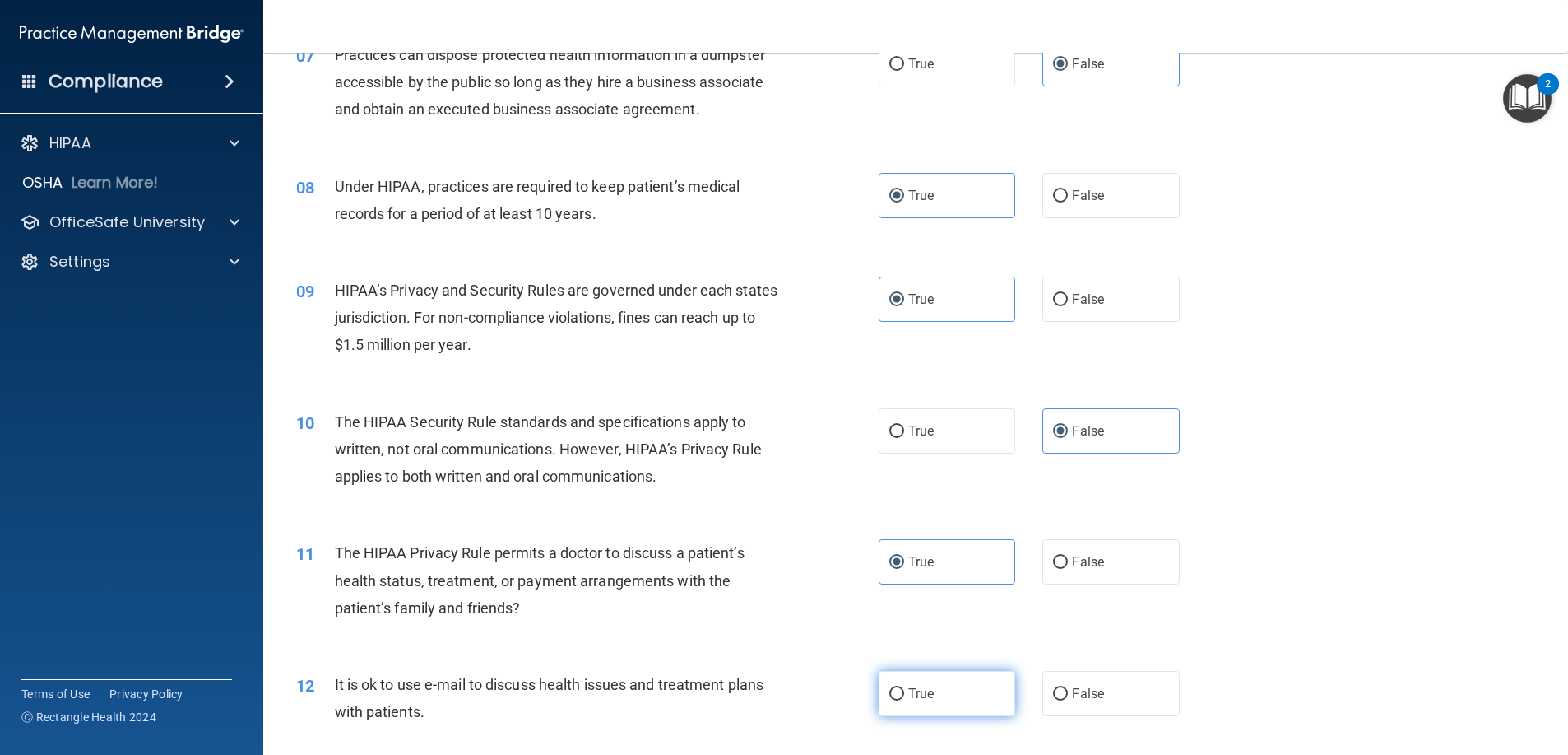
click at [904, 688] on input "True" at bounding box center [896, 693] width 15 height 12
radio input "true"
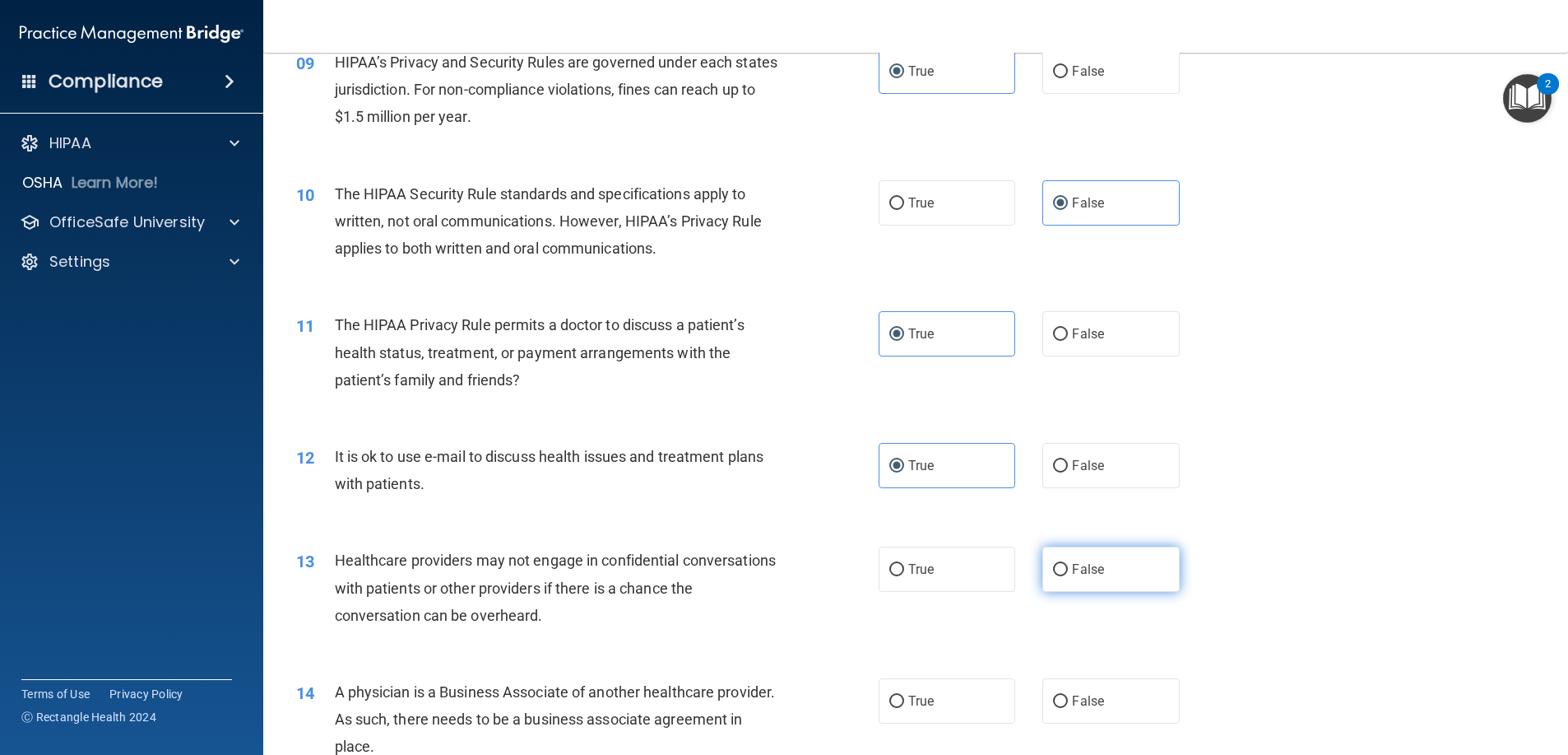
scroll to position [1070, 0]
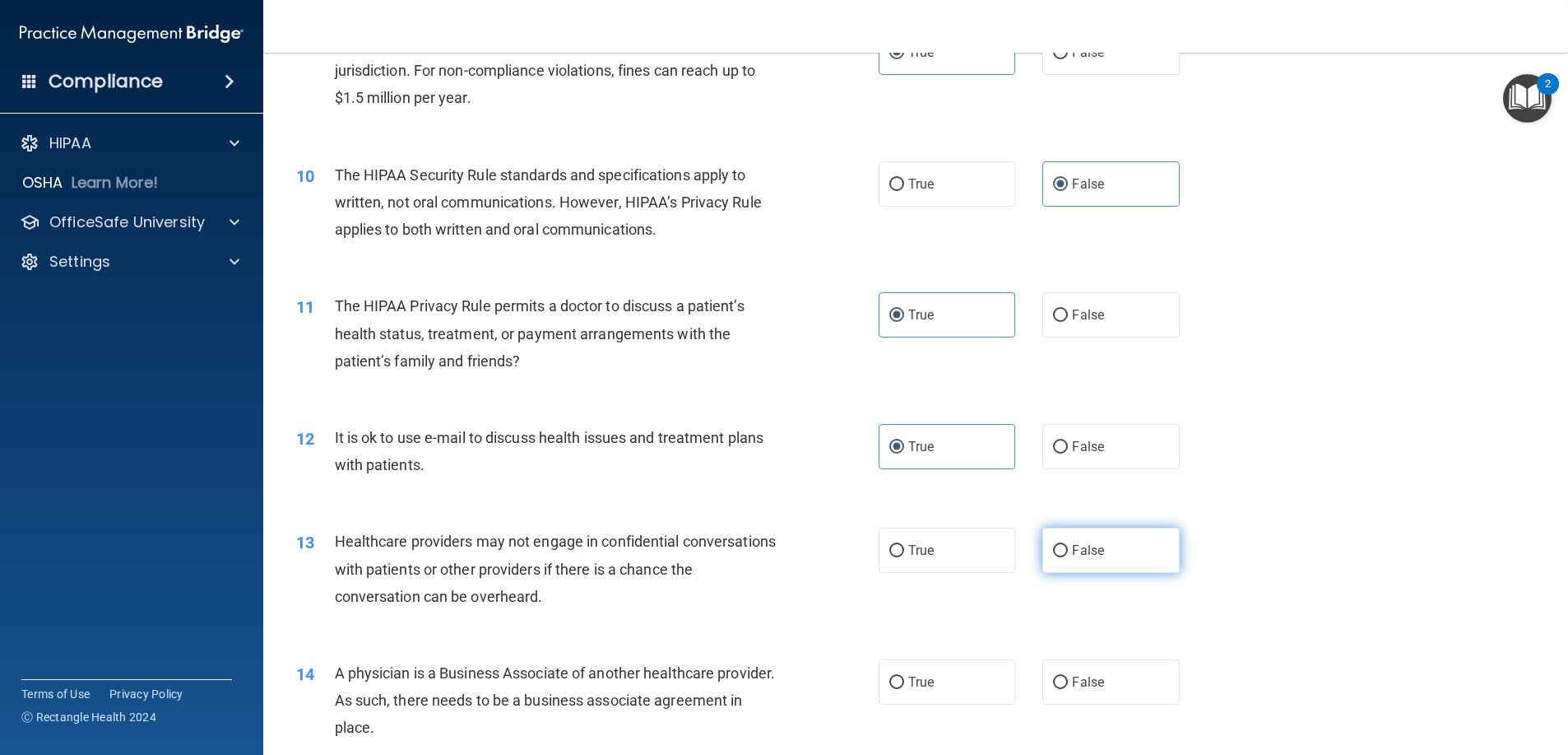
drag, startPoint x: 1132, startPoint y: 544, endPoint x: 1043, endPoint y: 594, distance: 102.1
click at [1131, 544] on label "False" at bounding box center [1111, 550] width 137 height 46
click at [1068, 545] on input "False" at bounding box center [1060, 551] width 15 height 12
radio input "true"
click at [940, 674] on label "True" at bounding box center [947, 681] width 137 height 46
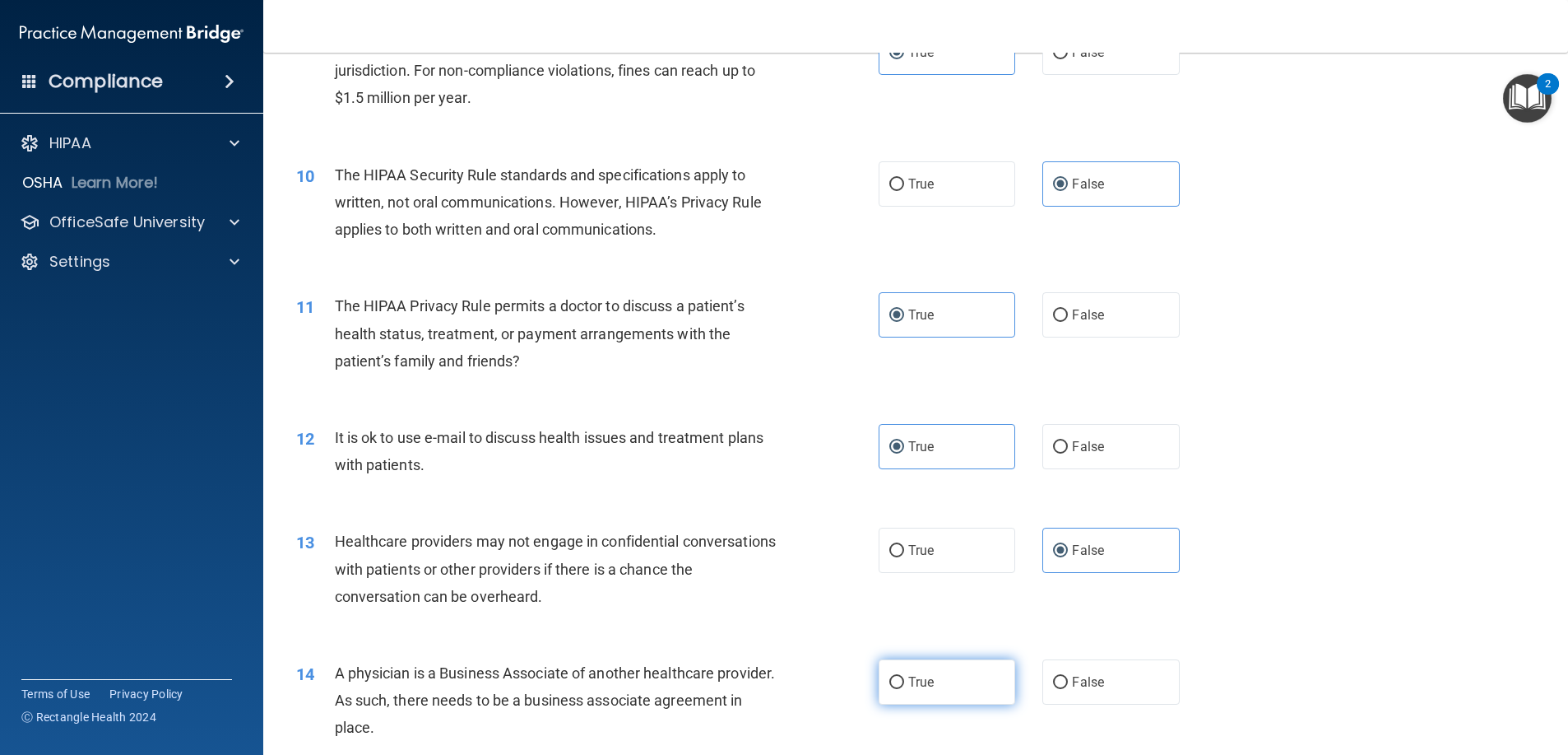
click at [904, 677] on input "True" at bounding box center [896, 682] width 15 height 12
radio input "true"
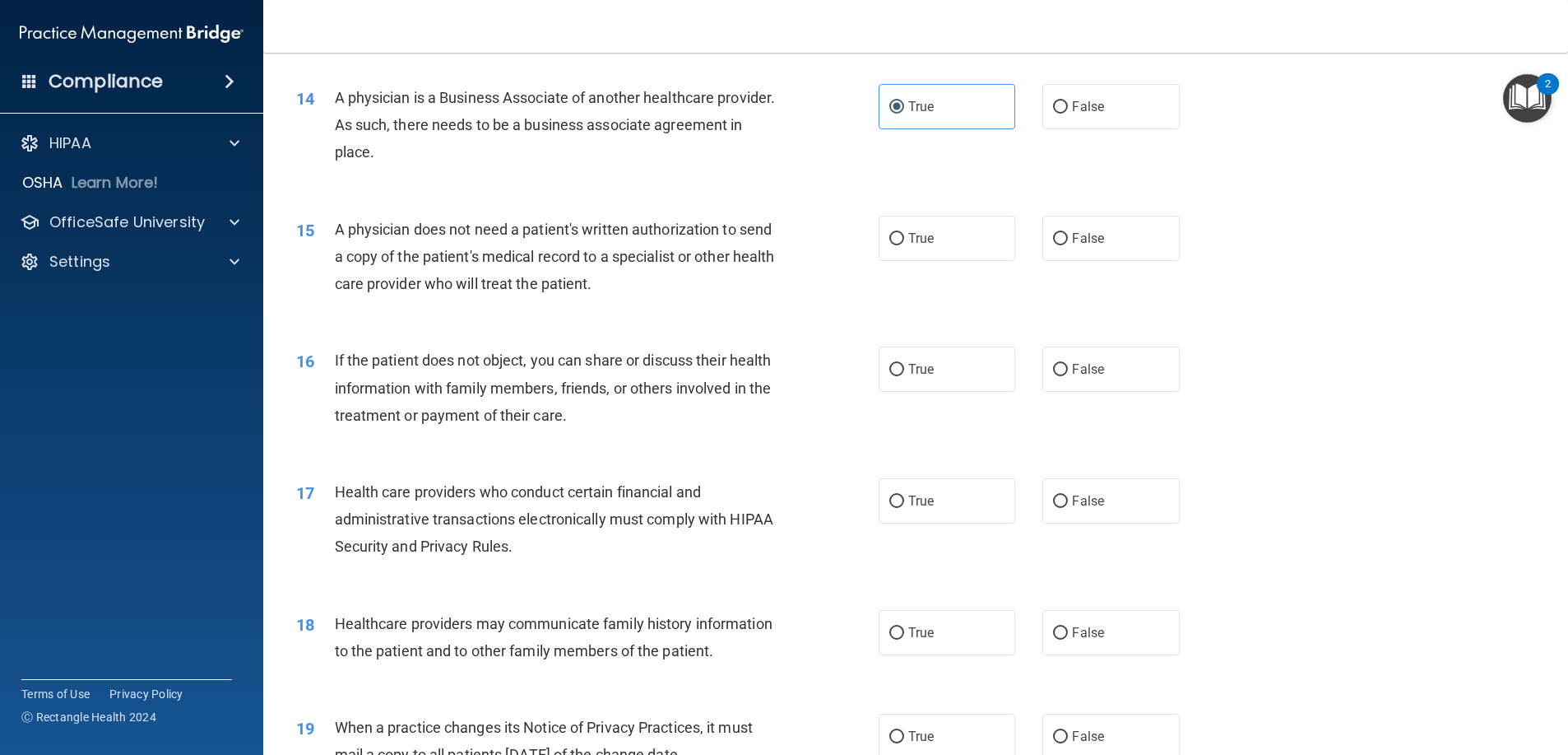
scroll to position [1646, 0]
click at [1005, 259] on label "True" at bounding box center [947, 237] width 137 height 46
click at [904, 244] on input "True" at bounding box center [896, 238] width 15 height 12
radio input "true"
click at [984, 370] on label "True" at bounding box center [947, 368] width 137 height 46
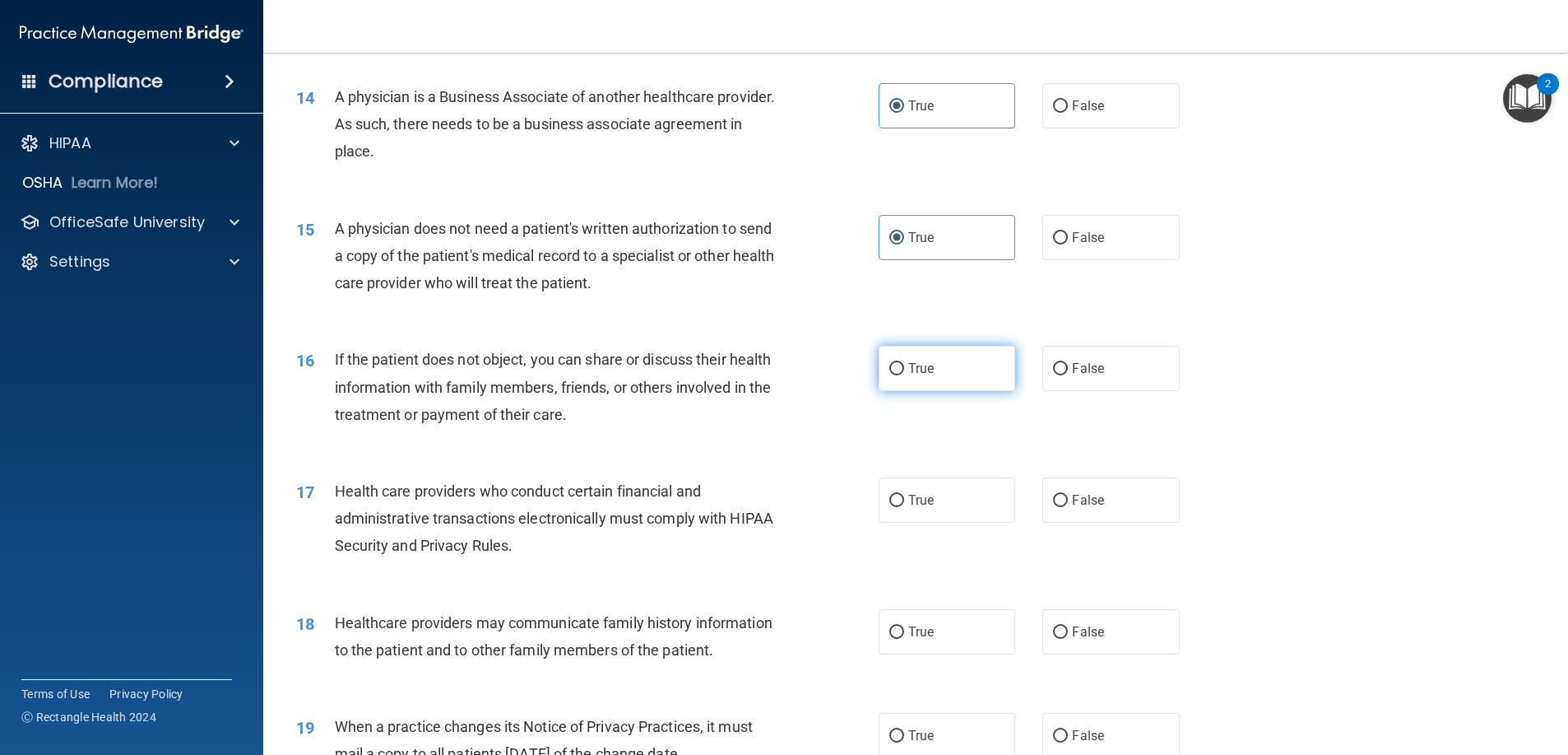
click at [904, 370] on input "True" at bounding box center [896, 368] width 15 height 12
radio input "true"
click at [938, 489] on label "True" at bounding box center [947, 500] width 137 height 46
click at [904, 495] on input "True" at bounding box center [896, 501] width 15 height 12
radio input "true"
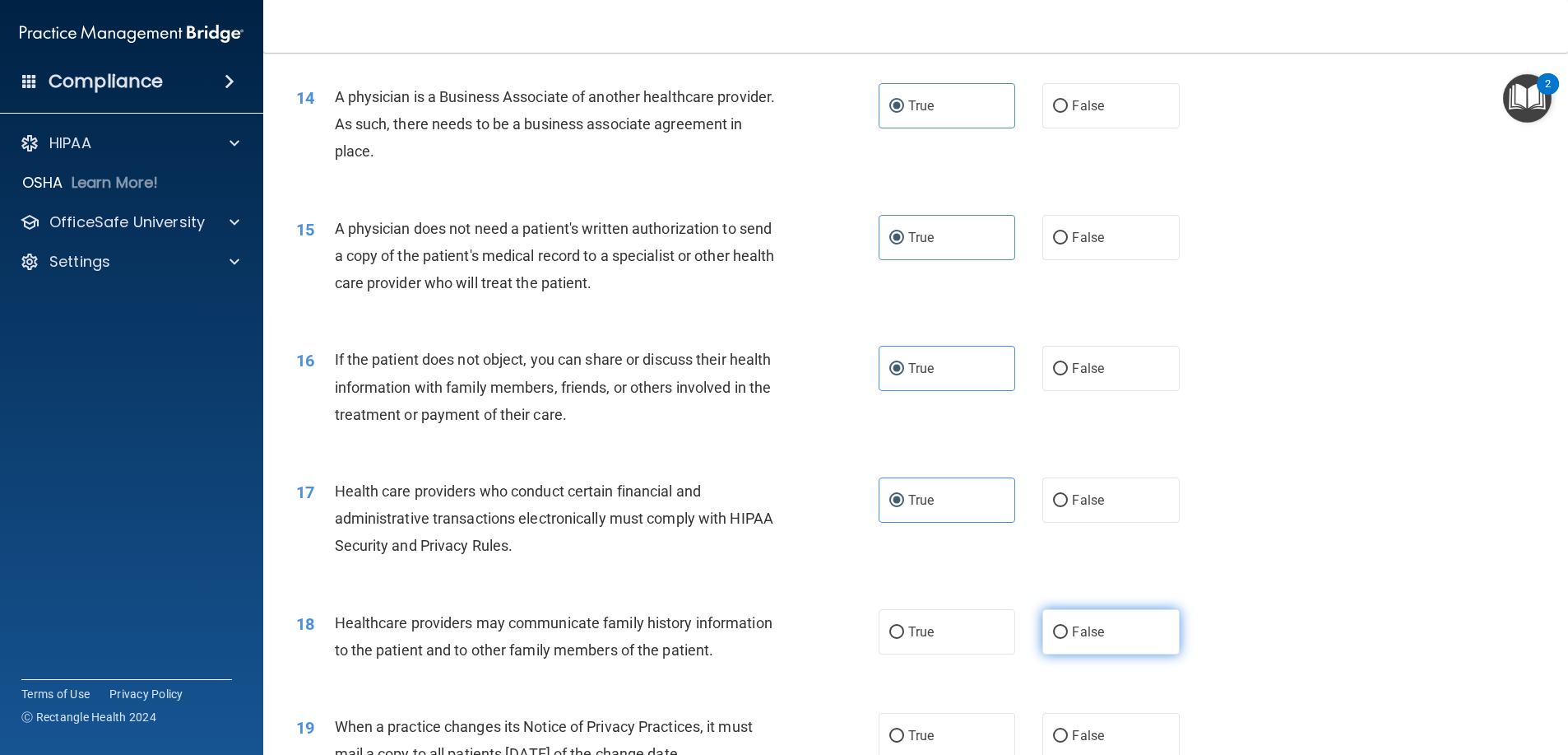
click at [1052, 619] on label "False" at bounding box center [1111, 631] width 137 height 46
click at [1053, 626] on input "False" at bounding box center [1060, 632] width 15 height 12
radio input "true"
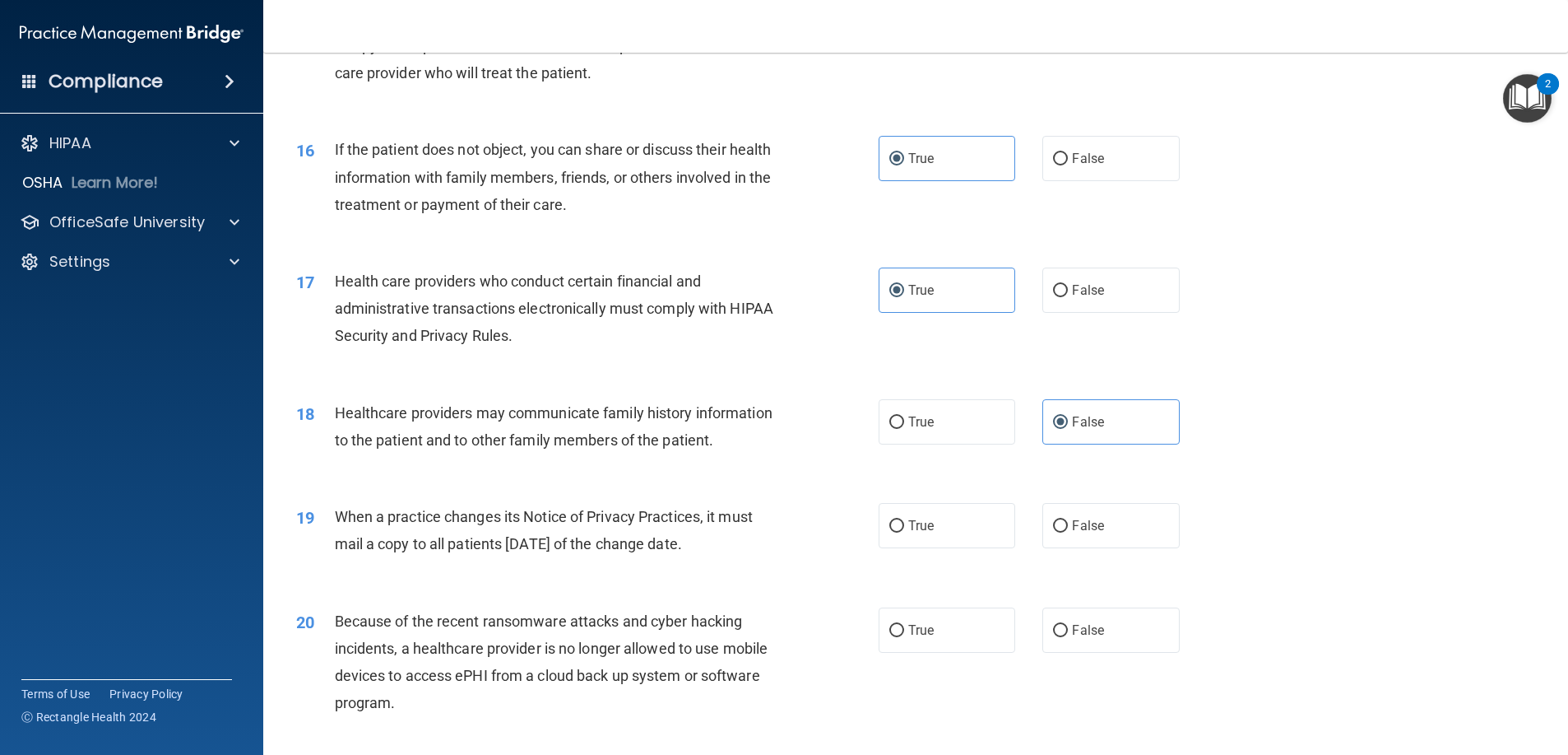
scroll to position [1893, 0]
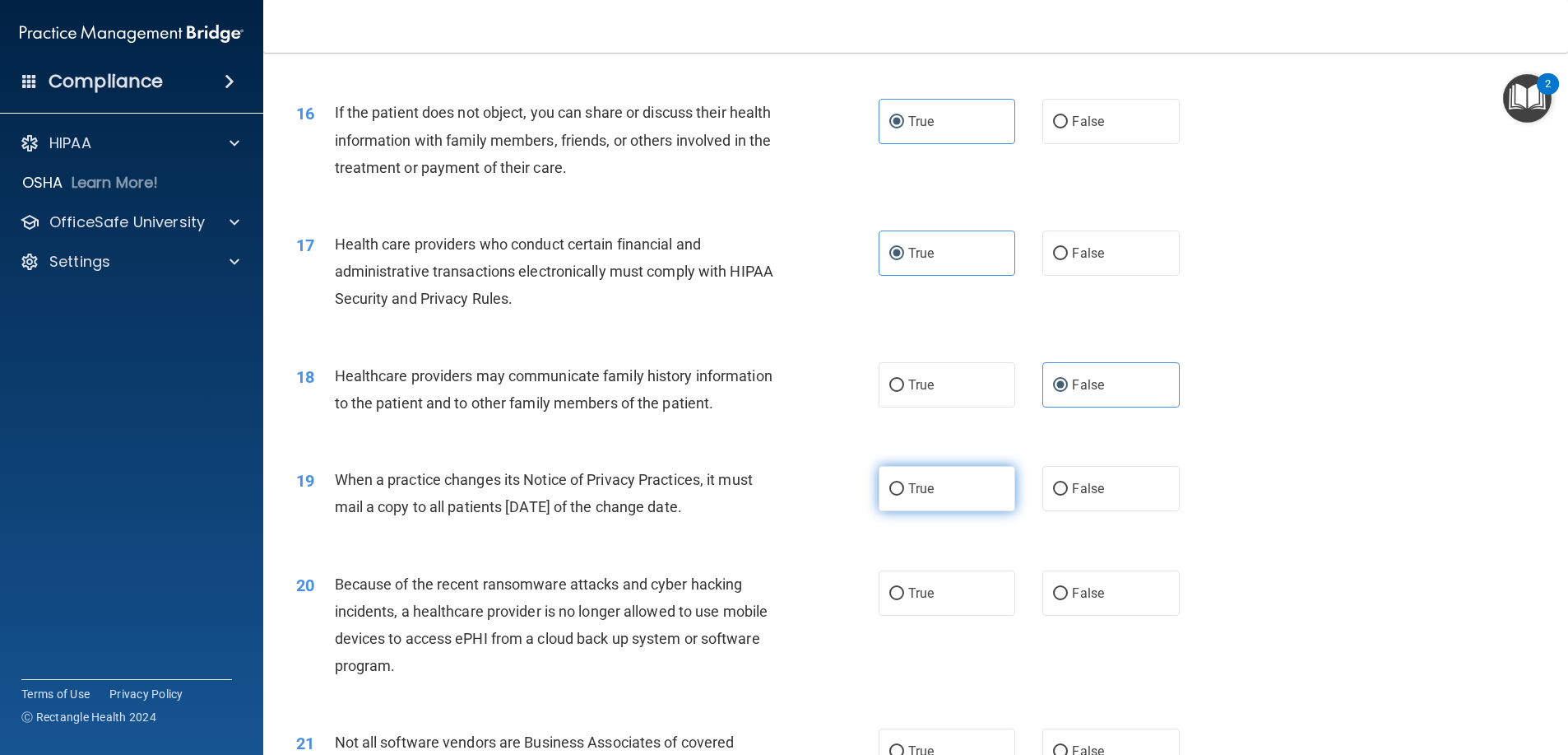
click at [961, 500] on label "True" at bounding box center [947, 488] width 137 height 46
click at [904, 496] on input "True" at bounding box center [896, 488] width 15 height 12
radio input "true"
click at [960, 599] on label "True" at bounding box center [947, 593] width 137 height 46
click at [904, 599] on input "True" at bounding box center [896, 593] width 15 height 12
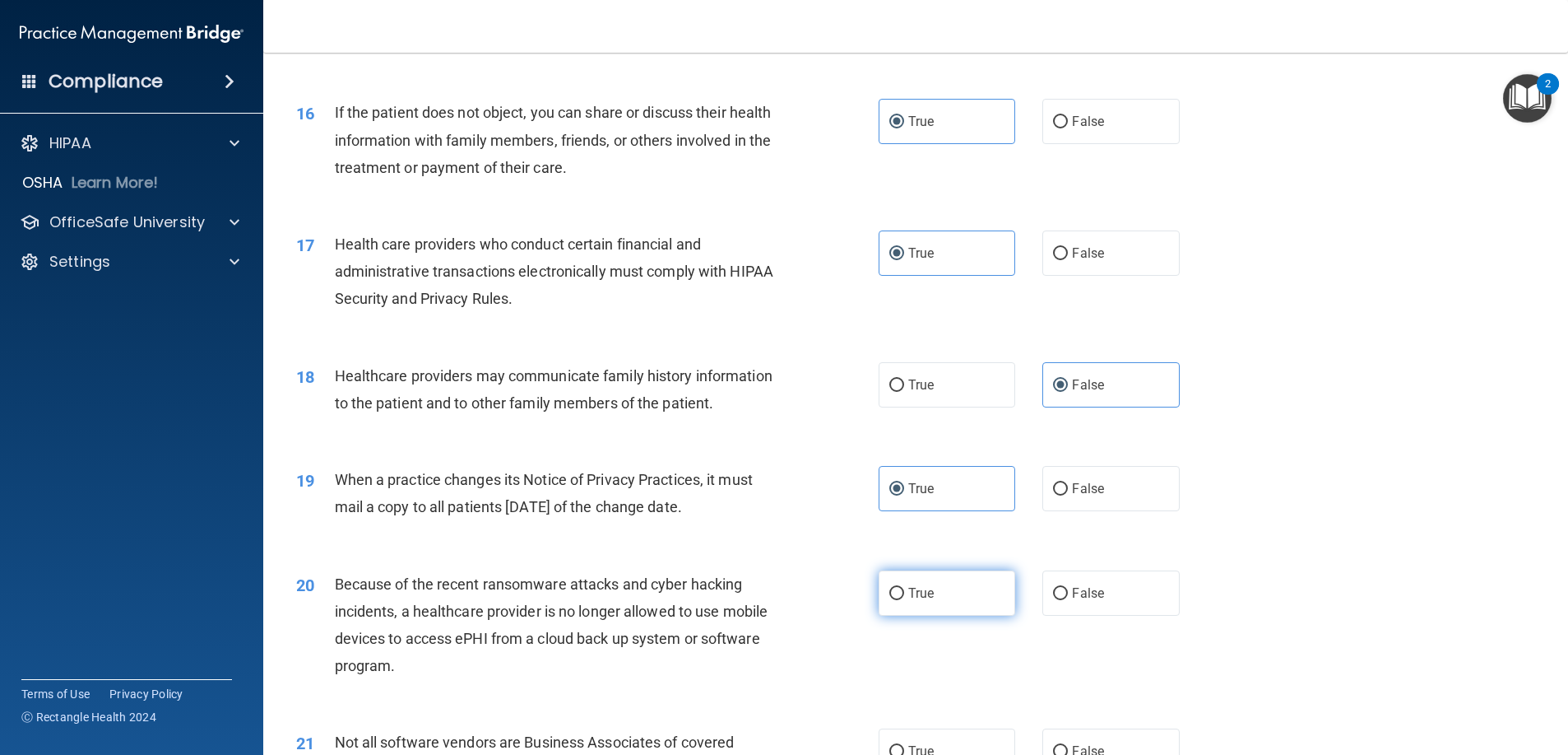
radio input "true"
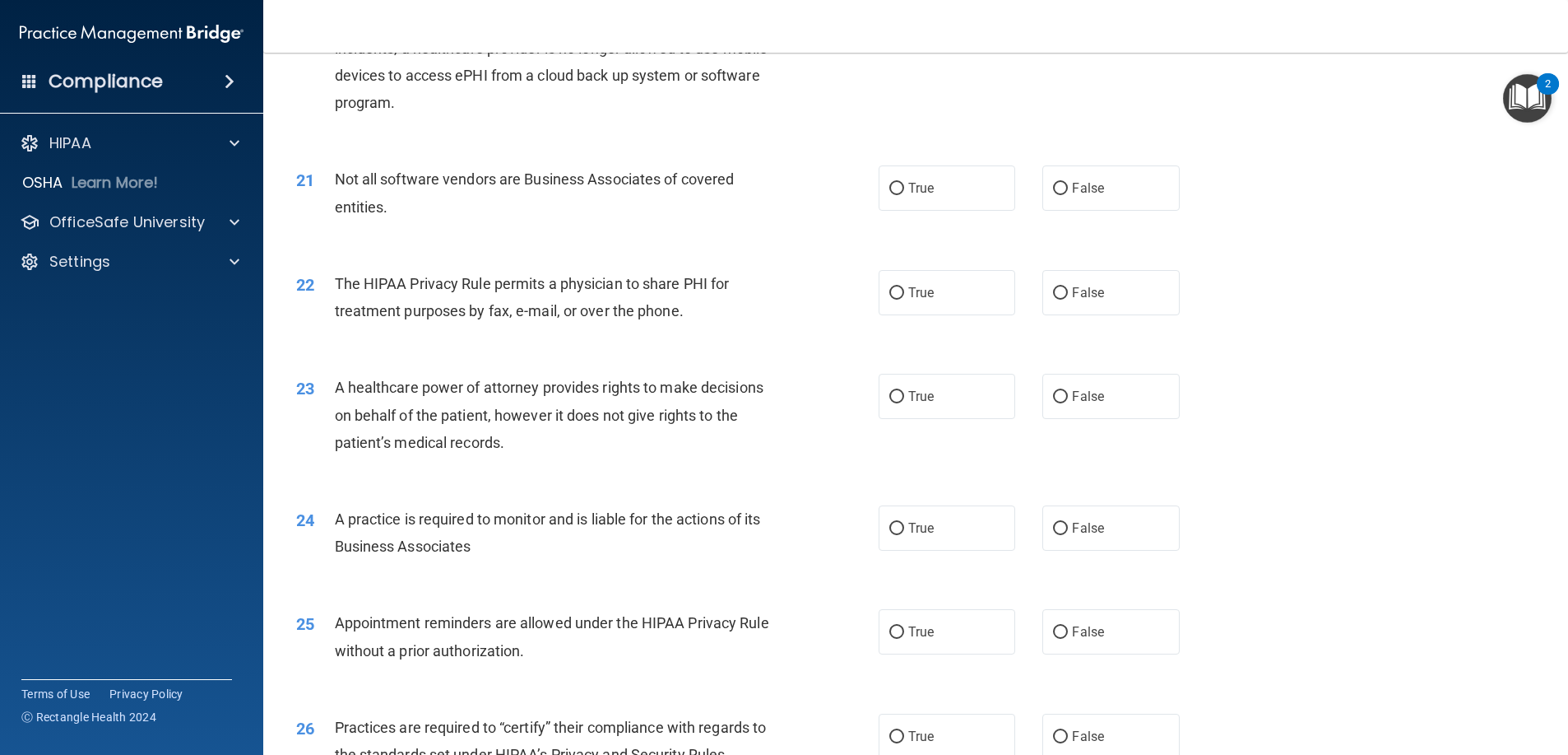
scroll to position [2469, 0]
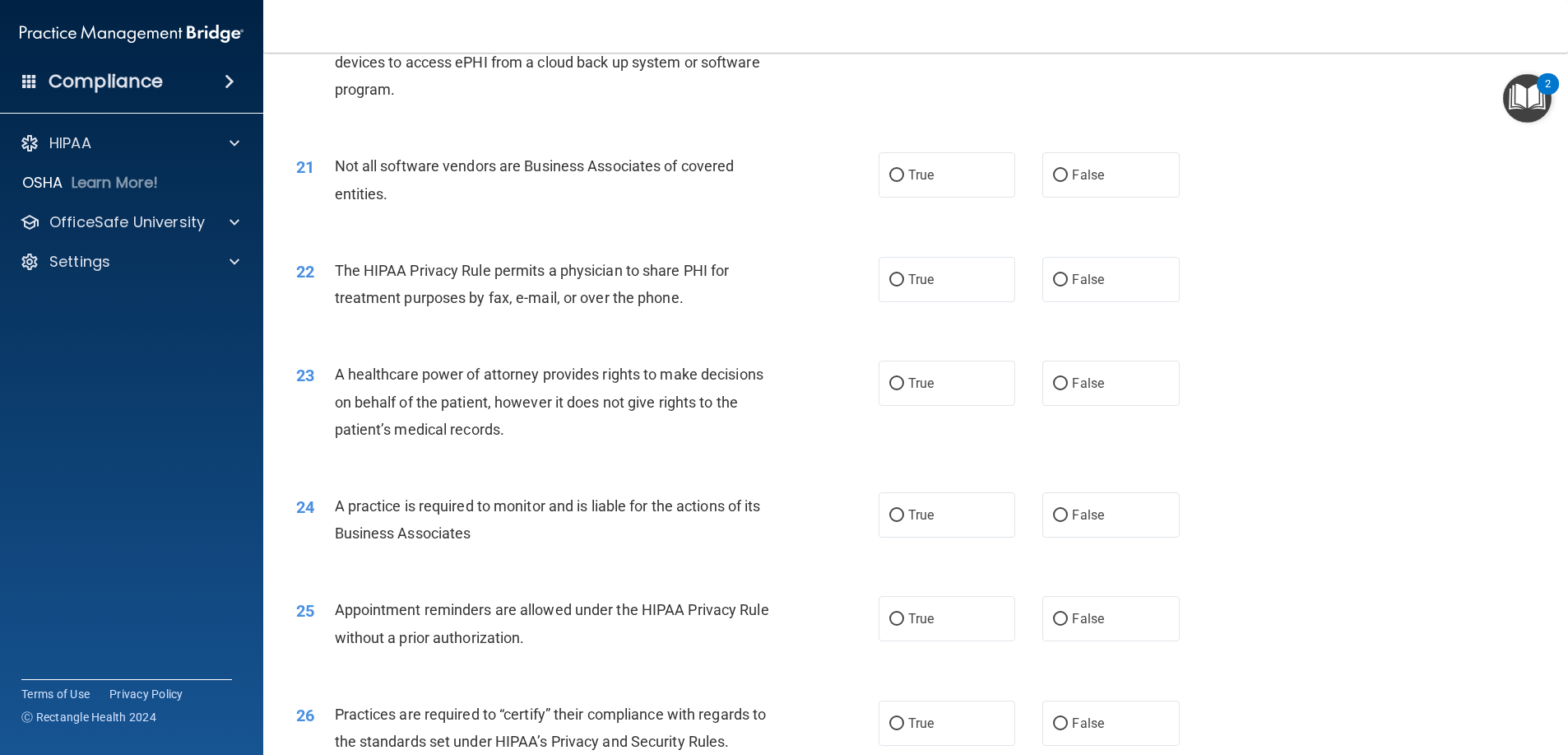
drag, startPoint x: 973, startPoint y: 216, endPoint x: 1191, endPoint y: 379, distance: 272.2
click at [989, 228] on div "21 Not all software vendors are Business Associates of covered entities. True F…" at bounding box center [916, 183] width 1263 height 103
click at [972, 226] on div "21 Not all software vendors are Business Associates of covered entities. True F…" at bounding box center [916, 183] width 1263 height 103
drag, startPoint x: 966, startPoint y: 191, endPoint x: 975, endPoint y: 202, distance: 14.2
click at [966, 193] on label "True" at bounding box center [947, 174] width 137 height 46
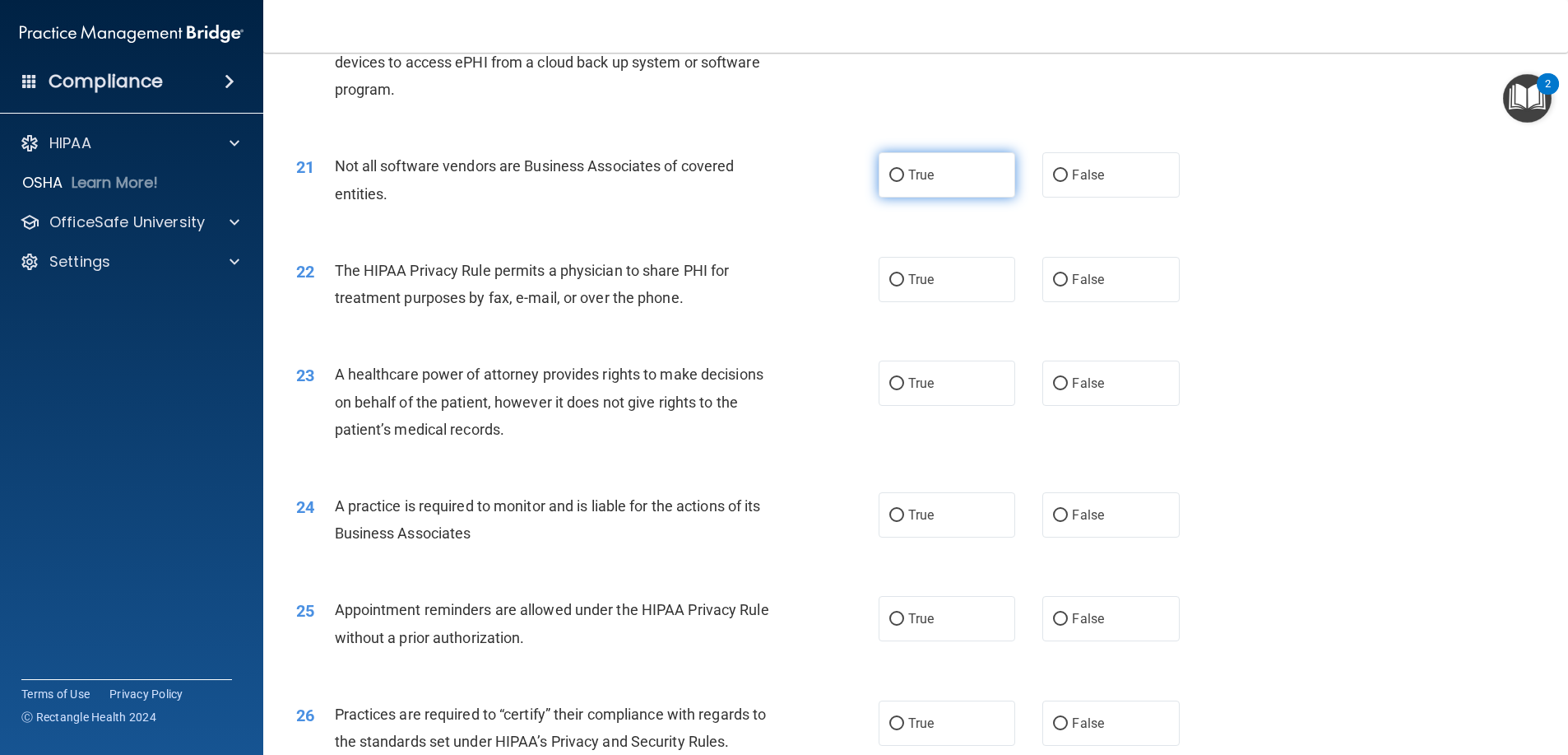
click at [904, 182] on input "True" at bounding box center [896, 175] width 15 height 12
radio input "true"
click at [1077, 287] on span "False" at bounding box center [1087, 279] width 32 height 16
click at [1068, 286] on input "False" at bounding box center [1060, 280] width 15 height 12
radio input "true"
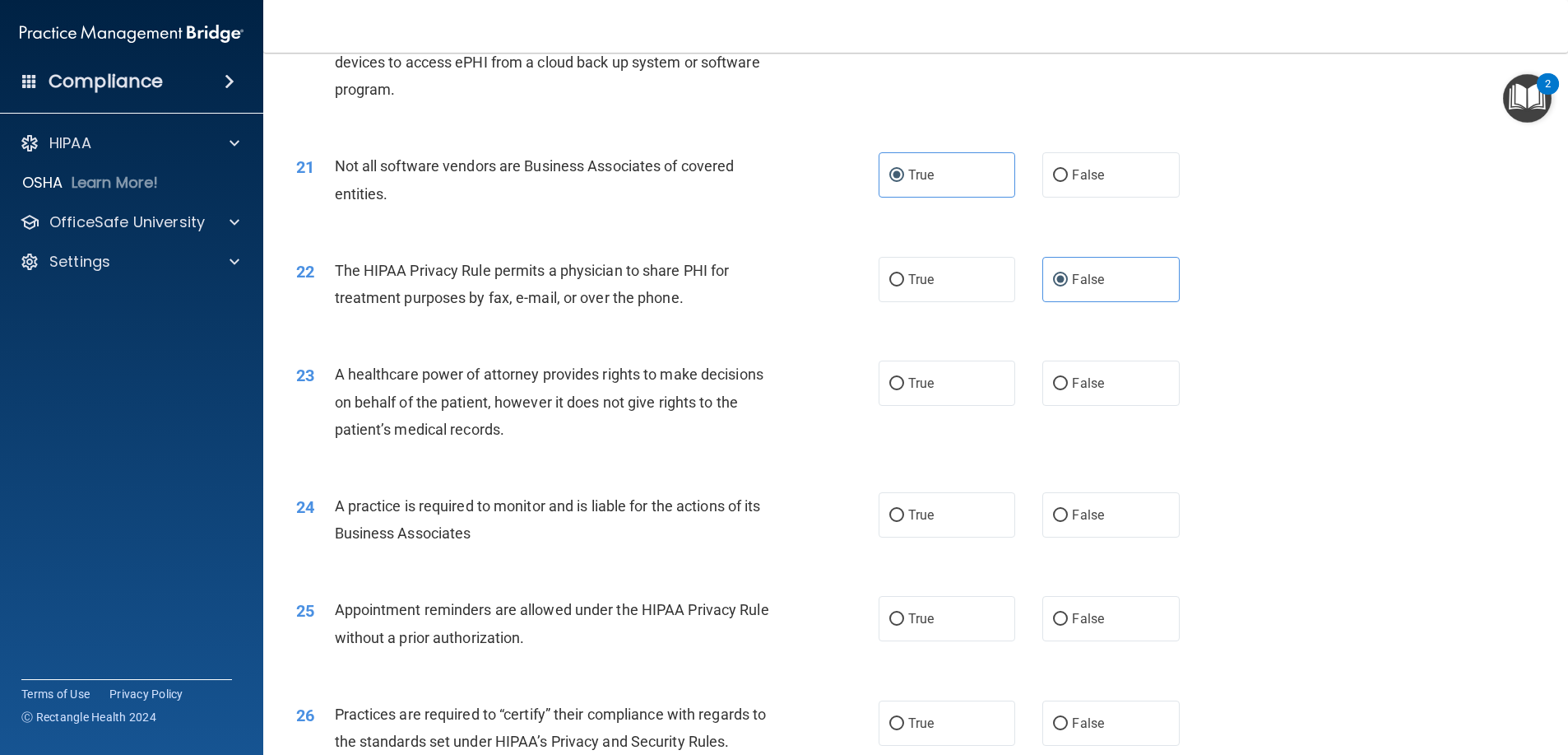
drag, startPoint x: 955, startPoint y: 401, endPoint x: 991, endPoint y: 488, distance: 94.2
click at [953, 404] on label "True" at bounding box center [947, 383] width 137 height 46
click at [904, 391] on input "True" at bounding box center [896, 383] width 15 height 12
radio input "true"
click at [1052, 523] on label "False" at bounding box center [1111, 515] width 137 height 46
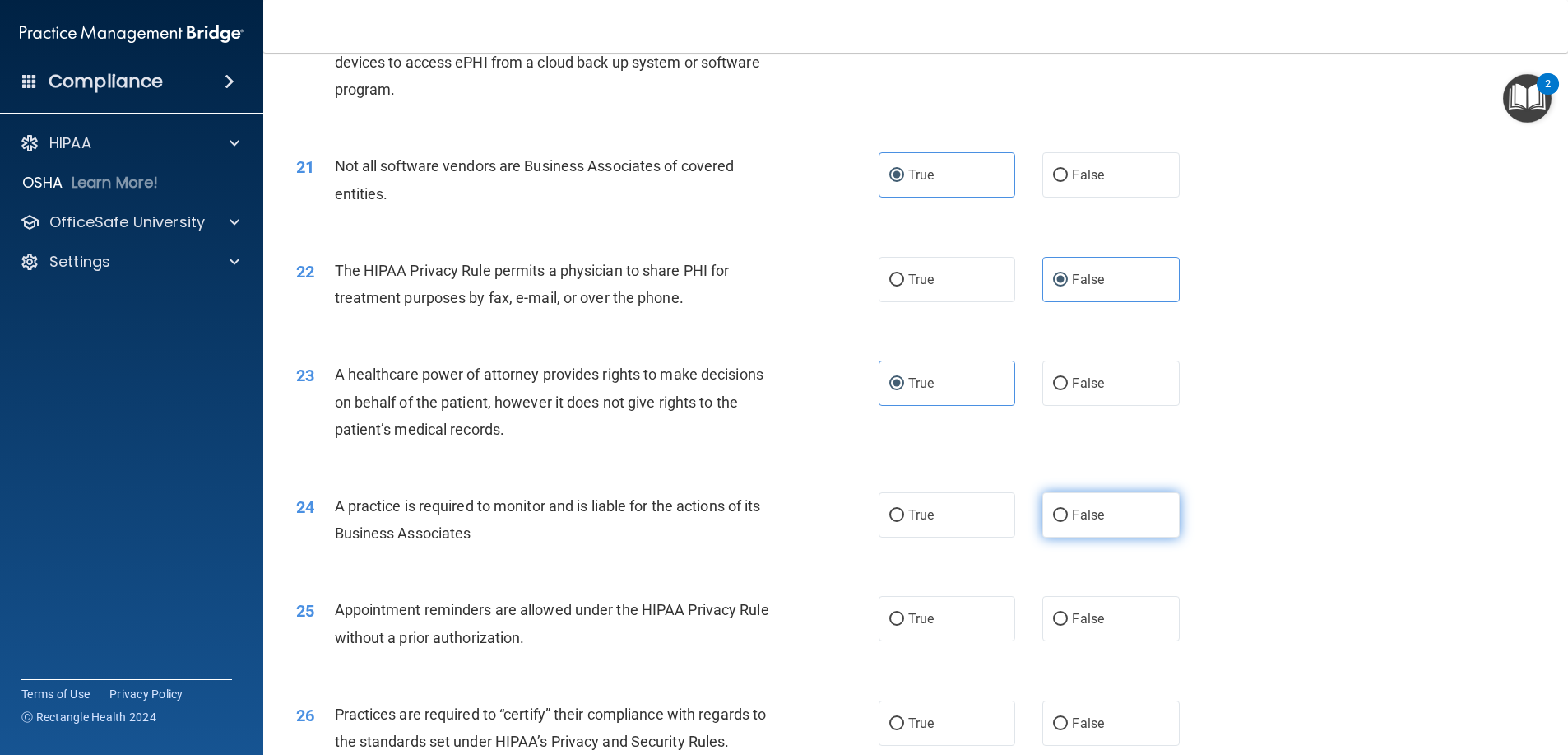
click at [1053, 522] on input "False" at bounding box center [1060, 515] width 15 height 12
radio input "true"
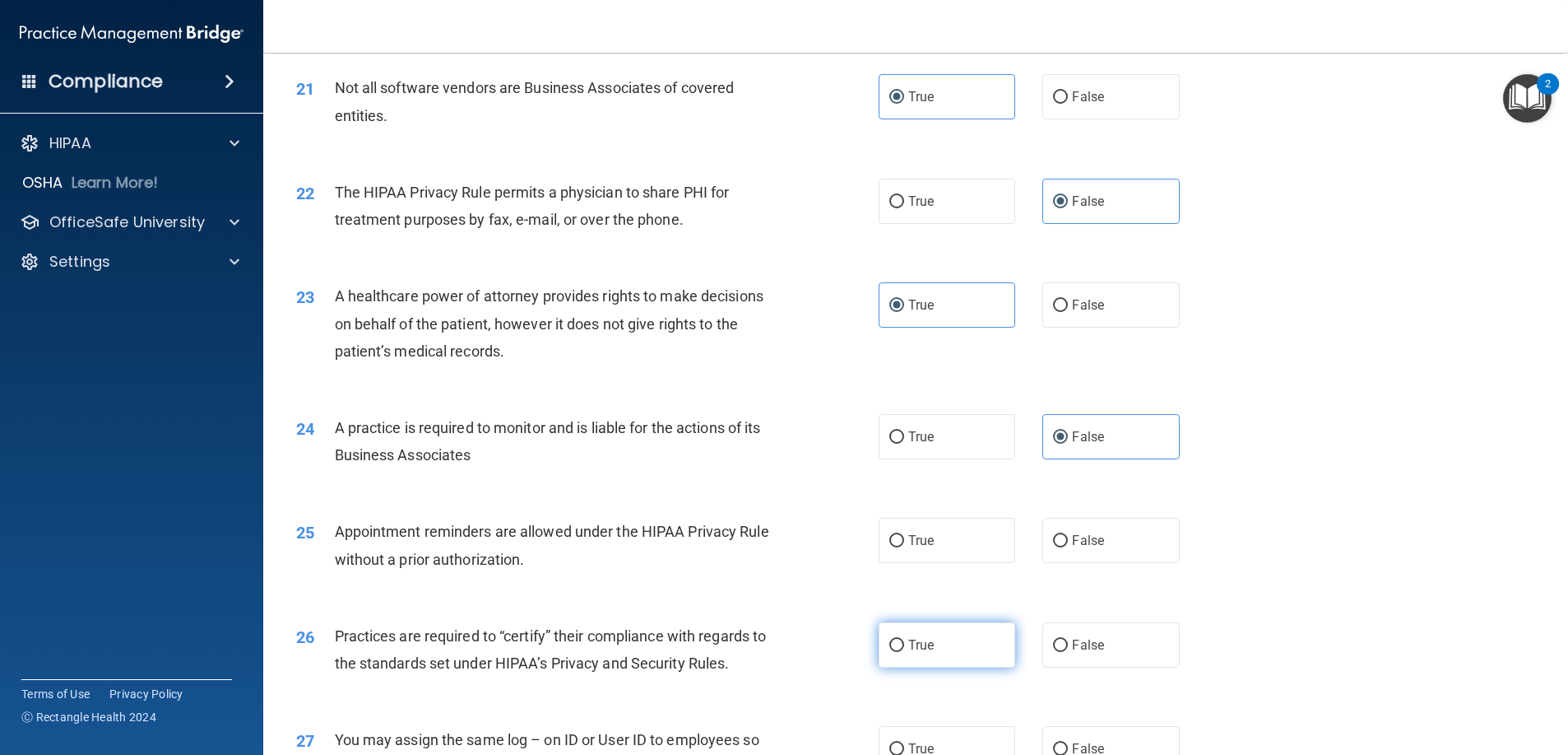
scroll to position [2716, 0]
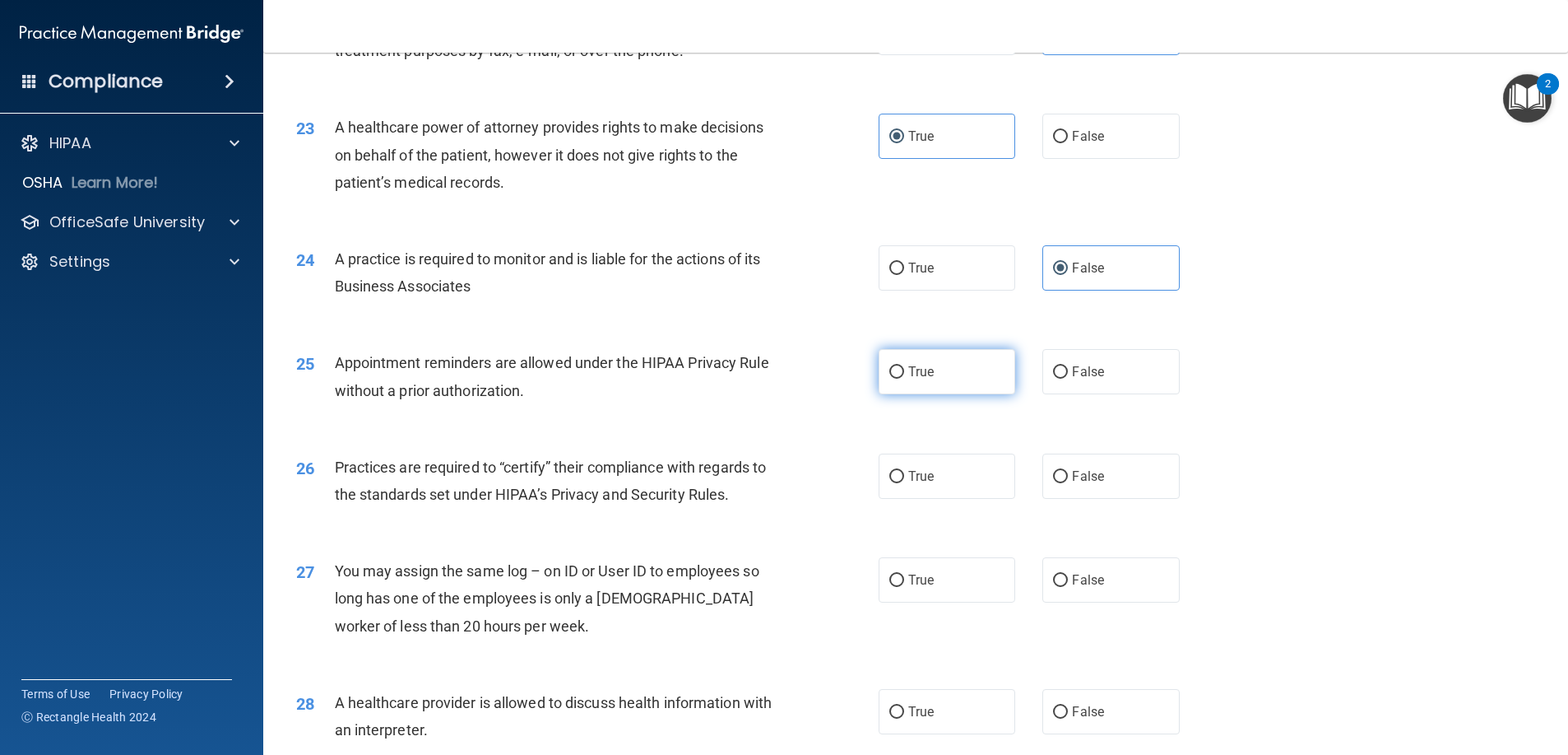
click at [950, 394] on label "True" at bounding box center [947, 371] width 137 height 46
click at [904, 378] on input "True" at bounding box center [896, 372] width 15 height 12
radio input "true"
click at [1061, 493] on label "False" at bounding box center [1111, 476] width 137 height 46
click at [1061, 483] on input "False" at bounding box center [1060, 476] width 15 height 12
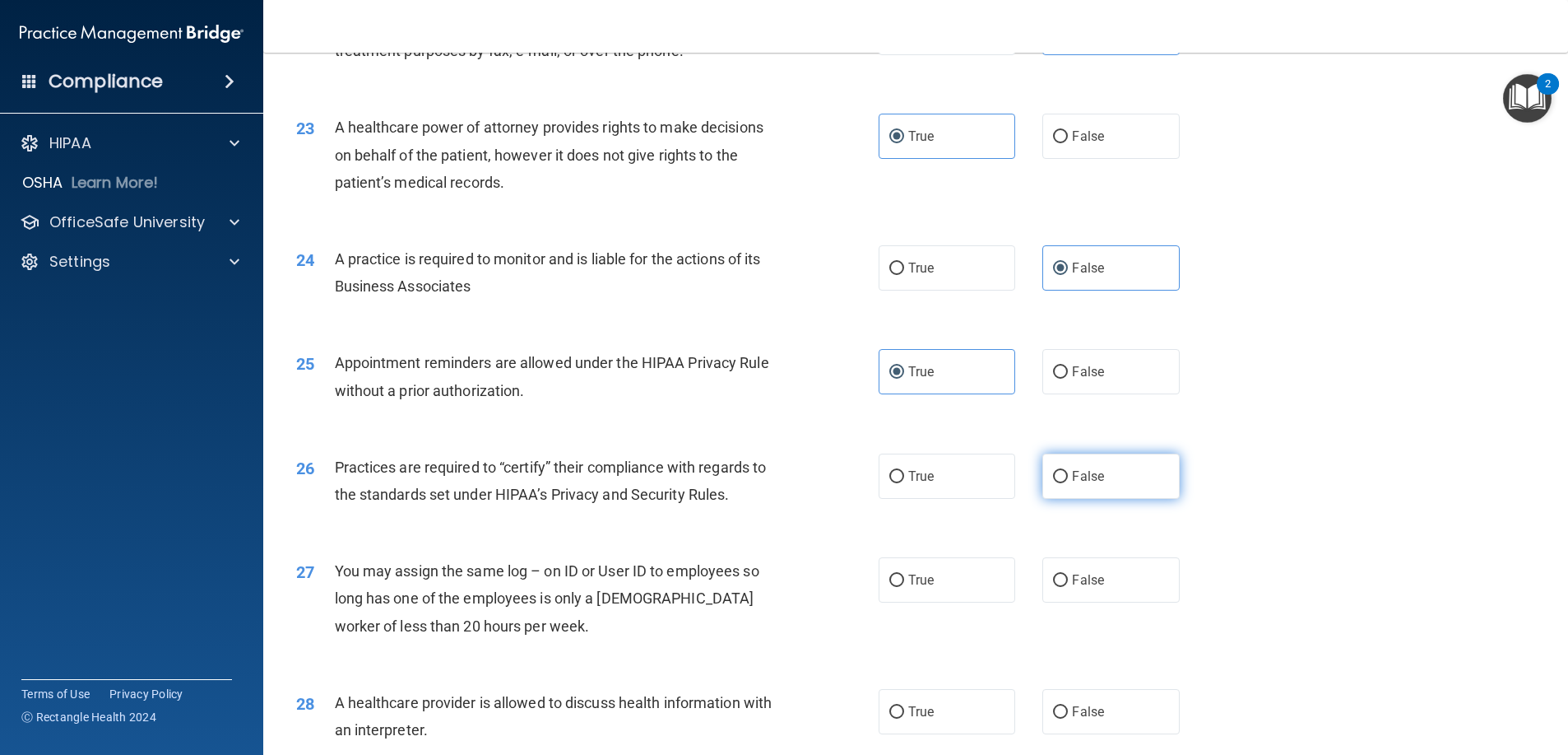
radio input "true"
click at [985, 591] on label "True" at bounding box center [947, 580] width 137 height 46
click at [904, 587] on input "True" at bounding box center [896, 580] width 15 height 12
radio input "true"
click at [946, 734] on label "True" at bounding box center [947, 711] width 137 height 46
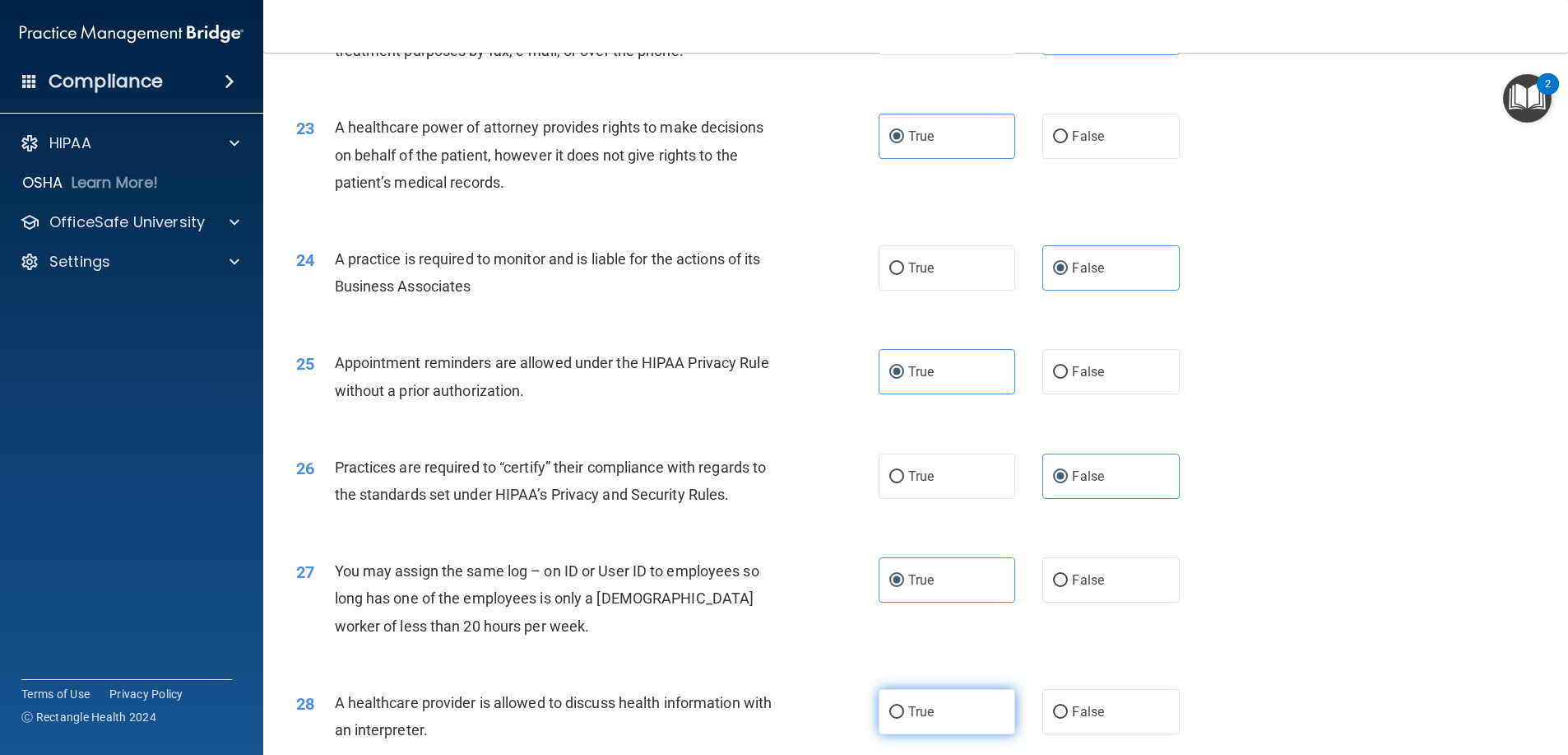
click at [904, 719] on input "True" at bounding box center [896, 712] width 15 height 12
radio input "true"
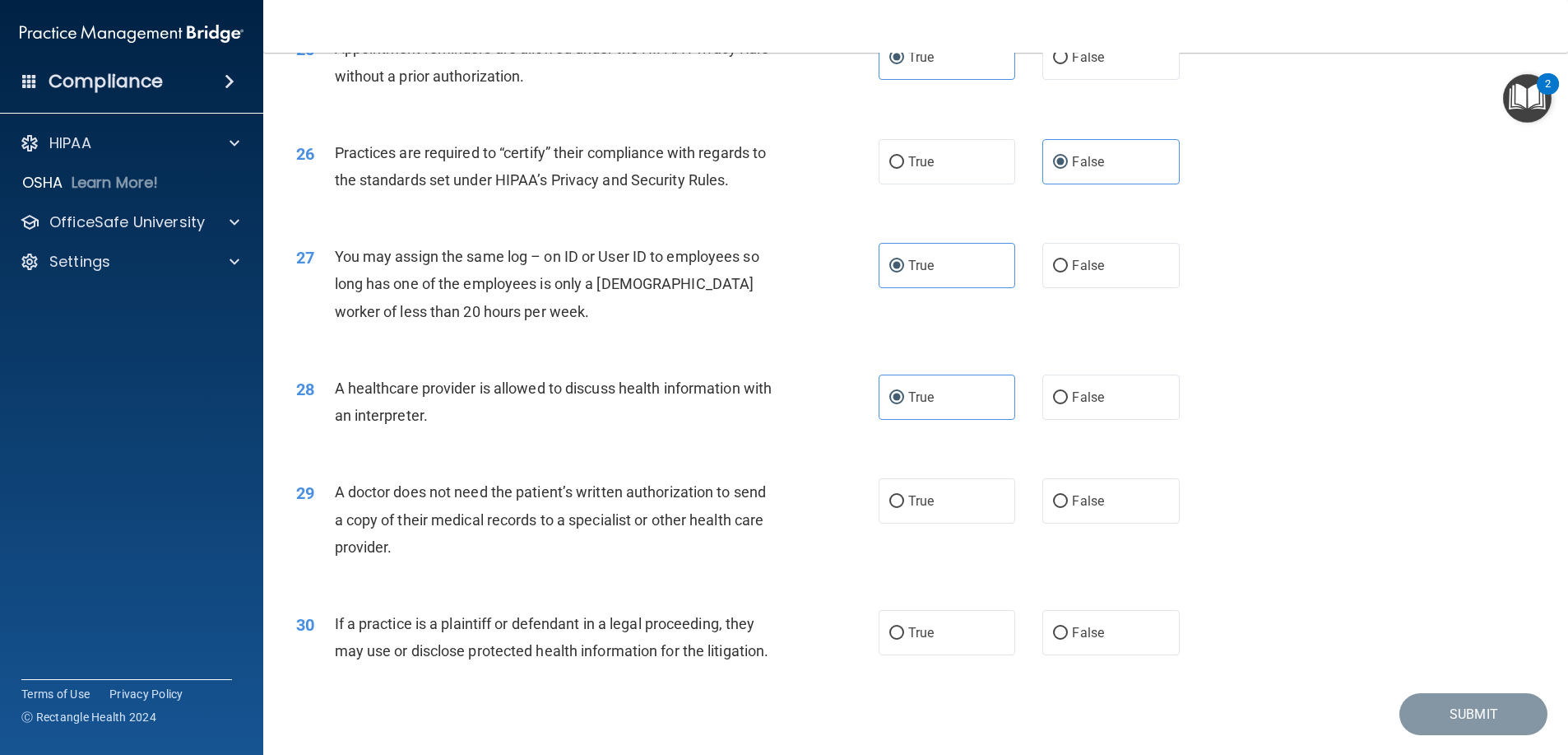
scroll to position [3045, 0]
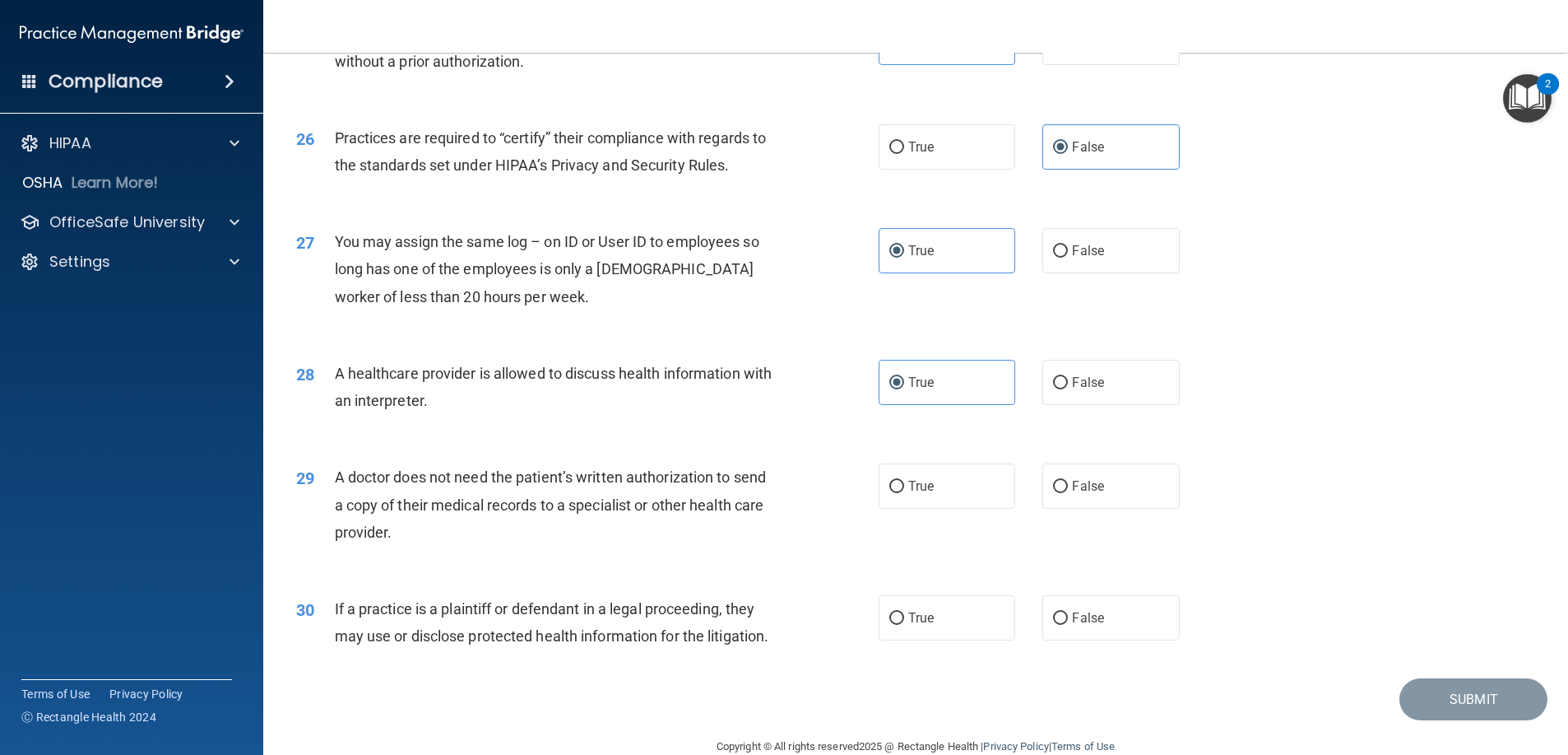
drag, startPoint x: 966, startPoint y: 518, endPoint x: 968, endPoint y: 538, distance: 20.1
click at [966, 509] on label "True" at bounding box center [947, 486] width 137 height 46
click at [904, 493] on input "True" at bounding box center [896, 487] width 15 height 12
radio input "true"
click at [978, 620] on div "30 If a practice is a plaintiff or defendant in a legal proceeding, they may us…" at bounding box center [916, 625] width 1263 height 103
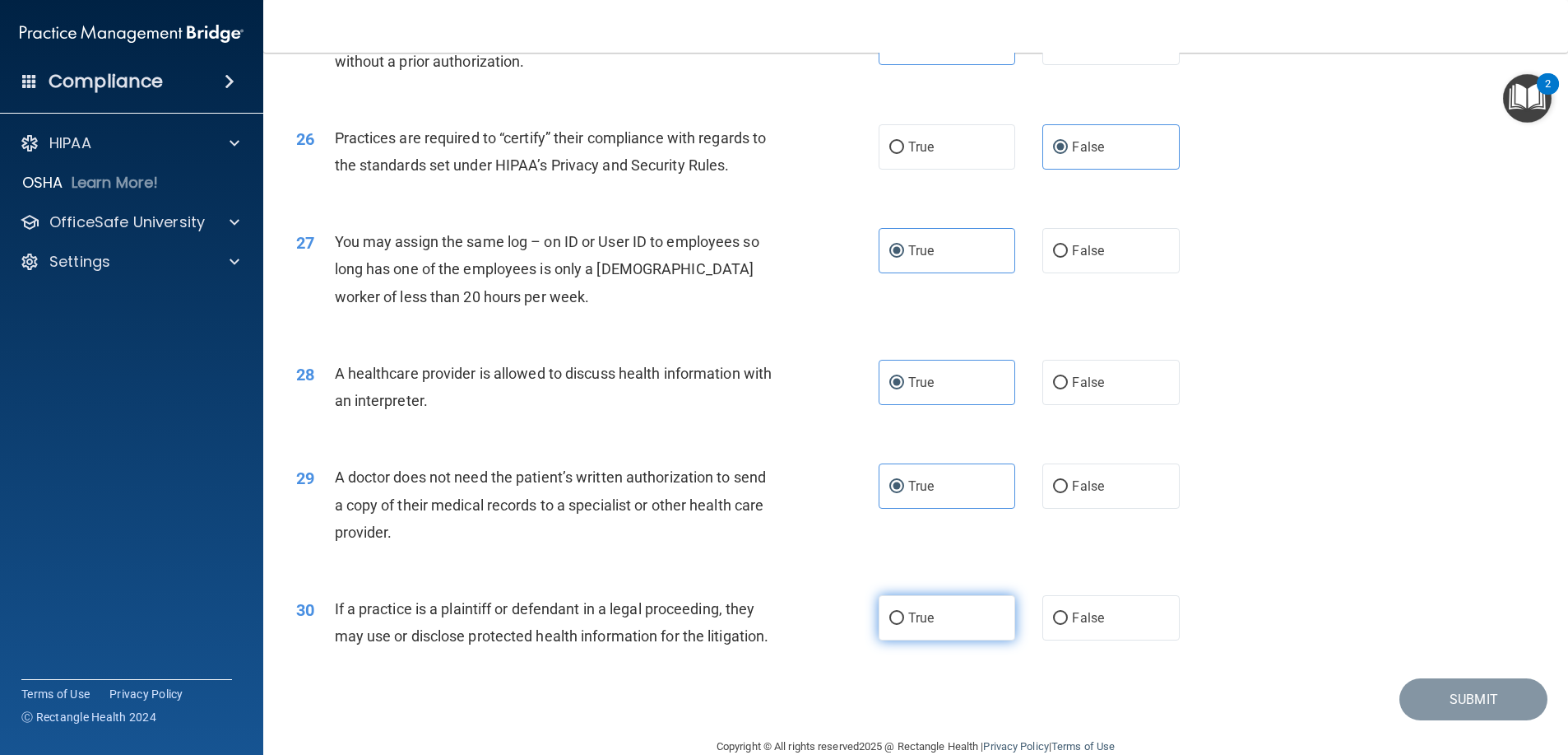
scroll to position [3127, 0]
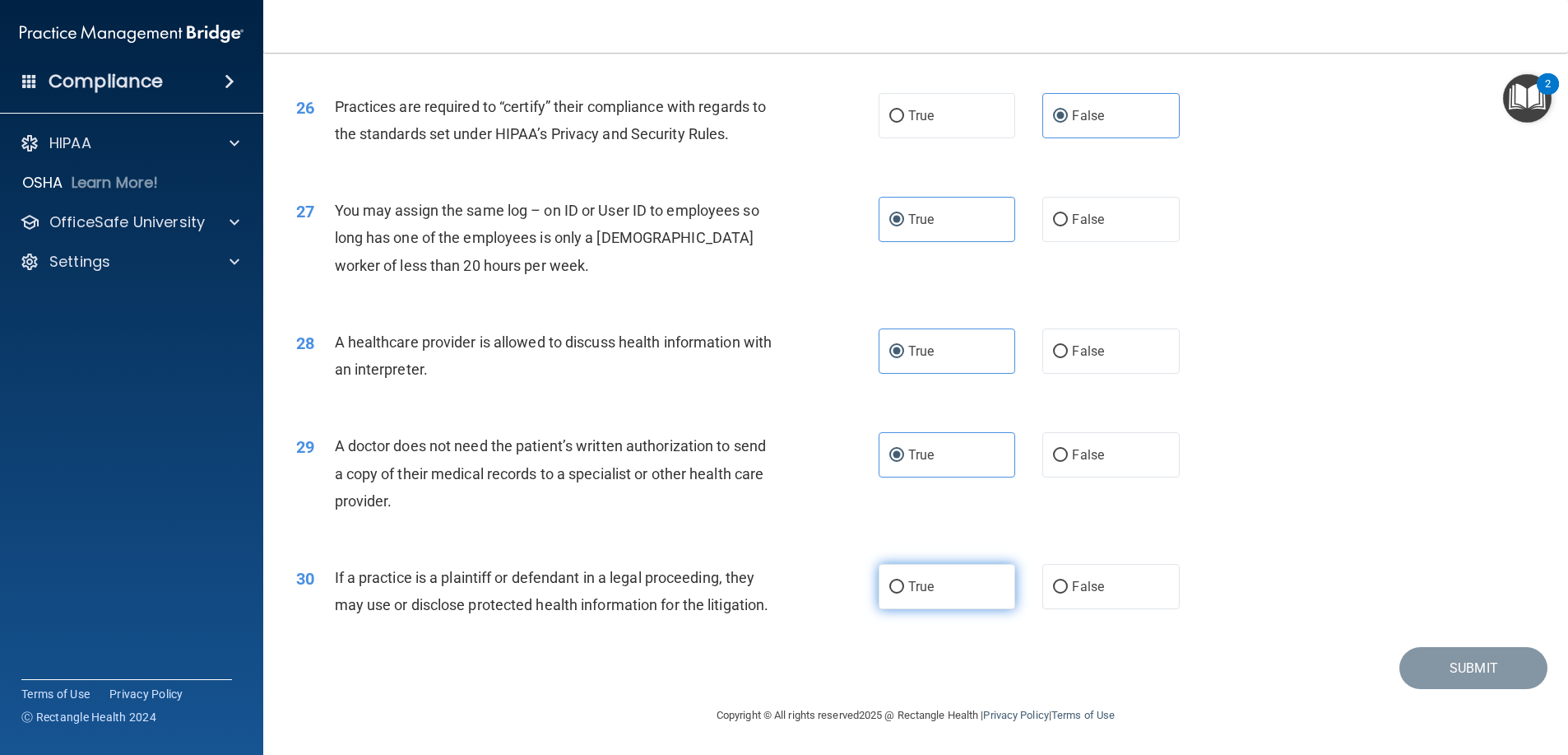
click at [973, 580] on label "True" at bounding box center [947, 586] width 137 height 46
click at [904, 581] on input "True" at bounding box center [896, 586] width 15 height 12
radio input "true"
click at [1420, 668] on button "Submit" at bounding box center [1473, 667] width 148 height 42
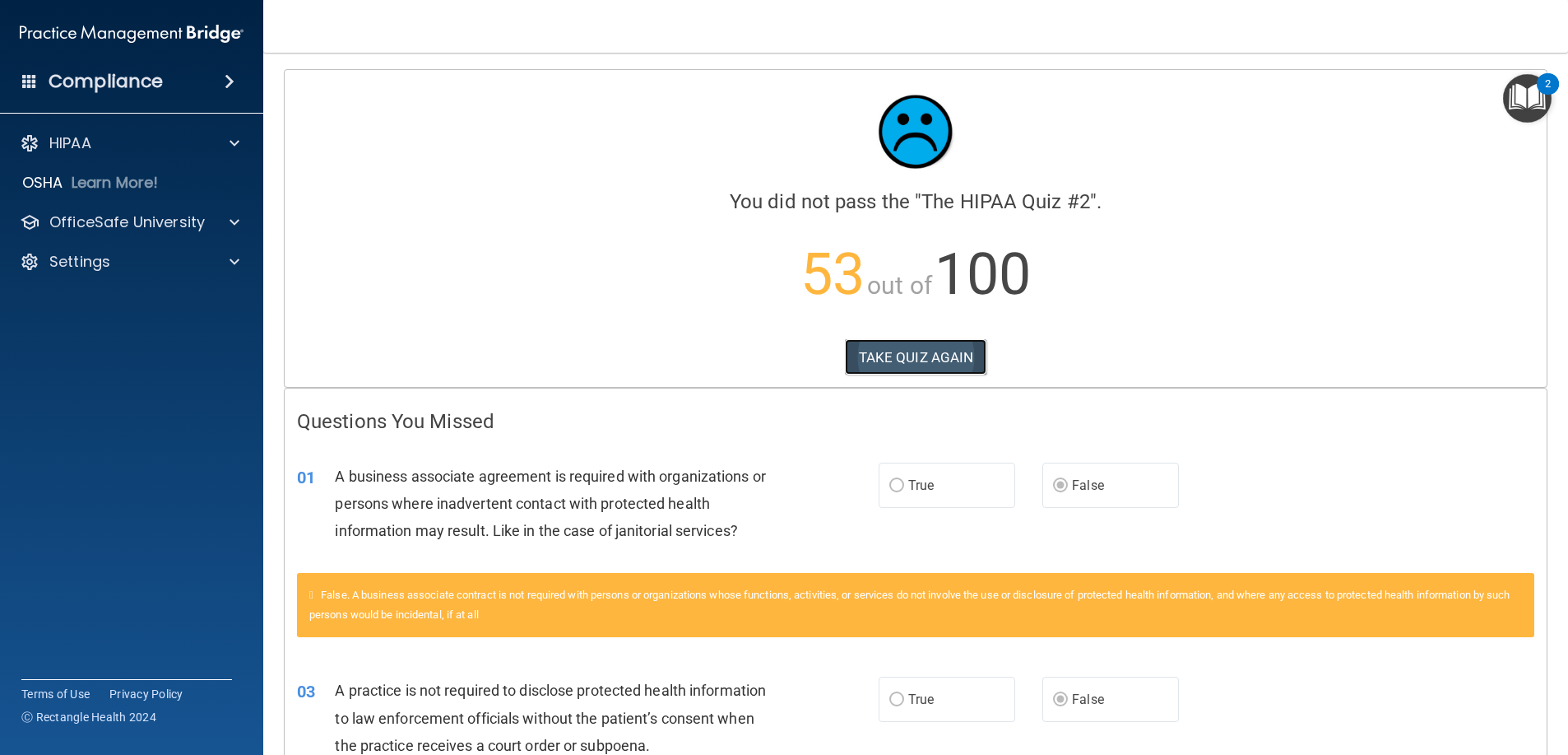
click at [915, 363] on button "TAKE QUIZ AGAIN" at bounding box center [916, 357] width 143 height 36
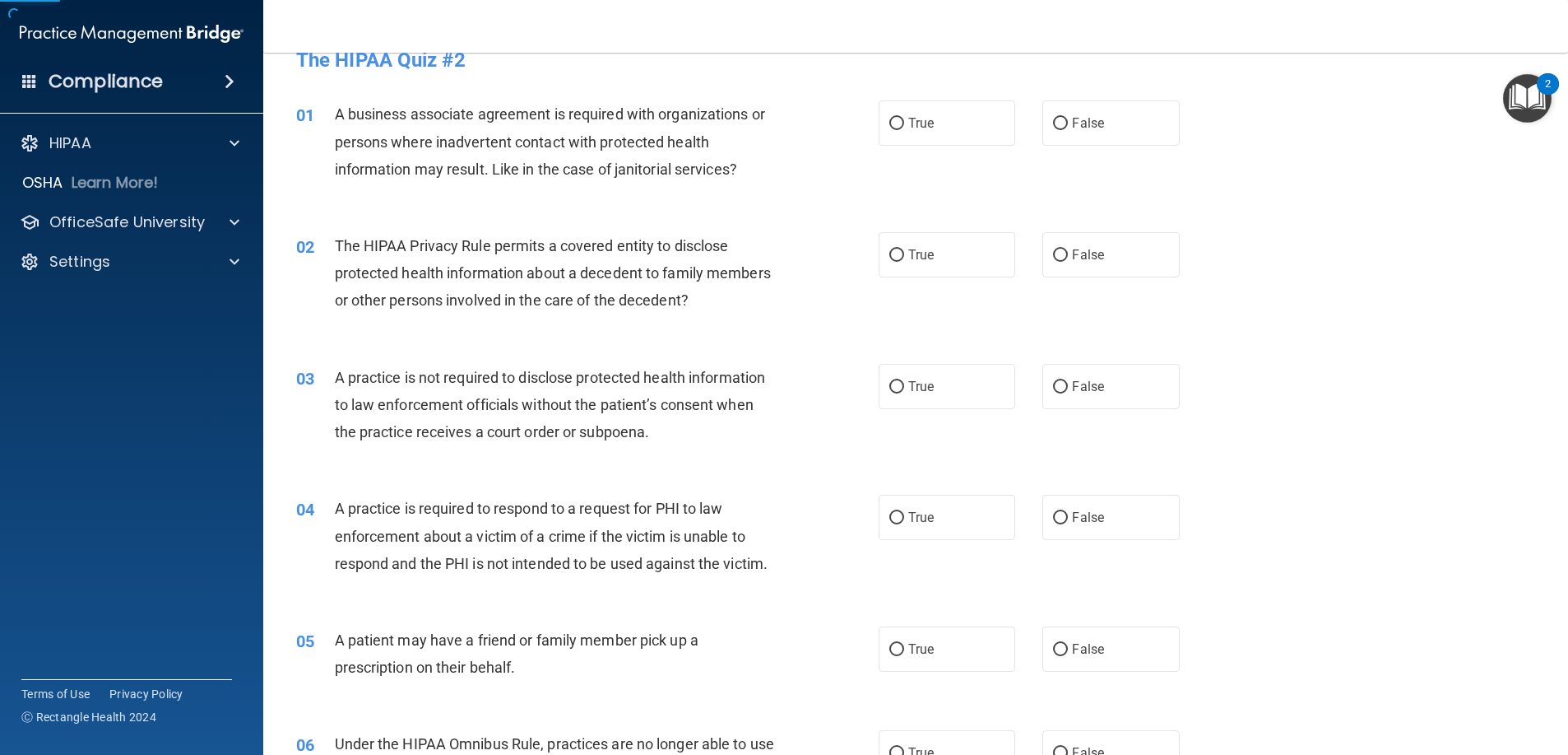
scroll to position [82, 0]
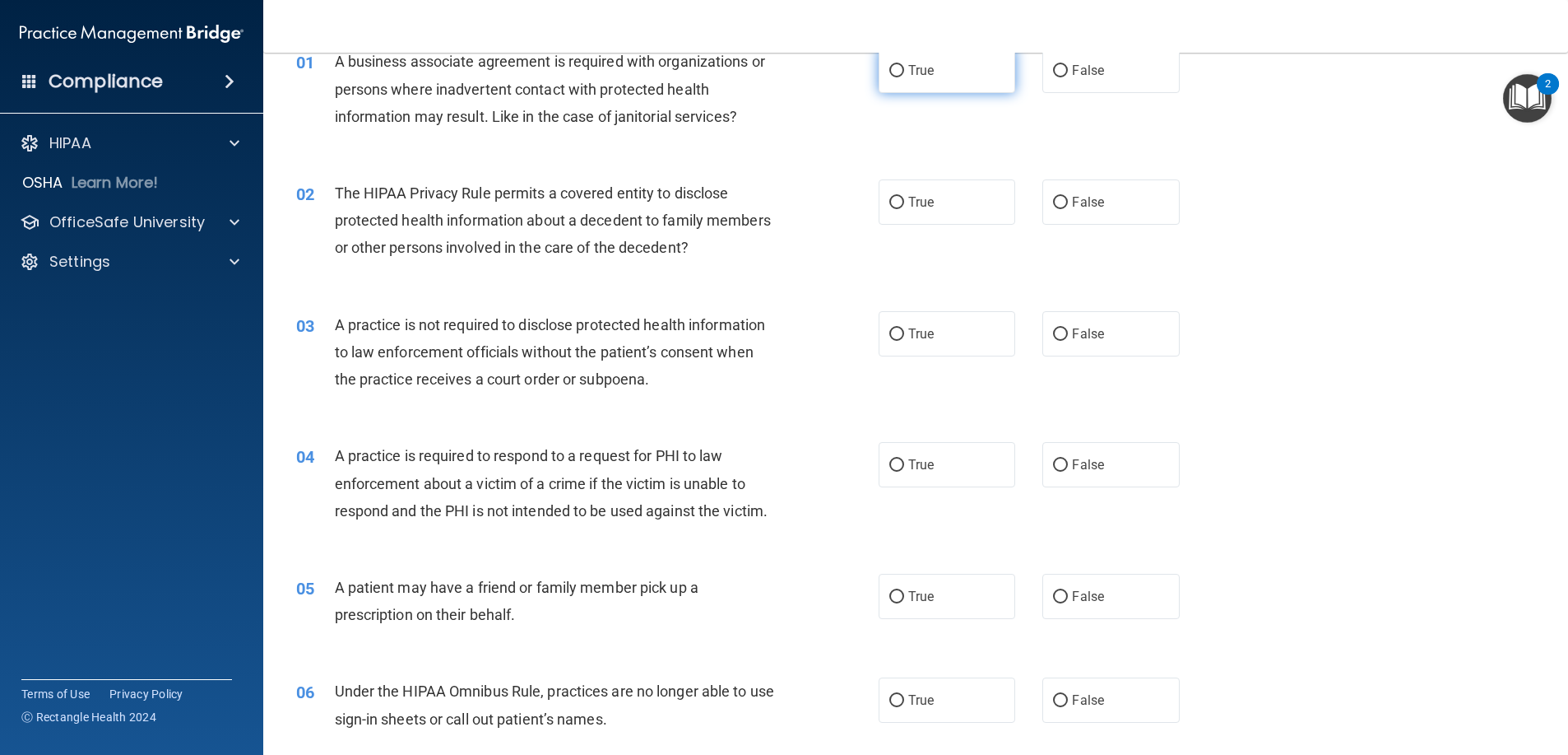
click at [918, 75] on span "True" at bounding box center [920, 70] width 25 height 16
click at [904, 75] on input "True" at bounding box center [896, 71] width 15 height 12
radio input "true"
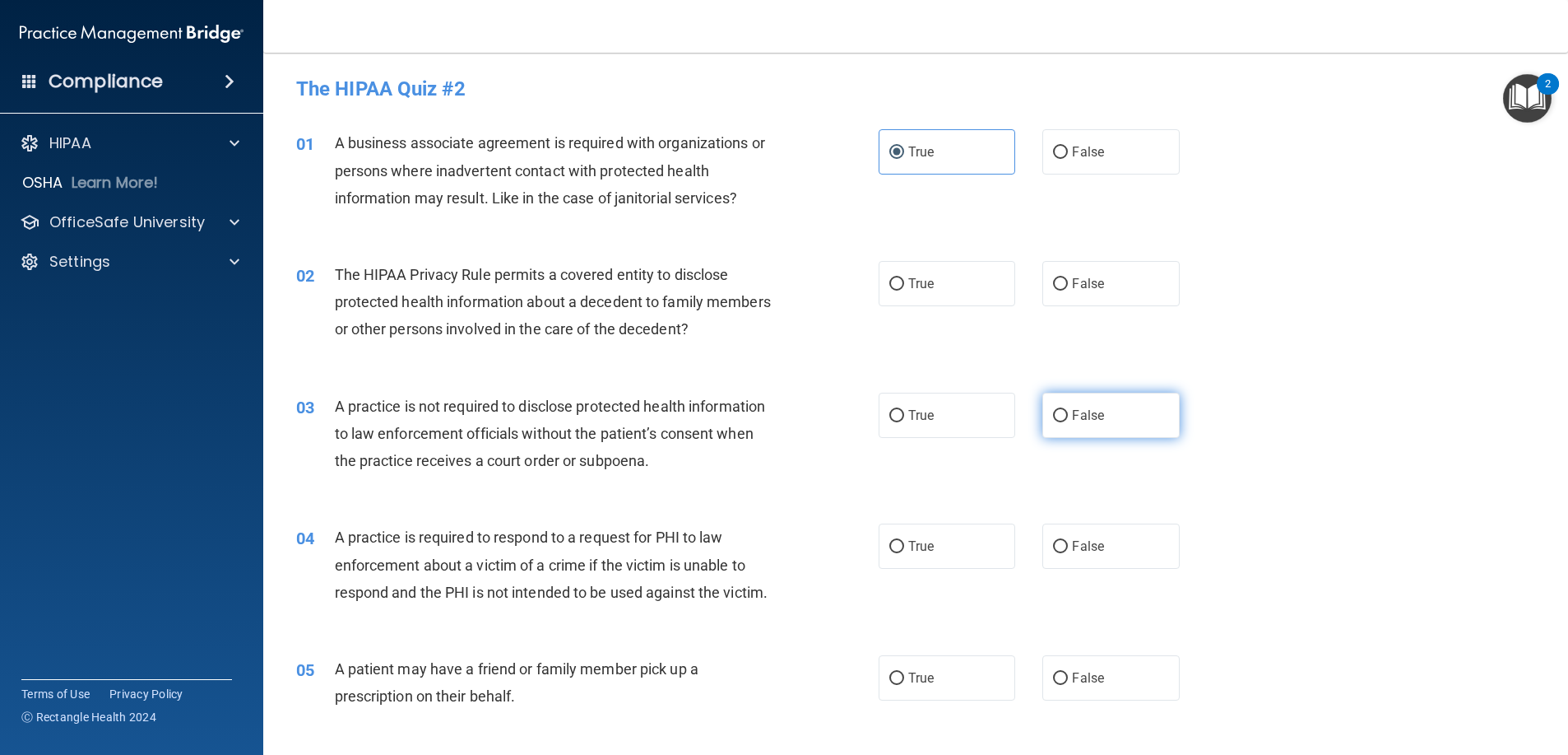
scroll to position [0, 0]
drag, startPoint x: 1059, startPoint y: 141, endPoint x: 1053, endPoint y: 227, distance: 86.2
click at [1058, 143] on label "False" at bounding box center [1111, 153] width 137 height 46
click at [1058, 147] on input "False" at bounding box center [1060, 153] width 15 height 12
radio input "true"
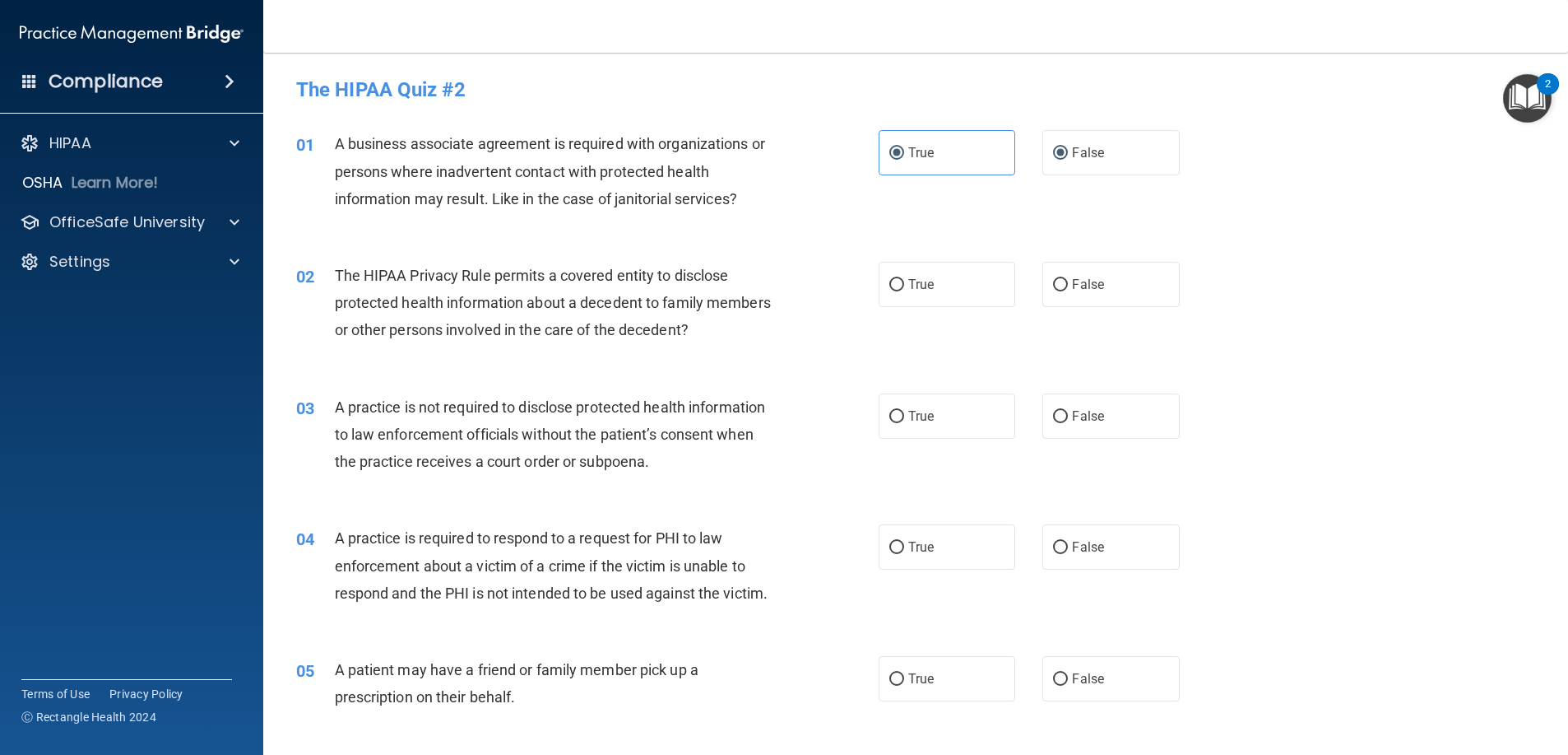
radio input "false"
click at [1115, 398] on label "False" at bounding box center [1111, 416] width 137 height 46
click at [1068, 411] on input "False" at bounding box center [1060, 417] width 15 height 12
radio input "true"
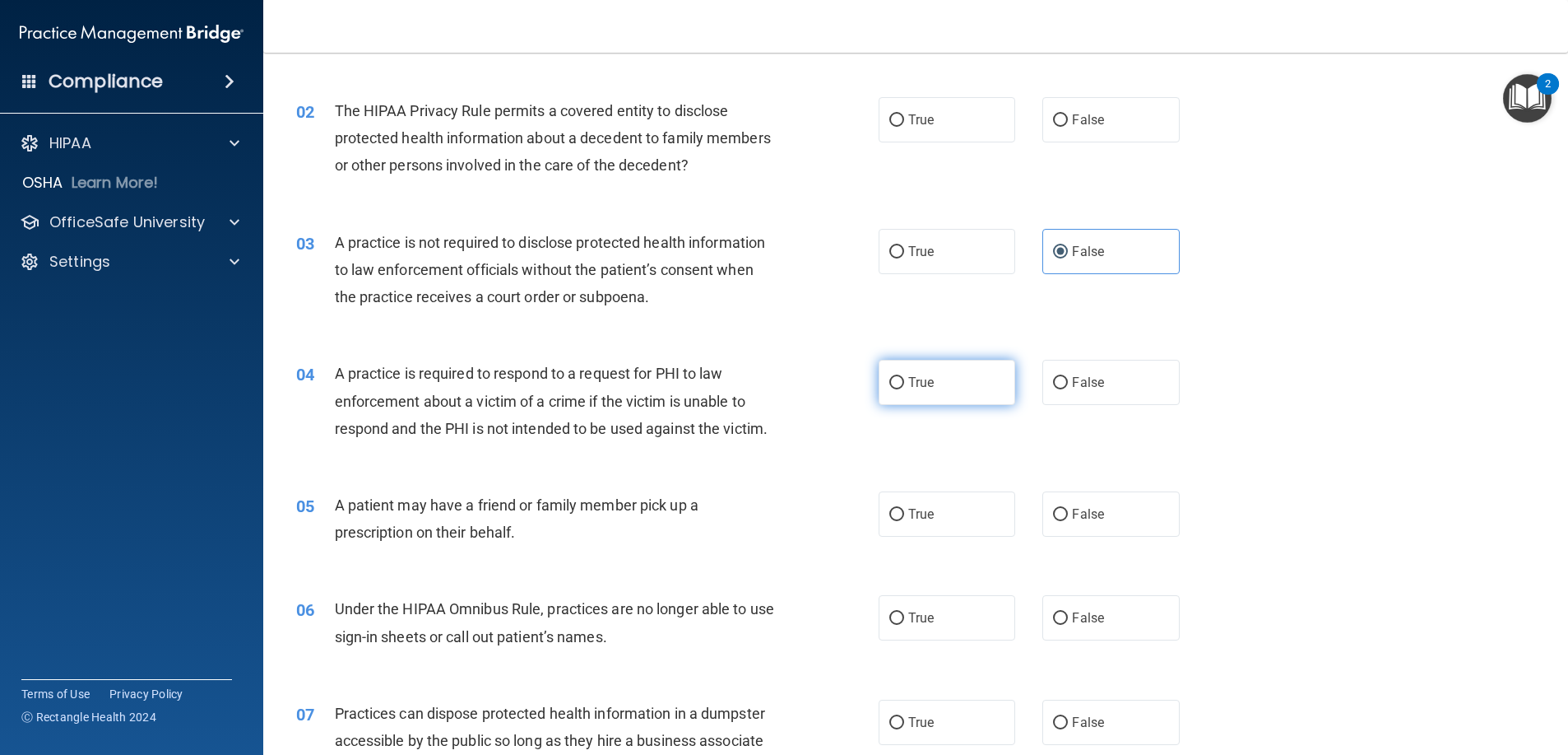
click at [994, 381] on label "True" at bounding box center [947, 382] width 137 height 46
click at [904, 381] on input "True" at bounding box center [896, 382] width 15 height 12
radio input "true"
click at [966, 502] on label "True" at bounding box center [947, 514] width 137 height 46
click at [904, 509] on input "True" at bounding box center [896, 515] width 15 height 12
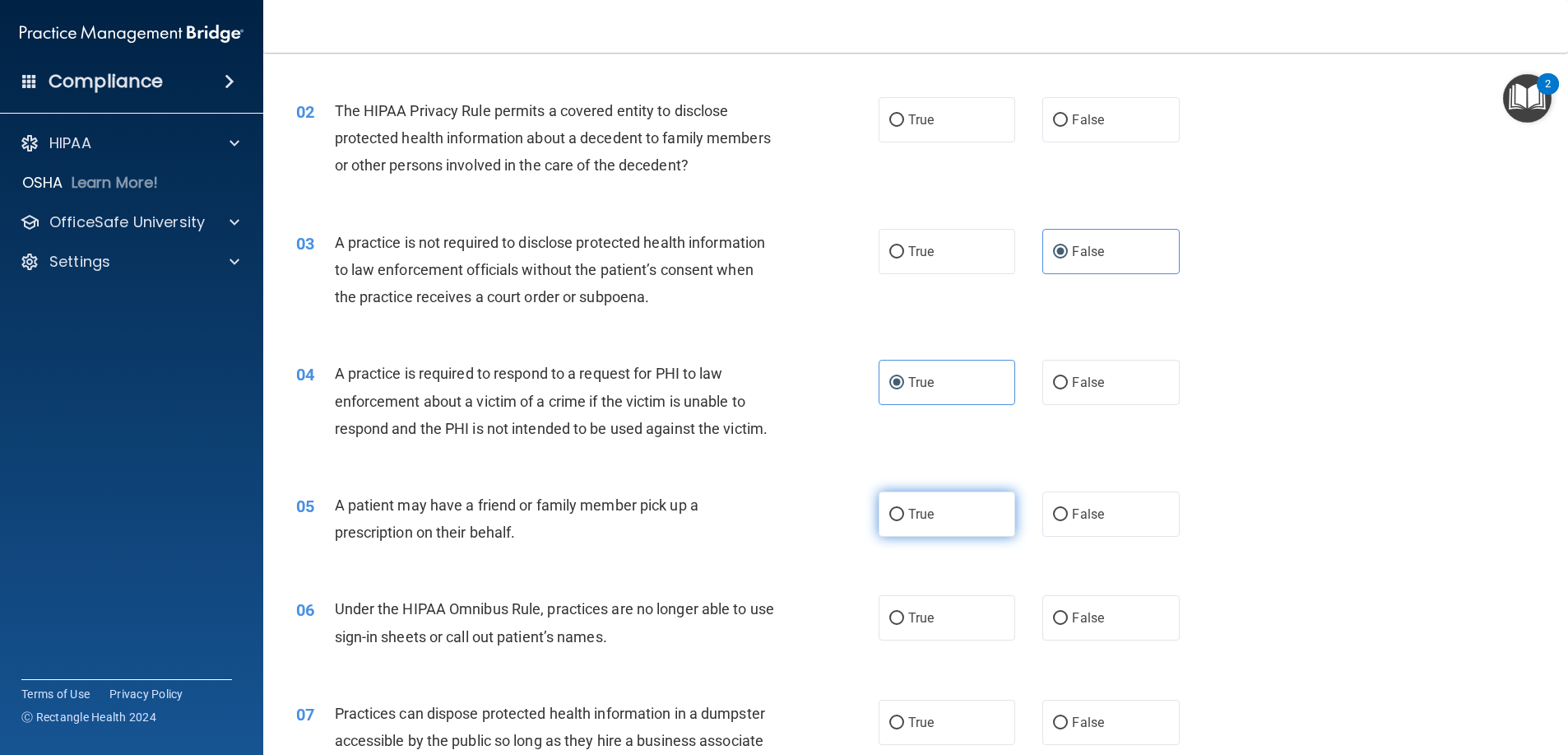
radio input "true"
click at [1050, 600] on label "False" at bounding box center [1111, 617] width 137 height 46
click at [1053, 612] on input "False" at bounding box center [1060, 618] width 15 height 12
radio input "true"
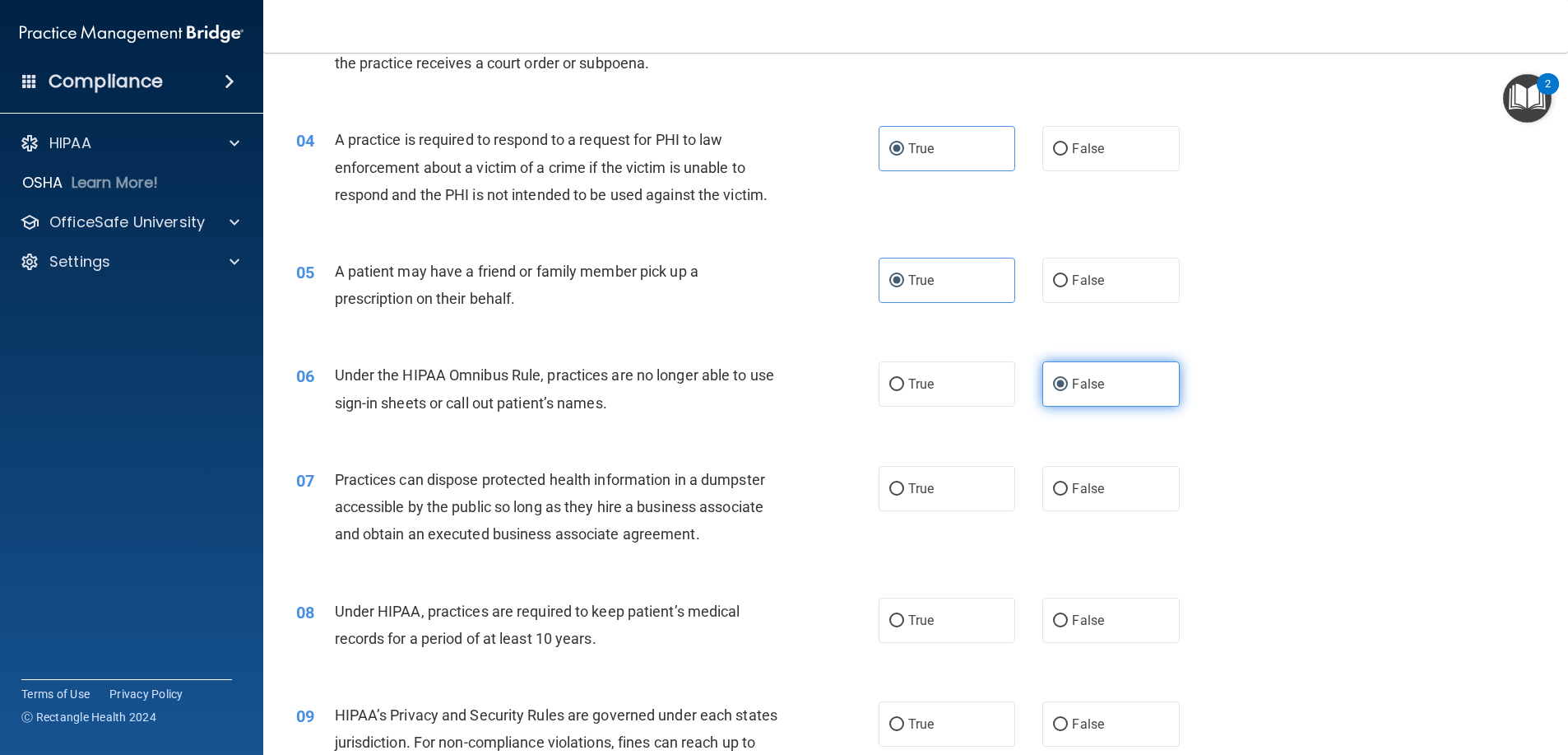
scroll to position [411, 0]
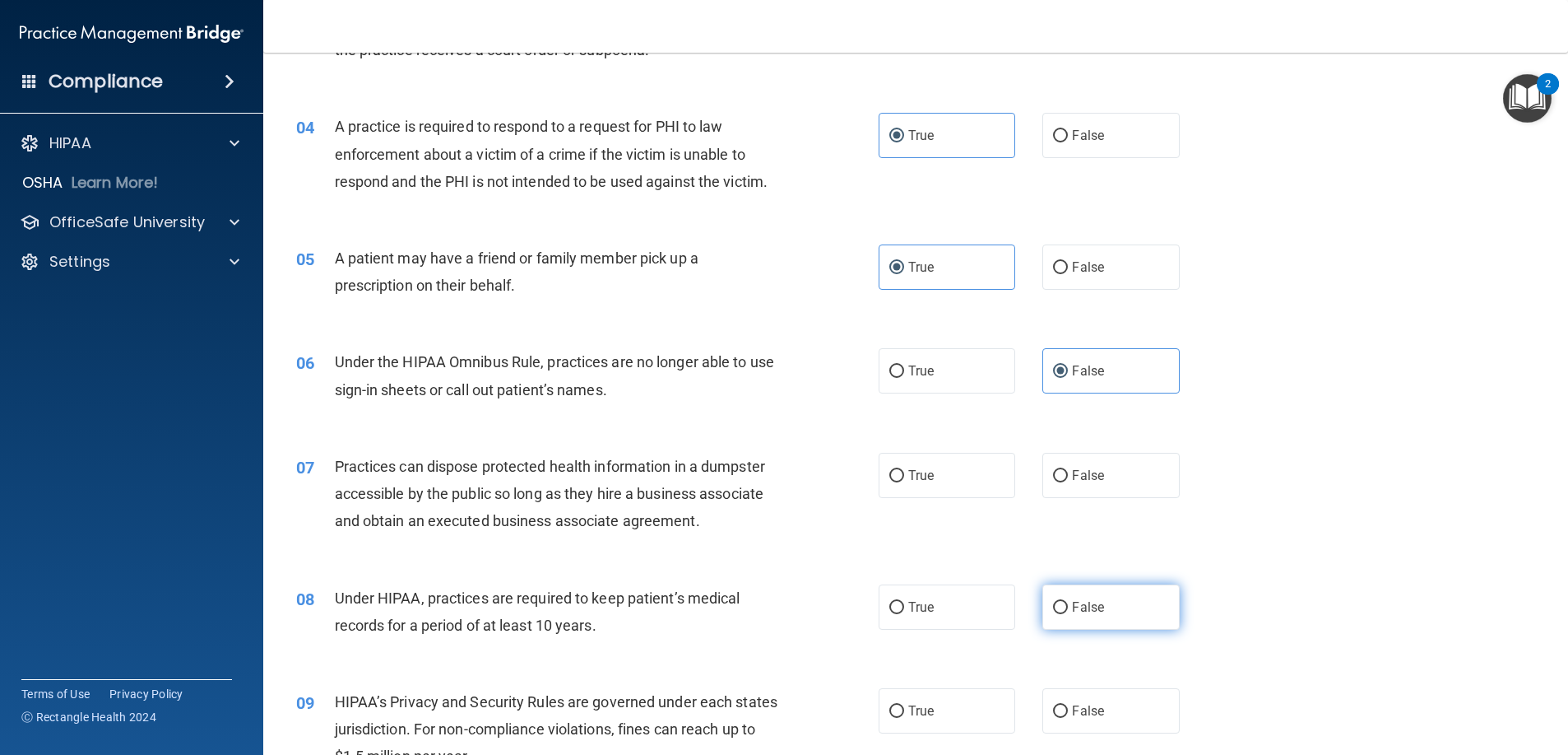
click at [1083, 606] on span "False" at bounding box center [1087, 607] width 32 height 16
click at [1068, 606] on input "False" at bounding box center [1060, 607] width 15 height 12
radio input "true"
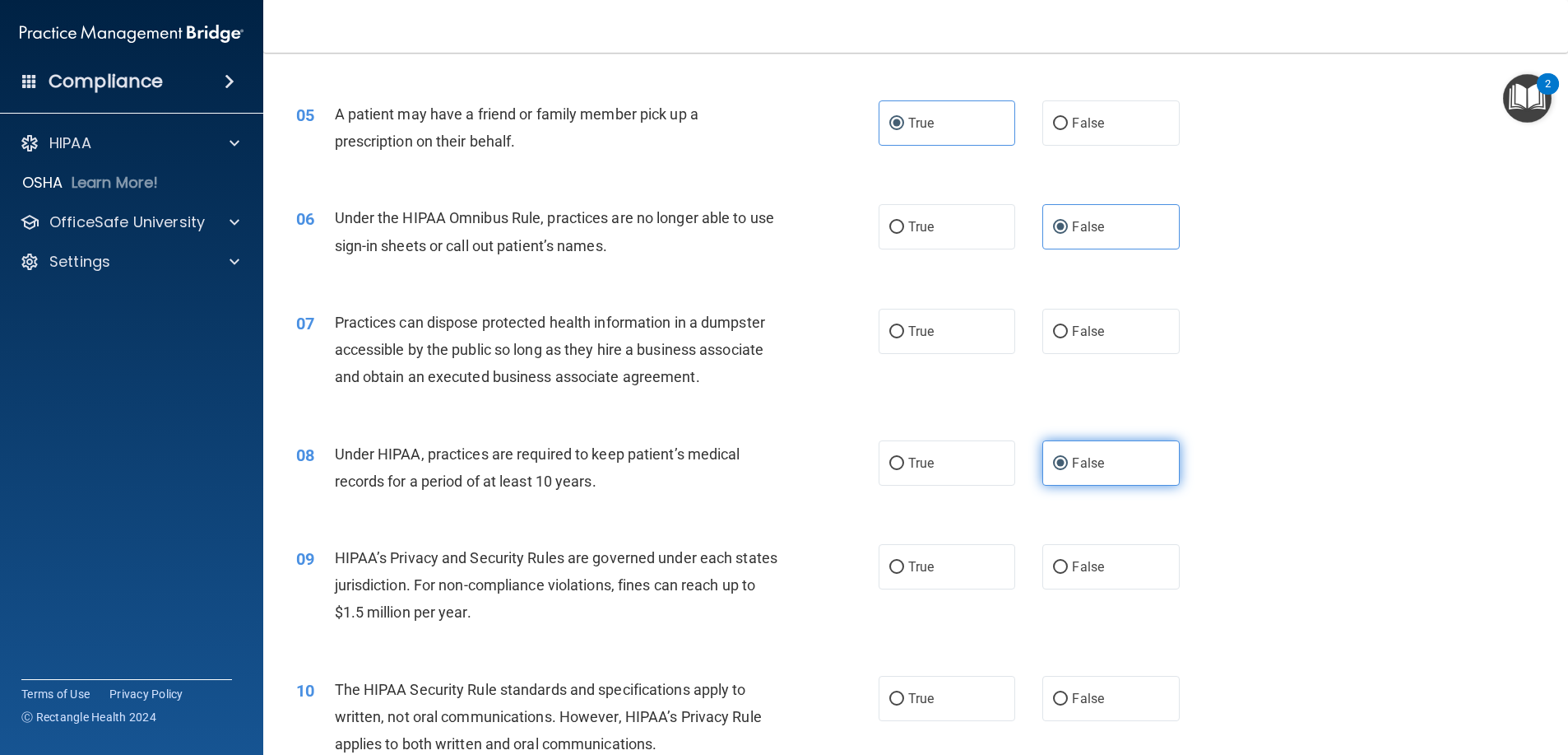
scroll to position [576, 0]
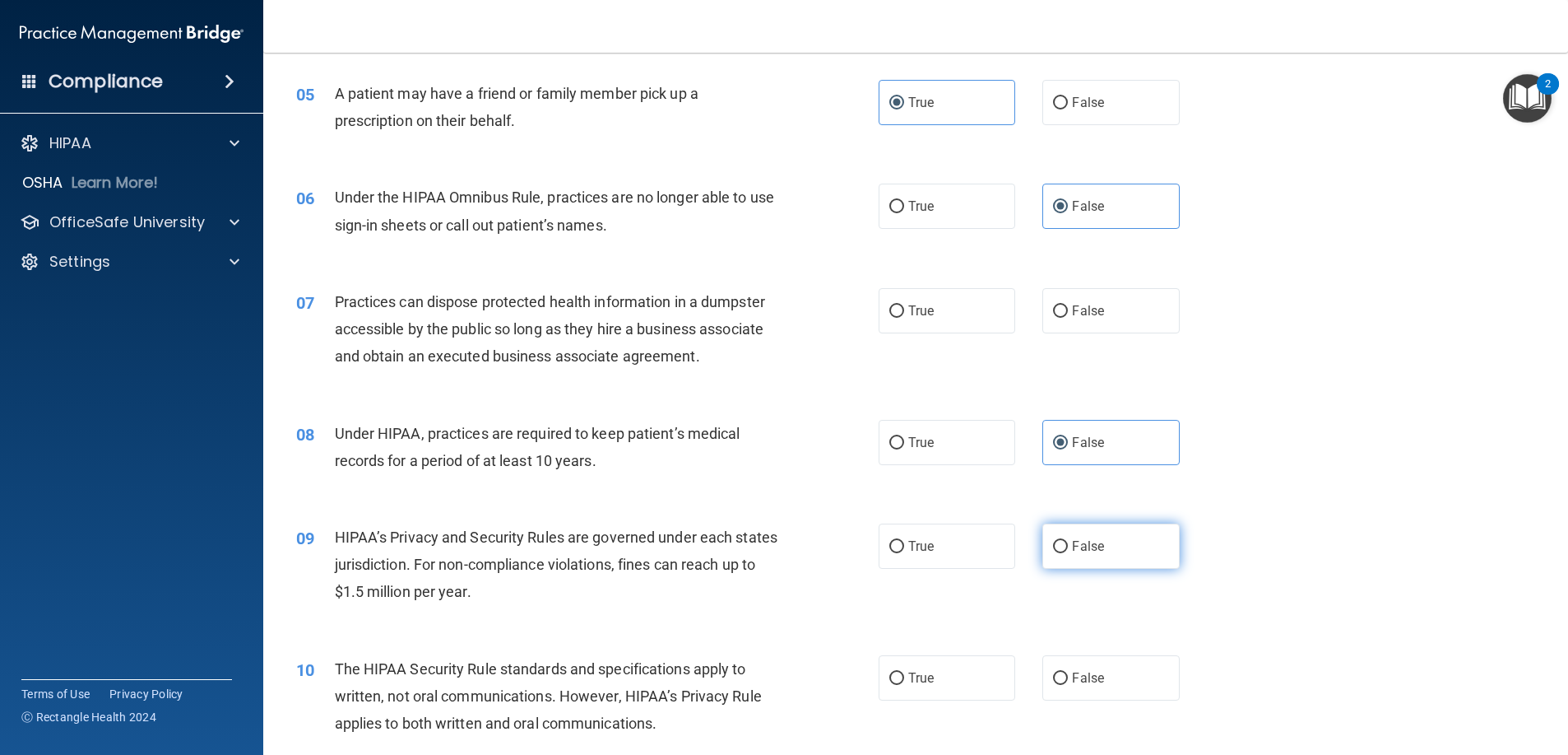
click at [1083, 542] on span "False" at bounding box center [1087, 545] width 32 height 16
click at [1068, 542] on input "False" at bounding box center [1060, 546] width 15 height 12
radio input "true"
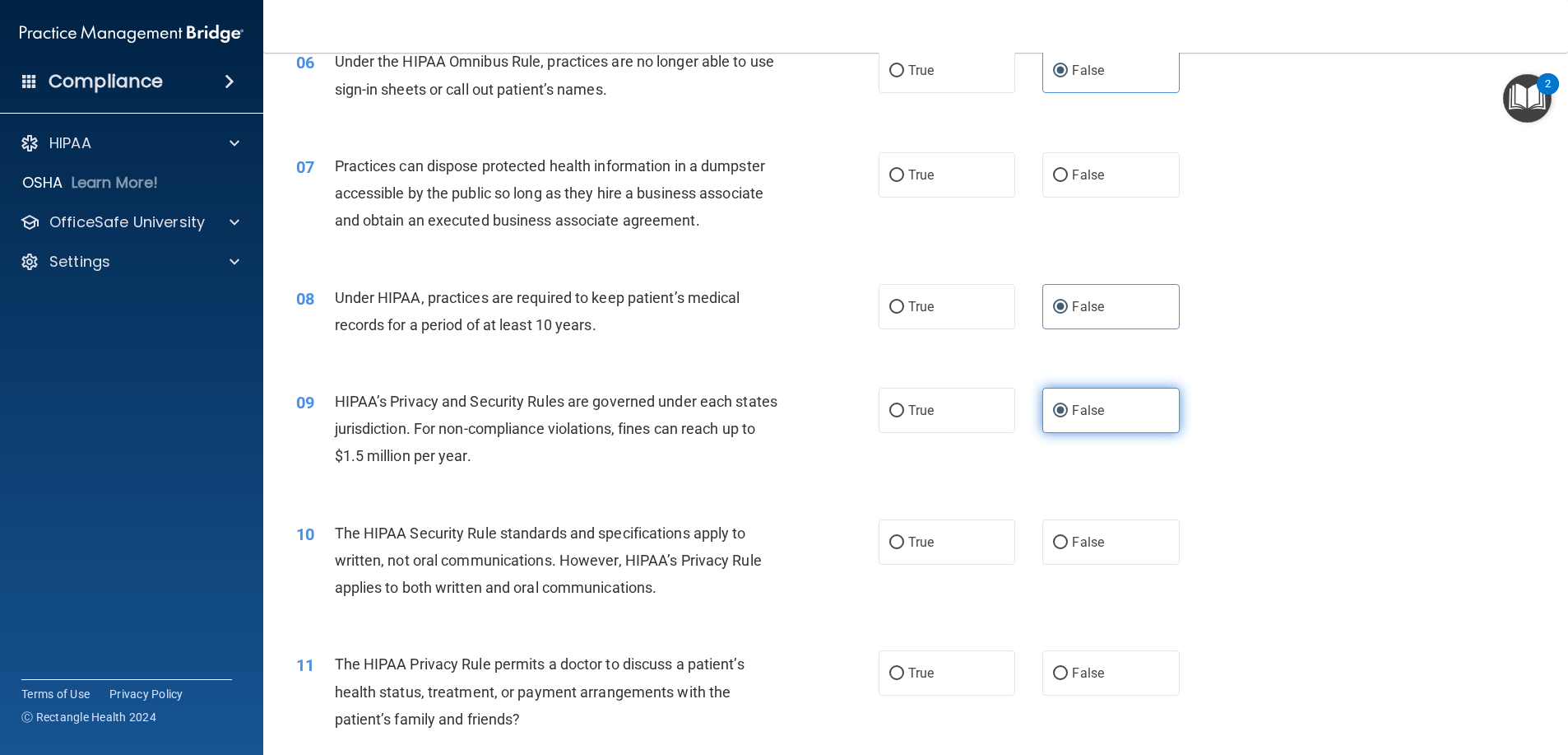
scroll to position [741, 0]
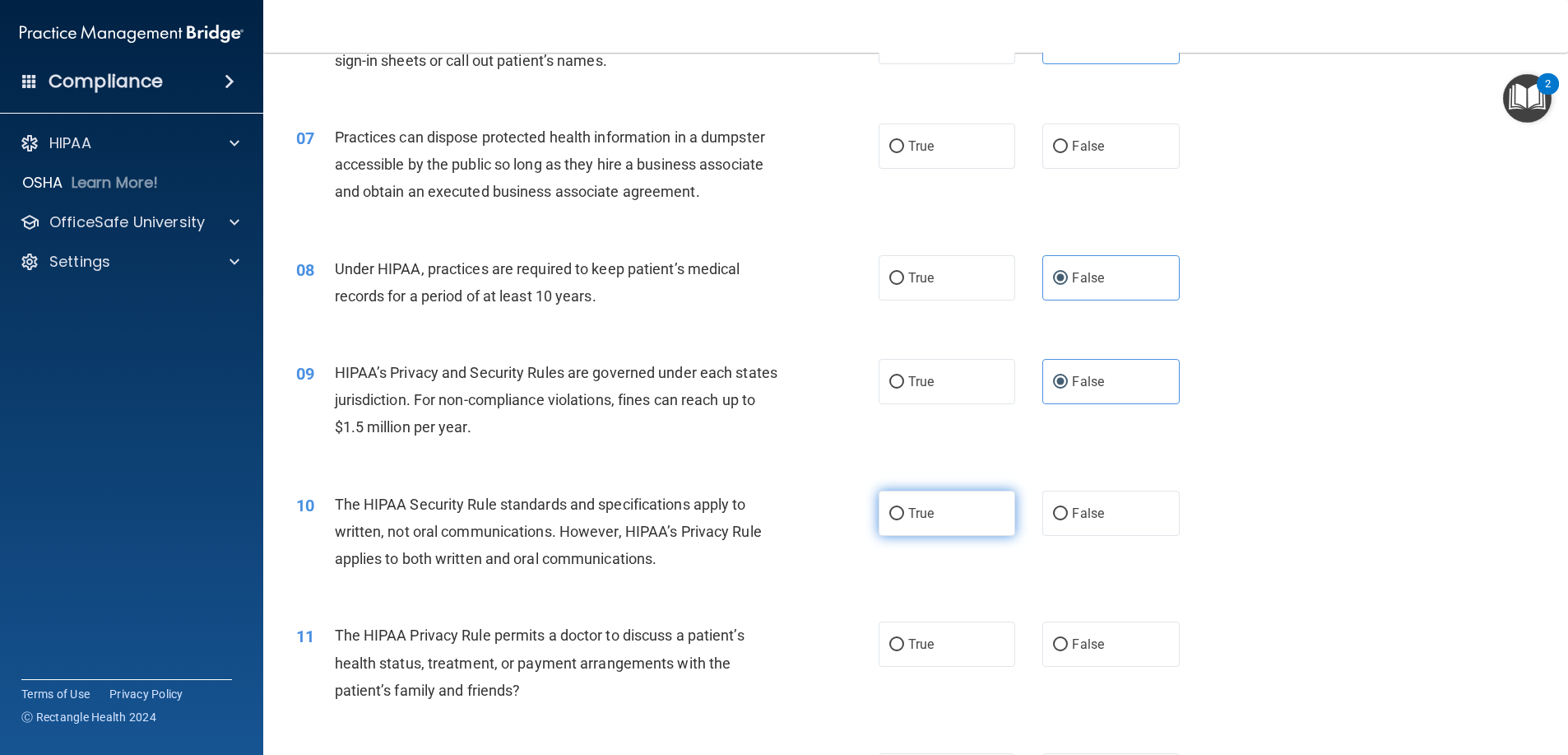
click at [941, 513] on label "True" at bounding box center [947, 513] width 137 height 46
click at [904, 513] on input "True" at bounding box center [896, 514] width 15 height 12
radio input "true"
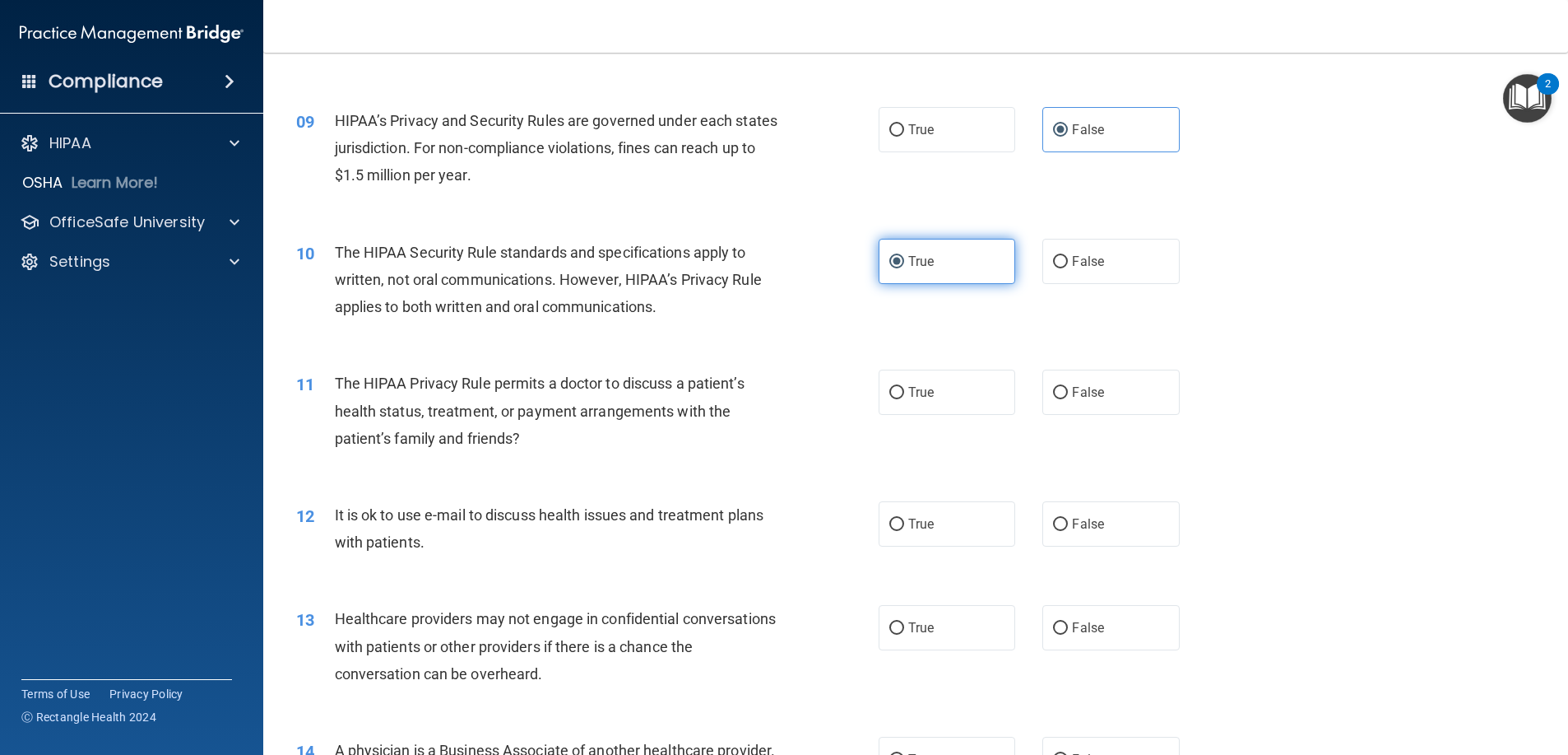
scroll to position [1070, 0]
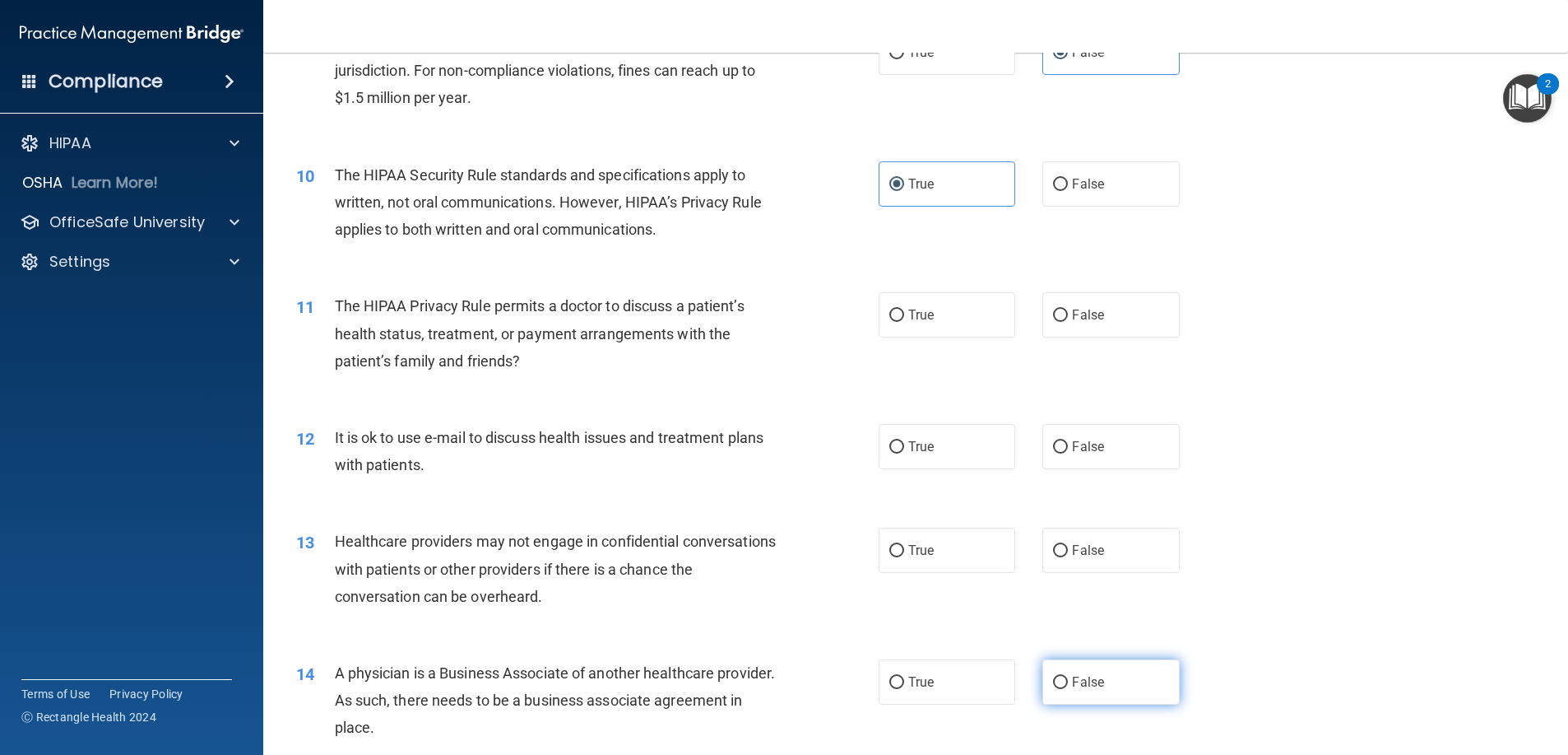
click at [1100, 693] on label "False" at bounding box center [1111, 681] width 137 height 46
click at [1068, 689] on input "False" at bounding box center [1060, 682] width 15 height 12
radio input "true"
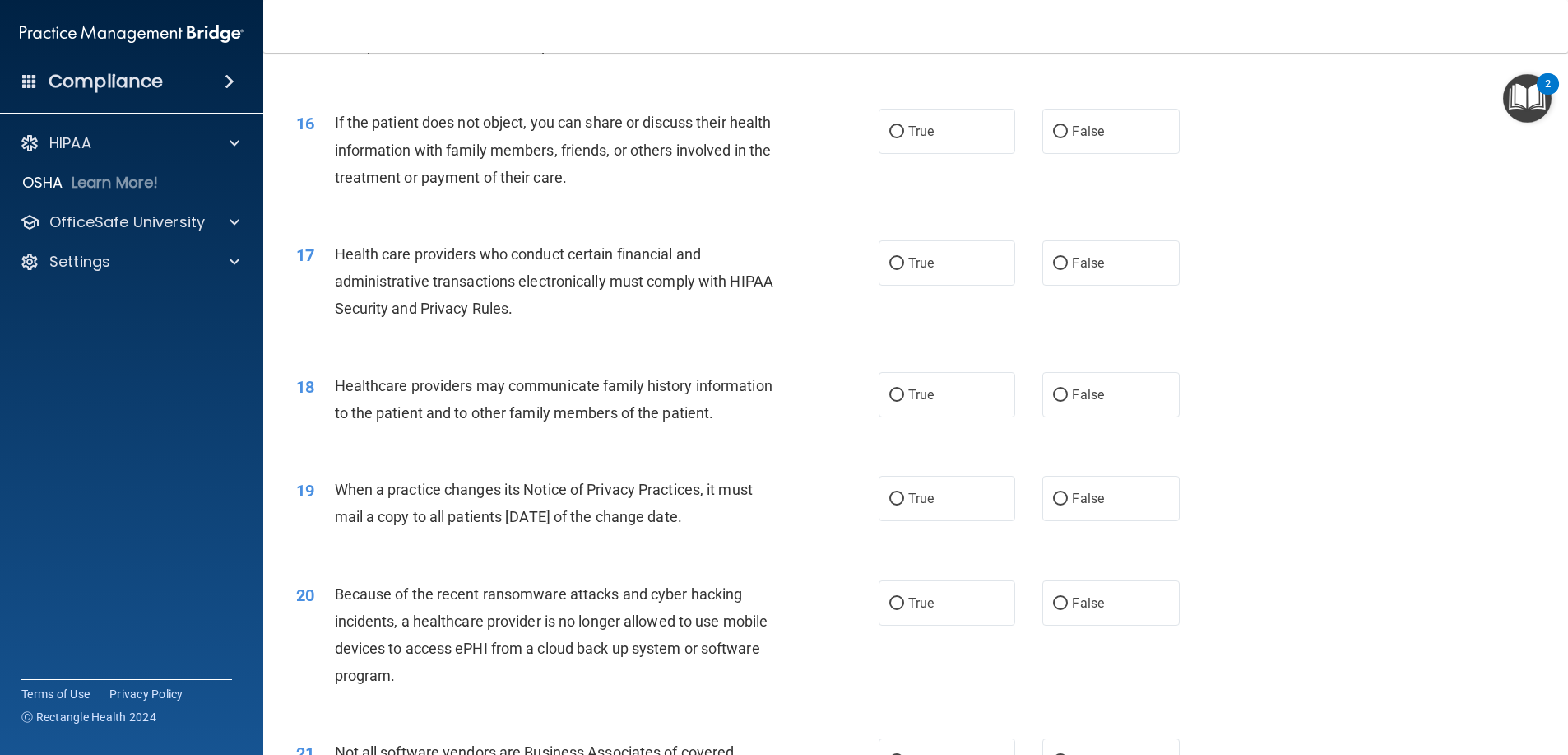
scroll to position [1893, 0]
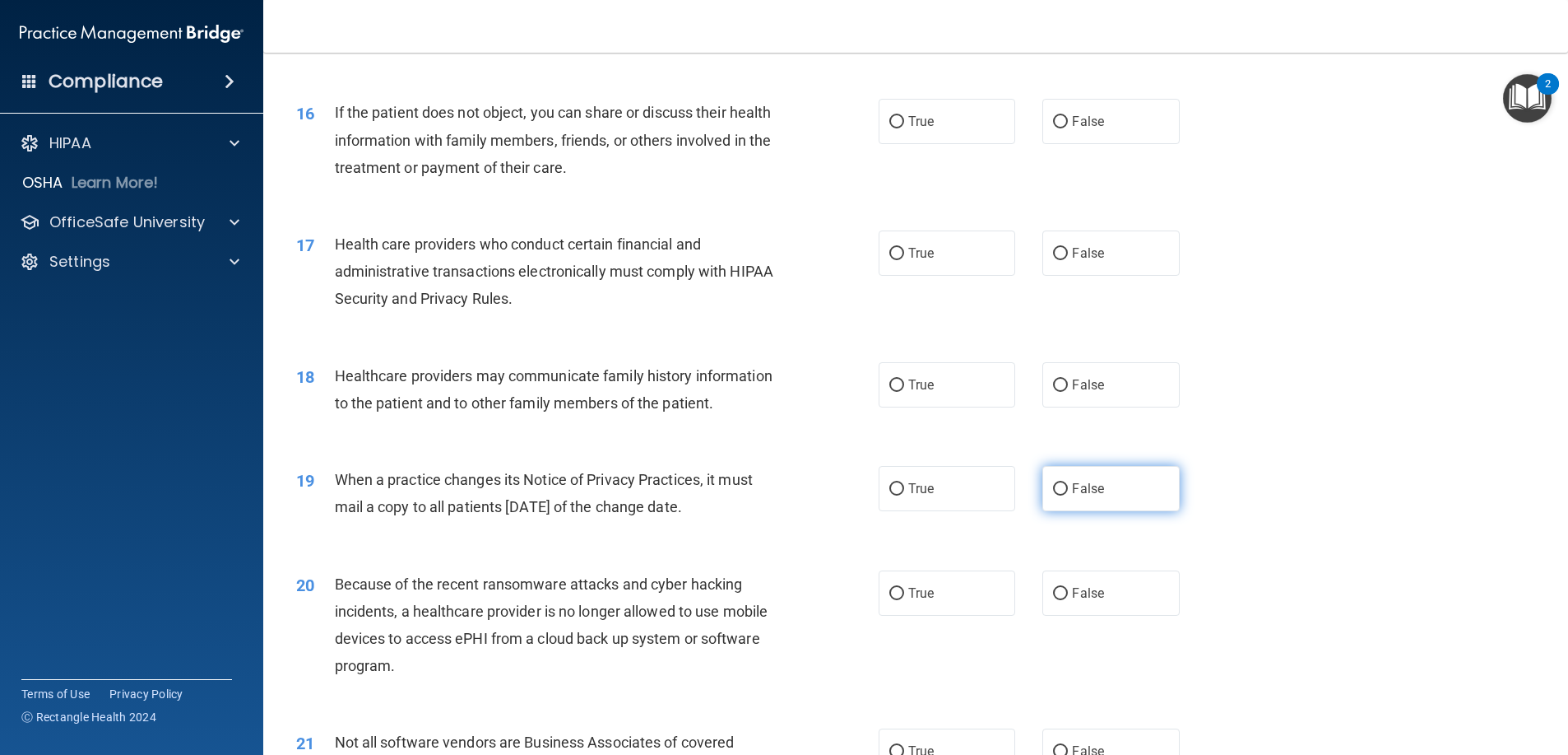
click at [1083, 511] on label "False" at bounding box center [1111, 488] width 137 height 46
click at [1068, 496] on input "False" at bounding box center [1060, 488] width 15 height 12
radio input "true"
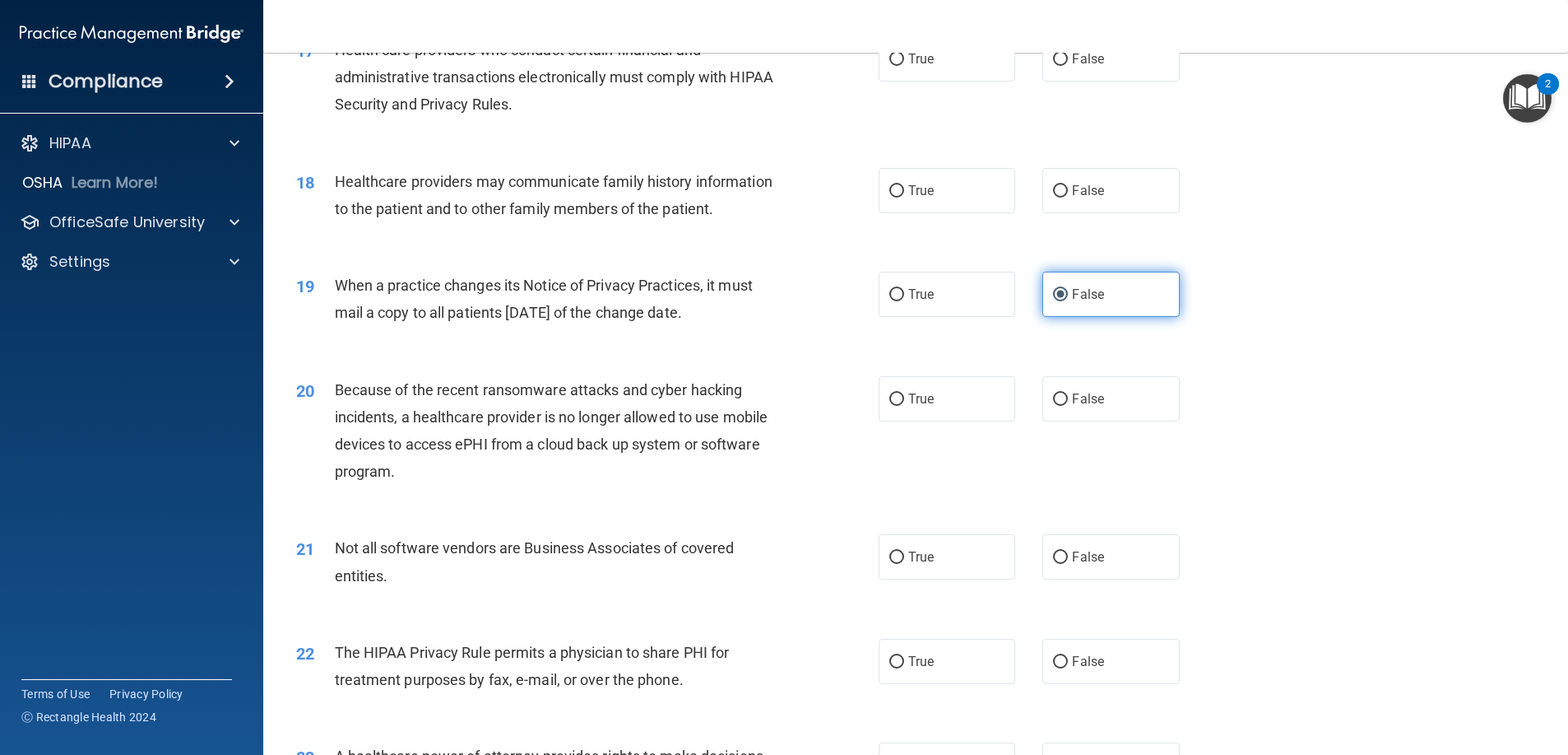
scroll to position [2140, 0]
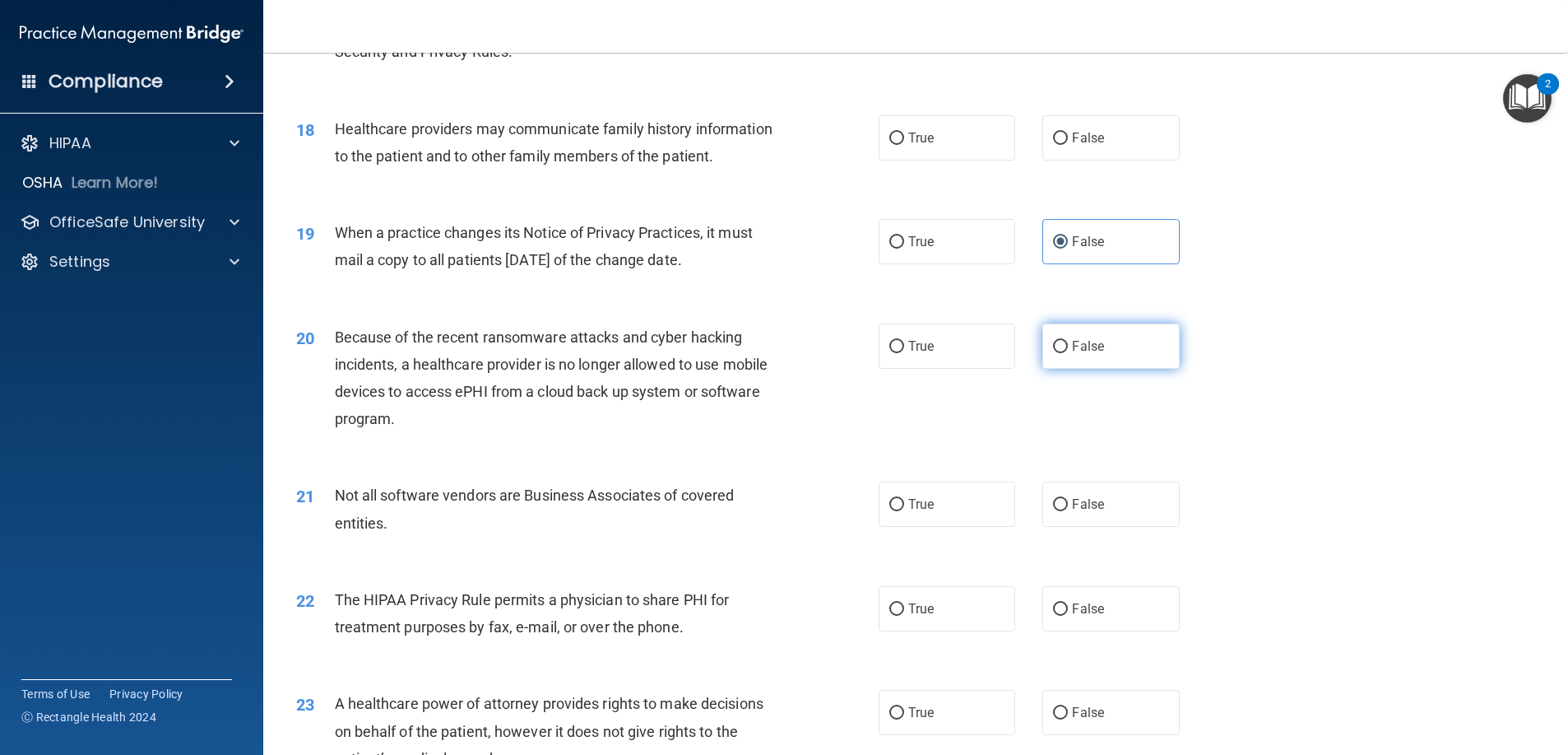
click at [1145, 367] on label "False" at bounding box center [1111, 346] width 137 height 46
click at [1068, 353] on input "False" at bounding box center [1060, 347] width 15 height 12
radio input "true"
click at [919, 616] on span "True" at bounding box center [920, 609] width 25 height 16
click at [904, 615] on input "True" at bounding box center [896, 609] width 15 height 12
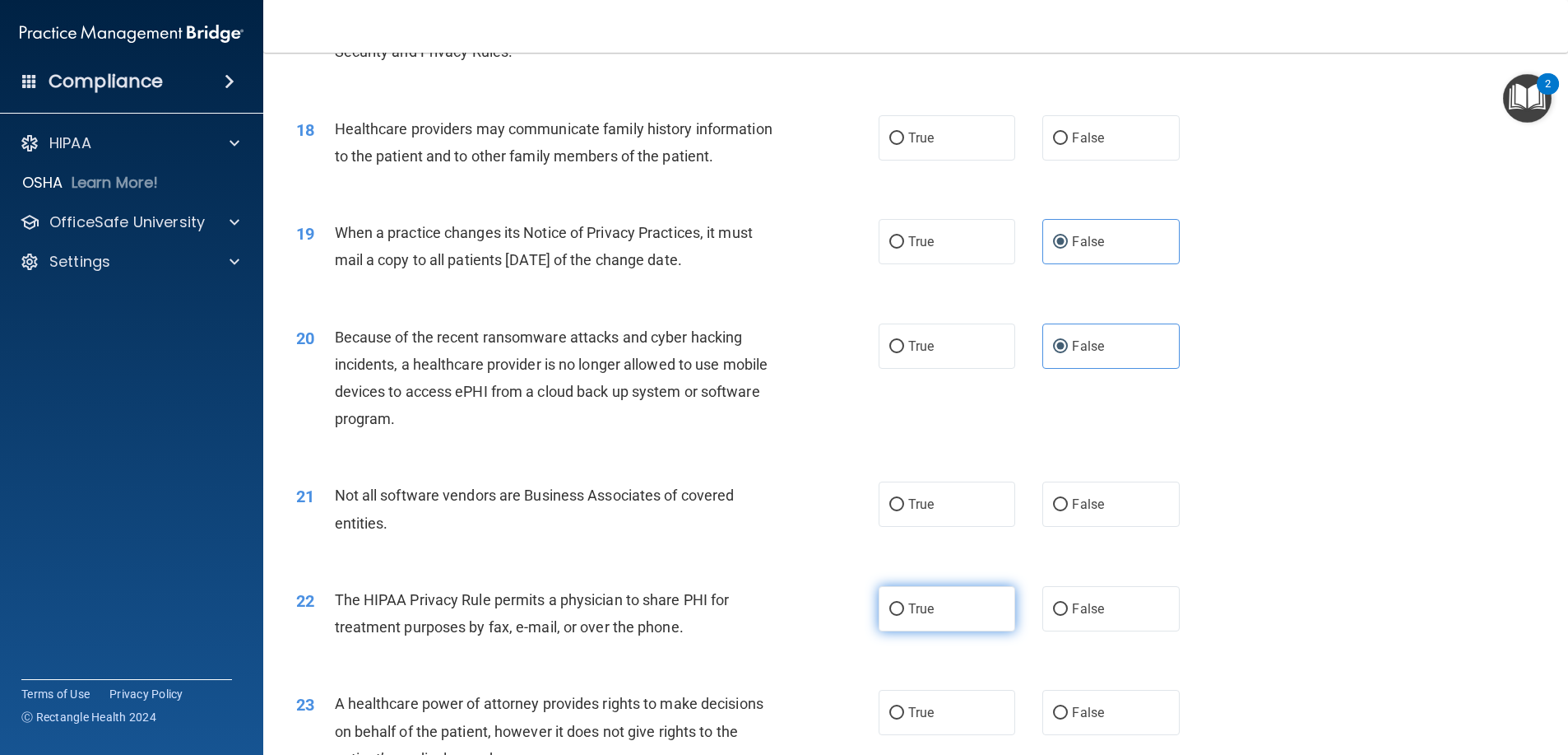
radio input "true"
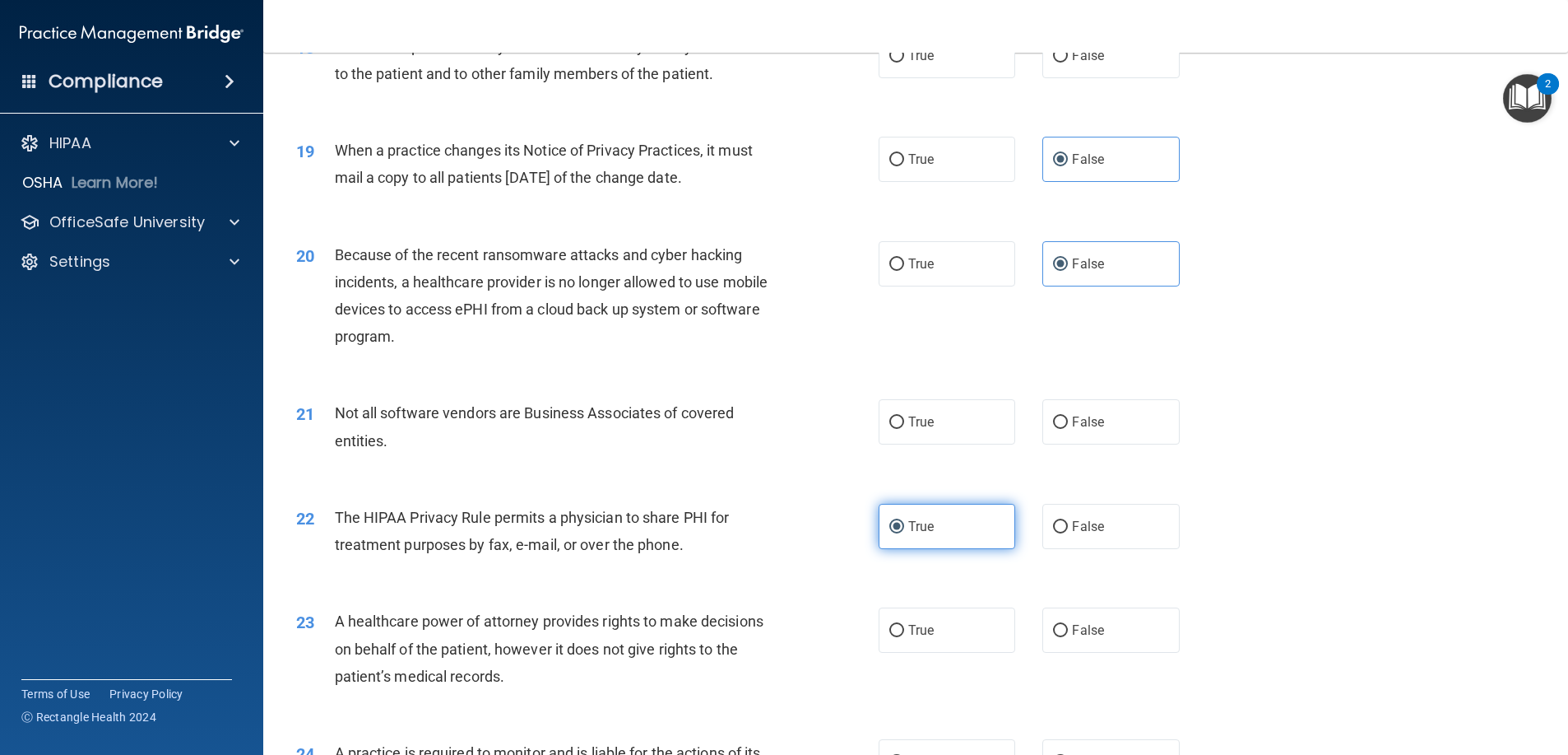
scroll to position [2304, 0]
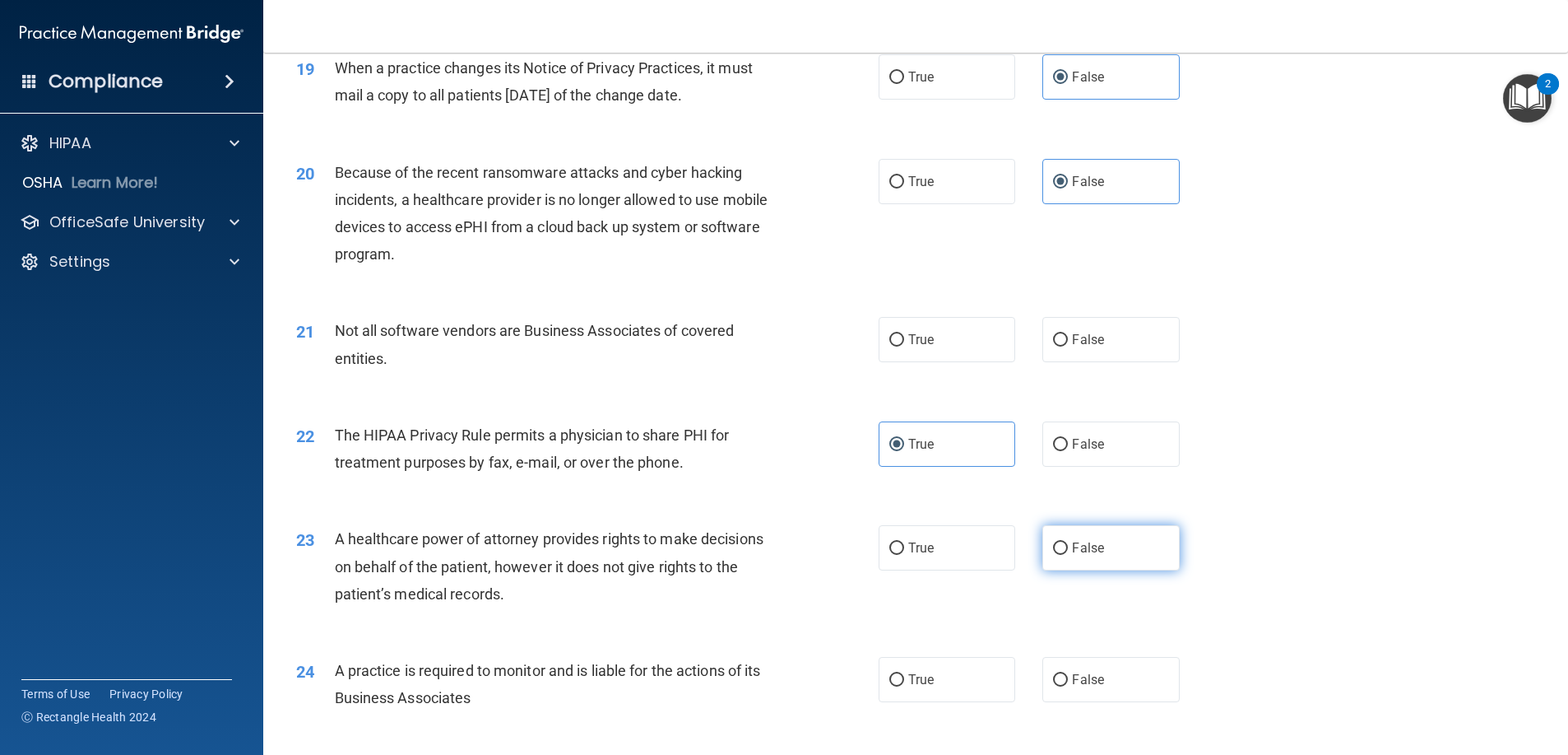
click at [1071, 556] on span "False" at bounding box center [1087, 547] width 32 height 16
click at [1068, 555] on input "False" at bounding box center [1060, 548] width 15 height 12
radio input "true"
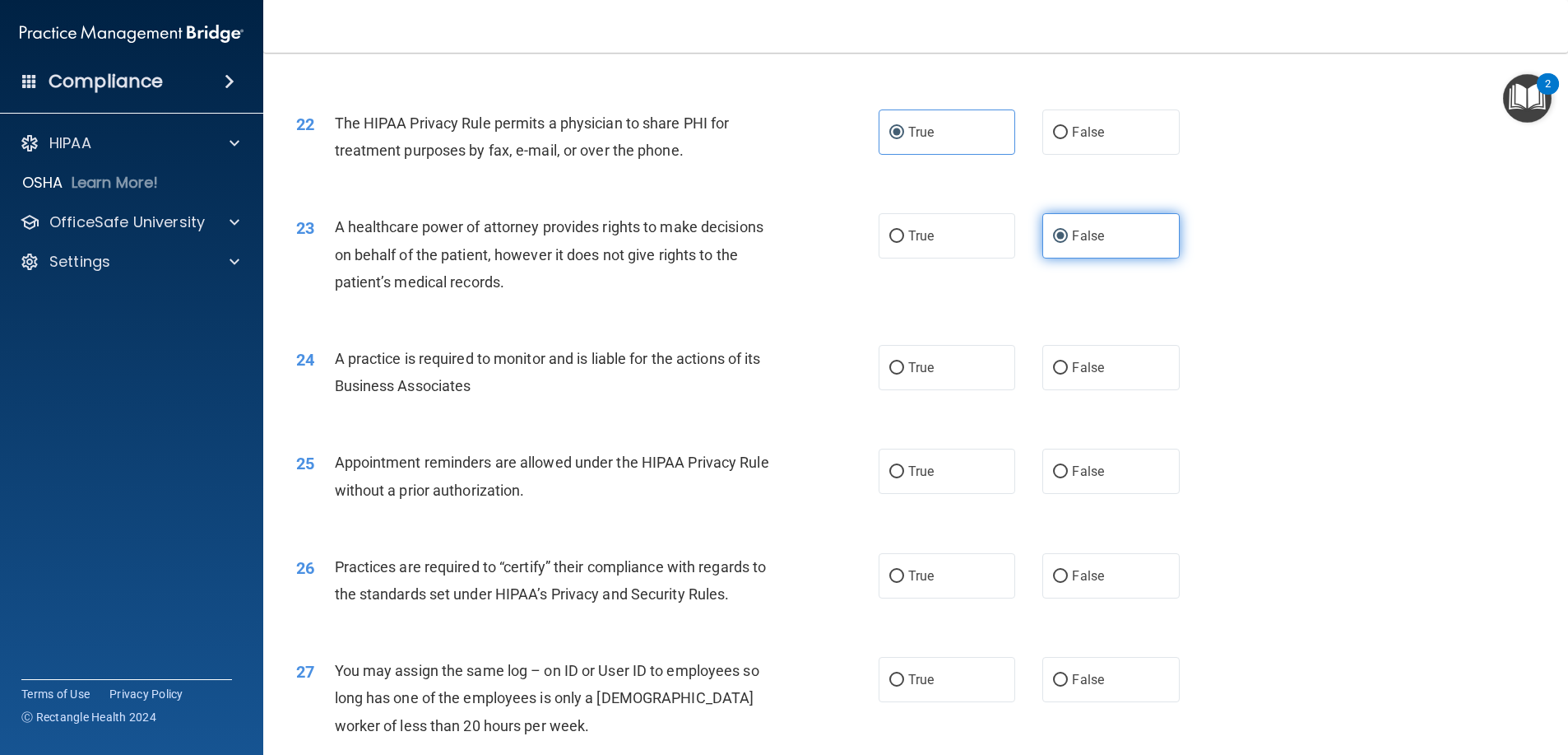
scroll to position [2716, 0]
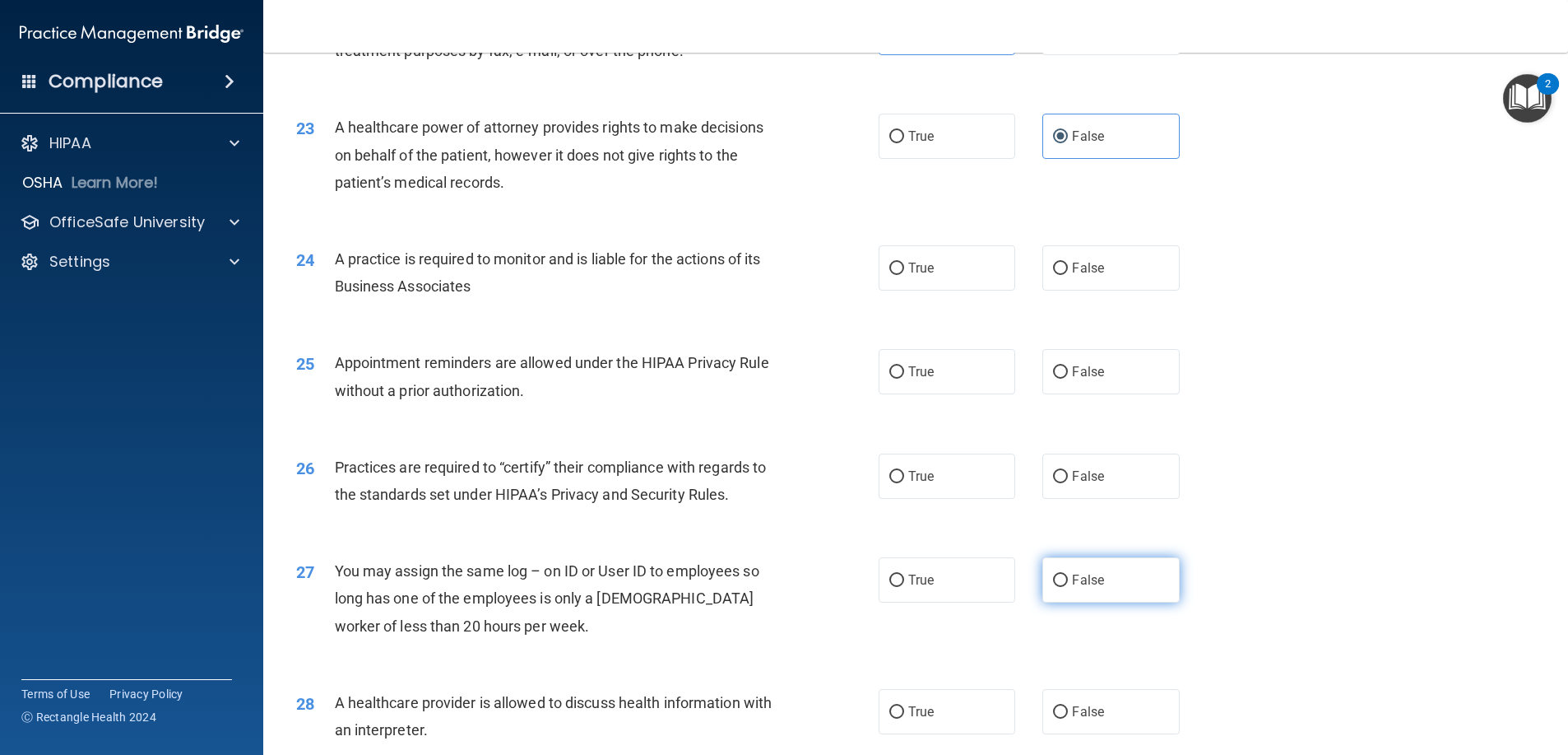
click at [1081, 587] on span "False" at bounding box center [1087, 580] width 32 height 16
click at [1068, 587] on input "False" at bounding box center [1060, 580] width 15 height 12
radio input "true"
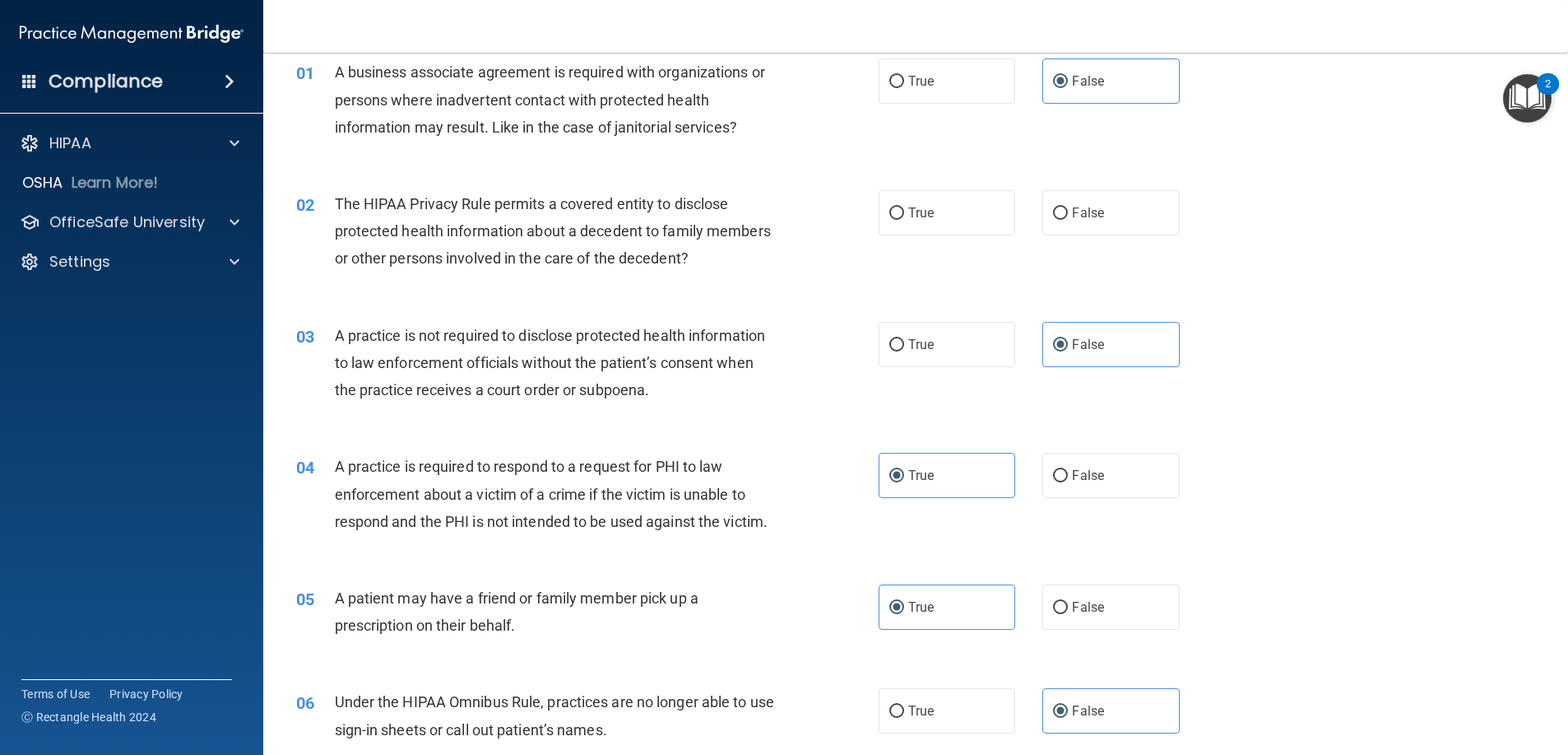
scroll to position [0, 0]
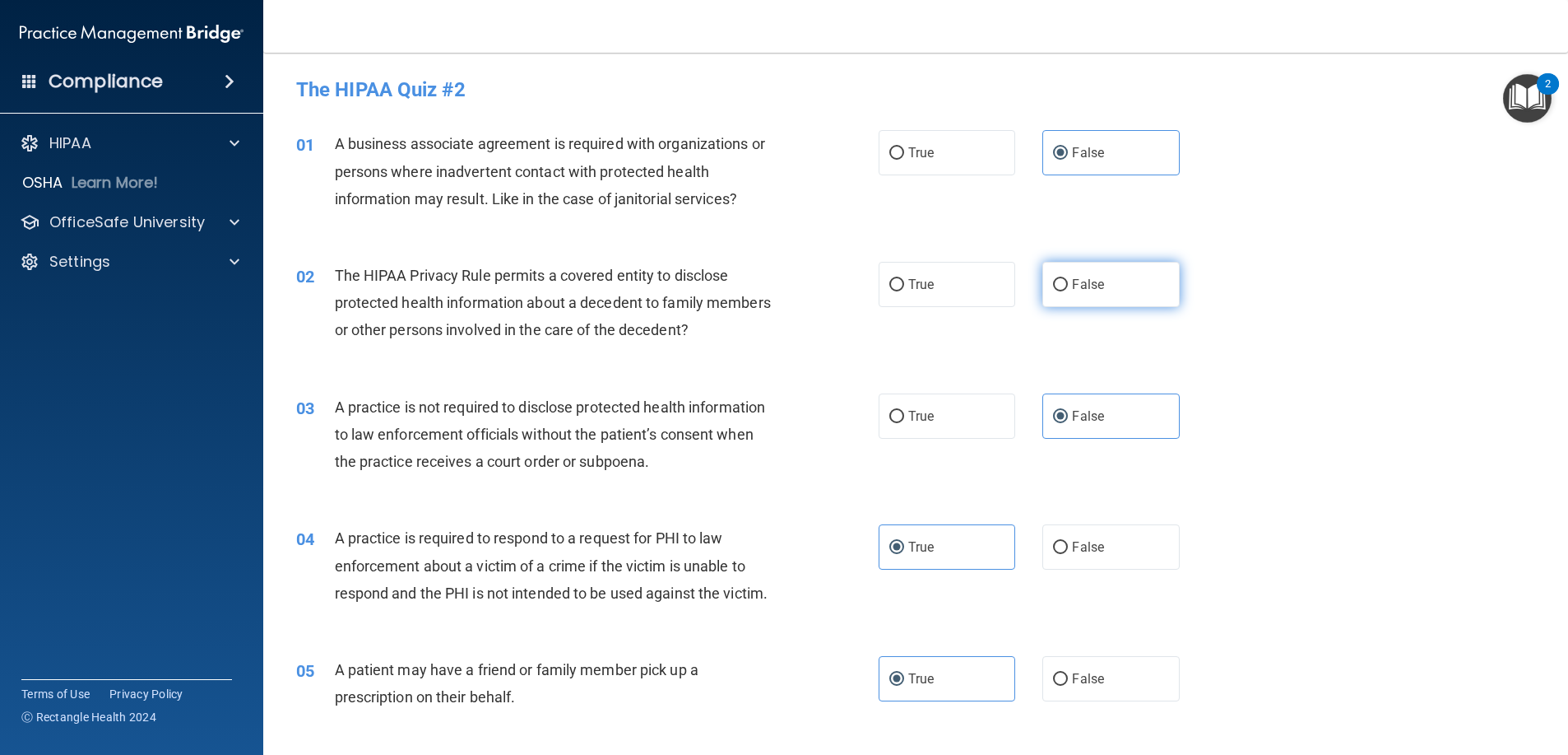
click at [1077, 295] on label "False" at bounding box center [1111, 284] width 137 height 46
click at [1068, 292] on input "False" at bounding box center [1060, 284] width 15 height 12
radio input "true"
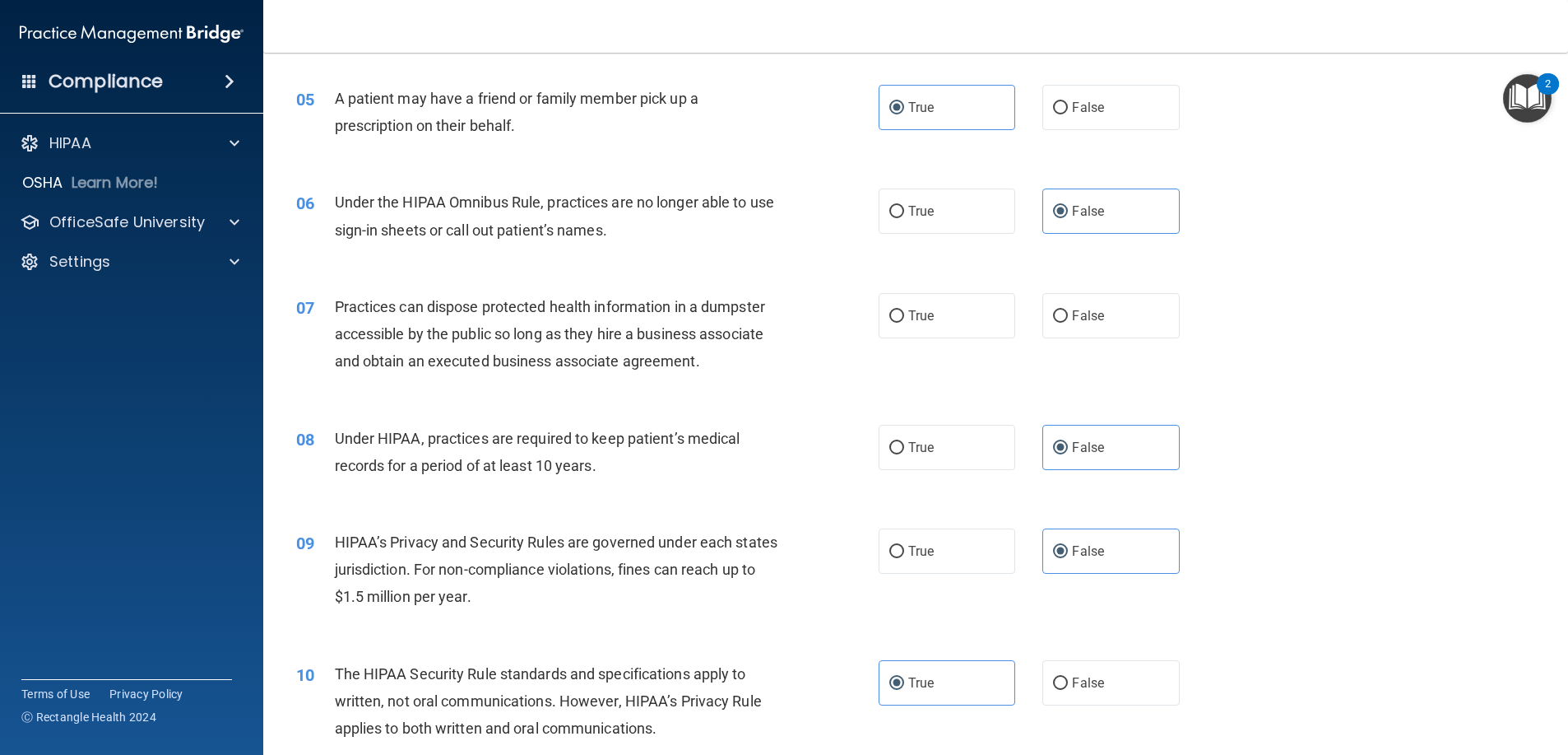
scroll to position [576, 0]
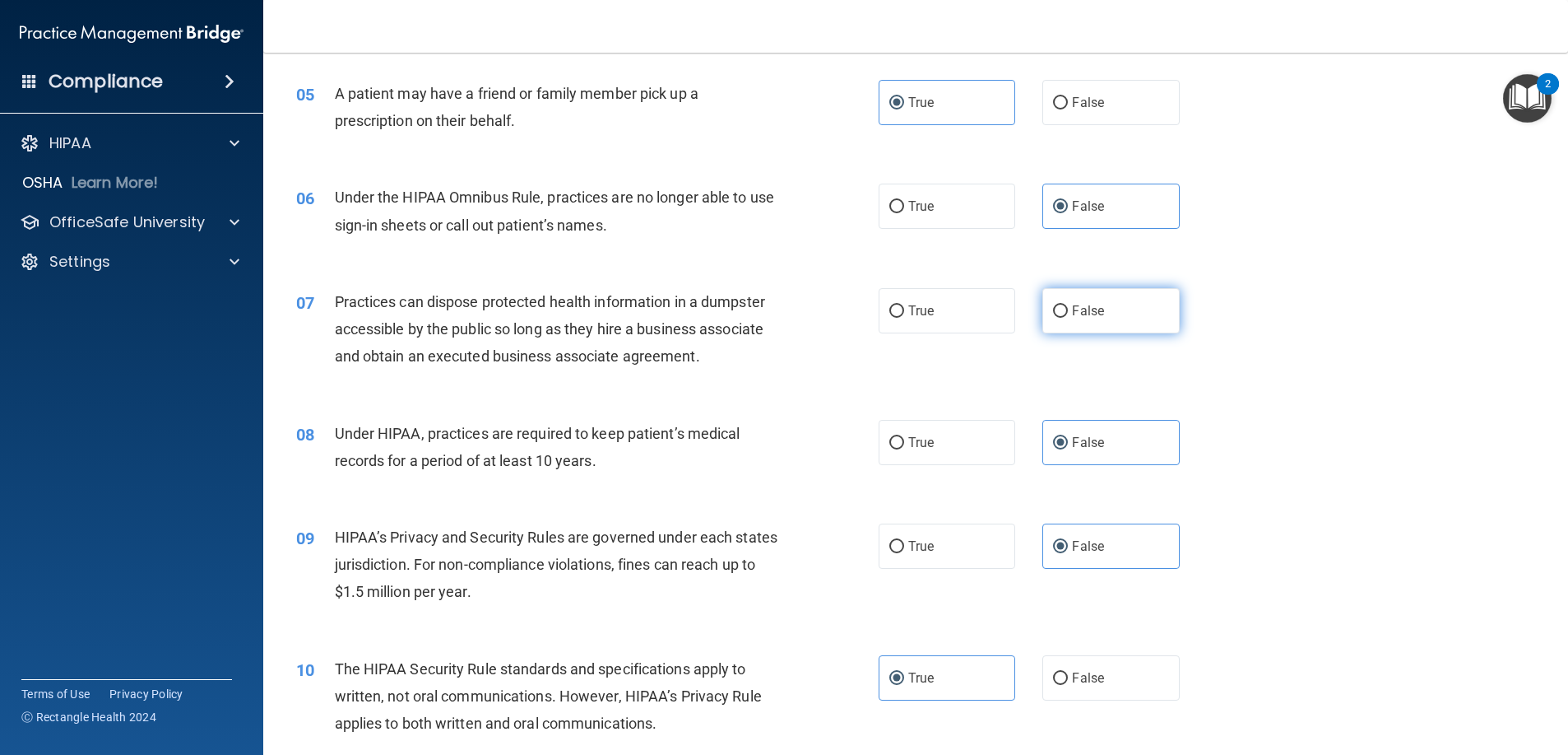
click at [1093, 302] on label "False" at bounding box center [1111, 310] width 137 height 46
click at [1068, 306] on input "False" at bounding box center [1060, 311] width 15 height 12
radio input "true"
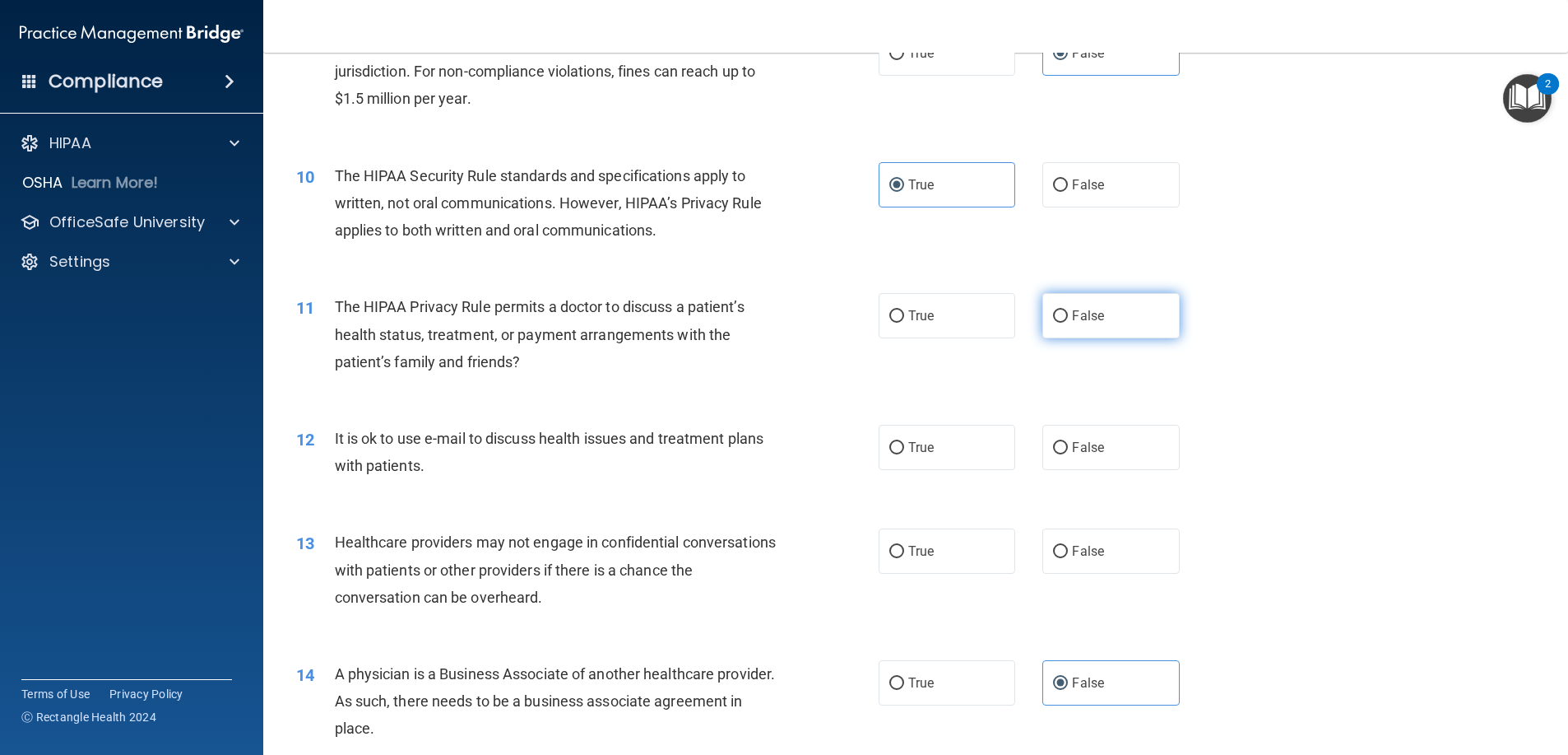
scroll to position [1070, 0]
click at [1100, 328] on label "False" at bounding box center [1111, 314] width 137 height 46
click at [1068, 322] on input "False" at bounding box center [1060, 315] width 15 height 12
radio input "true"
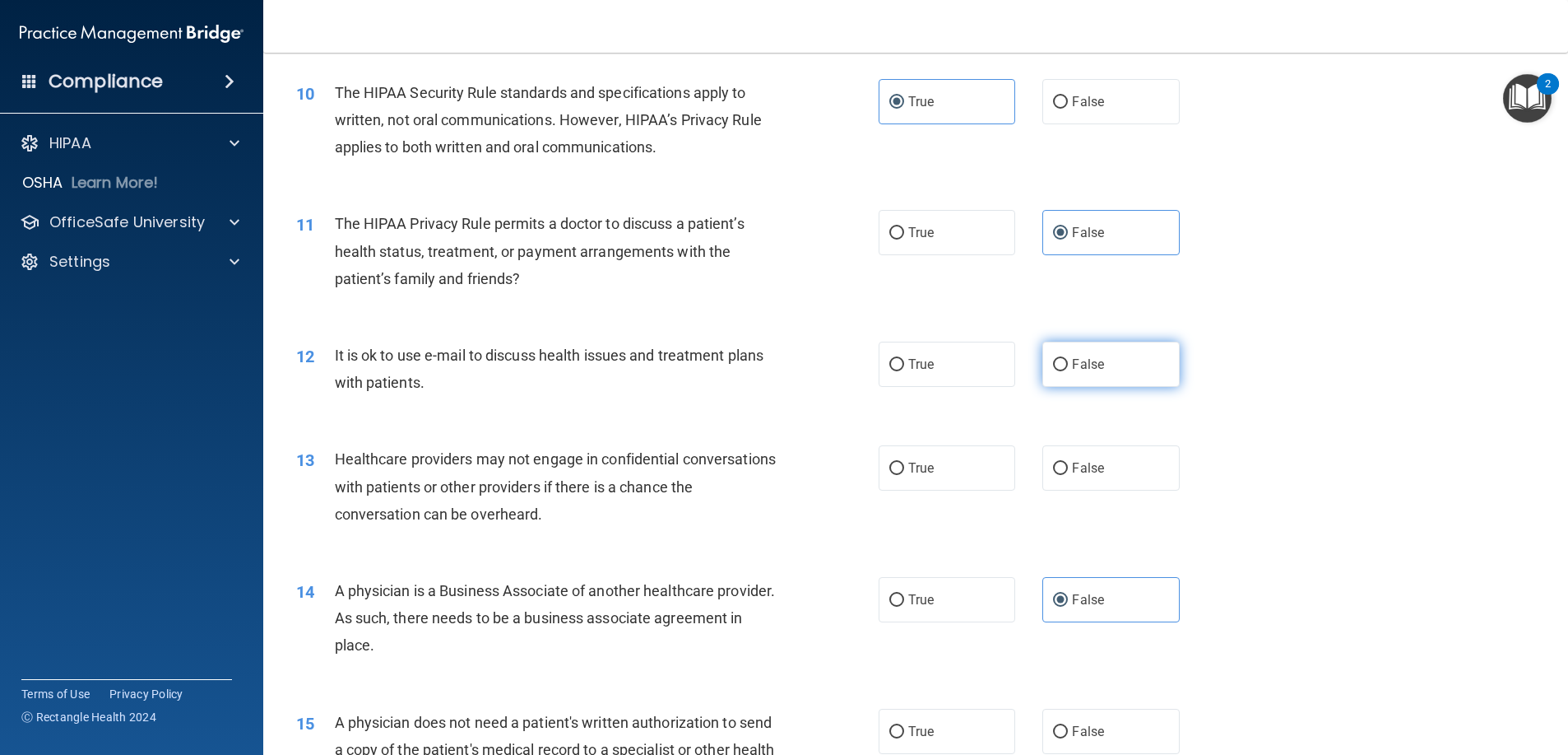
click at [1091, 380] on label "False" at bounding box center [1111, 364] width 137 height 46
click at [1068, 371] on input "False" at bounding box center [1060, 364] width 15 height 12
radio input "true"
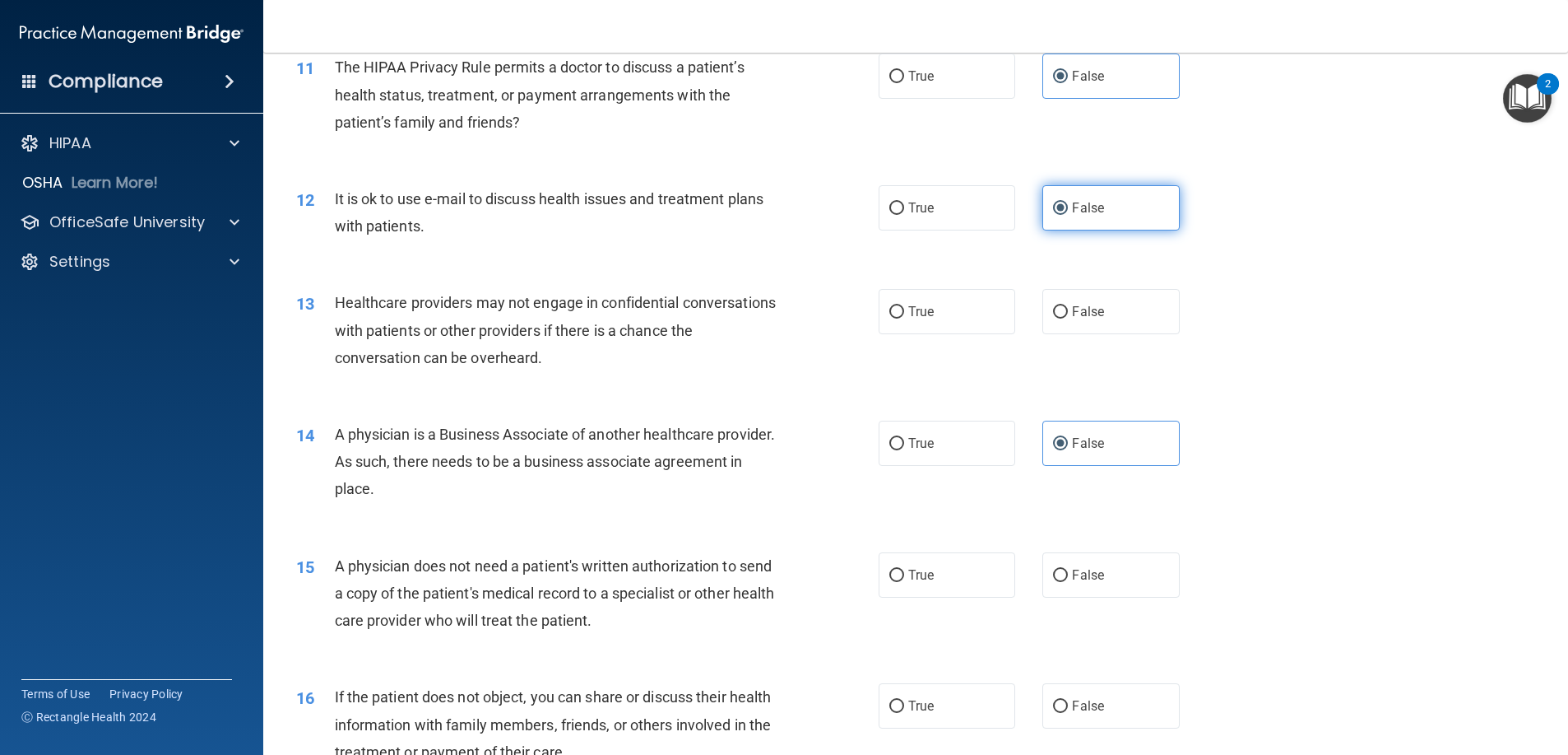
scroll to position [1317, 0]
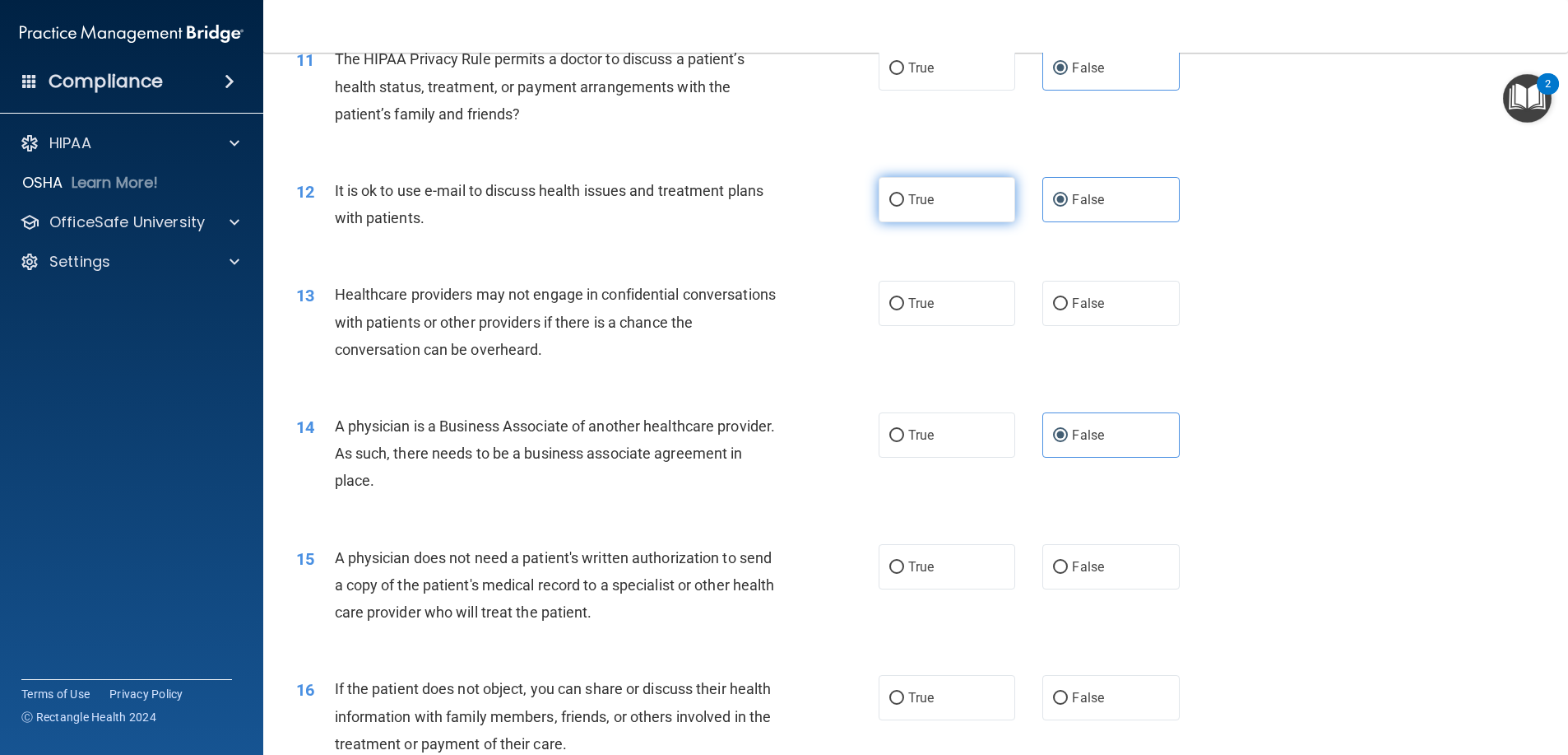
click at [955, 186] on label "True" at bounding box center [947, 199] width 137 height 46
click at [904, 194] on input "True" at bounding box center [896, 199] width 15 height 12
radio input "true"
radio input "false"
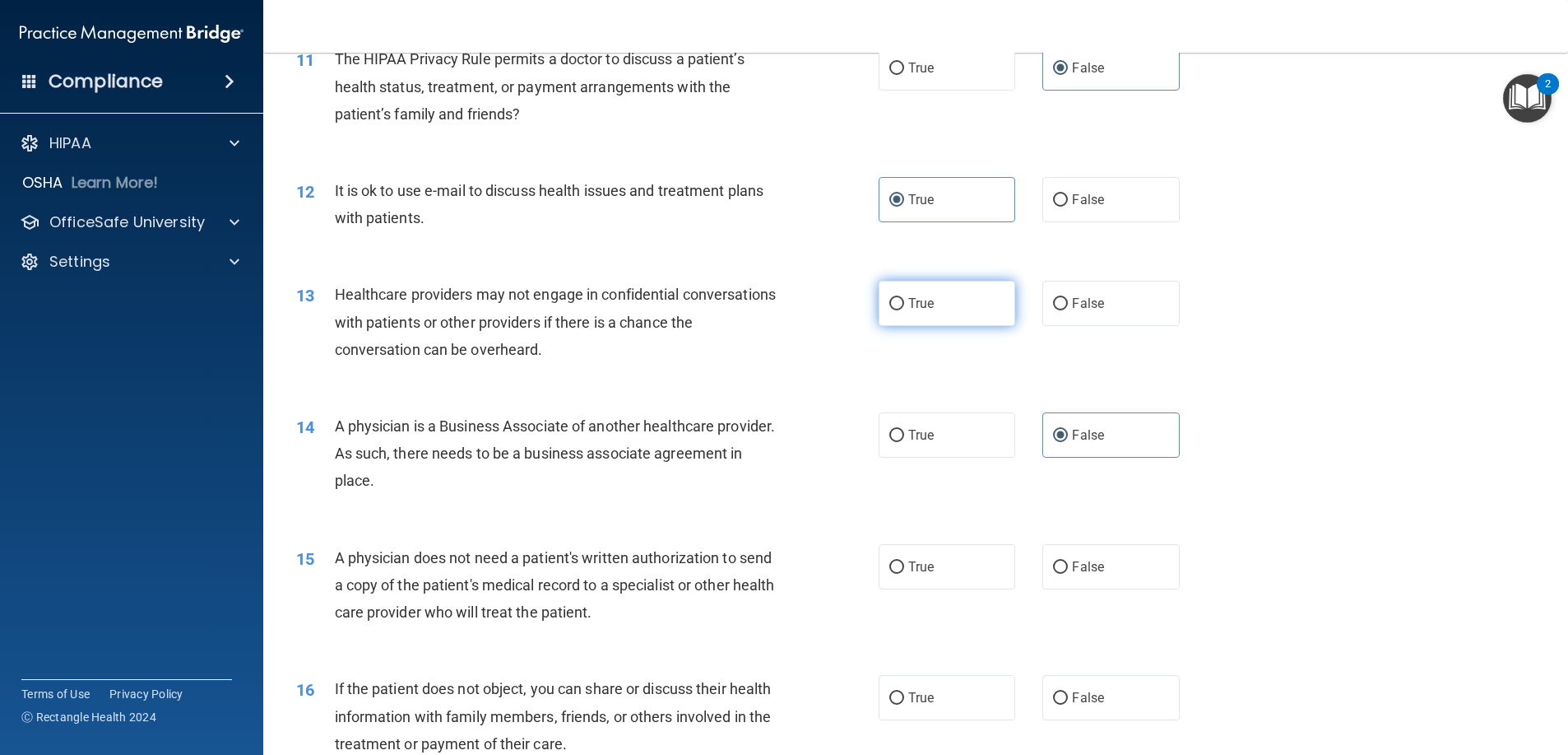
click at [945, 294] on label "True" at bounding box center [947, 303] width 137 height 46
click at [904, 298] on input "True" at bounding box center [896, 304] width 15 height 12
radio input "true"
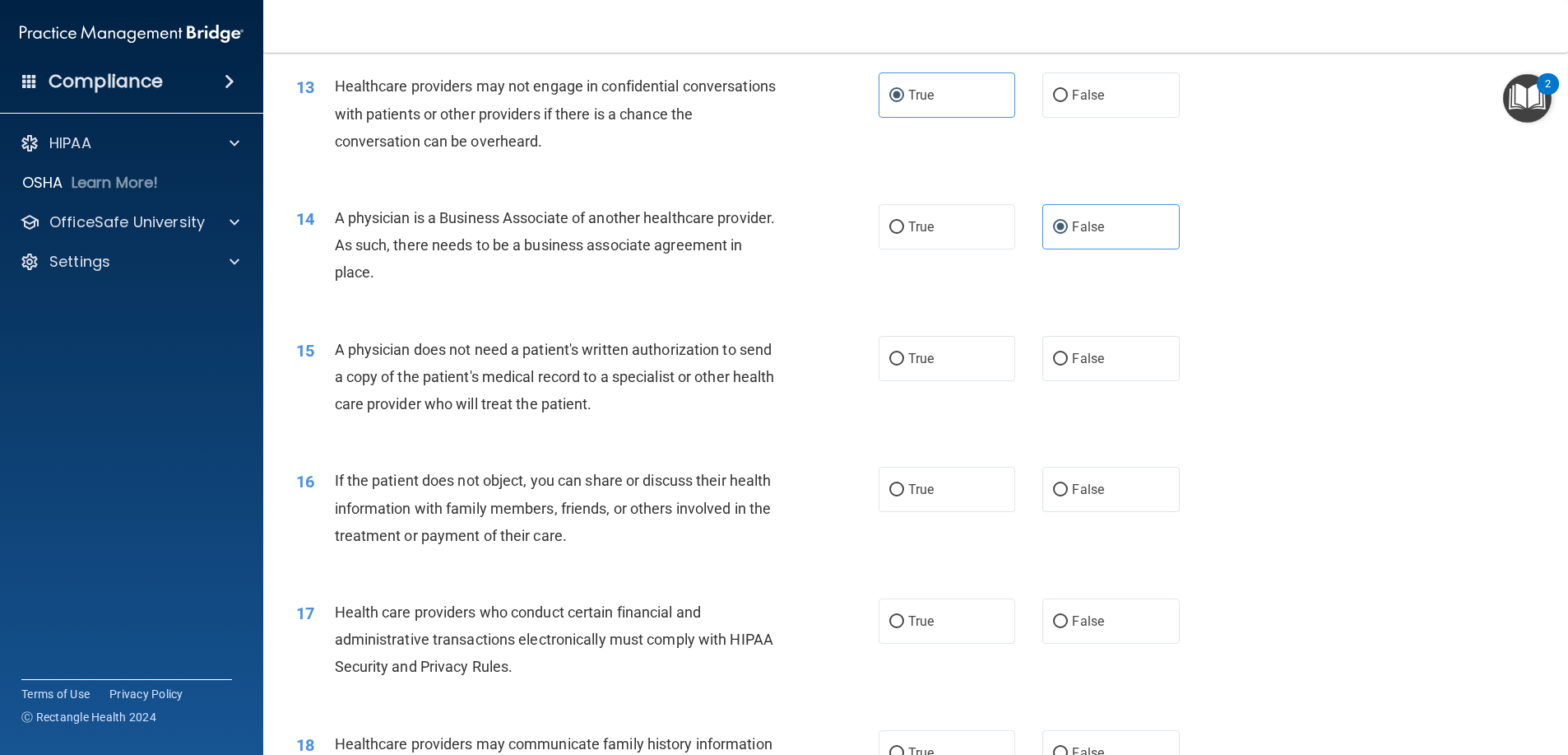
scroll to position [1564, 0]
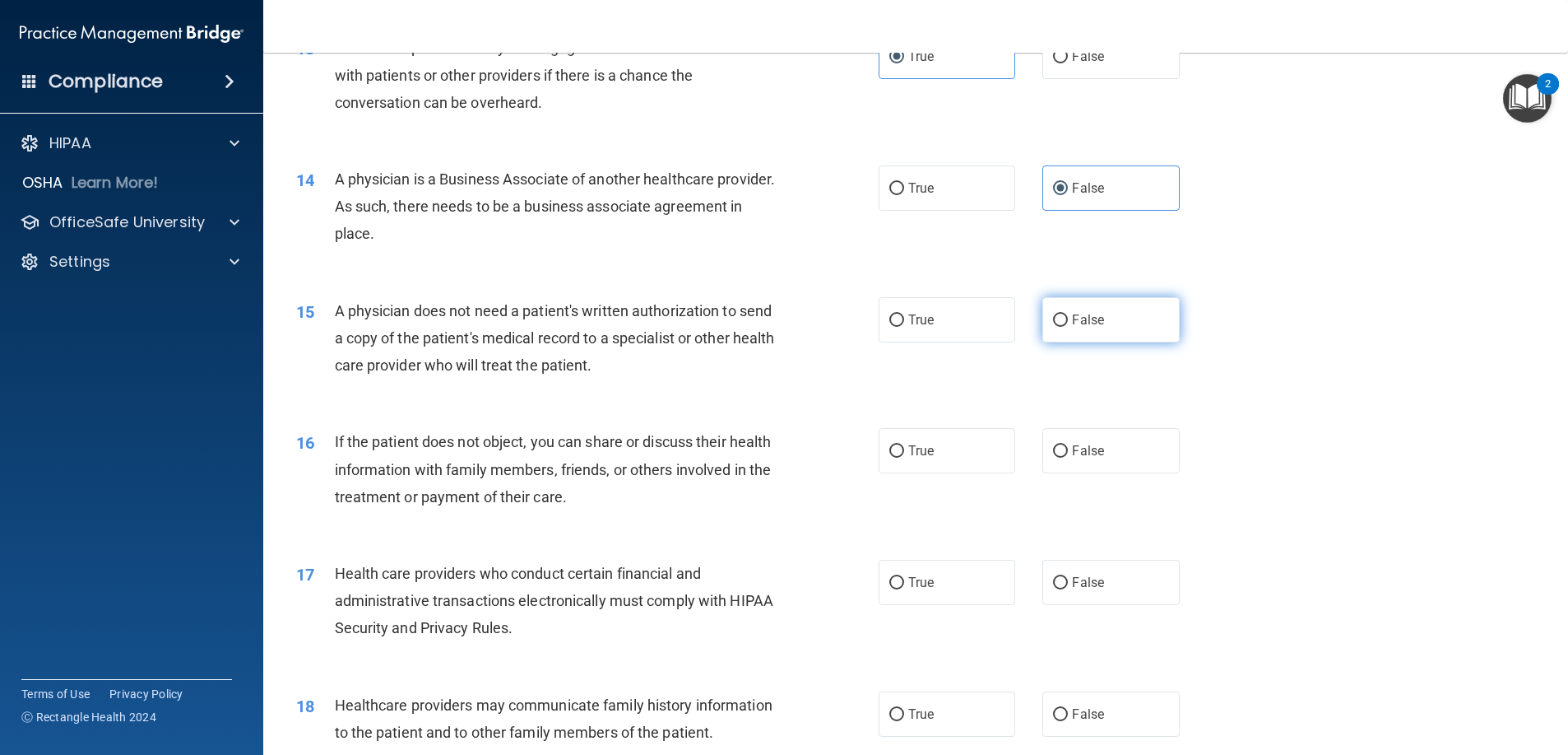
click at [1120, 336] on label "False" at bounding box center [1111, 320] width 137 height 46
click at [1068, 327] on input "False" at bounding box center [1060, 320] width 15 height 12
radio input "true"
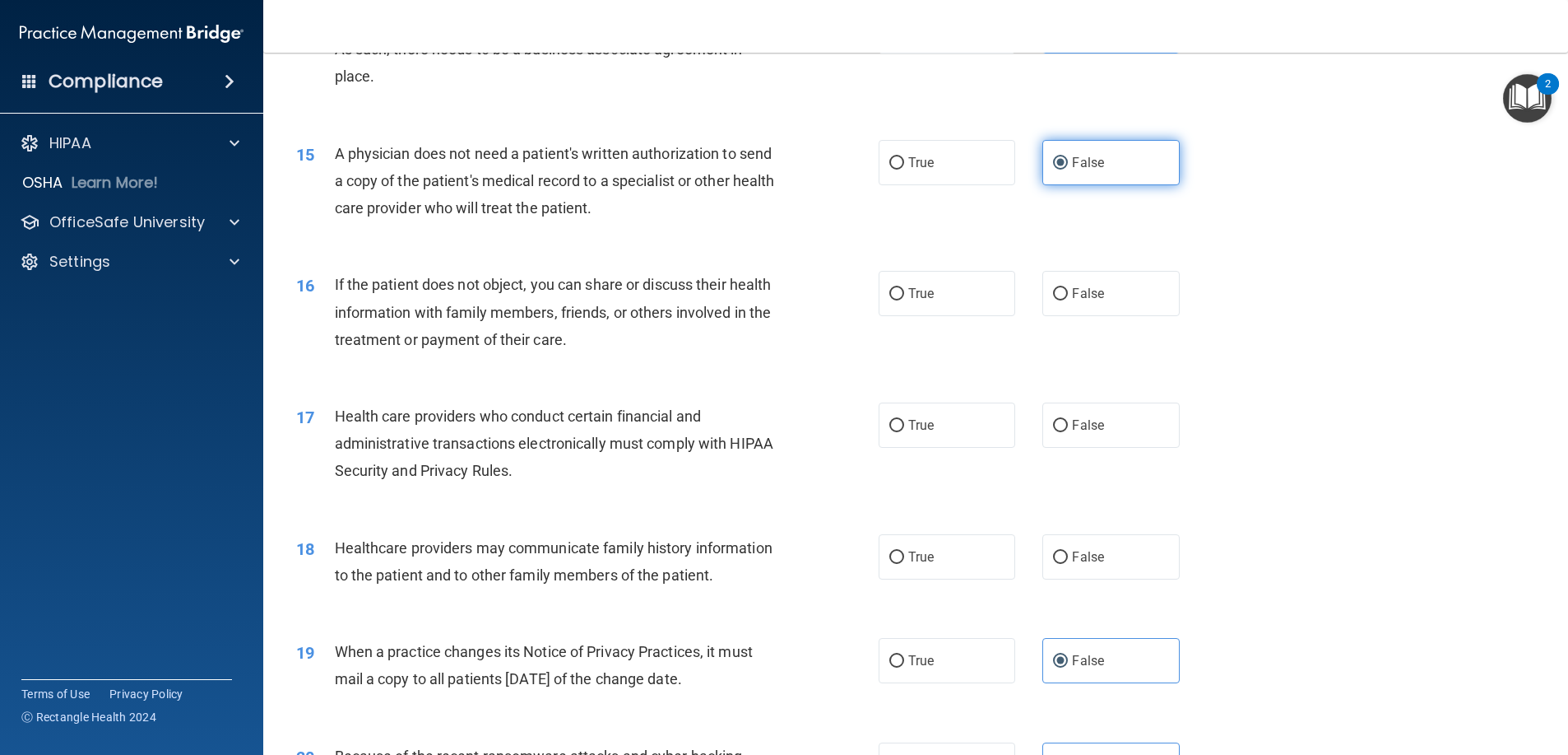
scroll to position [1728, 0]
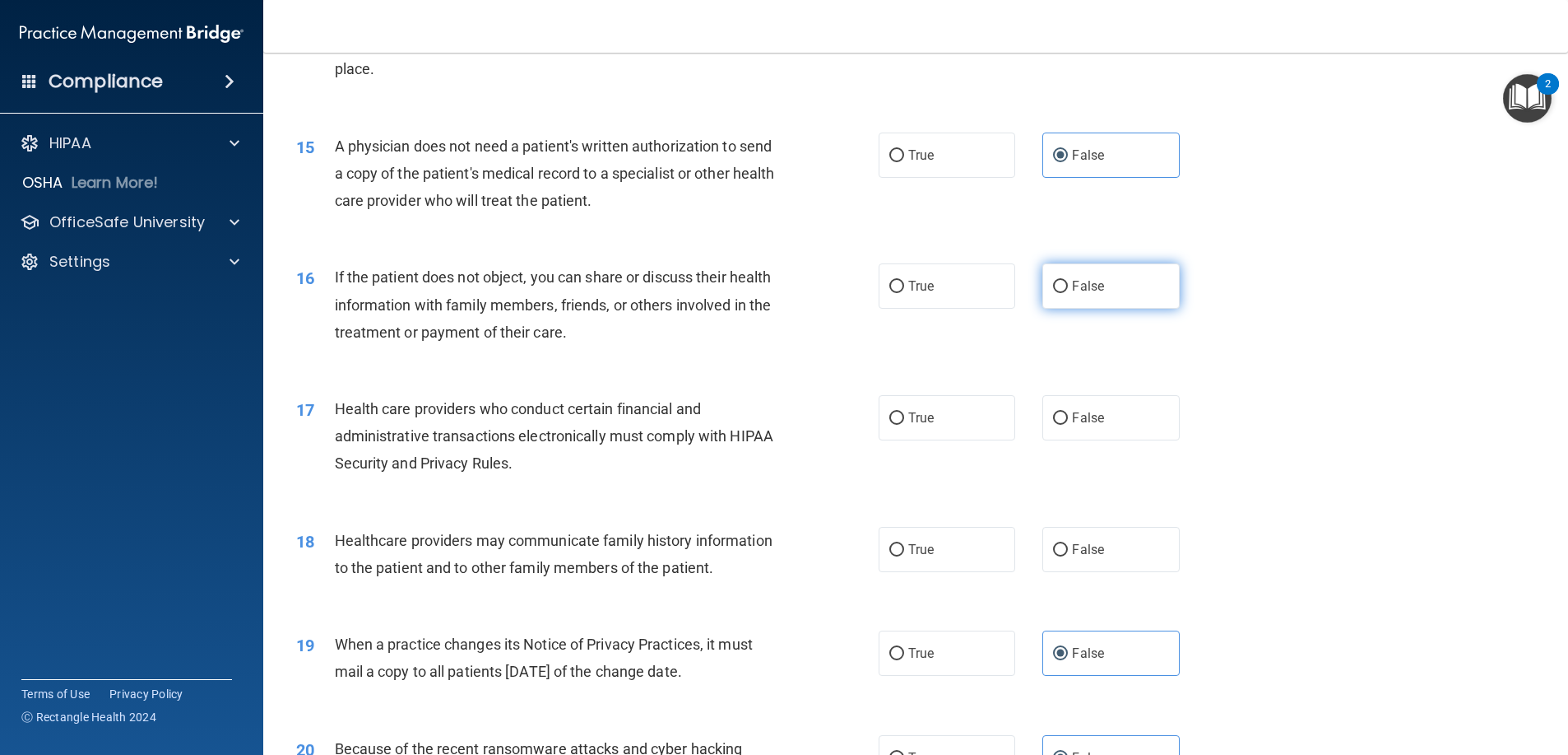
click at [1091, 298] on label "False" at bounding box center [1111, 286] width 137 height 46
click at [1068, 293] on input "False" at bounding box center [1060, 286] width 15 height 12
radio input "true"
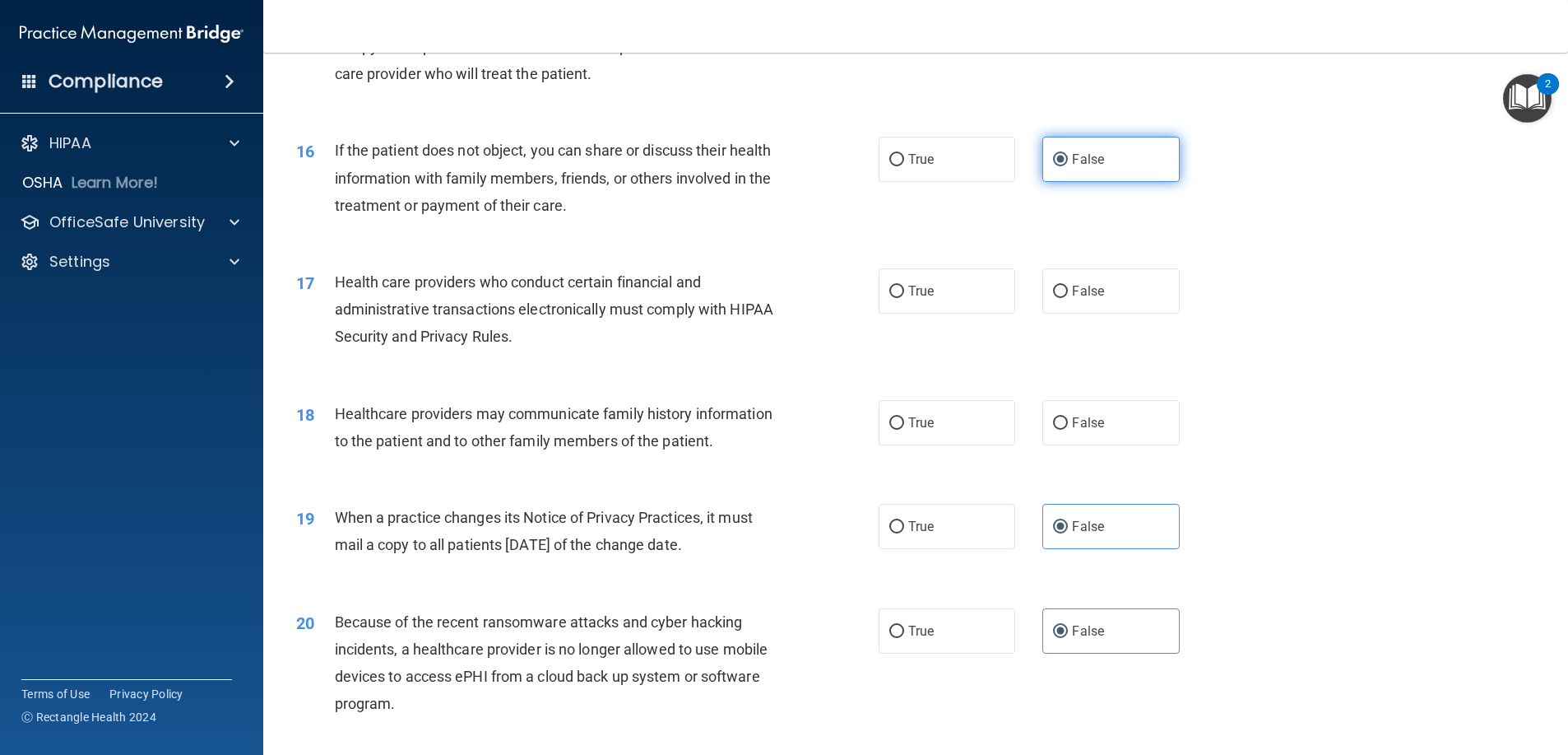
scroll to position [1893, 0]
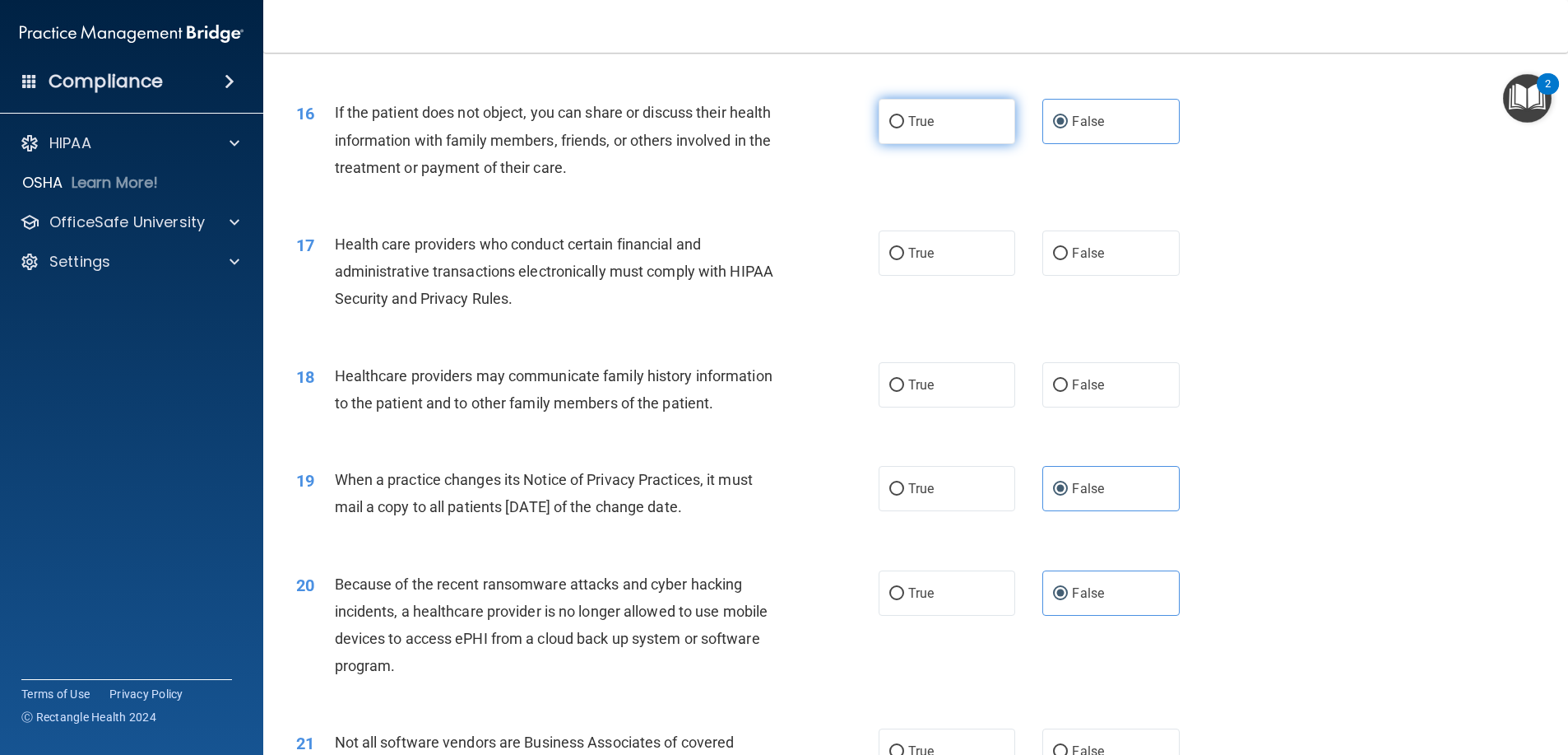
click at [980, 117] on label "True" at bounding box center [947, 121] width 137 height 46
click at [904, 117] on input "True" at bounding box center [896, 121] width 15 height 12
radio input "true"
radio input "false"
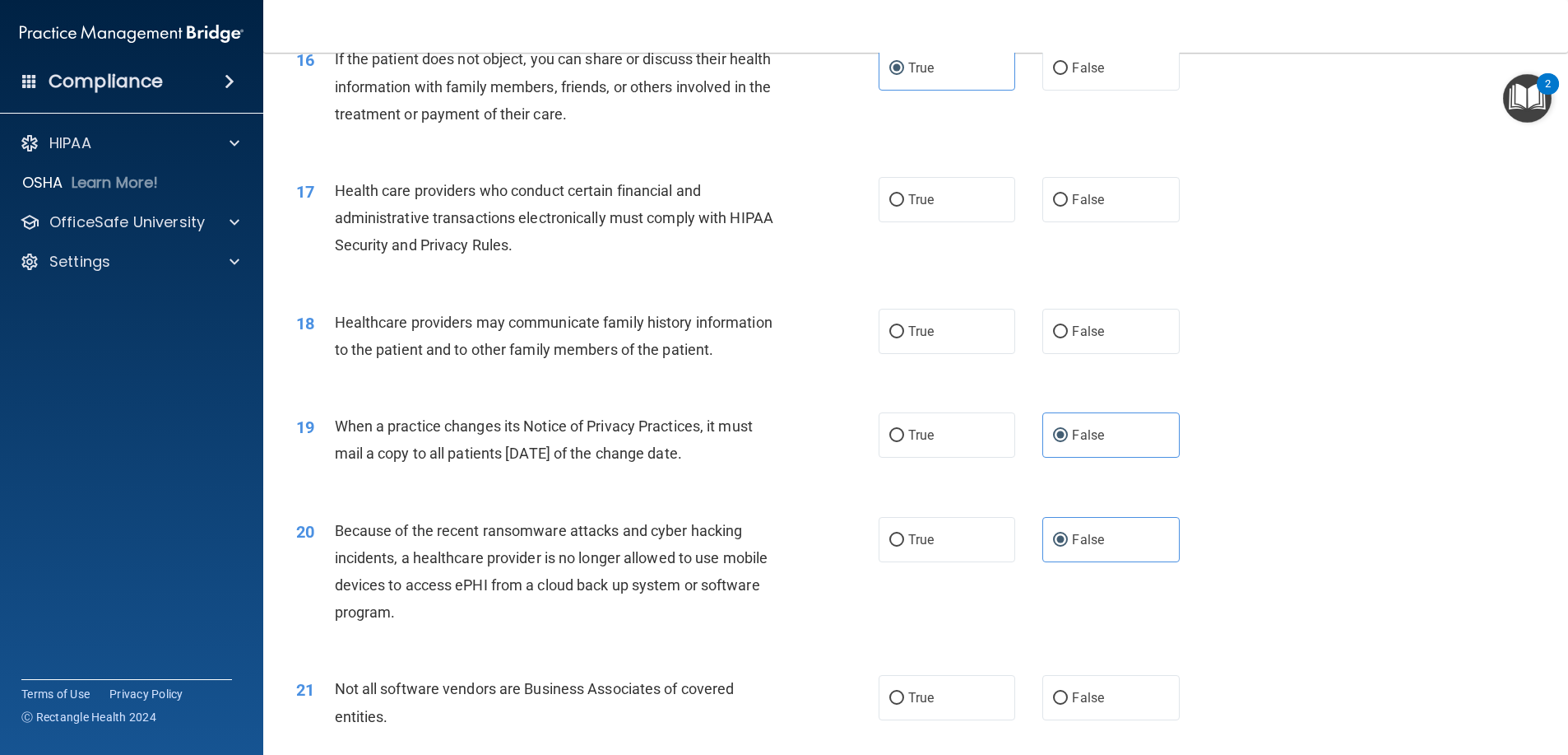
scroll to position [1975, 0]
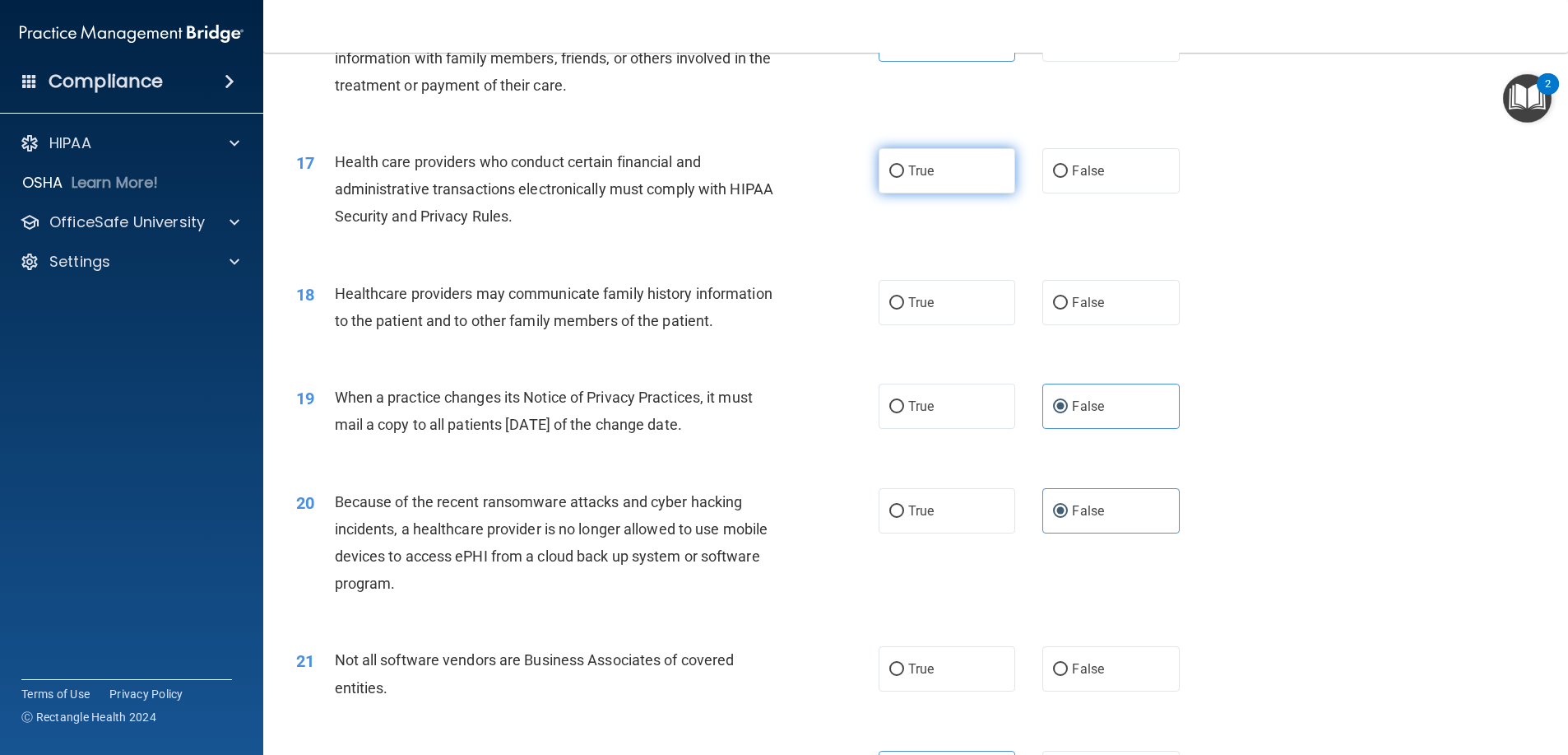
click at [960, 177] on label "True" at bounding box center [947, 171] width 137 height 46
click at [904, 177] on input "True" at bounding box center [896, 171] width 15 height 12
radio input "true"
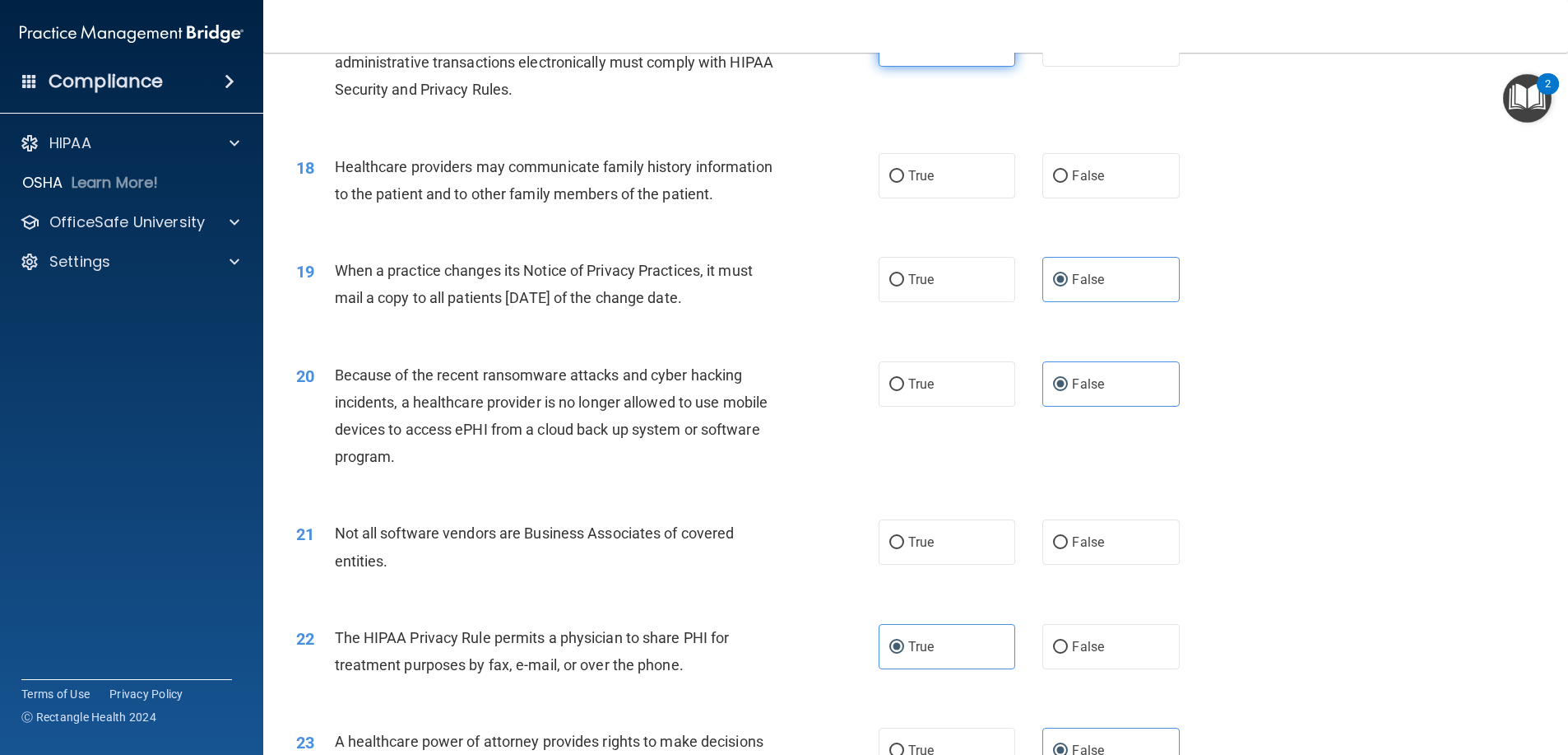
scroll to position [2140, 0]
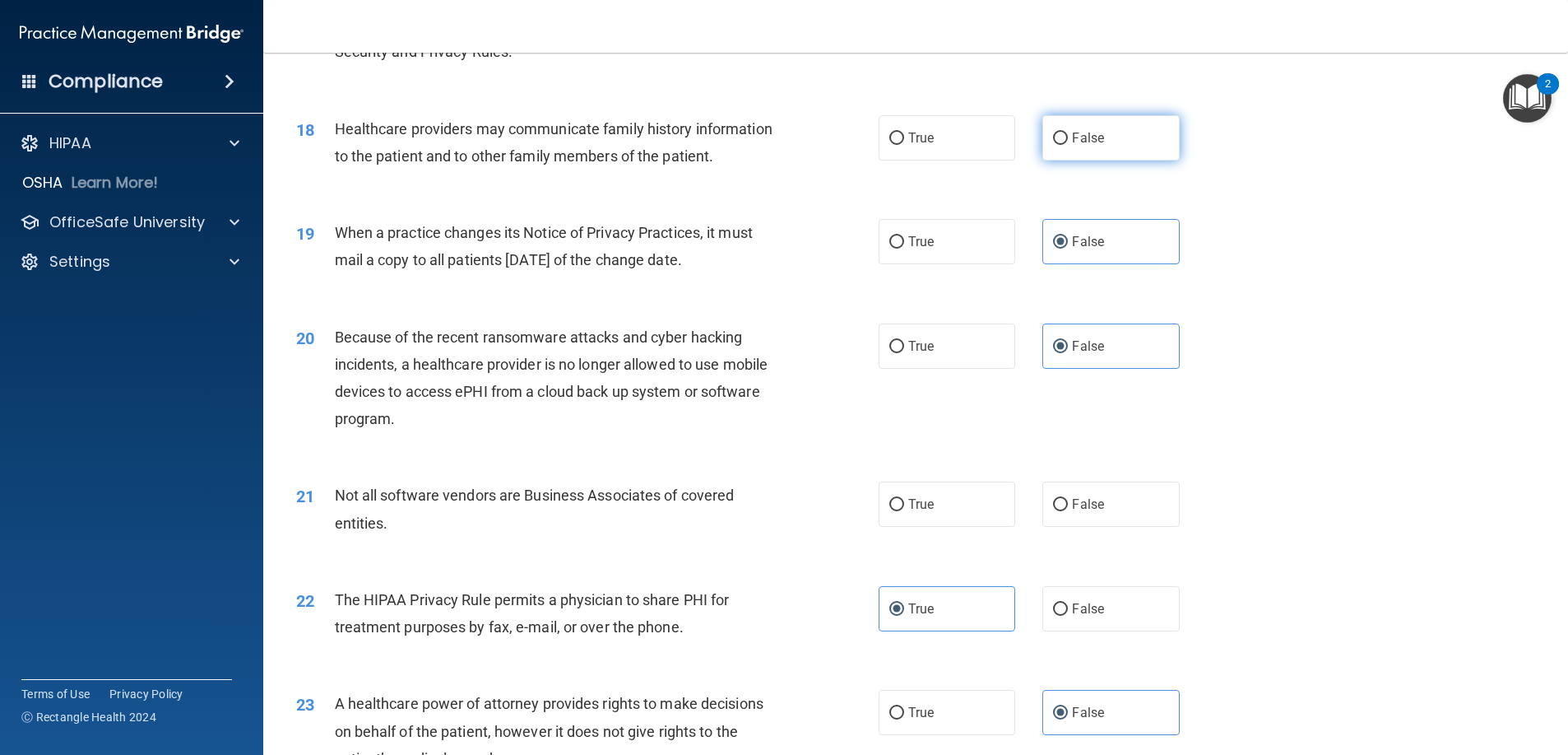
click at [1072, 138] on span "False" at bounding box center [1087, 138] width 32 height 16
click at [1068, 138] on input "False" at bounding box center [1060, 138] width 15 height 12
radio input "true"
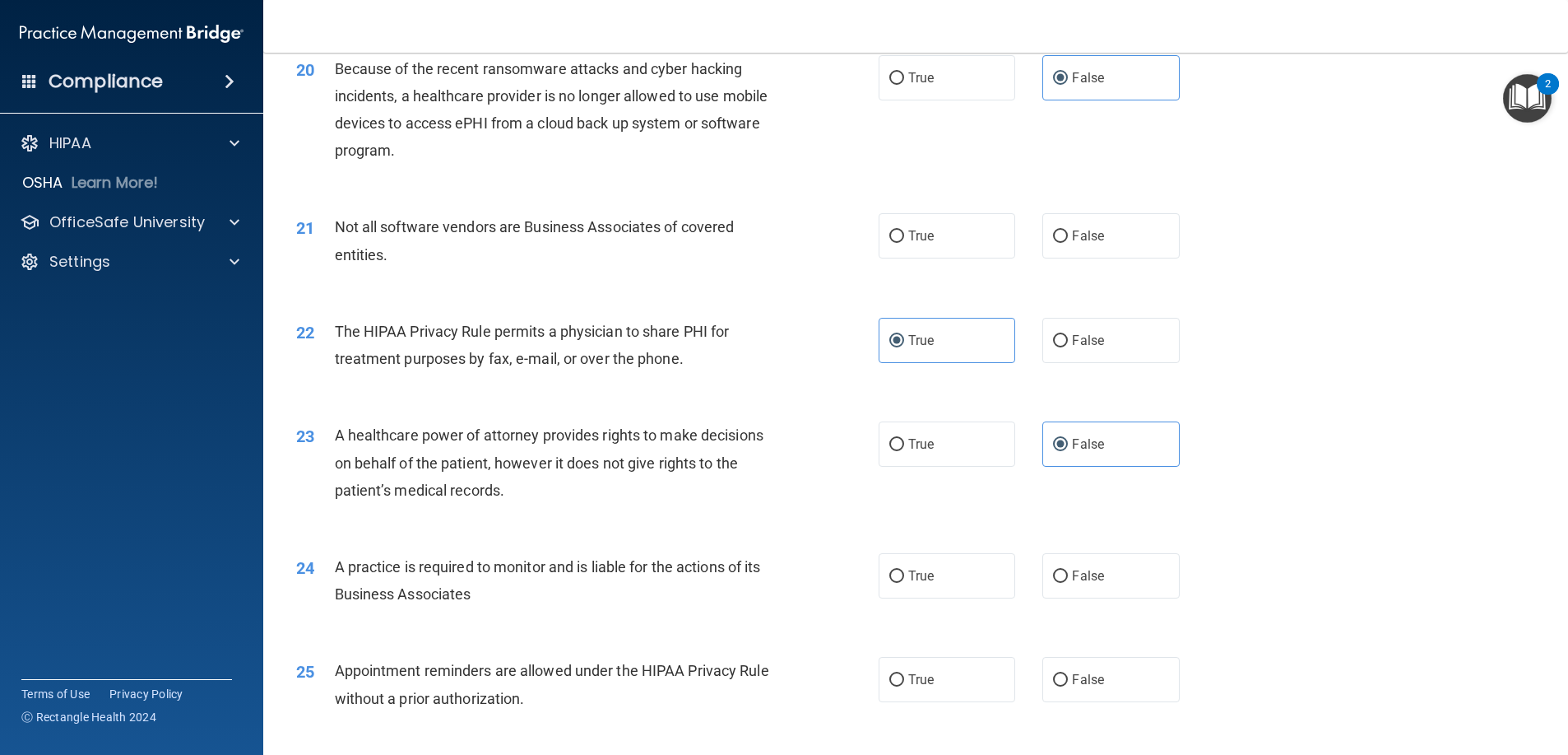
scroll to position [2469, 0]
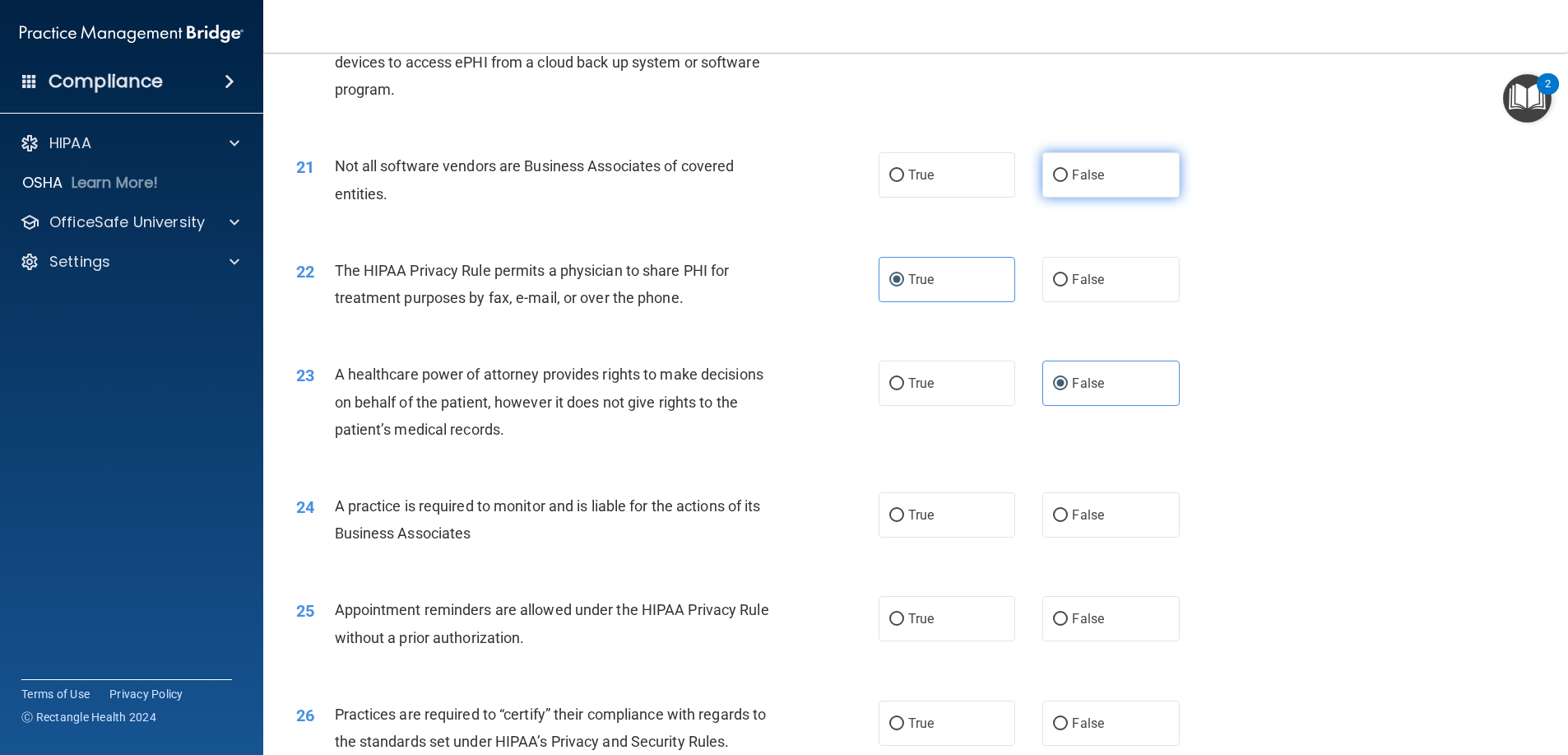
click at [1148, 198] on label "False" at bounding box center [1111, 174] width 137 height 46
click at [1068, 182] on input "False" at bounding box center [1060, 175] width 15 height 12
radio input "true"
click at [967, 185] on label "True" at bounding box center [947, 174] width 137 height 46
click at [904, 182] on input "True" at bounding box center [896, 175] width 15 height 12
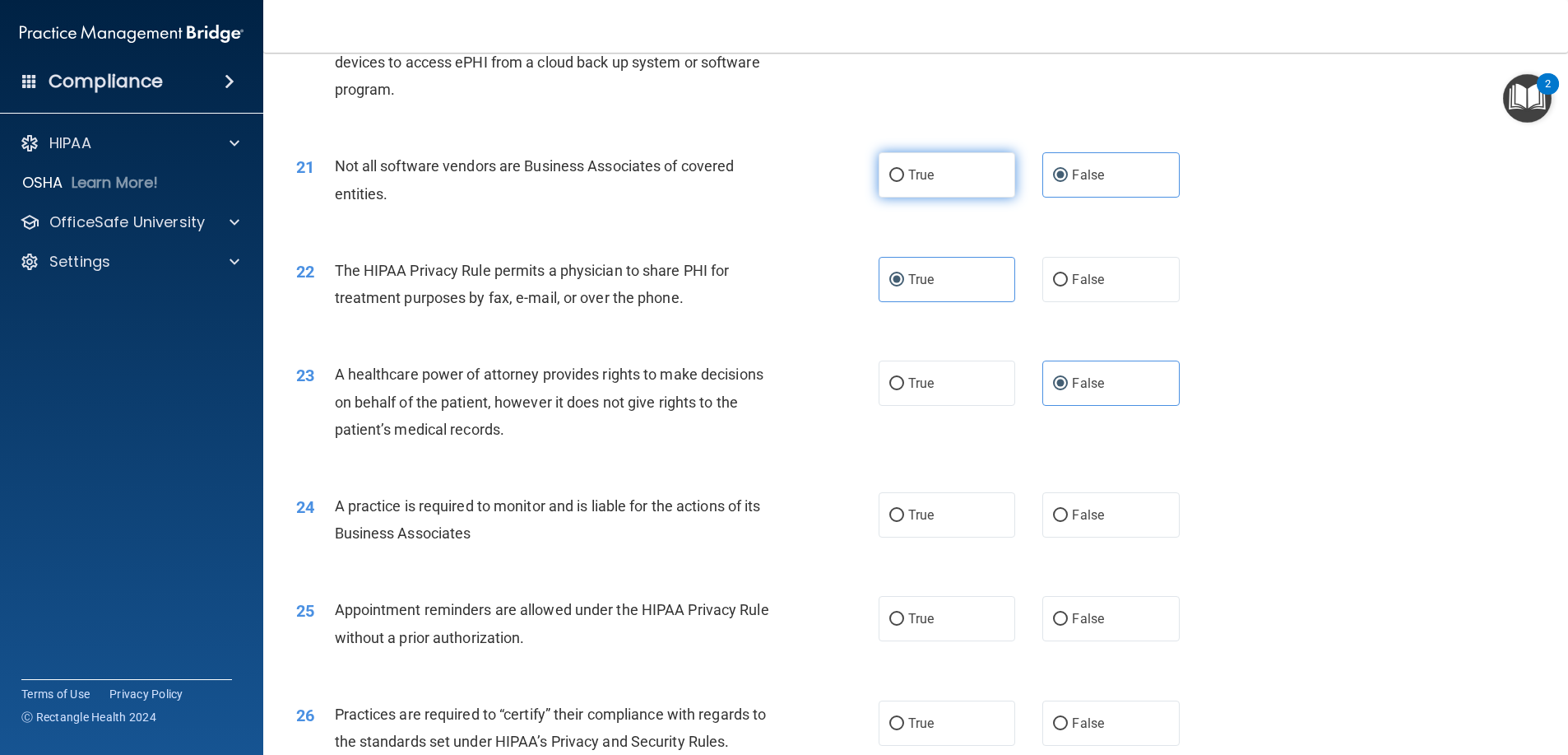
radio input "true"
radio input "false"
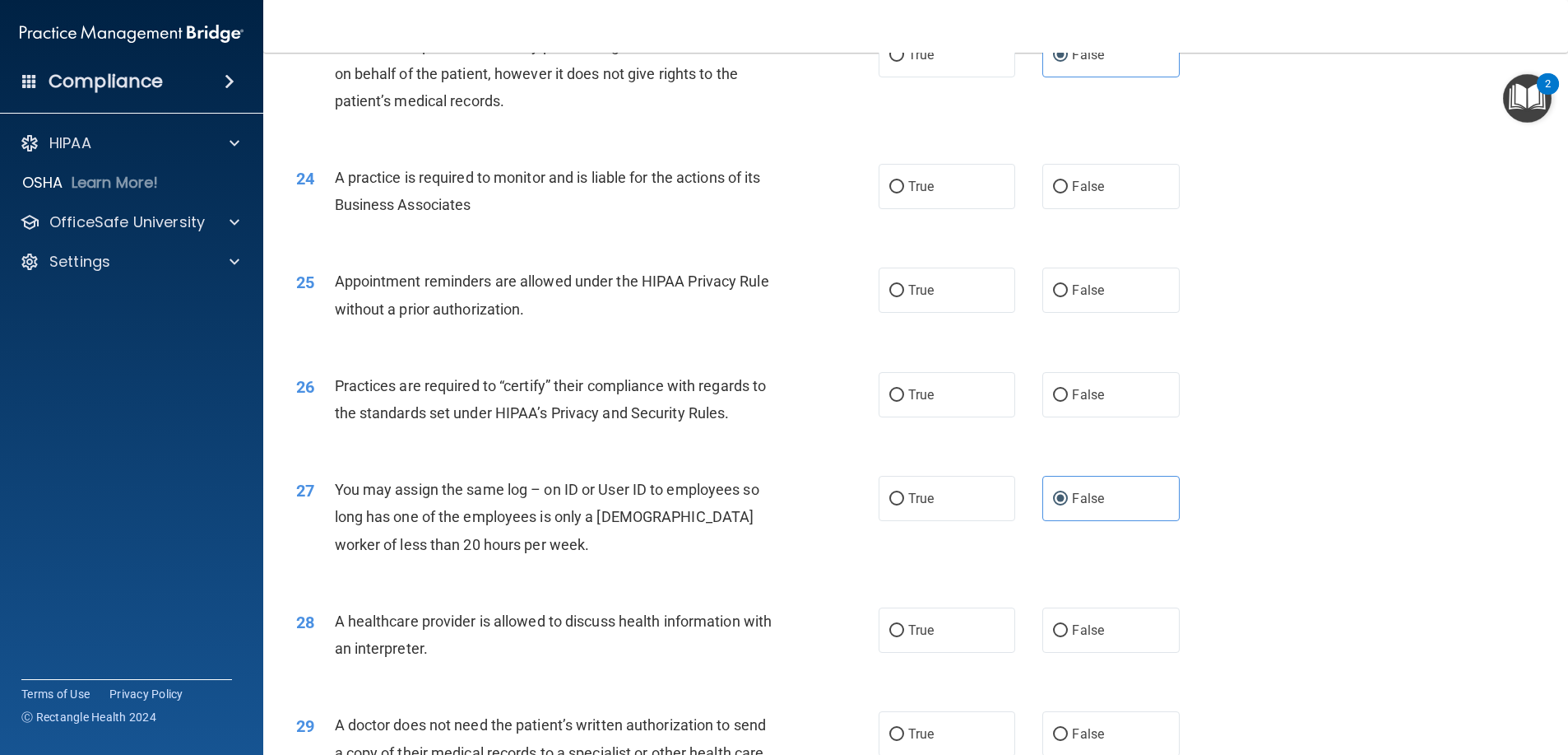
scroll to position [2798, 0]
click at [963, 201] on label "True" at bounding box center [947, 185] width 137 height 46
click at [904, 193] on input "True" at bounding box center [896, 185] width 15 height 12
radio input "true"
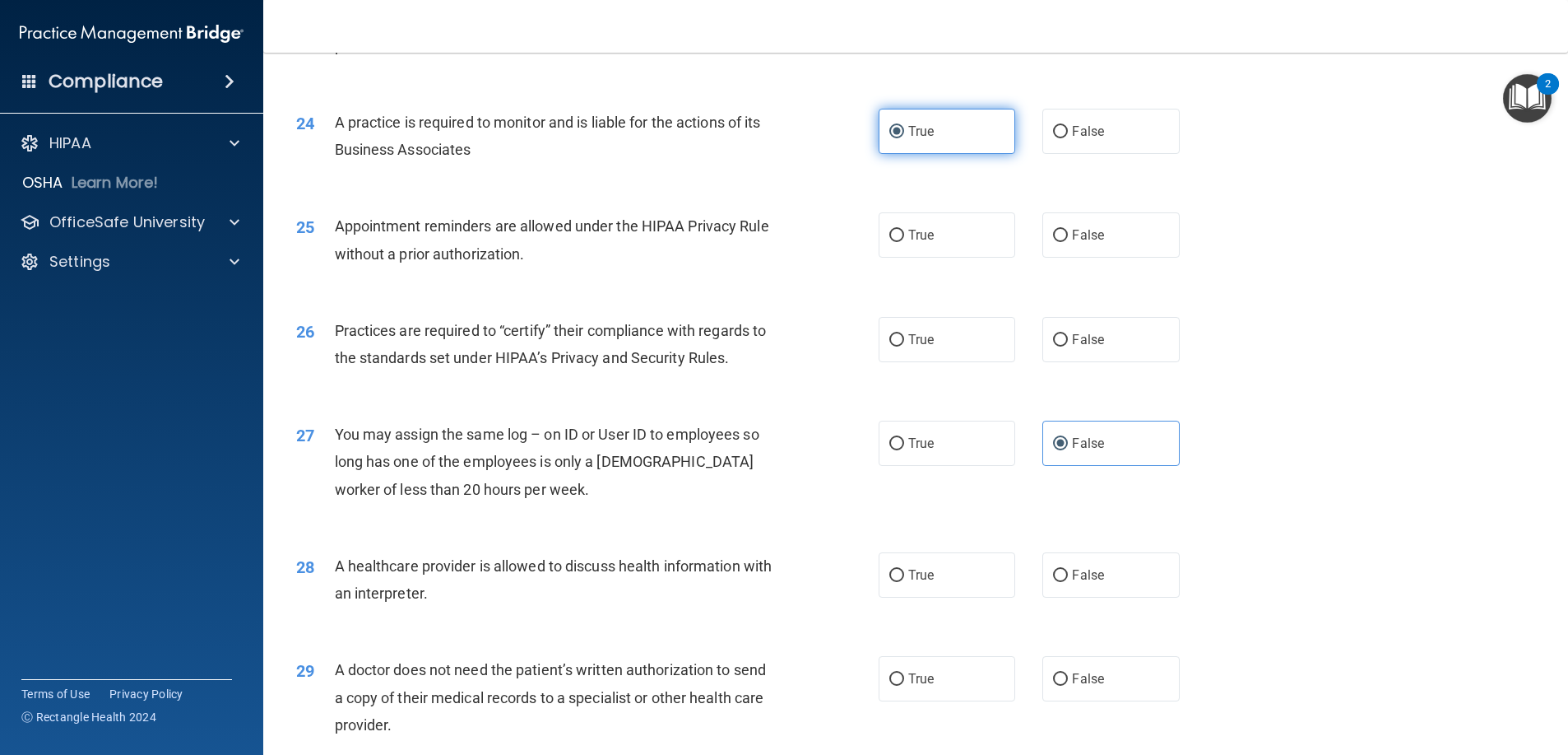
scroll to position [2880, 0]
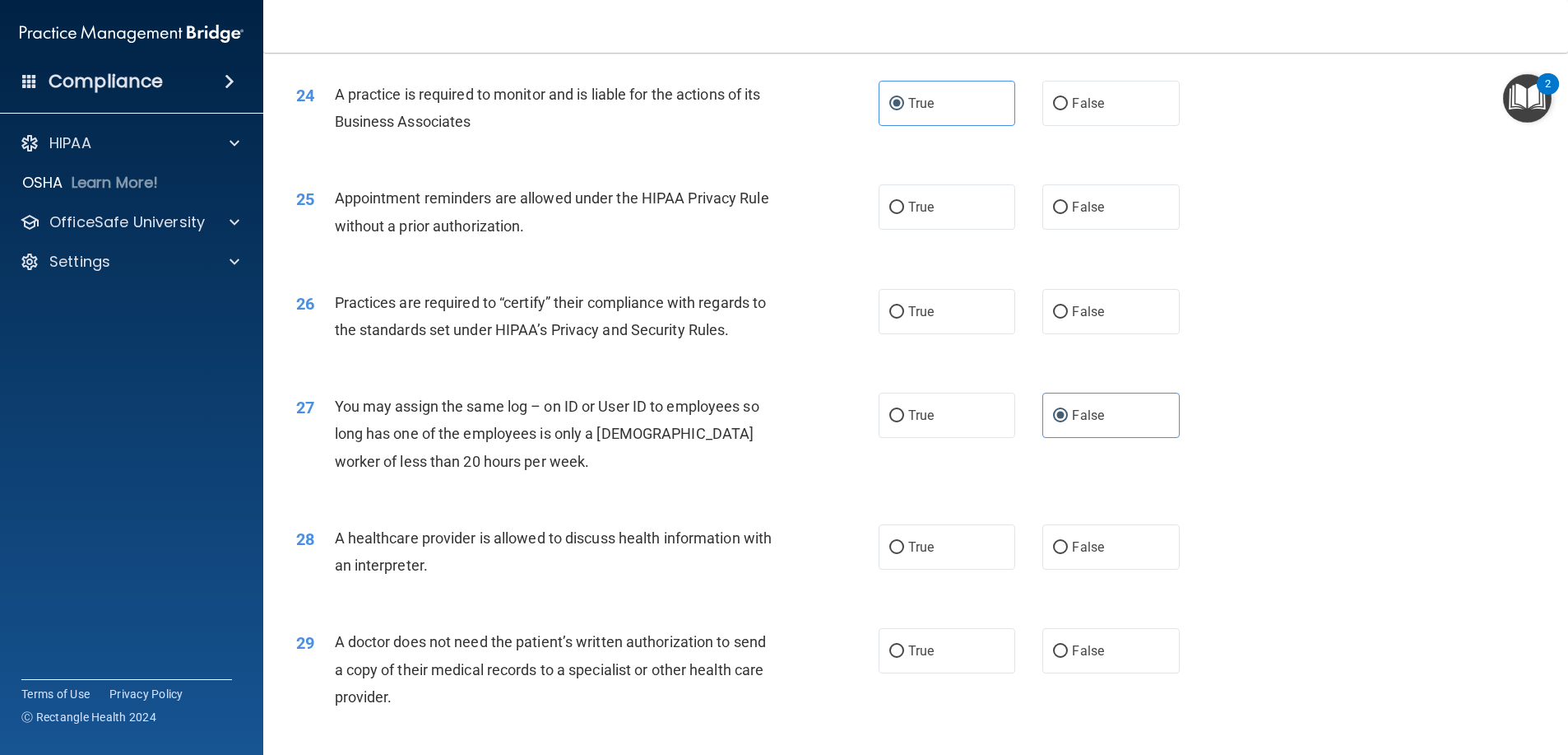
click at [1116, 163] on div "24 A practice is required to monitor and is liable for the actions of its Busin…" at bounding box center [916, 111] width 1263 height 103
click at [1111, 126] on label "False" at bounding box center [1111, 103] width 137 height 46
click at [1068, 110] on input "False" at bounding box center [1060, 103] width 15 height 12
radio input "true"
radio input "false"
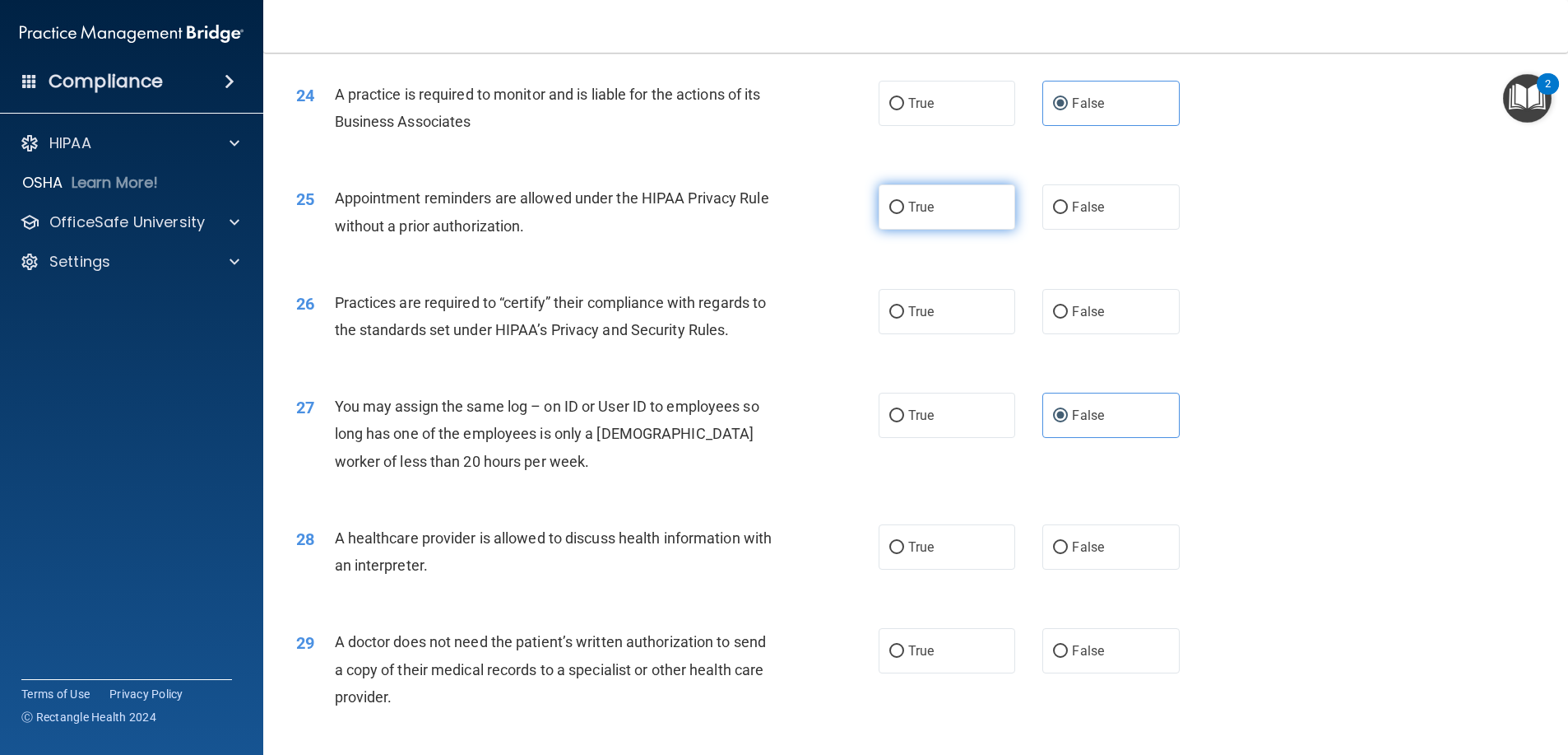
click at [961, 227] on label "True" at bounding box center [947, 207] width 137 height 46
click at [904, 214] on input "True" at bounding box center [896, 207] width 15 height 12
radio input "true"
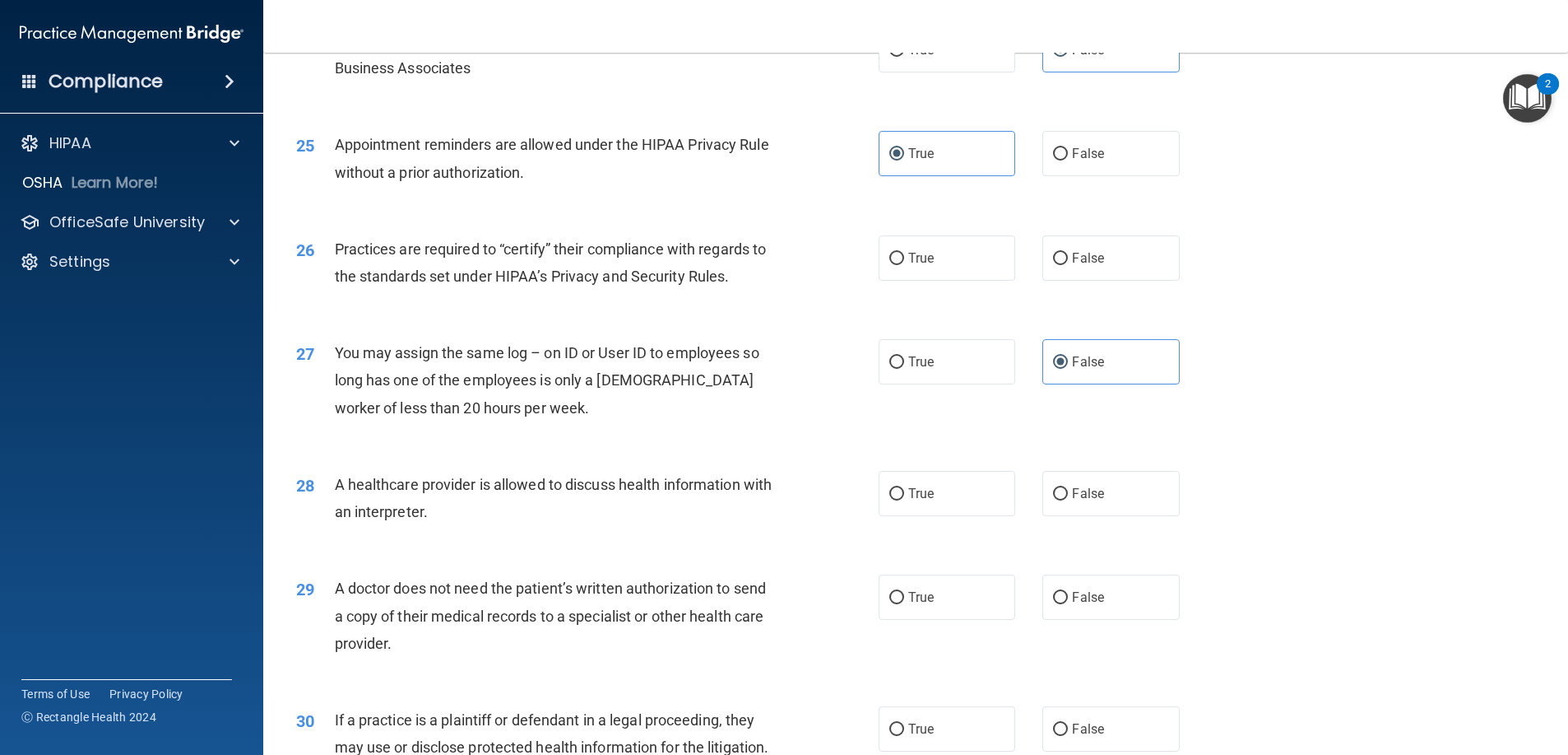
scroll to position [2963, 0]
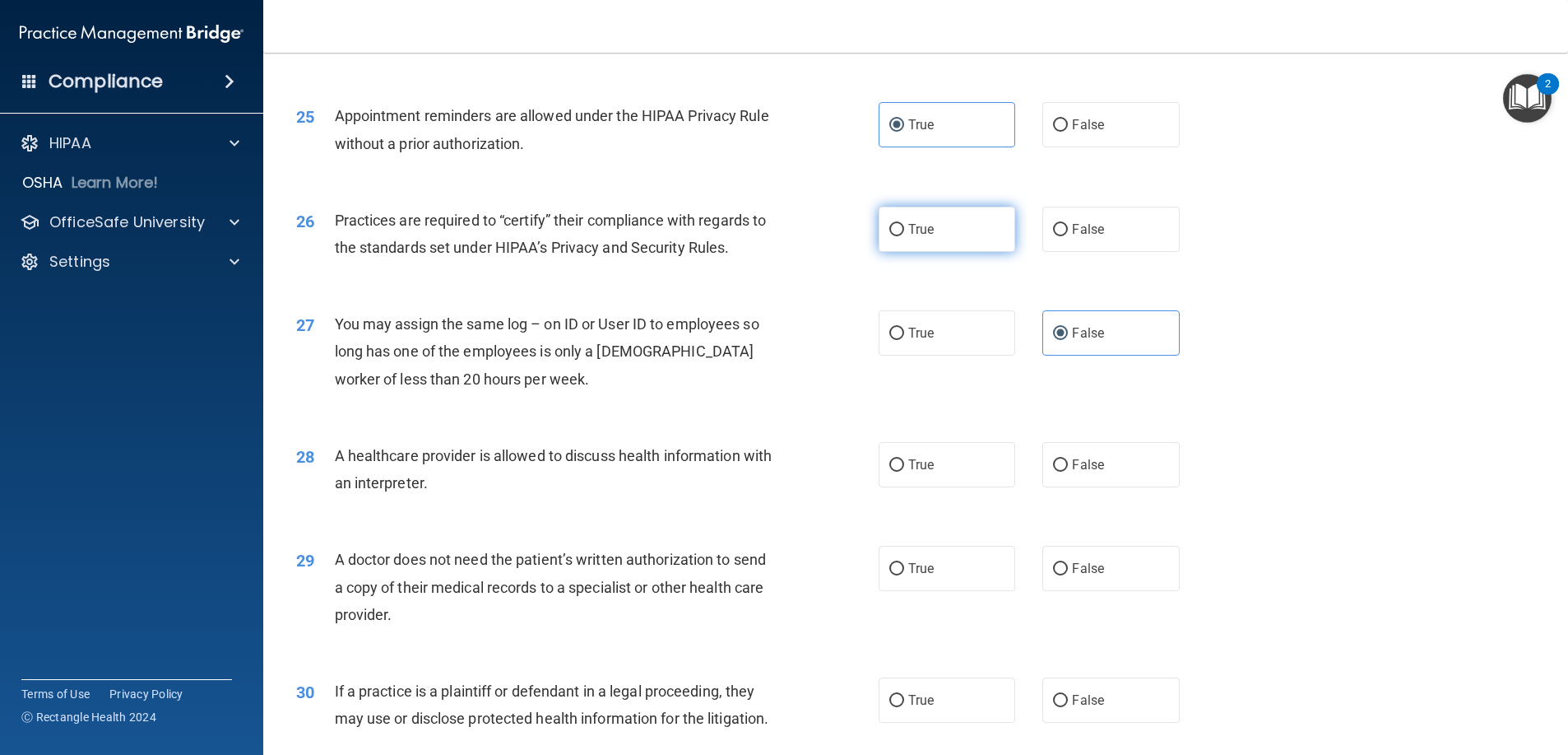
click at [973, 252] on label "True" at bounding box center [947, 229] width 137 height 46
click at [904, 236] on input "True" at bounding box center [896, 229] width 15 height 12
radio input "true"
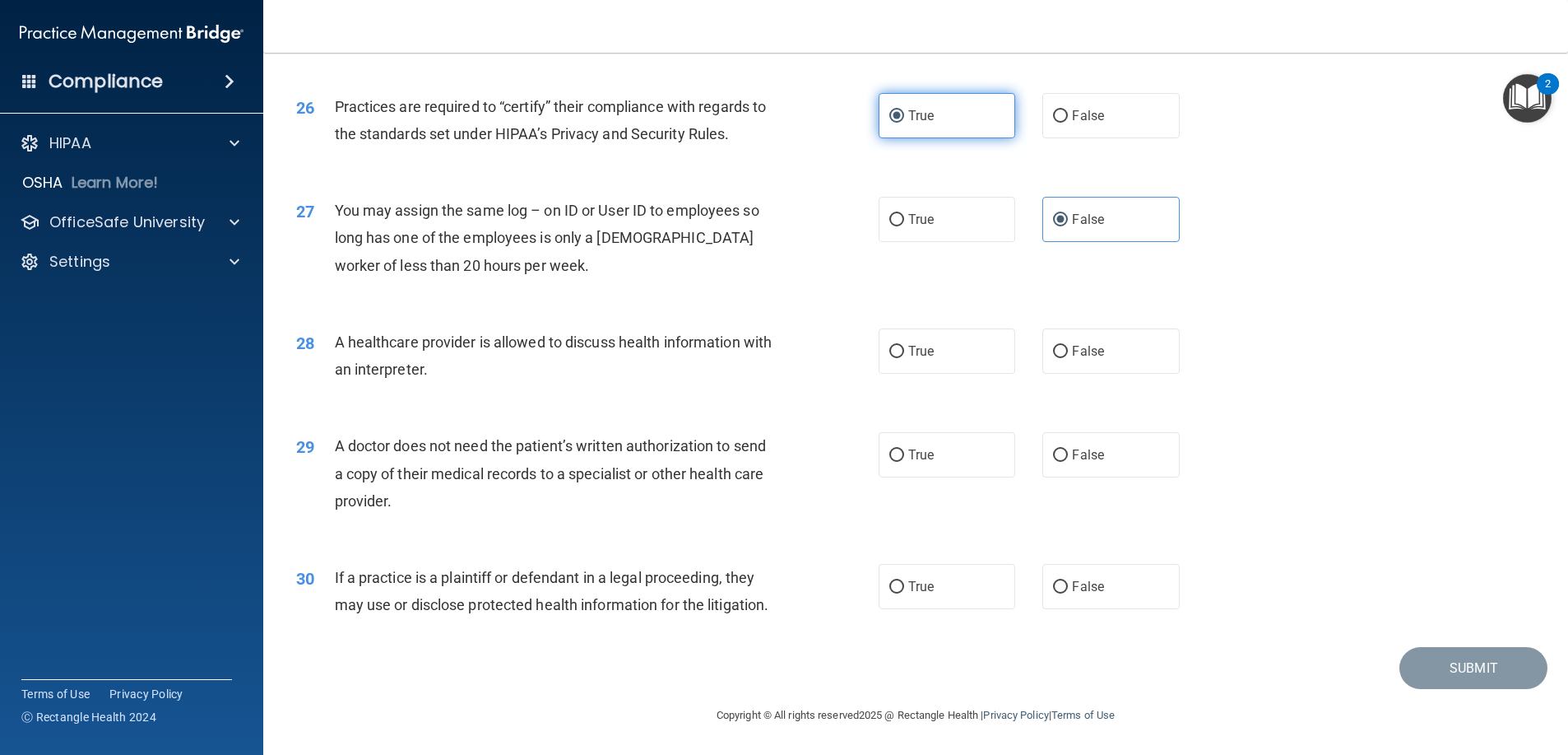
scroll to position [3131, 0]
click at [1053, 346] on input "False" at bounding box center [1060, 351] width 15 height 12
radio input "true"
click at [948, 328] on label "True" at bounding box center [947, 350] width 137 height 46
click at [904, 346] on input "True" at bounding box center [896, 351] width 15 height 12
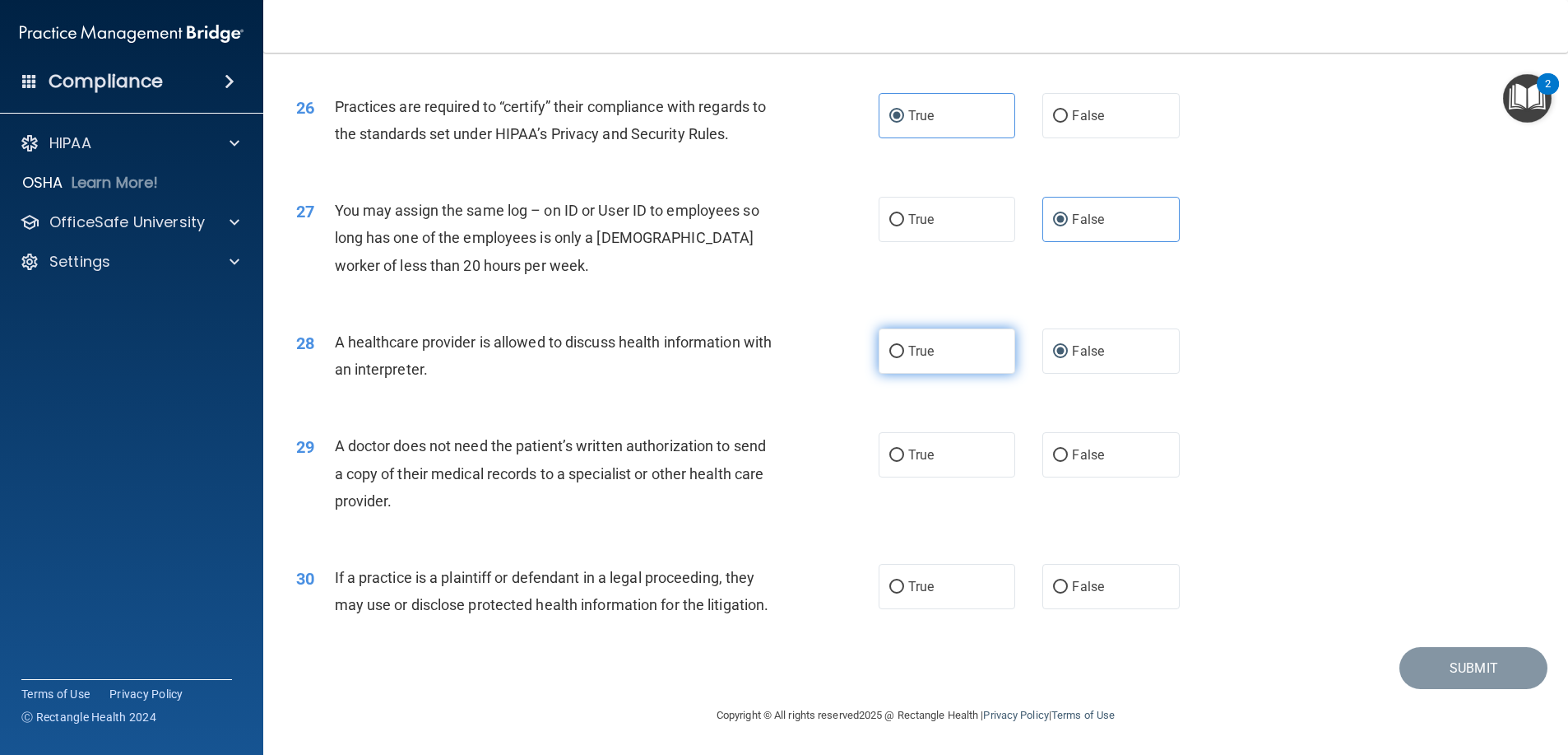
radio input "true"
radio input "false"
click at [1099, 432] on label "False" at bounding box center [1111, 455] width 137 height 46
click at [1068, 449] on input "False" at bounding box center [1060, 455] width 15 height 12
radio input "true"
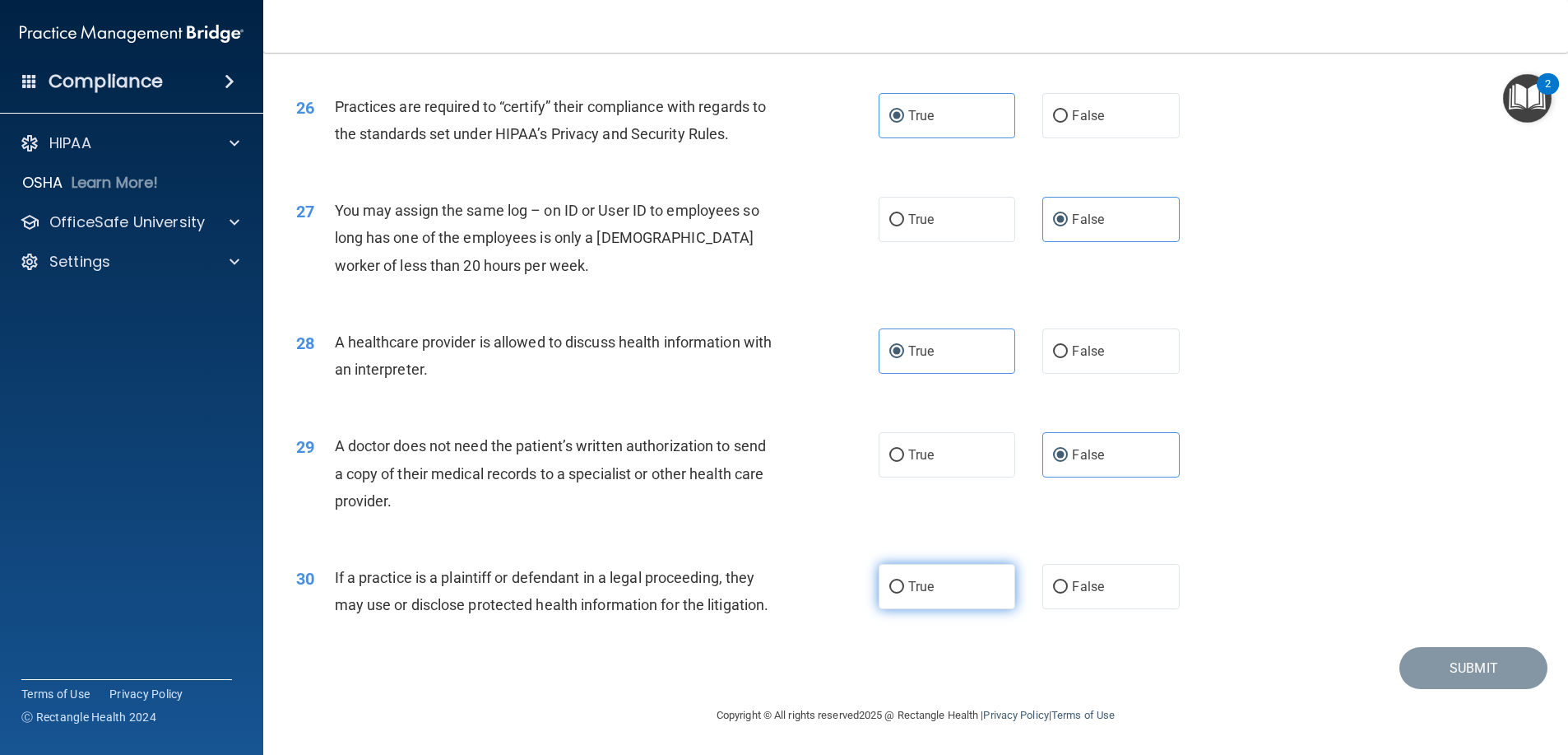
click at [901, 564] on label "True" at bounding box center [947, 586] width 137 height 46
click at [901, 581] on input "True" at bounding box center [896, 586] width 15 height 12
radio input "true"
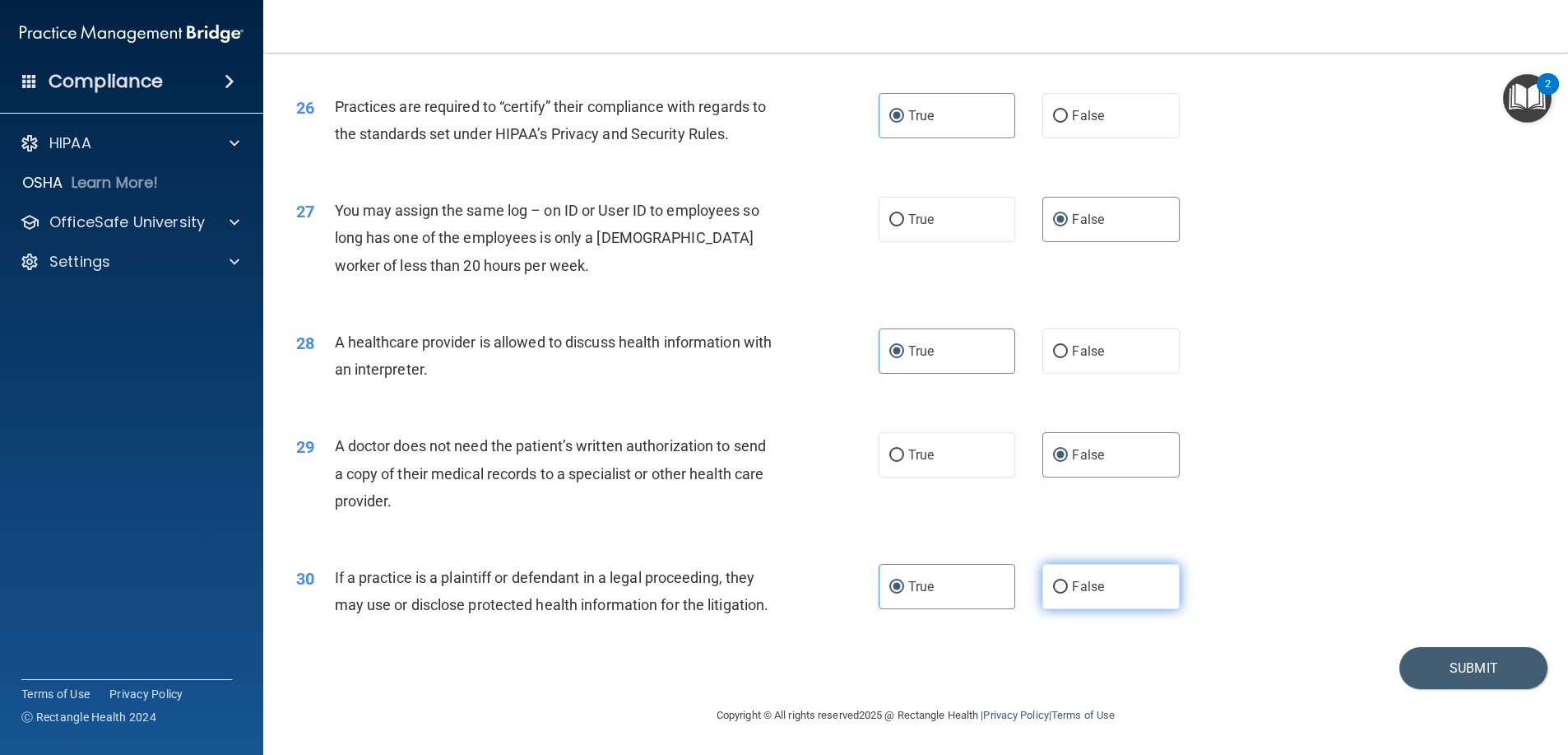
click at [1100, 567] on label "False" at bounding box center [1111, 586] width 137 height 46
click at [1068, 581] on input "False" at bounding box center [1060, 586] width 15 height 12
radio input "true"
radio input "false"
click at [1101, 328] on label "False" at bounding box center [1111, 350] width 137 height 46
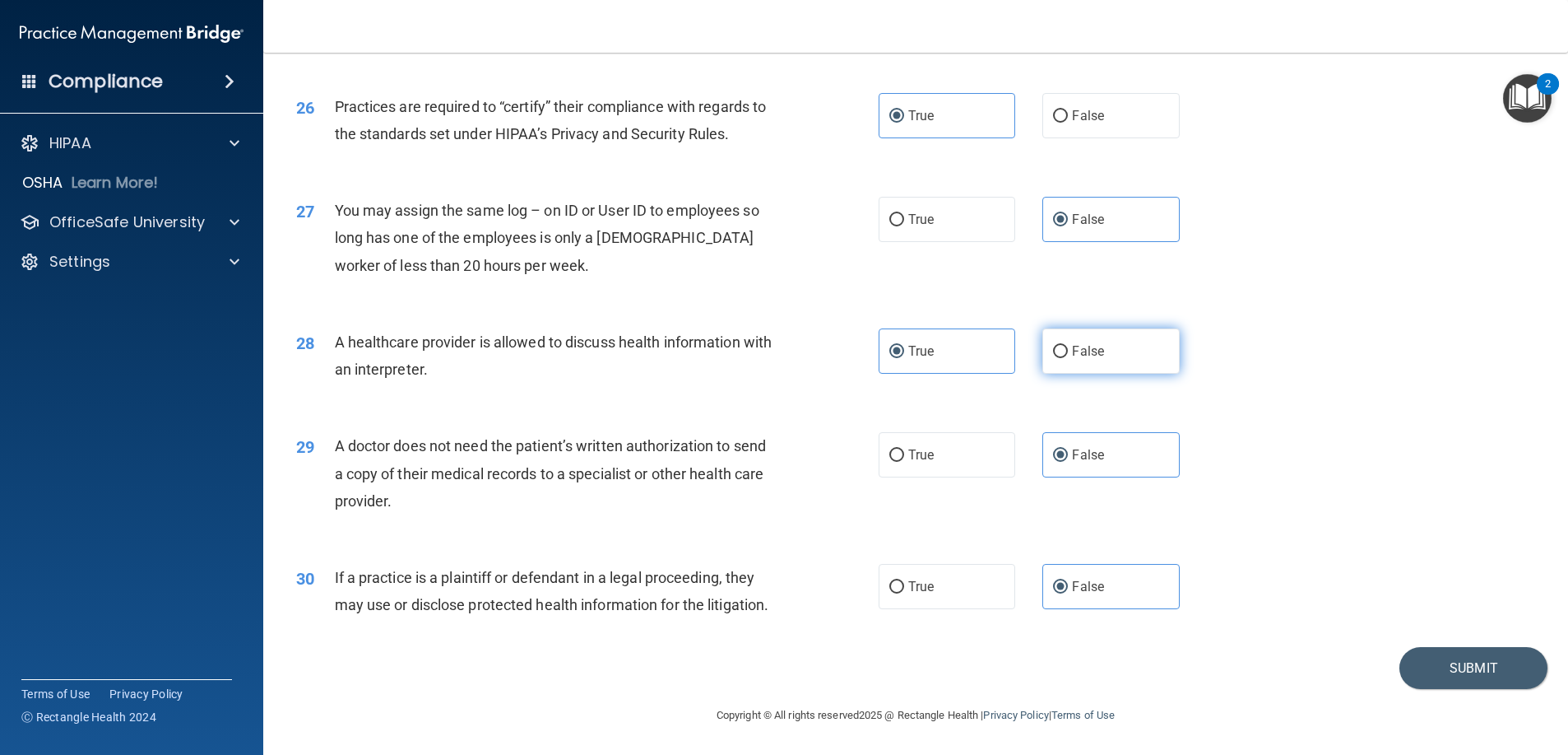
click at [1068, 346] on input "False" at bounding box center [1060, 351] width 15 height 12
radio input "true"
radio input "false"
click at [900, 432] on label "True" at bounding box center [947, 455] width 137 height 46
click at [900, 449] on input "True" at bounding box center [896, 455] width 15 height 12
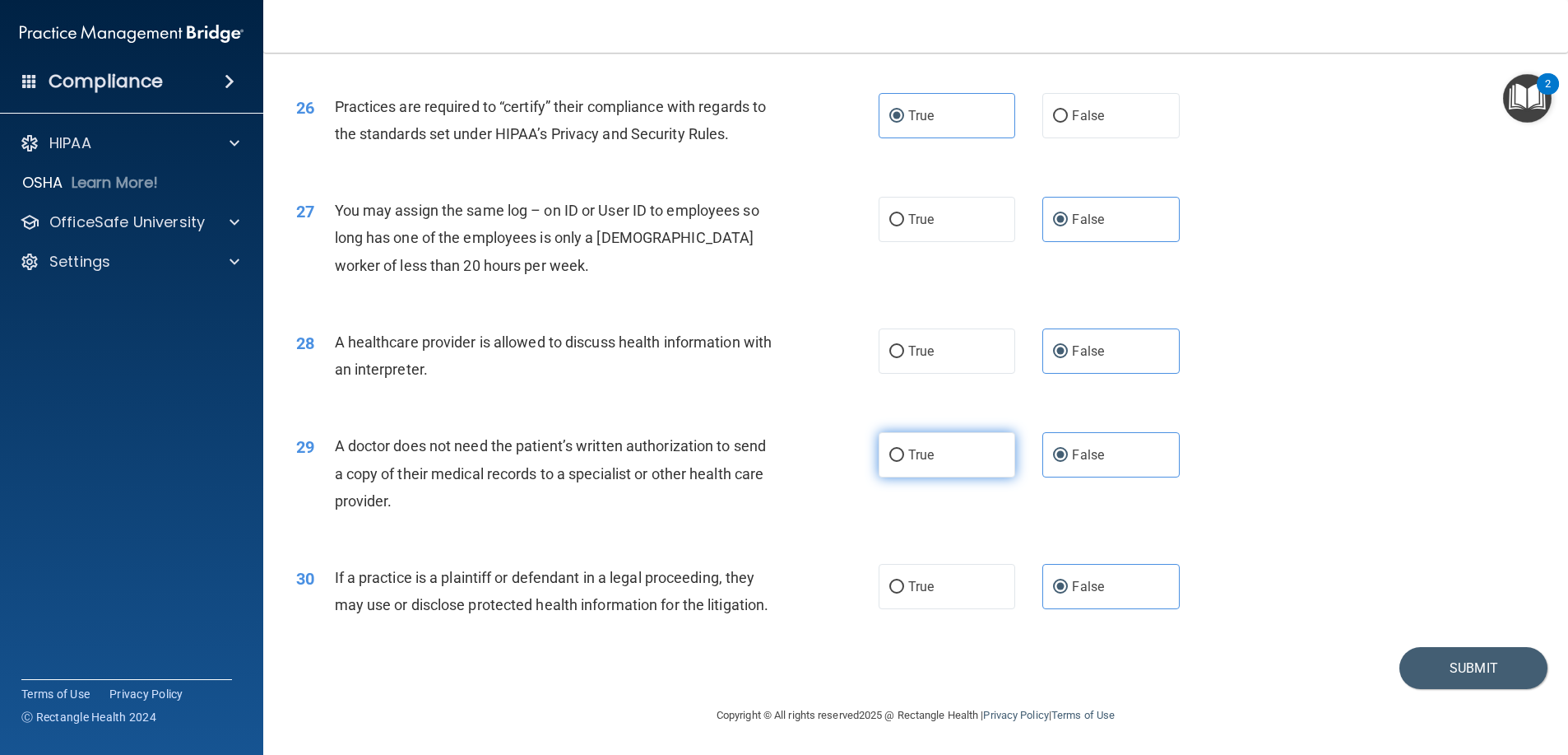
radio input "true"
radio input "false"
click at [1403, 666] on button "Submit" at bounding box center [1473, 667] width 148 height 42
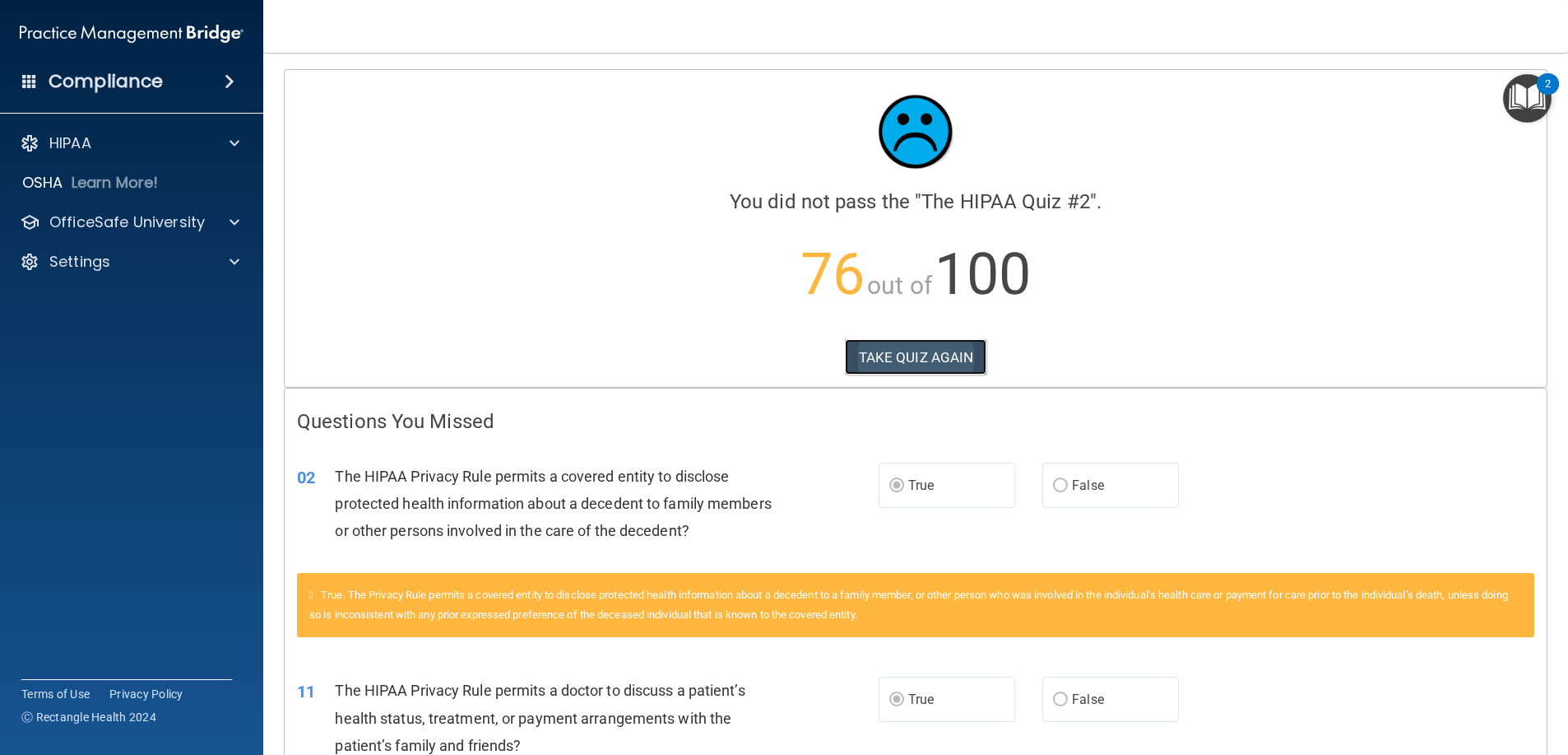
click at [922, 357] on button "TAKE QUIZ AGAIN" at bounding box center [916, 357] width 143 height 36
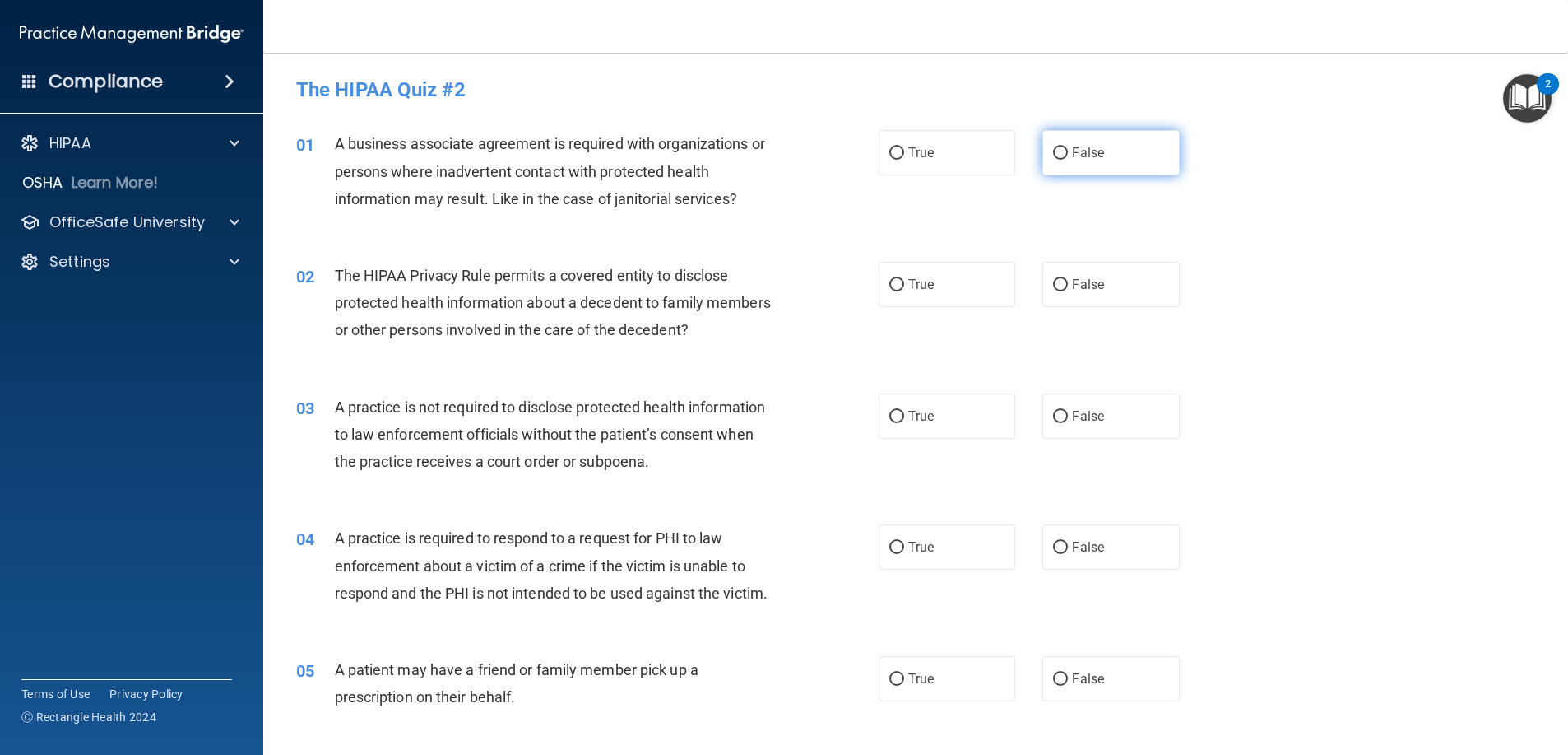
click at [1115, 166] on label "False" at bounding box center [1111, 153] width 137 height 46
click at [1068, 159] on input "False" at bounding box center [1060, 153] width 15 height 12
radio input "true"
click at [1114, 450] on div "03 A practice is not required to disclose protected health information to law e…" at bounding box center [916, 438] width 1263 height 131
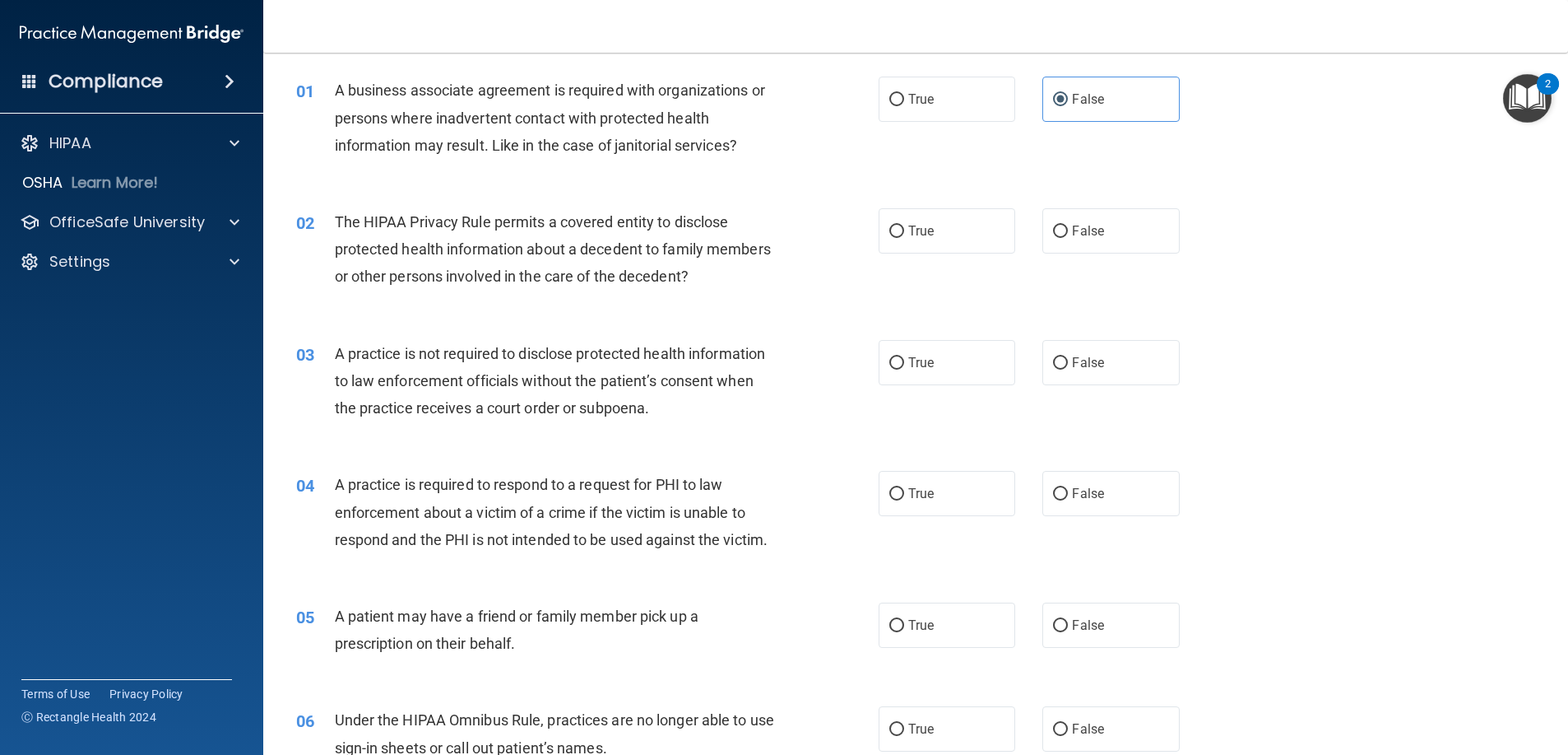
scroll to position [82, 0]
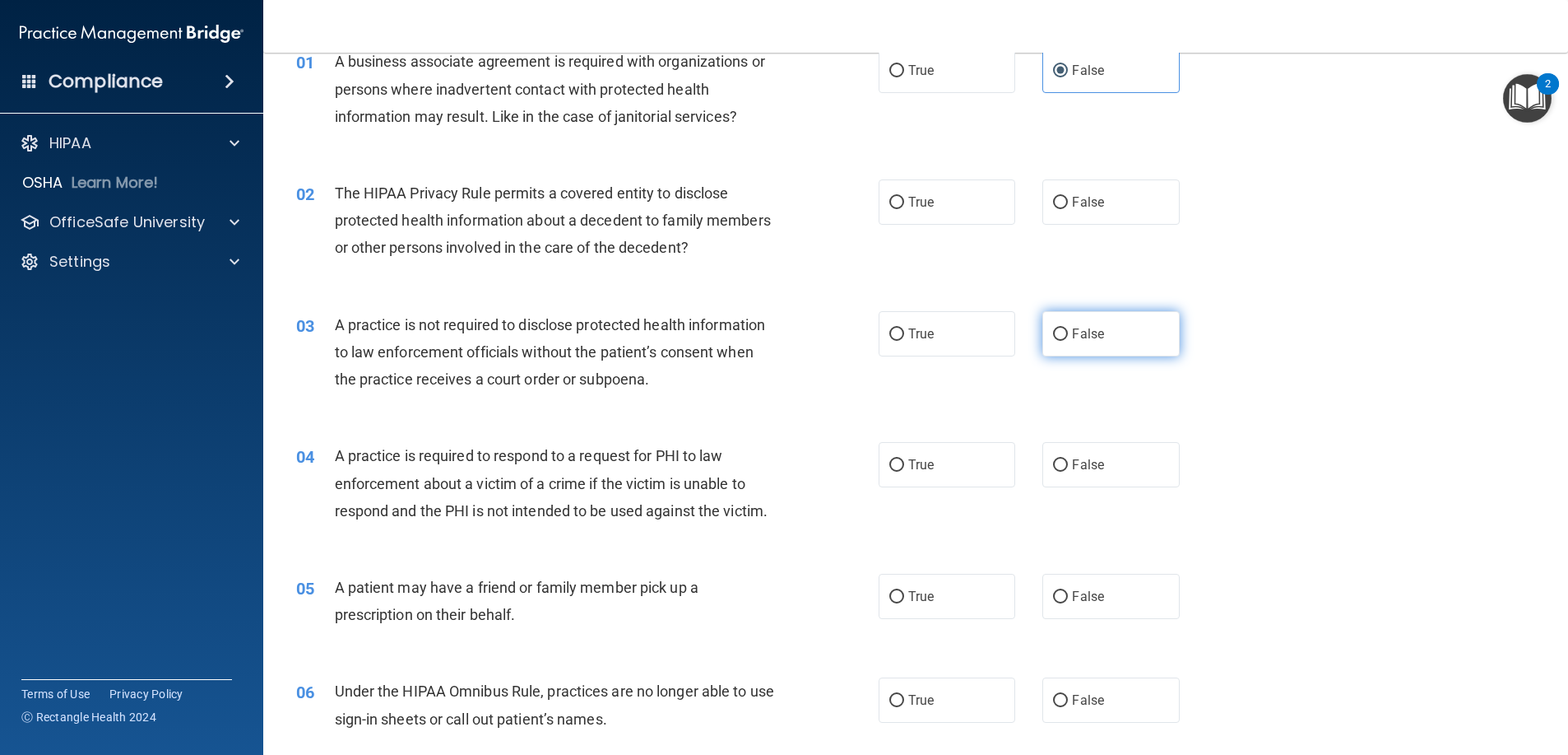
click at [1108, 316] on label "False" at bounding box center [1111, 334] width 137 height 46
click at [1068, 328] on input "False" at bounding box center [1060, 334] width 15 height 12
radio input "true"
click at [981, 460] on label "True" at bounding box center [947, 464] width 137 height 46
click at [904, 460] on input "True" at bounding box center [896, 465] width 15 height 12
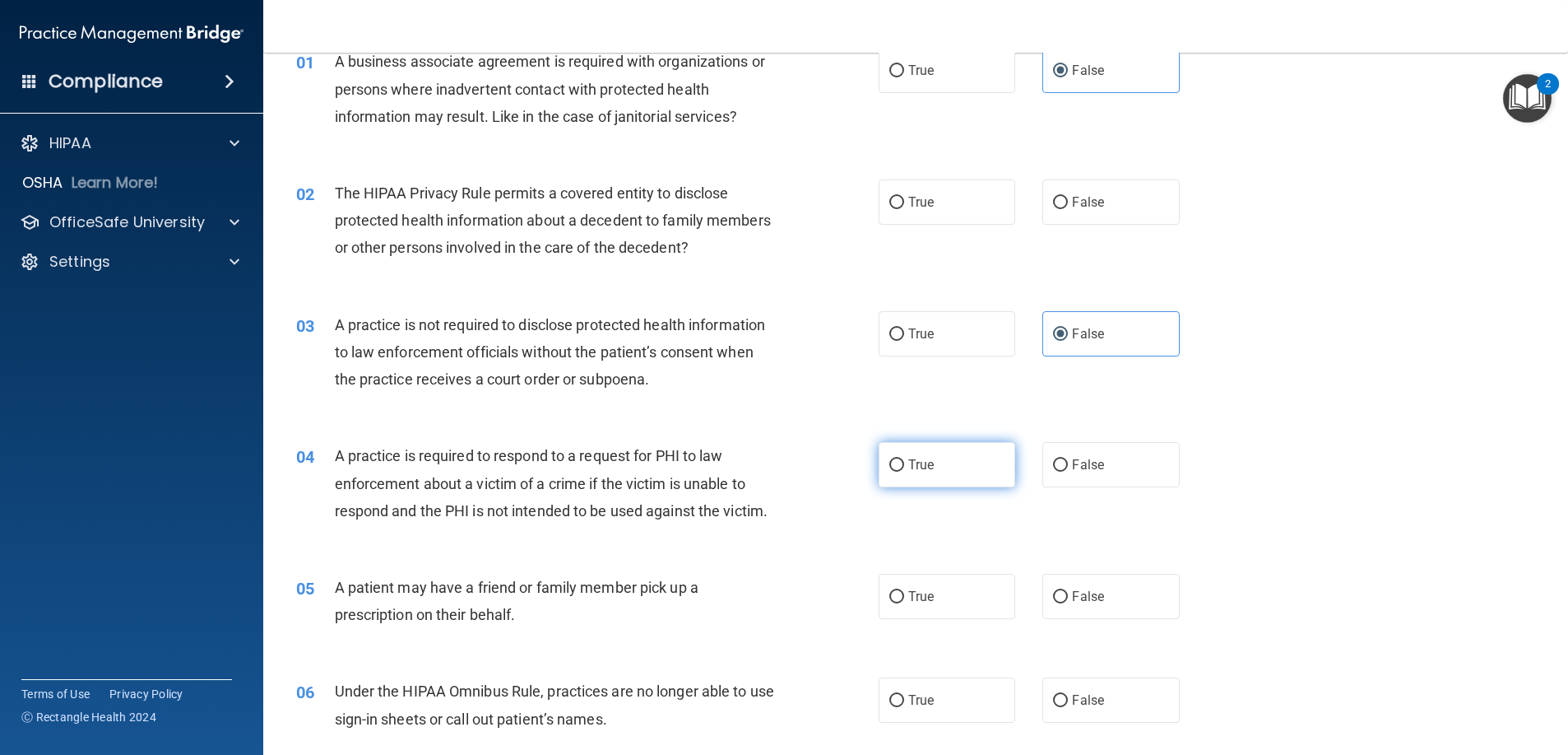
radio input "true"
click at [967, 580] on label "True" at bounding box center [947, 596] width 137 height 46
click at [904, 591] on input "True" at bounding box center [896, 597] width 15 height 12
radio input "true"
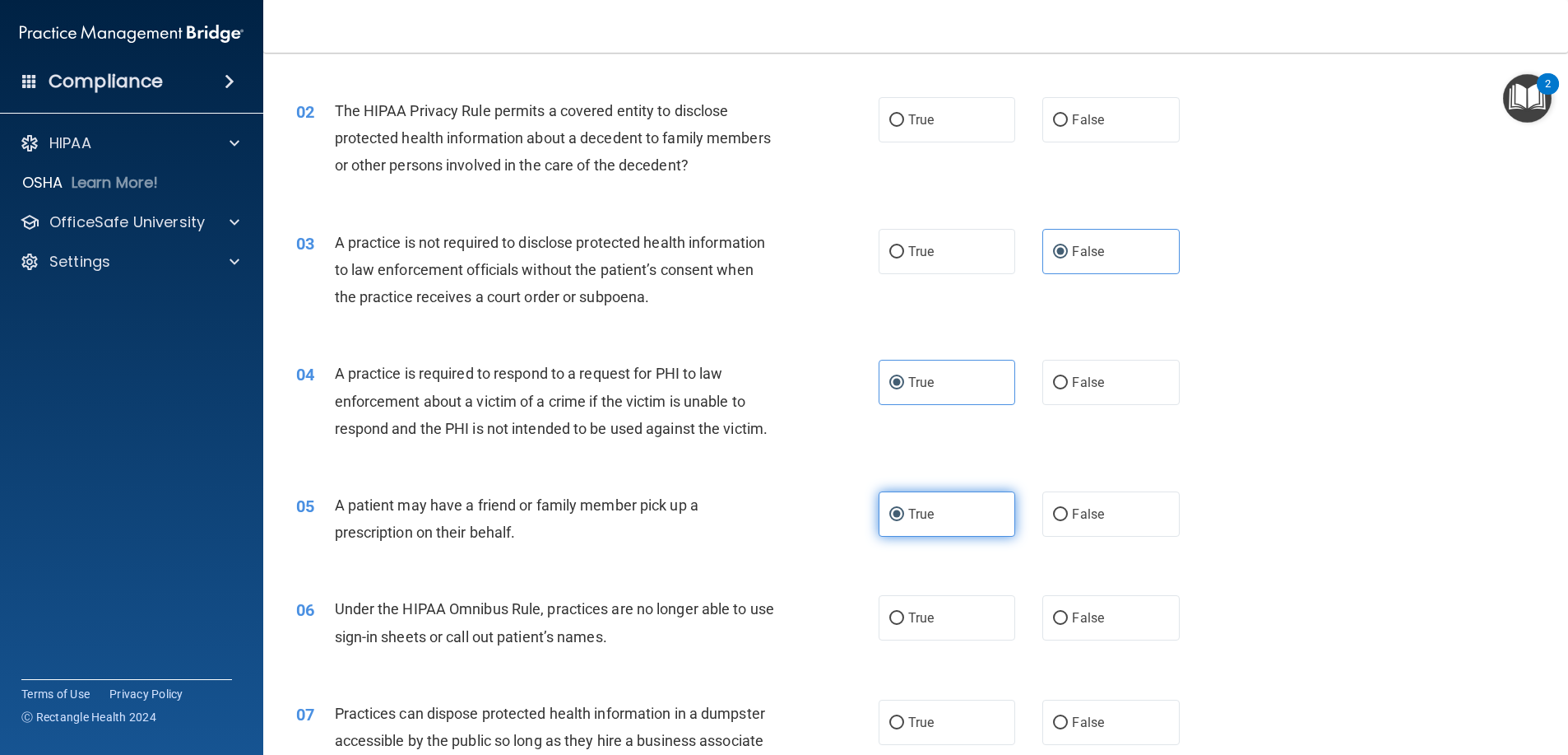
scroll to position [247, 0]
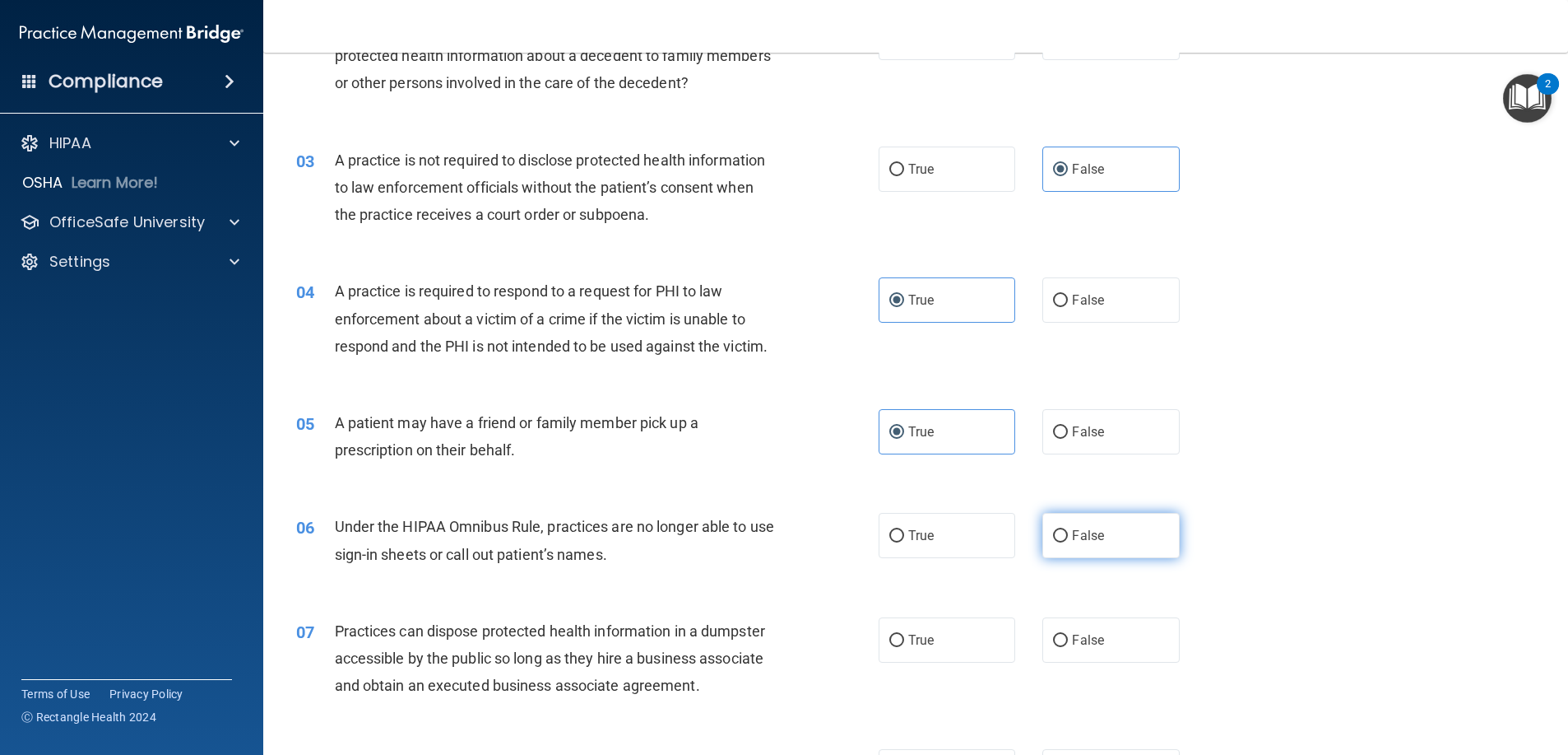
click at [1082, 543] on label "False" at bounding box center [1111, 535] width 137 height 46
click at [1068, 542] on input "False" at bounding box center [1060, 536] width 15 height 12
radio input "true"
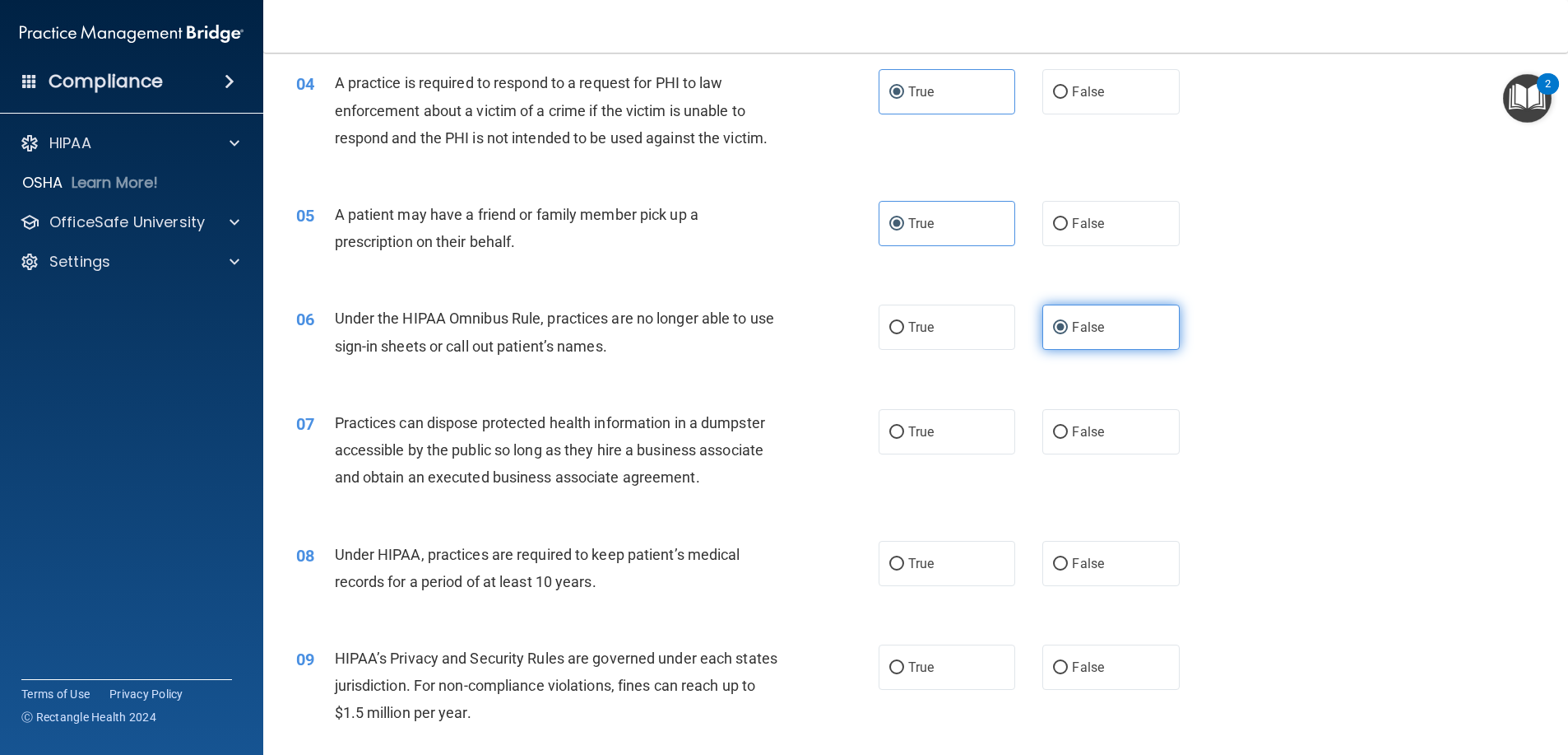
scroll to position [494, 0]
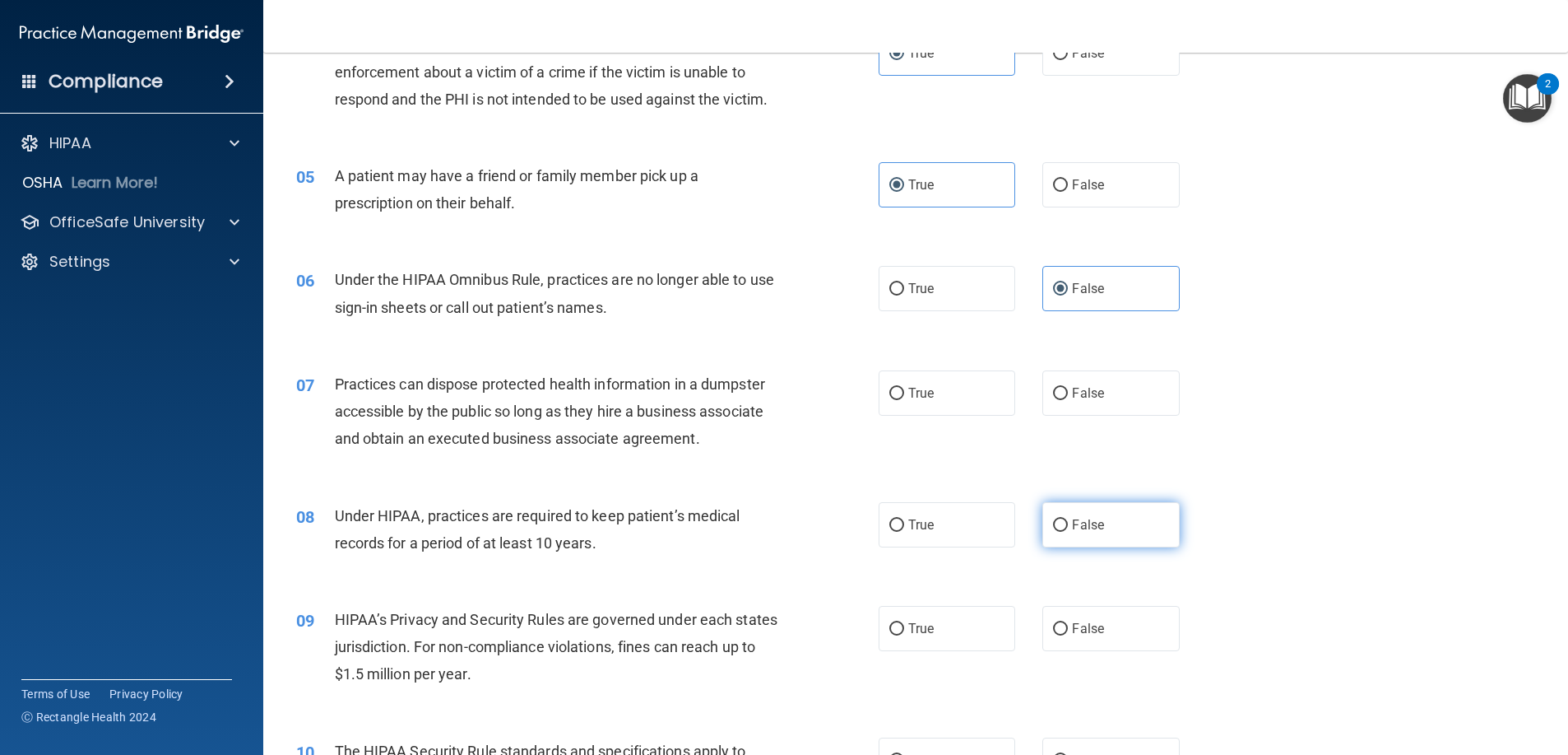
click at [1082, 528] on span "False" at bounding box center [1087, 524] width 32 height 16
click at [1068, 528] on input "False" at bounding box center [1060, 525] width 15 height 12
radio input "true"
click at [1097, 638] on label "False" at bounding box center [1111, 628] width 137 height 46
click at [1068, 636] on input "False" at bounding box center [1060, 628] width 15 height 12
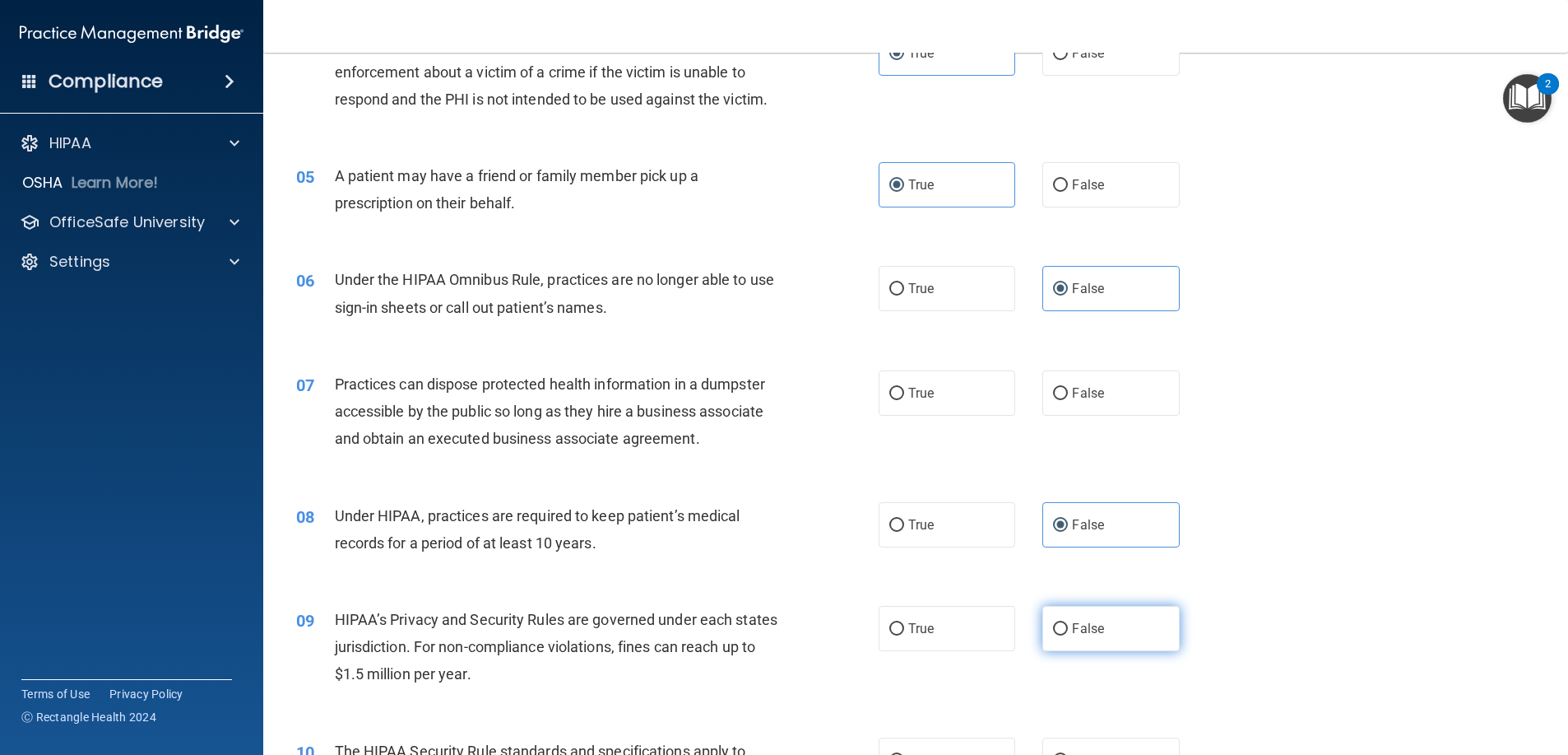
radio input "true"
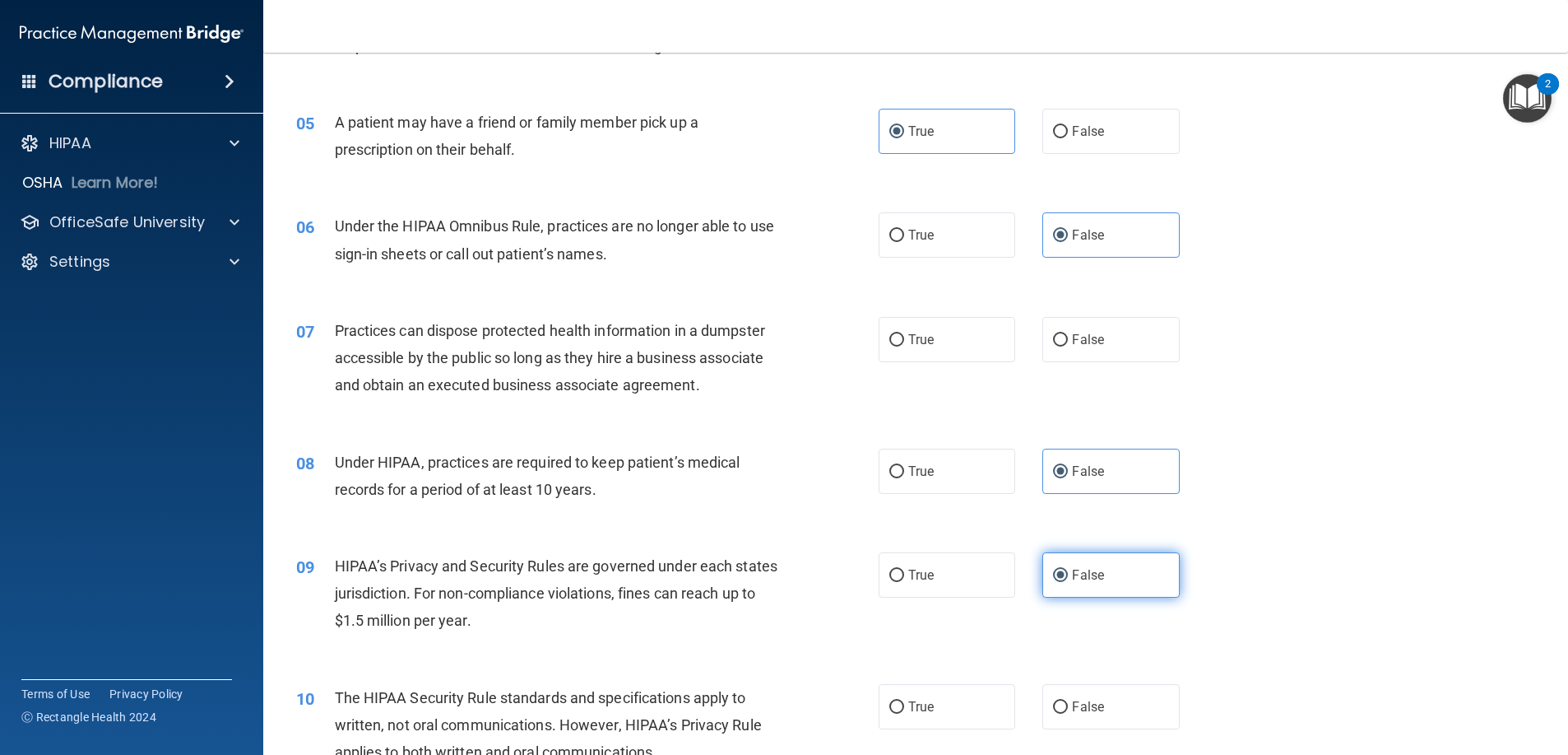
scroll to position [576, 0]
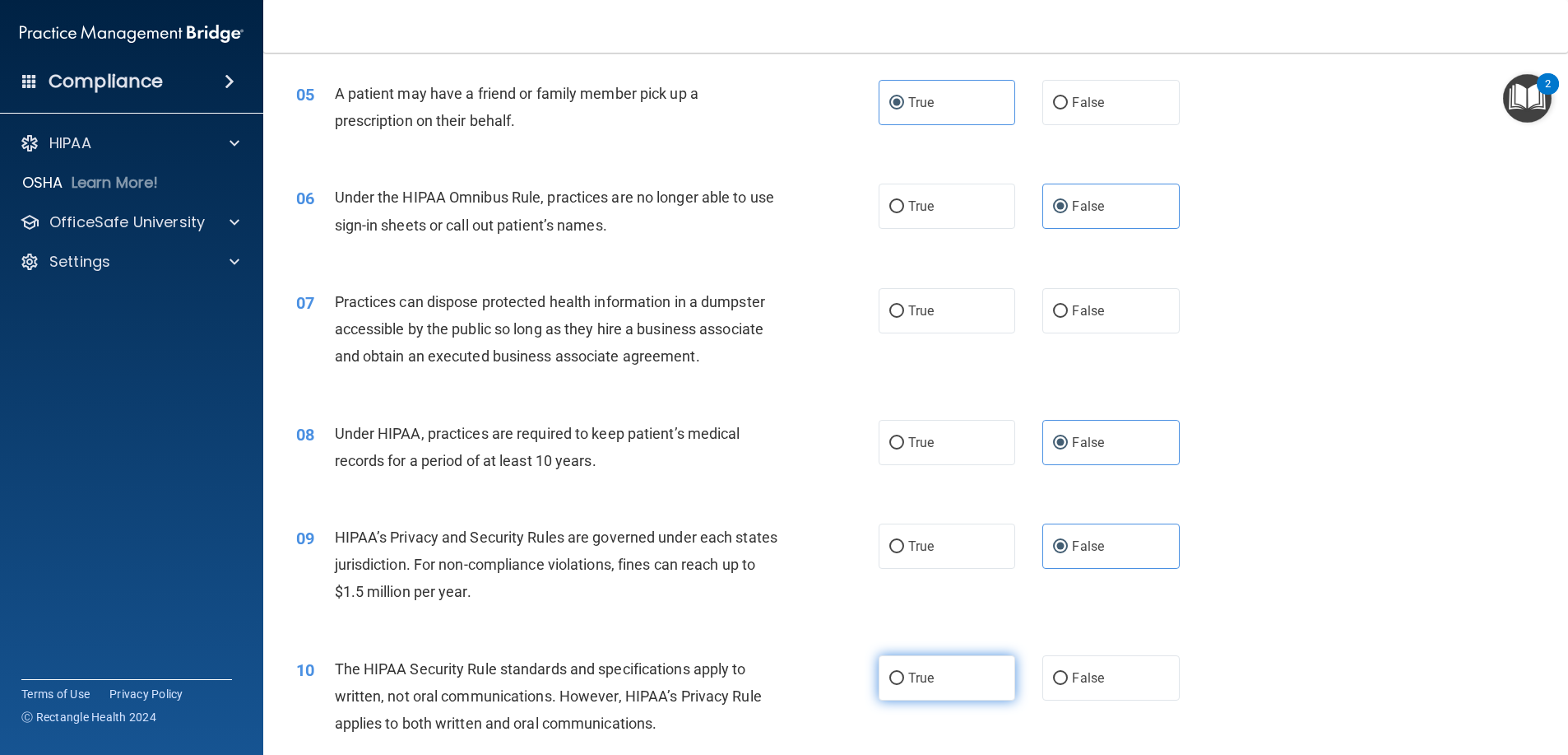
click at [944, 675] on label "True" at bounding box center [947, 678] width 137 height 46
click at [904, 675] on input "True" at bounding box center [896, 678] width 15 height 12
radio input "true"
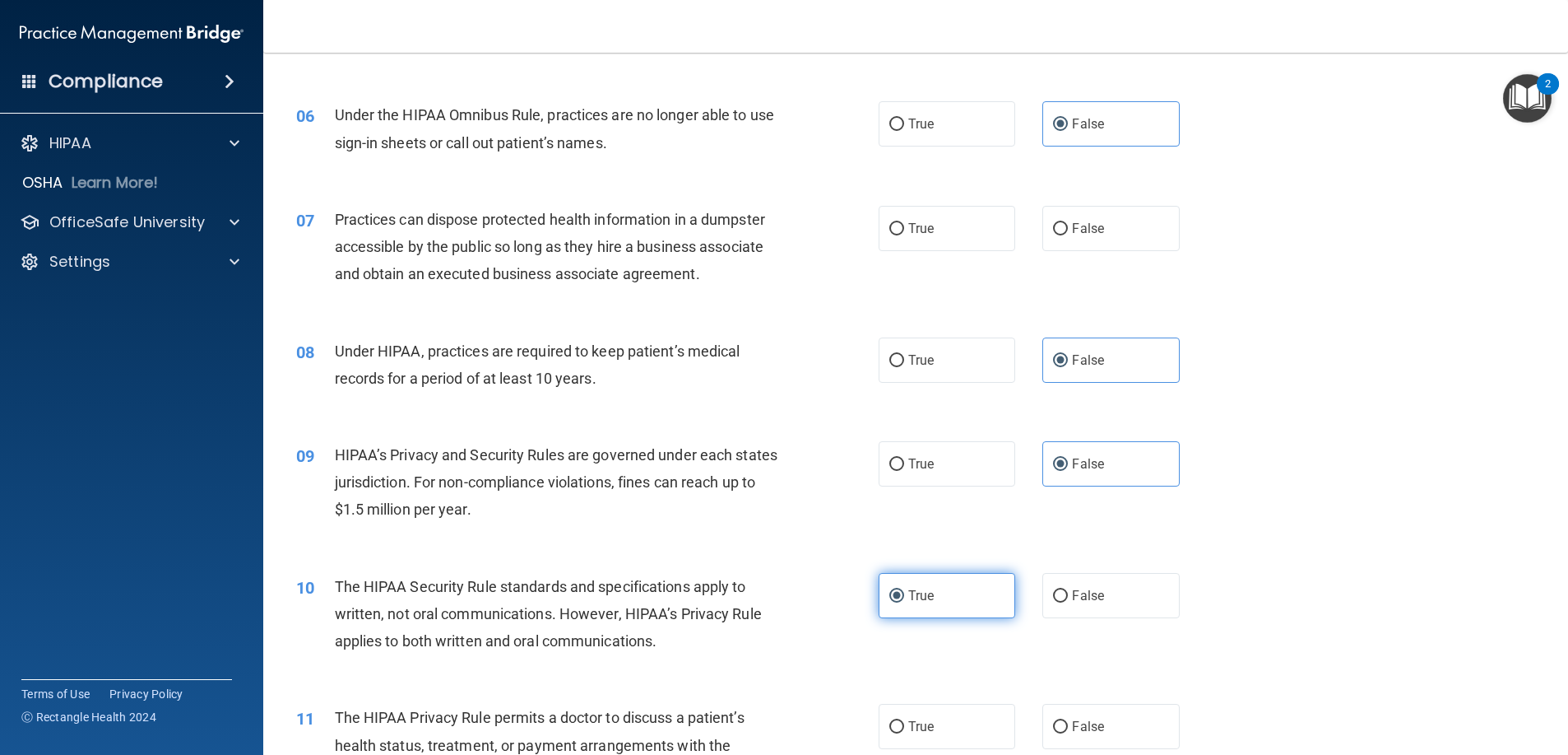
scroll to position [741, 0]
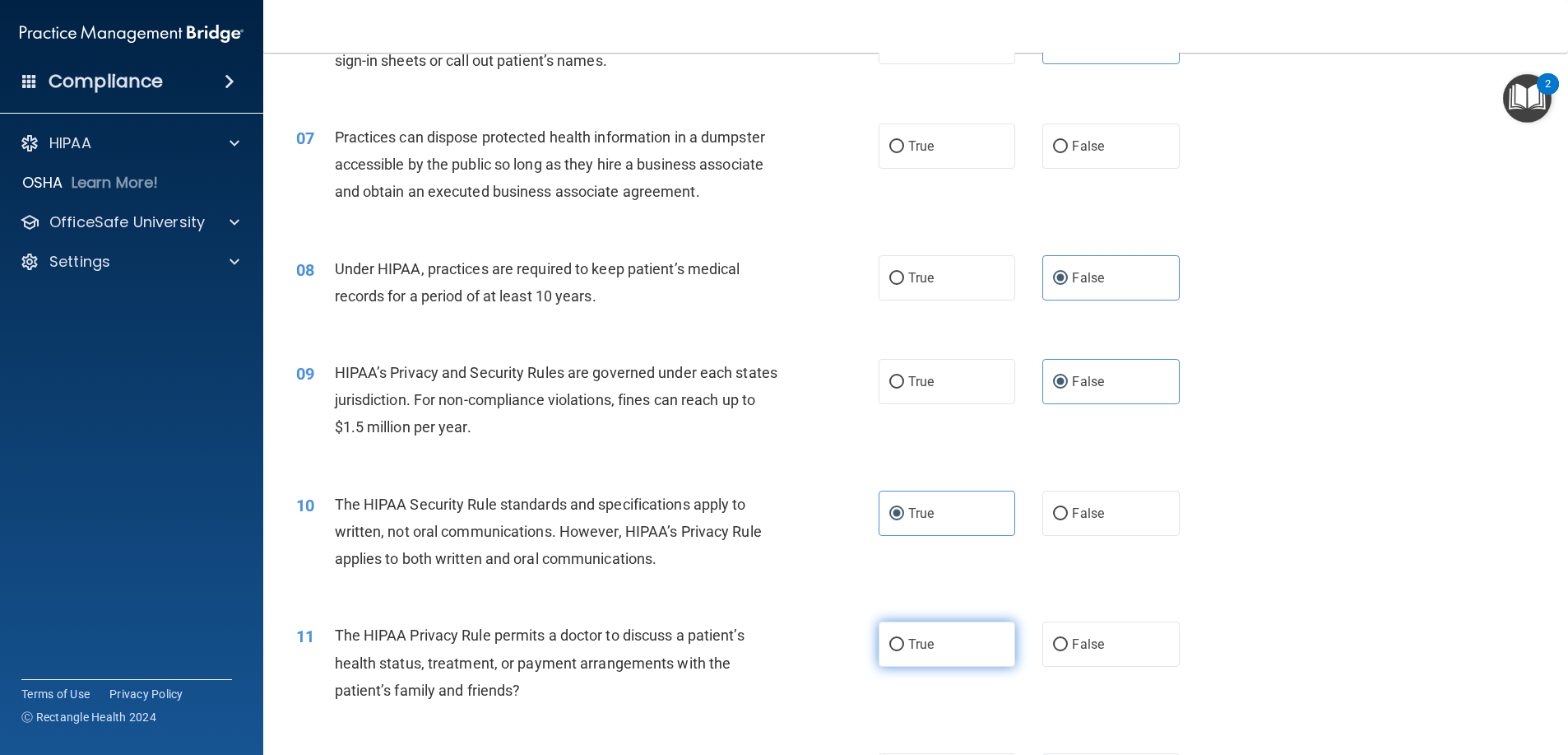
click at [960, 661] on label "True" at bounding box center [947, 644] width 137 height 46
click at [904, 651] on input "True" at bounding box center [896, 644] width 15 height 12
radio input "true"
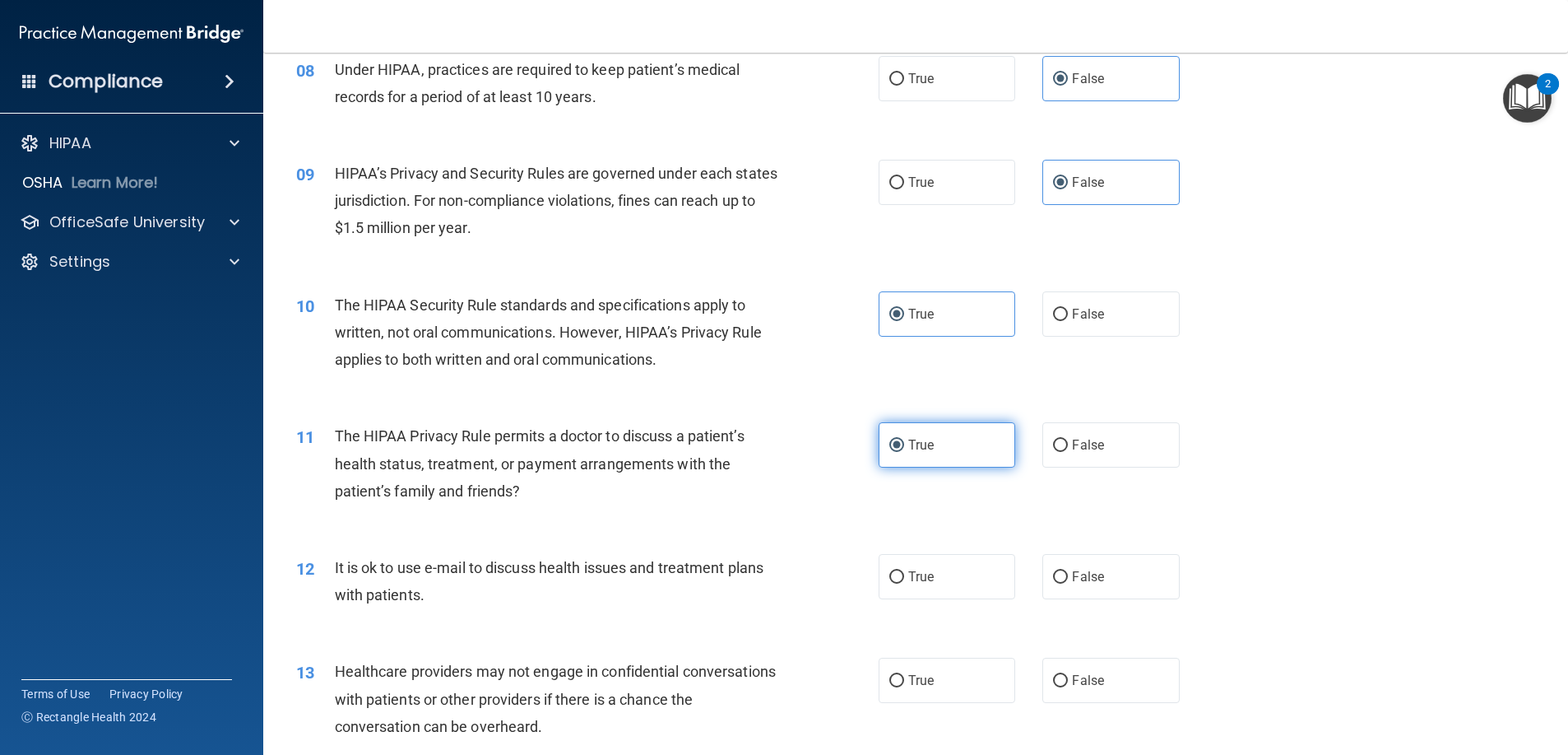
scroll to position [988, 0]
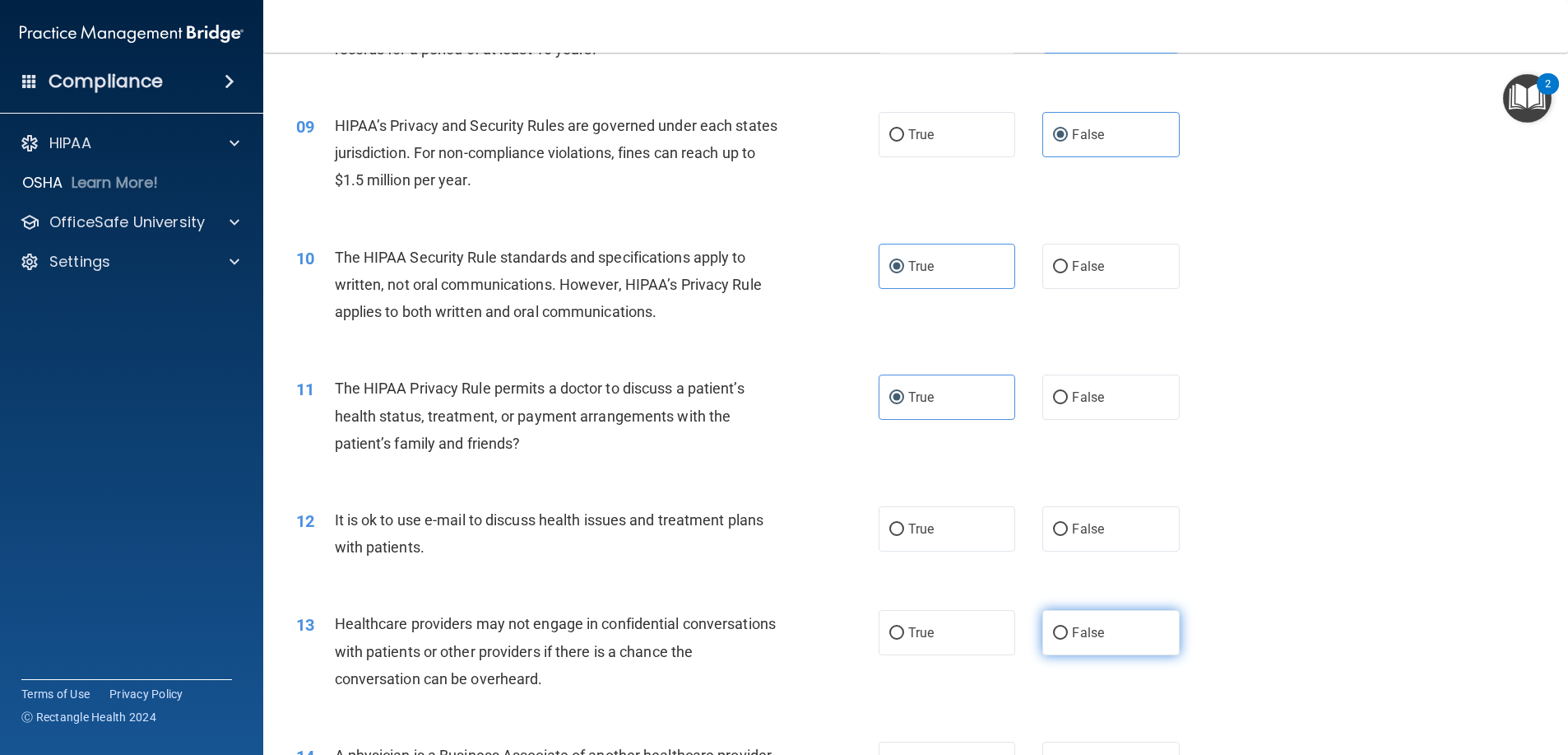
click at [1057, 631] on input "False" at bounding box center [1060, 633] width 15 height 12
radio input "true"
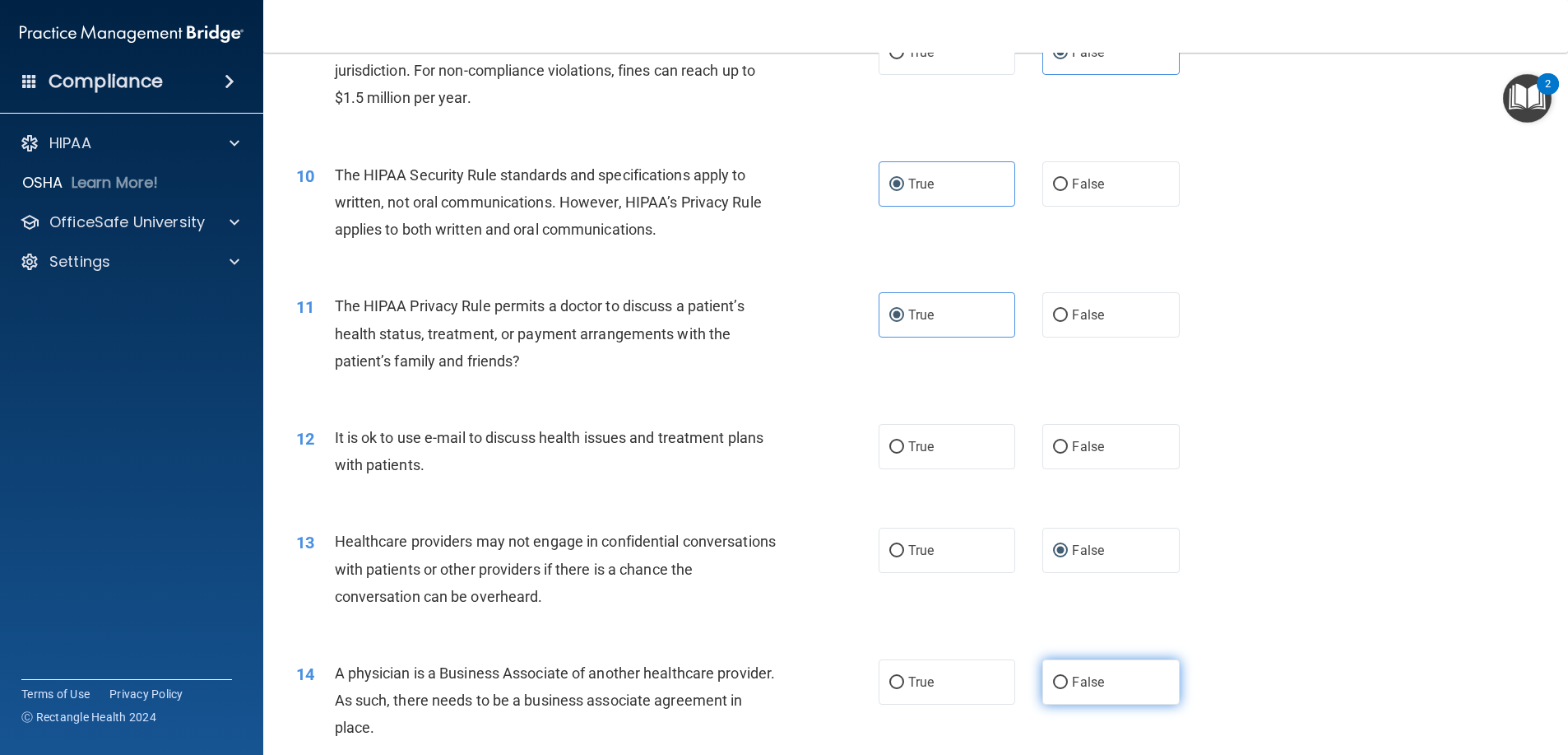
click at [1064, 673] on label "False" at bounding box center [1111, 681] width 137 height 46
click at [1064, 677] on input "False" at bounding box center [1060, 682] width 15 height 12
radio input "true"
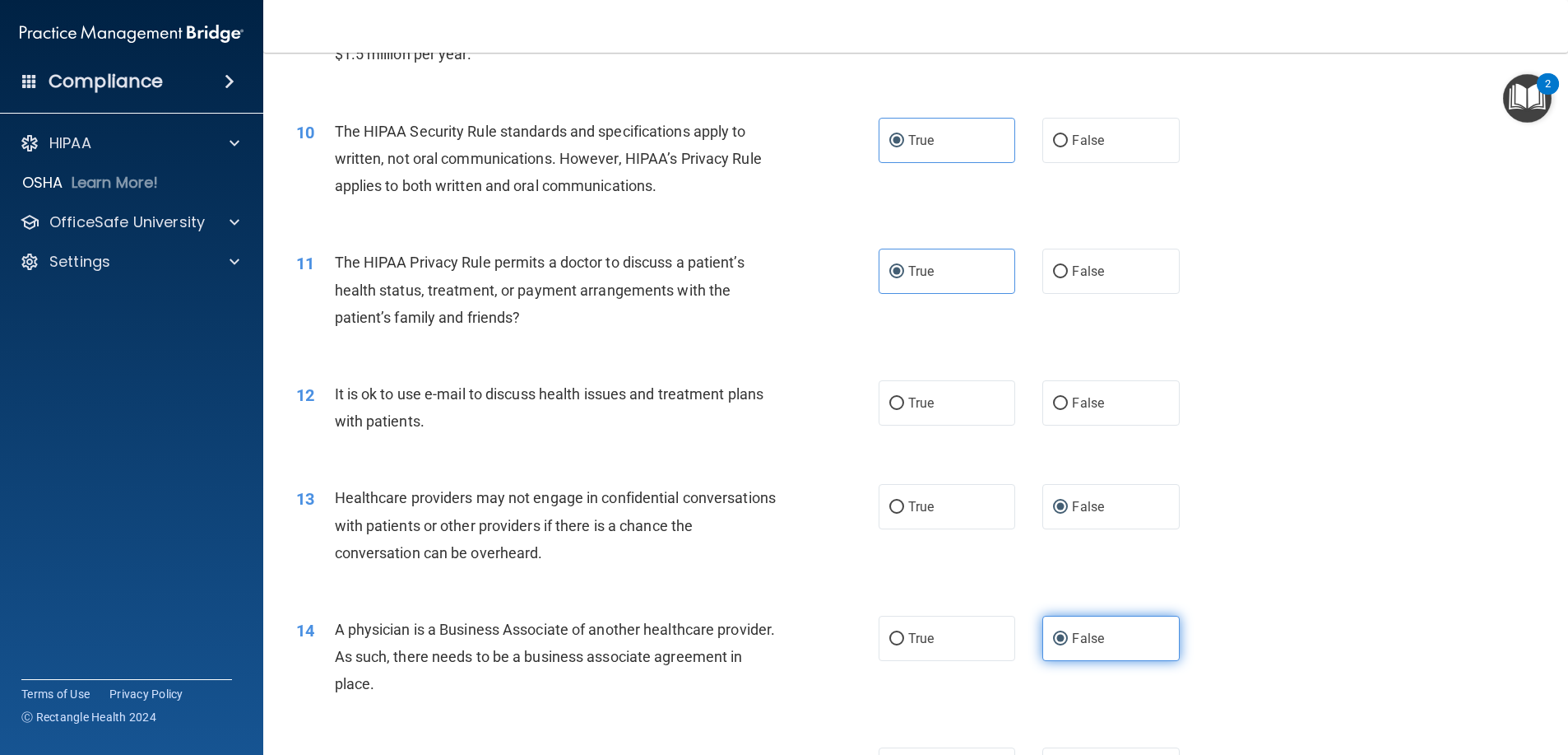
scroll to position [1152, 0]
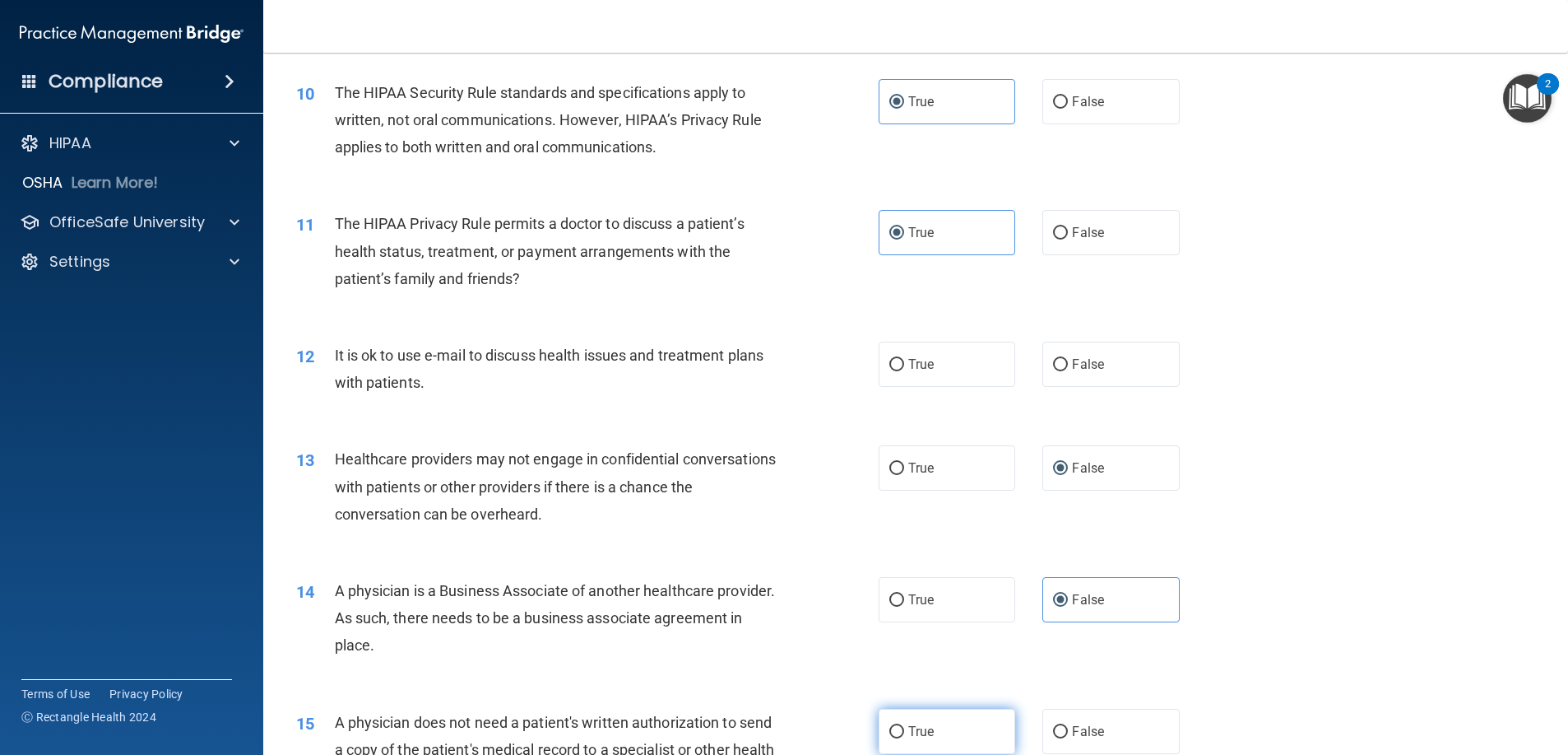
click at [960, 714] on label "True" at bounding box center [947, 731] width 137 height 46
click at [904, 726] on input "True" at bounding box center [896, 732] width 15 height 12
radio input "true"
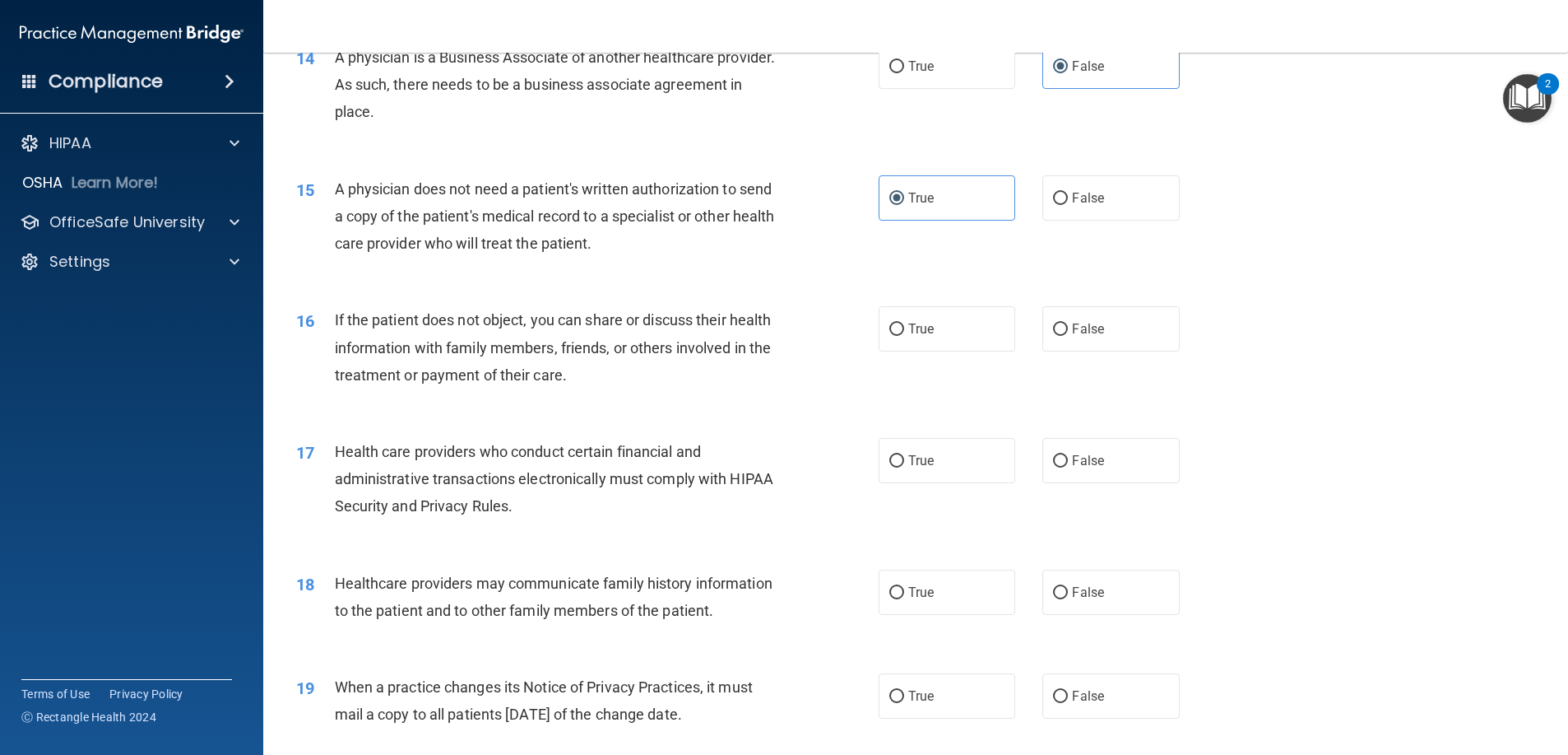
scroll to position [1728, 0]
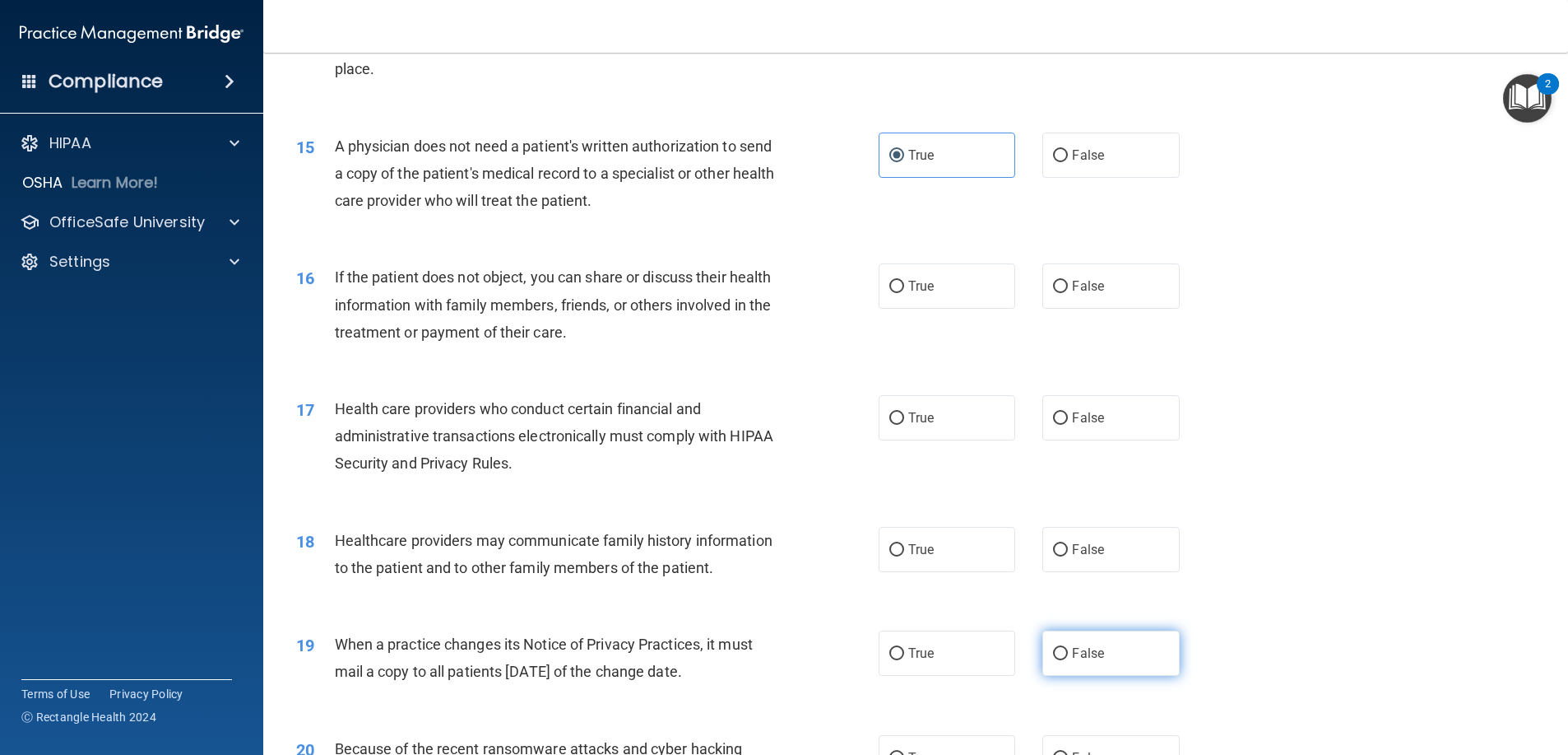
click at [1147, 676] on label "False" at bounding box center [1111, 652] width 137 height 46
click at [1068, 660] on input "False" at bounding box center [1060, 653] width 15 height 12
radio input "true"
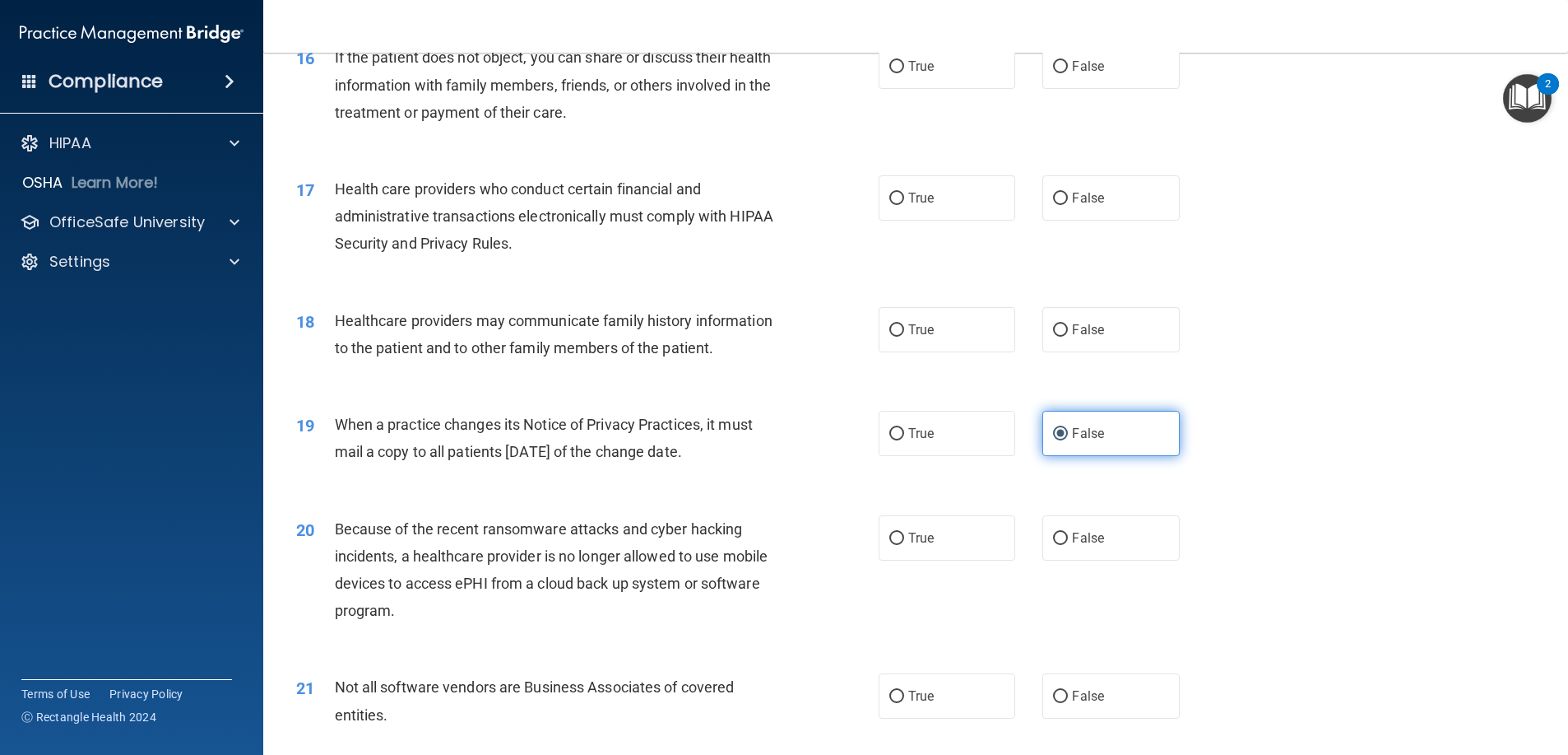
scroll to position [1975, 0]
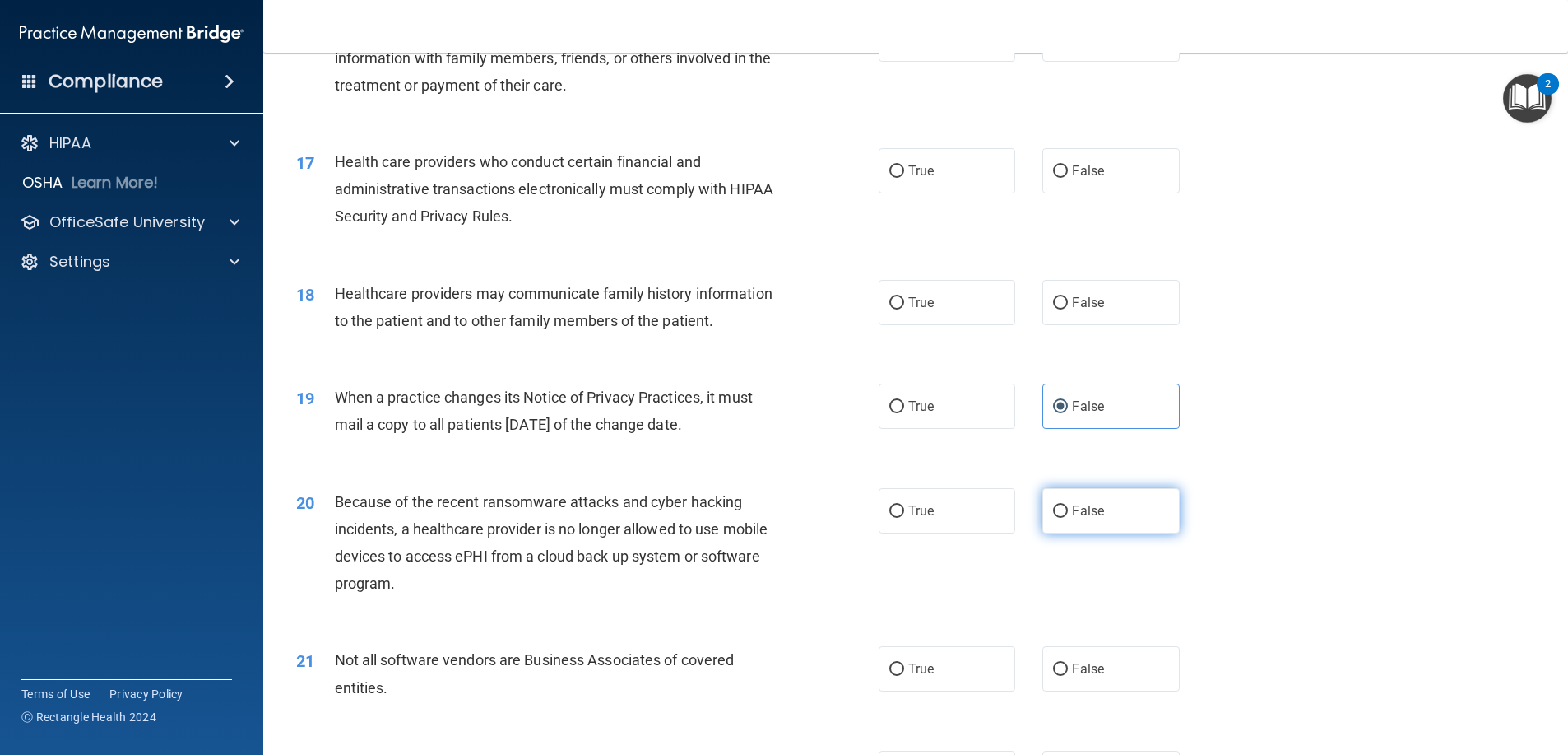
click at [1073, 529] on label "False" at bounding box center [1111, 511] width 137 height 46
click at [1068, 517] on input "False" at bounding box center [1060, 511] width 15 height 12
radio input "true"
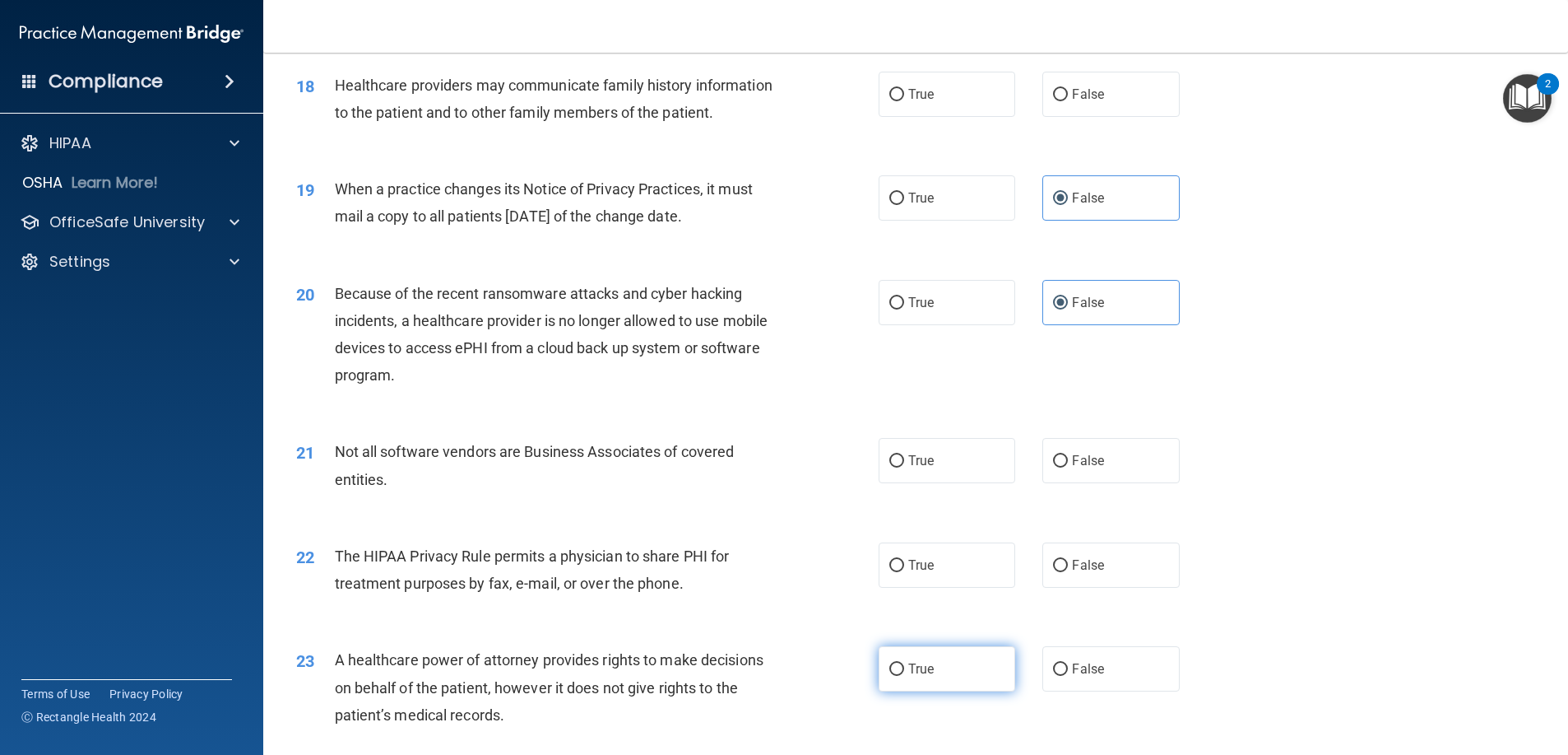
scroll to position [2222, 0]
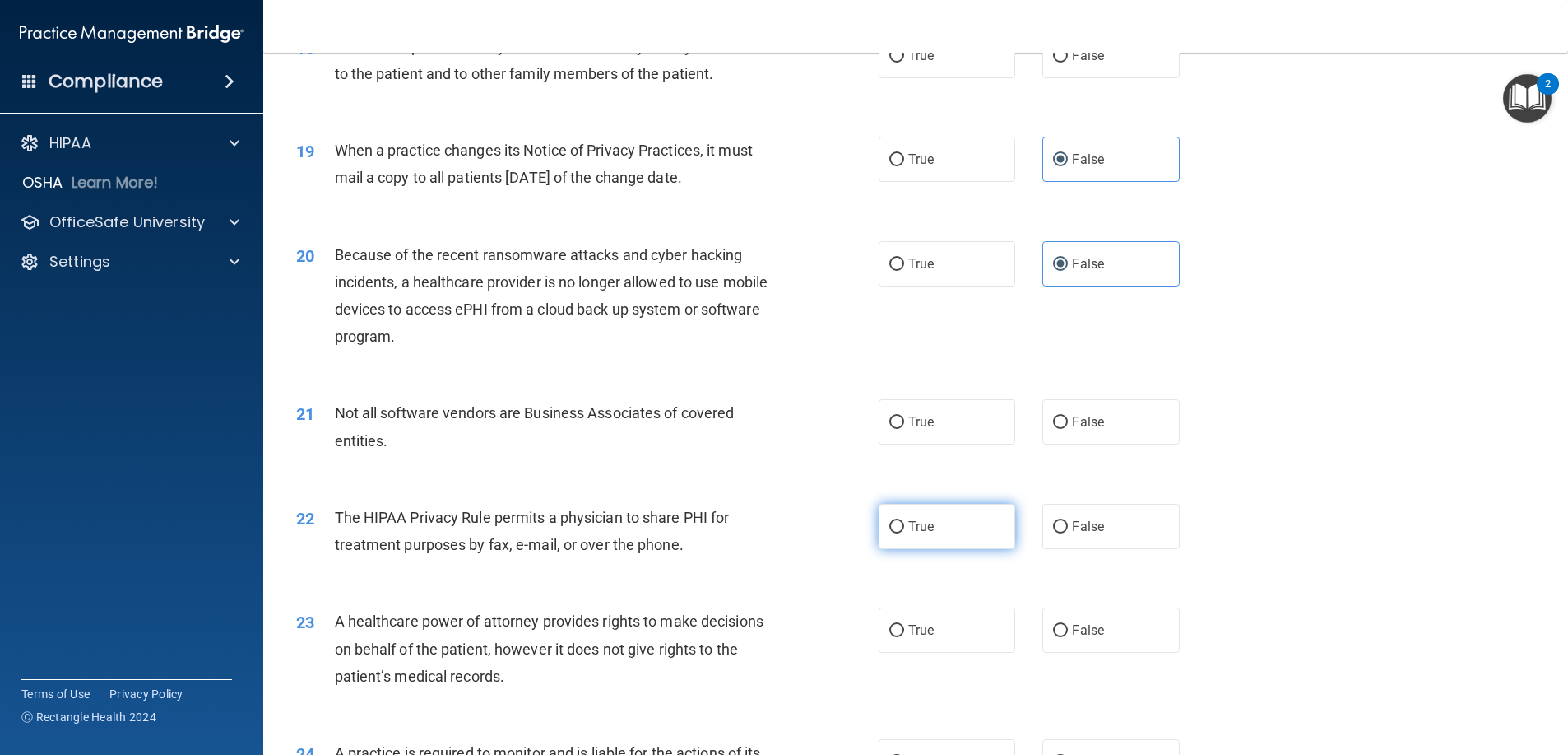
click at [952, 549] on label "True" at bounding box center [947, 526] width 137 height 46
click at [904, 533] on input "True" at bounding box center [896, 527] width 15 height 12
radio input "true"
click at [1091, 638] on span "False" at bounding box center [1087, 630] width 32 height 16
click at [1068, 637] on input "False" at bounding box center [1060, 630] width 15 height 12
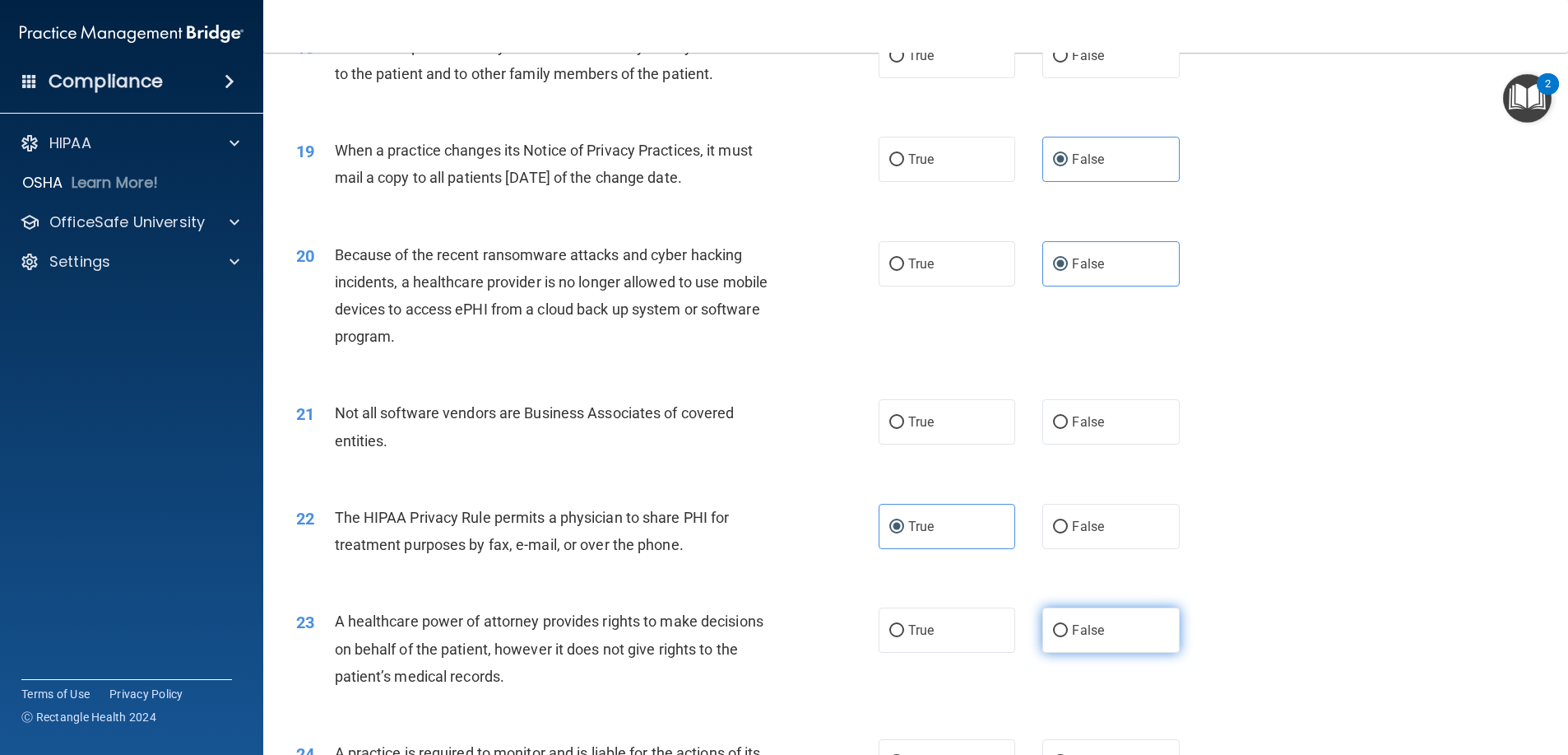
radio input "true"
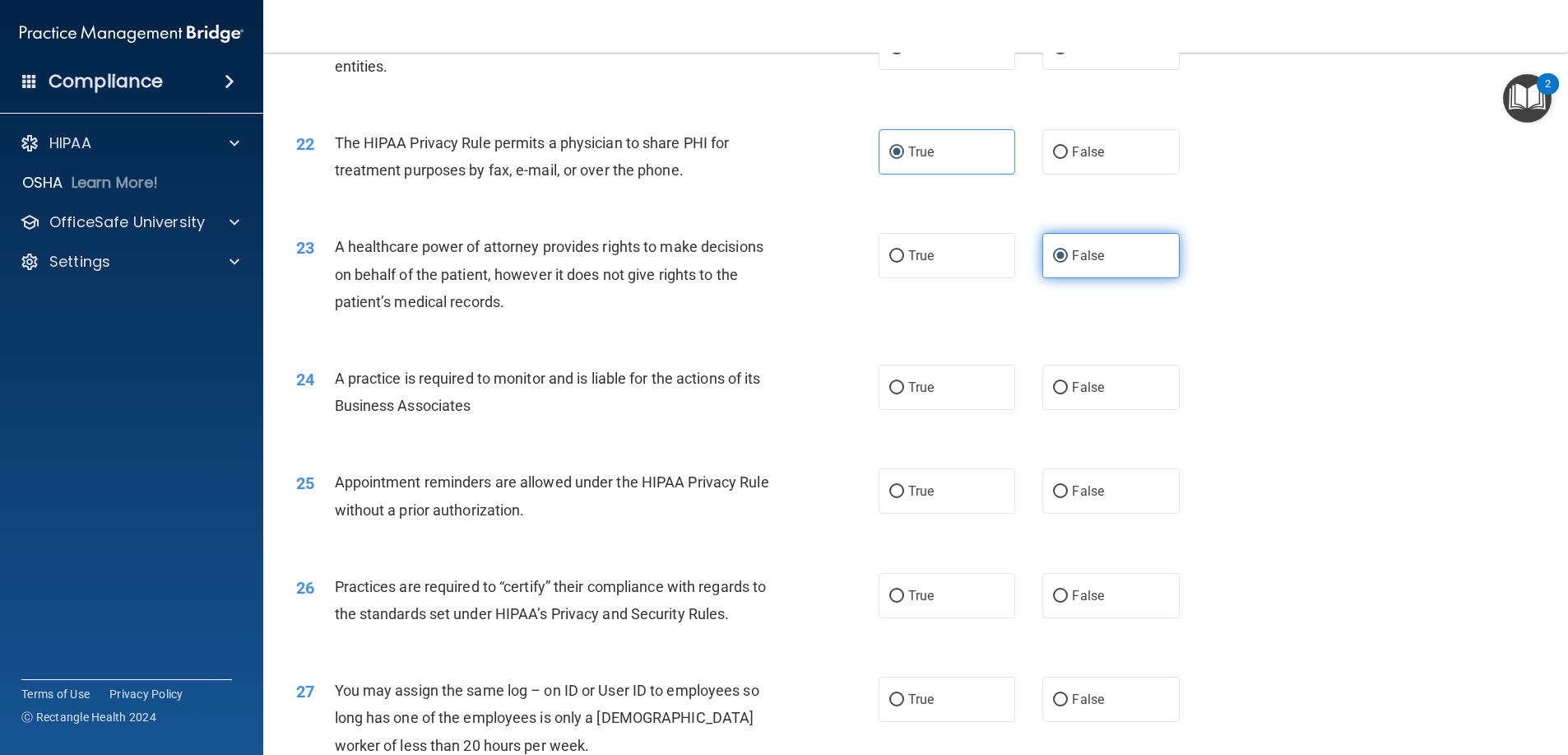
scroll to position [2633, 0]
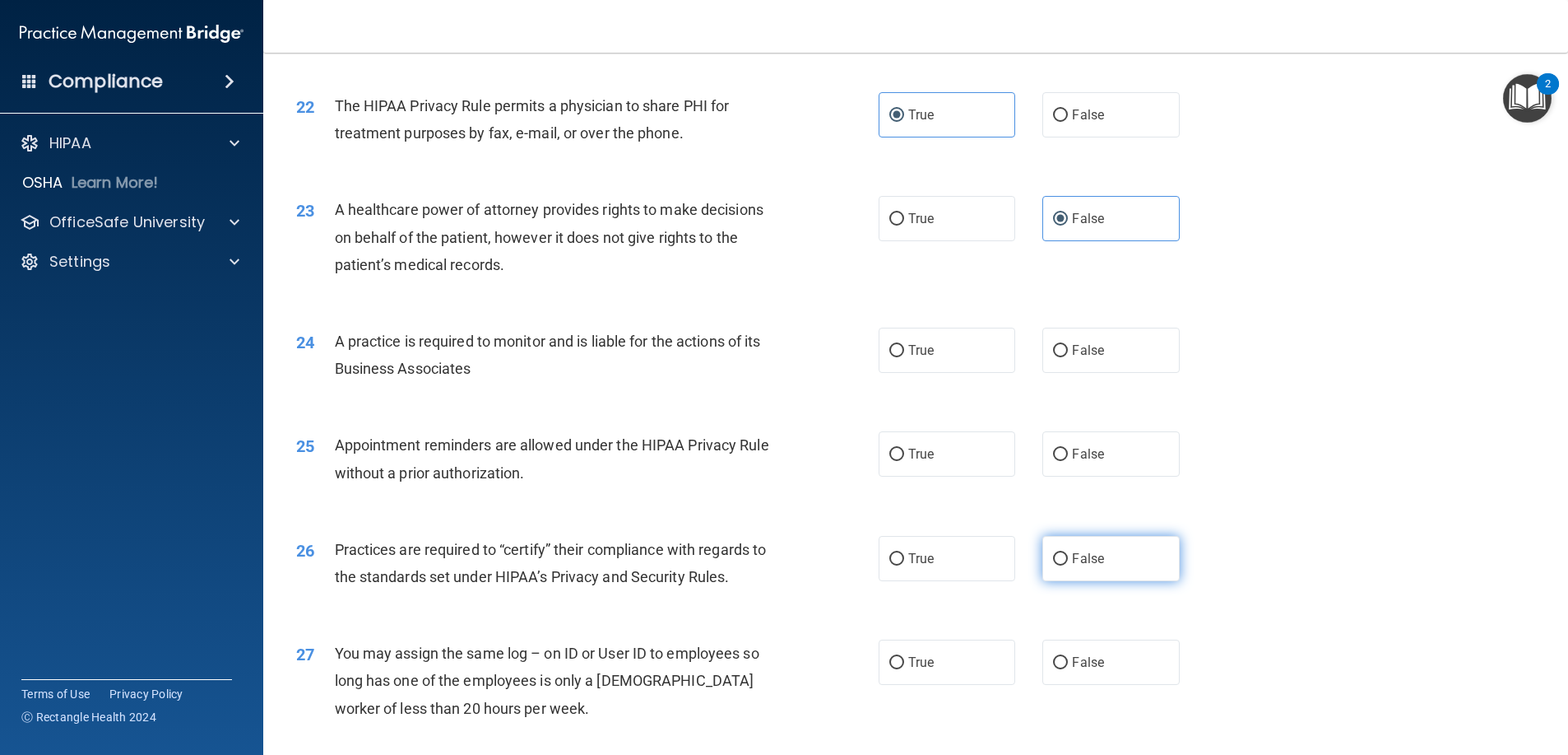
click at [1086, 566] on span "False" at bounding box center [1087, 558] width 32 height 16
click at [1068, 566] on input "False" at bounding box center [1060, 558] width 15 height 12
radio input "true"
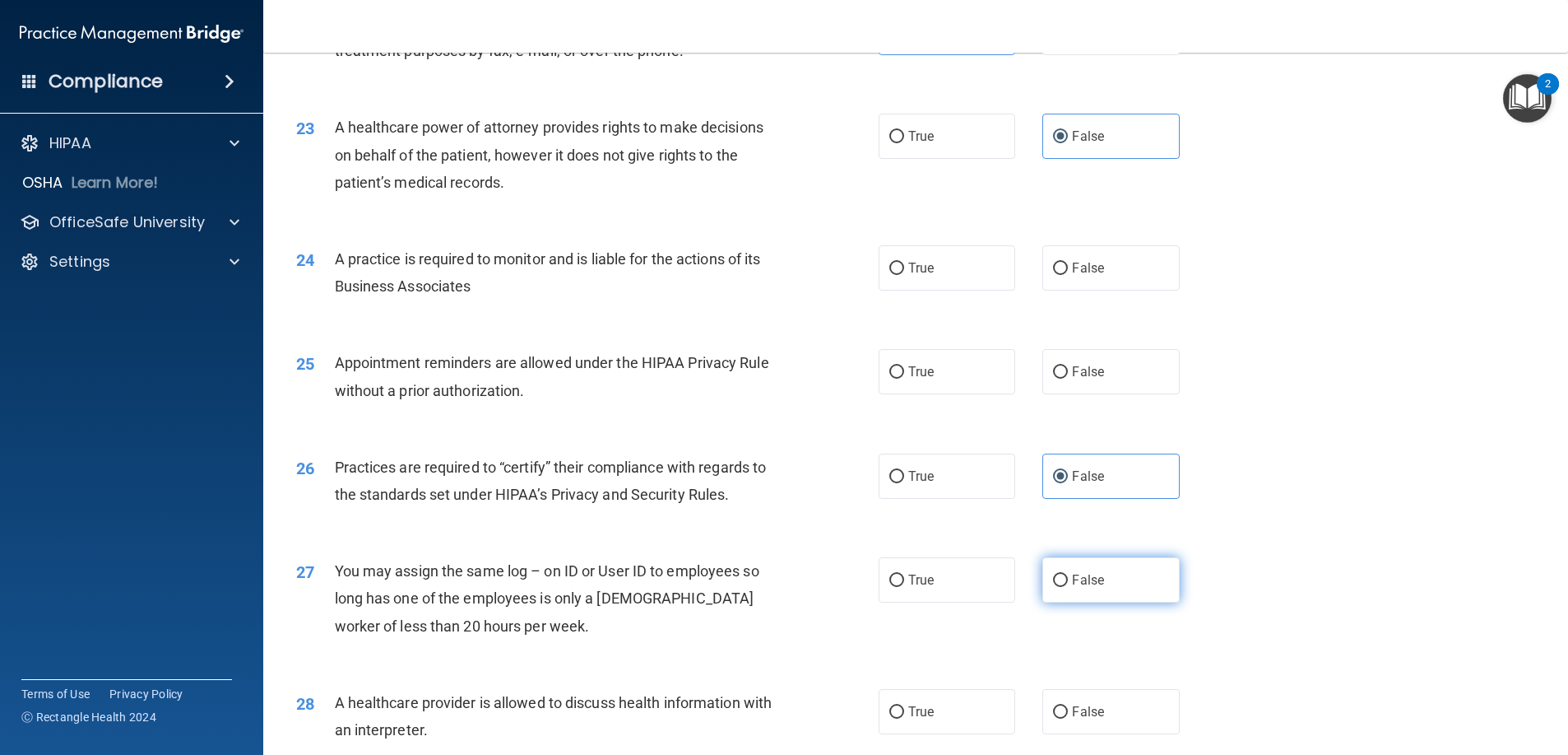
click at [1090, 587] on span "False" at bounding box center [1087, 580] width 32 height 16
click at [1068, 587] on input "False" at bounding box center [1060, 580] width 15 height 12
radio input "true"
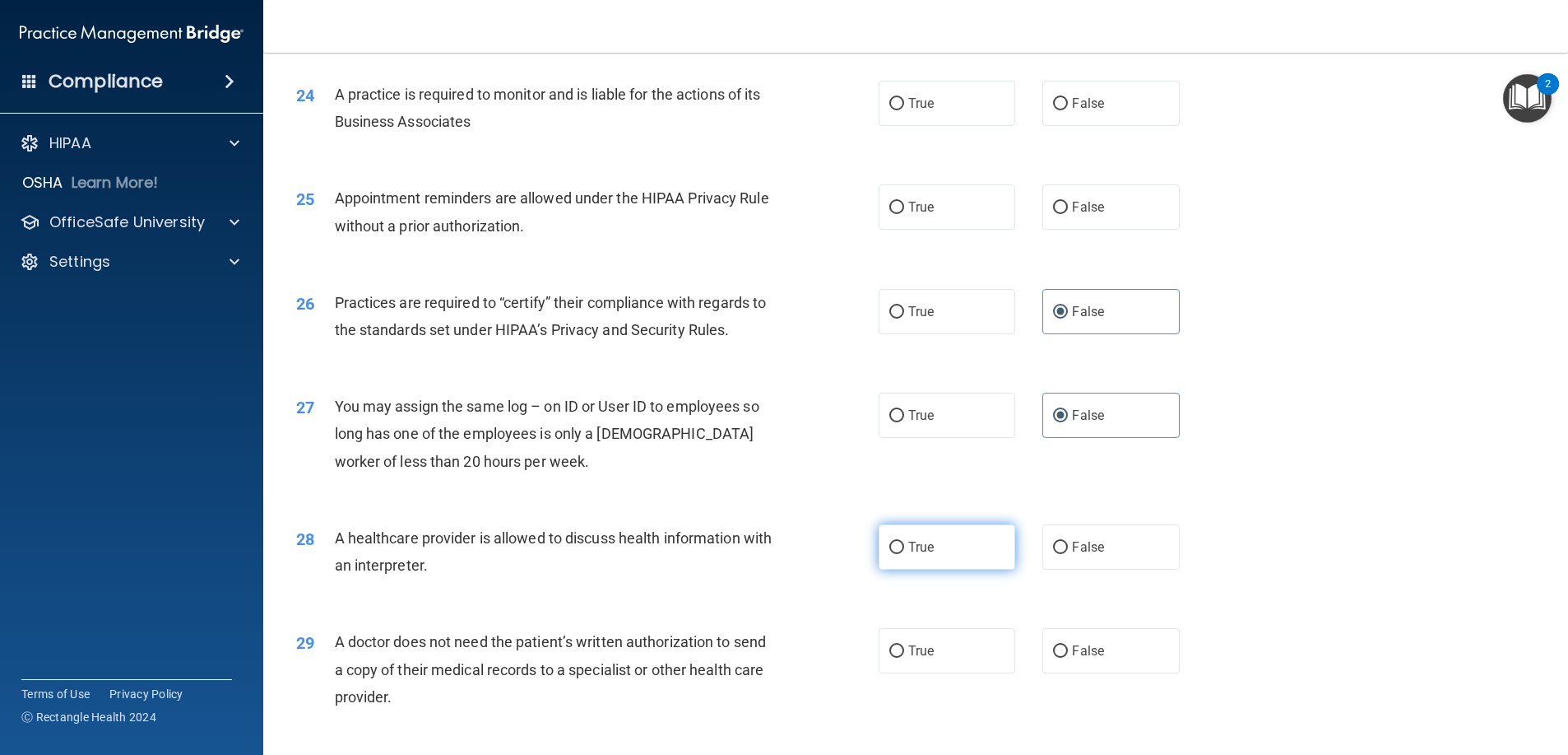
click at [990, 570] on label "True" at bounding box center [947, 546] width 137 height 46
click at [904, 554] on input "True" at bounding box center [896, 547] width 15 height 12
radio input "true"
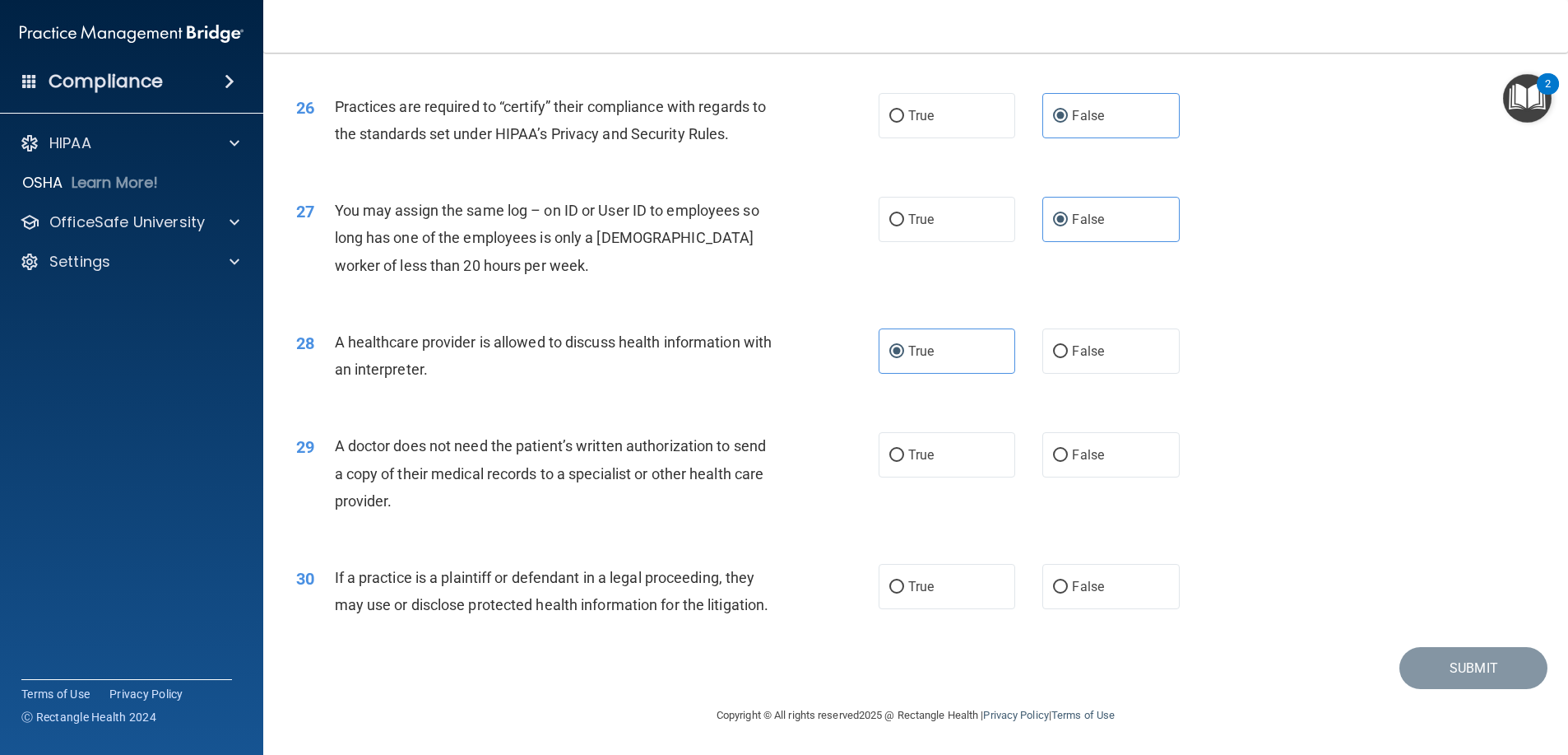
scroll to position [3131, 0]
click at [966, 573] on label "True" at bounding box center [947, 586] width 137 height 46
click at [904, 581] on input "True" at bounding box center [896, 586] width 15 height 12
radio input "true"
click at [1121, 432] on label "False" at bounding box center [1111, 455] width 137 height 46
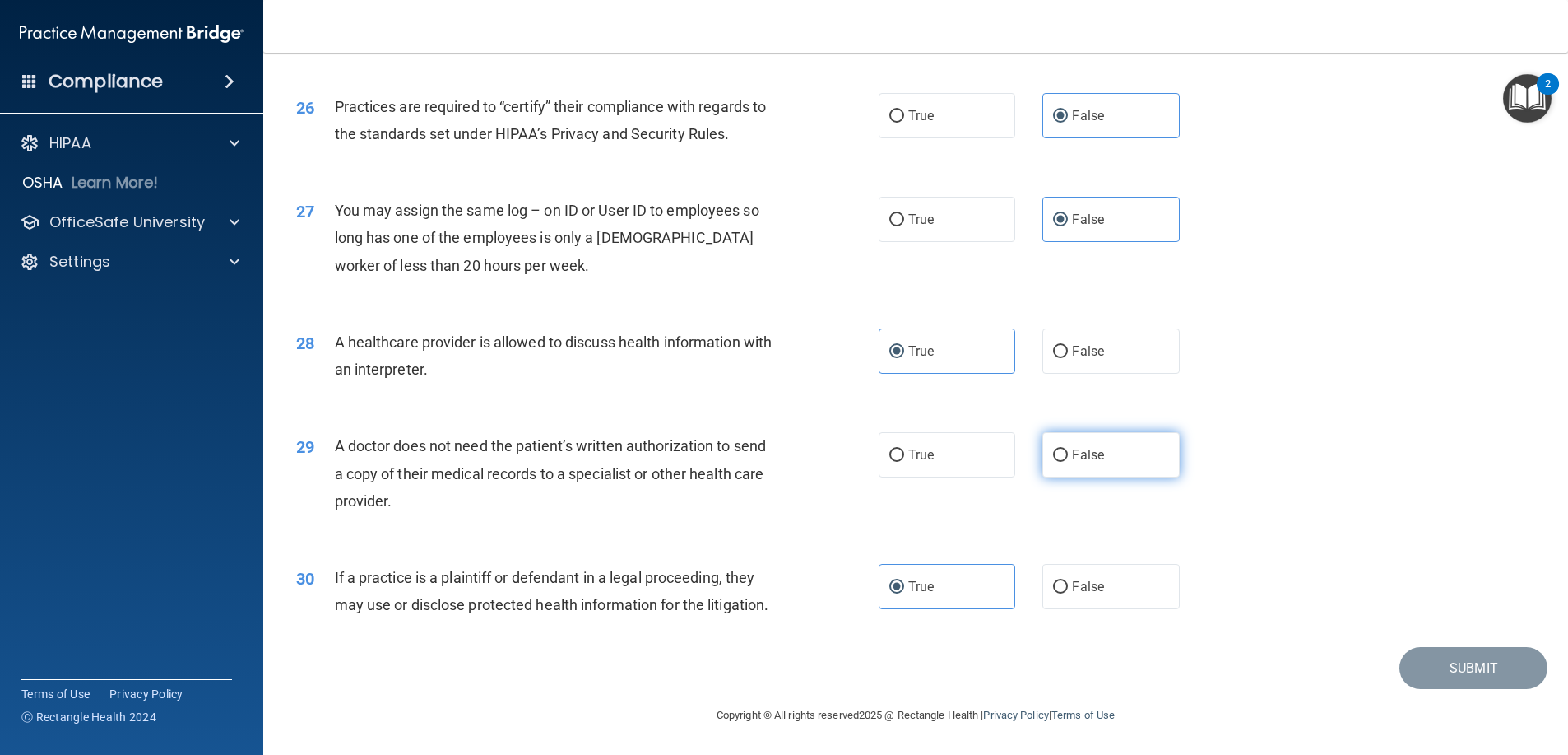
click at [1068, 449] on input "False" at bounding box center [1060, 455] width 15 height 12
radio input "true"
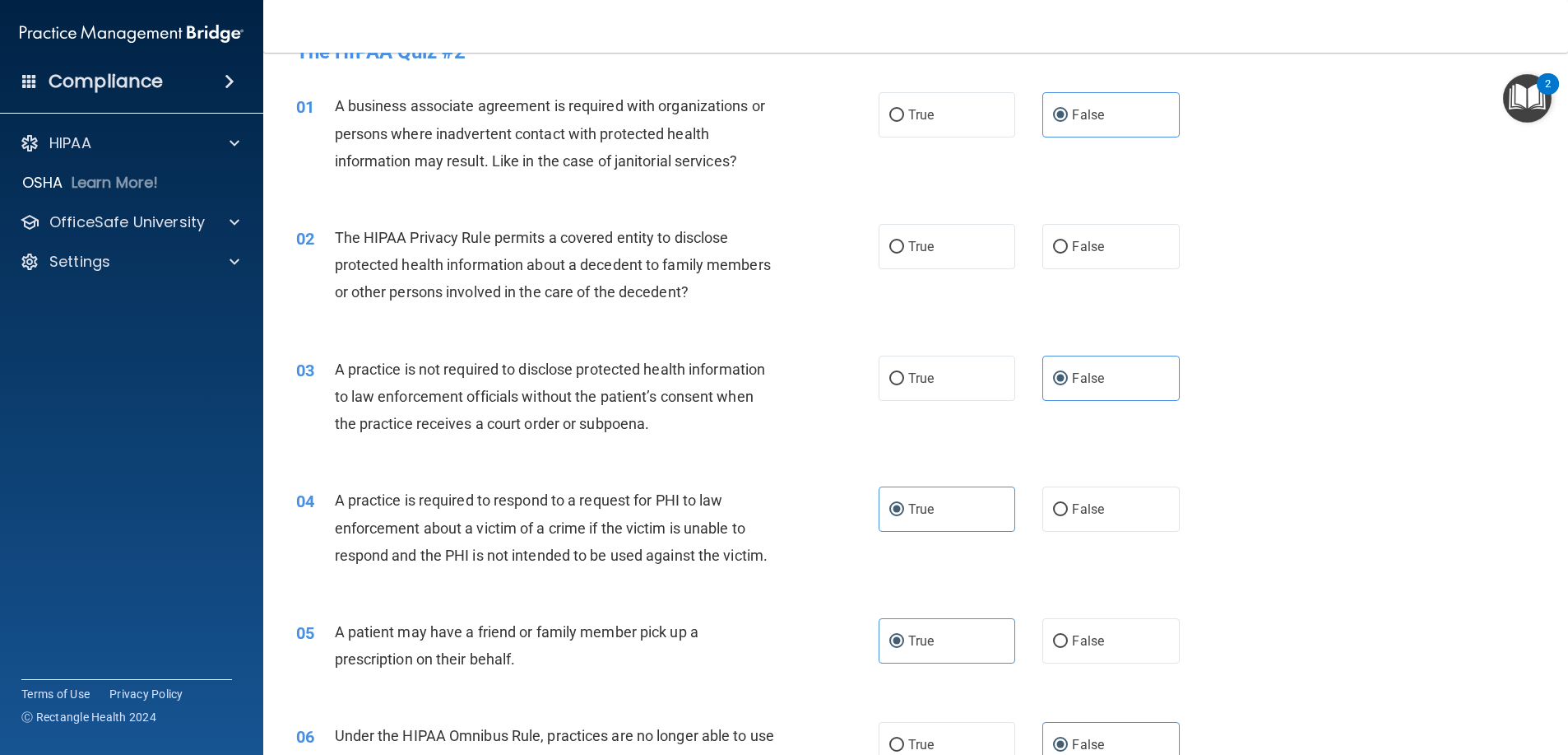
scroll to position [0, 0]
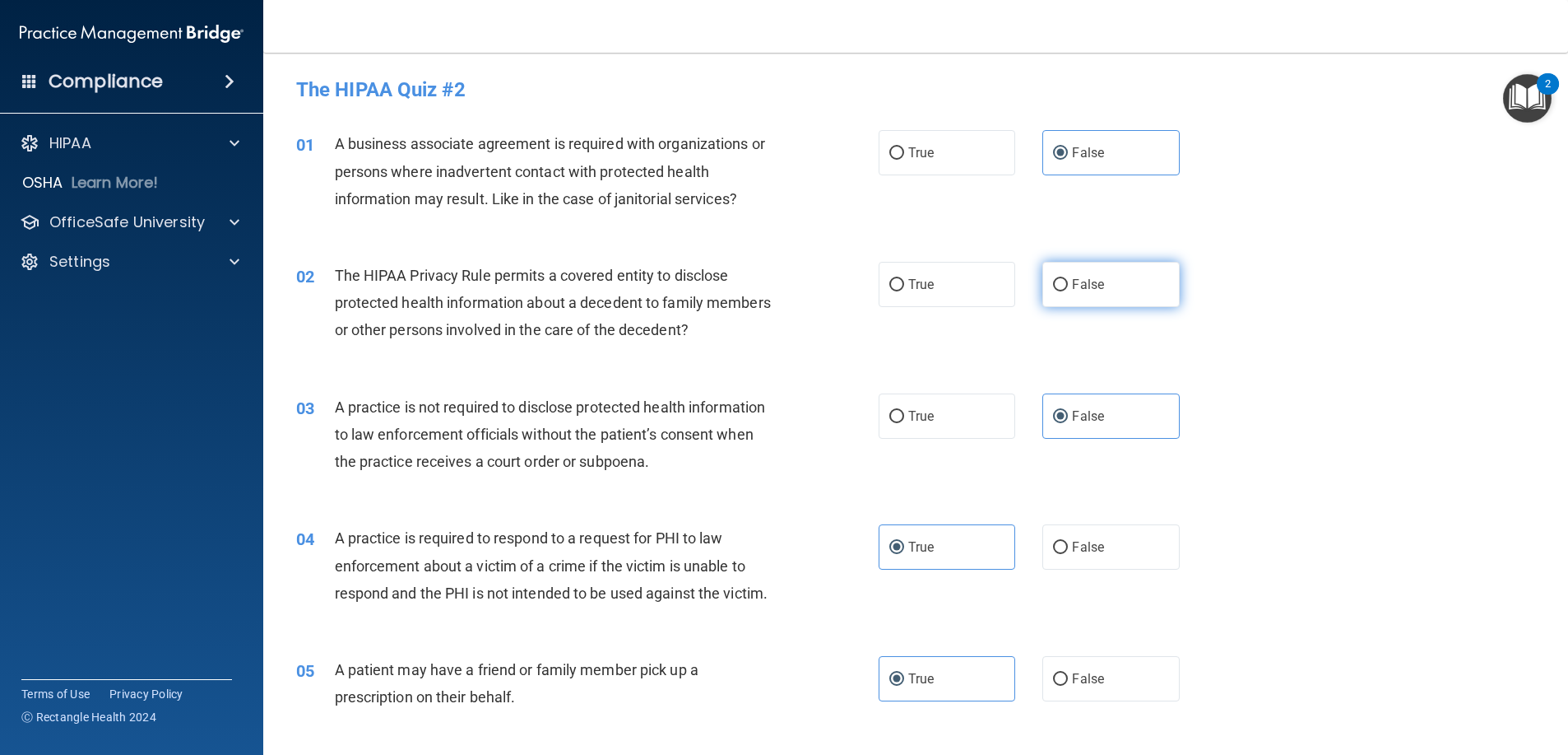
click at [1101, 304] on label "False" at bounding box center [1111, 284] width 137 height 46
click at [1068, 292] on input "False" at bounding box center [1060, 284] width 15 height 12
radio input "true"
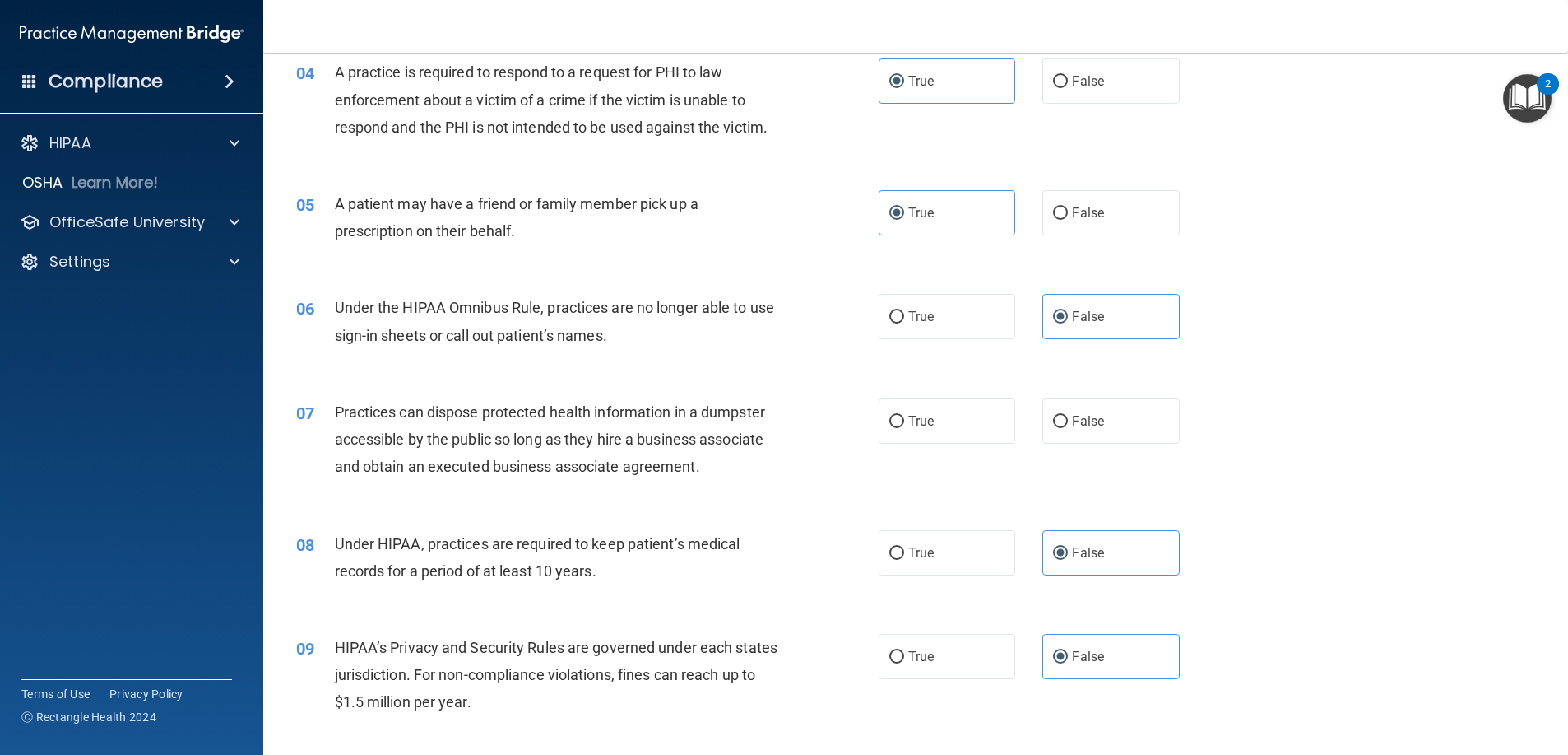
scroll to position [494, 0]
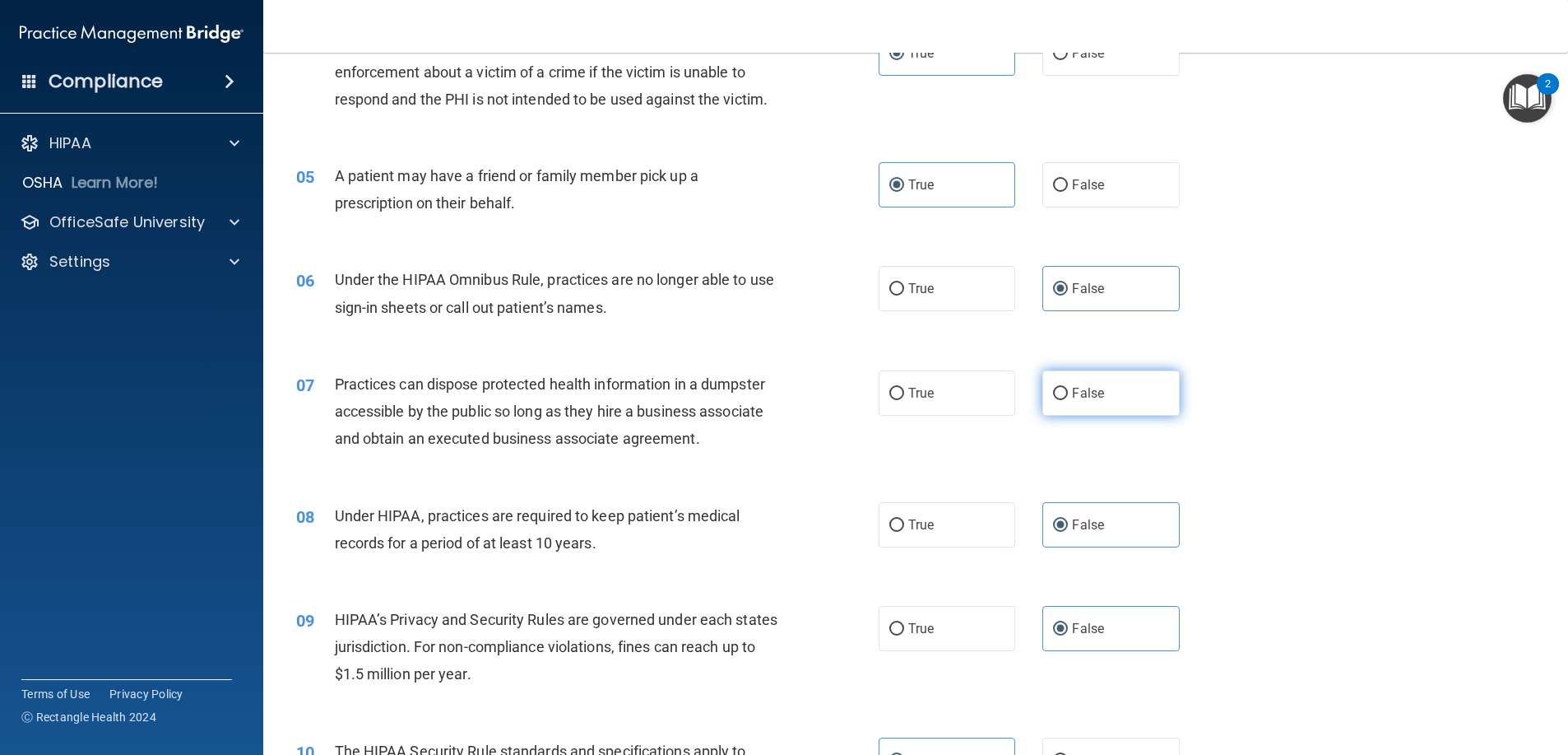
click at [1043, 406] on label "False" at bounding box center [1111, 392] width 137 height 46
click at [1053, 400] on input "False" at bounding box center [1060, 393] width 15 height 12
radio input "true"
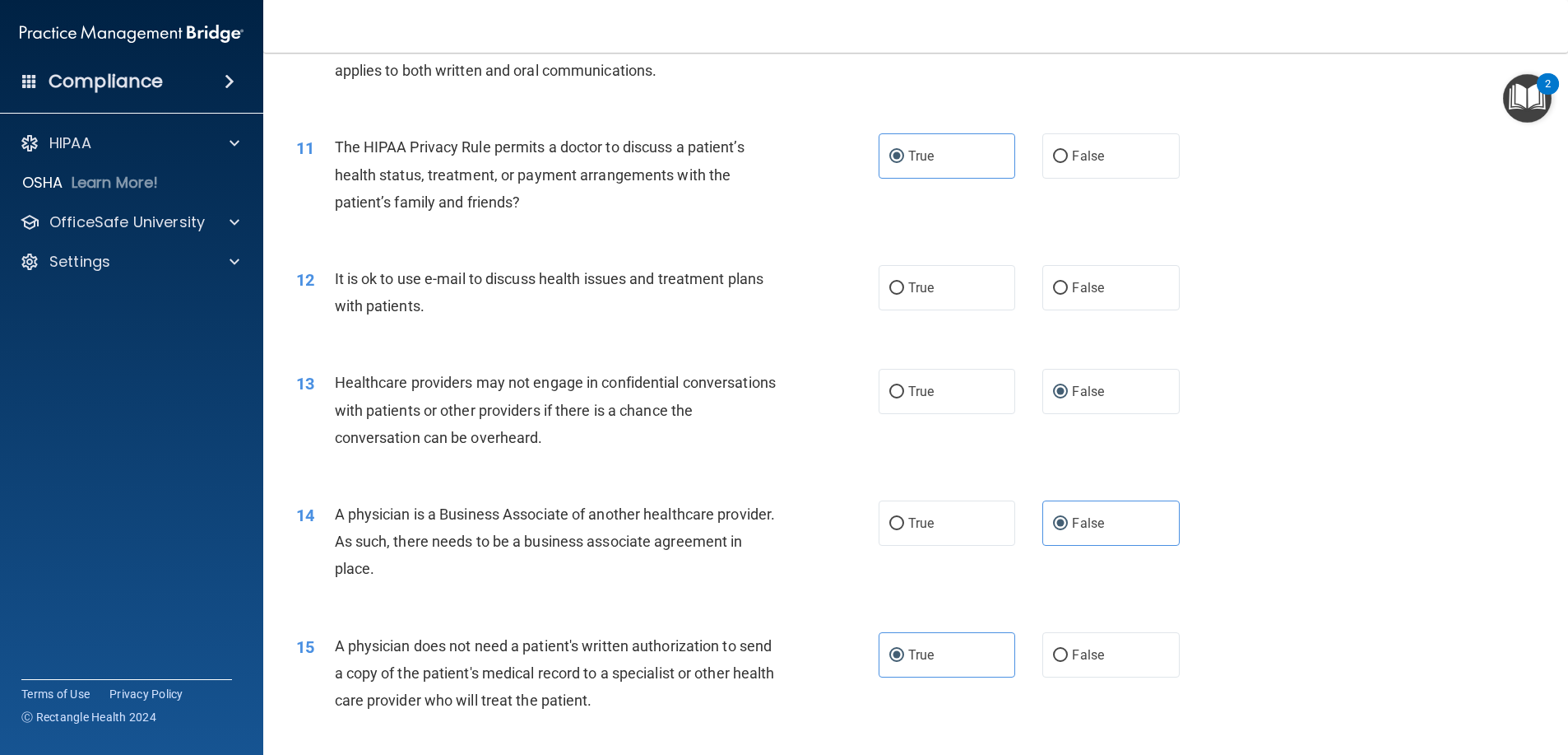
scroll to position [1234, 0]
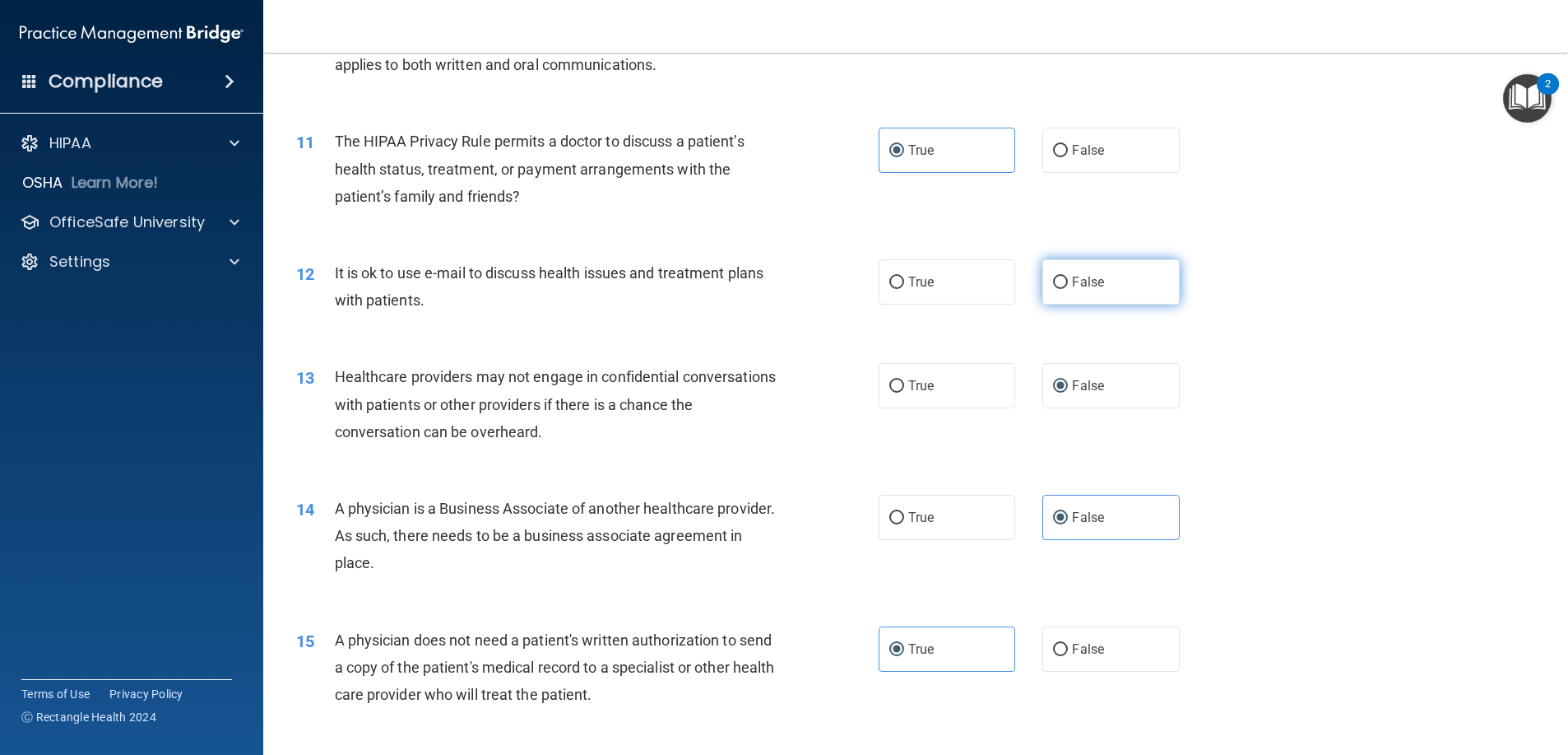
click at [1055, 295] on label "False" at bounding box center [1111, 281] width 137 height 46
click at [1055, 289] on input "False" at bounding box center [1060, 282] width 15 height 12
radio input "true"
click at [940, 292] on label "True" at bounding box center [947, 281] width 137 height 46
click at [904, 289] on input "True" at bounding box center [896, 282] width 15 height 12
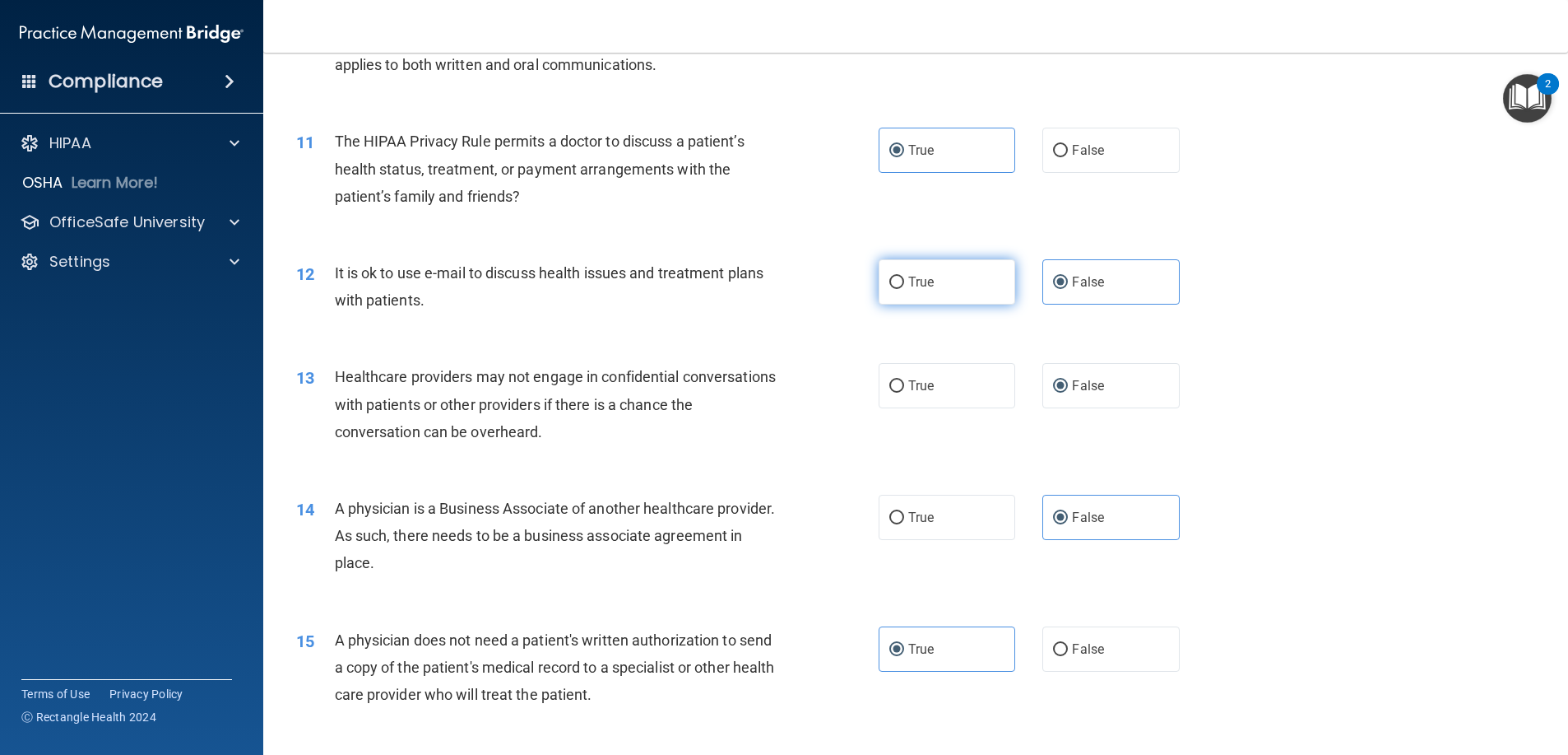
radio input "true"
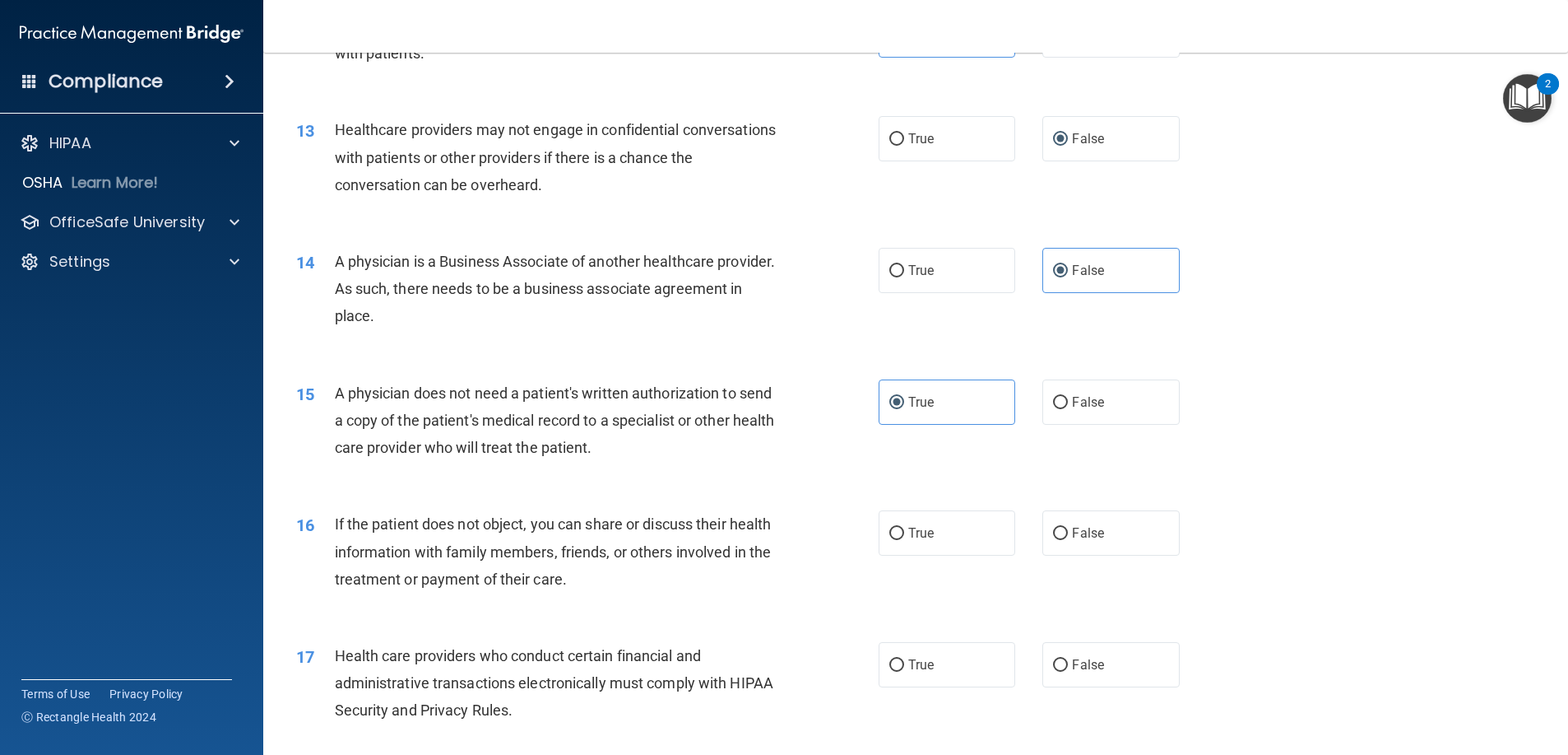
scroll to position [1152, 0]
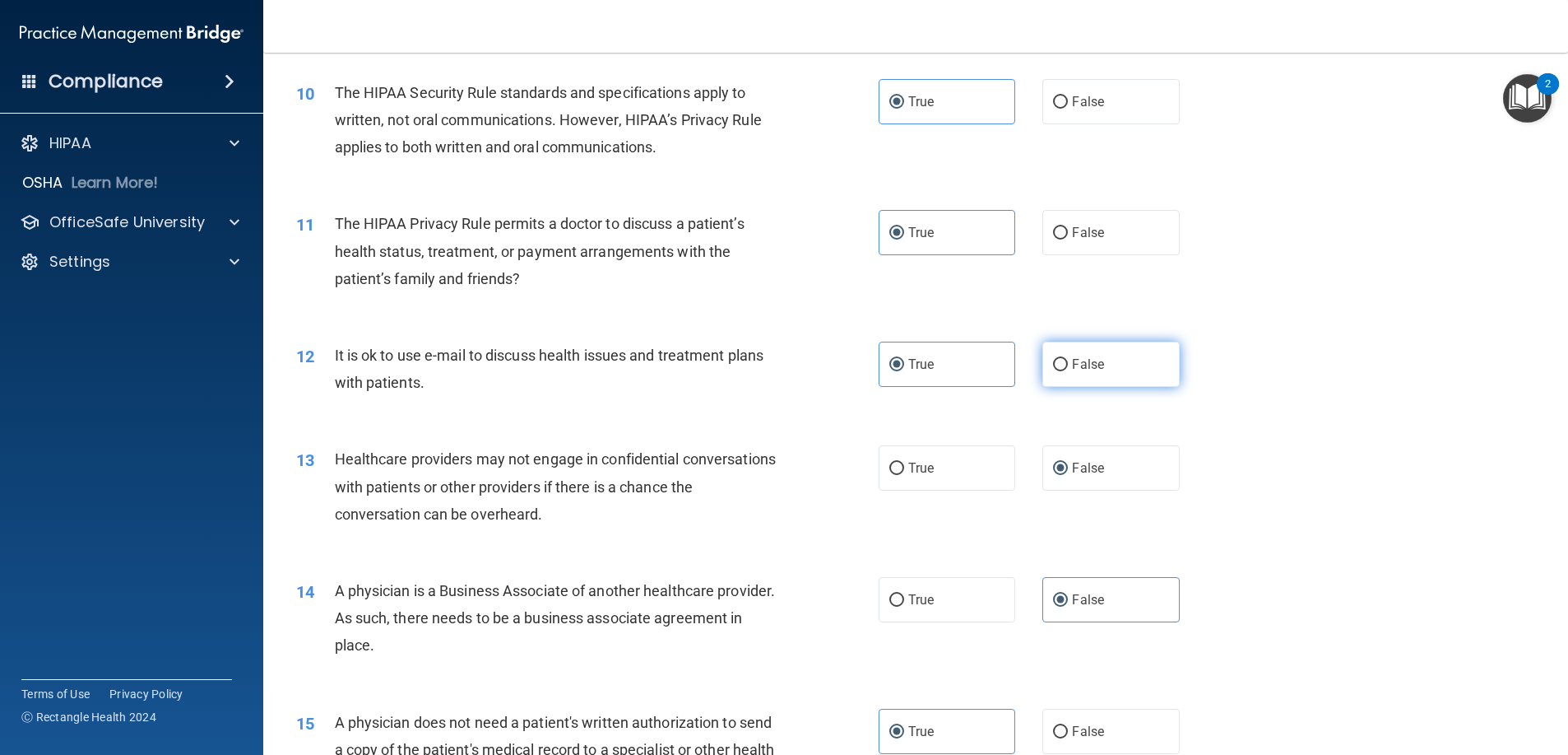
click at [1093, 368] on span "False" at bounding box center [1087, 364] width 32 height 16
click at [1068, 368] on input "False" at bounding box center [1060, 364] width 15 height 12
radio input "true"
radio input "false"
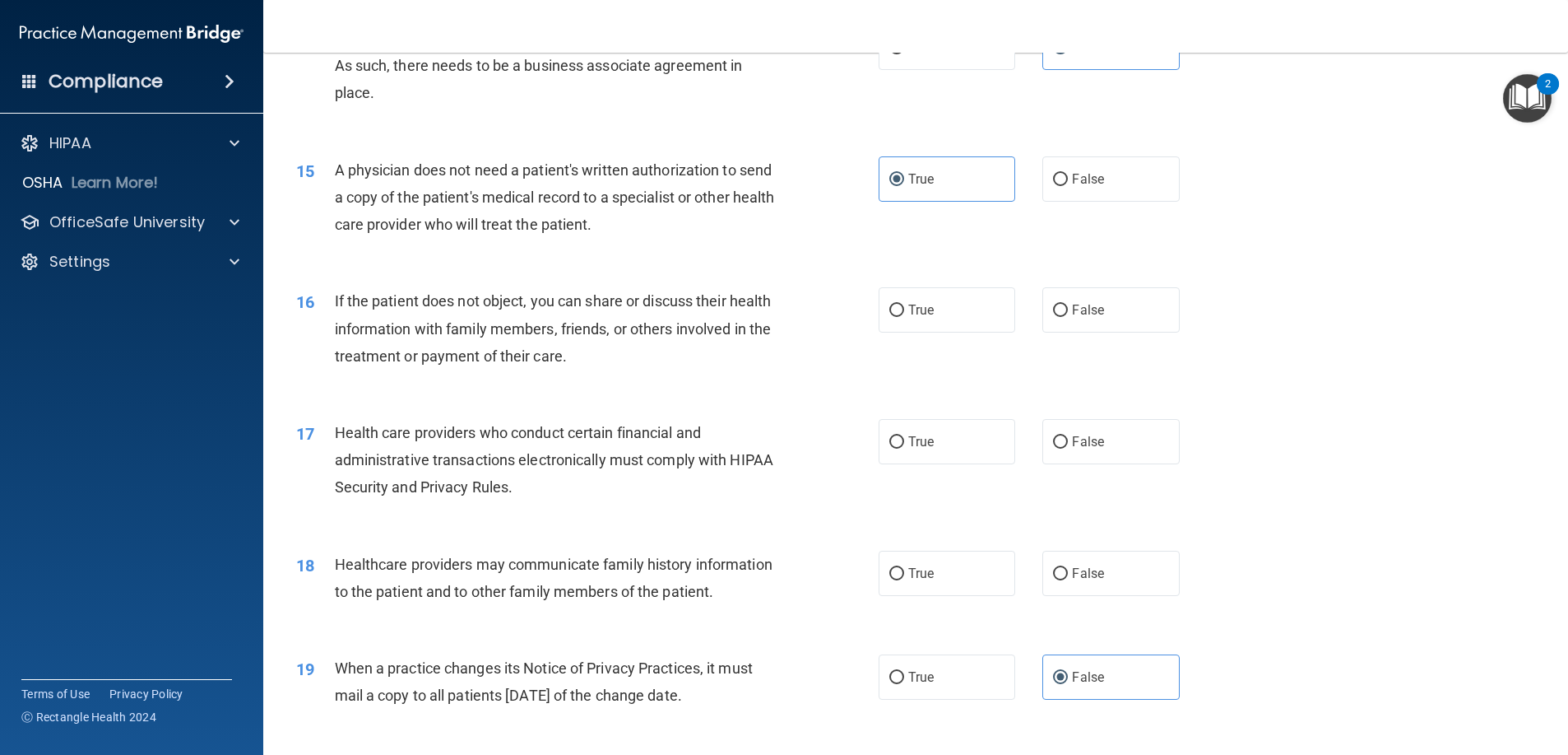
scroll to position [1728, 0]
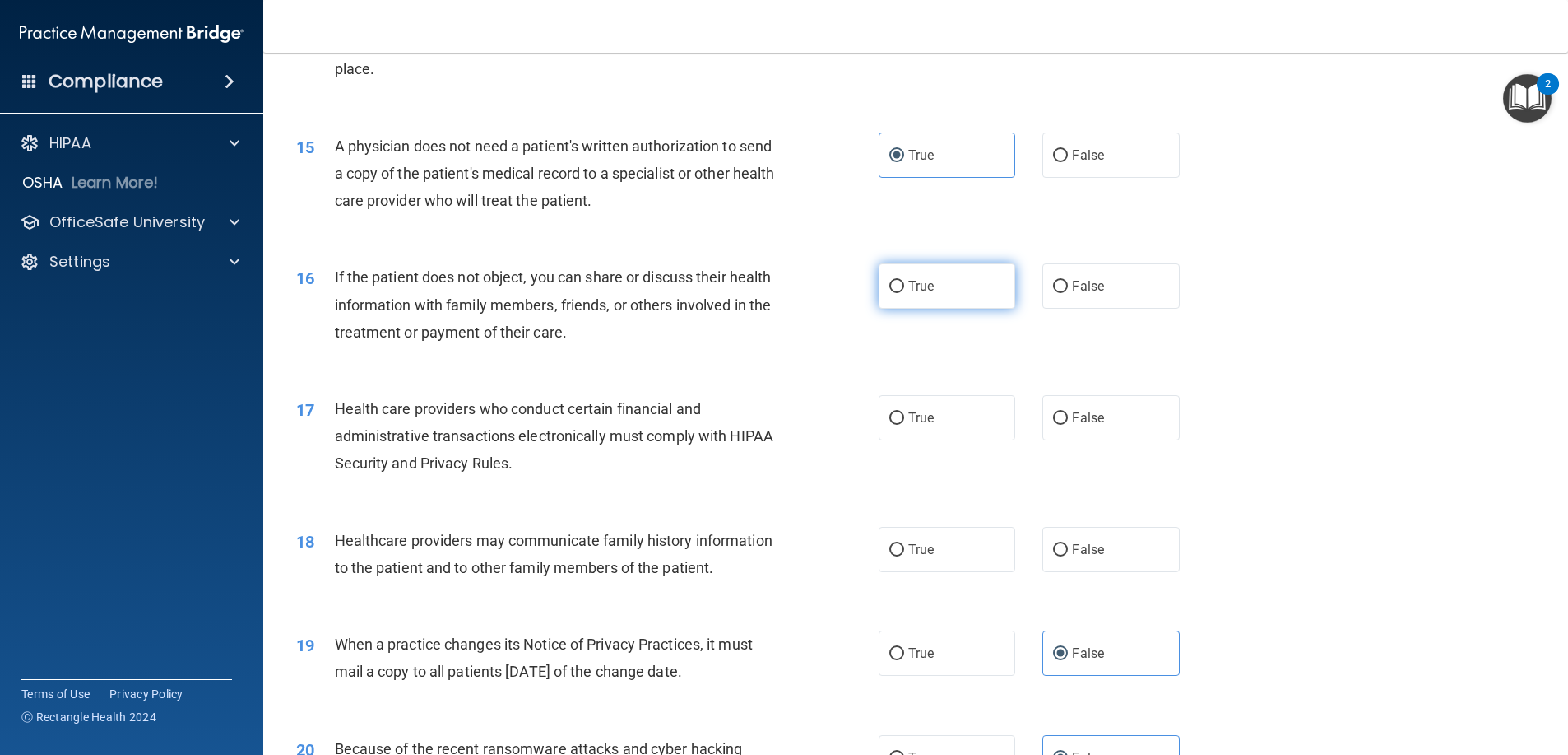
click at [974, 301] on label "True" at bounding box center [947, 286] width 137 height 46
click at [904, 293] on input "True" at bounding box center [896, 286] width 15 height 12
radio input "true"
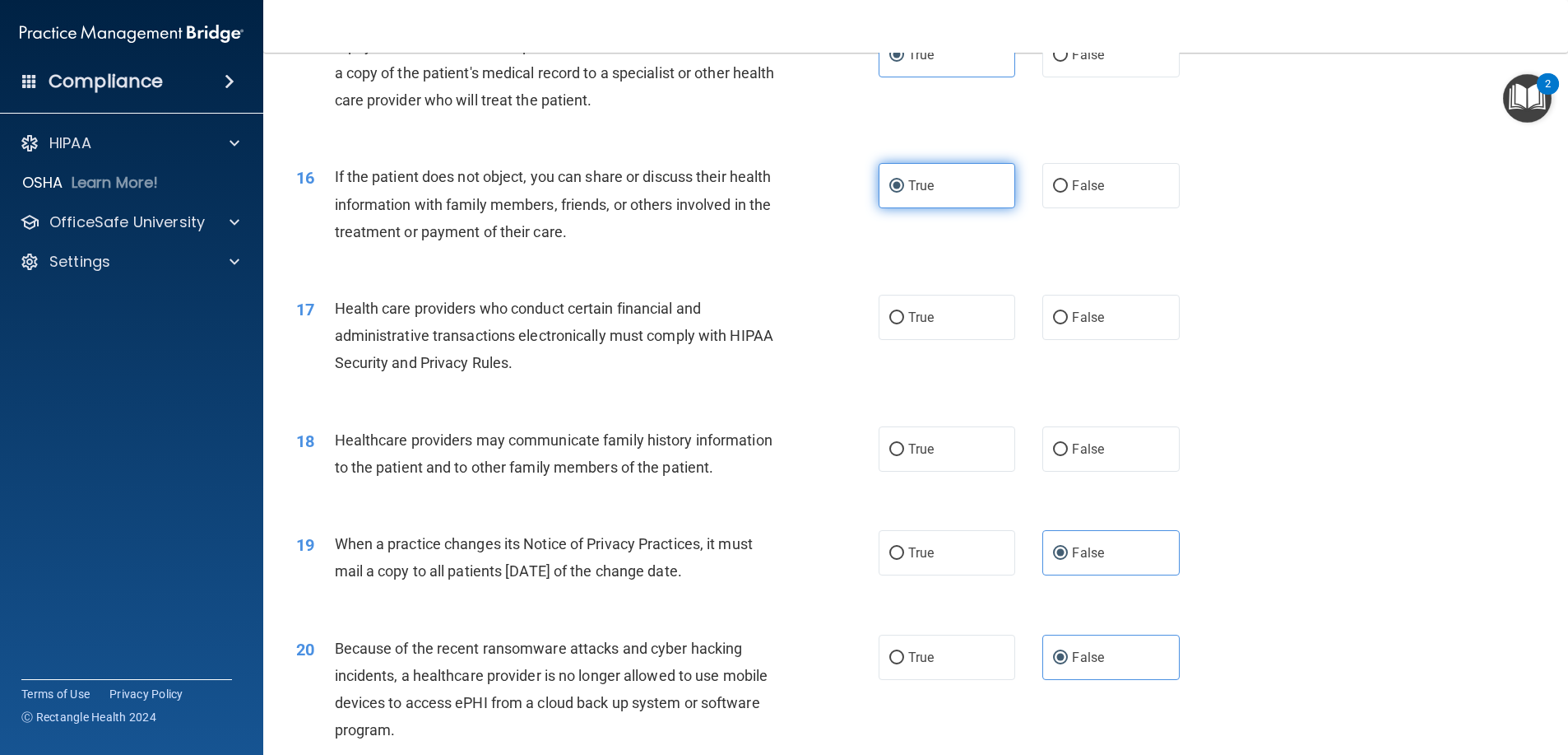
scroll to position [1811, 0]
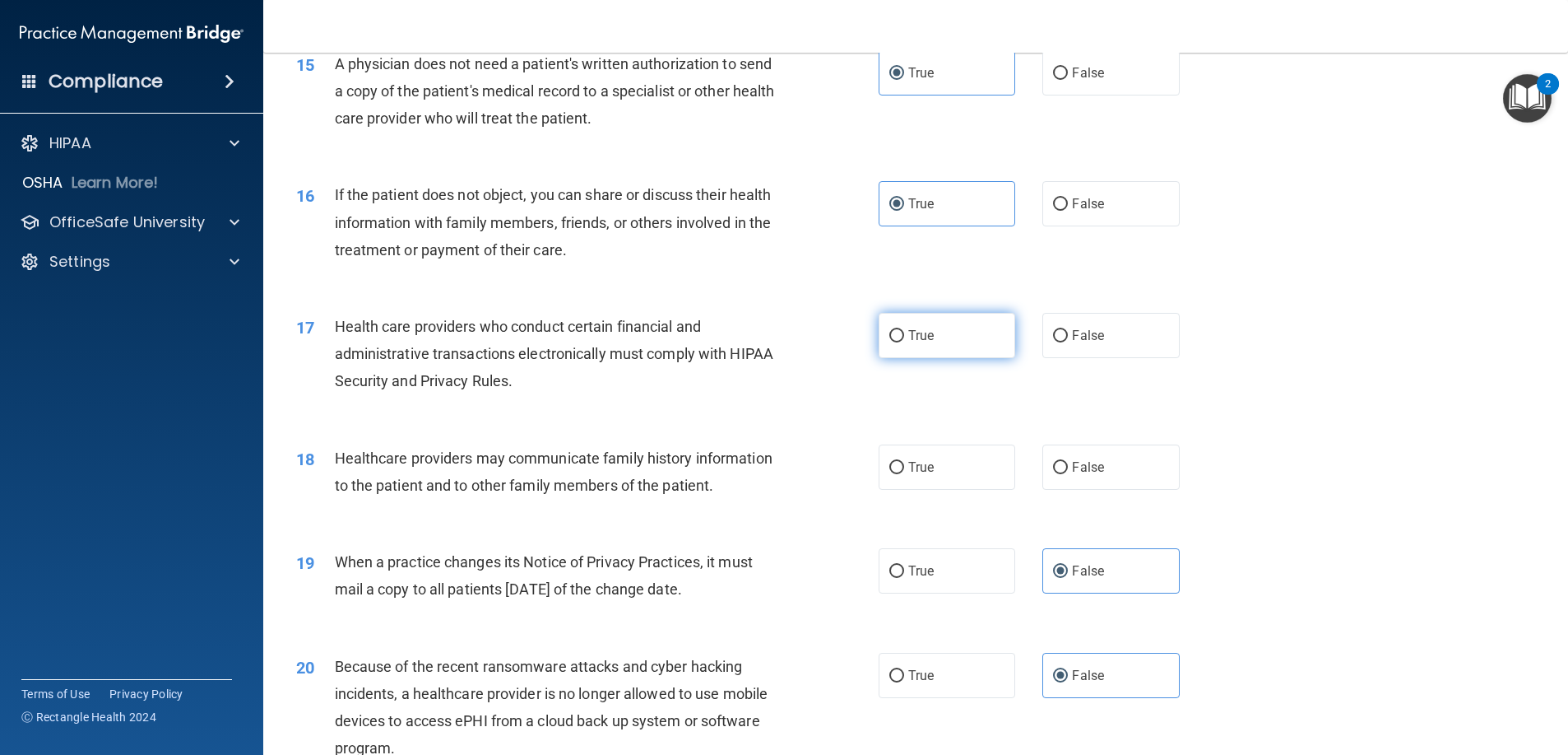
click at [940, 326] on label "True" at bounding box center [947, 336] width 137 height 46
click at [904, 330] on input "True" at bounding box center [896, 336] width 15 height 12
radio input "true"
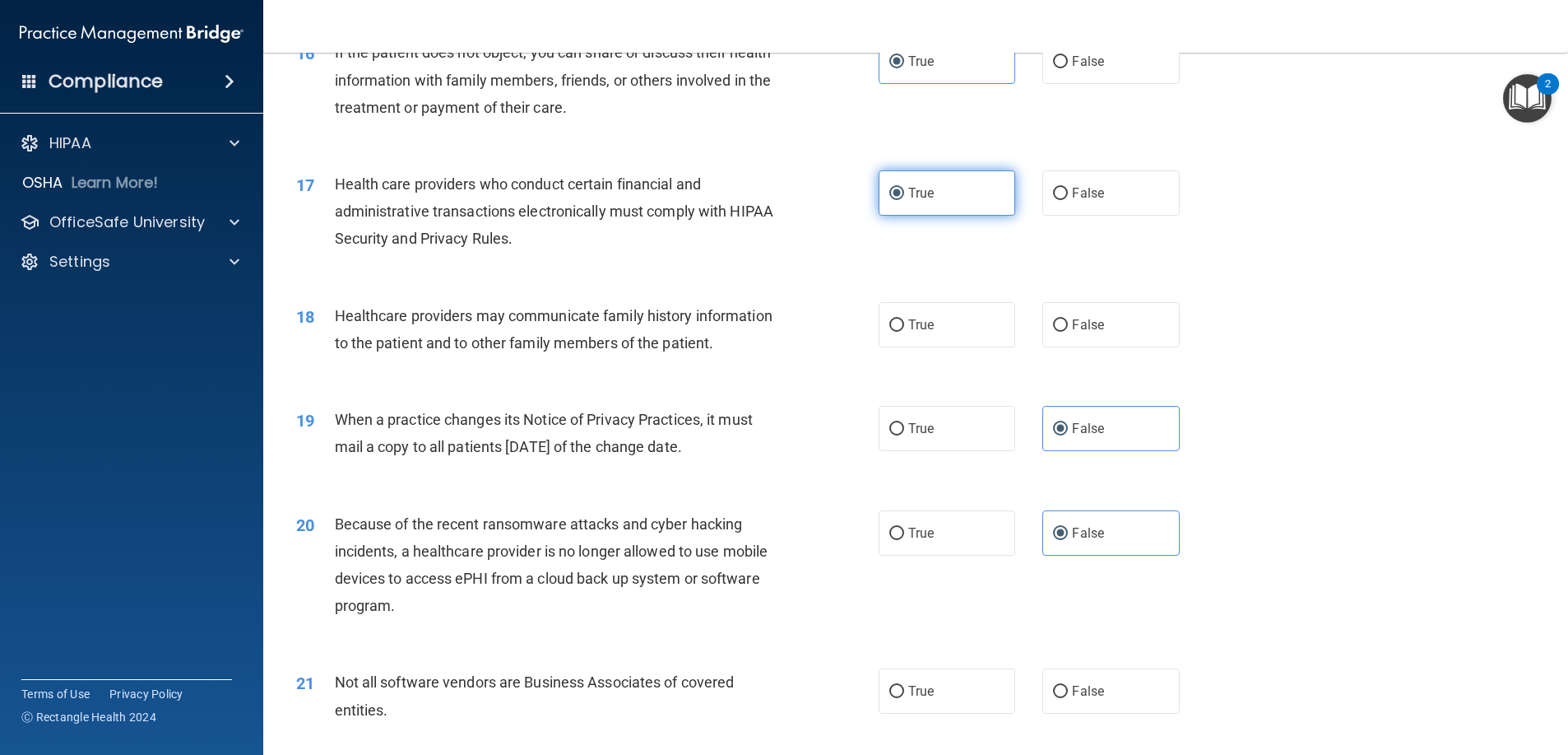
scroll to position [1975, 0]
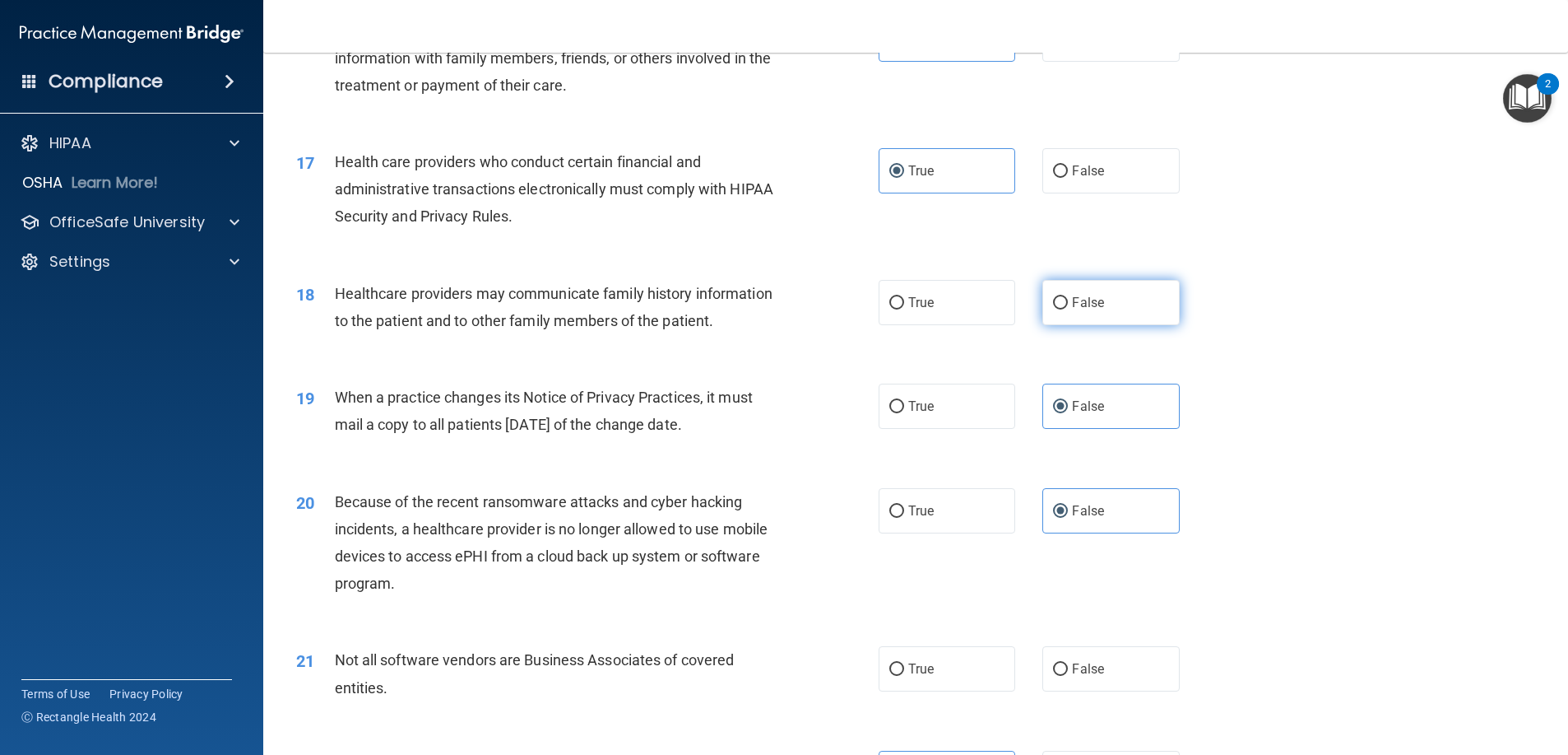
click at [1047, 315] on label "False" at bounding box center [1111, 302] width 137 height 46
click at [1053, 309] on input "False" at bounding box center [1060, 303] width 15 height 12
radio input "true"
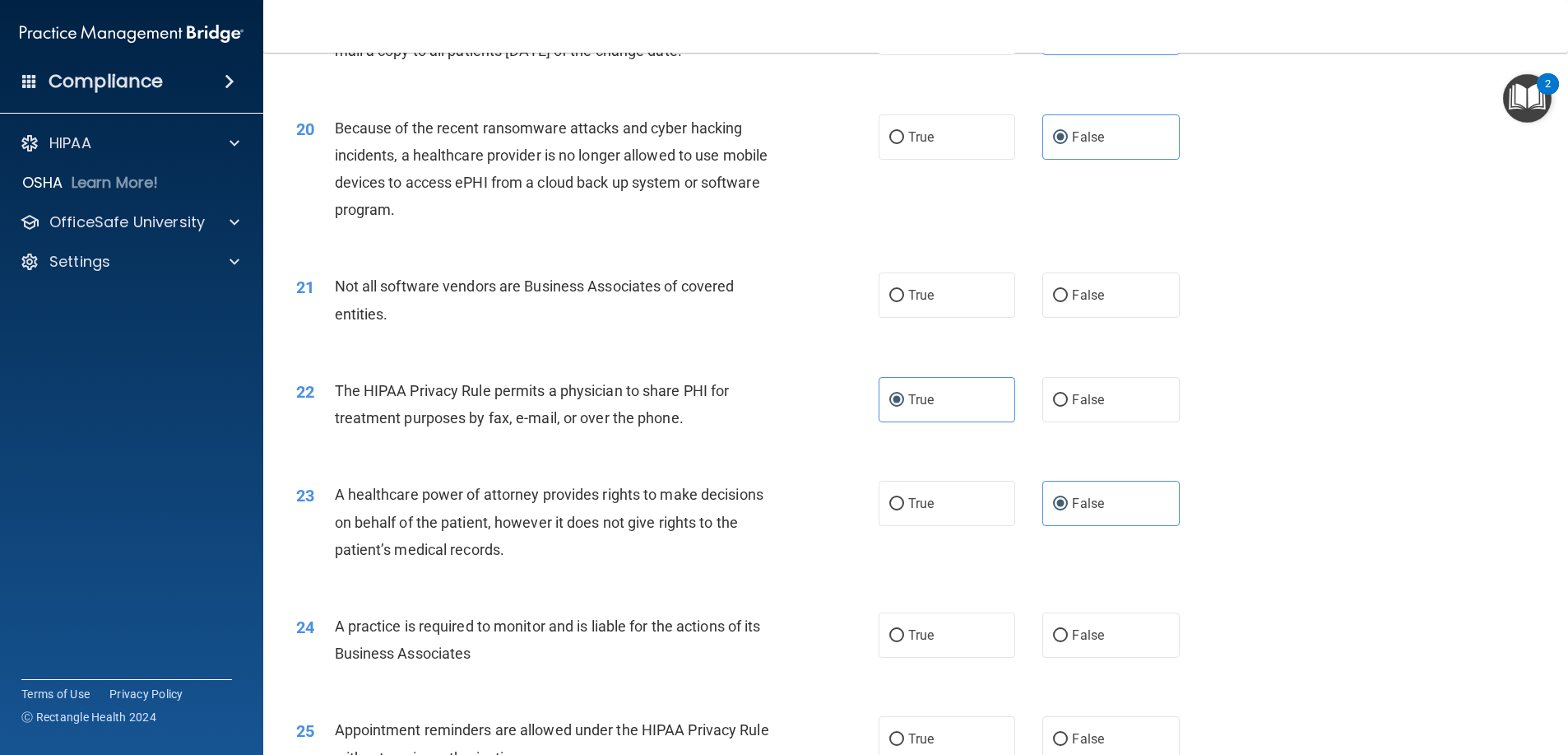
scroll to position [2387, 0]
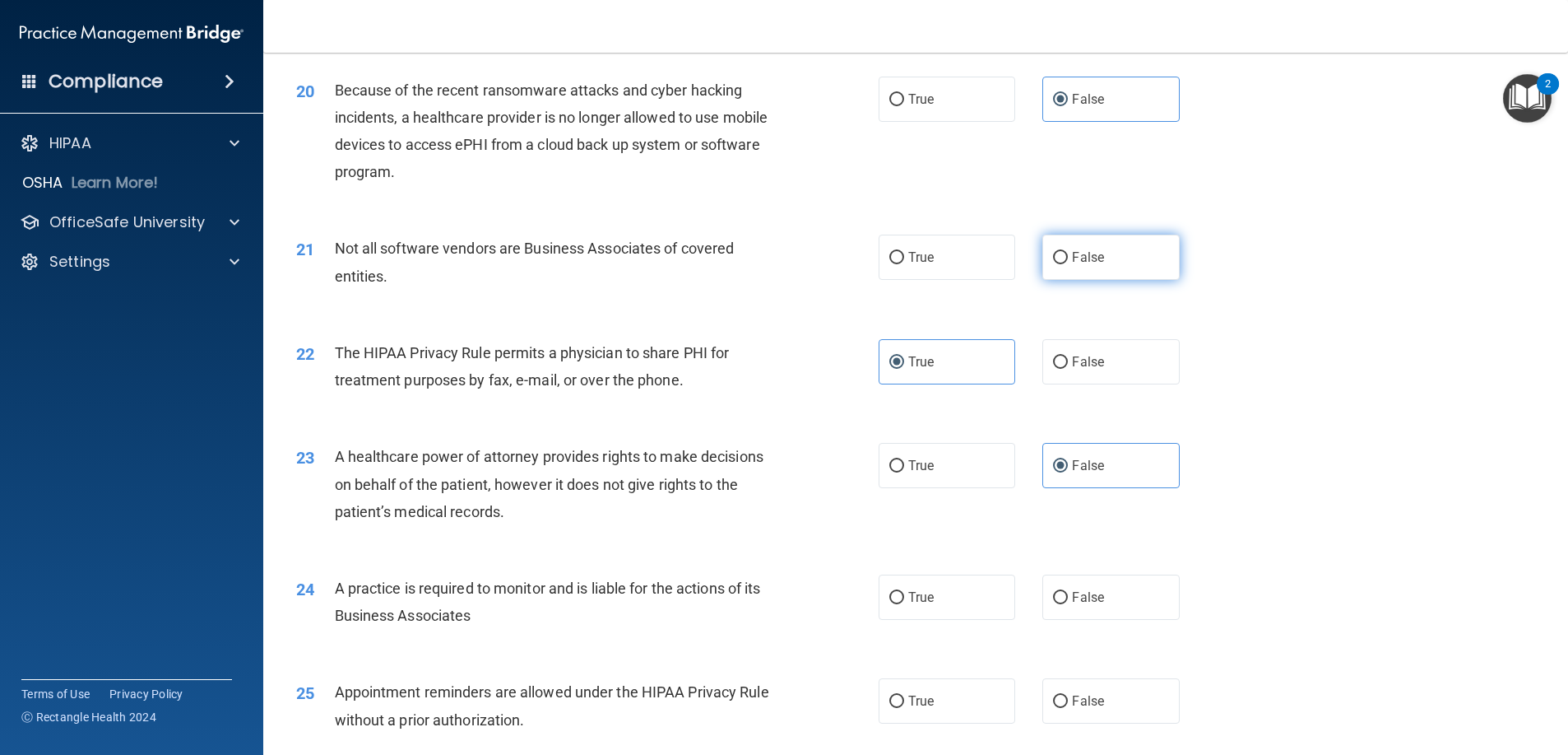
click at [1079, 280] on label "False" at bounding box center [1111, 257] width 137 height 46
click at [1068, 264] on input "False" at bounding box center [1060, 257] width 15 height 12
radio input "true"
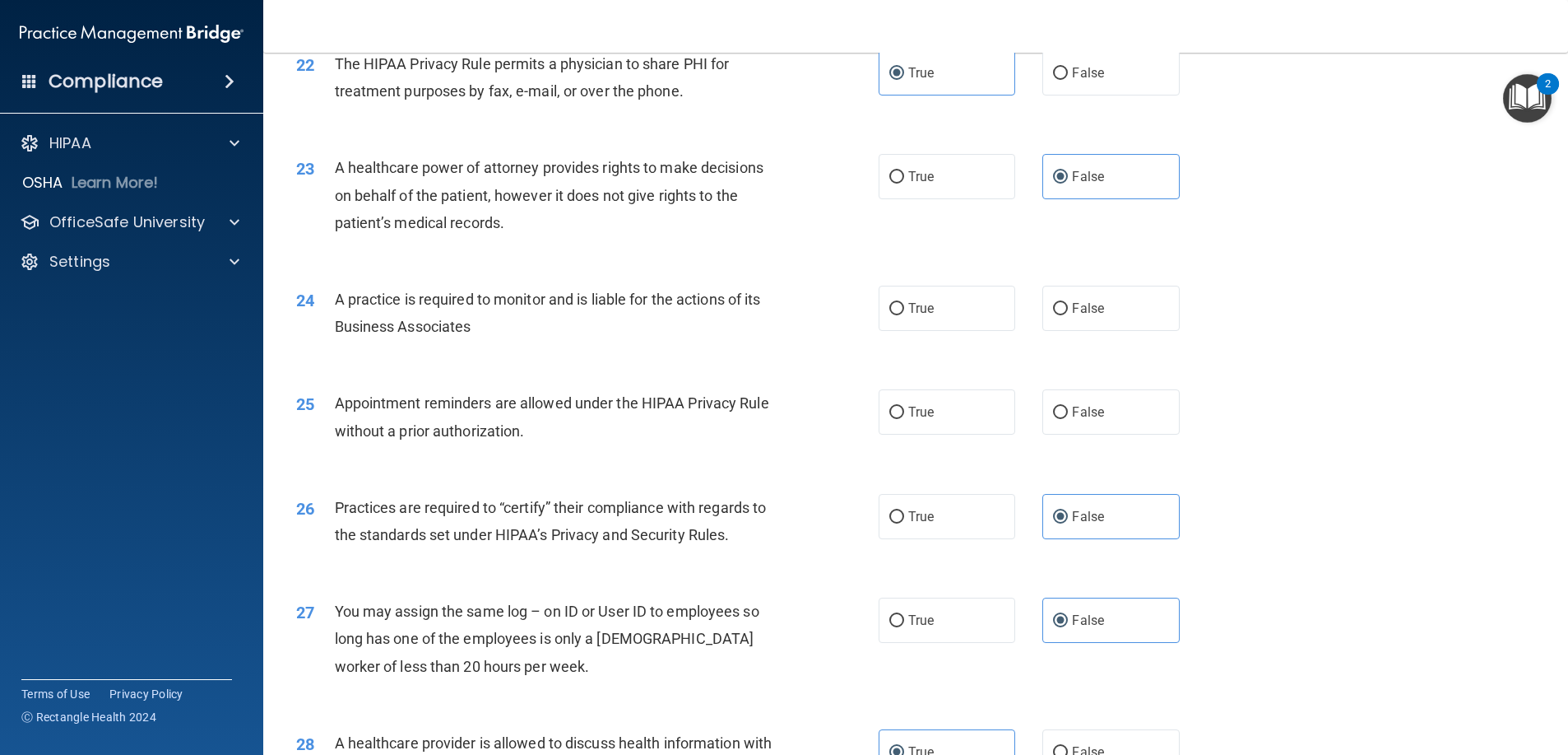
scroll to position [2716, 0]
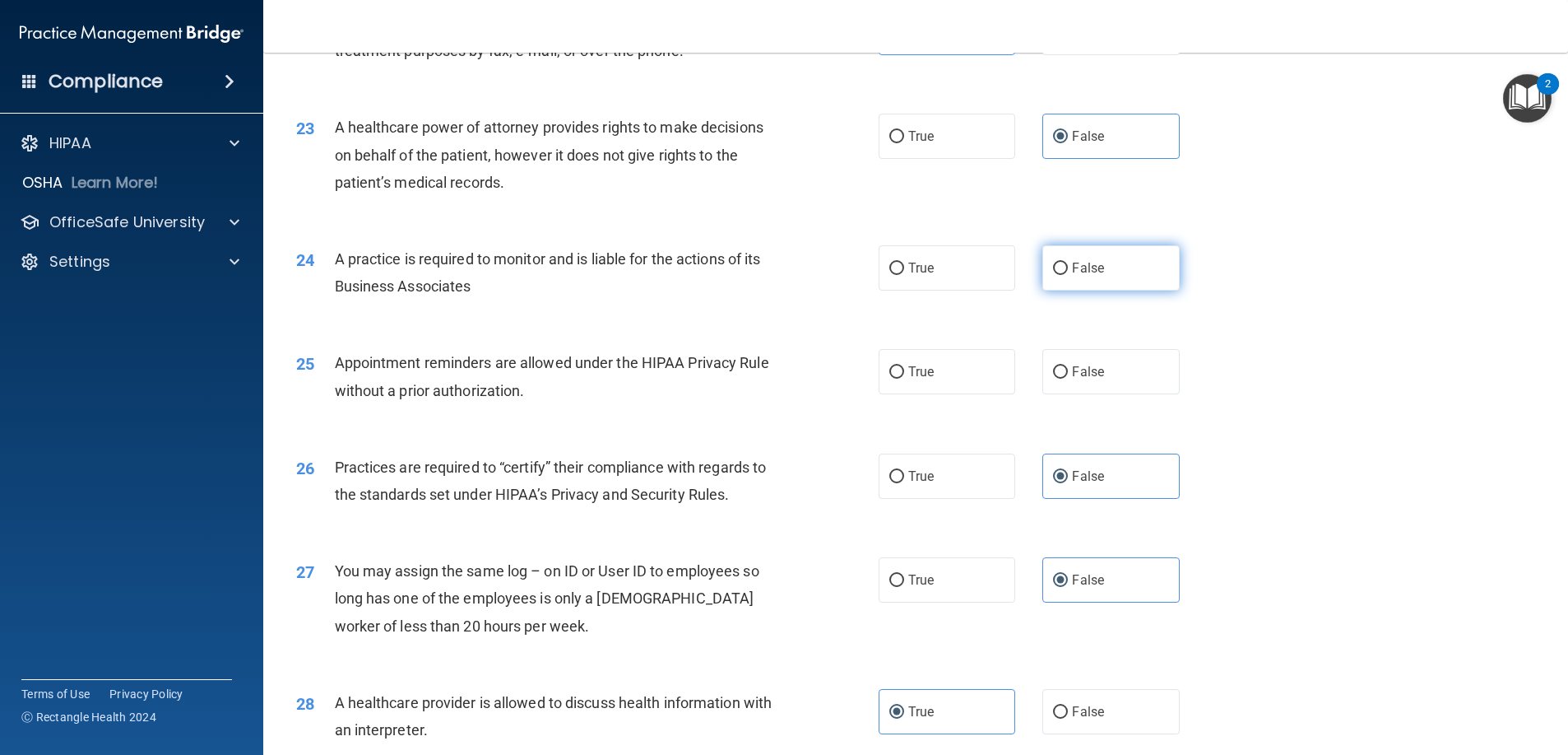
click at [1071, 276] on span "False" at bounding box center [1087, 268] width 32 height 16
click at [1068, 275] on input "False" at bounding box center [1060, 268] width 15 height 12
radio input "true"
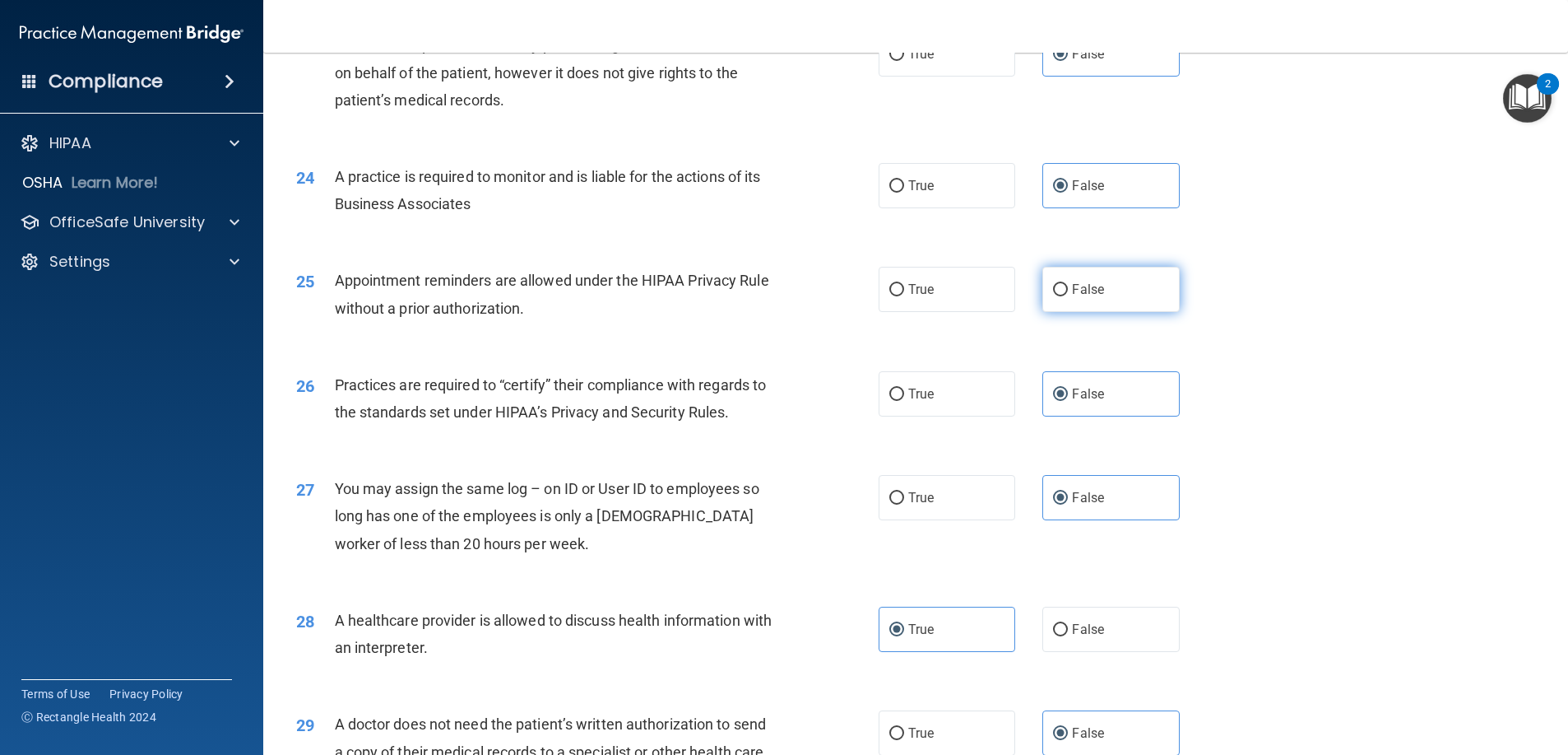
click at [1056, 296] on input "False" at bounding box center [1060, 290] width 15 height 12
radio input "true"
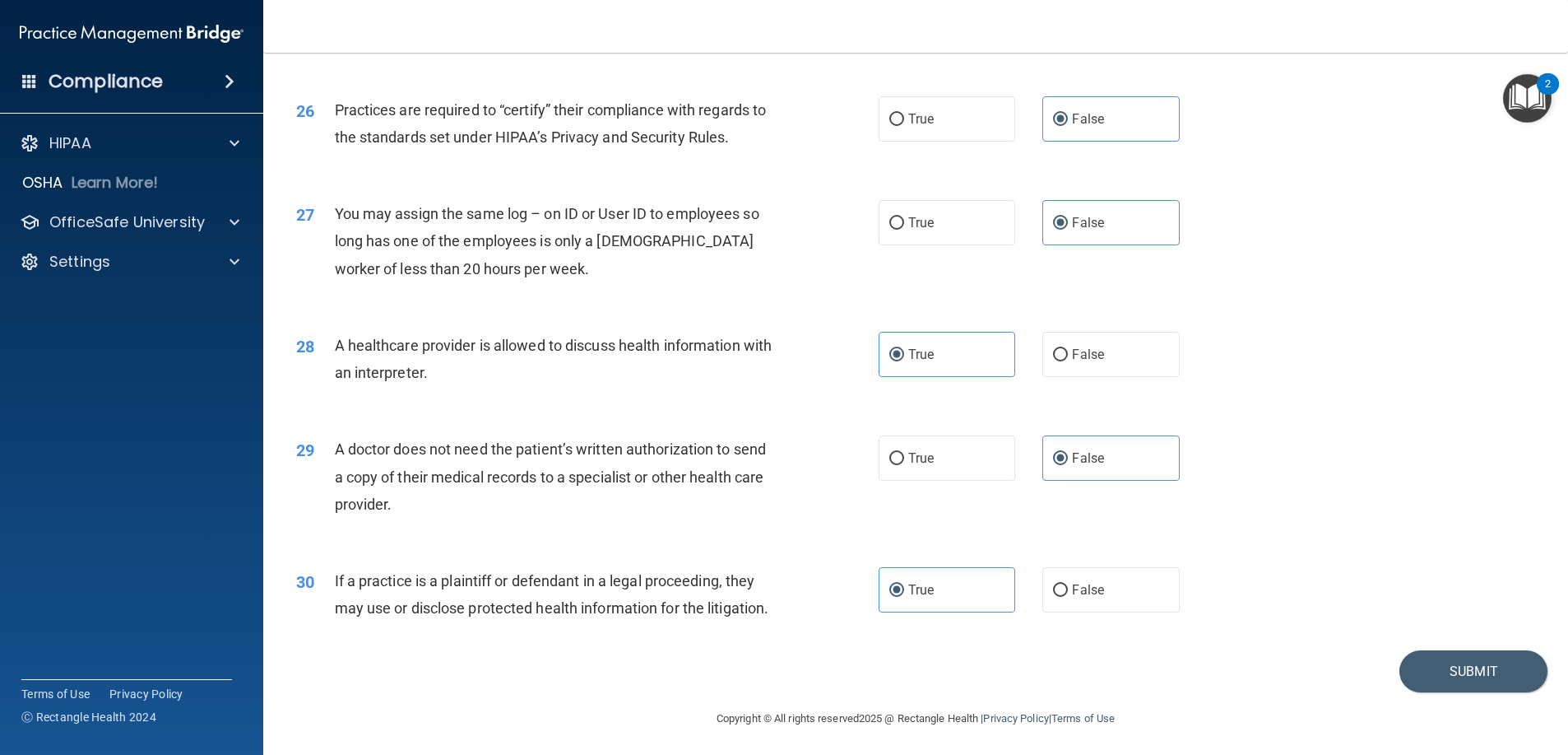
scroll to position [3131, 0]
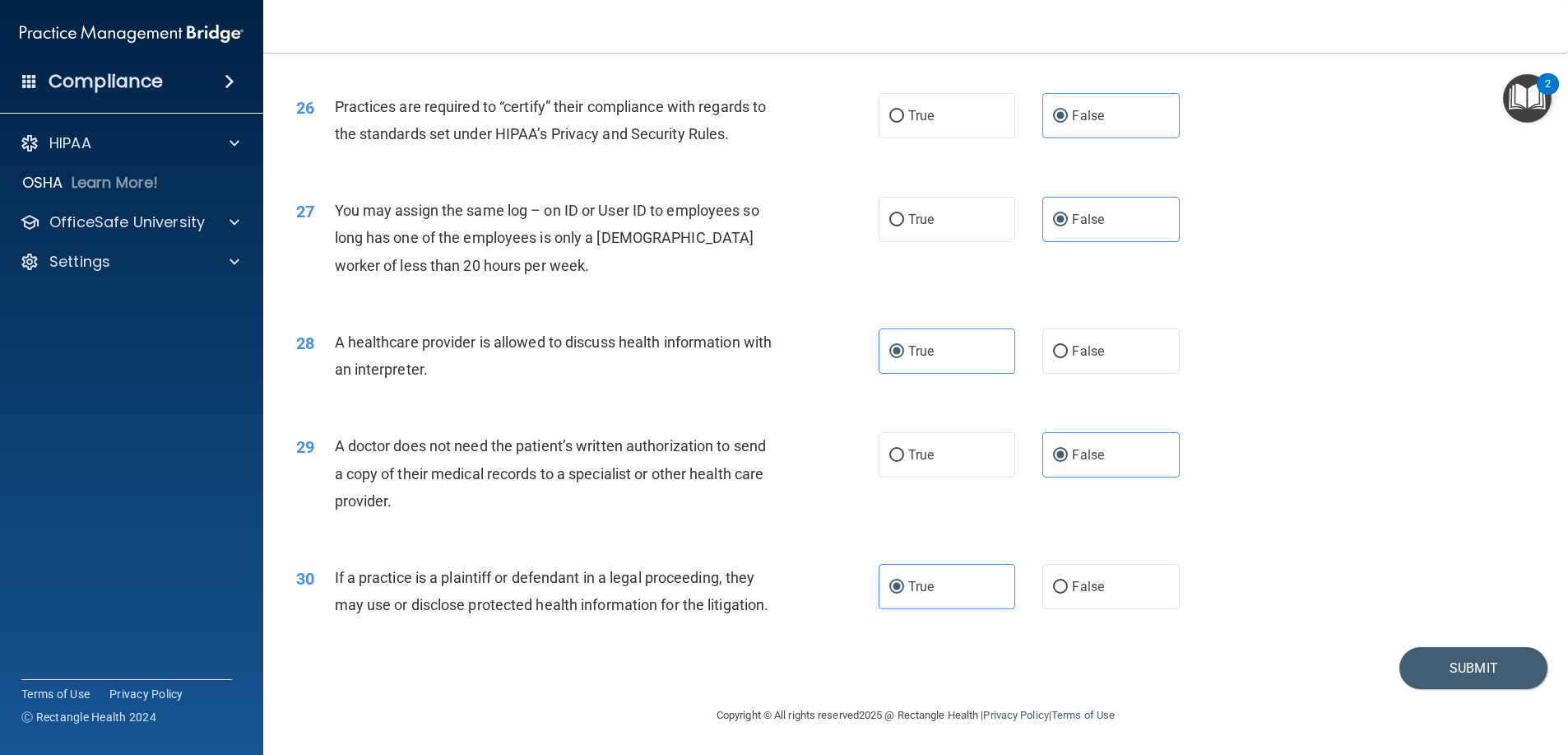
click at [1384, 652] on div "Submit" at bounding box center [916, 667] width 1263 height 42
click at [1399, 663] on button "Submit" at bounding box center [1473, 667] width 148 height 42
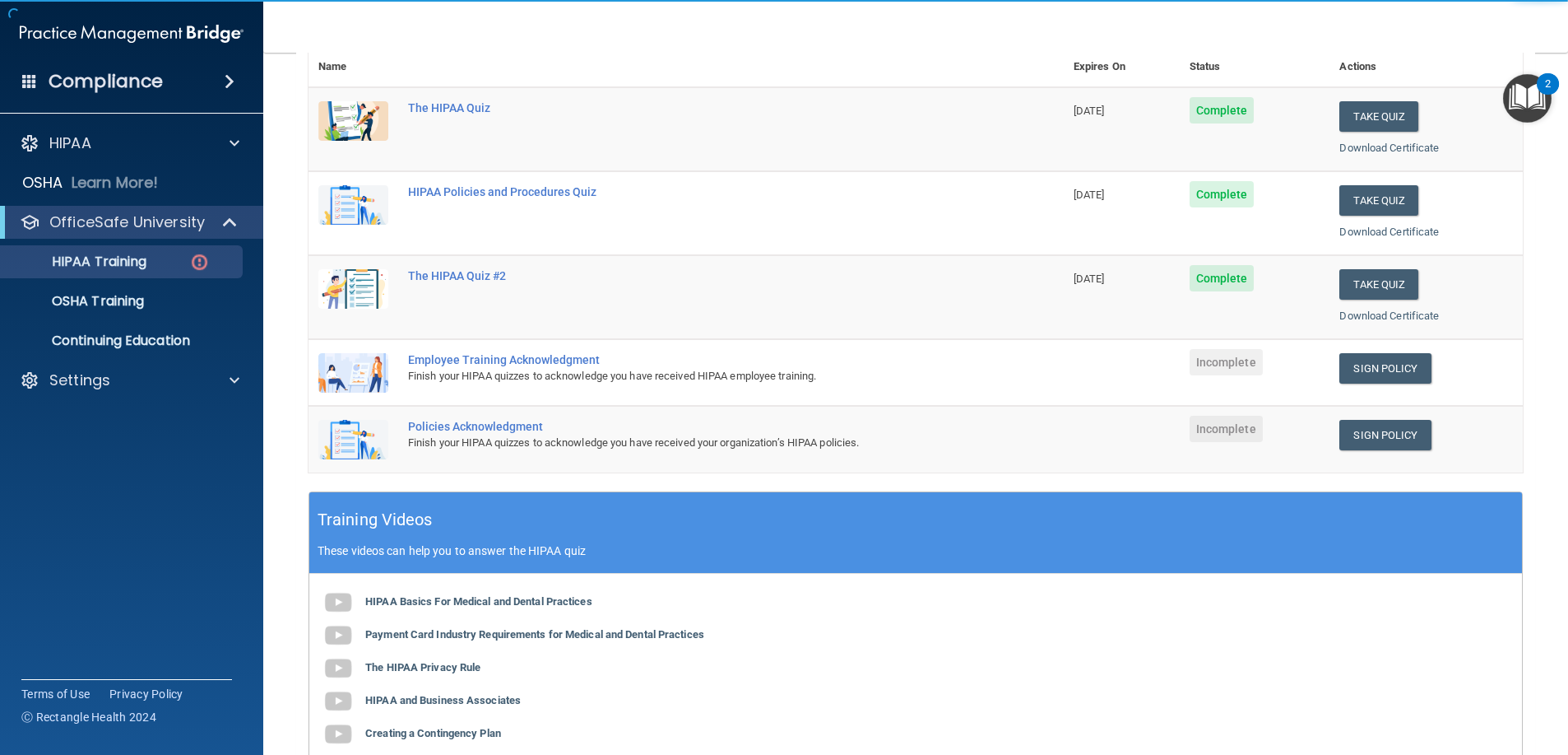
scroll to position [247, 0]
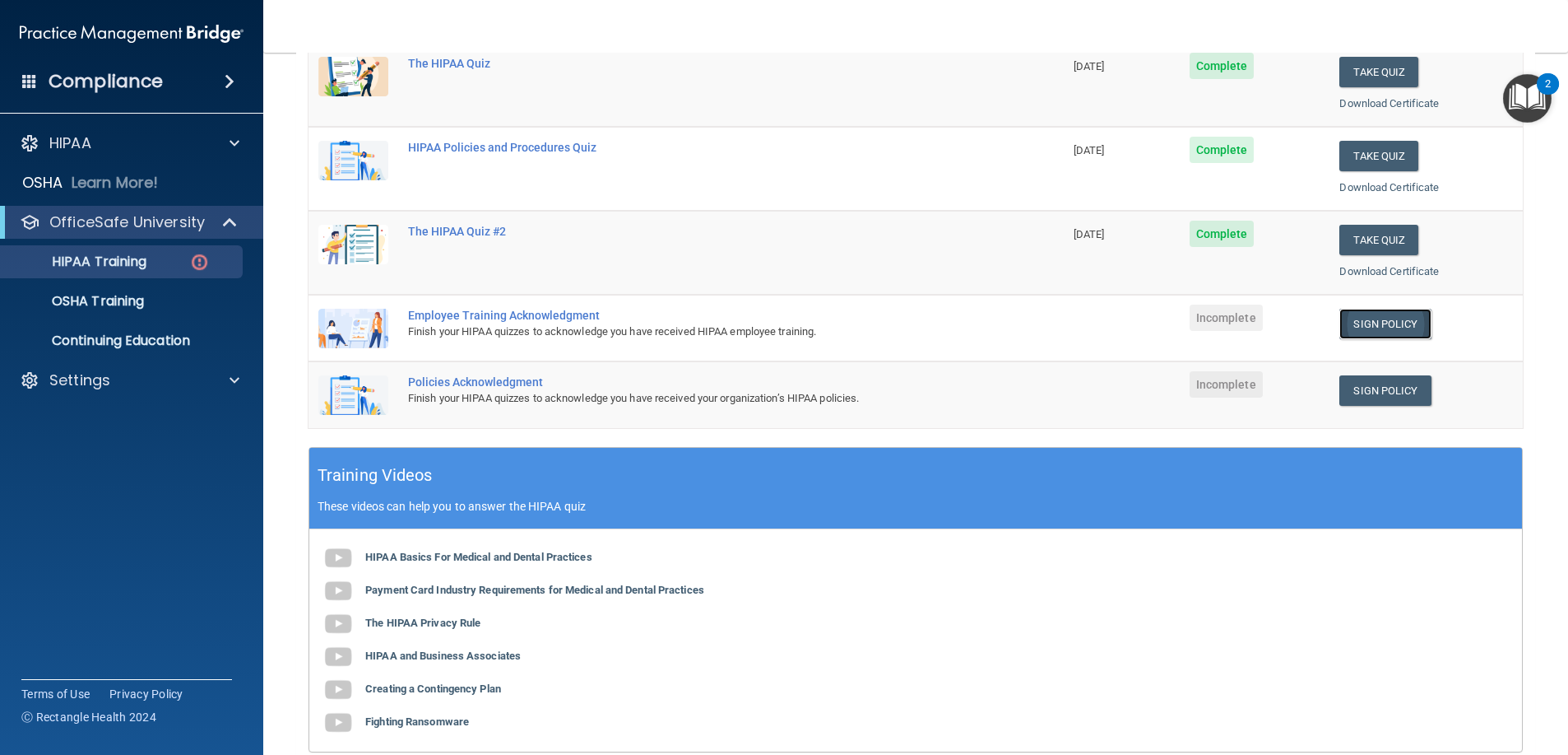
click at [1371, 314] on link "Sign Policy" at bounding box center [1384, 323] width 91 height 31
click at [1372, 390] on link "Sign Policy" at bounding box center [1384, 391] width 91 height 31
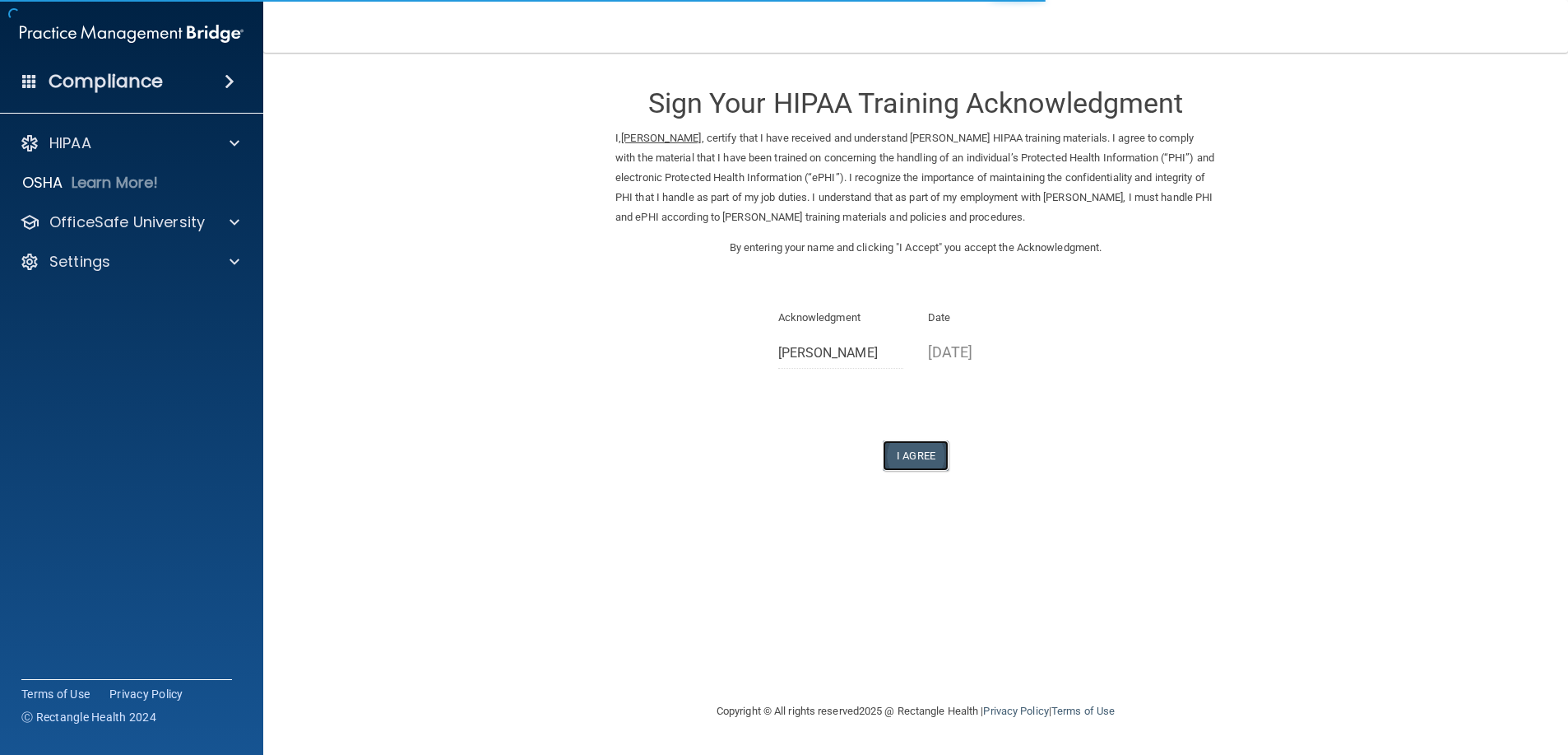
click at [918, 445] on button "I Agree" at bounding box center [915, 455] width 66 height 31
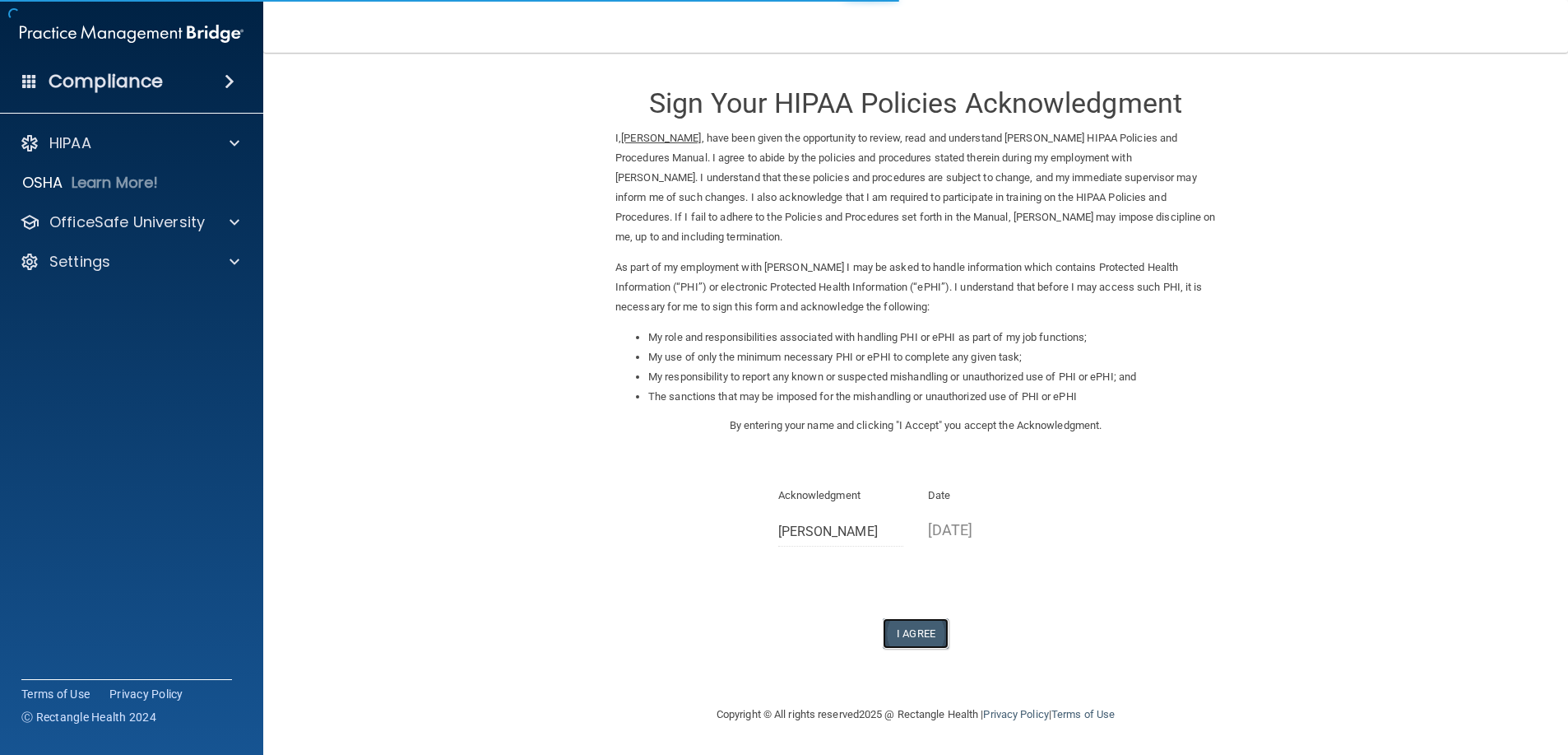
click at [931, 637] on button "I Agree" at bounding box center [915, 633] width 66 height 31
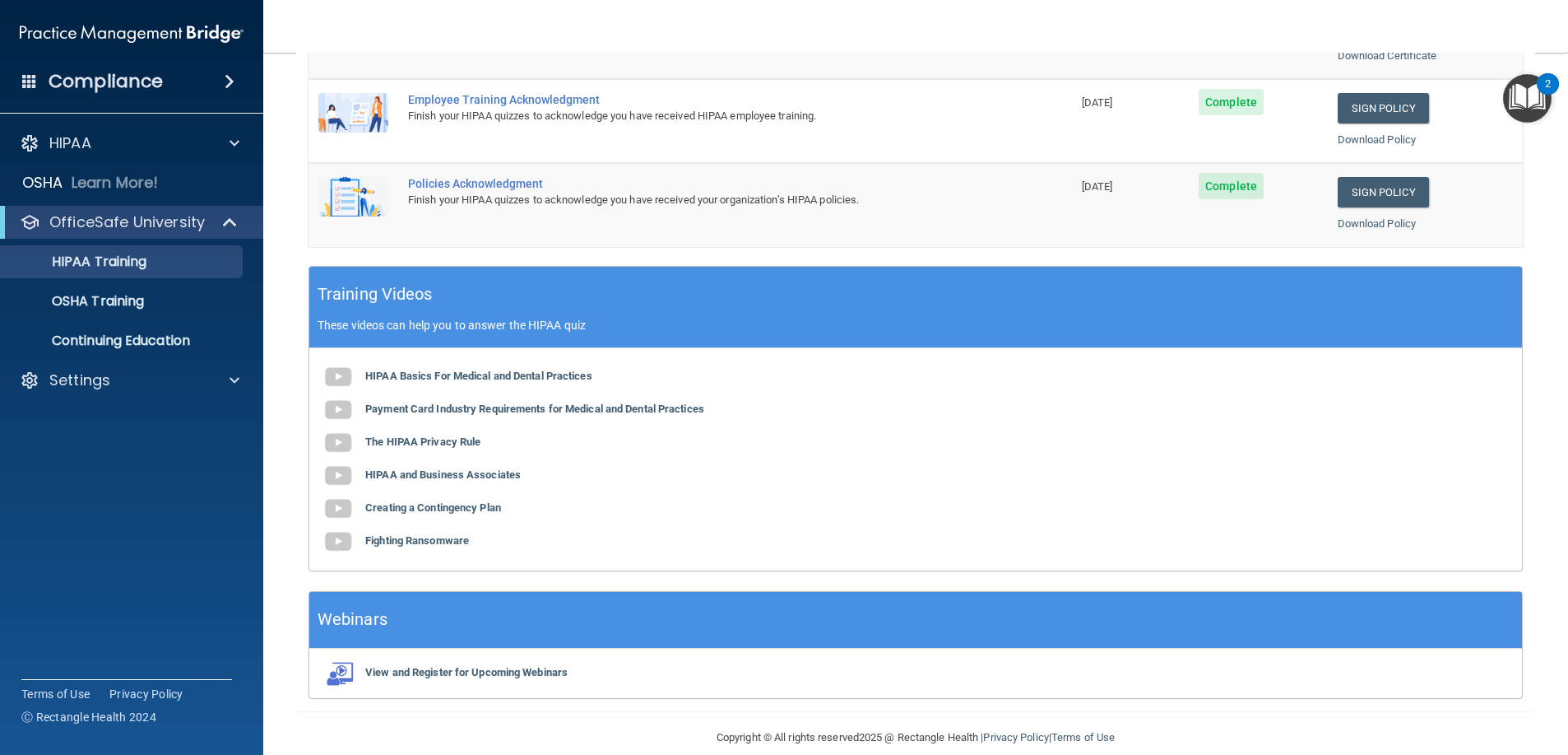
scroll to position [485, 0]
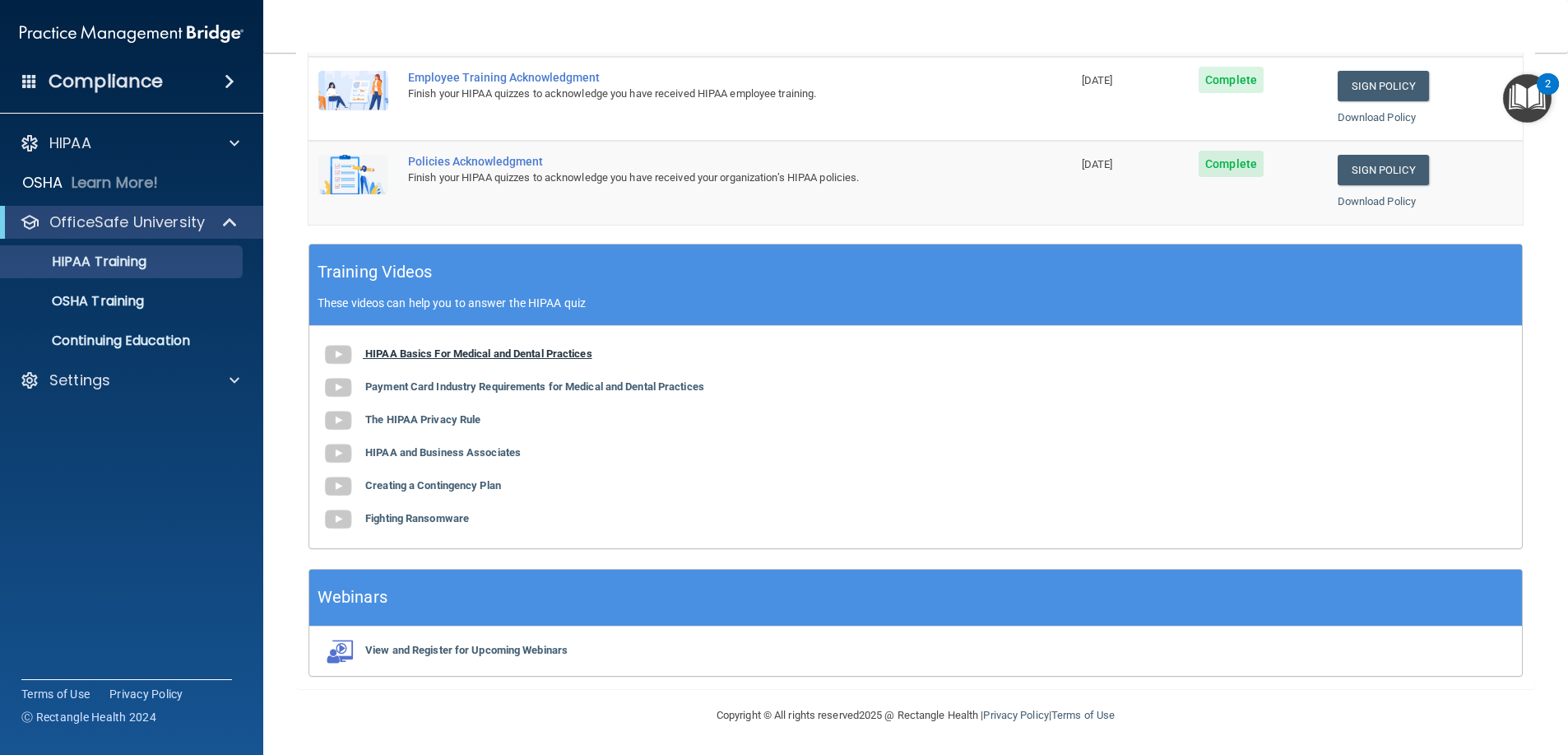
click at [492, 348] on b "HIPAA Basics For Medical and Dental Practices" at bounding box center [479, 353] width 227 height 12
click at [334, 385] on img at bounding box center [337, 387] width 33 height 33
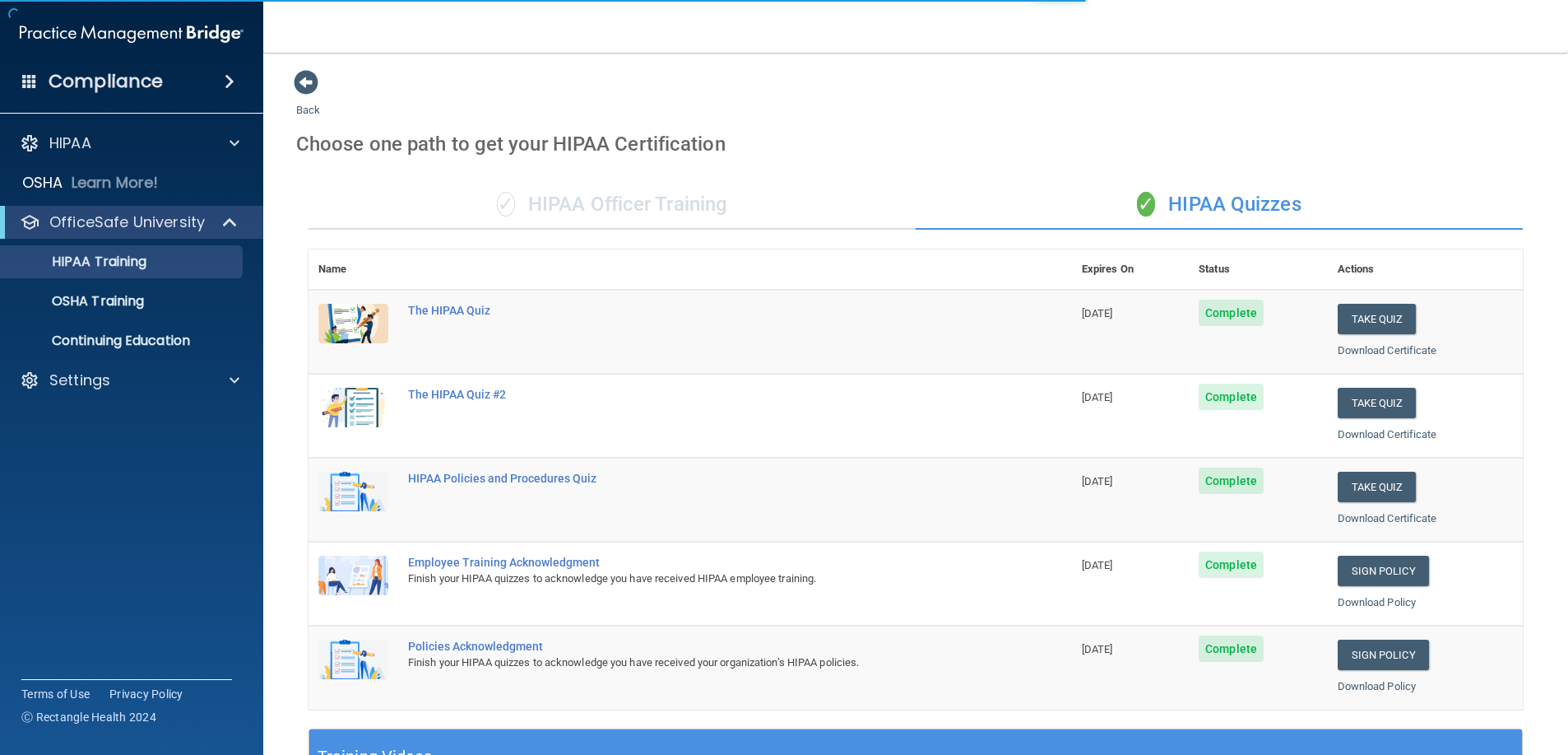
scroll to position [485, 0]
